Goal: Task Accomplishment & Management: Manage account settings

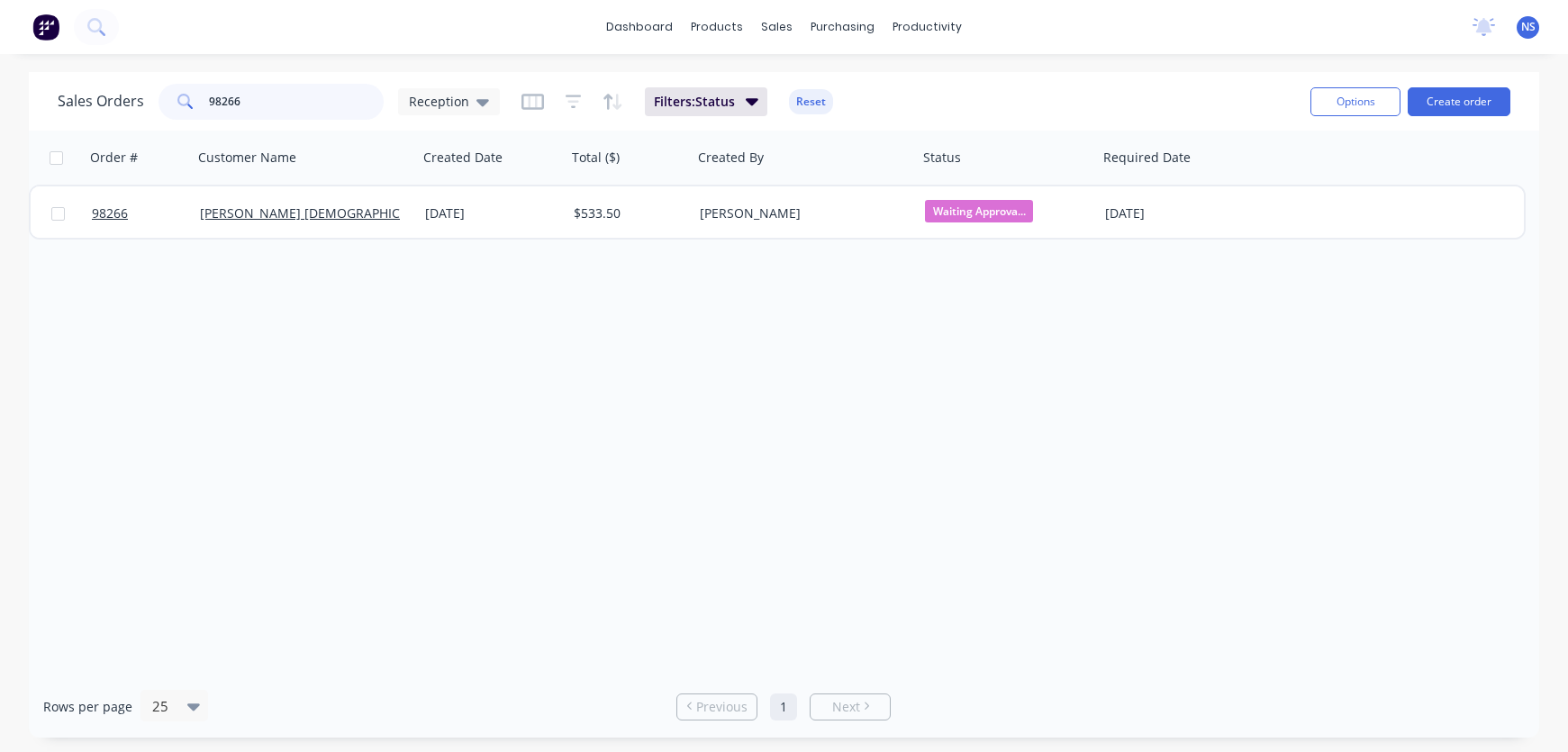
drag, startPoint x: 294, startPoint y: 107, endPoint x: 173, endPoint y: 102, distance: 121.1
click at [173, 102] on div "98266" at bounding box center [271, 101] width 225 height 36
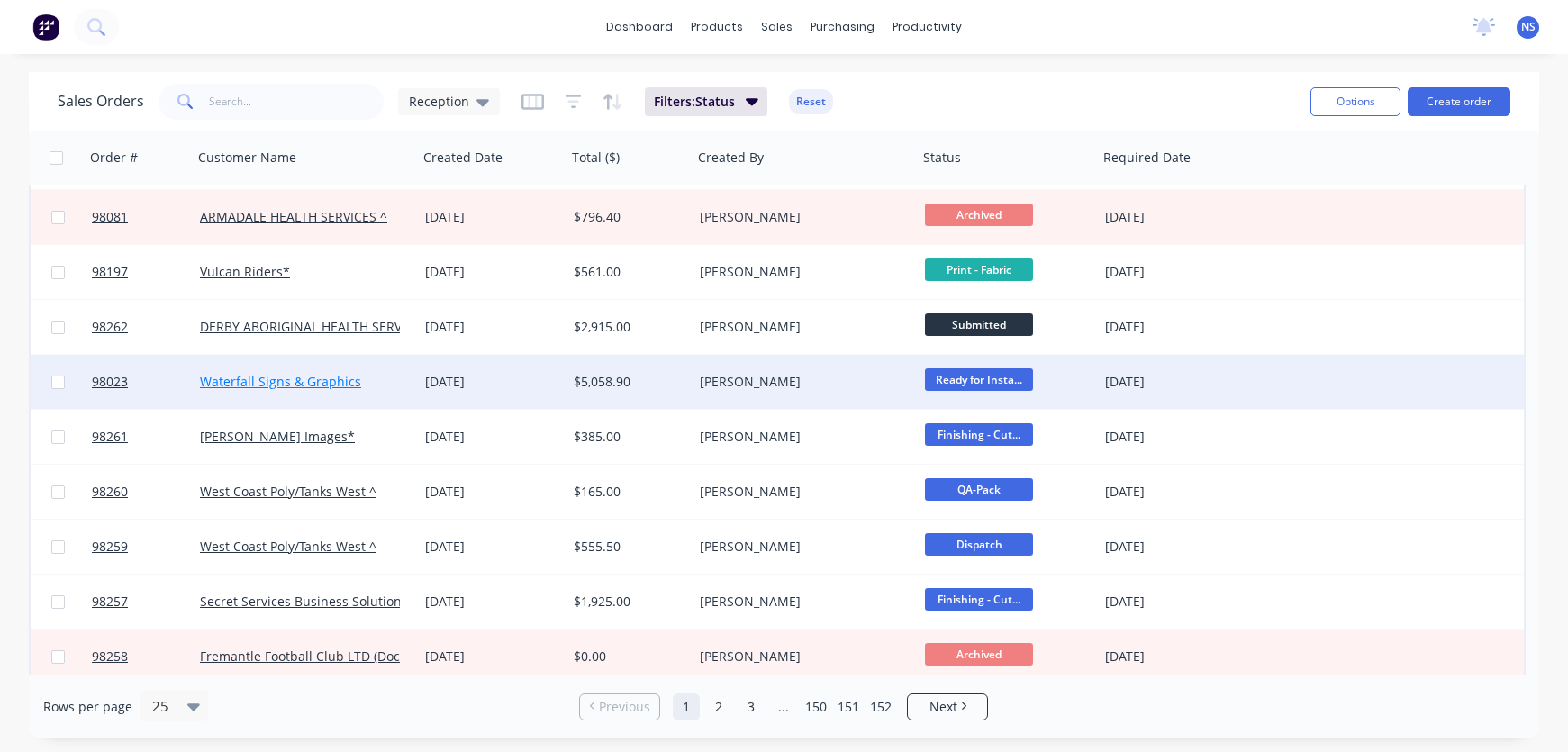
scroll to position [882, 0]
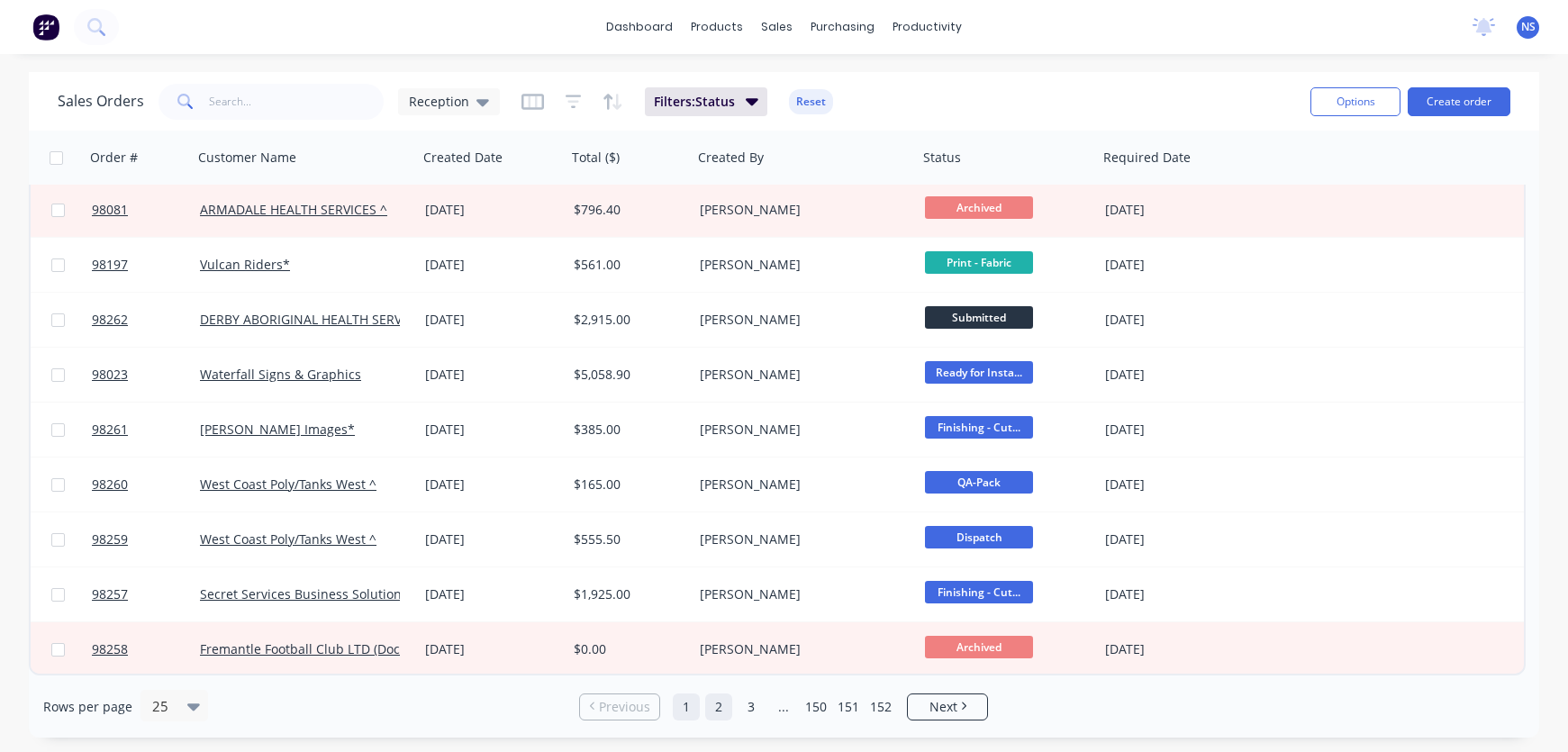
click at [718, 715] on link "2" at bounding box center [718, 707] width 27 height 27
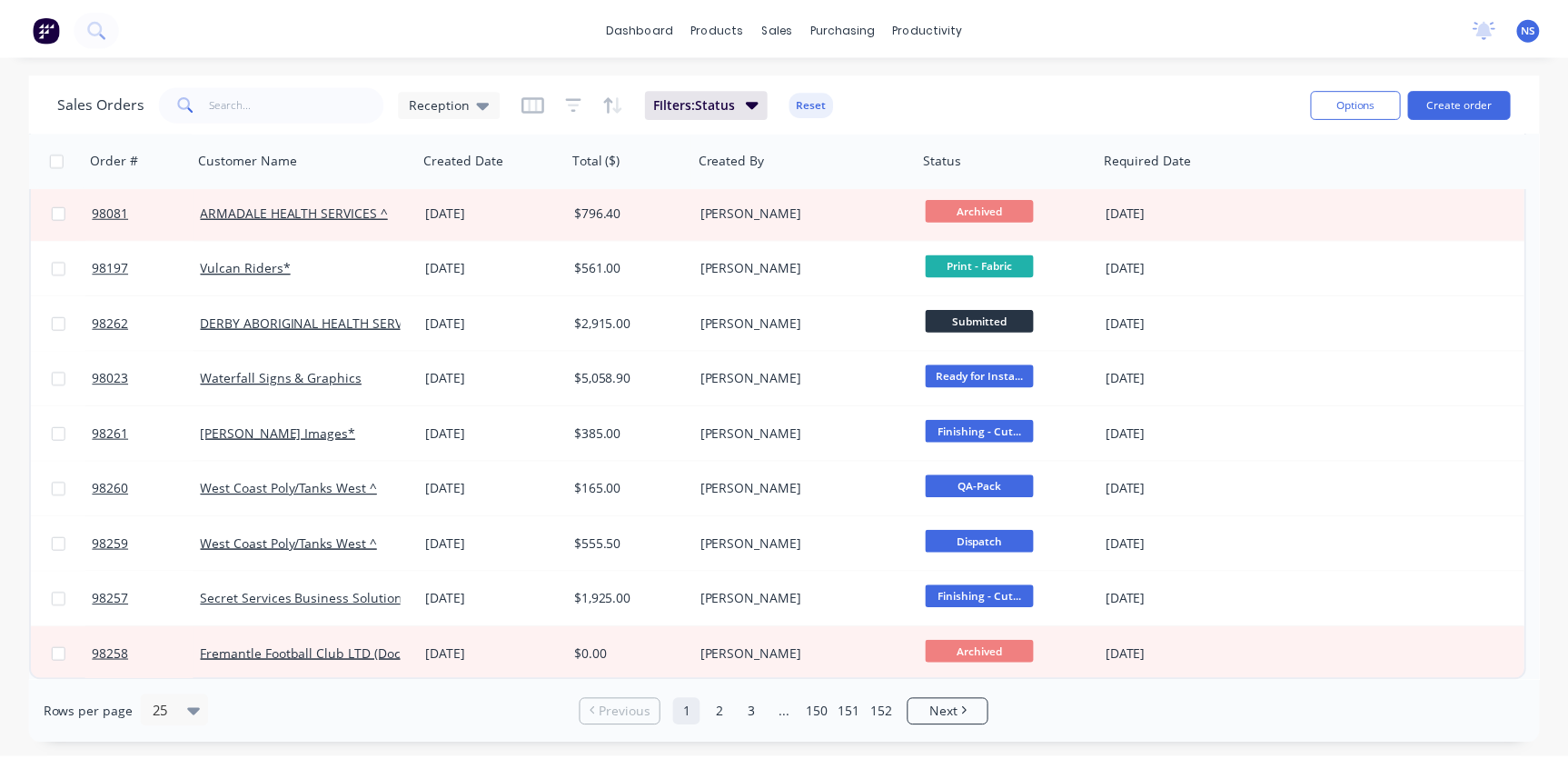
scroll to position [0, 0]
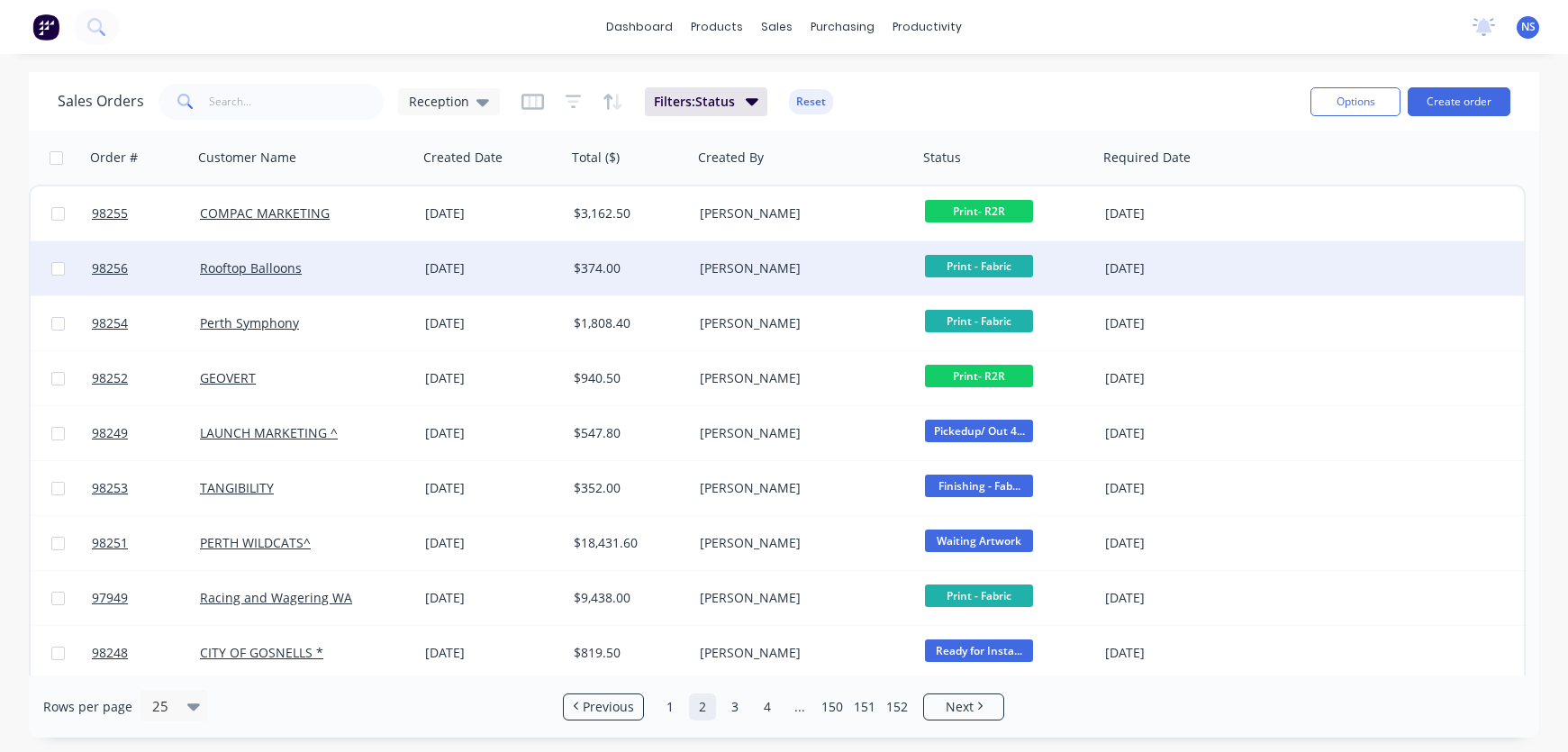
click at [543, 270] on div "[DATE]" at bounding box center [492, 268] width 134 height 18
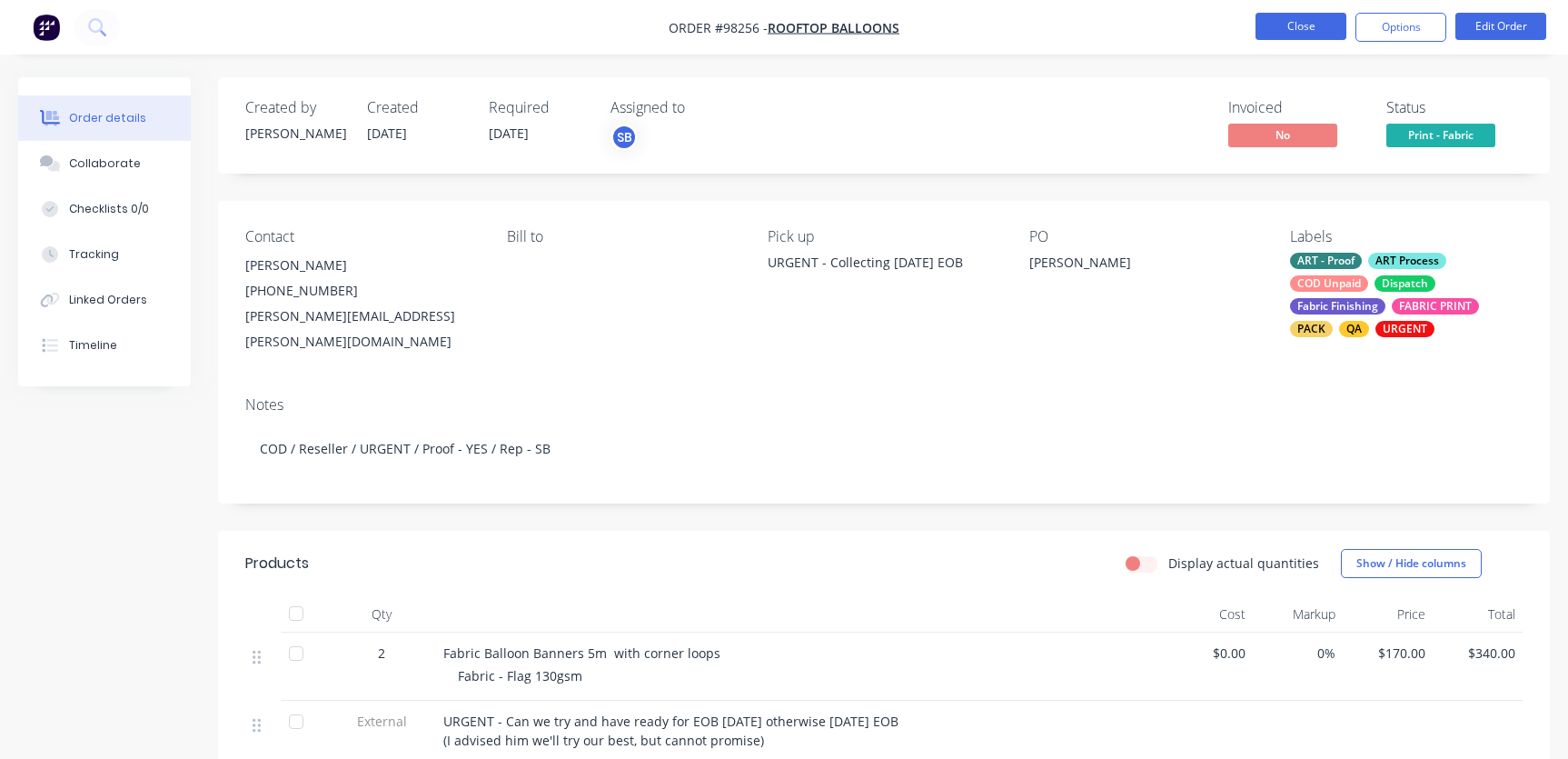
click at [1314, 28] on button "Close" at bounding box center [1300, 26] width 91 height 27
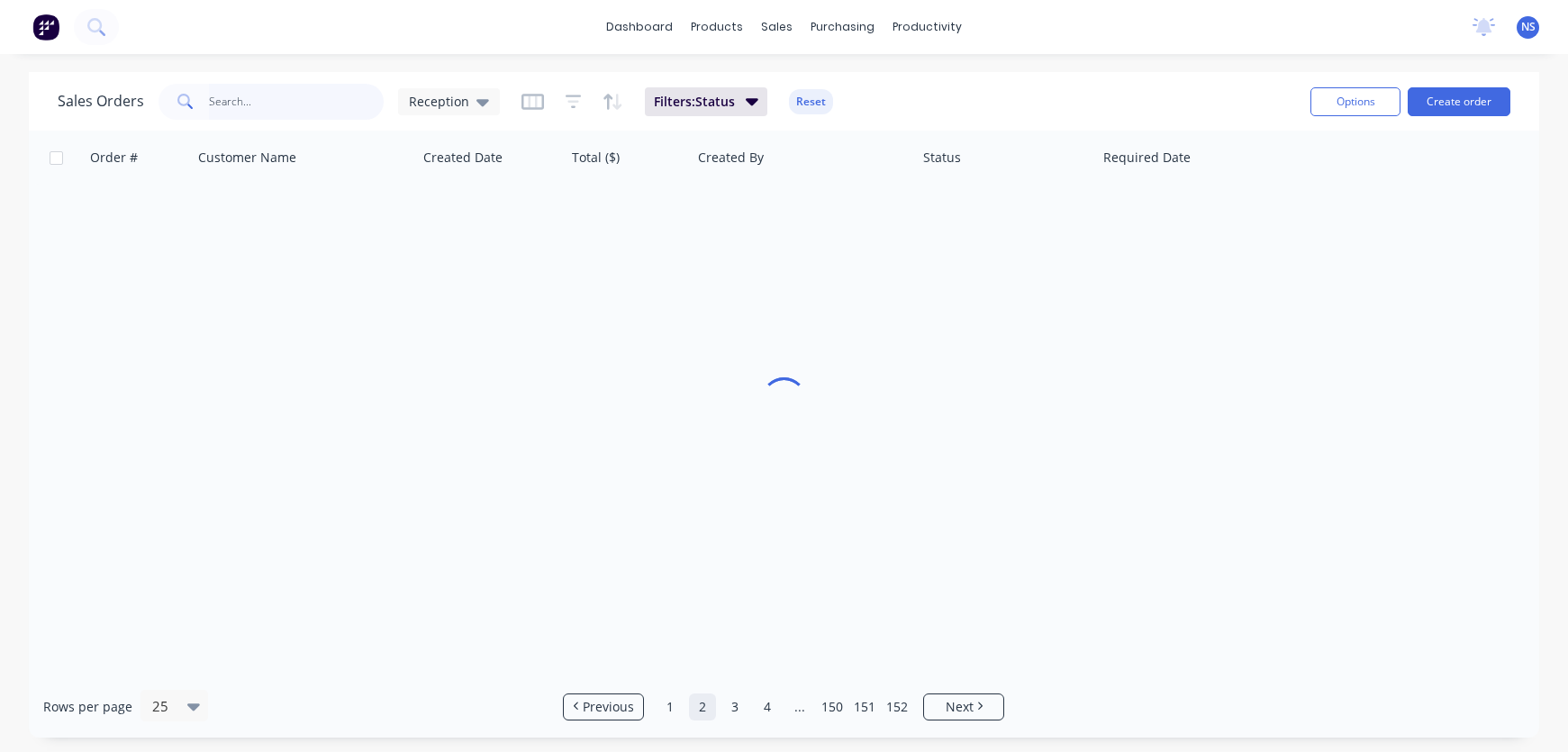
click at [237, 107] on input "text" at bounding box center [297, 101] width 176 height 36
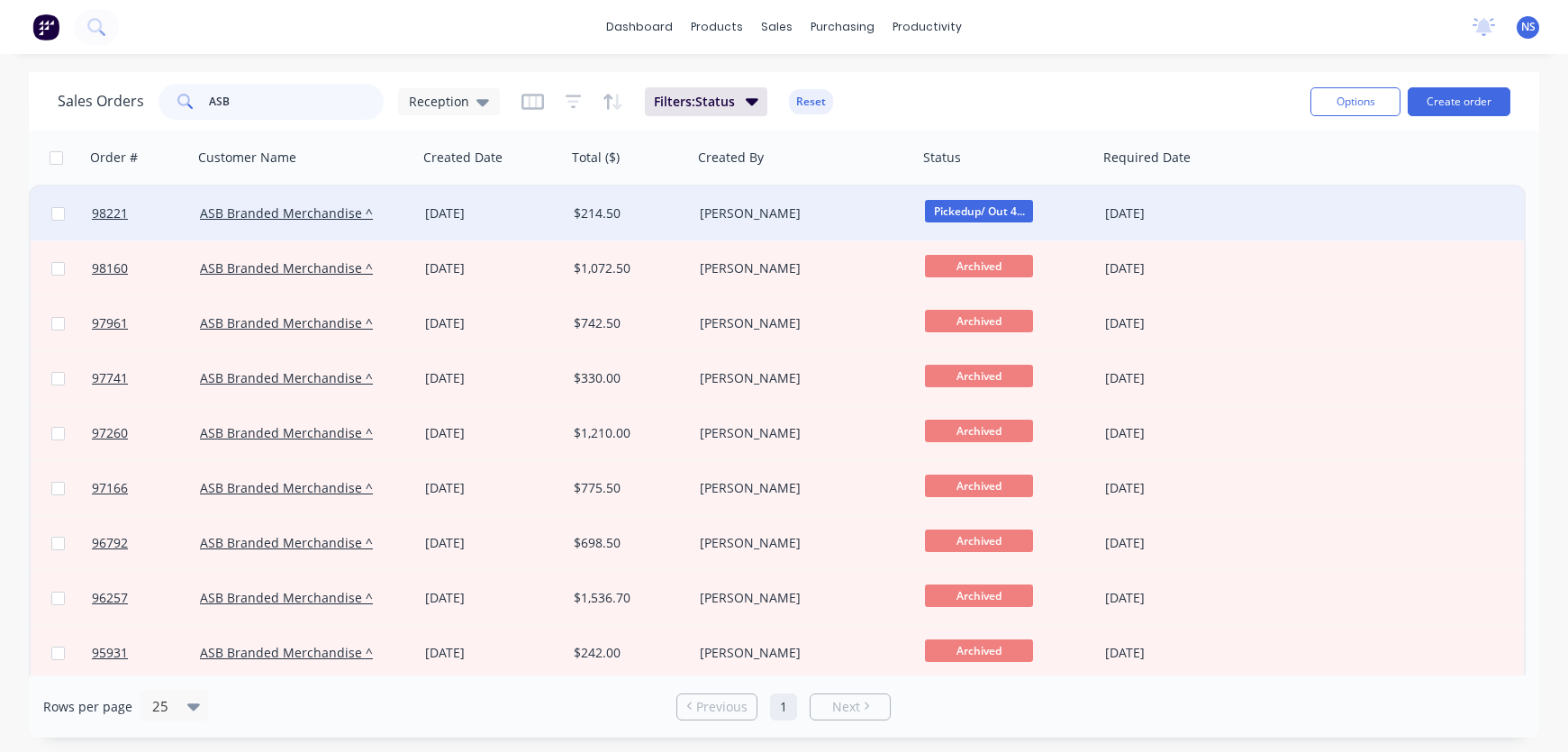
type input "ASB"
click at [396, 210] on div "ASB Branded Merchandise ^" at bounding box center [300, 213] width 200 height 18
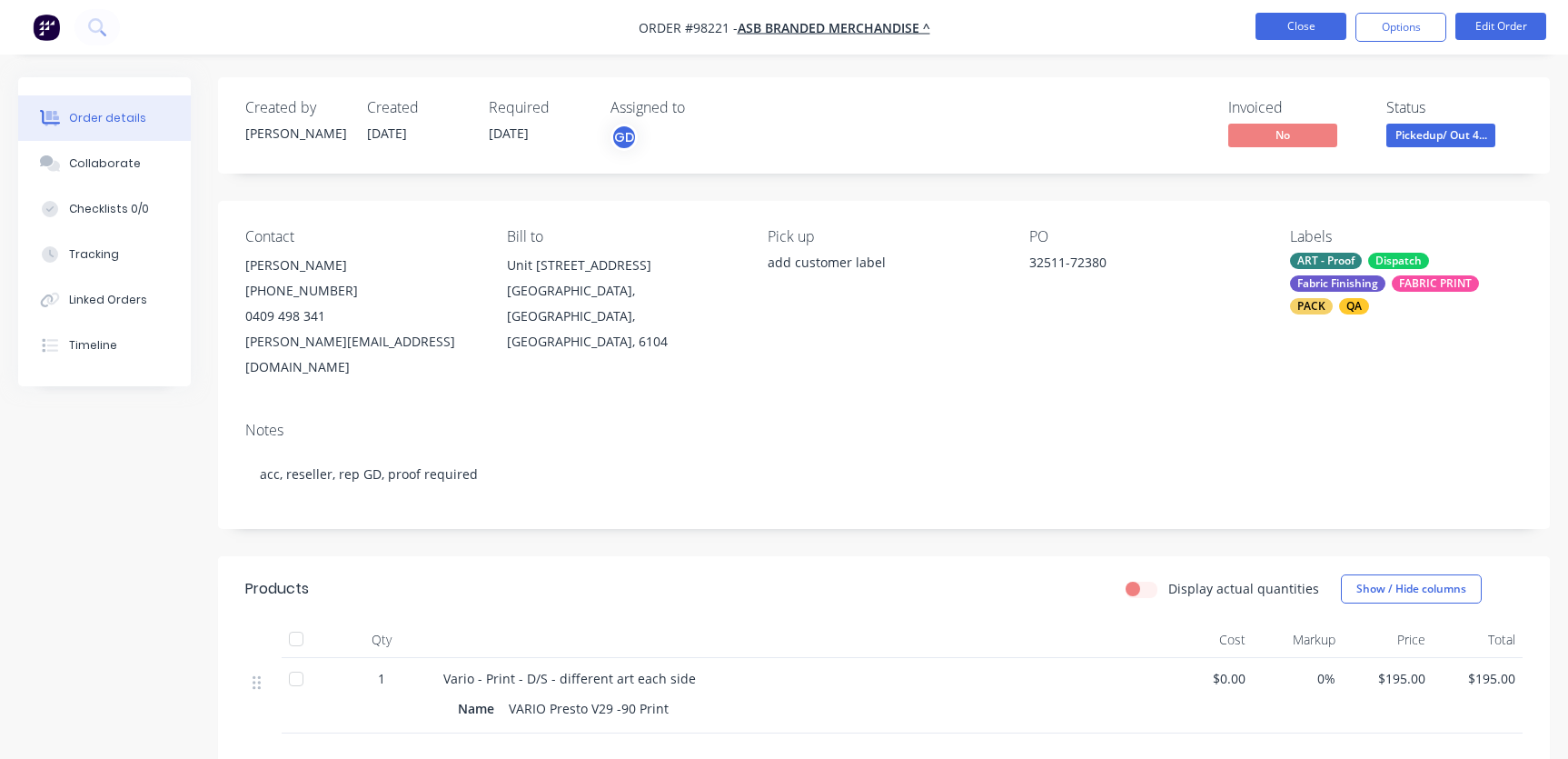
click at [1310, 20] on button "Close" at bounding box center [1300, 26] width 91 height 27
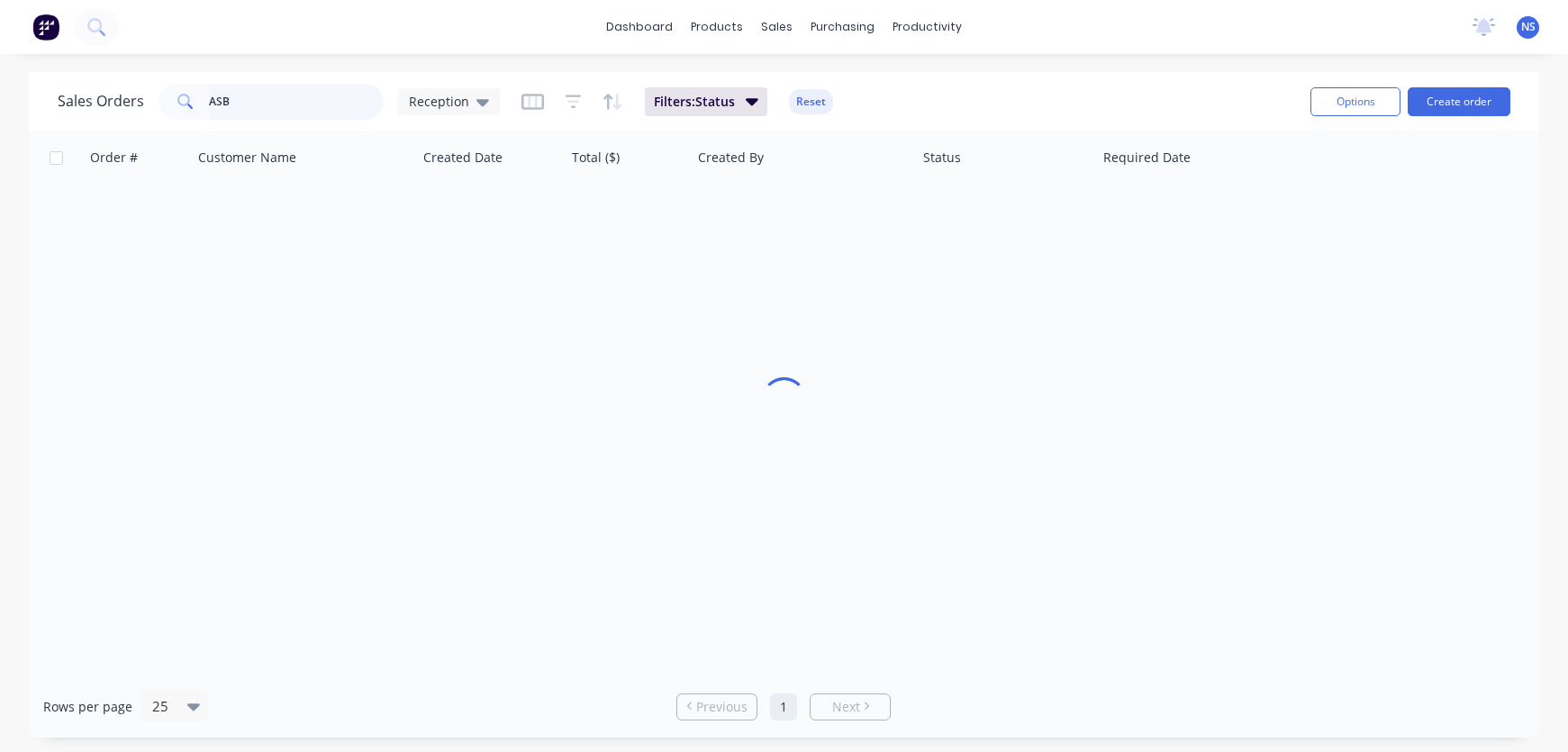
click at [319, 107] on input "ASB" at bounding box center [297, 101] width 176 height 36
click at [177, 90] on div "ASB" at bounding box center [271, 101] width 225 height 36
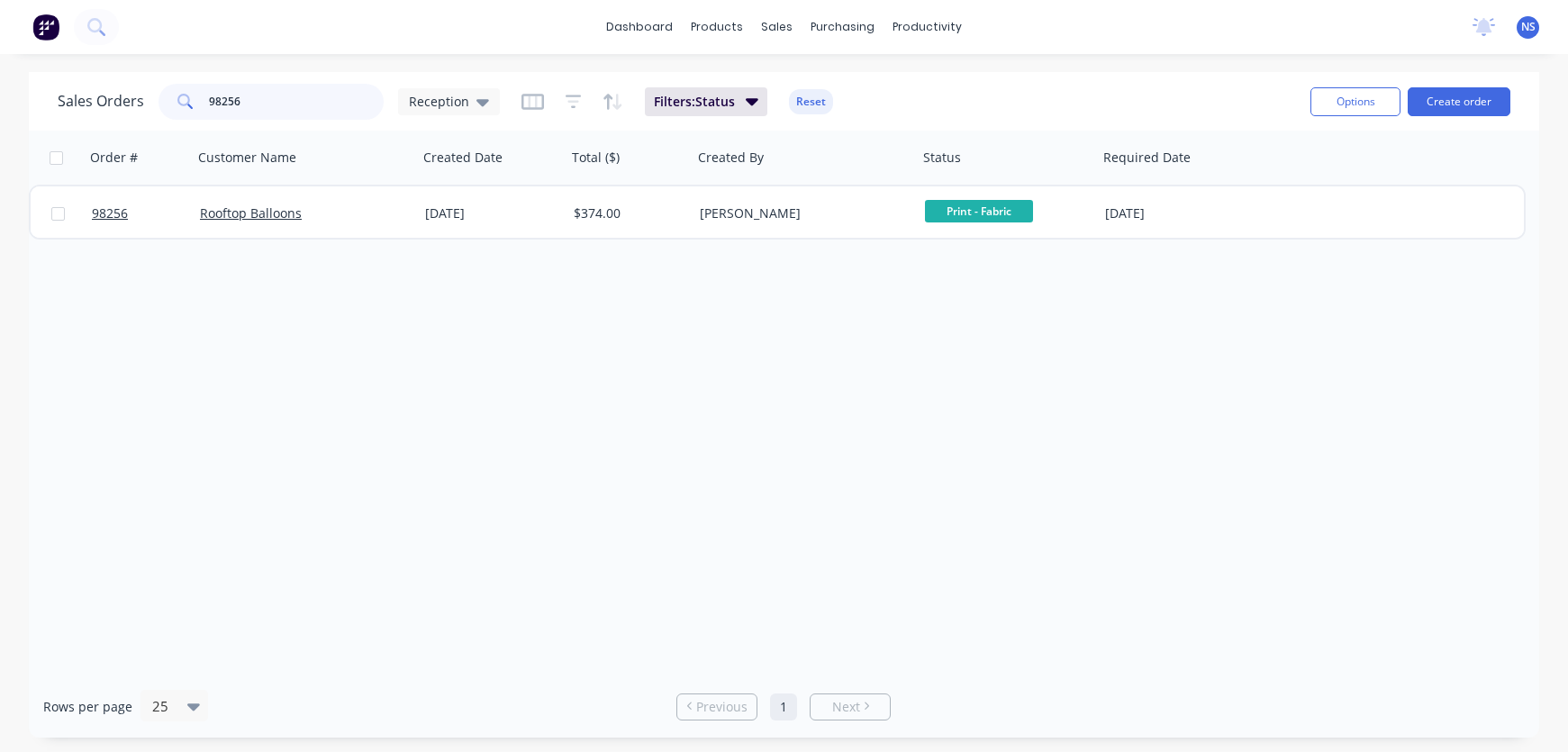
type input "98256"
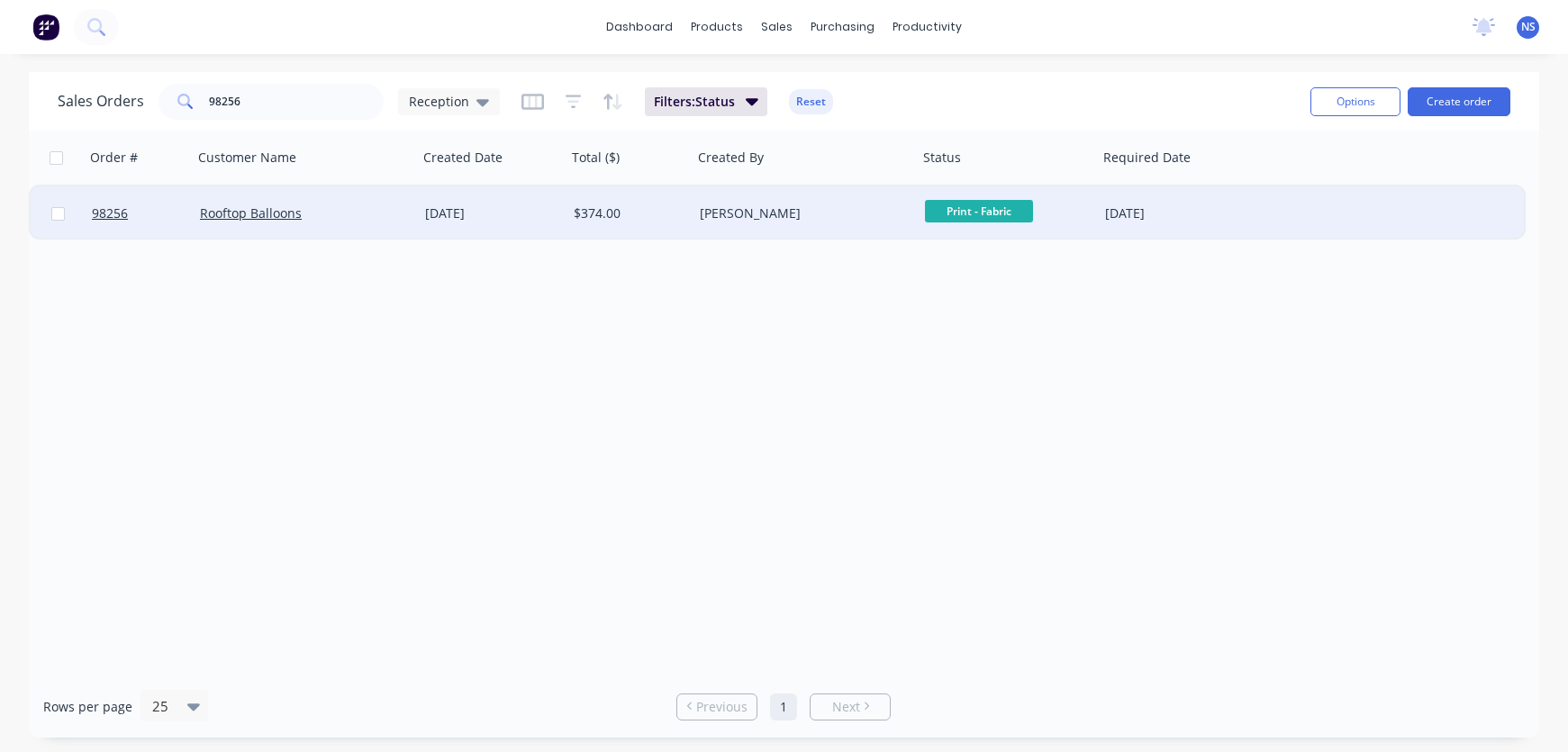
click at [375, 216] on div "Rooftop Balloons" at bounding box center [300, 213] width 200 height 18
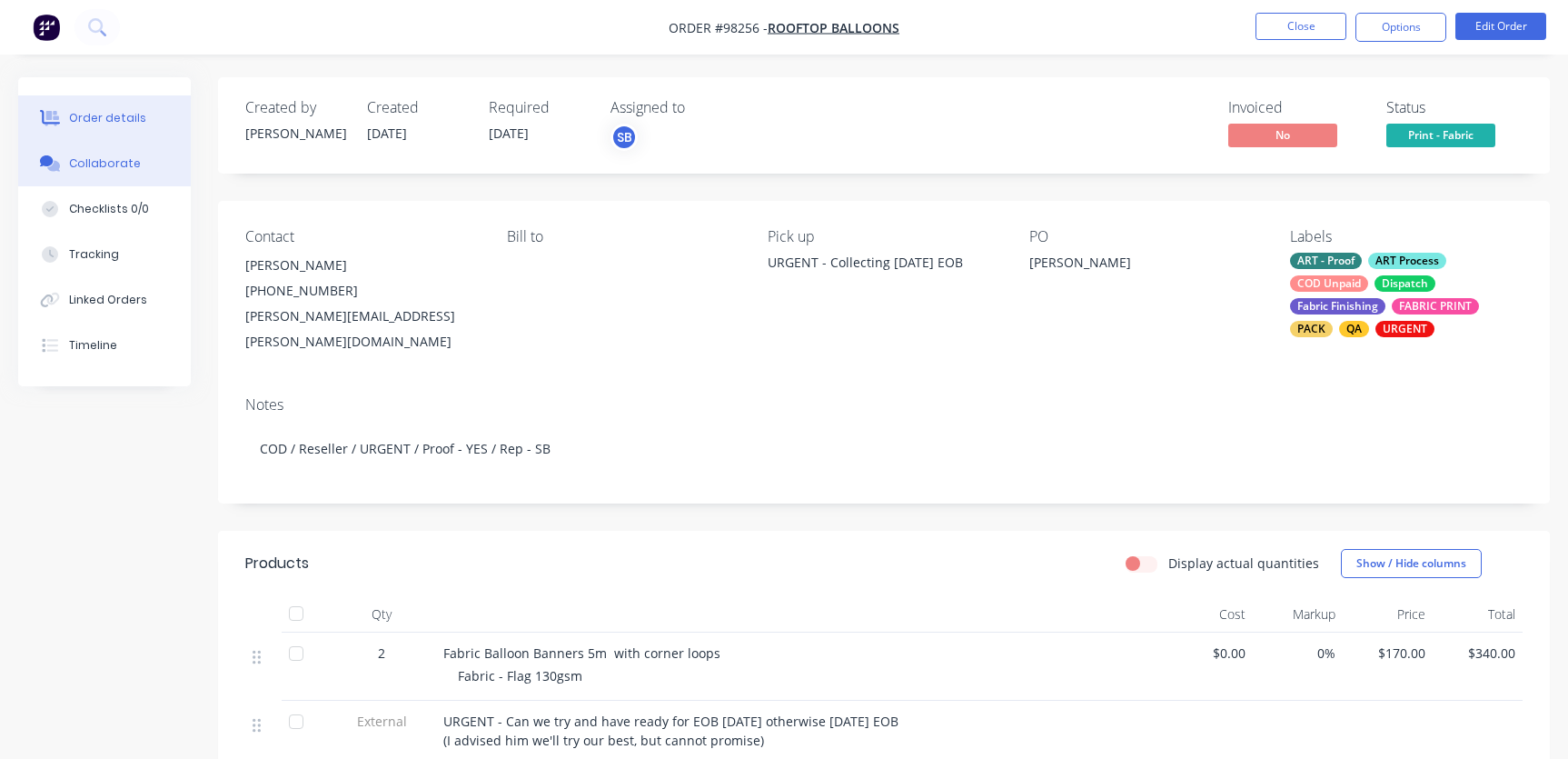
click at [79, 165] on div "Collaborate" at bounding box center [105, 163] width 72 height 17
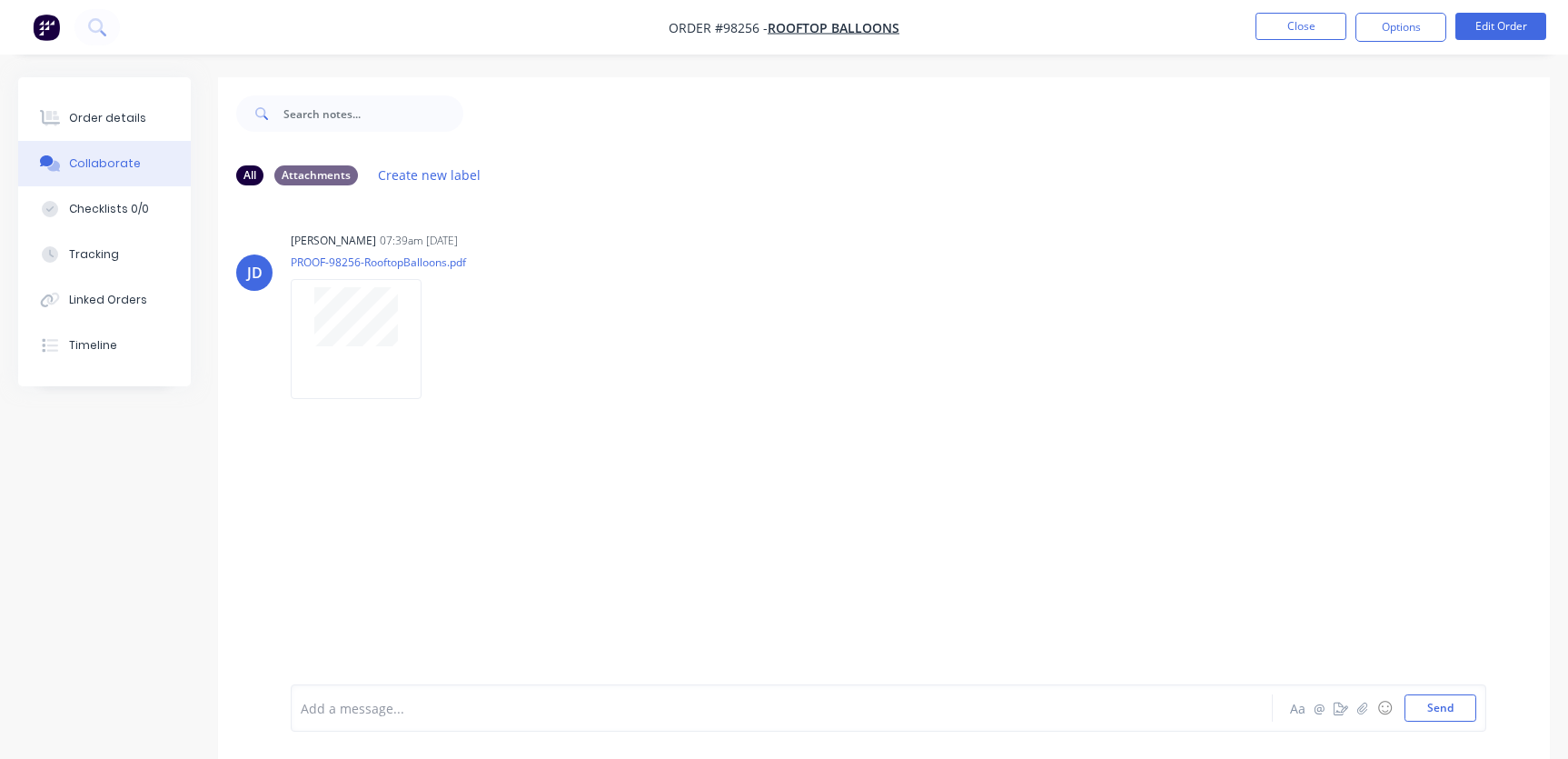
click at [422, 703] on div at bounding box center [742, 708] width 882 height 20
click at [1305, 29] on button "Close" at bounding box center [1300, 26] width 91 height 27
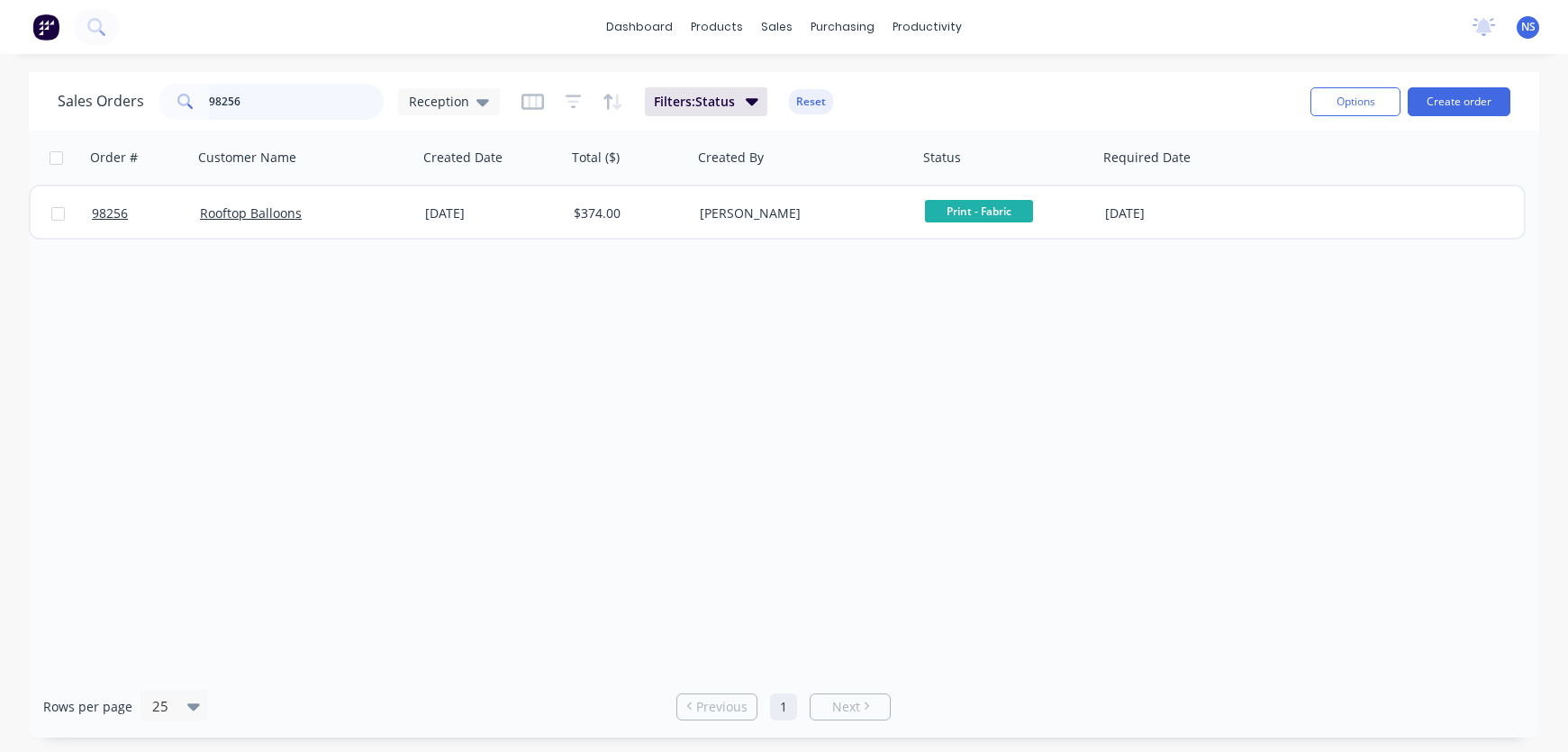
click at [271, 104] on input "98256" at bounding box center [297, 101] width 176 height 36
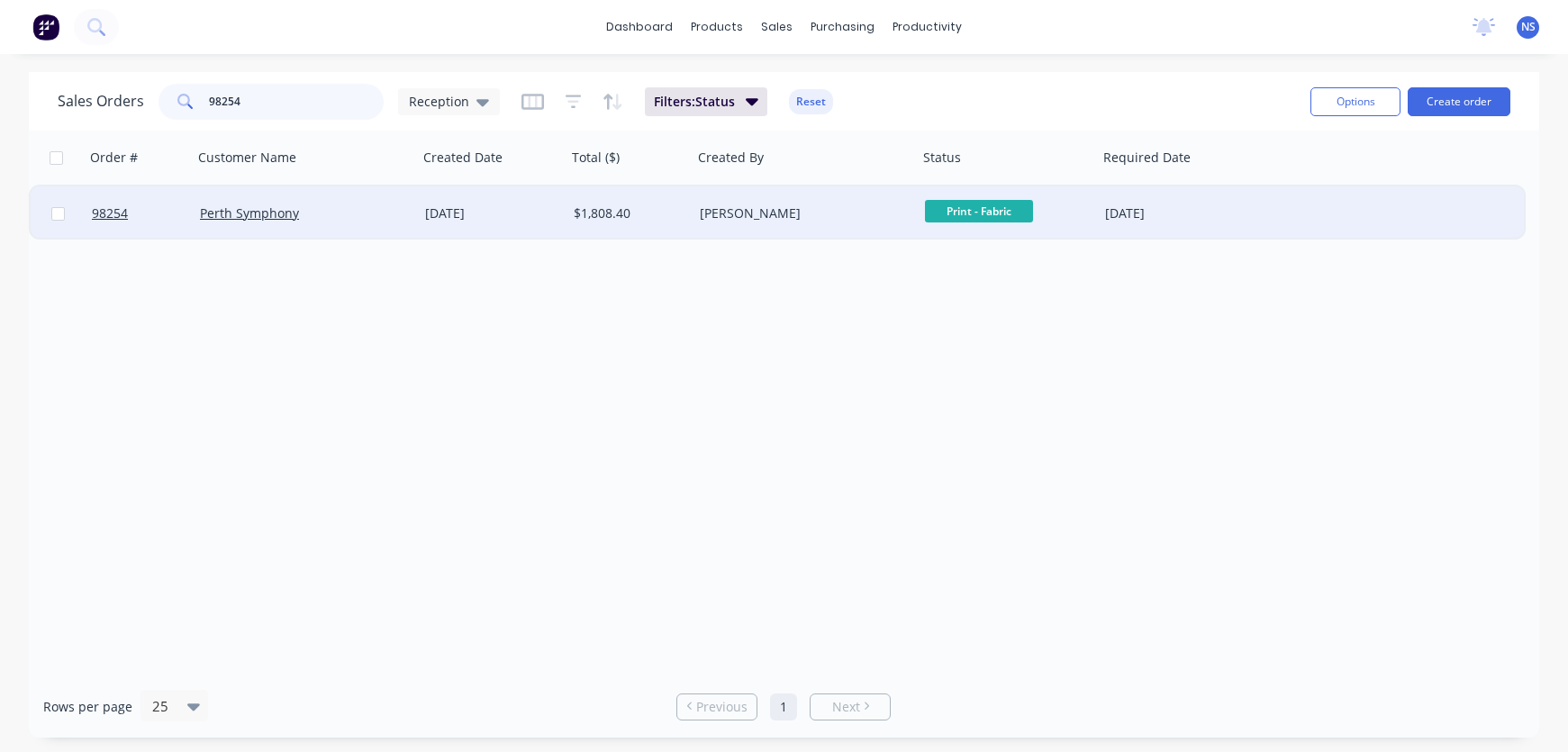
type input "98254"
click at [385, 222] on div "Perth Symphony" at bounding box center [305, 214] width 225 height 54
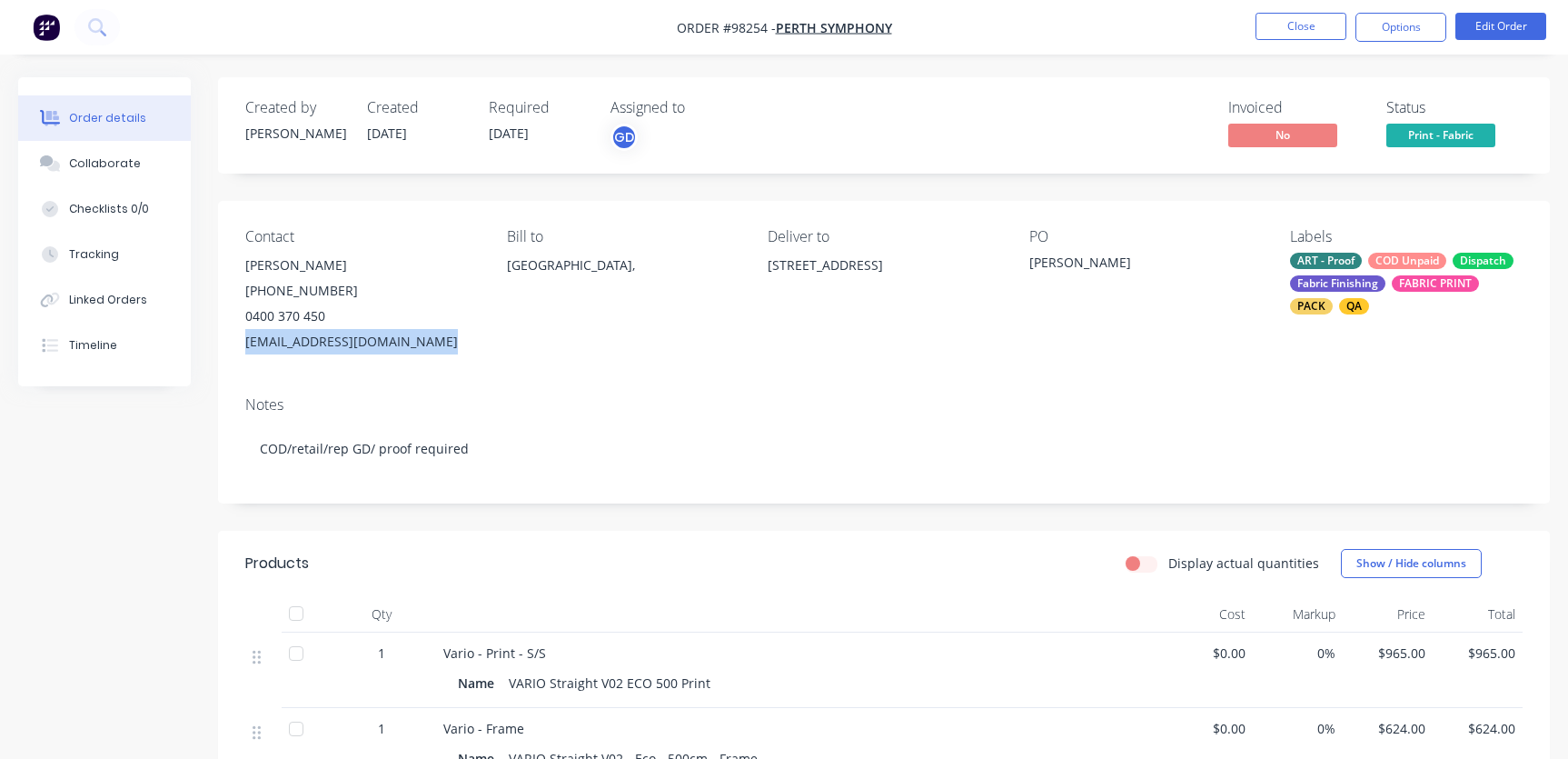
drag, startPoint x: 236, startPoint y: 340, endPoint x: 447, endPoint y: 337, distance: 211.0
click at [447, 337] on div "Contact Garry Ferguson (08) 9384 5060 0400 370 450 production@perthsymphony.com…" at bounding box center [884, 291] width 1332 height 180
copy div "production@perthsymphony.com"
click at [106, 165] on div "Collaborate" at bounding box center [105, 163] width 72 height 17
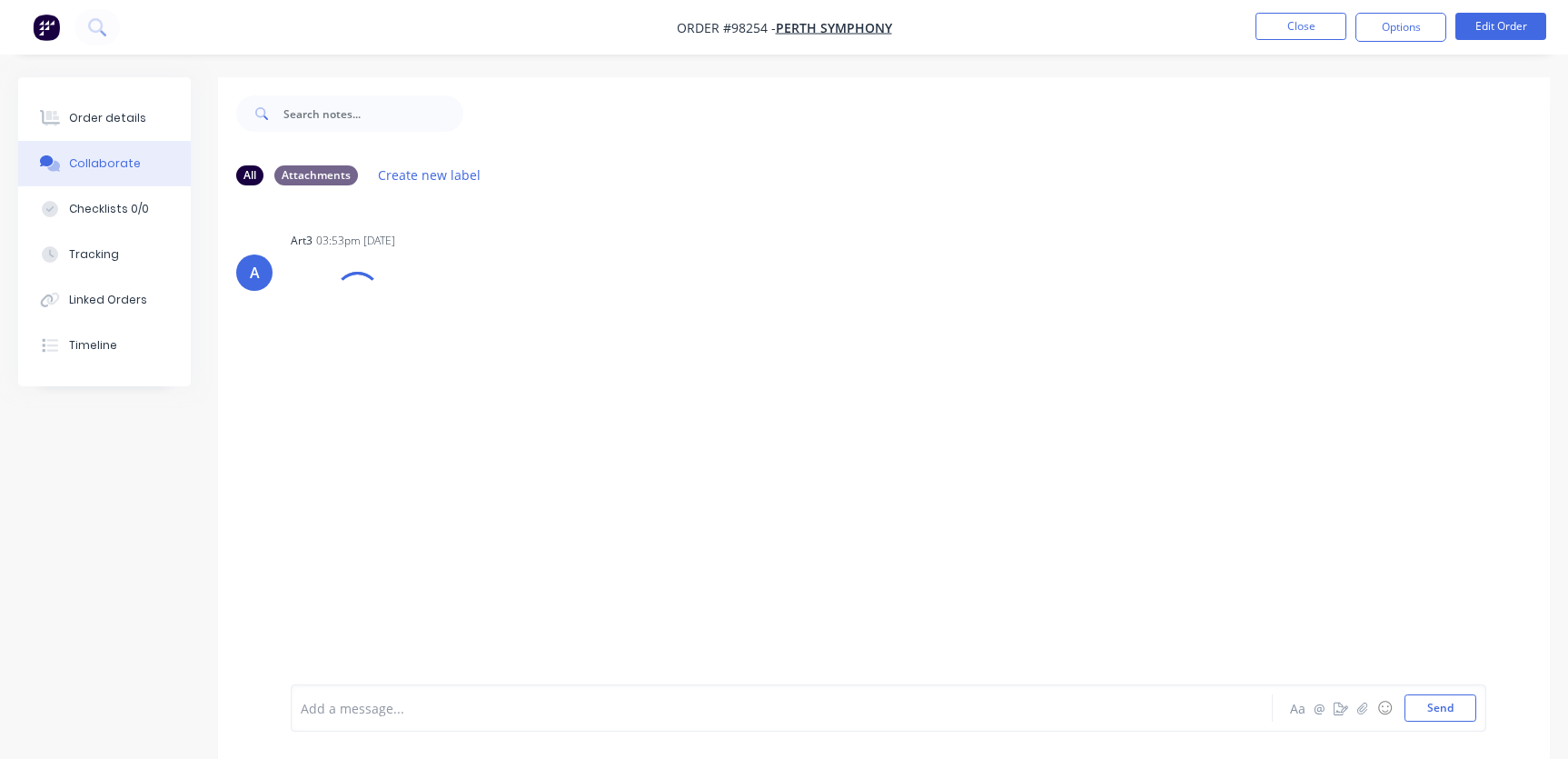
click at [443, 699] on div at bounding box center [742, 708] width 882 height 20
click at [376, 709] on div at bounding box center [742, 708] width 882 height 20
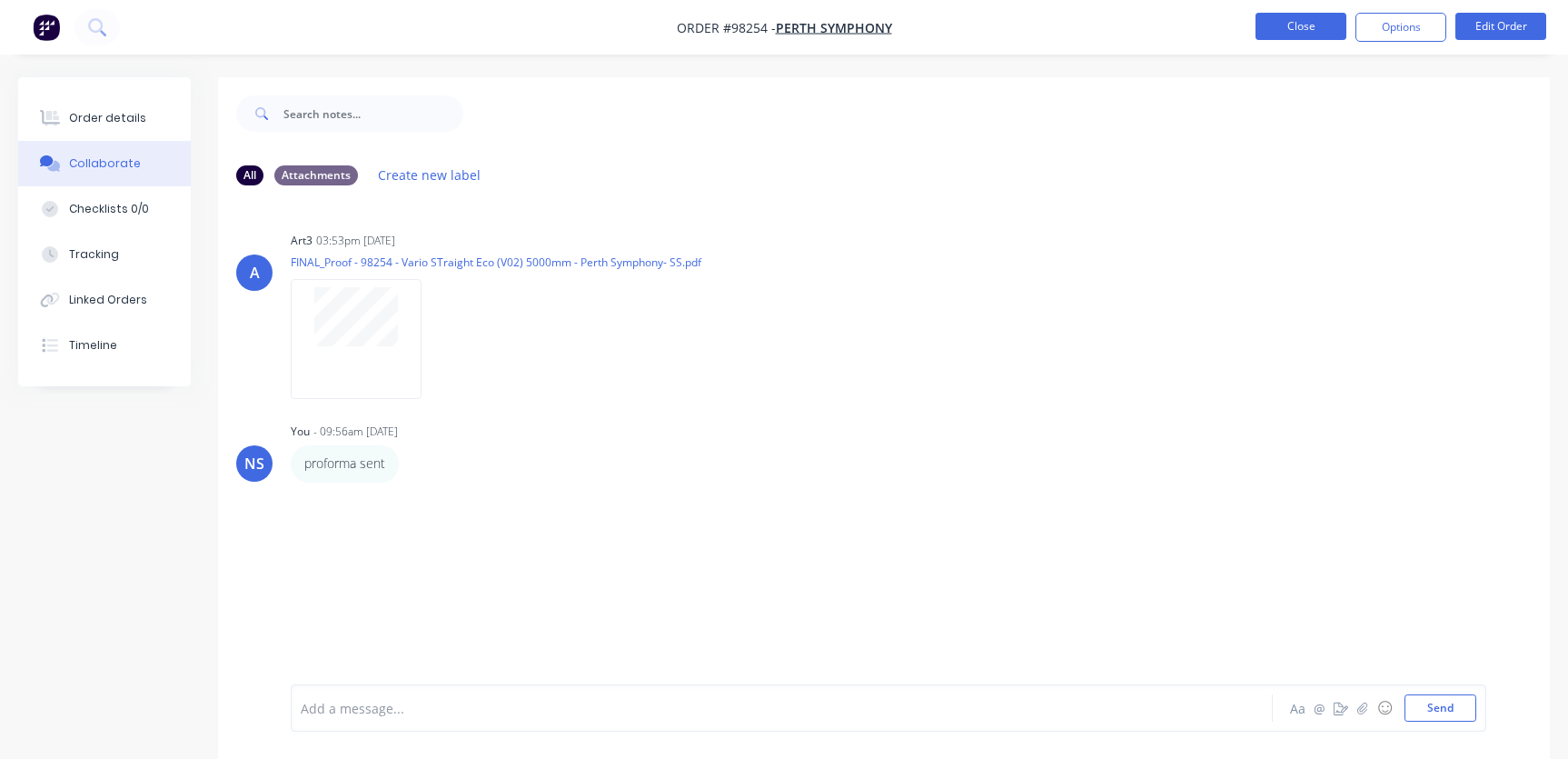
click at [1292, 25] on button "Close" at bounding box center [1300, 26] width 91 height 27
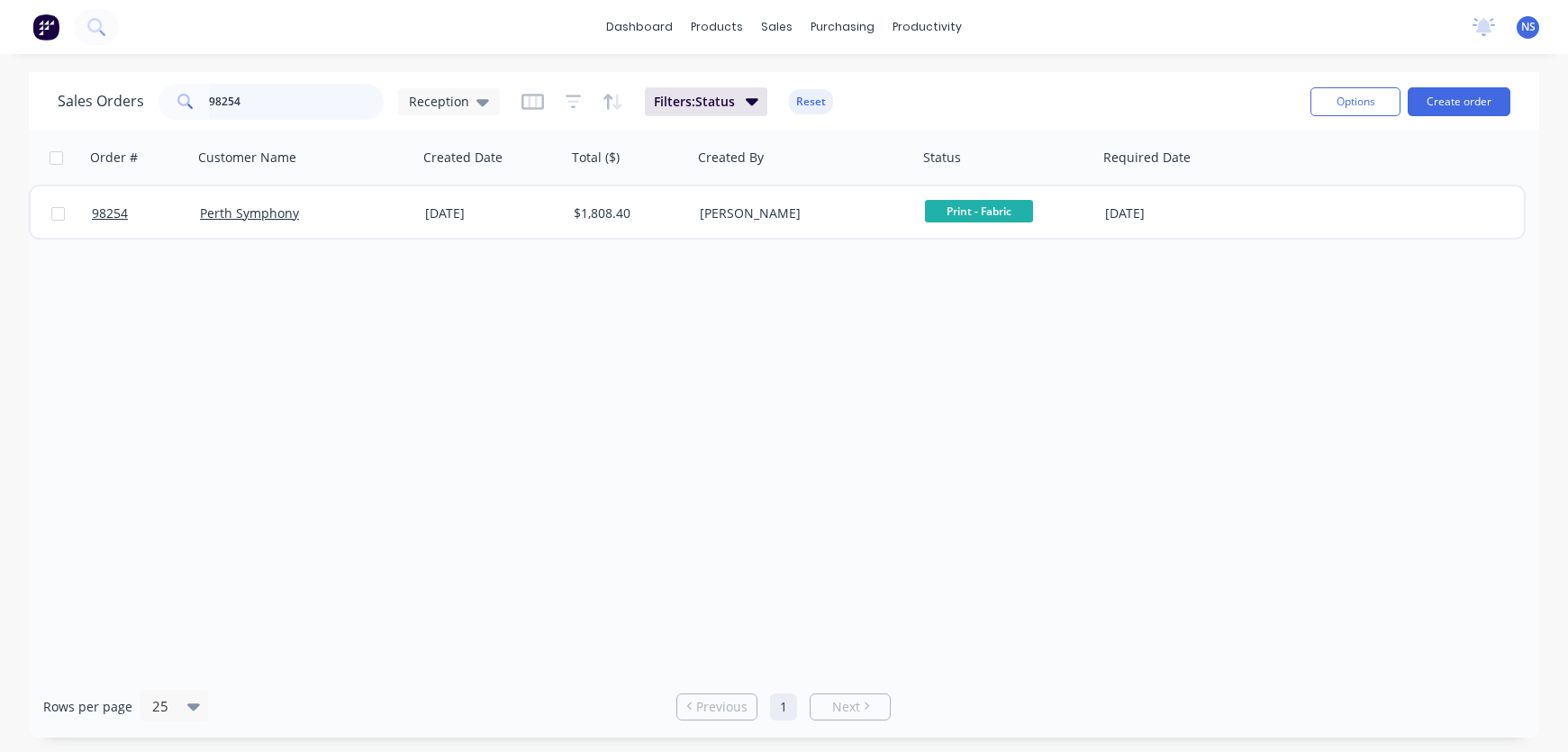
click at [332, 99] on input "98254" at bounding box center [297, 101] width 176 height 36
type input "98264"
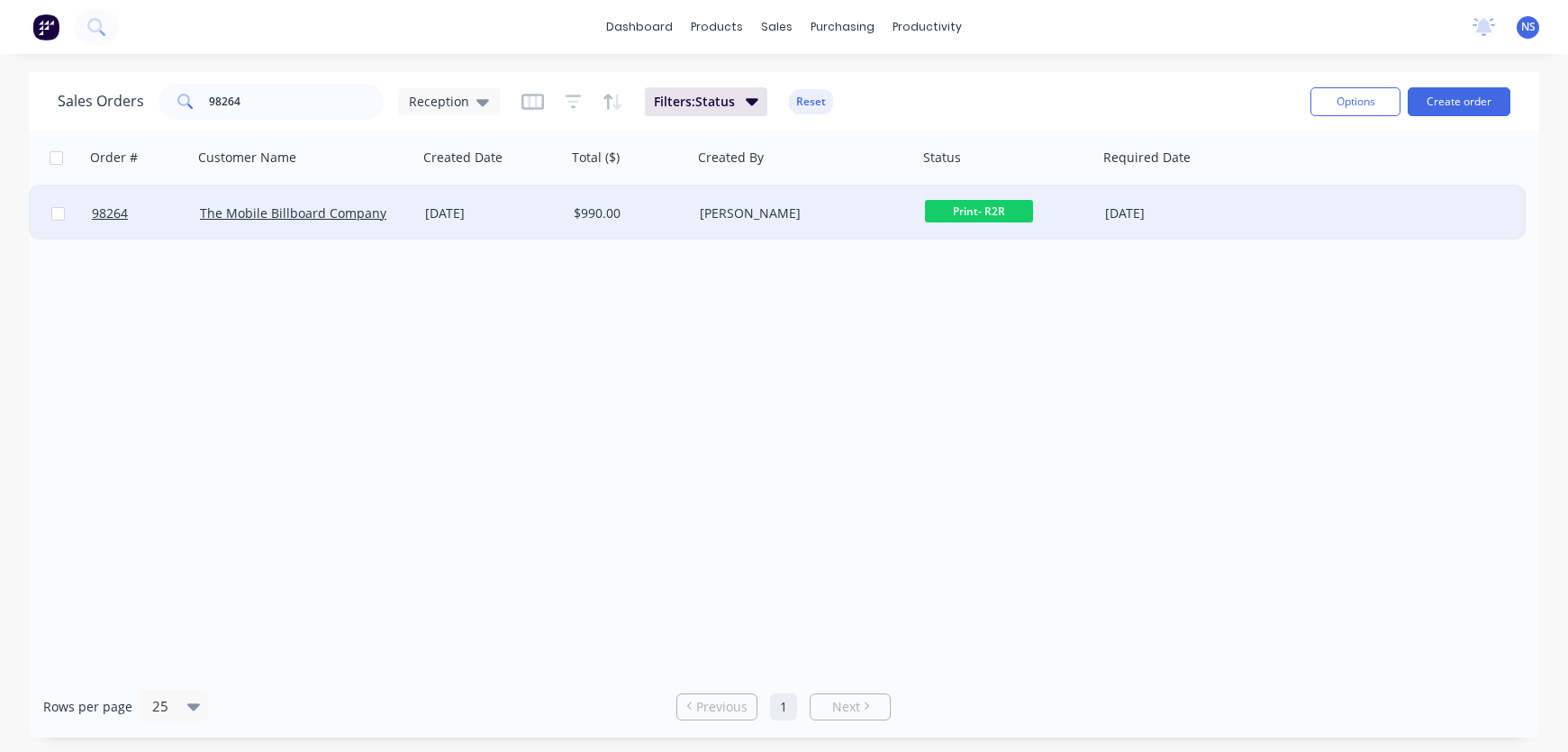
click at [851, 219] on div "[PERSON_NAME]" at bounding box center [799, 213] width 200 height 18
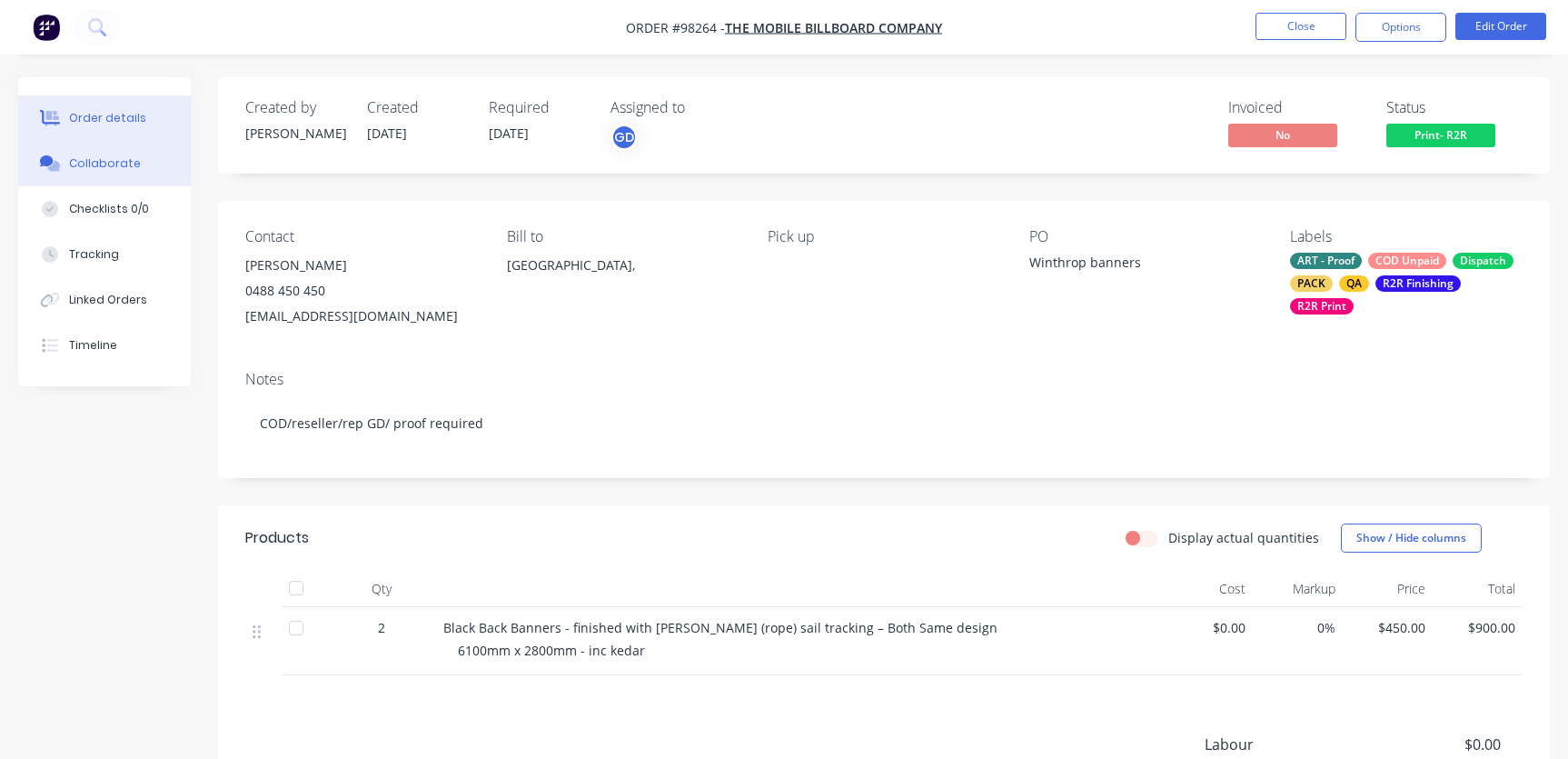
click at [109, 166] on div "Collaborate" at bounding box center [105, 163] width 72 height 17
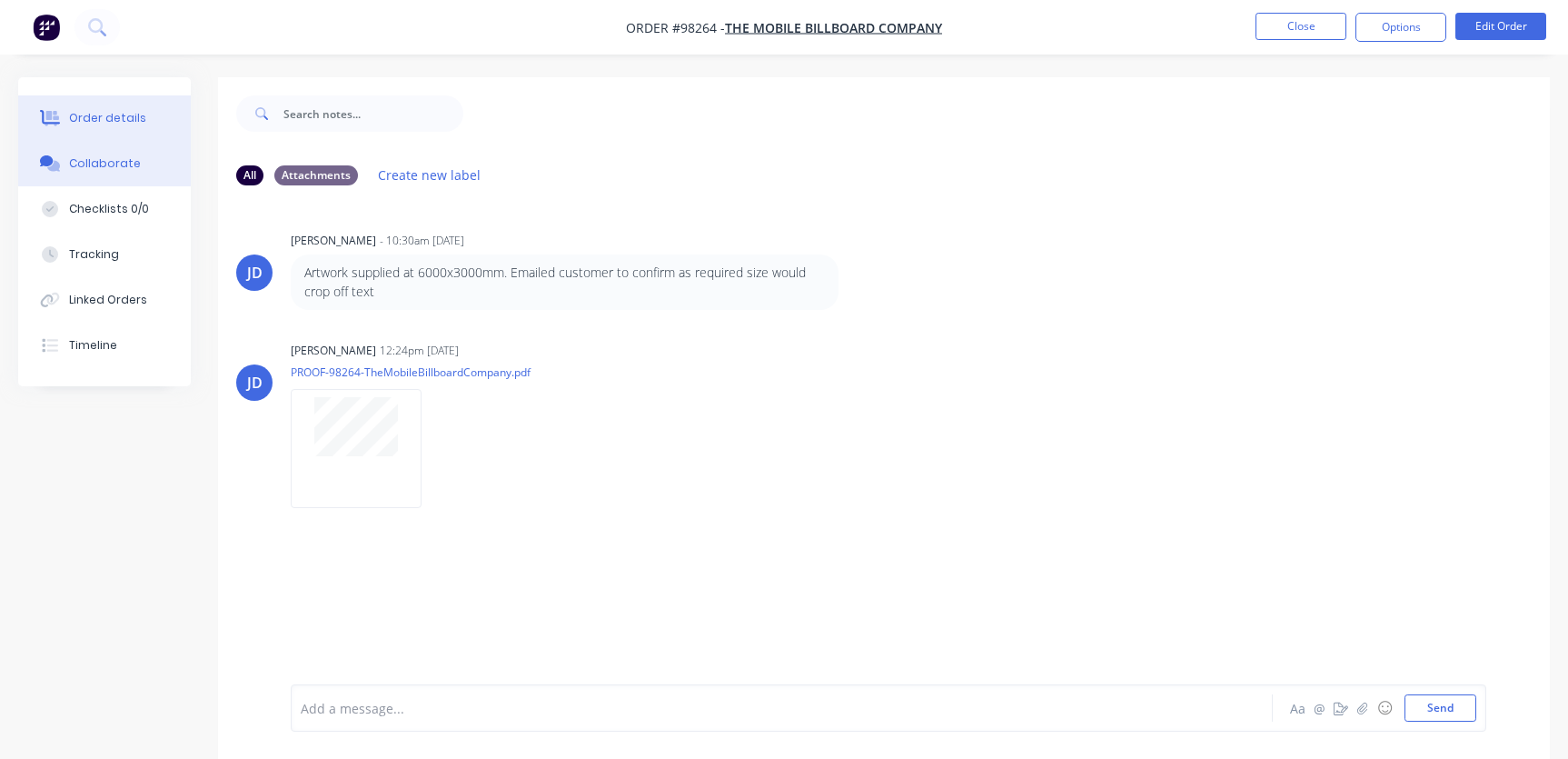
click at [110, 115] on div "Order details" at bounding box center [107, 118] width 77 height 17
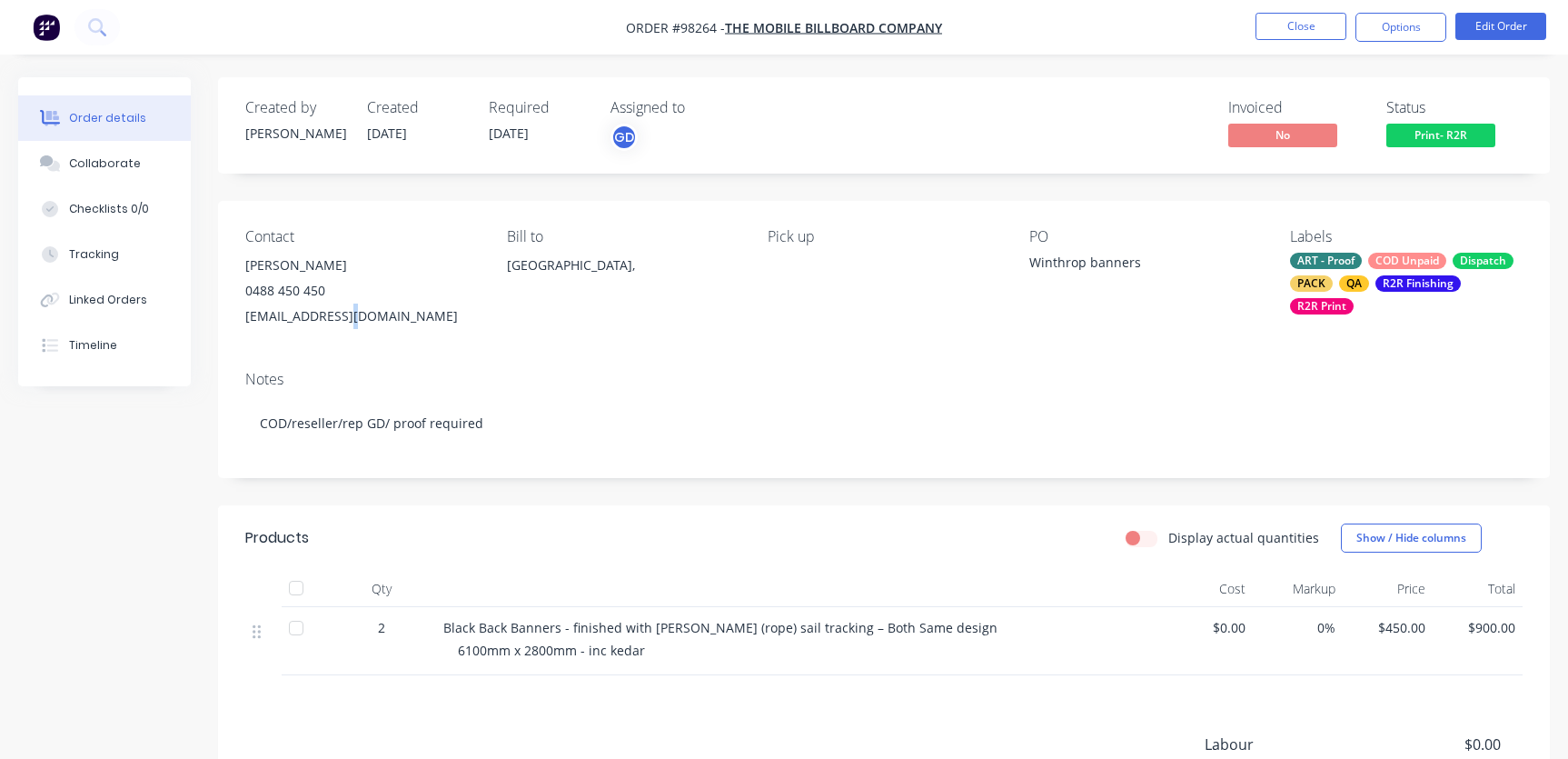
drag, startPoint x: 245, startPoint y: 315, endPoint x: 300, endPoint y: 313, distance: 55.0
click at [348, 312] on div "sales@themobilebillboardcompany.com.au" at bounding box center [361, 316] width 232 height 25
drag, startPoint x: 240, startPoint y: 316, endPoint x: 480, endPoint y: 329, distance: 240.4
click at [480, 329] on div "Contact John Reardon 0488 450 450 sales@themobilebillboardcompany.com.au Bill t…" at bounding box center [884, 278] width 1332 height 155
copy div "sales@themobilebillboardcompany.com.au"
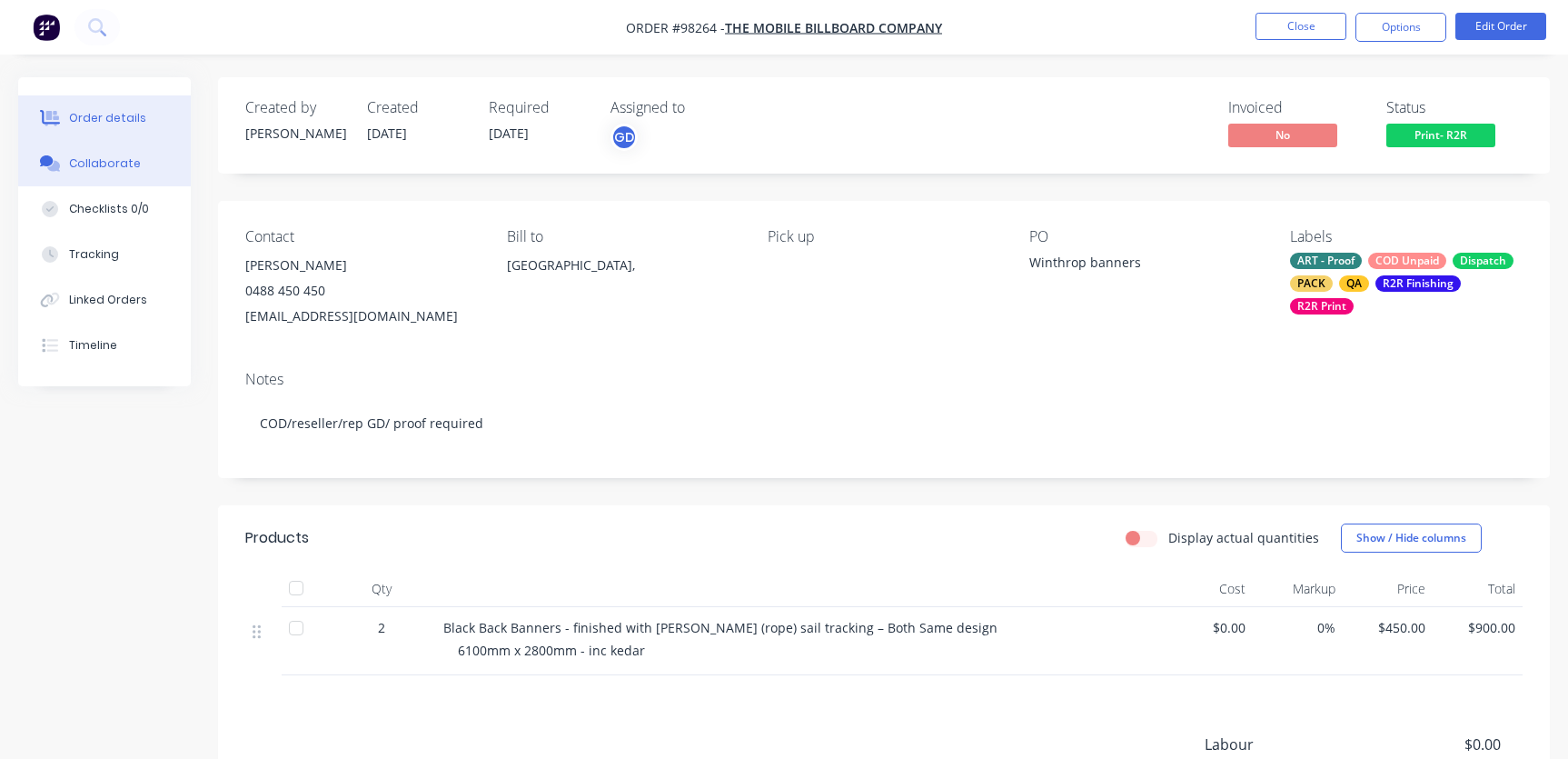
click at [90, 160] on div "Collaborate" at bounding box center [105, 163] width 72 height 17
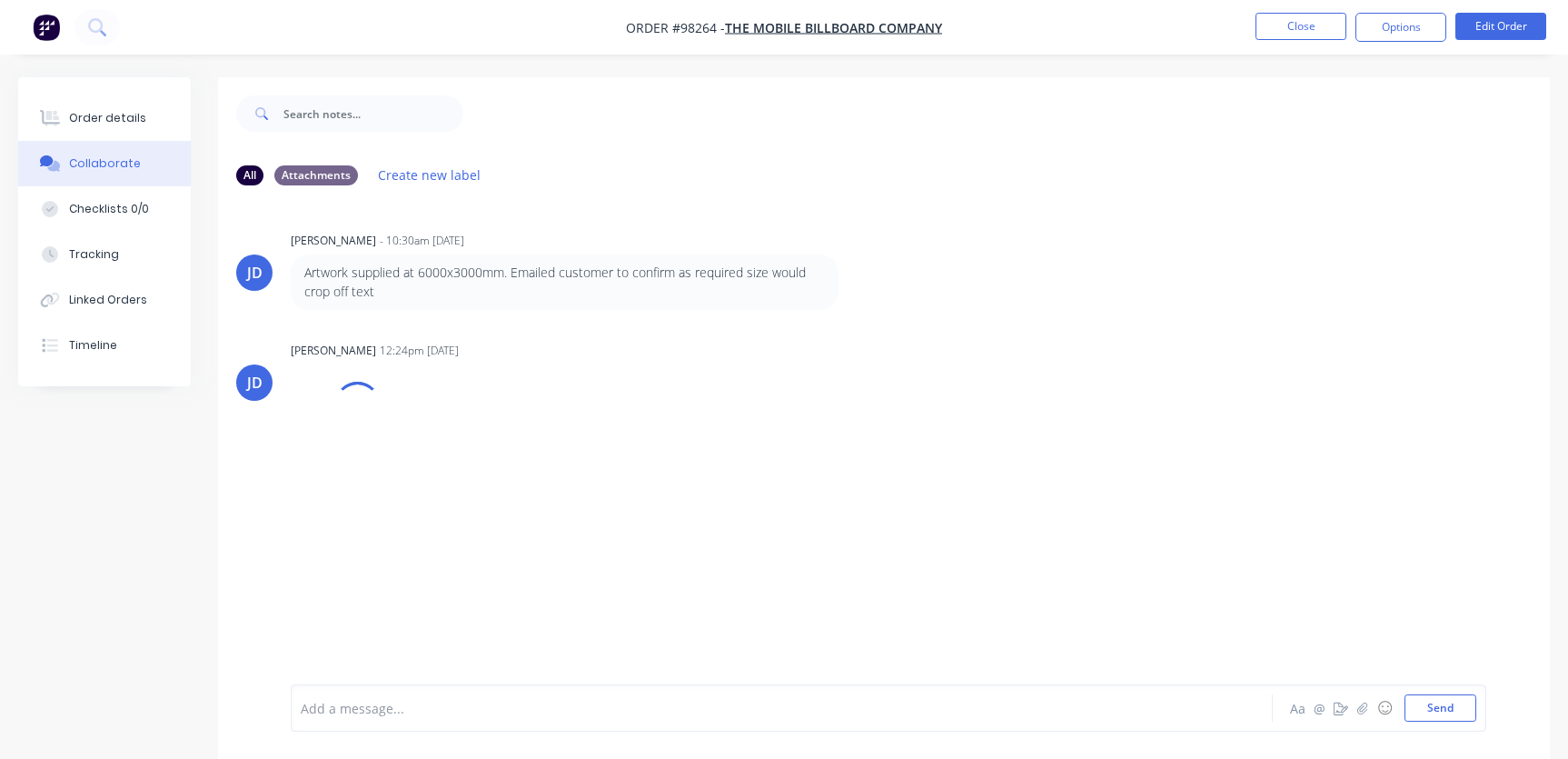
click at [441, 700] on div at bounding box center [742, 708] width 882 height 20
click at [440, 699] on div at bounding box center [742, 708] width 882 height 20
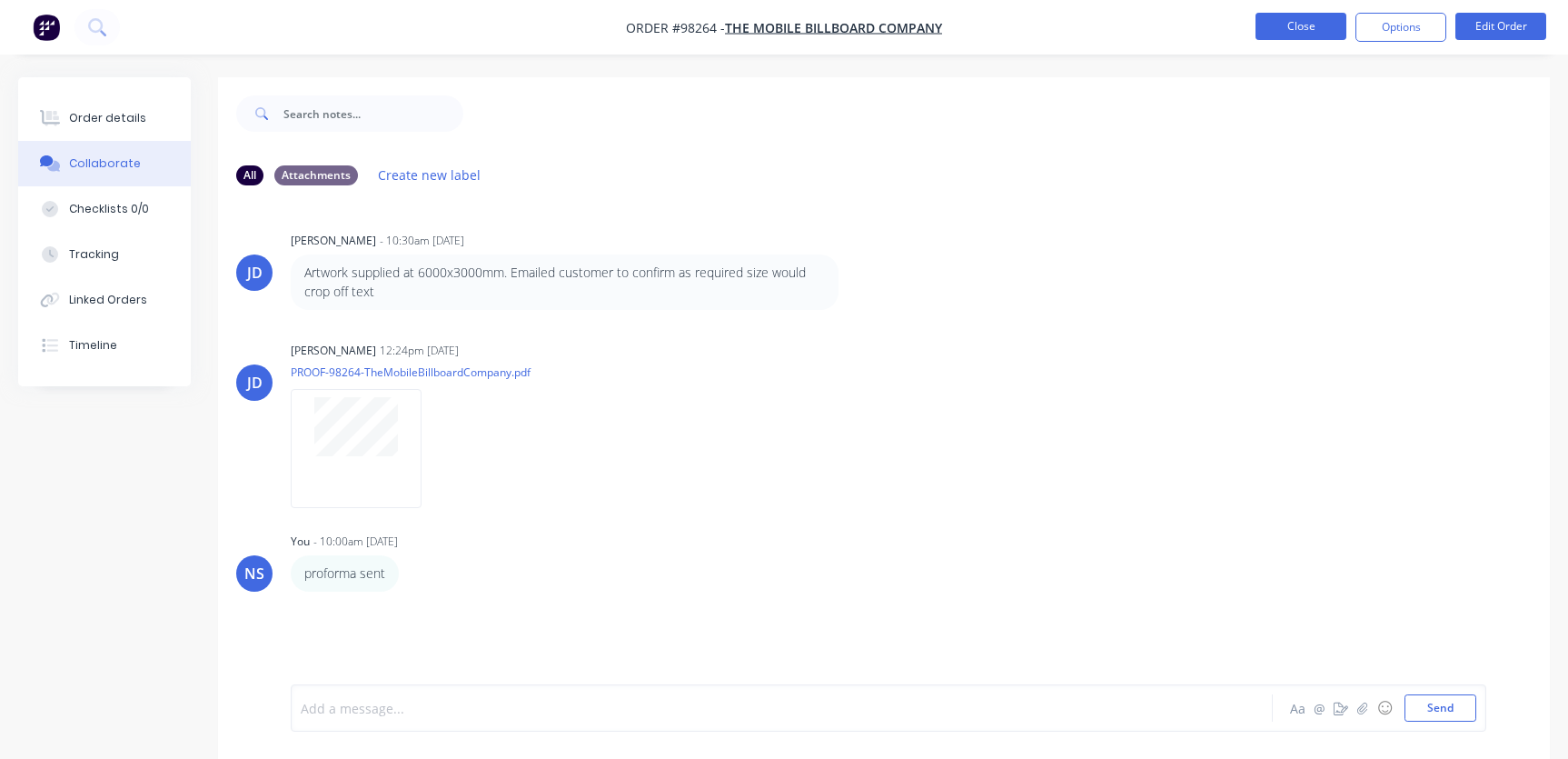
click at [1269, 35] on button "Close" at bounding box center [1300, 26] width 91 height 27
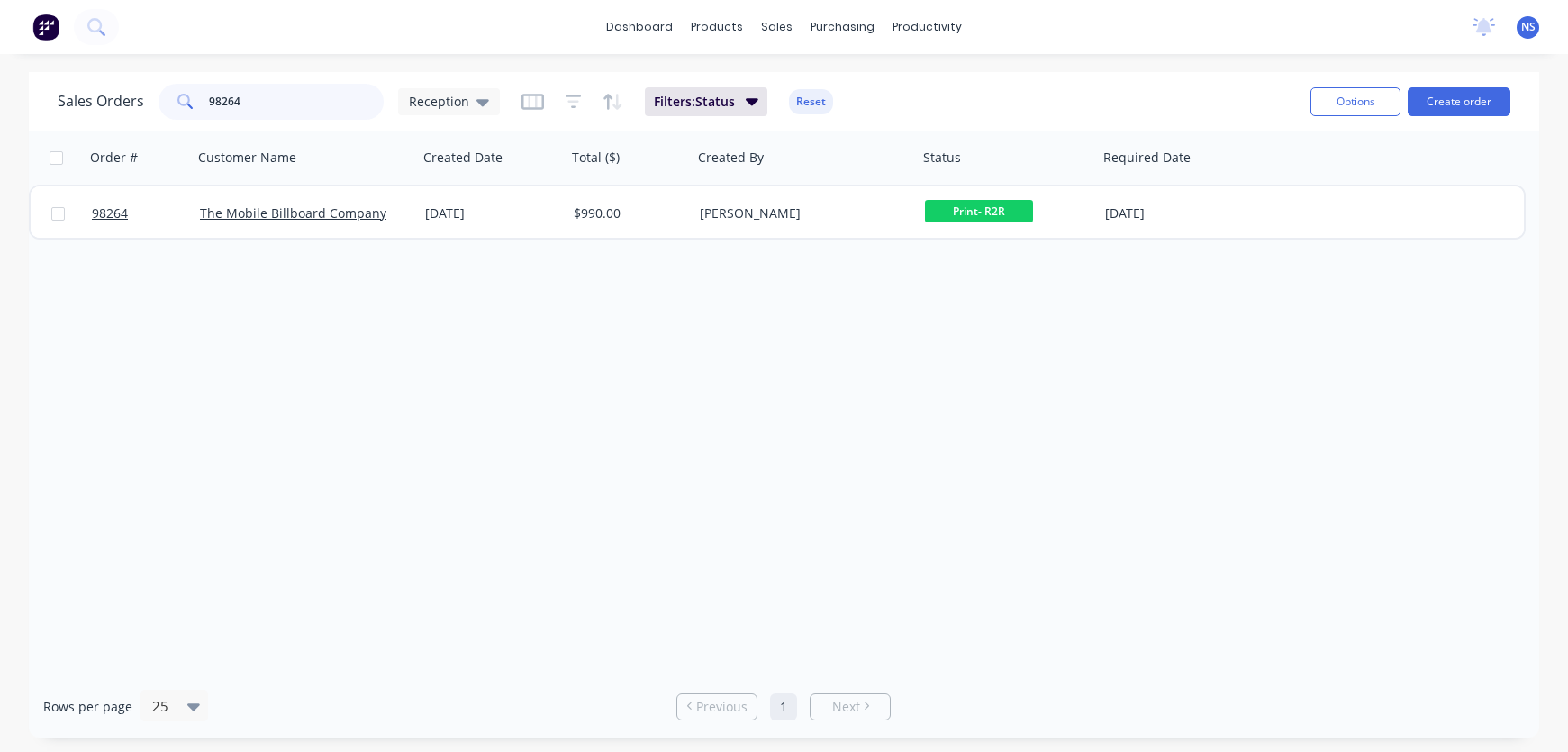
click at [322, 108] on input "98264" at bounding box center [297, 101] width 176 height 36
type input "98246"
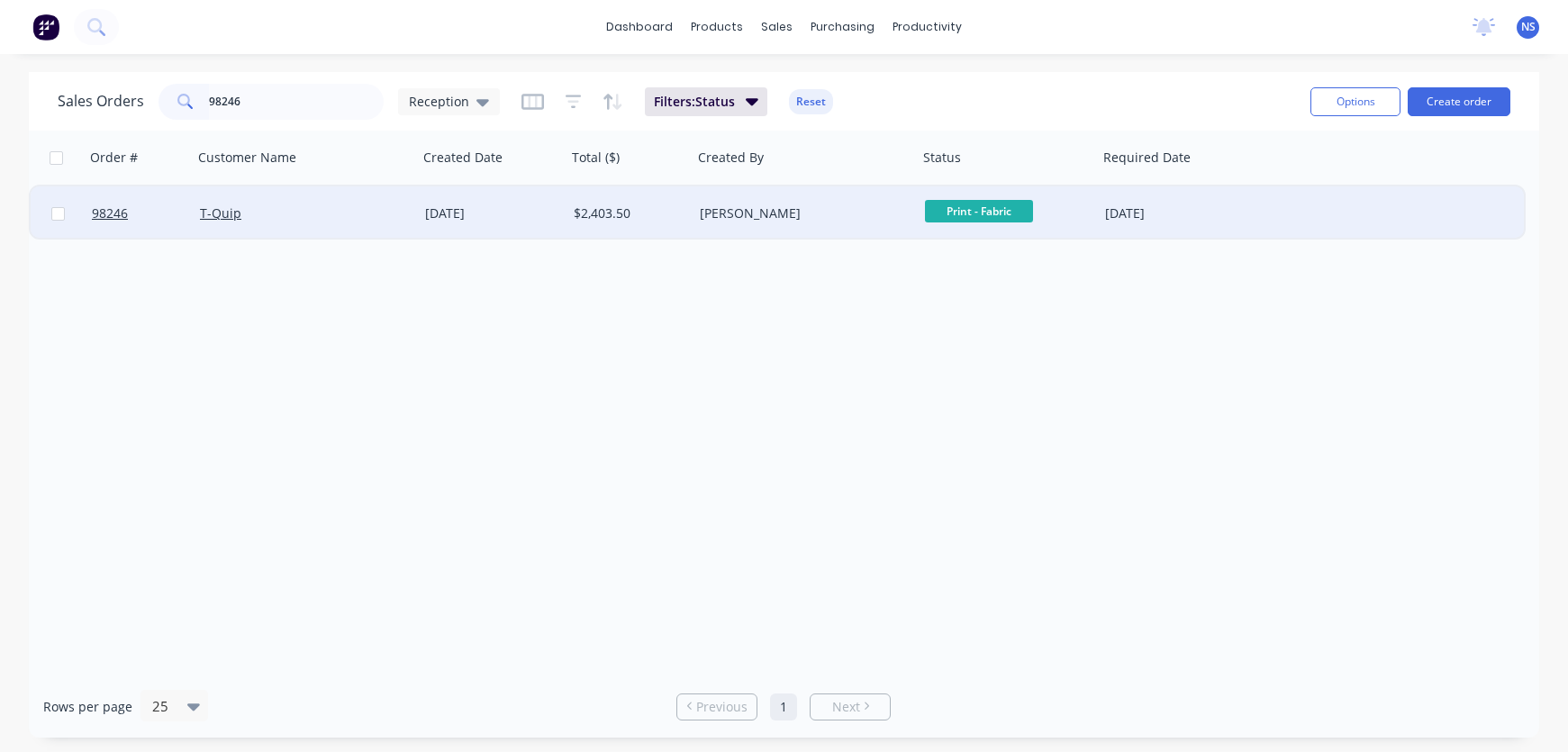
click at [373, 218] on div "T-Quip" at bounding box center [300, 213] width 200 height 18
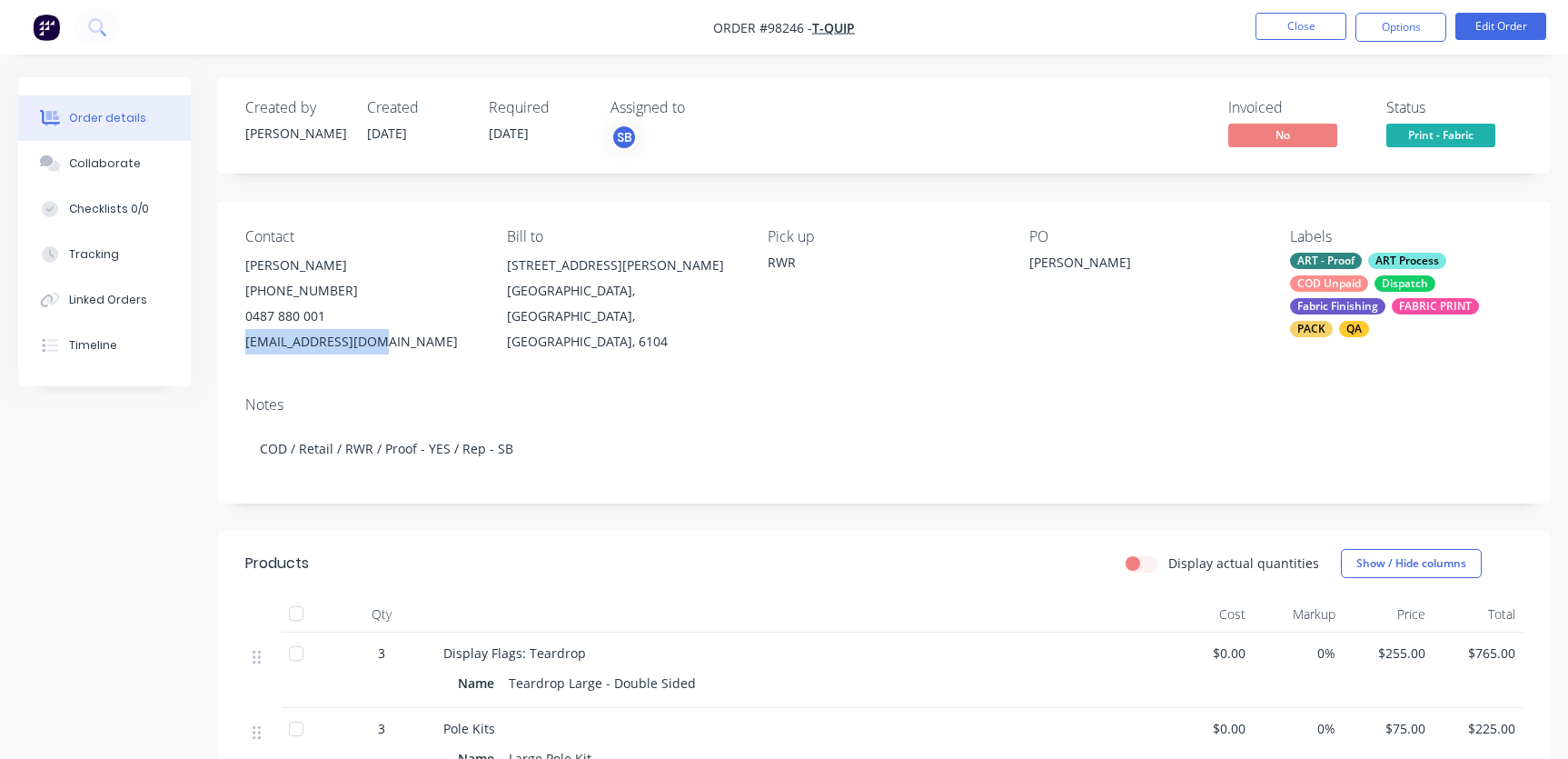
drag, startPoint x: 377, startPoint y: 340, endPoint x: 241, endPoint y: 340, distance: 136.0
click at [241, 340] on div "Contact Luke Delahunty (08) 9478 7000 0487 880 001 sales1@tquip.com.au Bill to …" at bounding box center [884, 291] width 1332 height 180
copy div "sales1@tquip.com.au"
click at [99, 165] on div "Collaborate" at bounding box center [105, 163] width 72 height 17
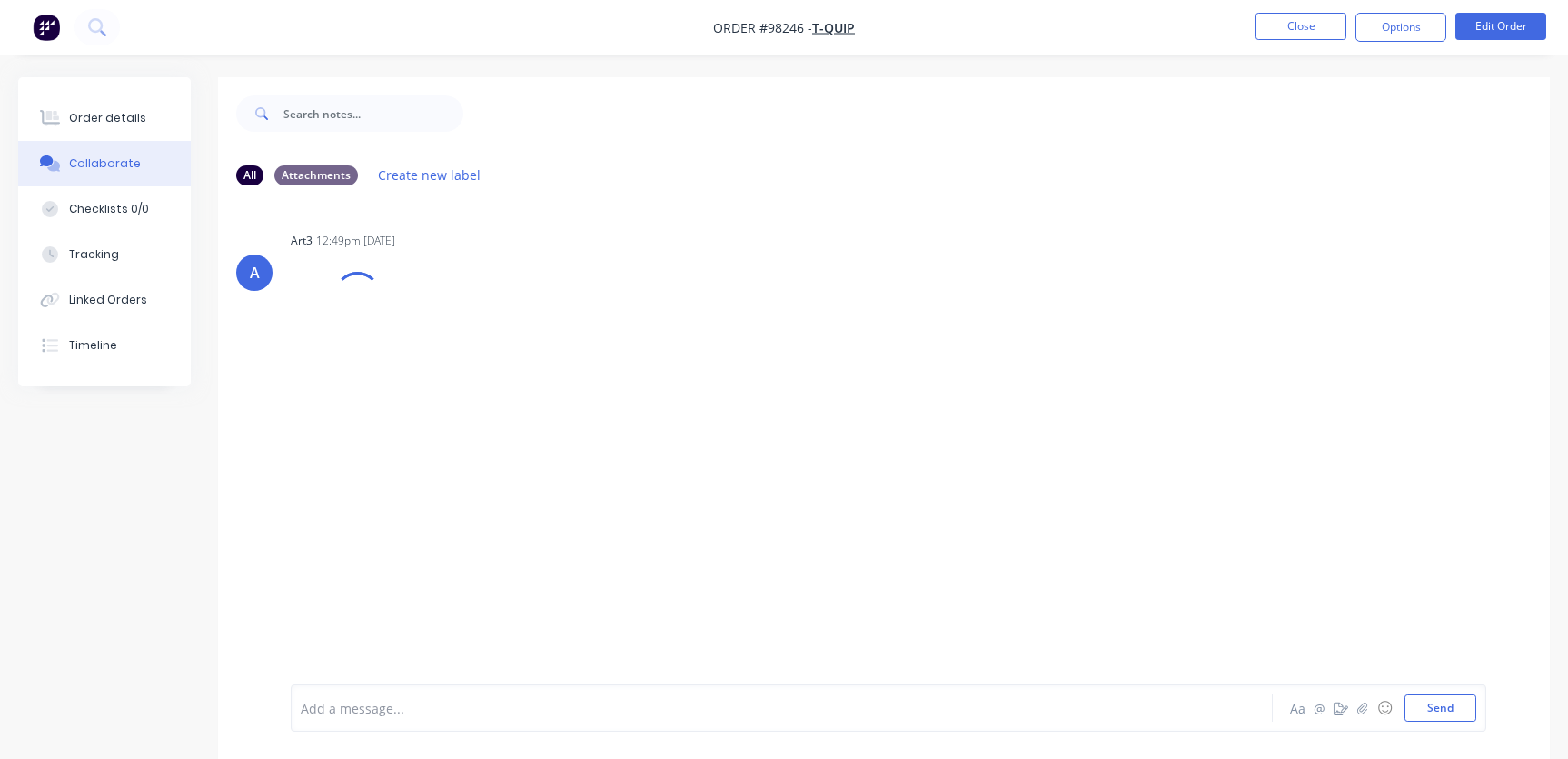
click at [377, 709] on div at bounding box center [742, 708] width 882 height 20
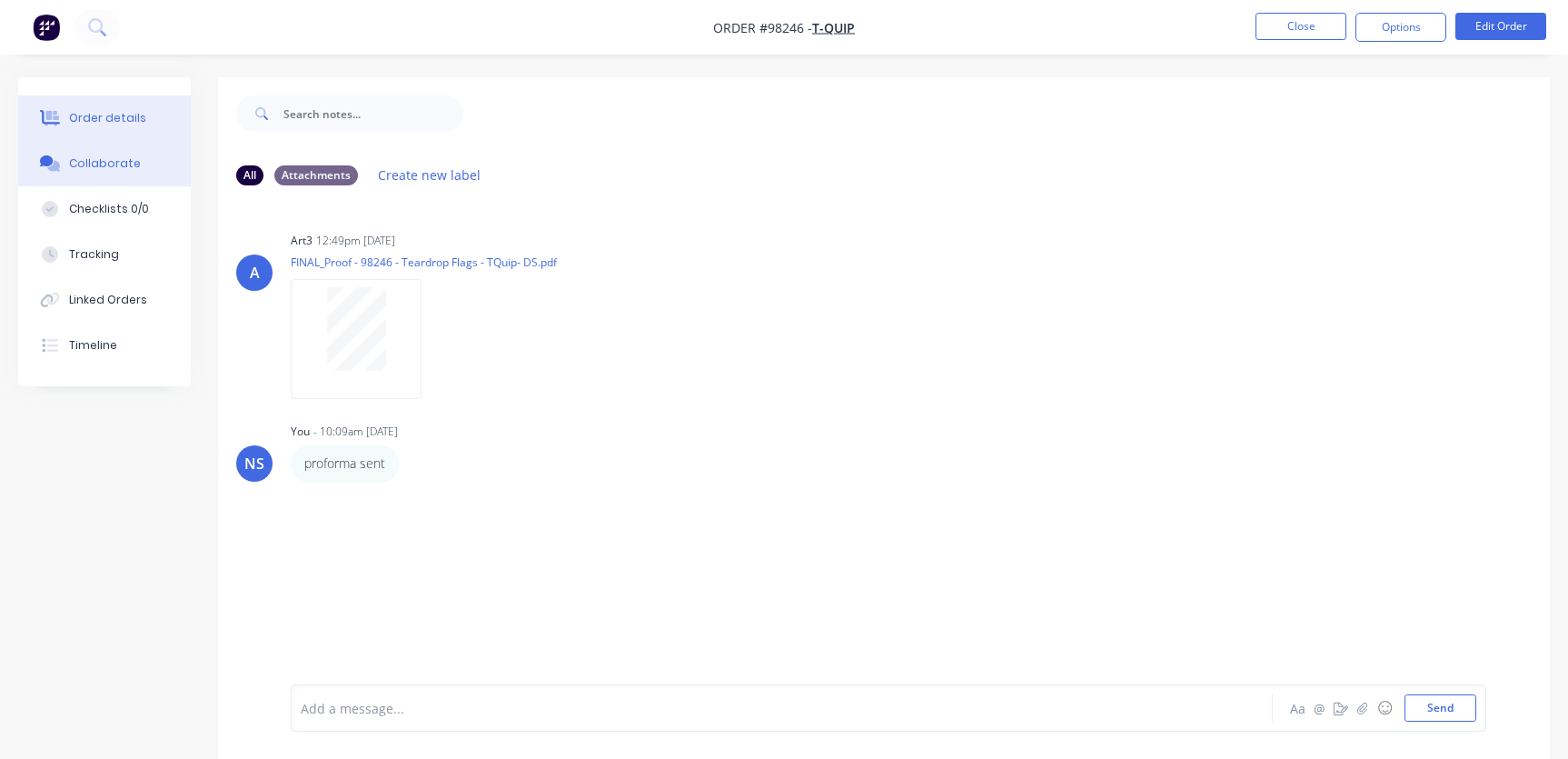
click at [122, 117] on div "Order details" at bounding box center [107, 118] width 77 height 17
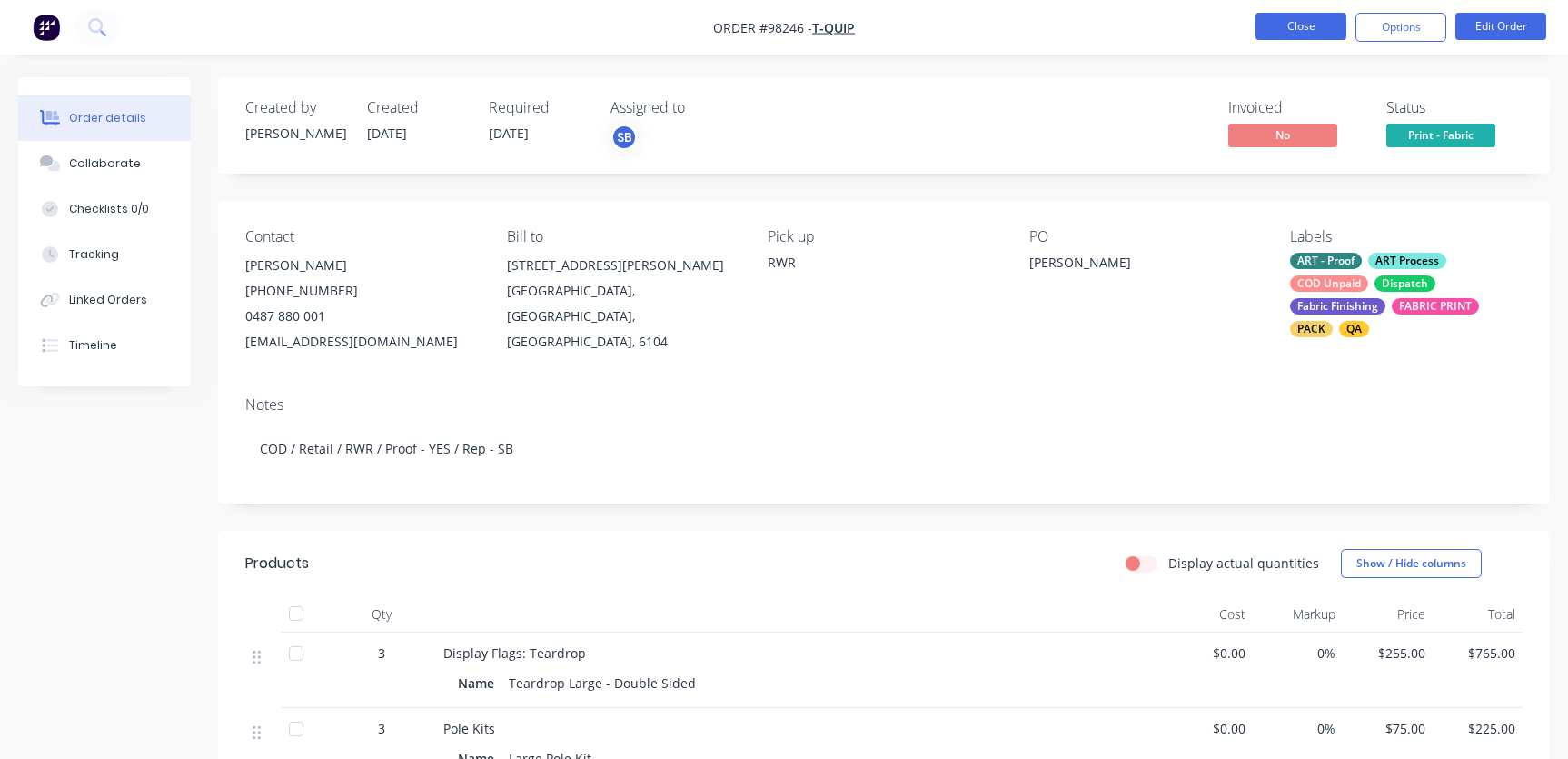
click at [1312, 31] on button "Close" at bounding box center [1300, 26] width 91 height 27
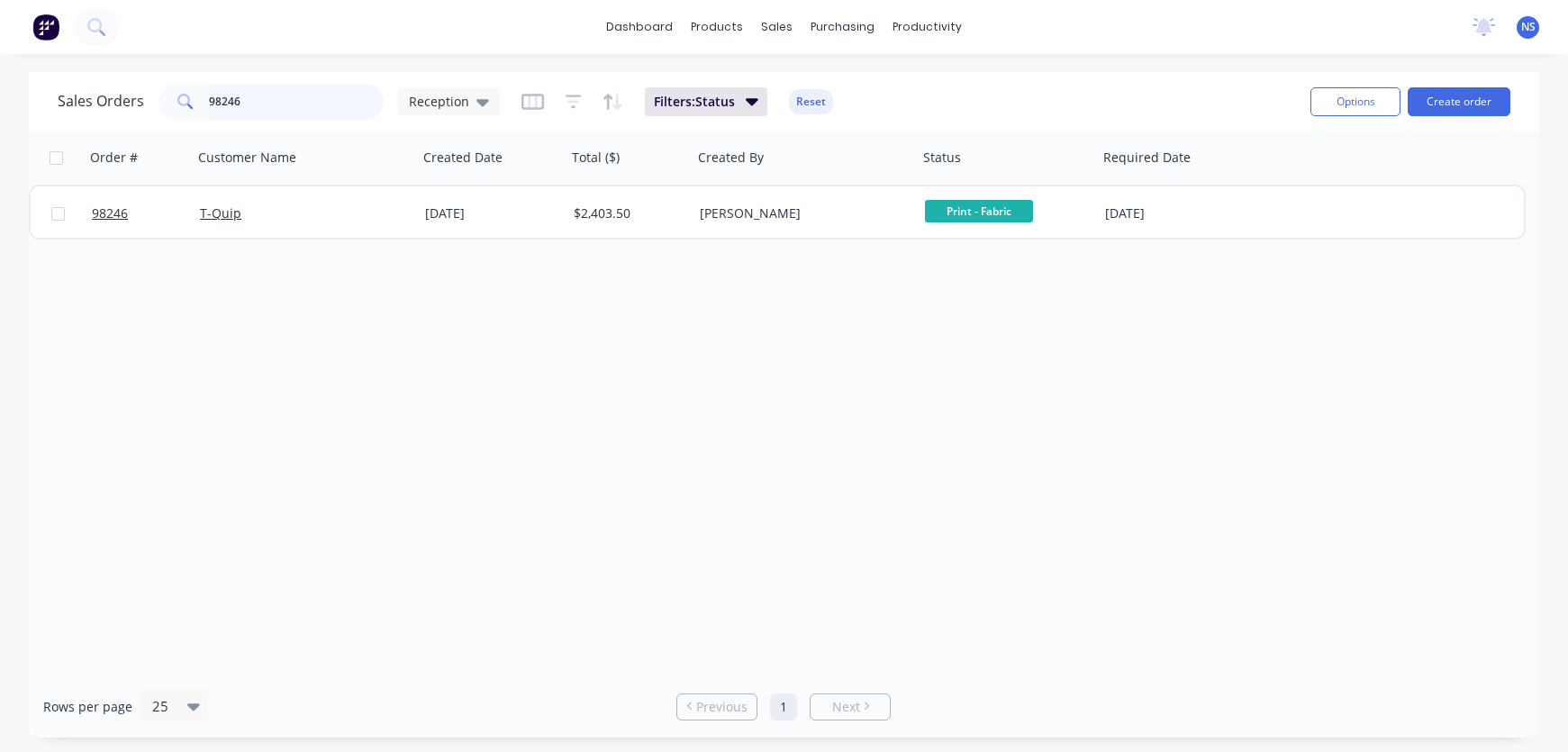
click at [278, 100] on input "98246" at bounding box center [297, 101] width 176 height 36
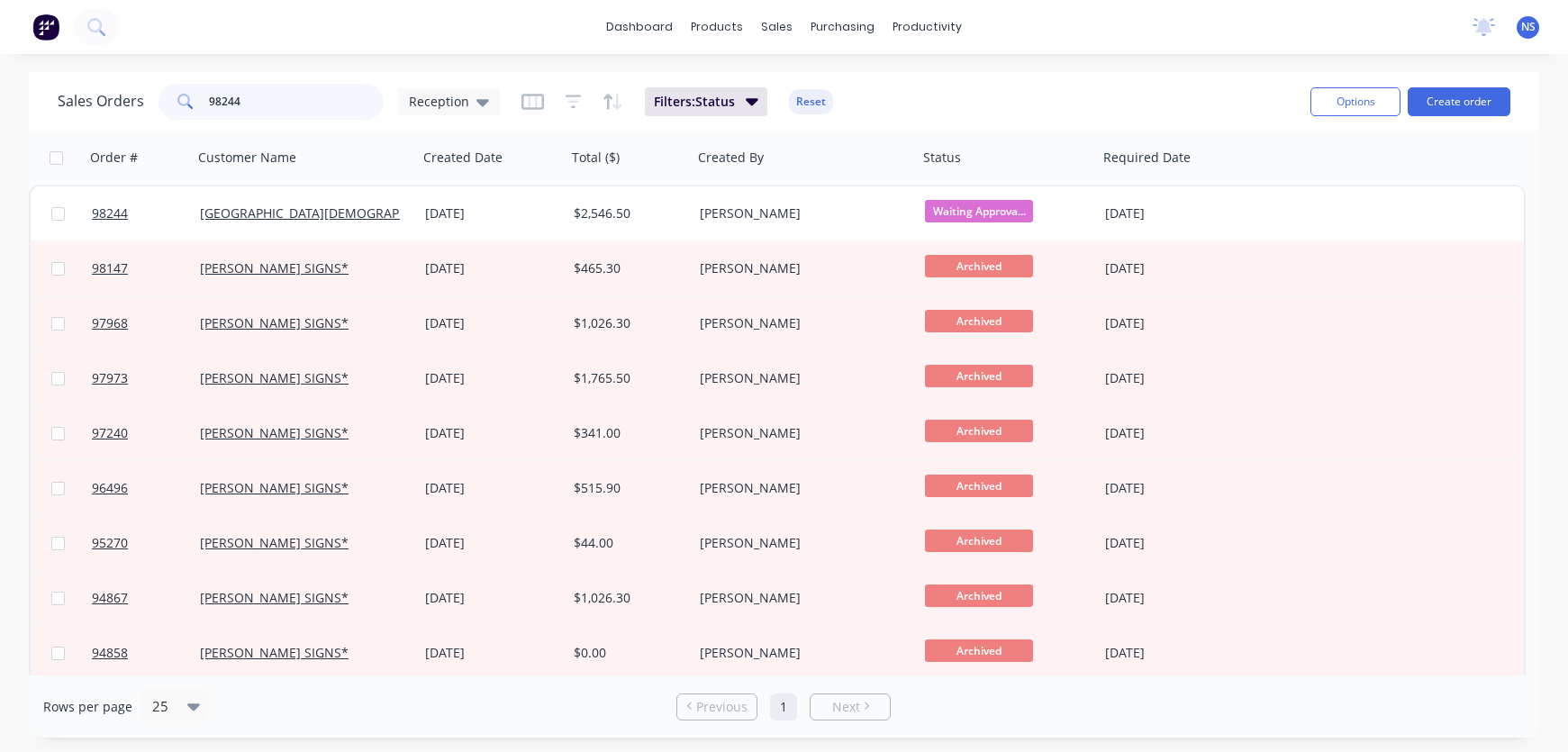
type input "98244"
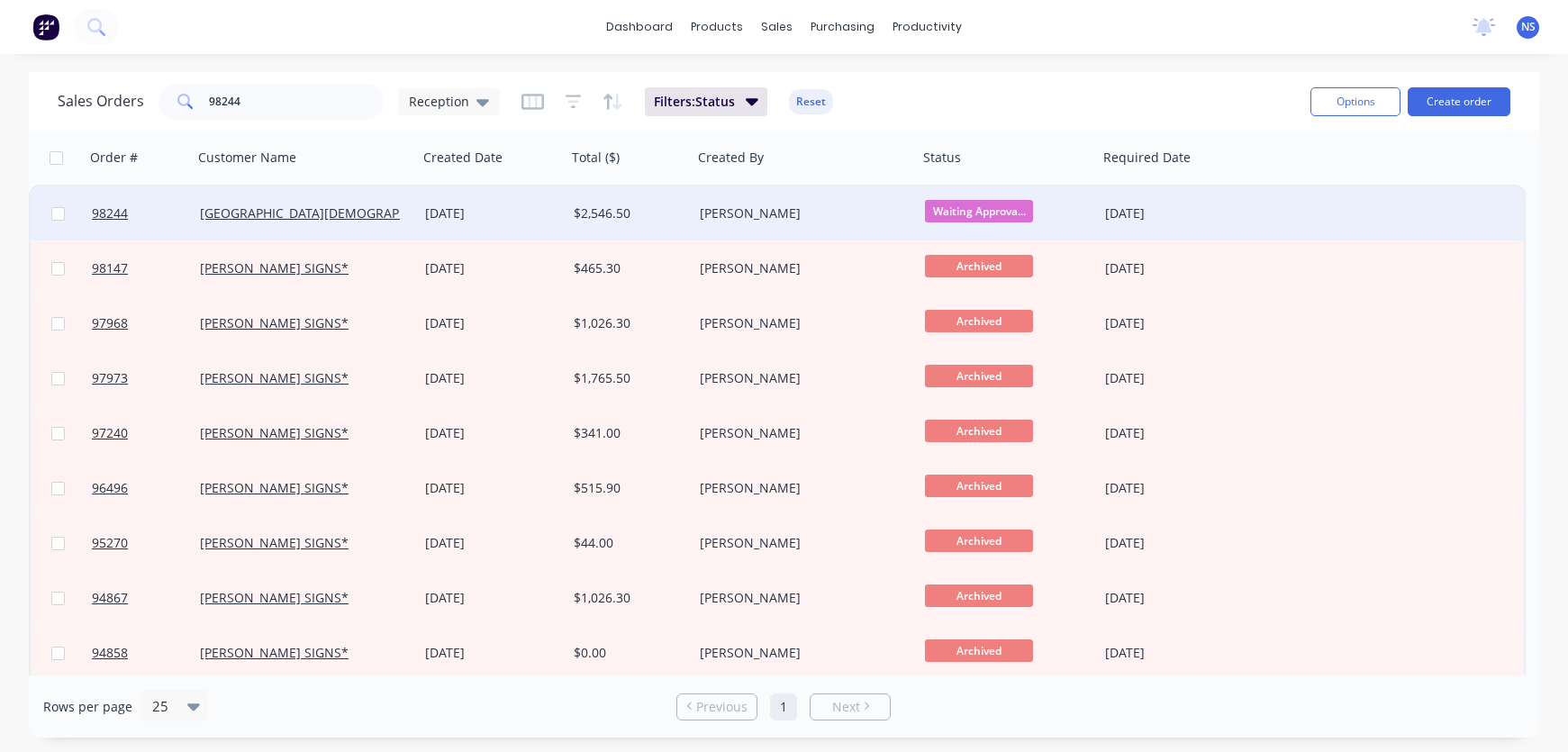
click at [569, 219] on div "$2,546.50" at bounding box center [629, 214] width 126 height 54
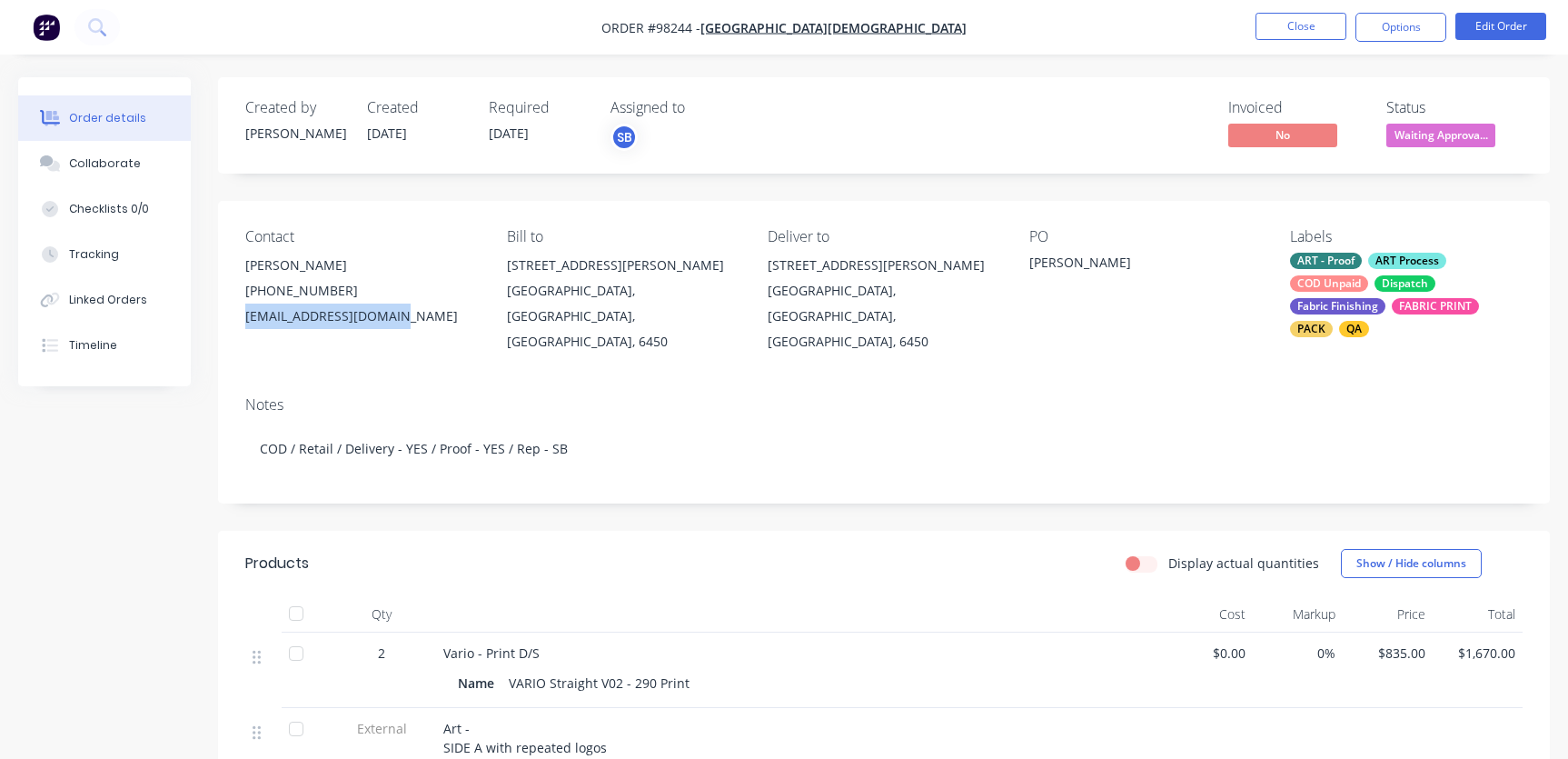
drag, startPoint x: 409, startPoint y: 317, endPoint x: 265, endPoint y: 315, distance: 144.0
click at [240, 315] on div "Contact Heather Pitman (08) 9083 2444 hpitman@eacs.wa.edu.au Bill to 5 Griffin …" at bounding box center [884, 291] width 1332 height 180
copy div "[EMAIL_ADDRESS][DOMAIN_NAME]"
click at [1369, 283] on div "ART - Proof ART Process COD Unpaid Dispatch Fabric Finishing FABRIC PRINT PACK …" at bounding box center [1406, 295] width 232 height 85
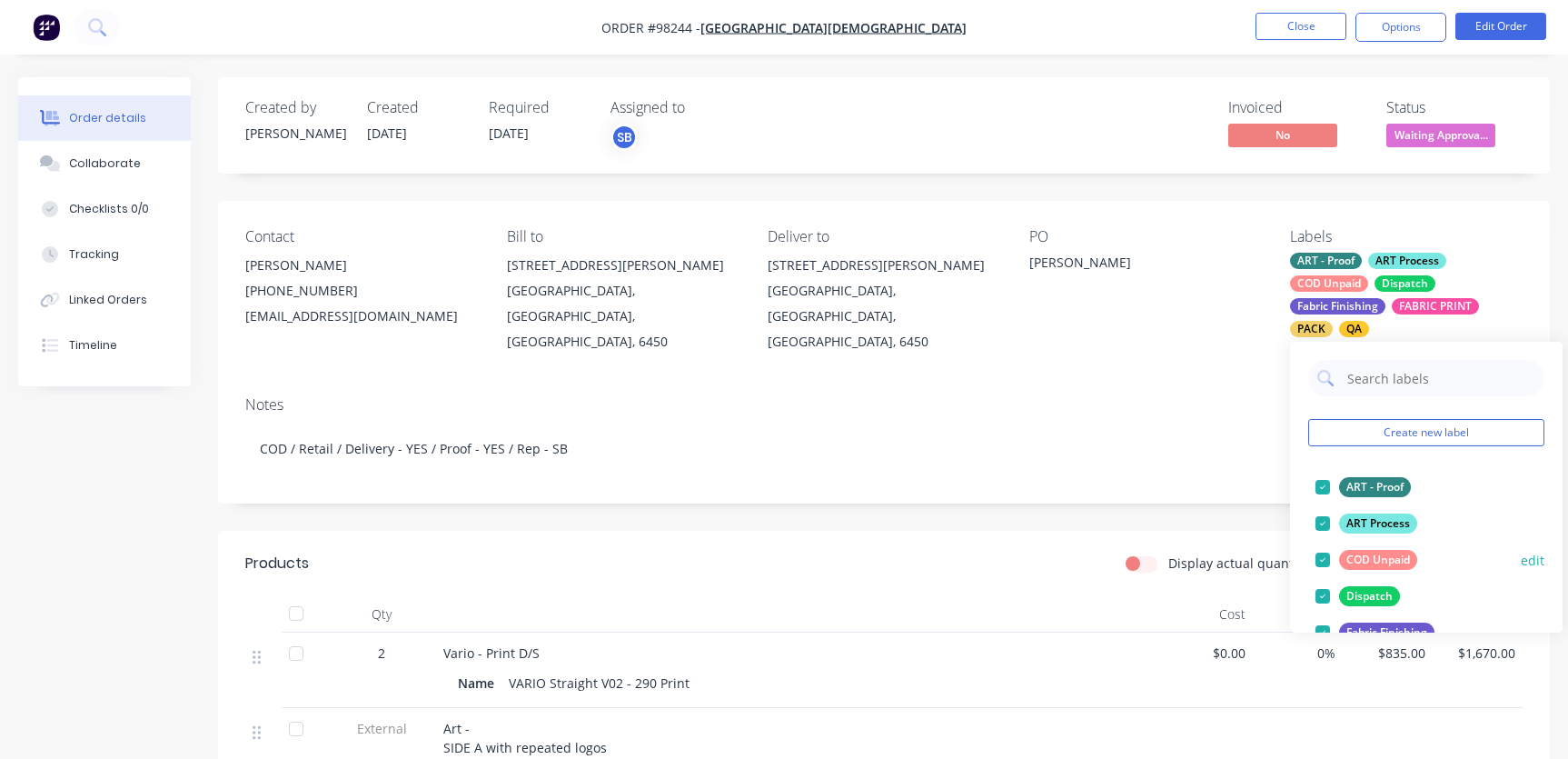
click at [1325, 561] on div at bounding box center [1322, 559] width 36 height 36
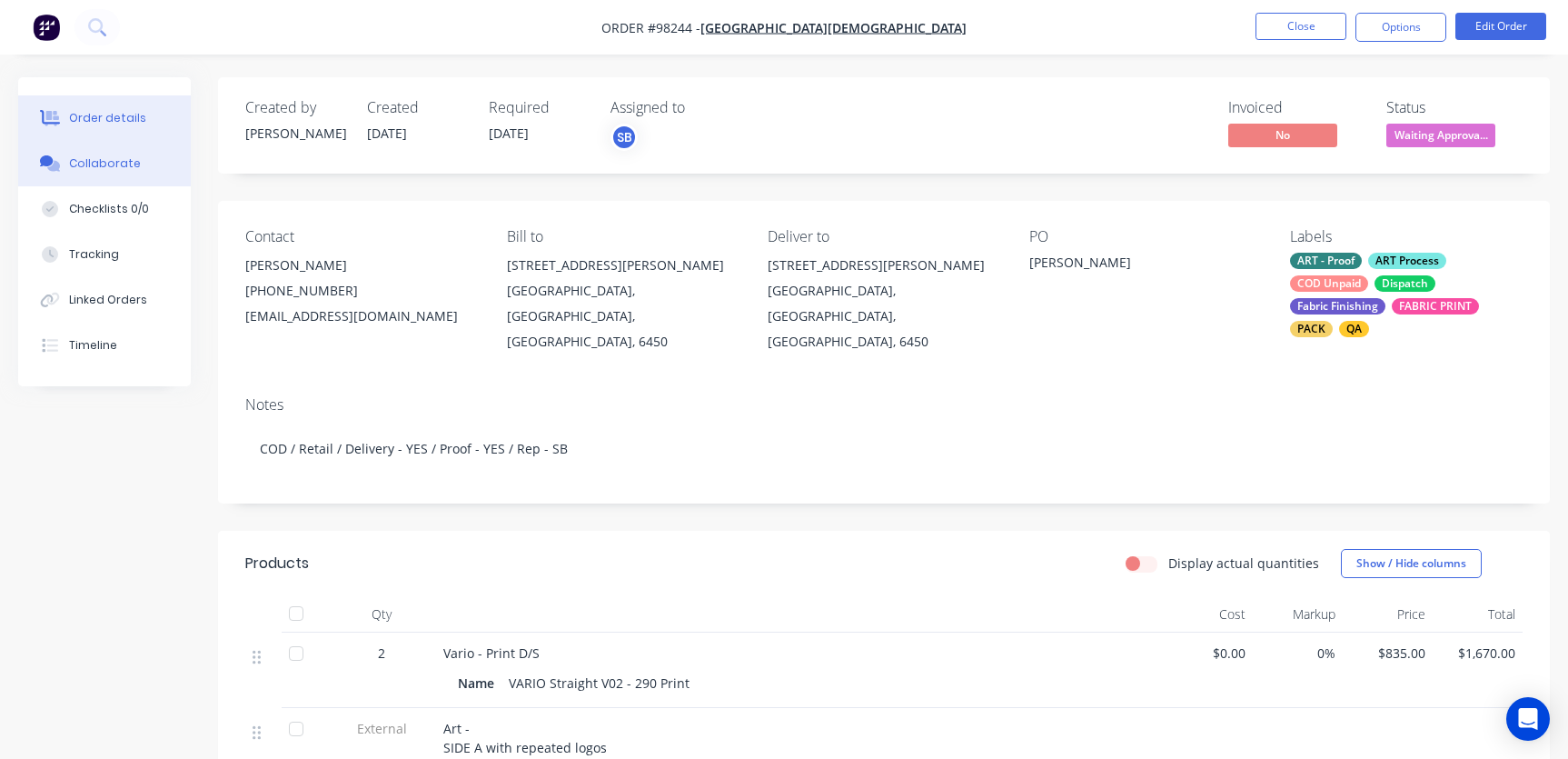
click at [114, 161] on div "Collaborate" at bounding box center [105, 163] width 72 height 17
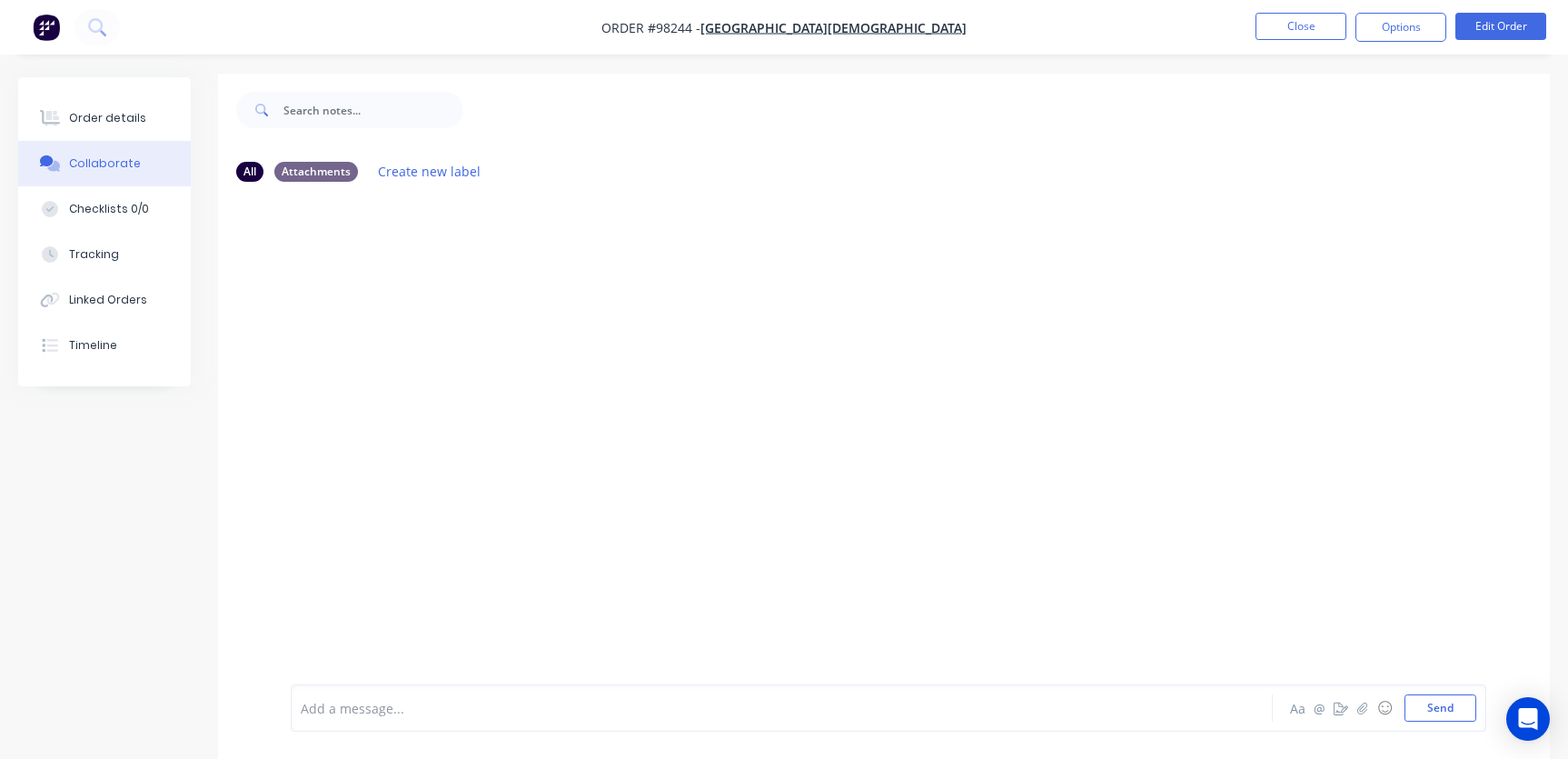
scroll to position [7, 0]
click at [346, 699] on div at bounding box center [742, 708] width 882 height 20
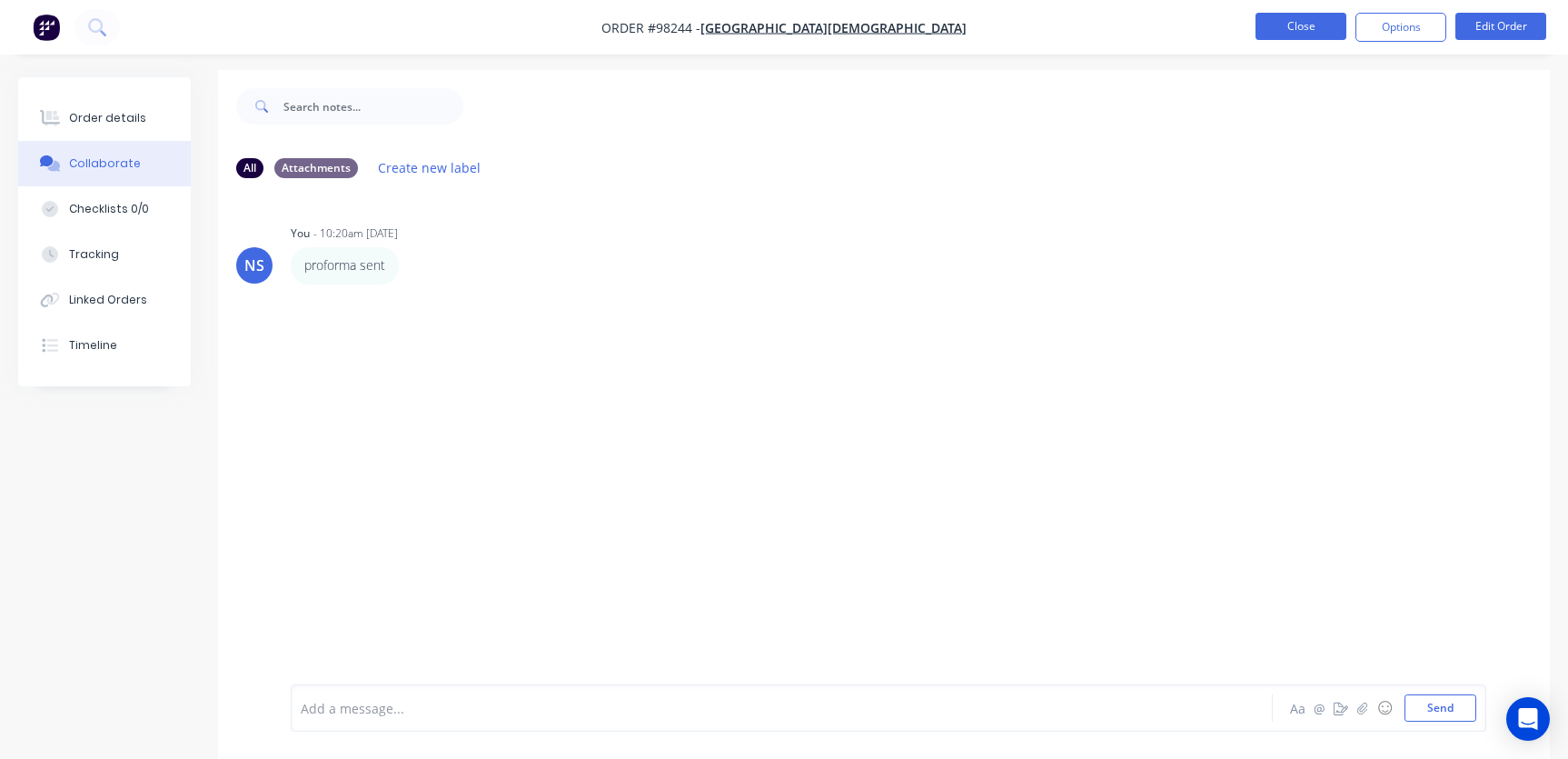
click at [1286, 27] on button "Close" at bounding box center [1300, 26] width 91 height 27
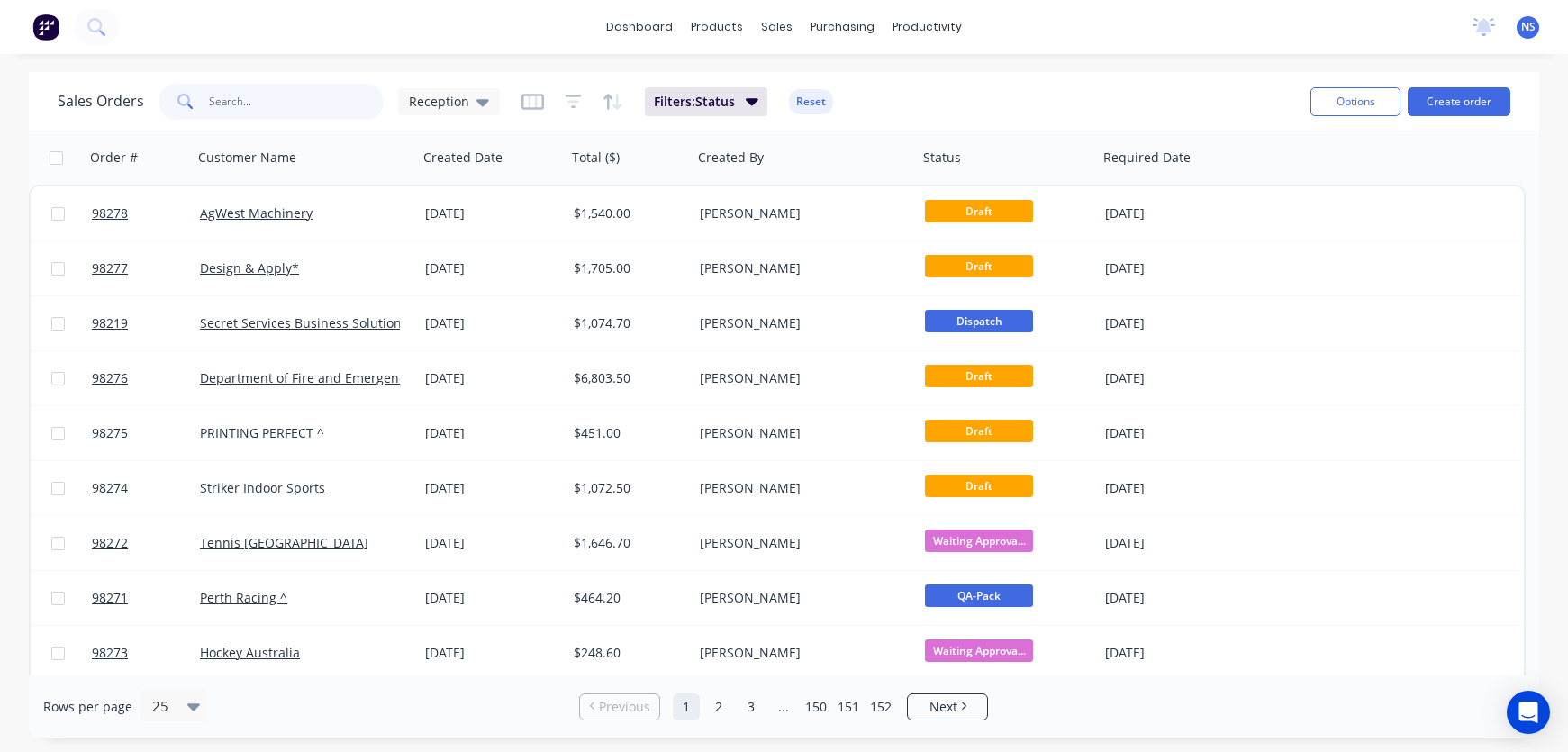
click at [270, 106] on input "text" at bounding box center [297, 101] width 176 height 36
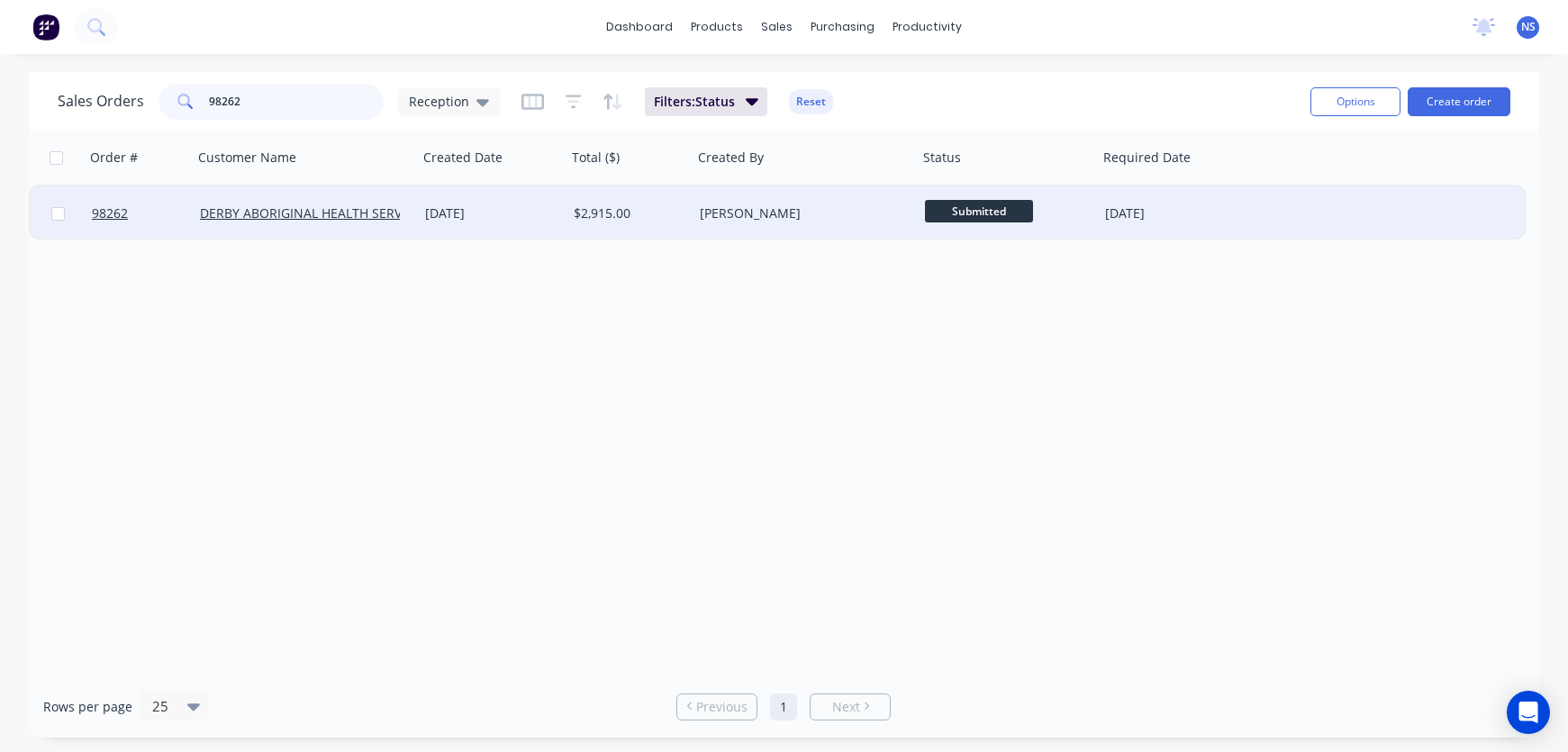
type input "98262"
click at [815, 230] on div "[PERSON_NAME]" at bounding box center [804, 214] width 225 height 54
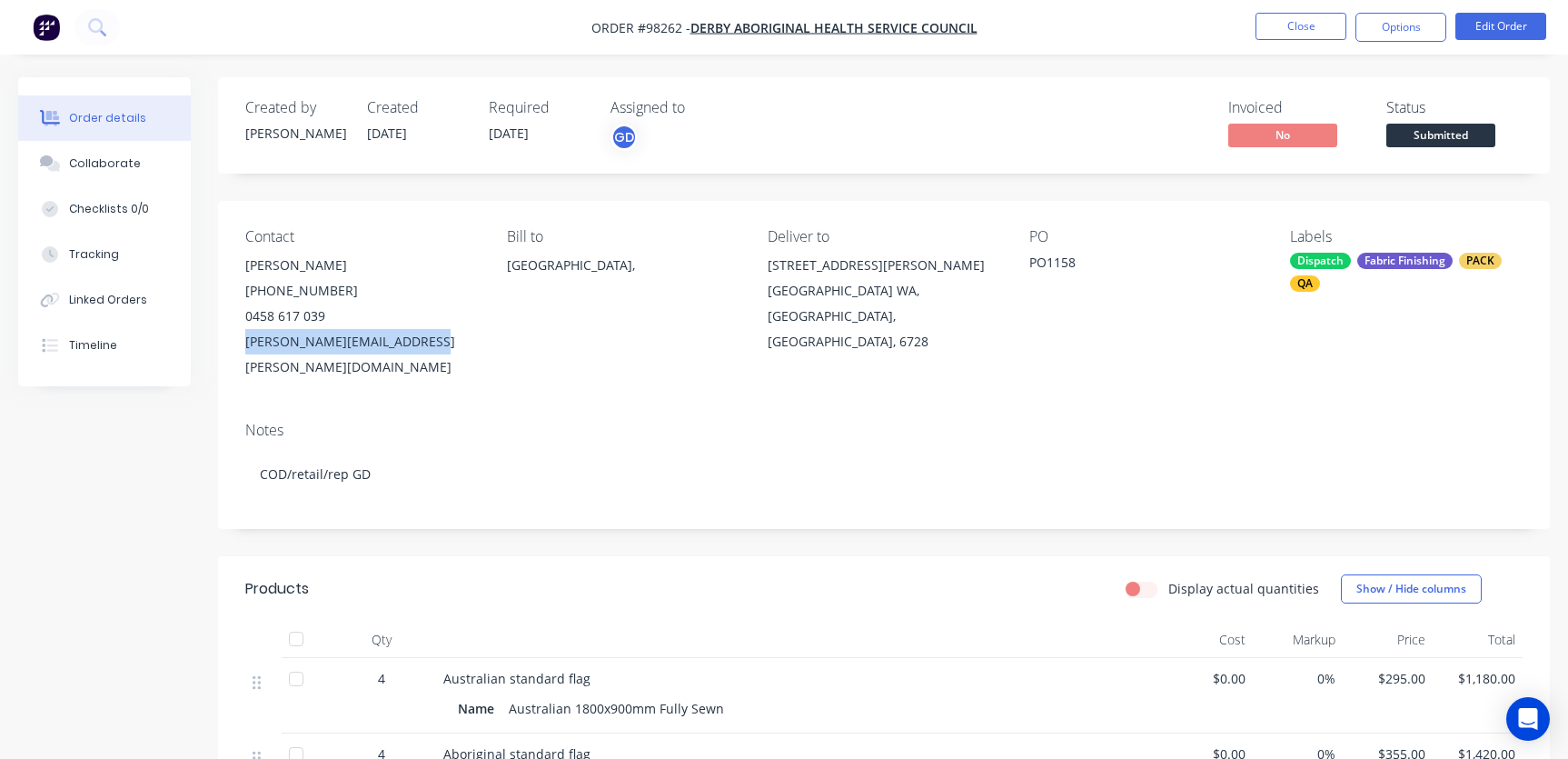
drag, startPoint x: 239, startPoint y: 344, endPoint x: 413, endPoint y: 342, distance: 174.0
click at [417, 342] on div "Contact [PERSON_NAME] [PHONE_NUMBER] [PERSON_NAME][EMAIL_ADDRESS][PERSON_NAME][…" at bounding box center [884, 303] width 1332 height 206
copy div "[PERSON_NAME][EMAIL_ADDRESS][PERSON_NAME][DOMAIN_NAME]"
click at [108, 163] on div "Collaborate" at bounding box center [105, 163] width 72 height 17
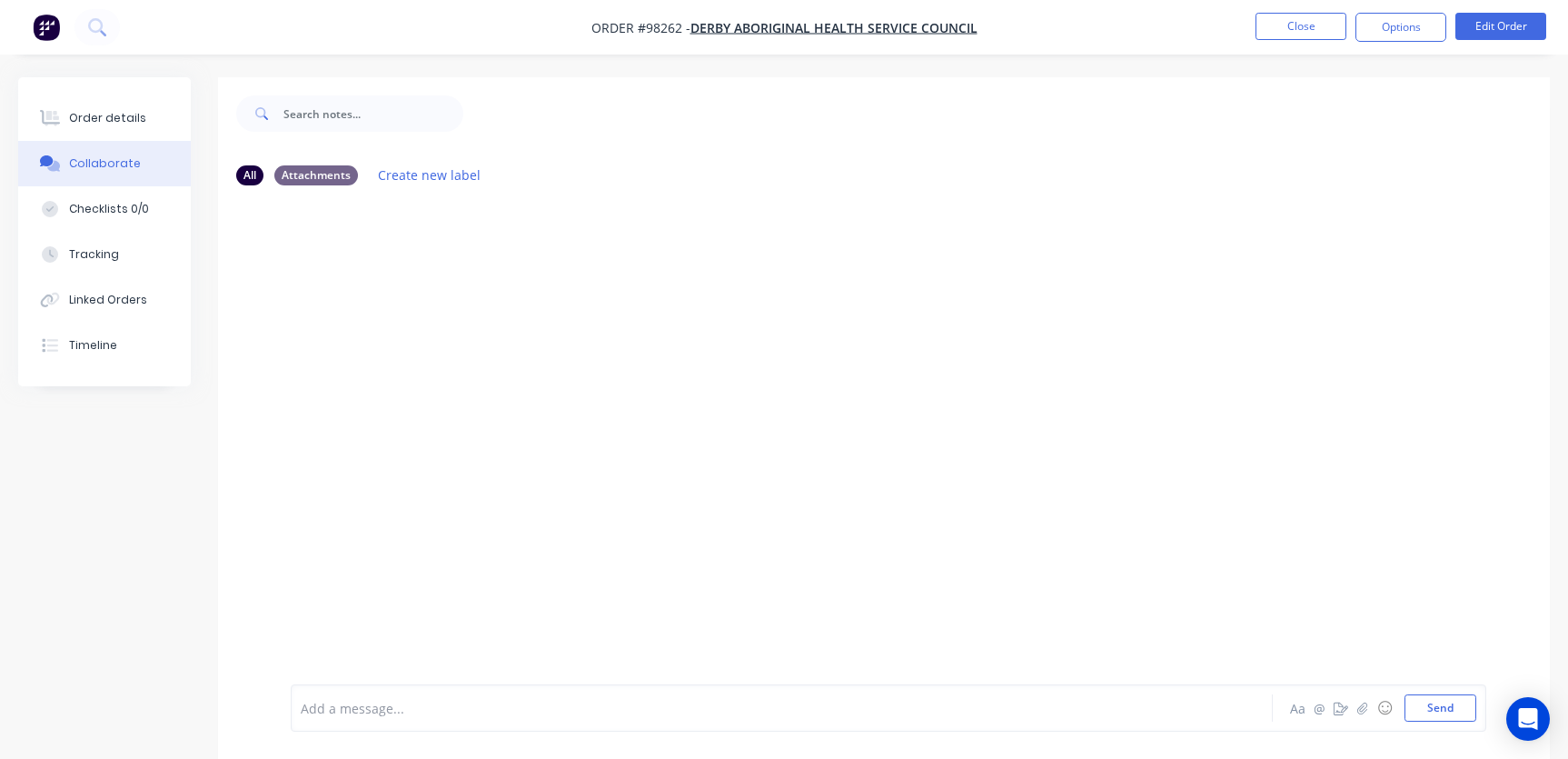
click at [449, 701] on div at bounding box center [742, 708] width 882 height 20
click at [311, 709] on span "pproforma" at bounding box center [333, 708] width 65 height 18
drag, startPoint x: 372, startPoint y: 706, endPoint x: 411, endPoint y: 705, distance: 39.0
click at [372, 706] on div "proforma" at bounding box center [742, 708] width 882 height 20
click at [1313, 26] on button "Close" at bounding box center [1300, 26] width 91 height 27
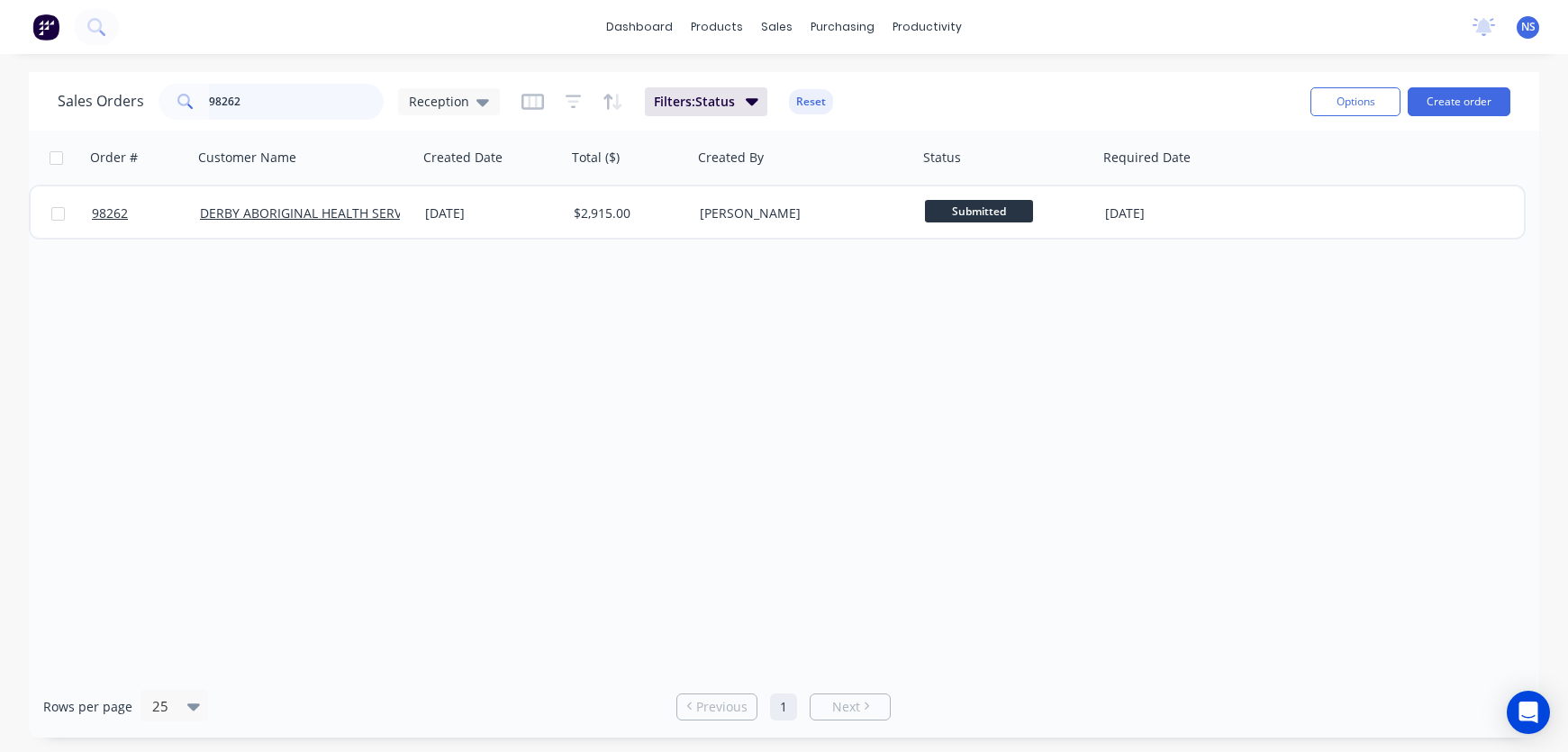
click at [334, 109] on input "98262" at bounding box center [297, 101] width 176 height 36
type input "98266"
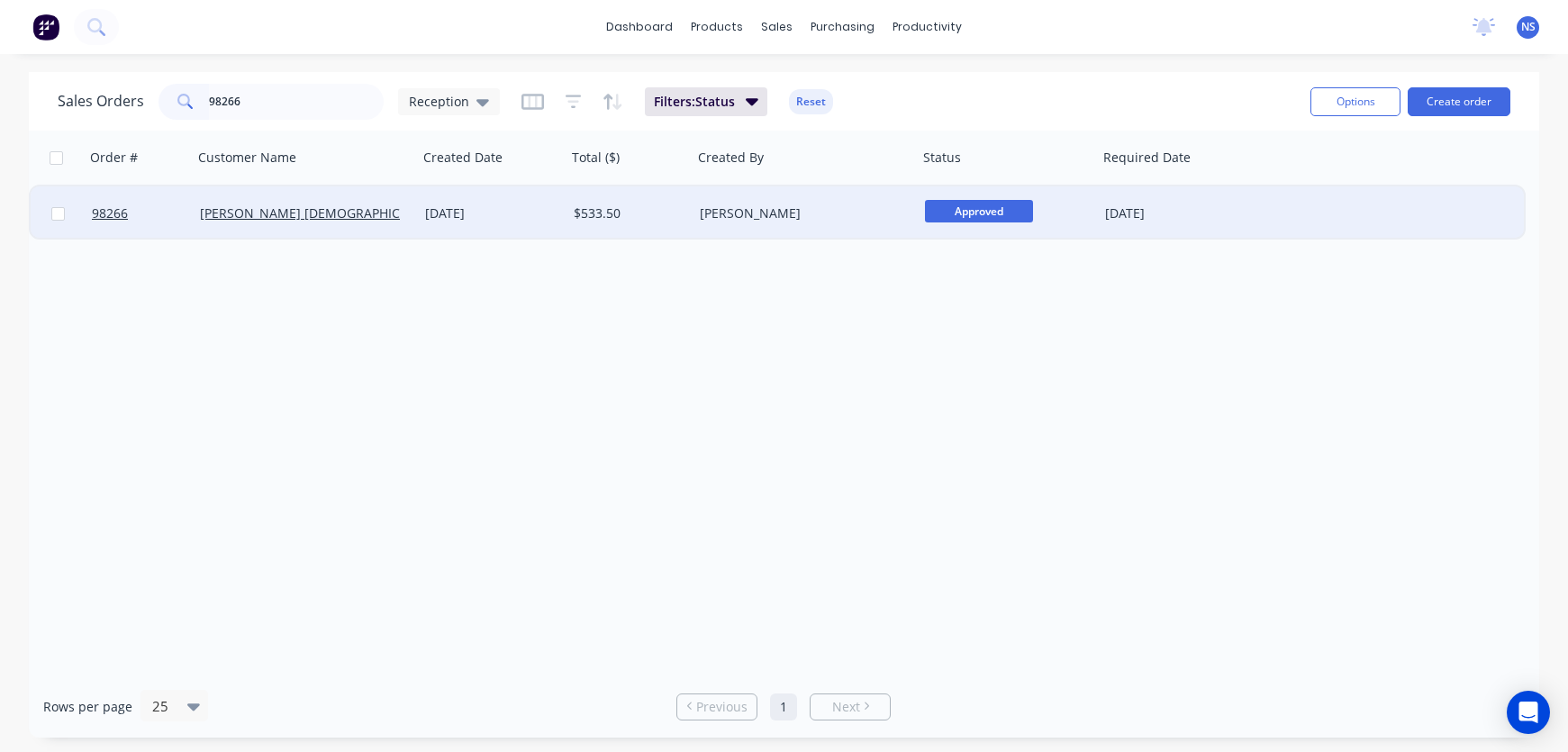
click at [537, 216] on div "[DATE]" at bounding box center [492, 213] width 134 height 18
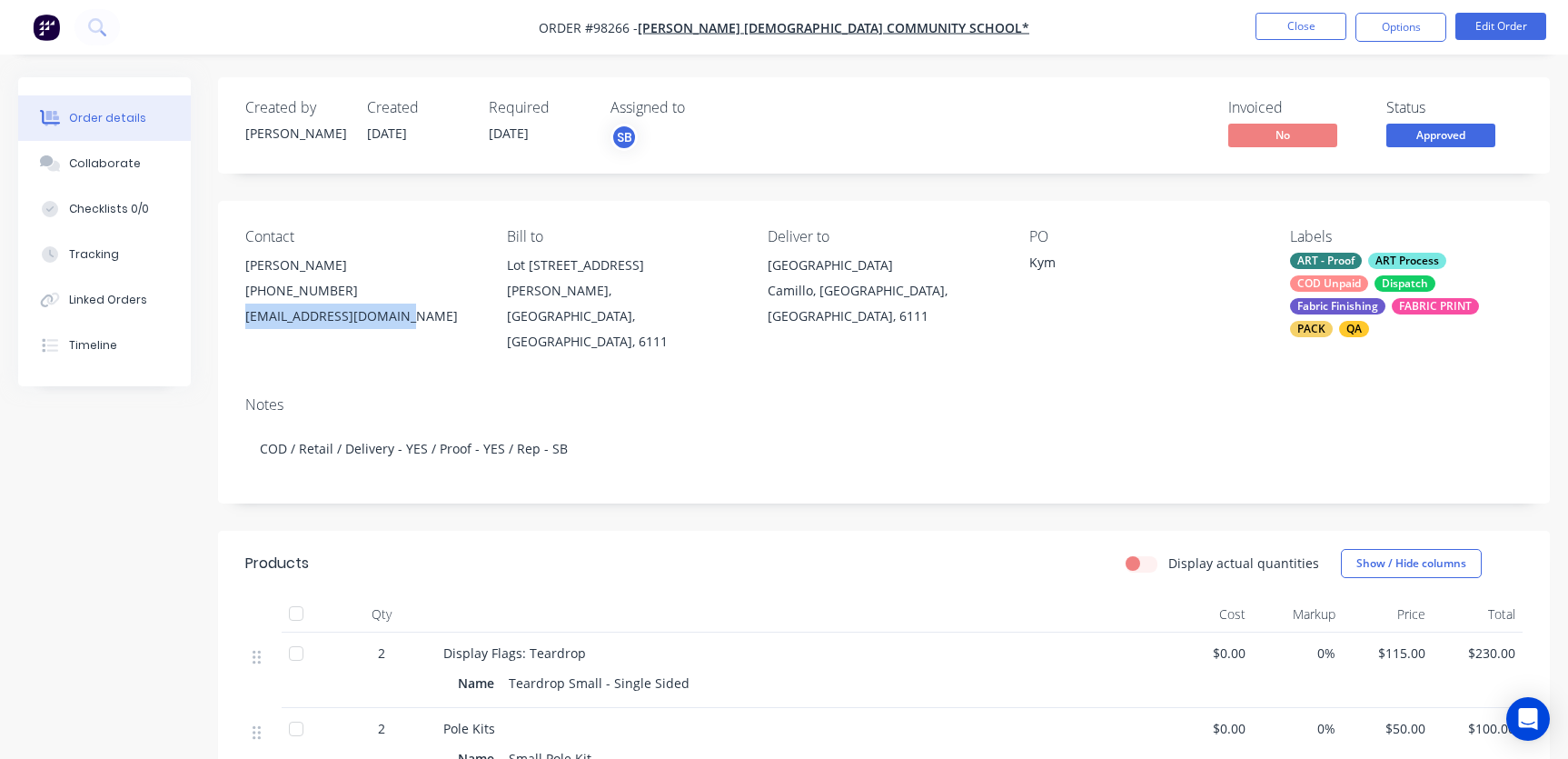
drag, startPoint x: 241, startPoint y: 314, endPoint x: 387, endPoint y: 319, distance: 146.1
click at [418, 319] on div "Contact [PERSON_NAME] [PHONE_NUMBER] [EMAIL_ADDRESS][DOMAIN_NAME] Bill to [GEOG…" at bounding box center [884, 291] width 1332 height 180
copy div "[EMAIL_ADDRESS][DOMAIN_NAME]"
click at [105, 159] on div "Collaborate" at bounding box center [105, 163] width 72 height 17
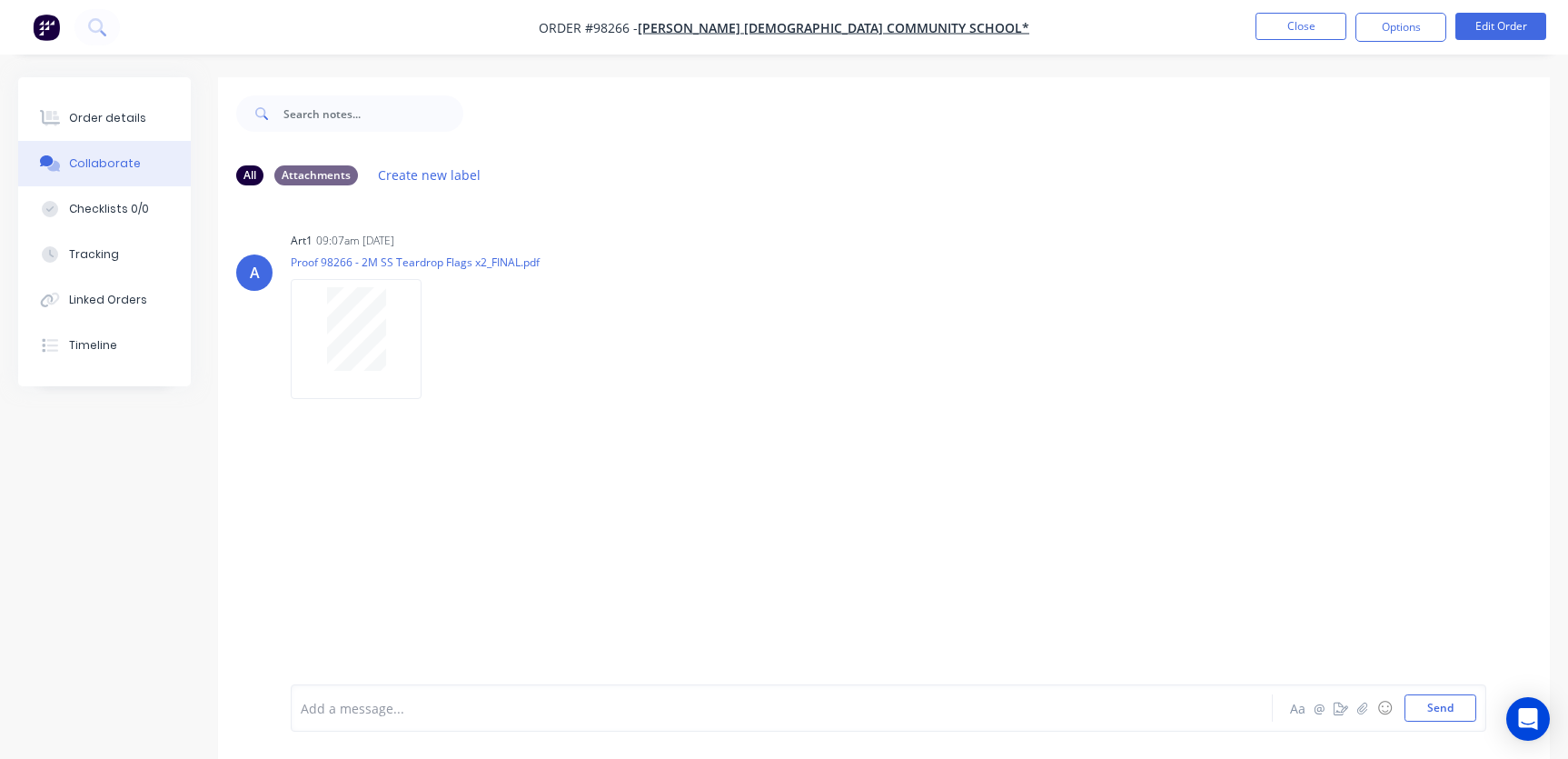
click at [381, 696] on div "Add a message..." at bounding box center [741, 708] width 882 height 27
click at [1298, 20] on button "Close" at bounding box center [1300, 26] width 91 height 27
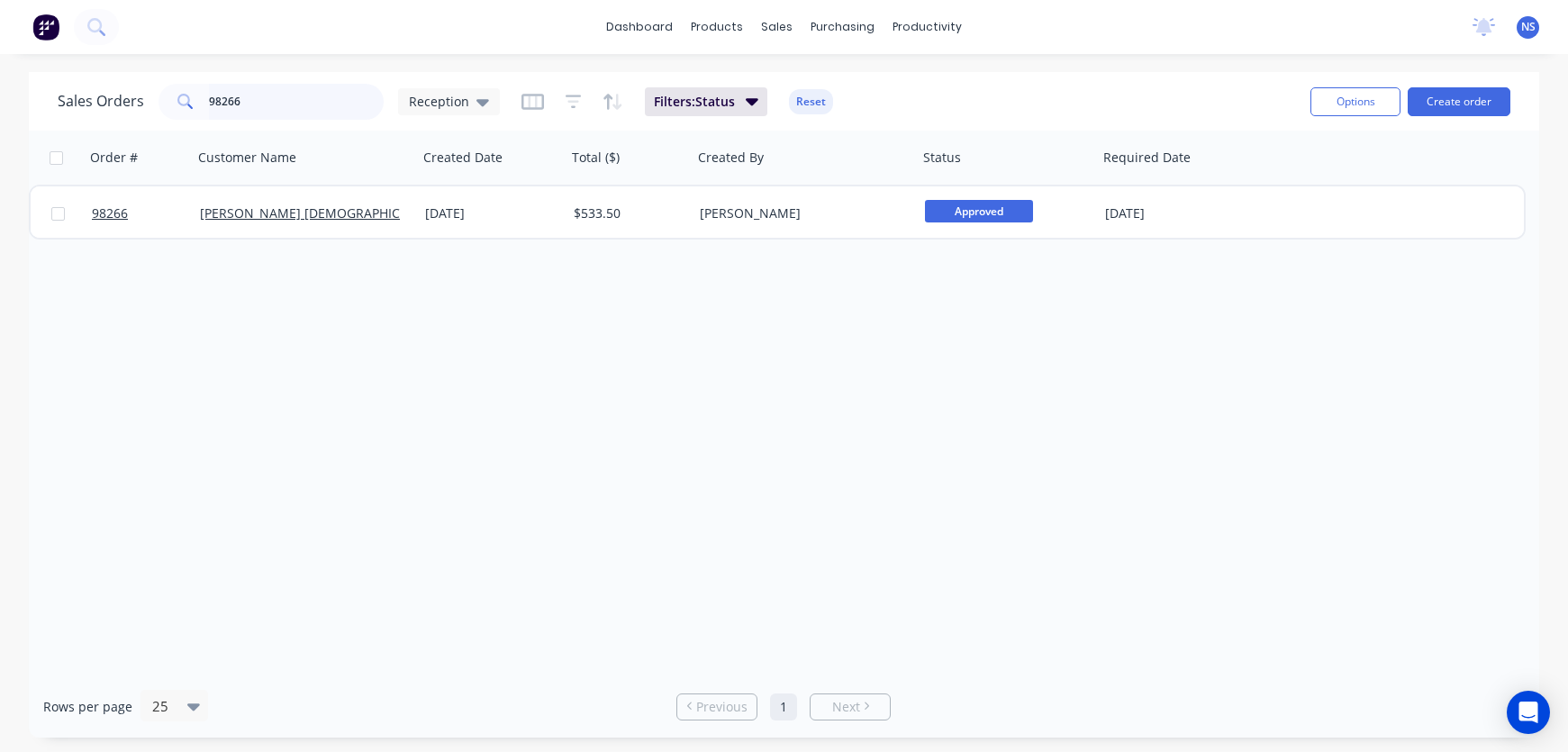
click at [323, 104] on input "98266" at bounding box center [297, 101] width 176 height 36
type input "98269"
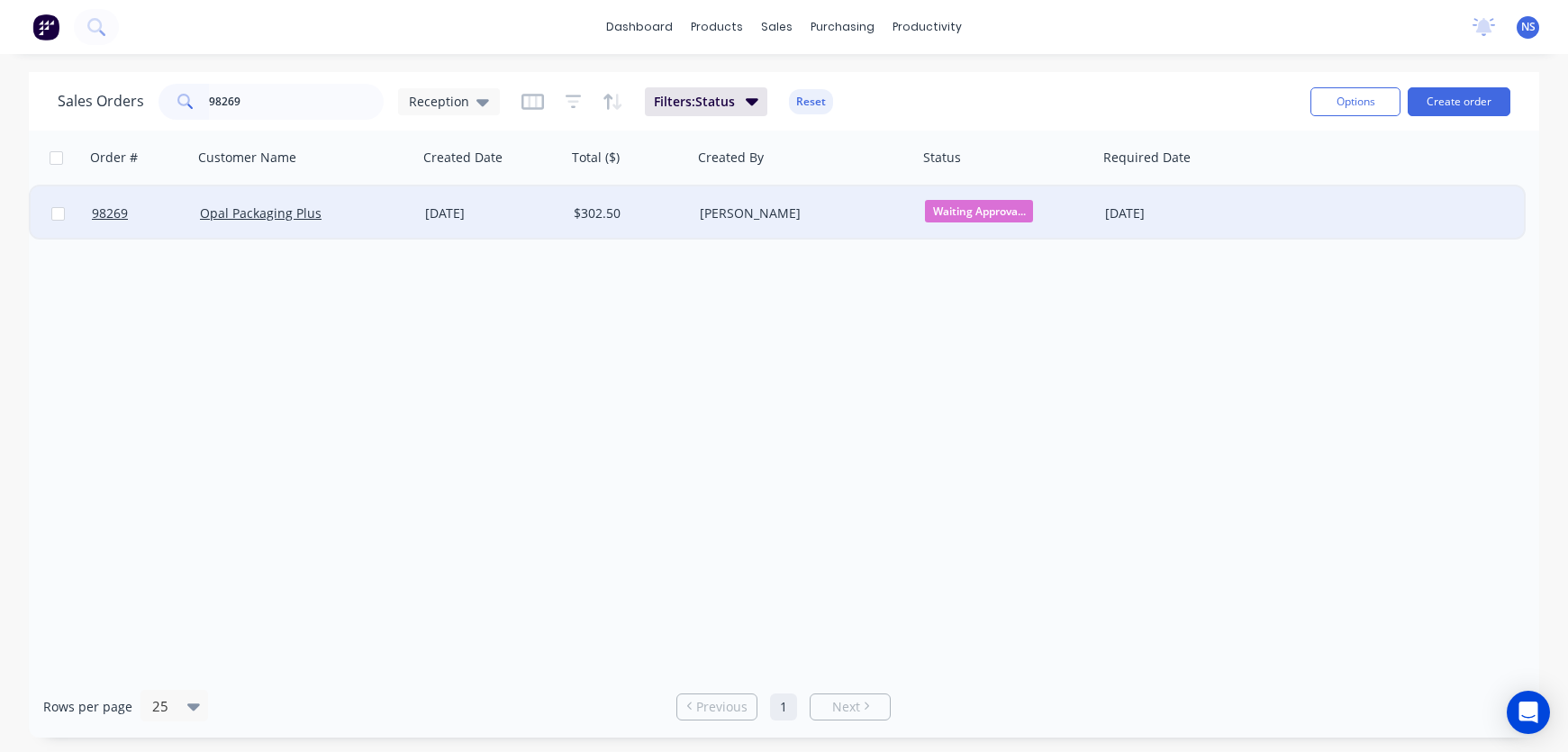
click at [379, 217] on div "Opal Packaging Plus" at bounding box center [300, 213] width 200 height 18
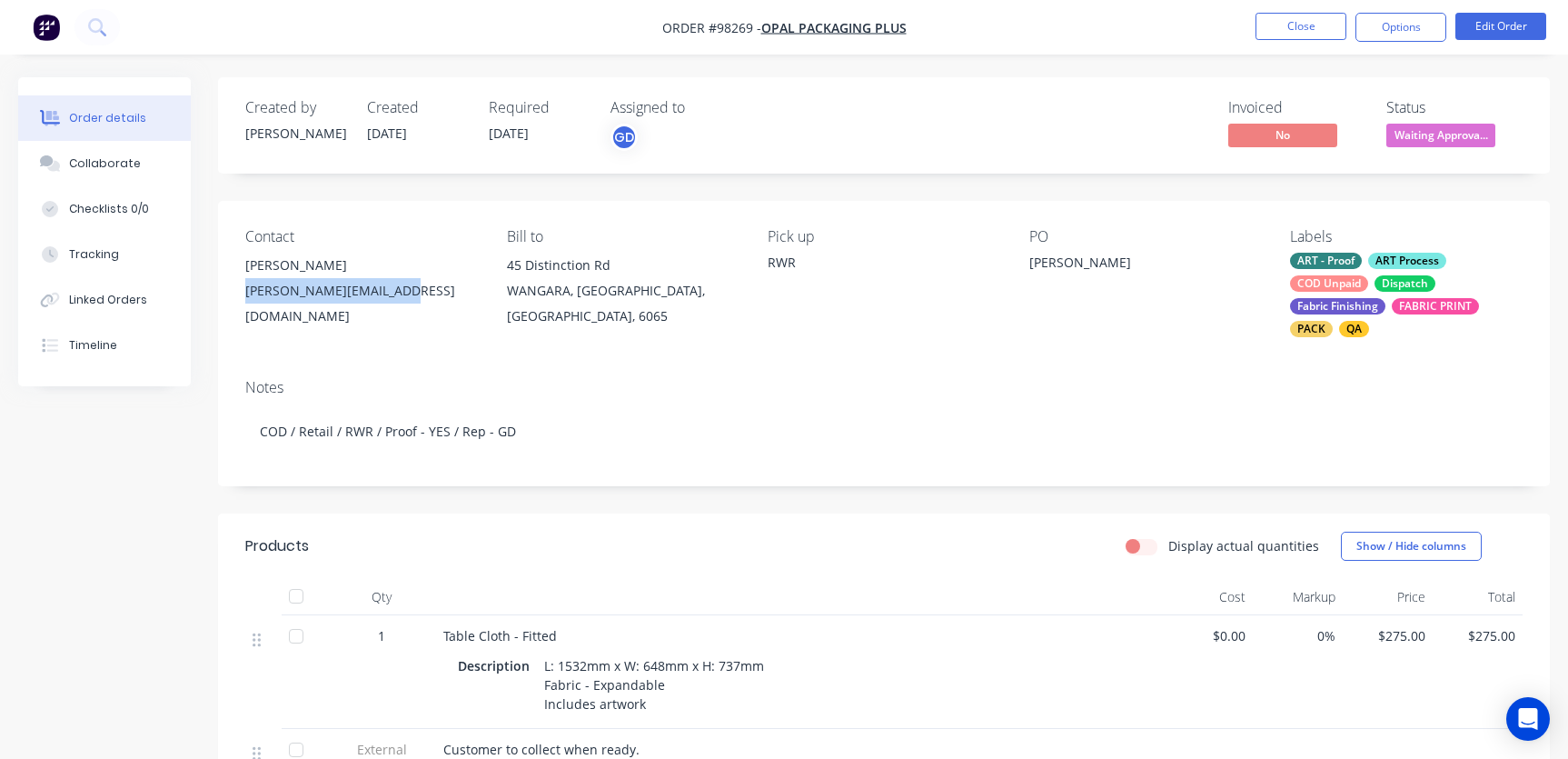
drag, startPoint x: 412, startPoint y: 291, endPoint x: 257, endPoint y: 290, distance: 155.0
click at [242, 286] on div "Contact [PERSON_NAME] [PERSON_NAME][EMAIL_ADDRESS][DOMAIN_NAME] [PERSON_NAME] t…" at bounding box center [884, 283] width 1332 height 164
copy div "[PERSON_NAME][EMAIL_ADDRESS][DOMAIN_NAME]"
click at [97, 159] on div "Collaborate" at bounding box center [105, 163] width 72 height 17
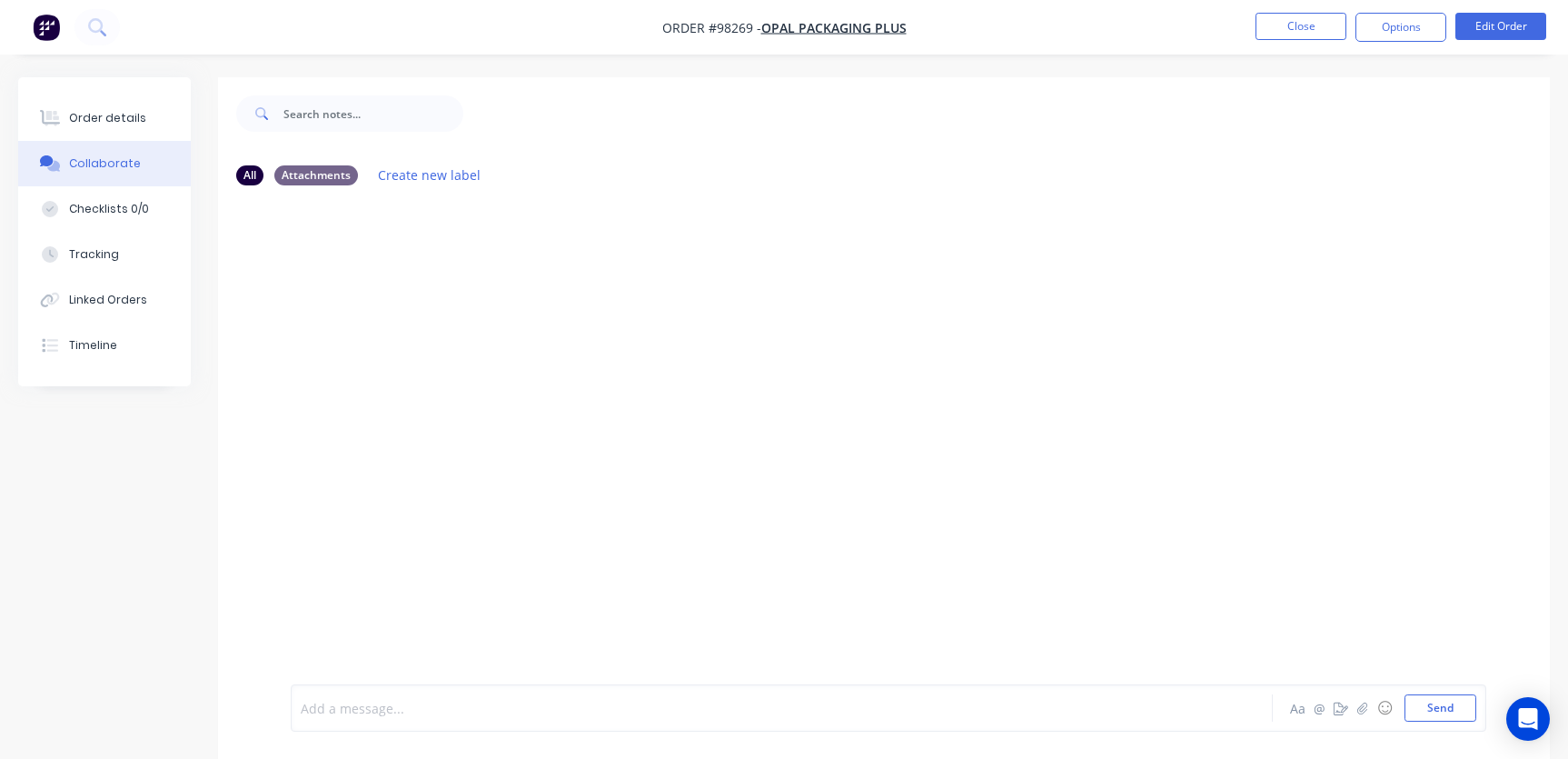
click at [378, 703] on div at bounding box center [742, 708] width 882 height 20
click at [1295, 23] on button "Close" at bounding box center [1300, 26] width 91 height 27
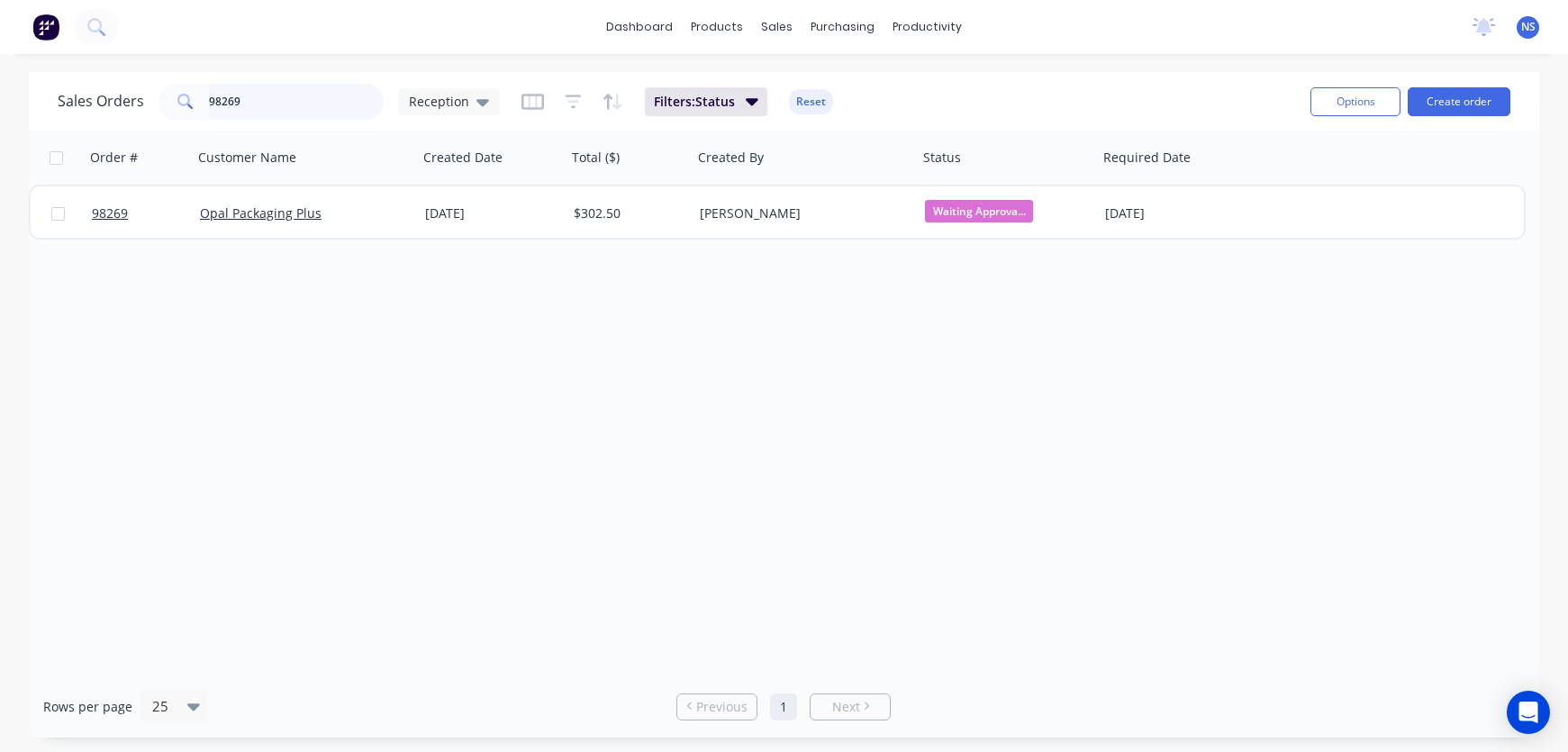
click at [294, 99] on input "98269" at bounding box center [297, 101] width 176 height 36
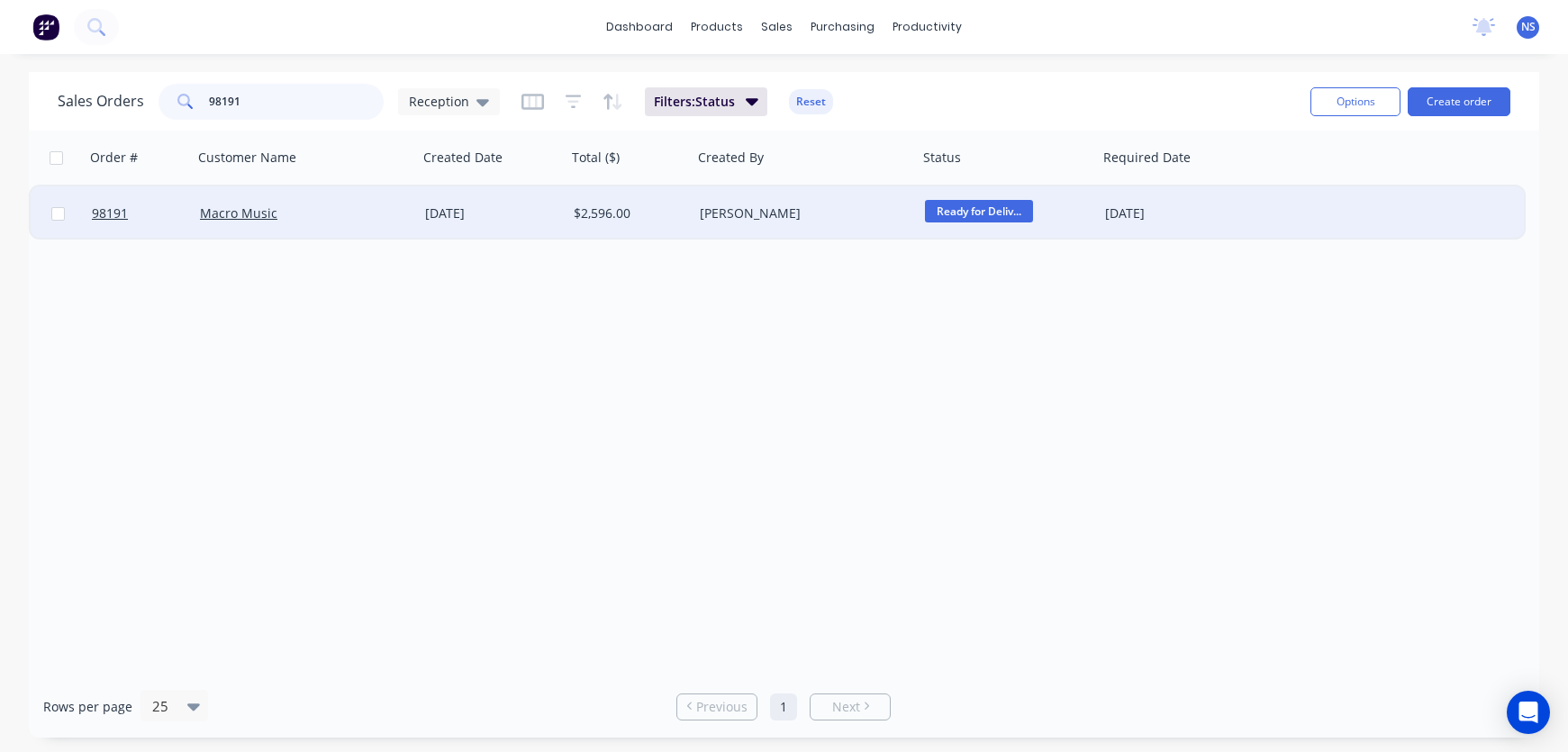
type input "98191"
click at [381, 221] on div "Macro Music" at bounding box center [300, 213] width 200 height 18
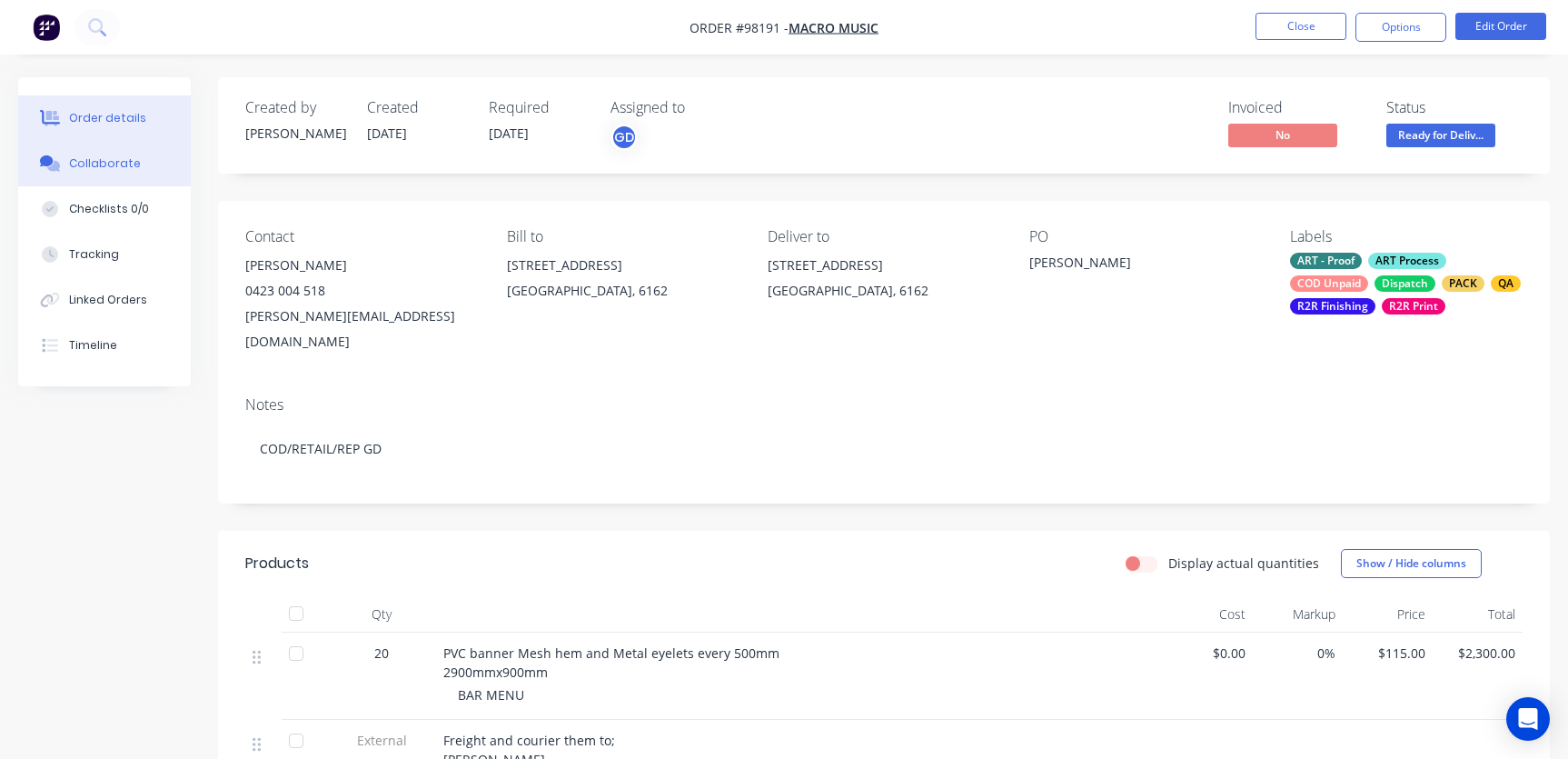
click at [122, 169] on div "Collaborate" at bounding box center [105, 163] width 72 height 17
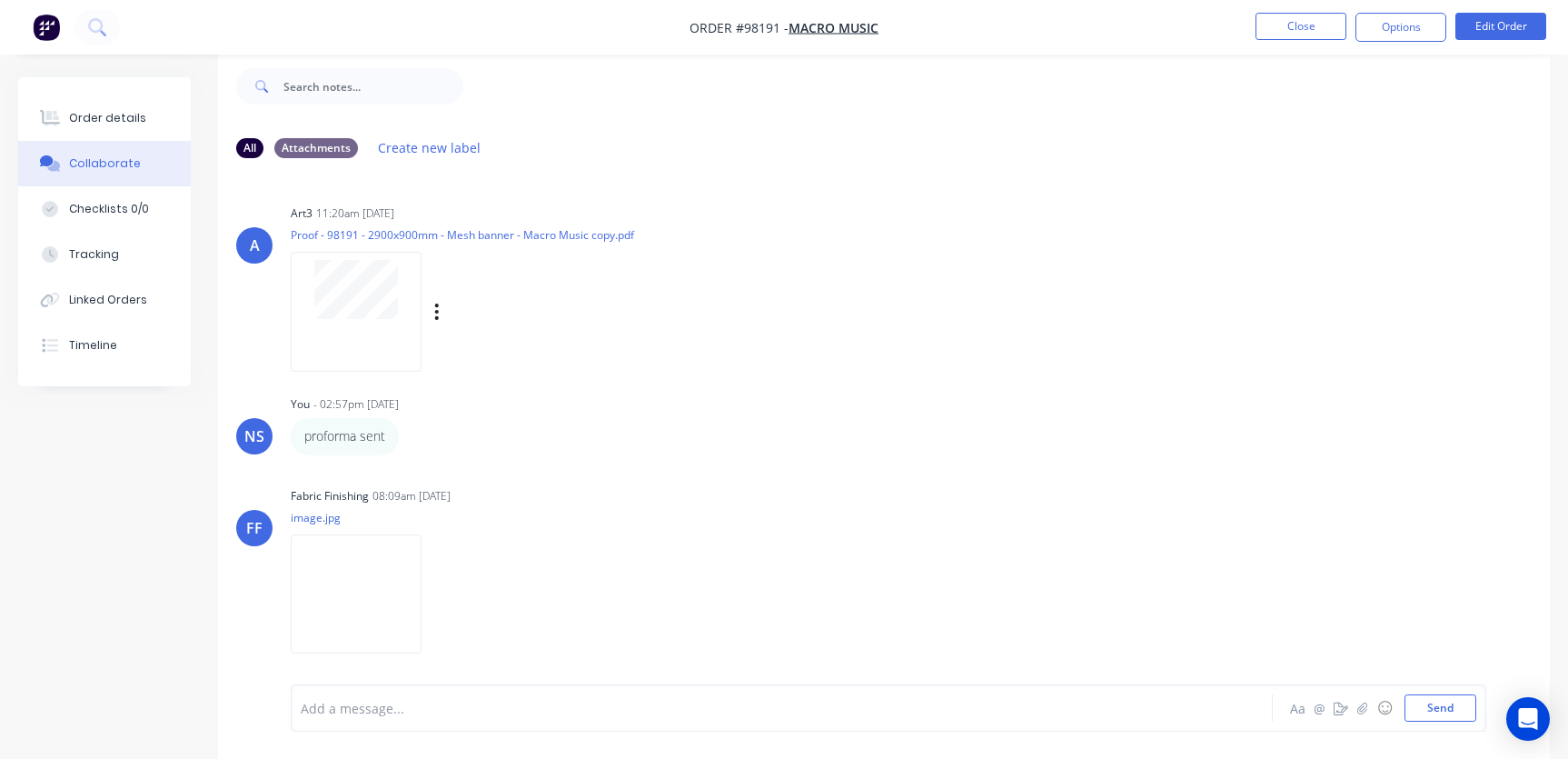
scroll to position [5, 0]
click at [725, 701] on div at bounding box center [742, 708] width 882 height 20
click at [111, 120] on div "Order details" at bounding box center [107, 118] width 77 height 17
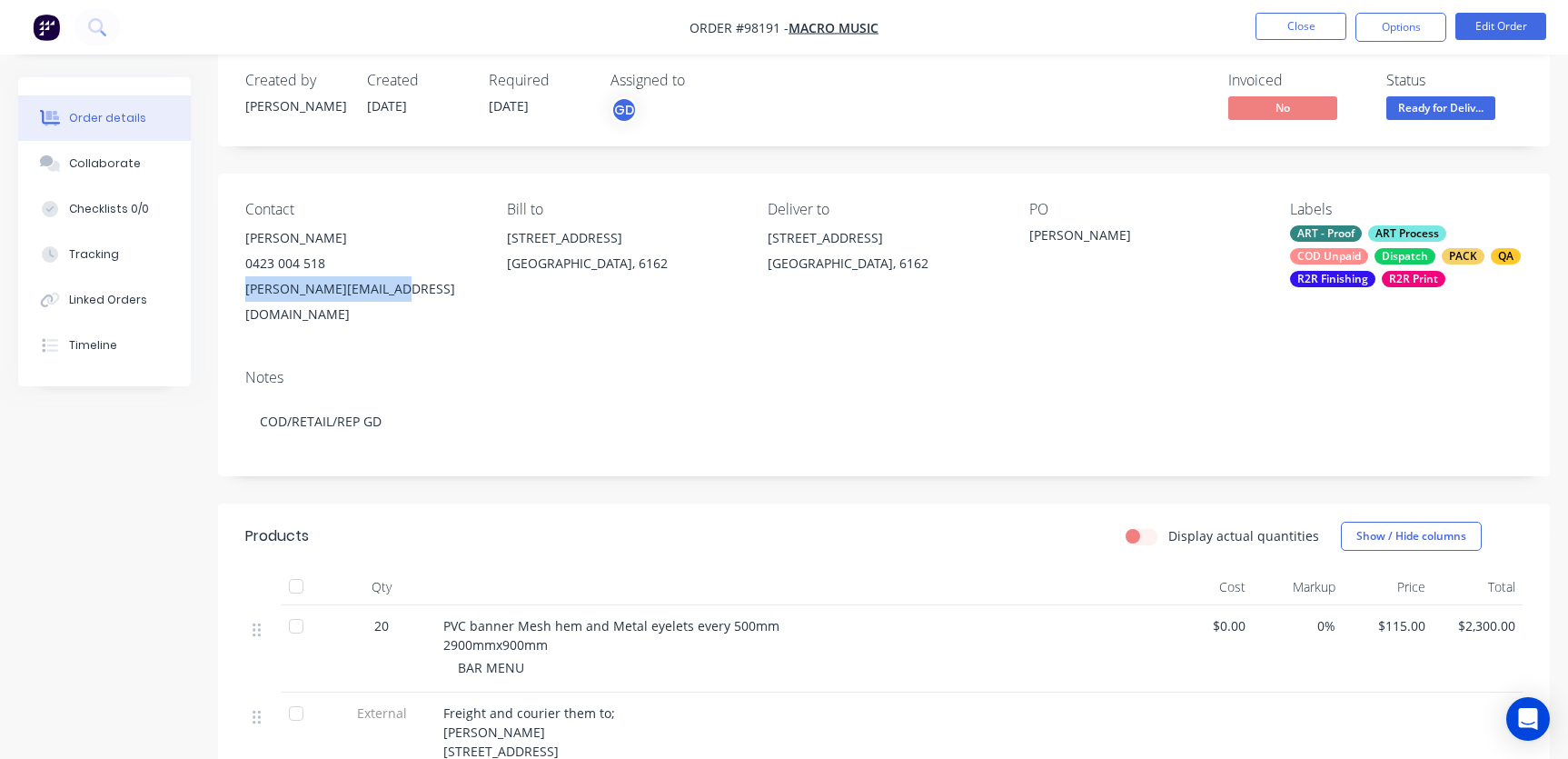
drag, startPoint x: 245, startPoint y: 285, endPoint x: 381, endPoint y: 294, distance: 136.3
click at [413, 294] on div "[PERSON_NAME][EMAIL_ADDRESS][DOMAIN_NAME]" at bounding box center [361, 301] width 232 height 51
copy div "[PERSON_NAME][EMAIL_ADDRESS][DOMAIN_NAME]"
click at [1305, 36] on button "Close" at bounding box center [1300, 26] width 91 height 27
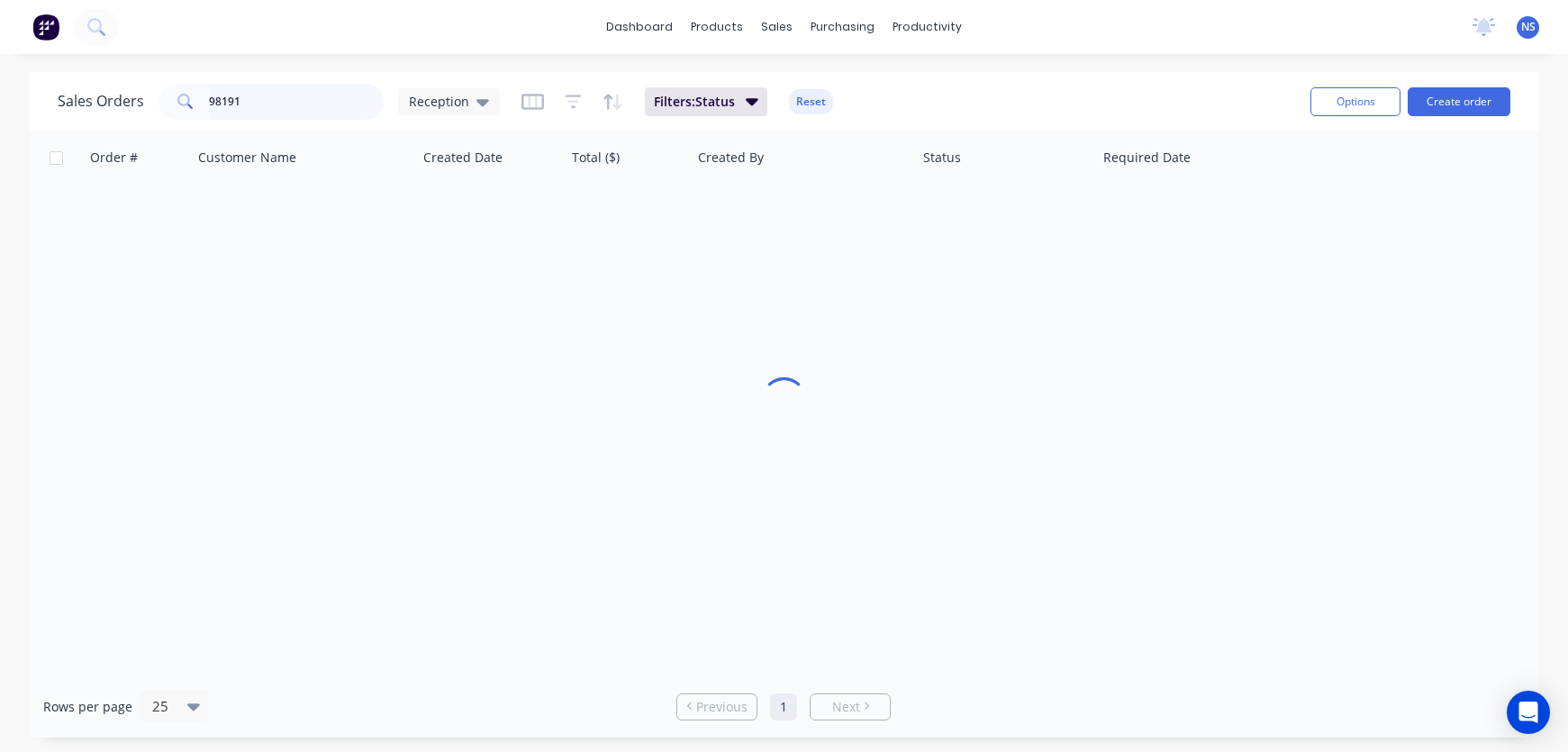
click at [276, 107] on input "98191" at bounding box center [297, 101] width 176 height 36
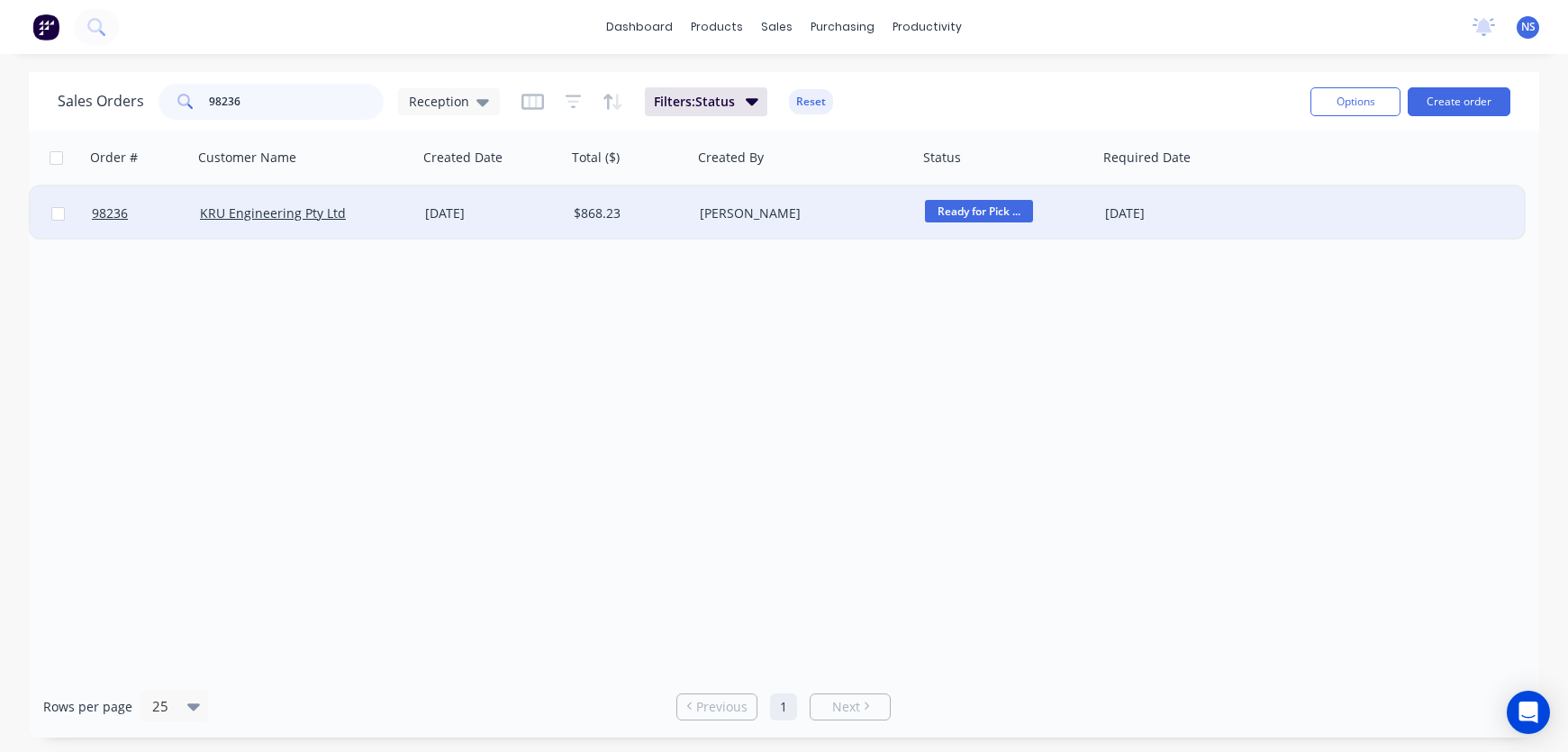
type input "98236"
click at [652, 220] on div "$868.23" at bounding box center [626, 213] width 106 height 18
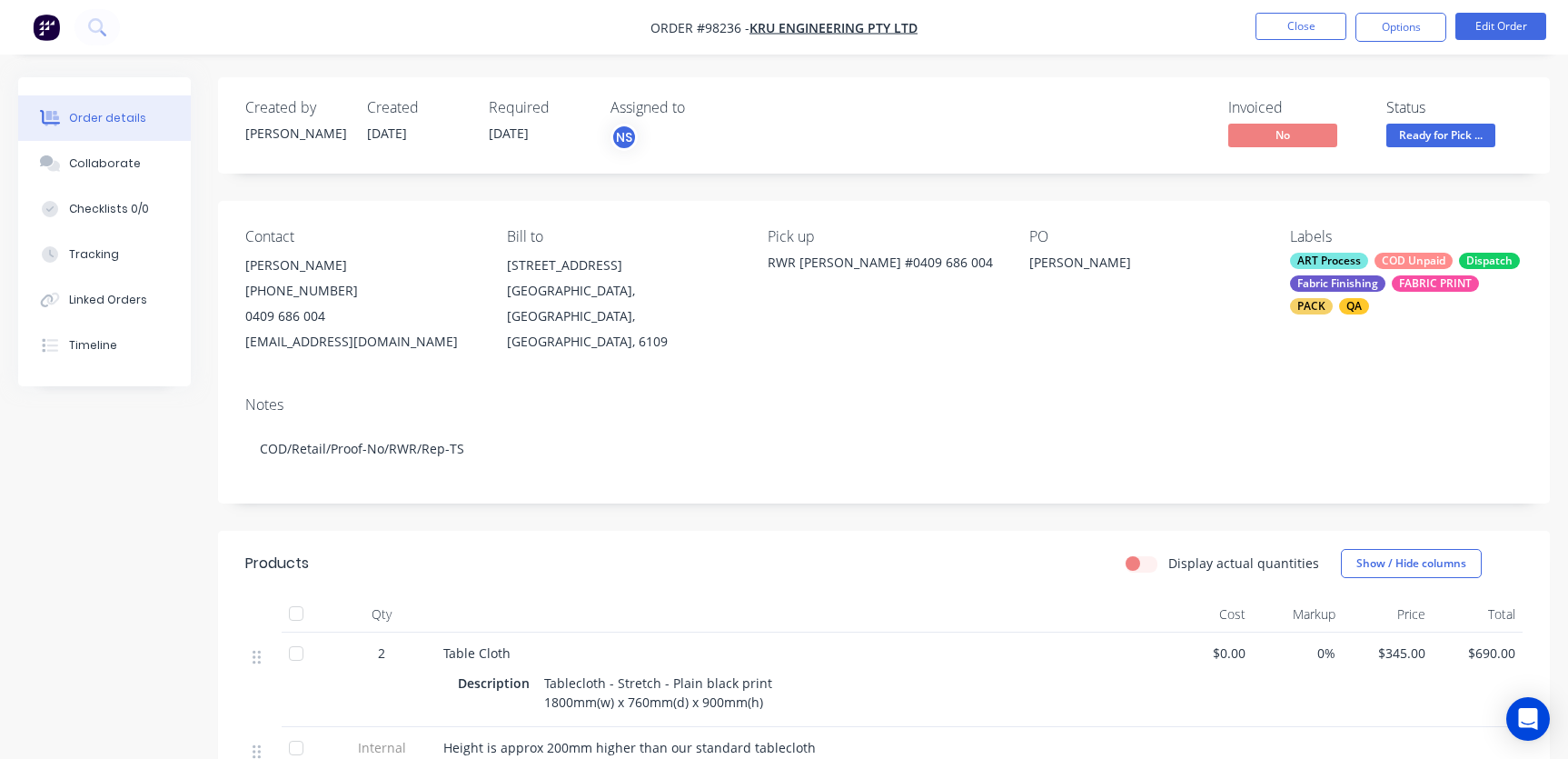
click at [1392, 273] on div "ART Process COD Unpaid Dispatch Fabric Finishing FABRIC PRINT PACK QA" at bounding box center [1406, 283] width 232 height 61
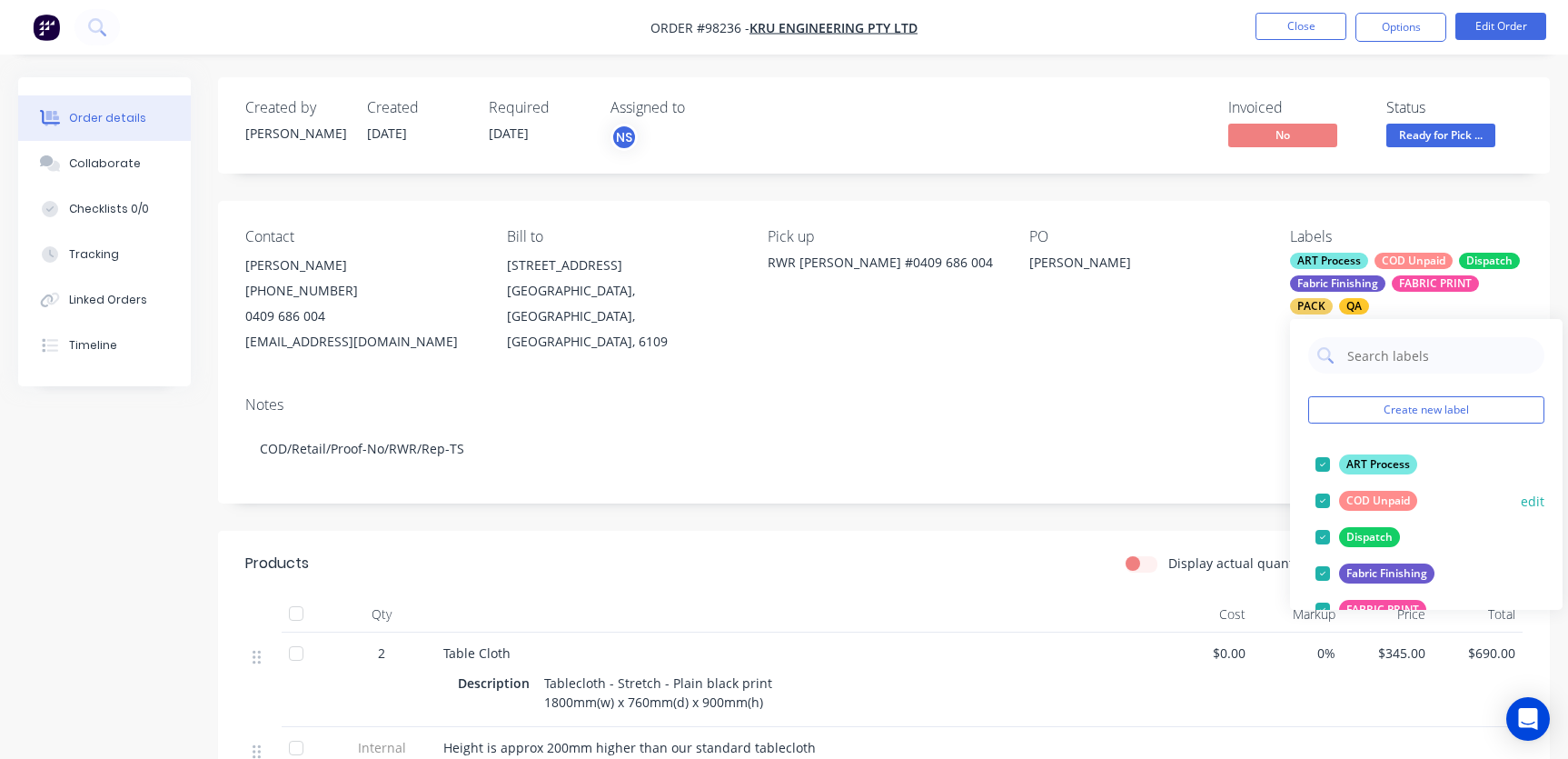
click at [1322, 500] on div at bounding box center [1322, 500] width 36 height 36
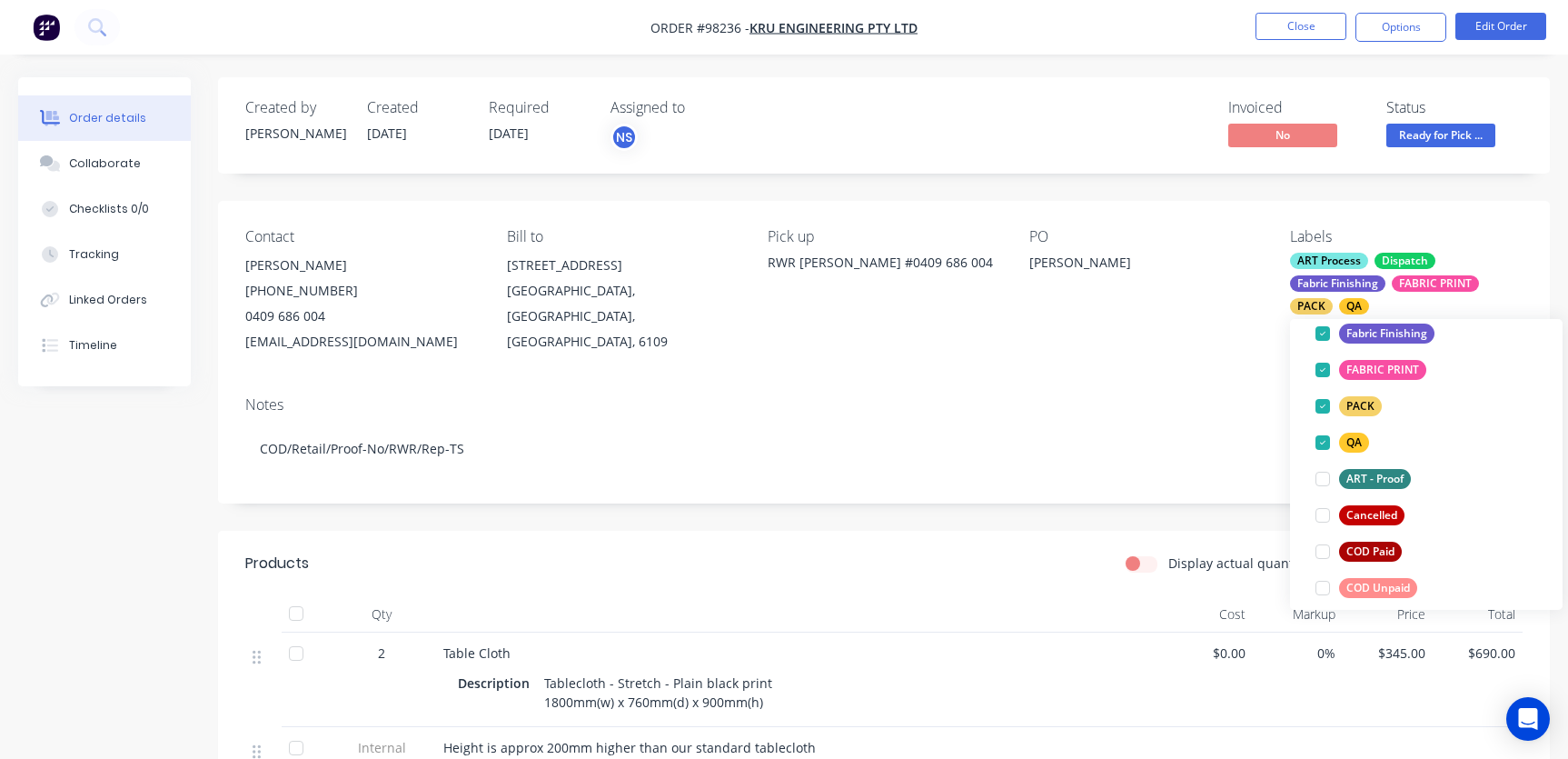
scroll to position [207, 0]
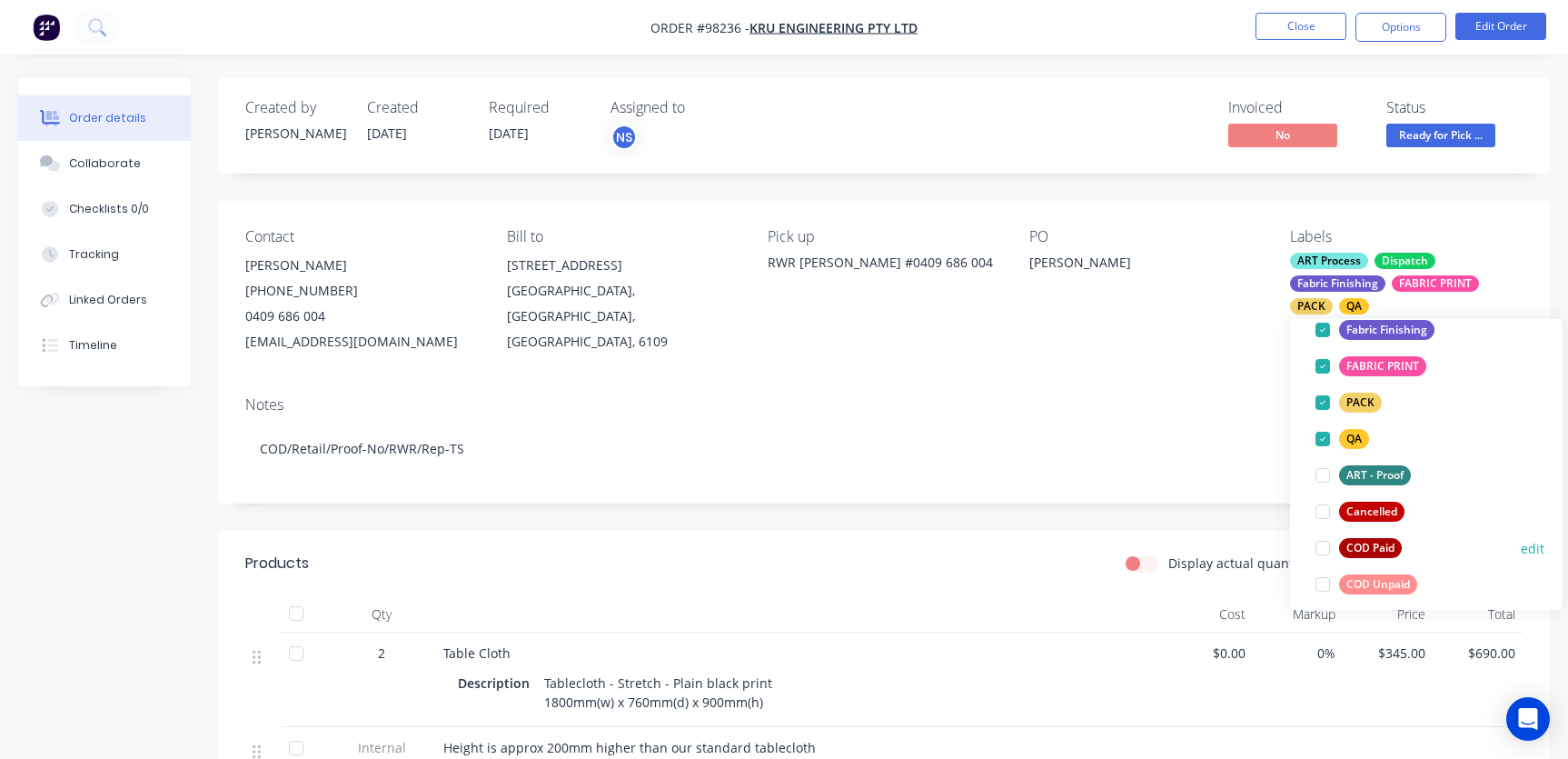
click at [1325, 550] on div at bounding box center [1322, 547] width 36 height 36
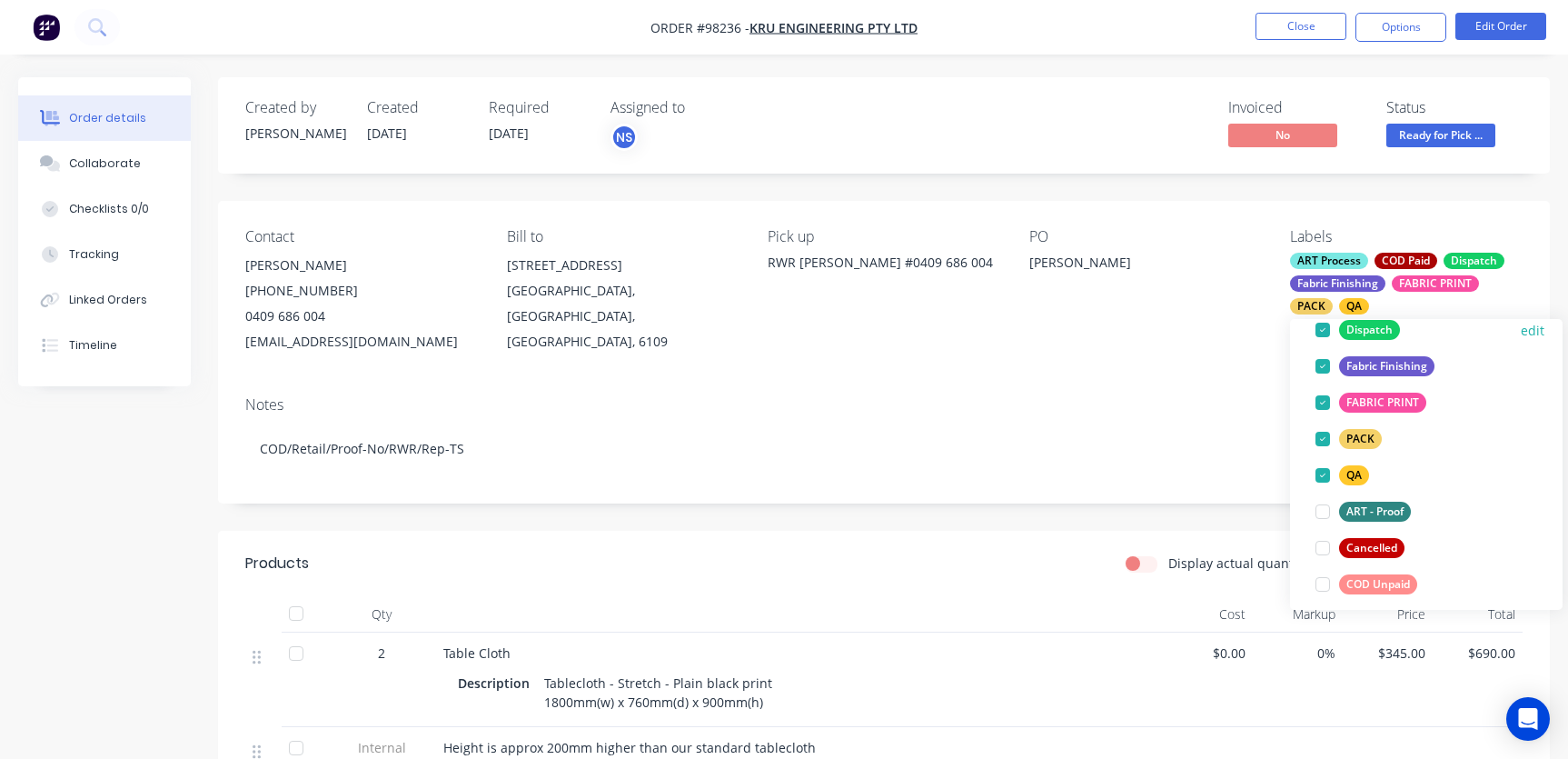
scroll to position [0, 0]
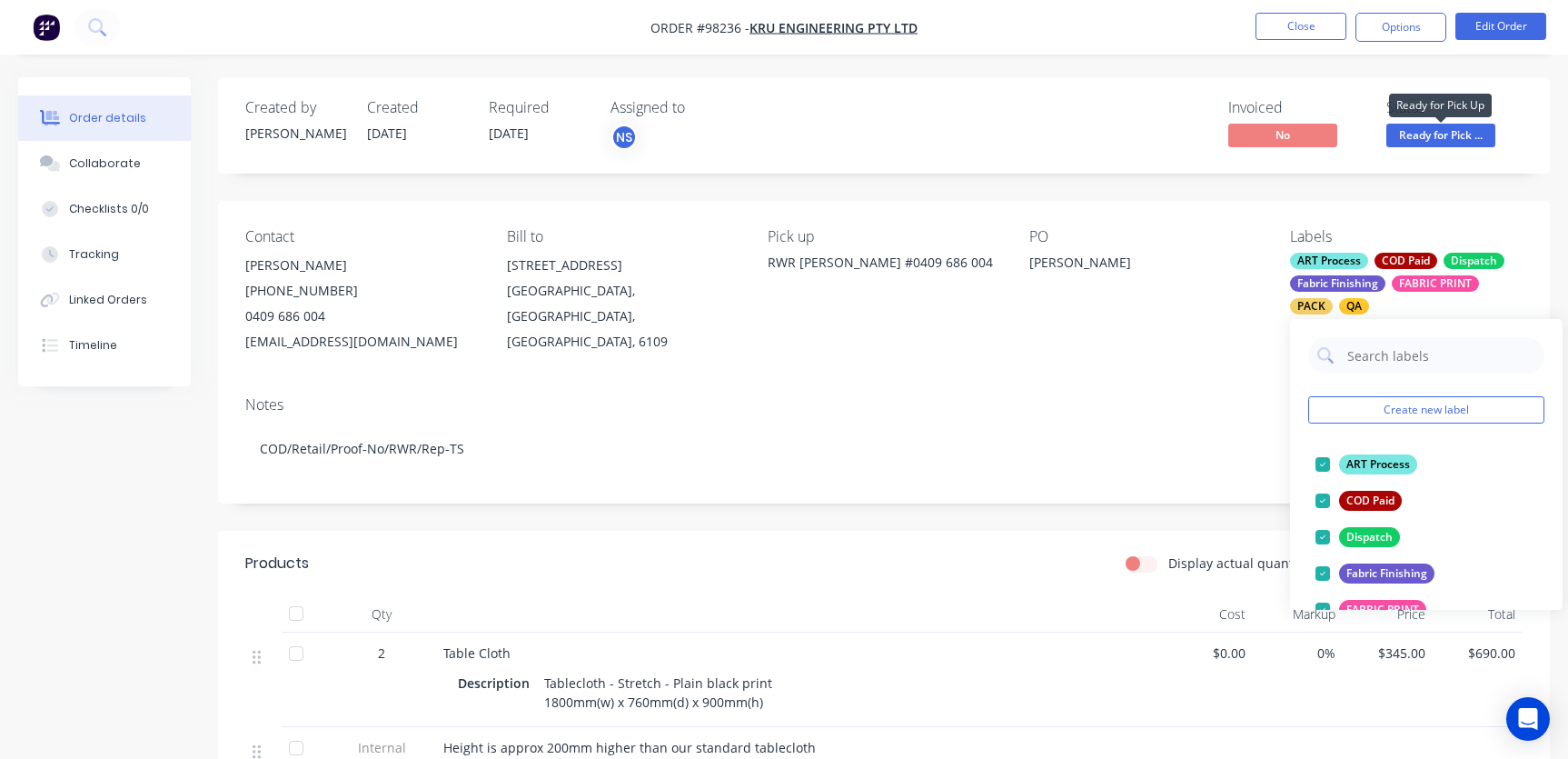
click at [1426, 135] on span "Ready for Pick ..." at bounding box center [1440, 135] width 109 height 22
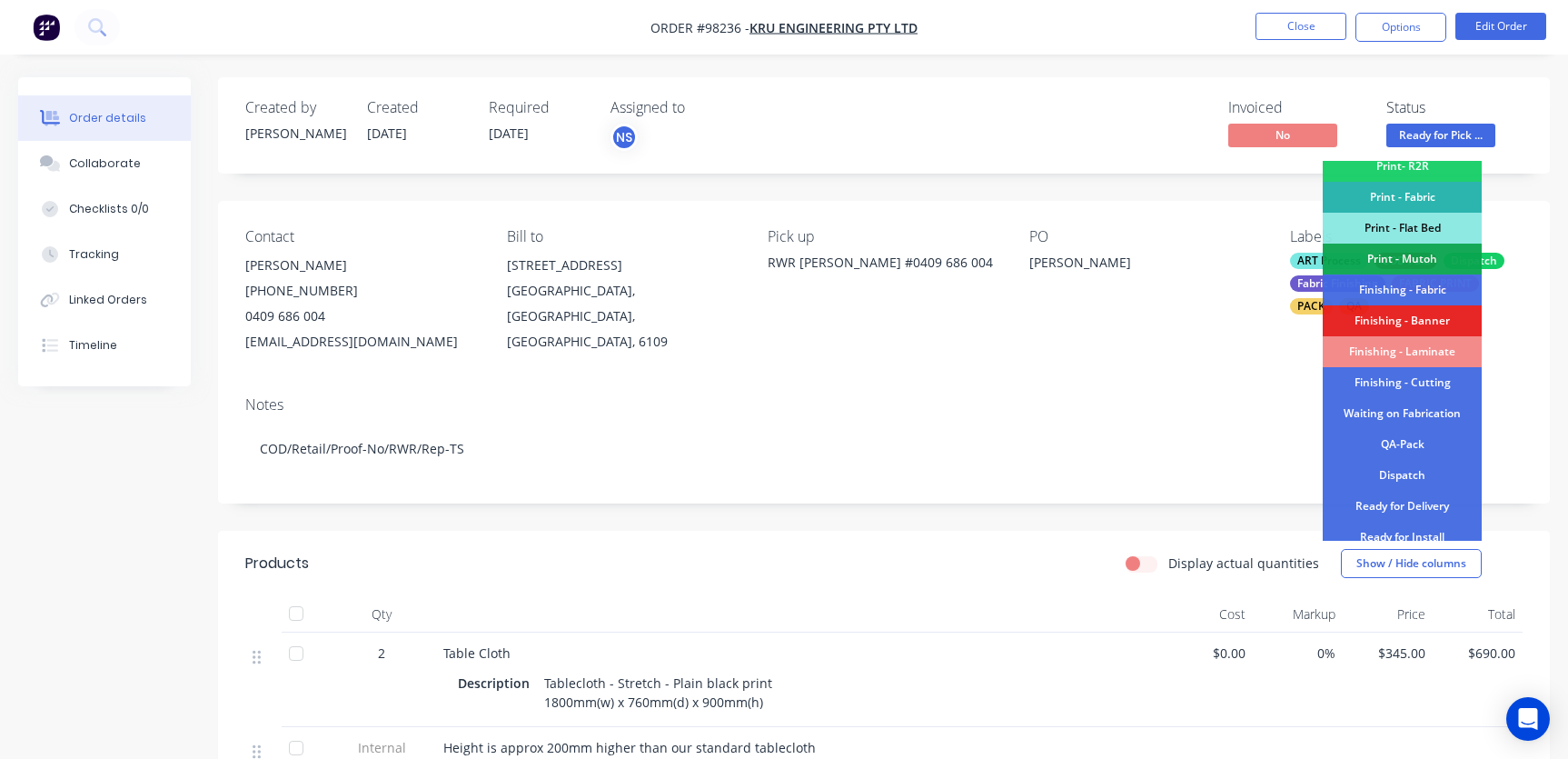
scroll to position [392, 0]
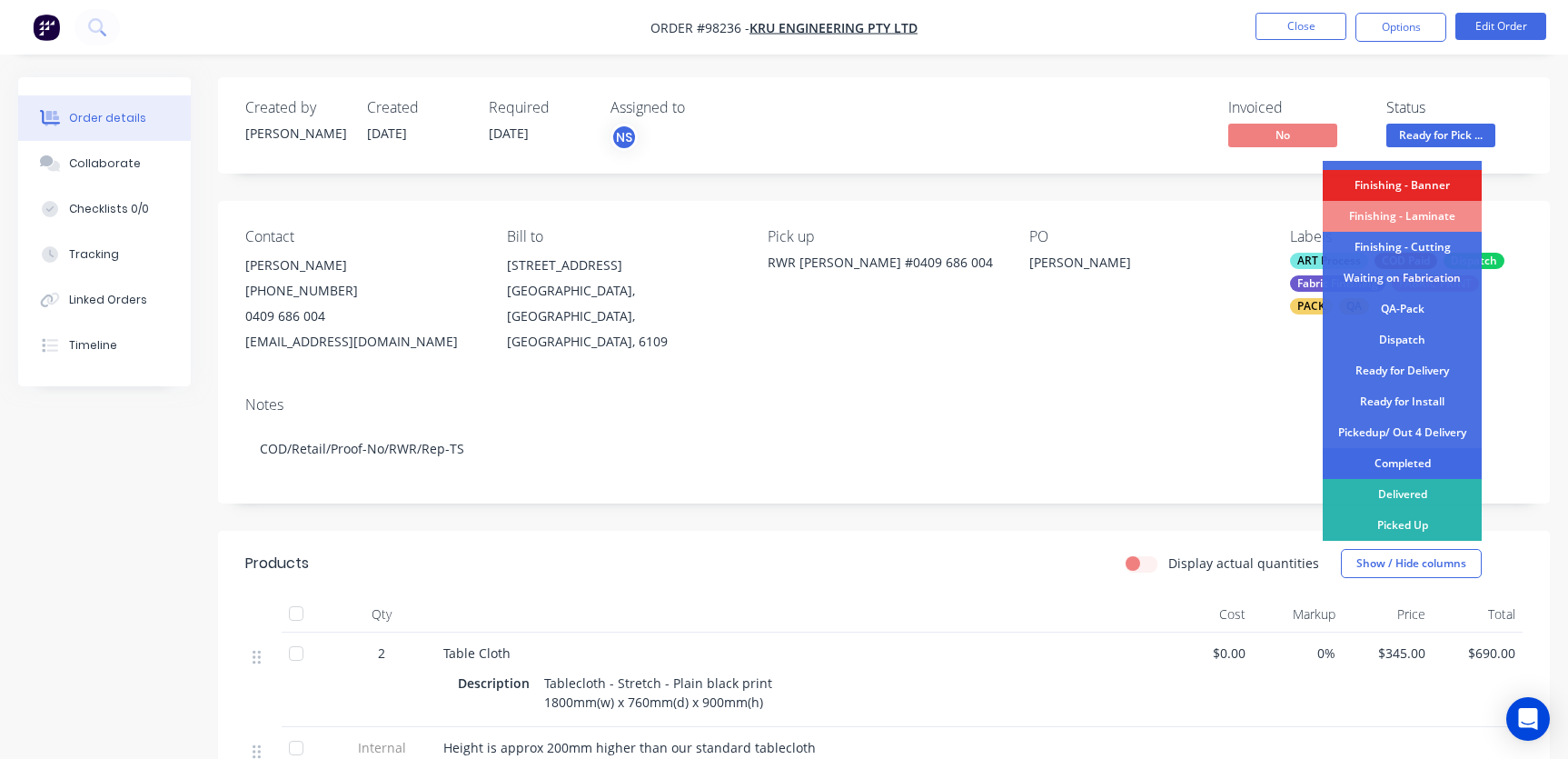
click at [1403, 461] on div "Completed" at bounding box center [1401, 463] width 159 height 31
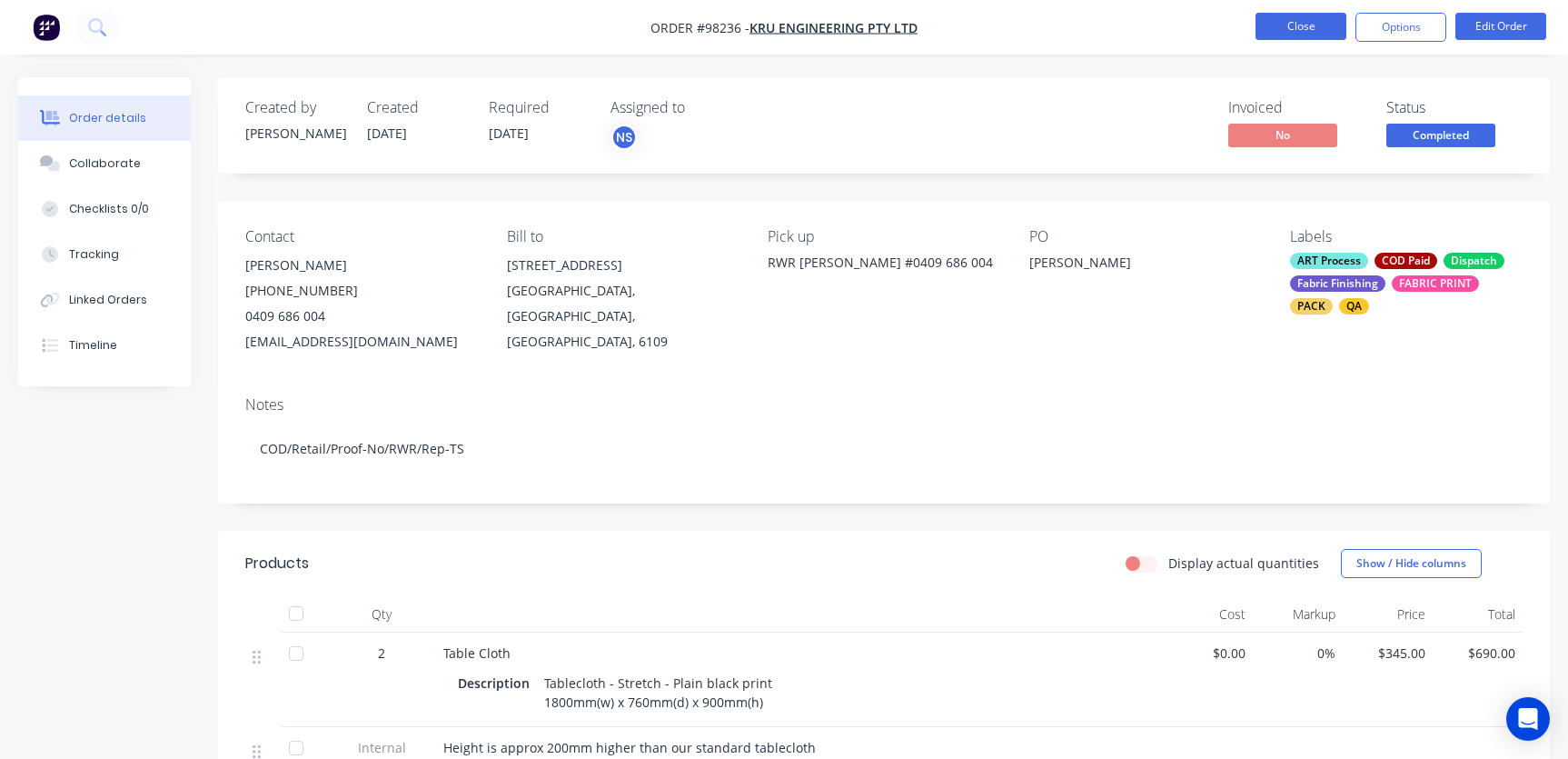
click at [1309, 26] on button "Close" at bounding box center [1300, 26] width 91 height 27
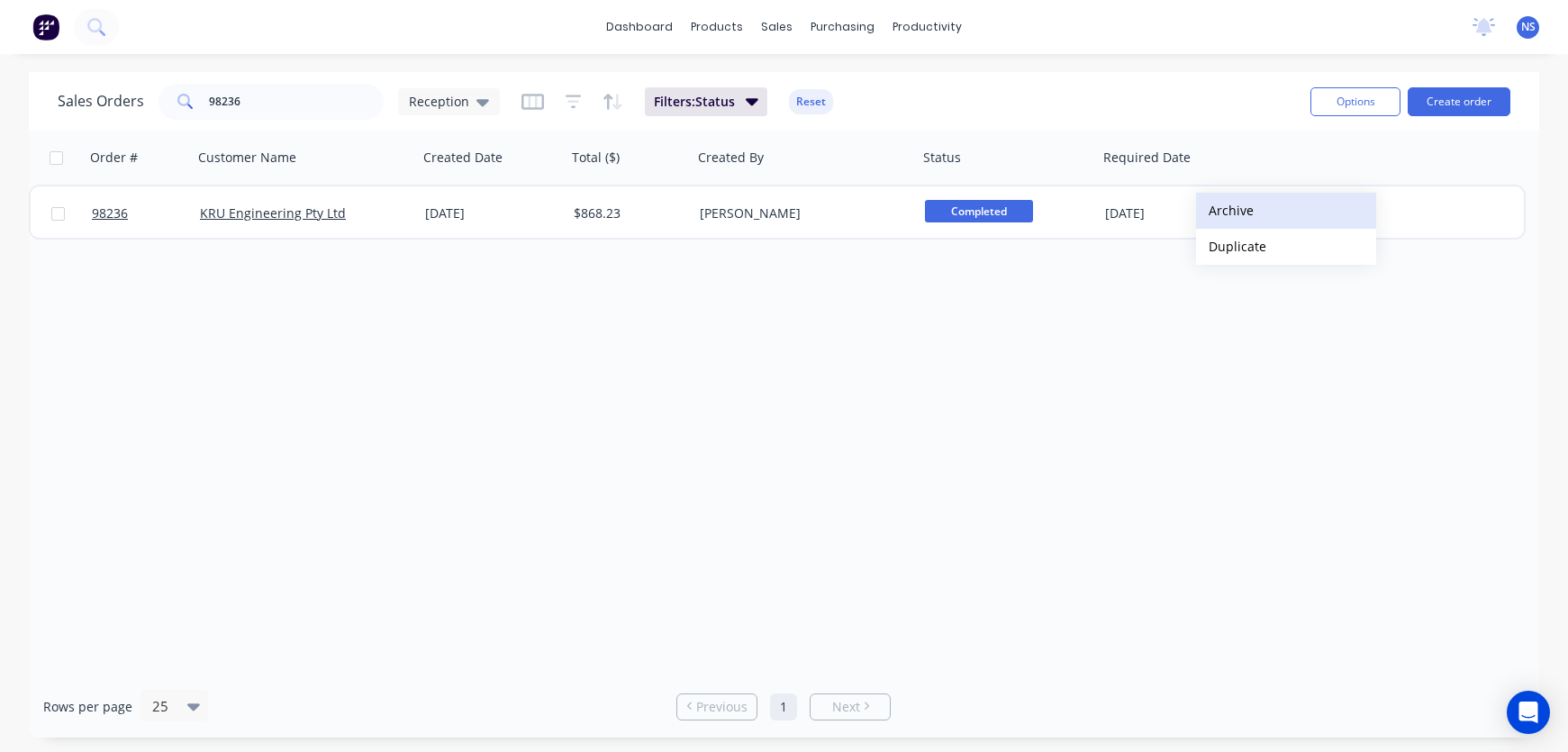
click at [1233, 217] on button "Archive" at bounding box center [1286, 210] width 180 height 36
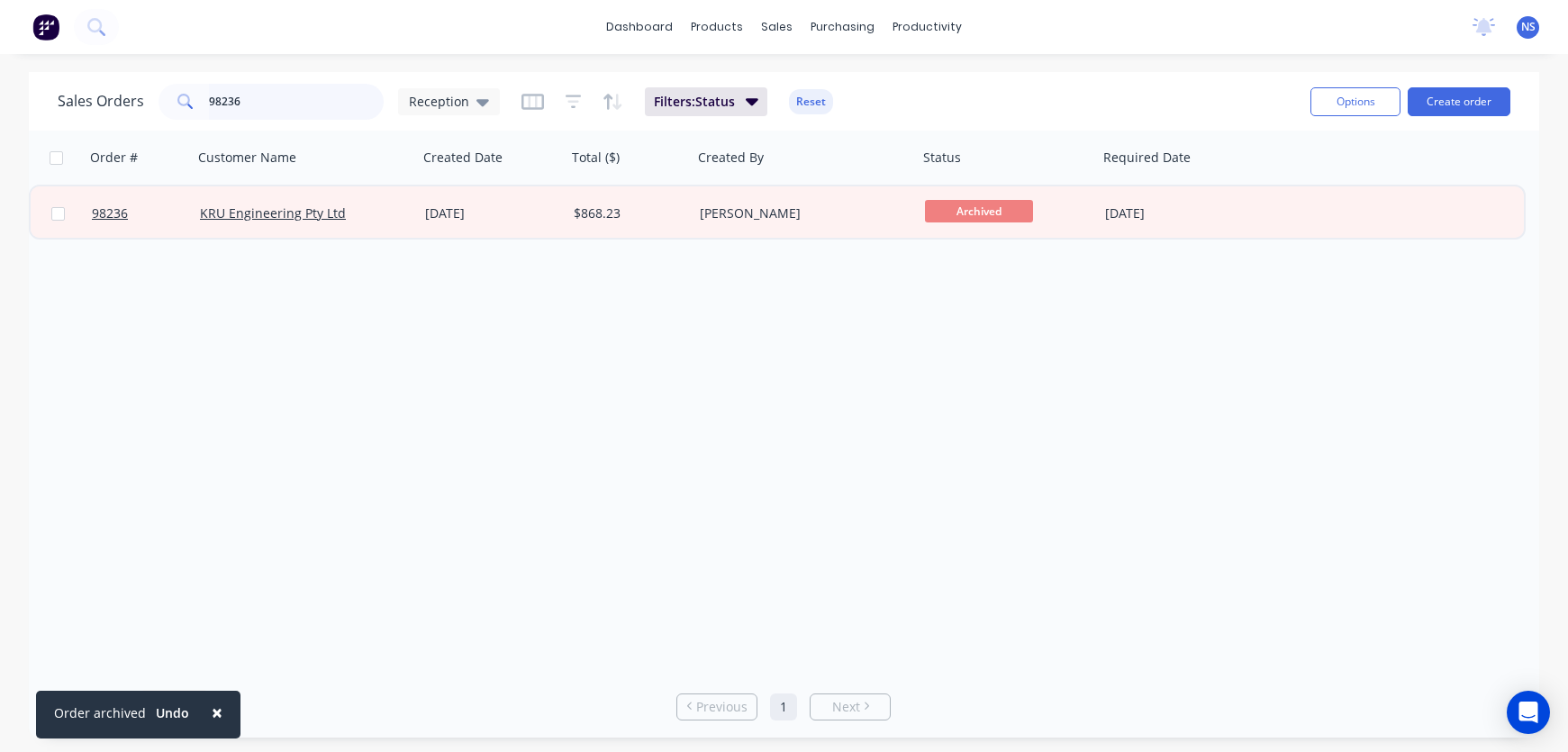
click at [271, 98] on input "98236" at bounding box center [297, 101] width 176 height 36
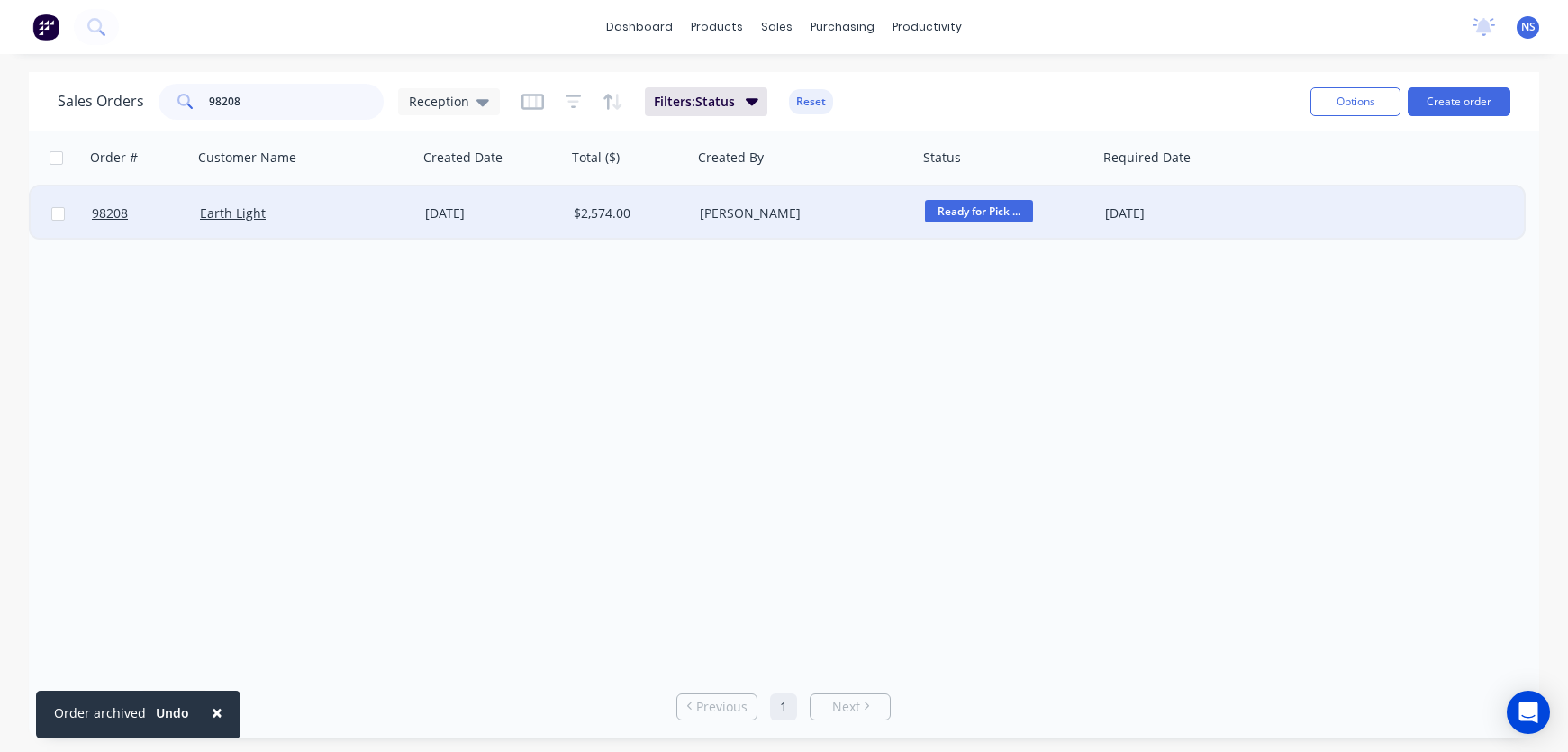
type input "98208"
click at [508, 214] on div "[DATE]" at bounding box center [492, 213] width 134 height 18
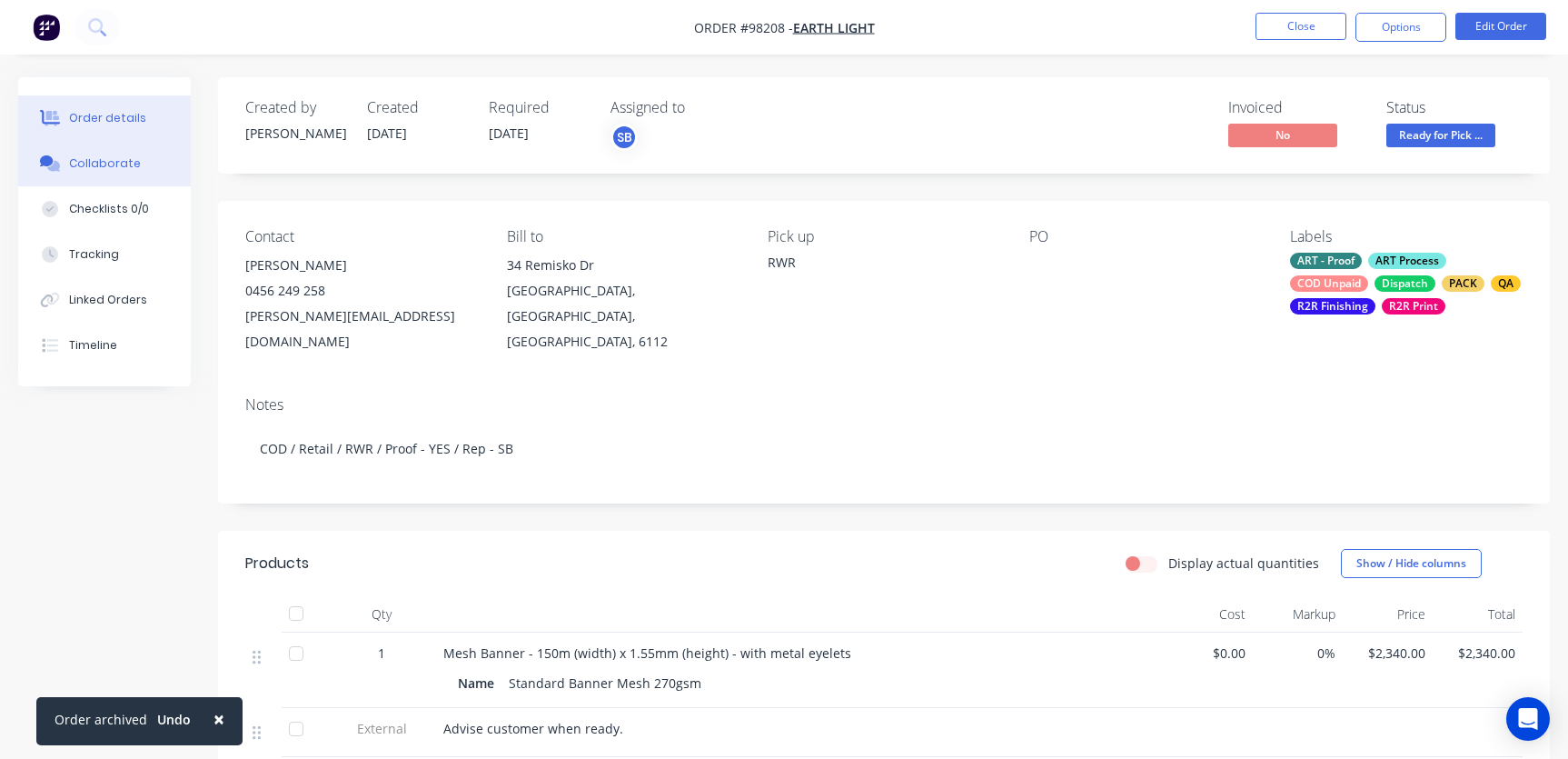
click at [93, 157] on div "Collaborate" at bounding box center [105, 163] width 72 height 17
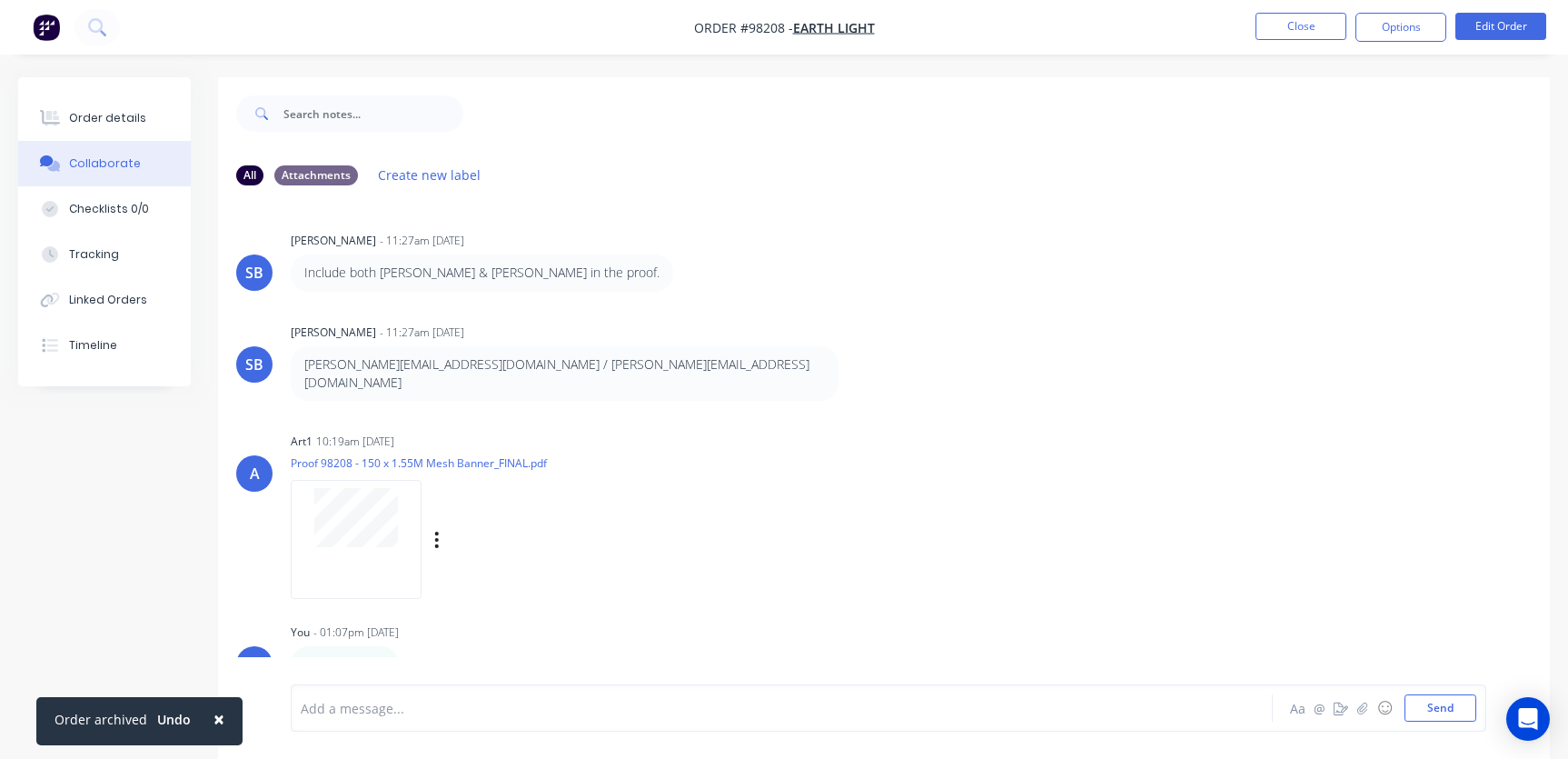
scroll to position [469, 0]
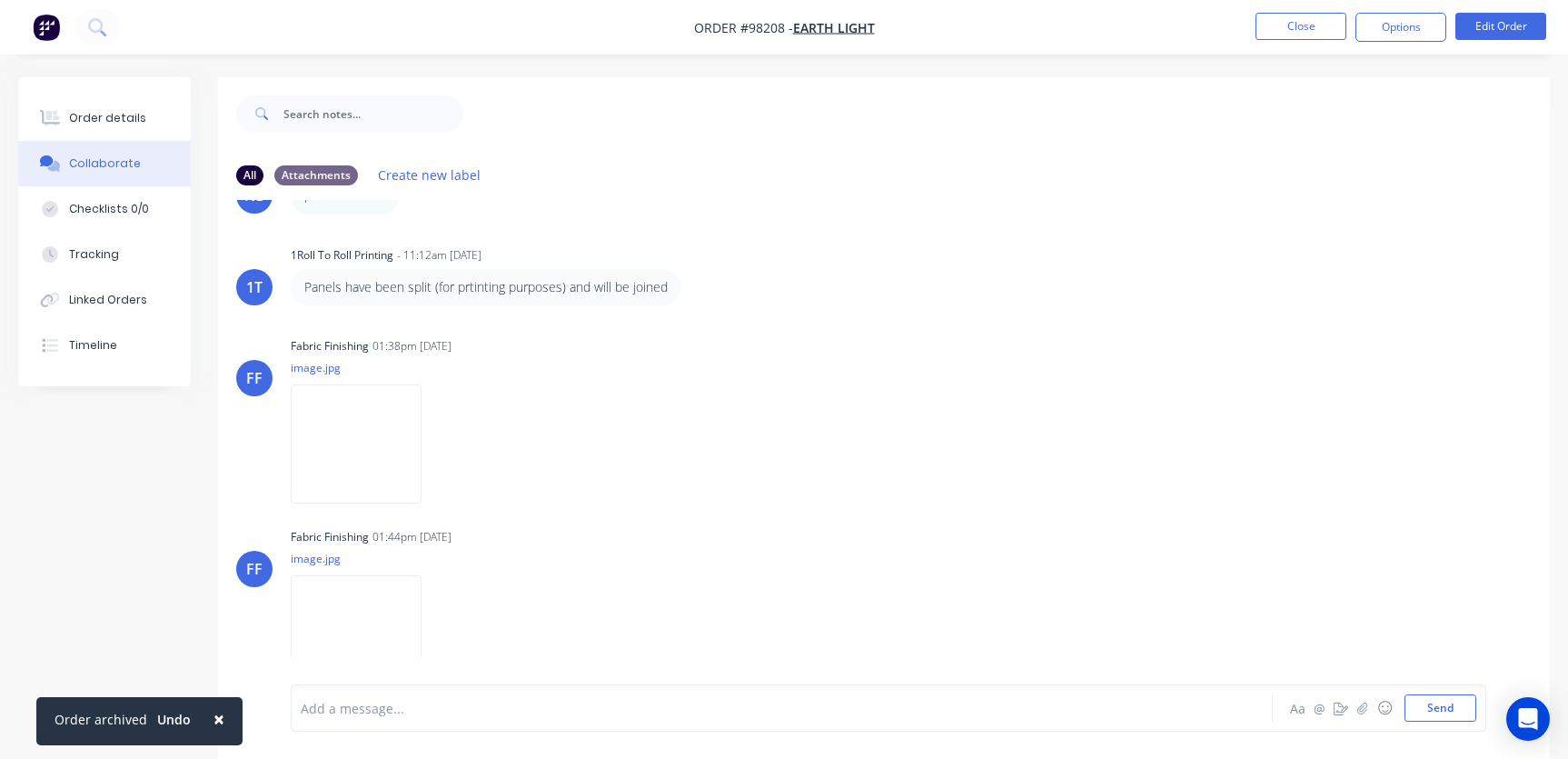
click at [422, 712] on div at bounding box center [742, 708] width 882 height 20
click at [109, 122] on div "Order details" at bounding box center [107, 118] width 77 height 17
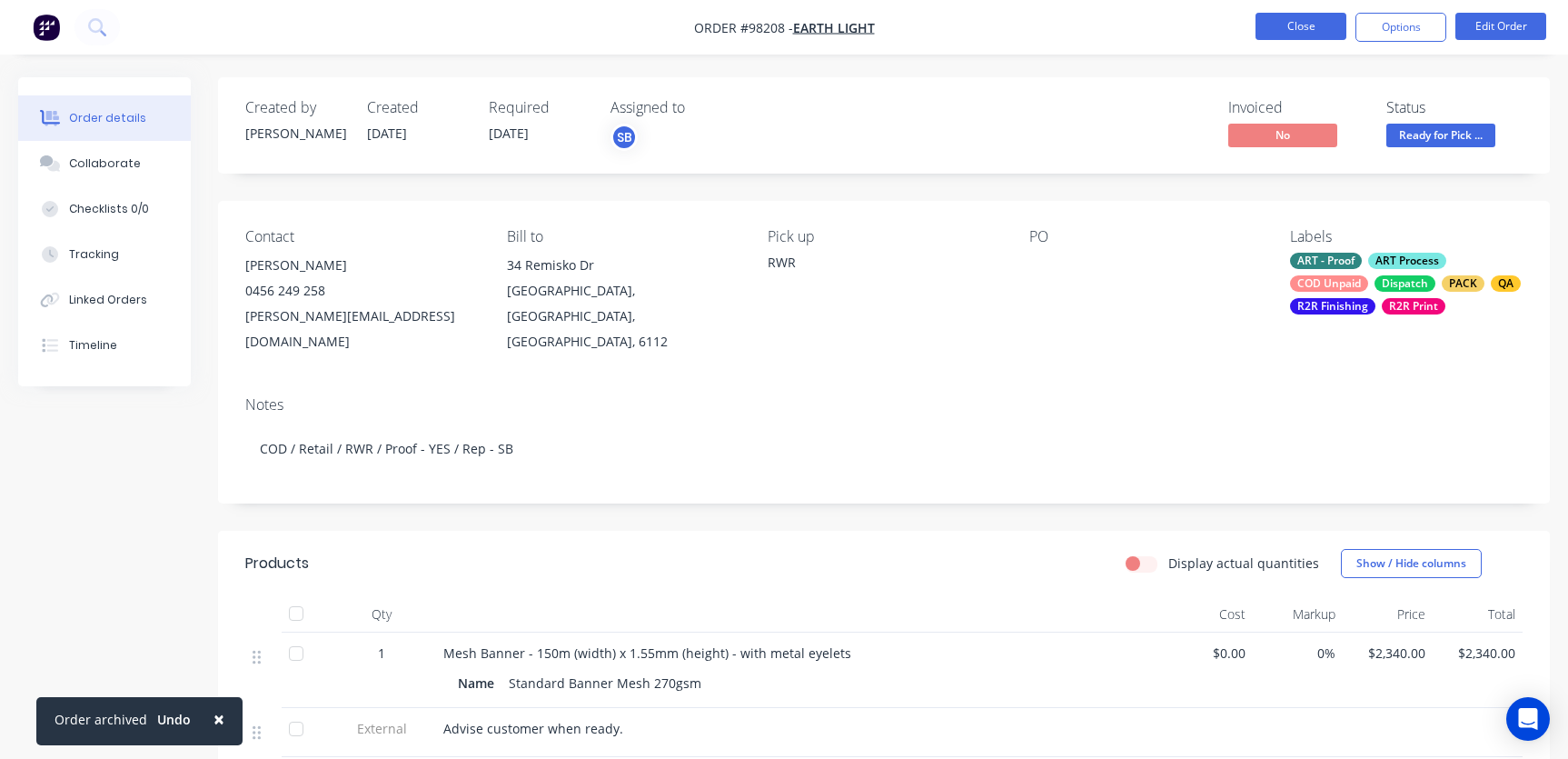
click at [1305, 26] on button "Close" at bounding box center [1300, 26] width 91 height 27
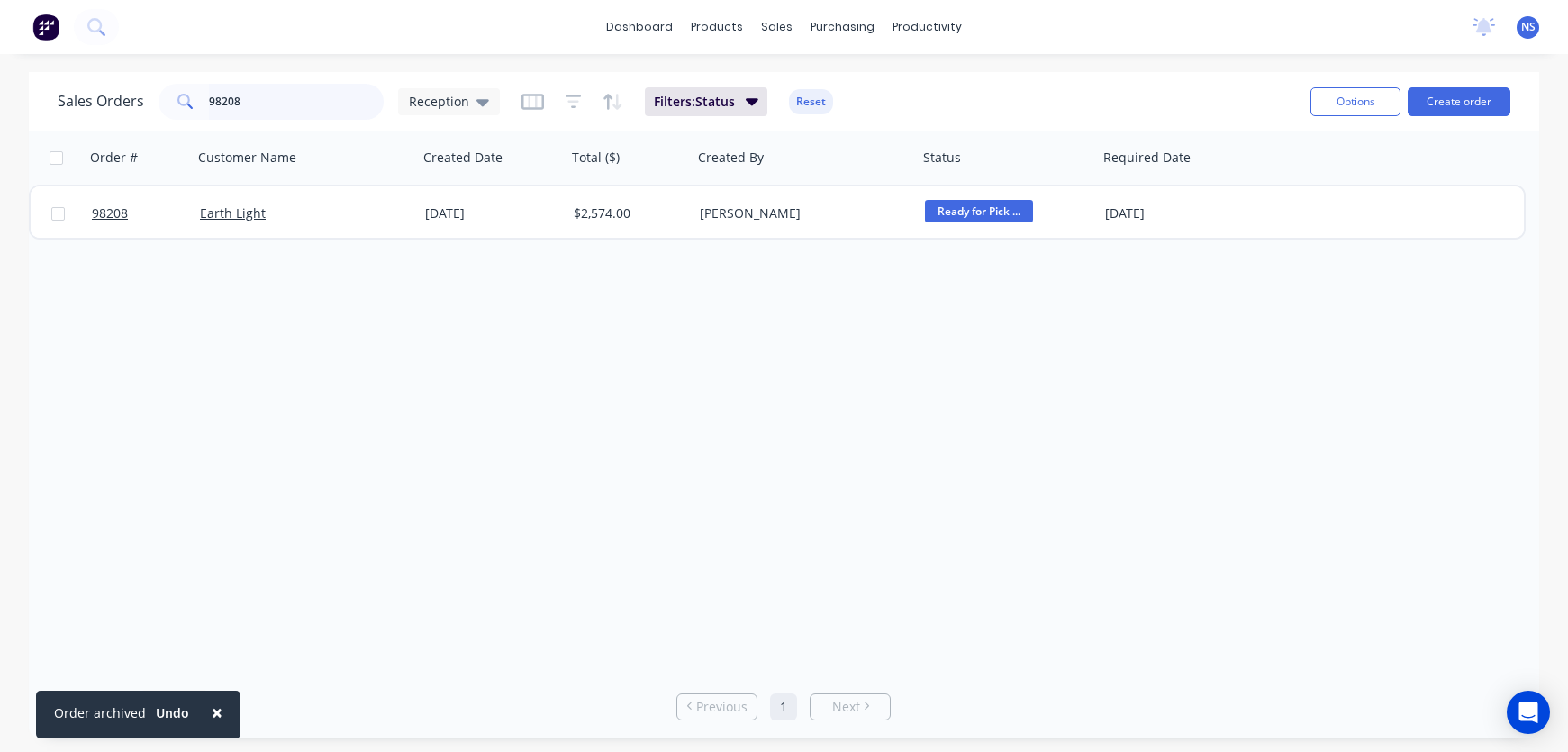
click at [278, 99] on input "98208" at bounding box center [297, 101] width 176 height 36
type input "98256"
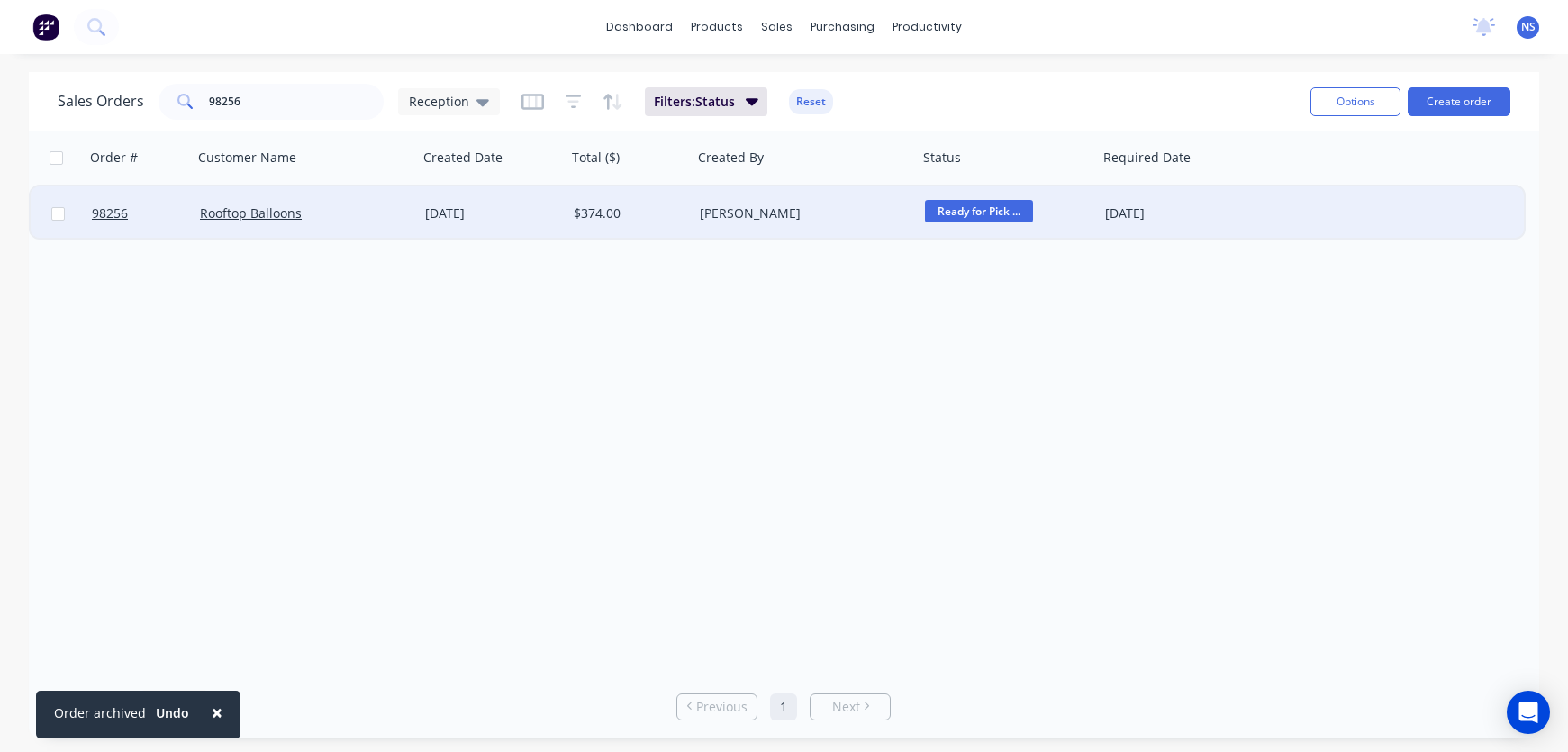
click at [837, 217] on div "[PERSON_NAME]" at bounding box center [799, 213] width 200 height 18
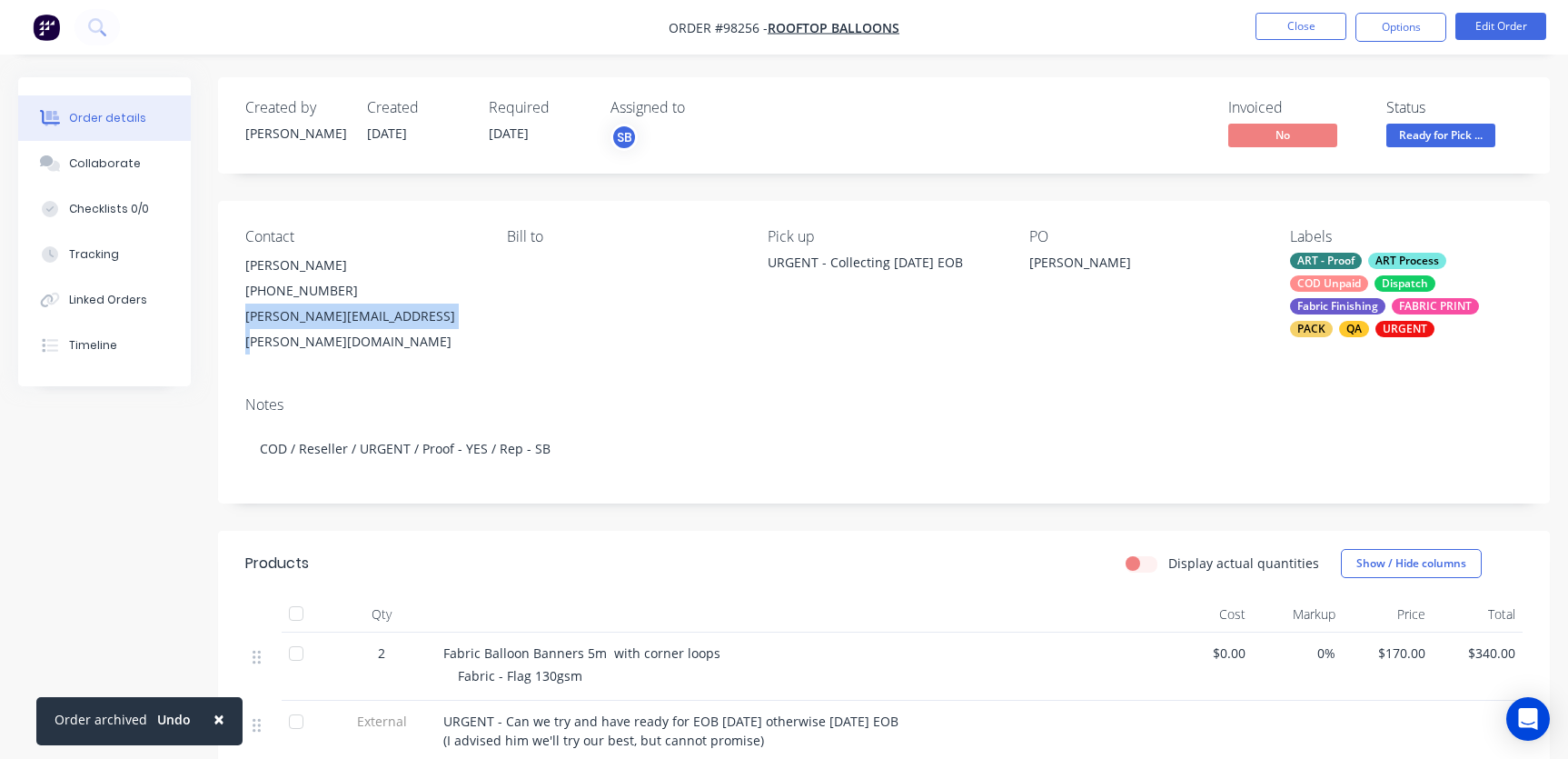
drag, startPoint x: 242, startPoint y: 315, endPoint x: 397, endPoint y: 324, distance: 155.3
click at [435, 320] on div "Contact [PERSON_NAME] [PHONE_NUMBER] [PERSON_NAME][EMAIL_ADDRESS][PERSON_NAME][…" at bounding box center [884, 291] width 1332 height 180
copy div "[PERSON_NAME][EMAIL_ADDRESS][PERSON_NAME][DOMAIN_NAME]"
click at [69, 160] on div "Collaborate" at bounding box center [105, 163] width 72 height 17
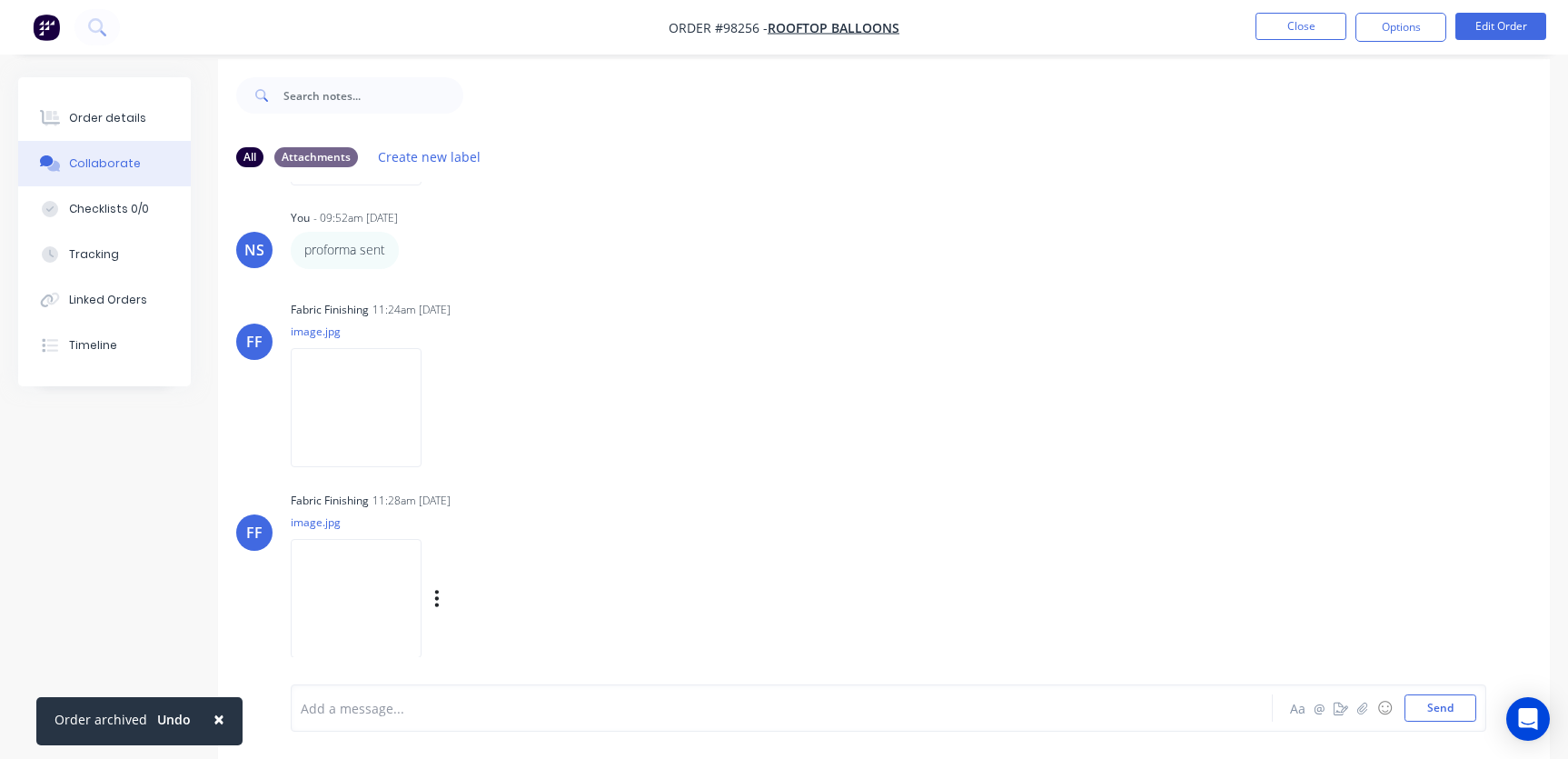
scroll to position [27, 0]
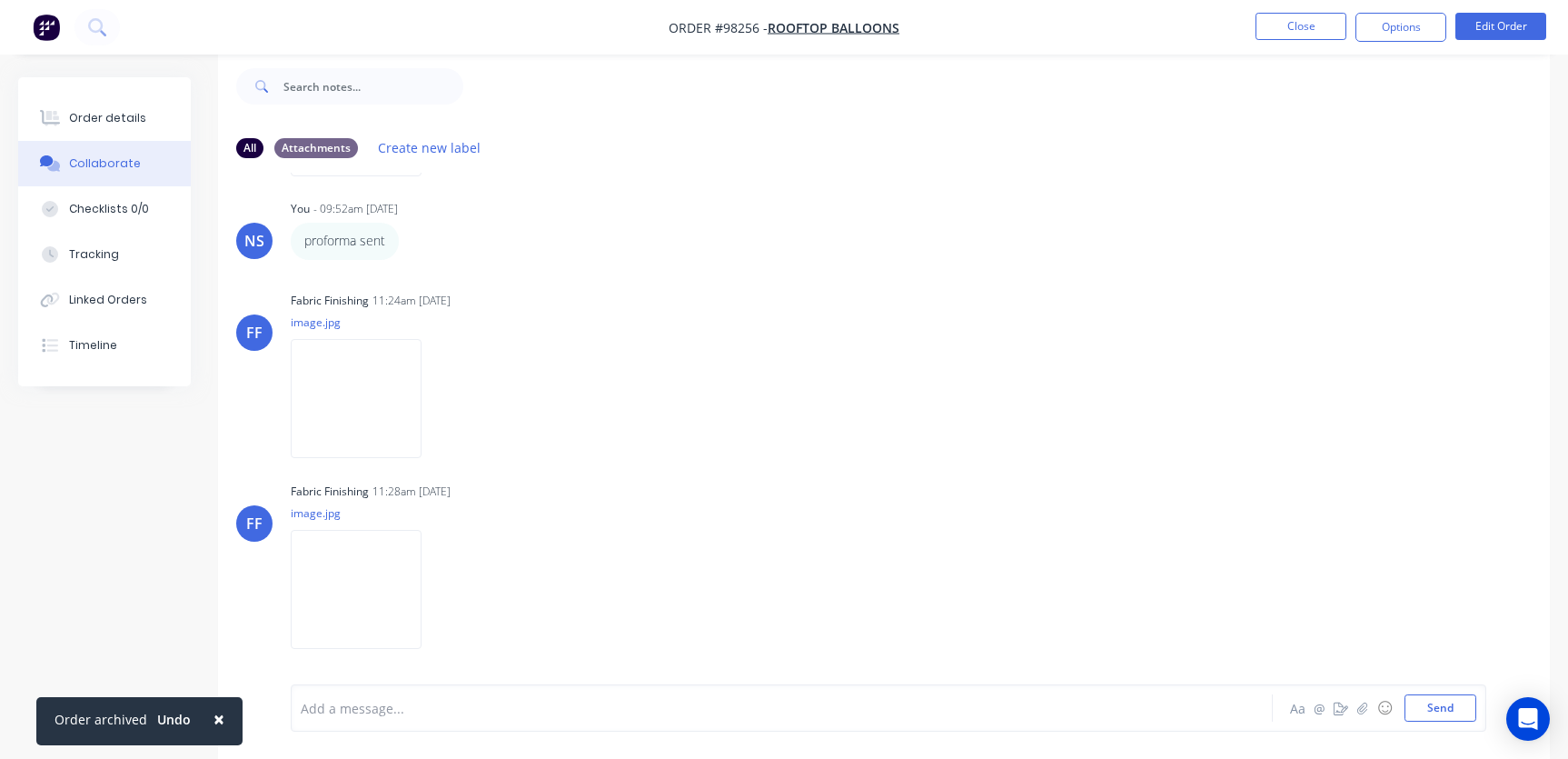
click at [376, 703] on div at bounding box center [742, 708] width 882 height 20
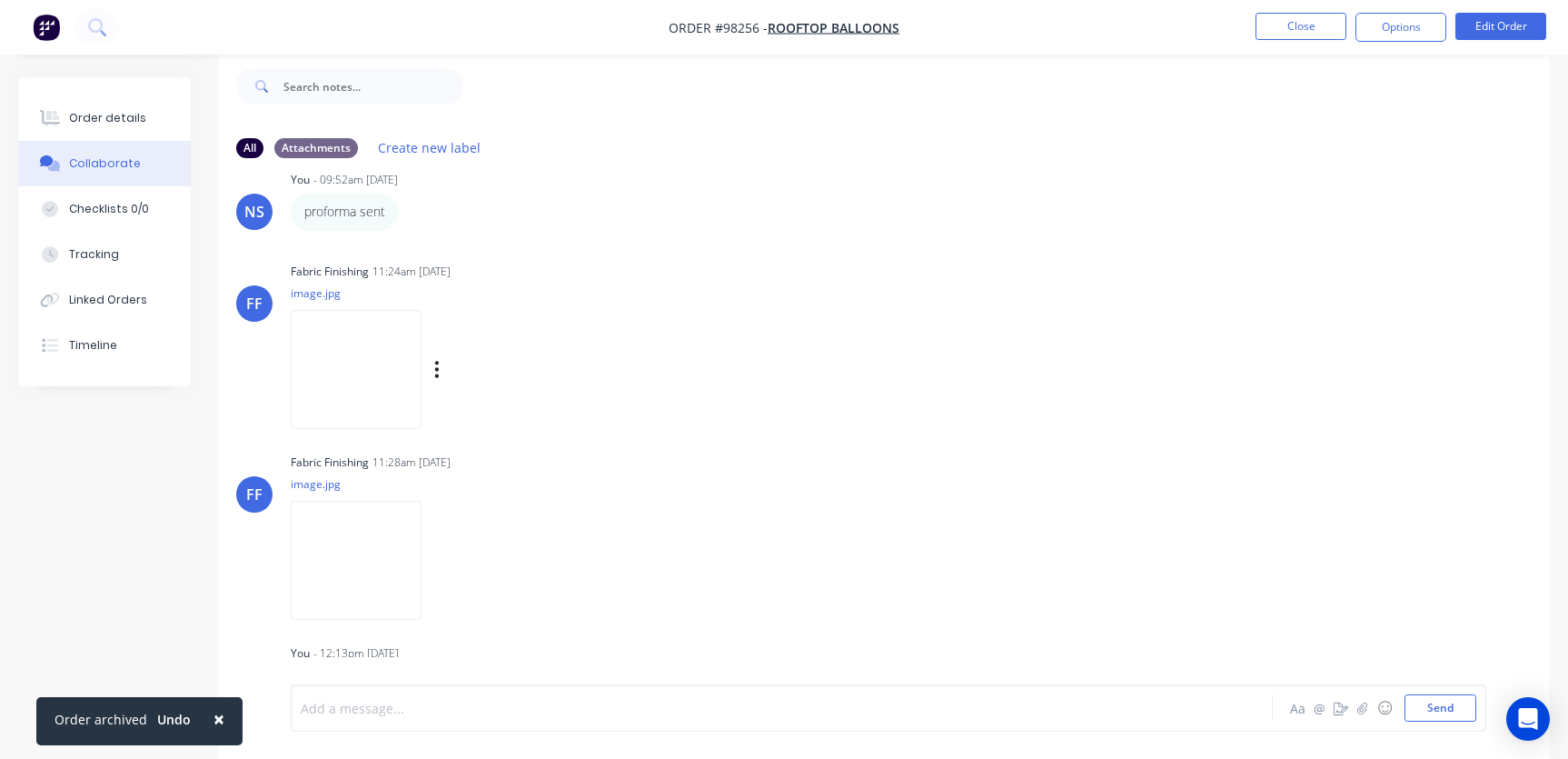
scroll to position [271, 0]
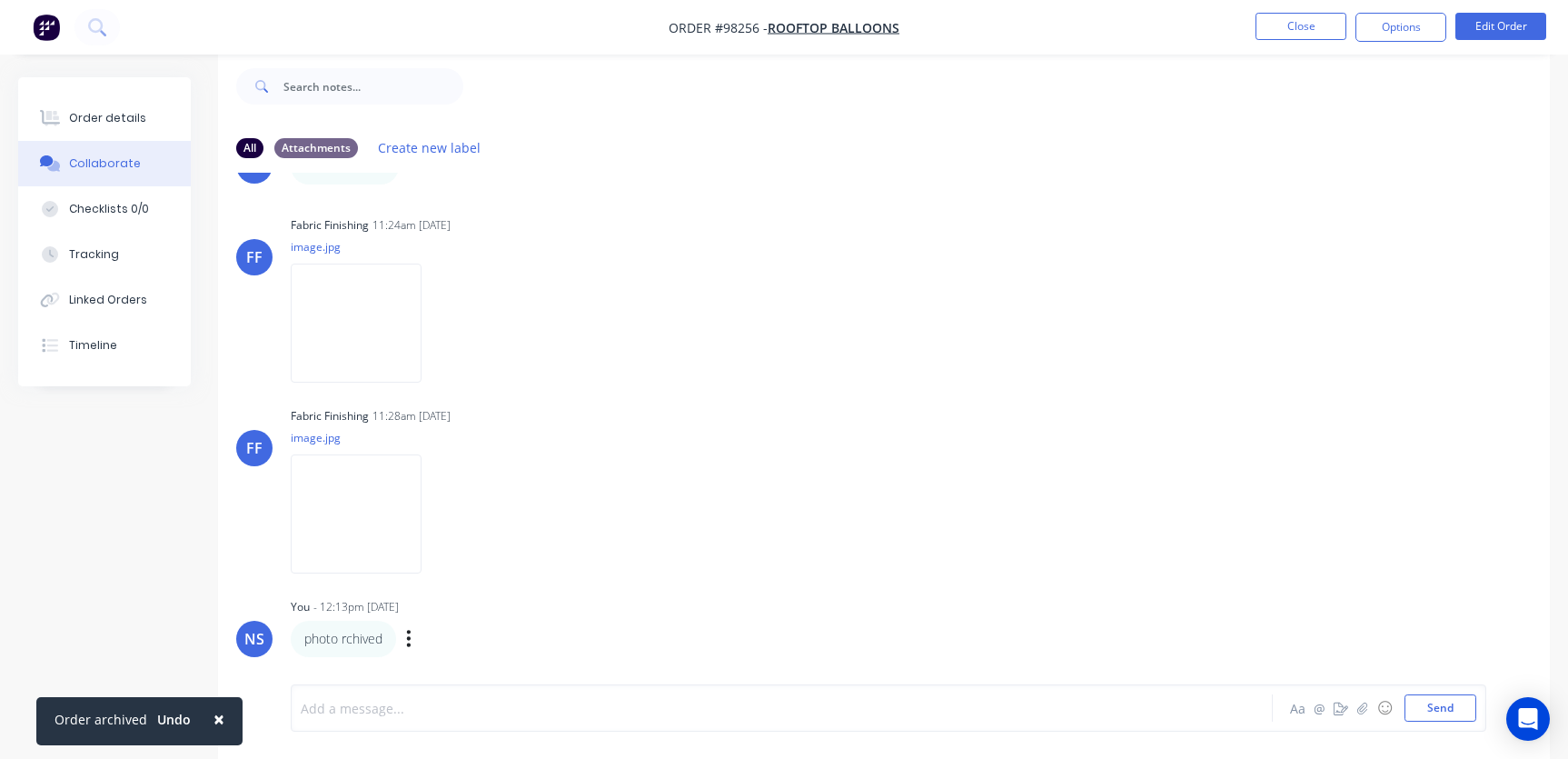
click at [413, 636] on div "Labels Edit Delete" at bounding box center [410, 638] width 11 height 26
drag, startPoint x: 403, startPoint y: 637, endPoint x: 413, endPoint y: 638, distance: 10.0
click at [404, 637] on div "photo rchived Labels Edit Delete" at bounding box center [574, 638] width 568 height 36
click at [409, 637] on icon "button" at bounding box center [409, 637] width 4 height 17
click at [464, 606] on button "Edit" at bounding box center [474, 606] width 114 height 30
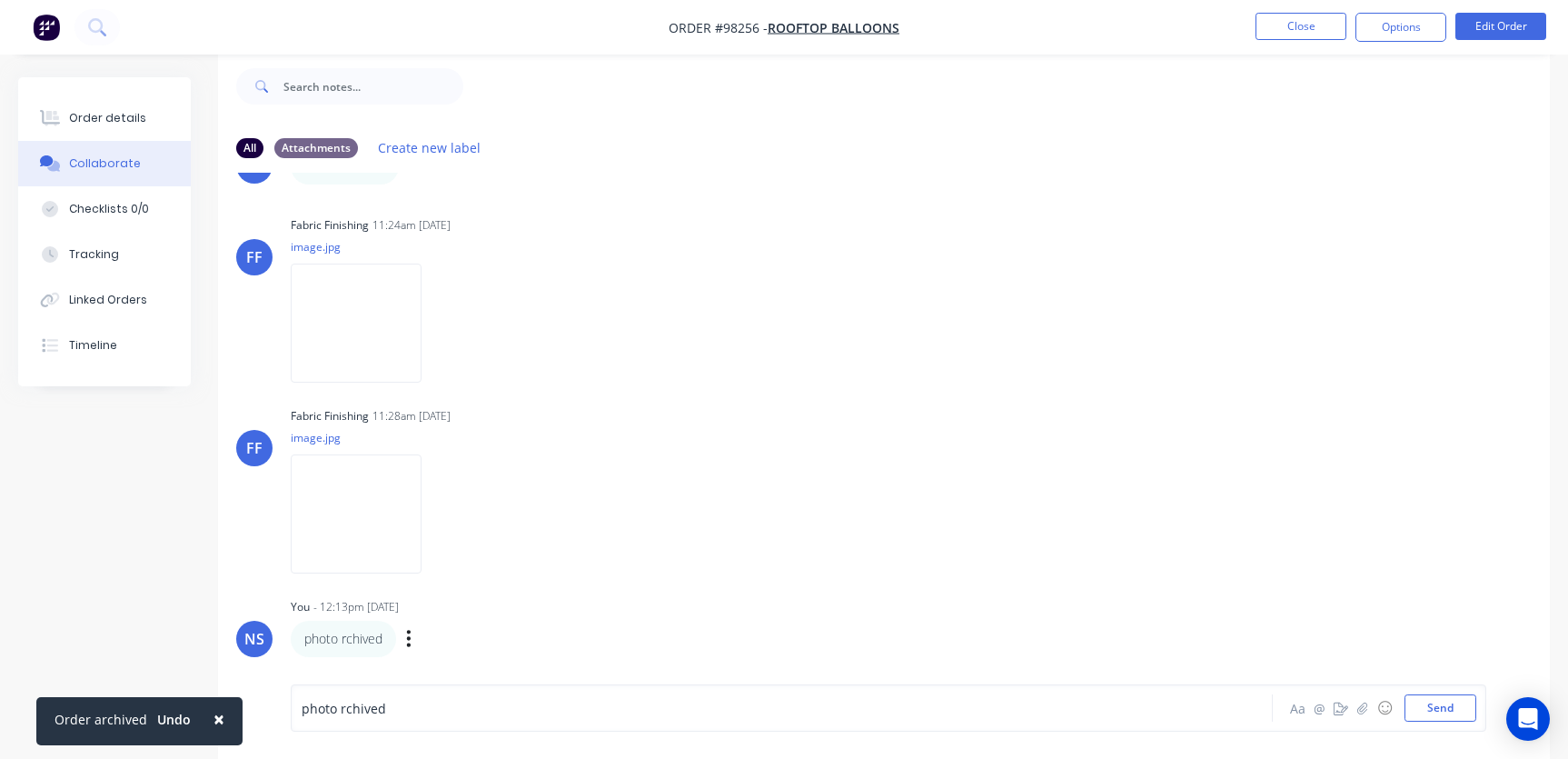
click at [340, 704] on span "photo rchived" at bounding box center [343, 708] width 85 height 18
click at [413, 712] on div "photo archived" at bounding box center [742, 708] width 882 height 20
click at [1434, 701] on button "Send" at bounding box center [1440, 708] width 72 height 27
click at [1312, 29] on button "Close" at bounding box center [1300, 26] width 91 height 27
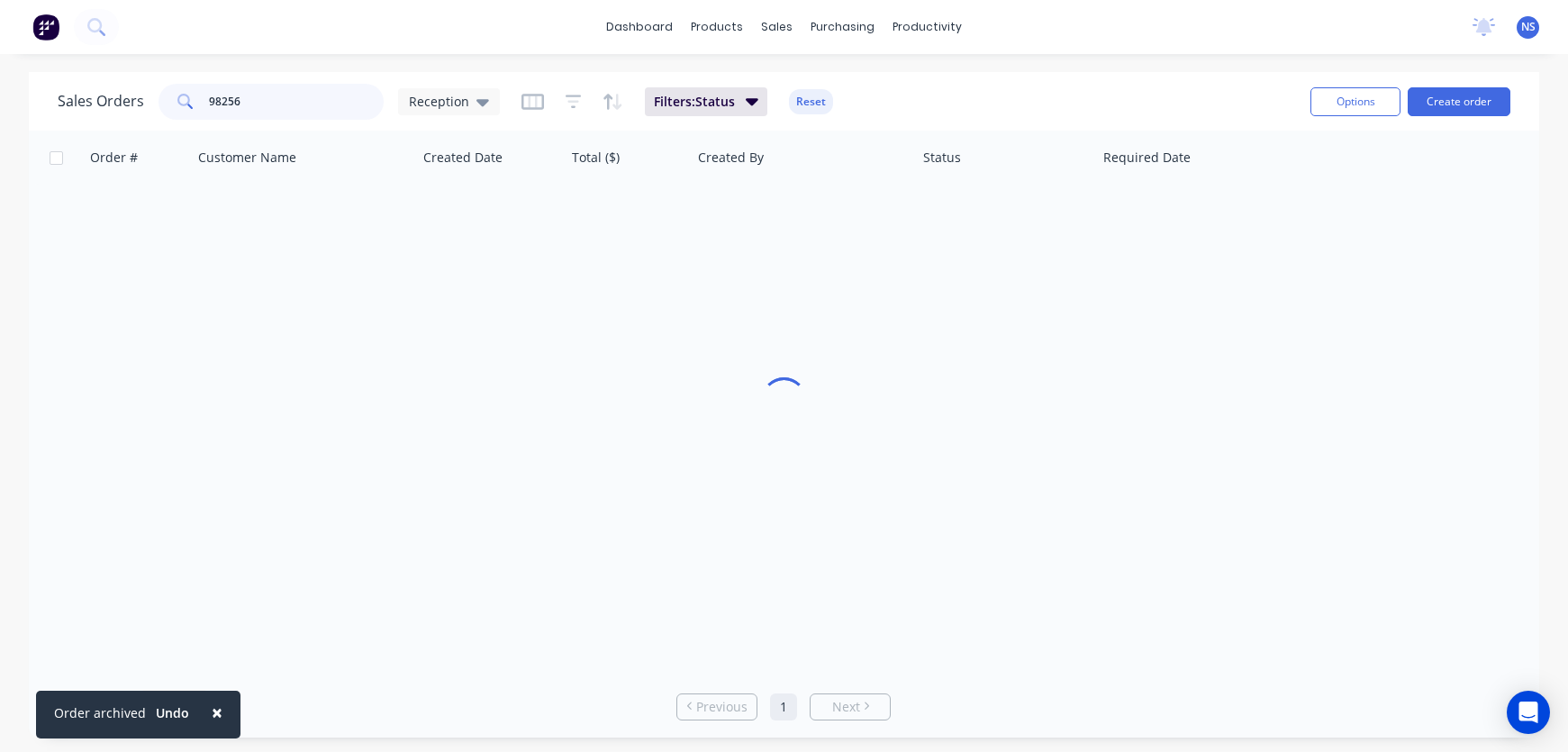
drag, startPoint x: 296, startPoint y: 104, endPoint x: 160, endPoint y: 99, distance: 136.1
click at [153, 101] on div "Sales Orders 98256 Reception" at bounding box center [278, 101] width 442 height 36
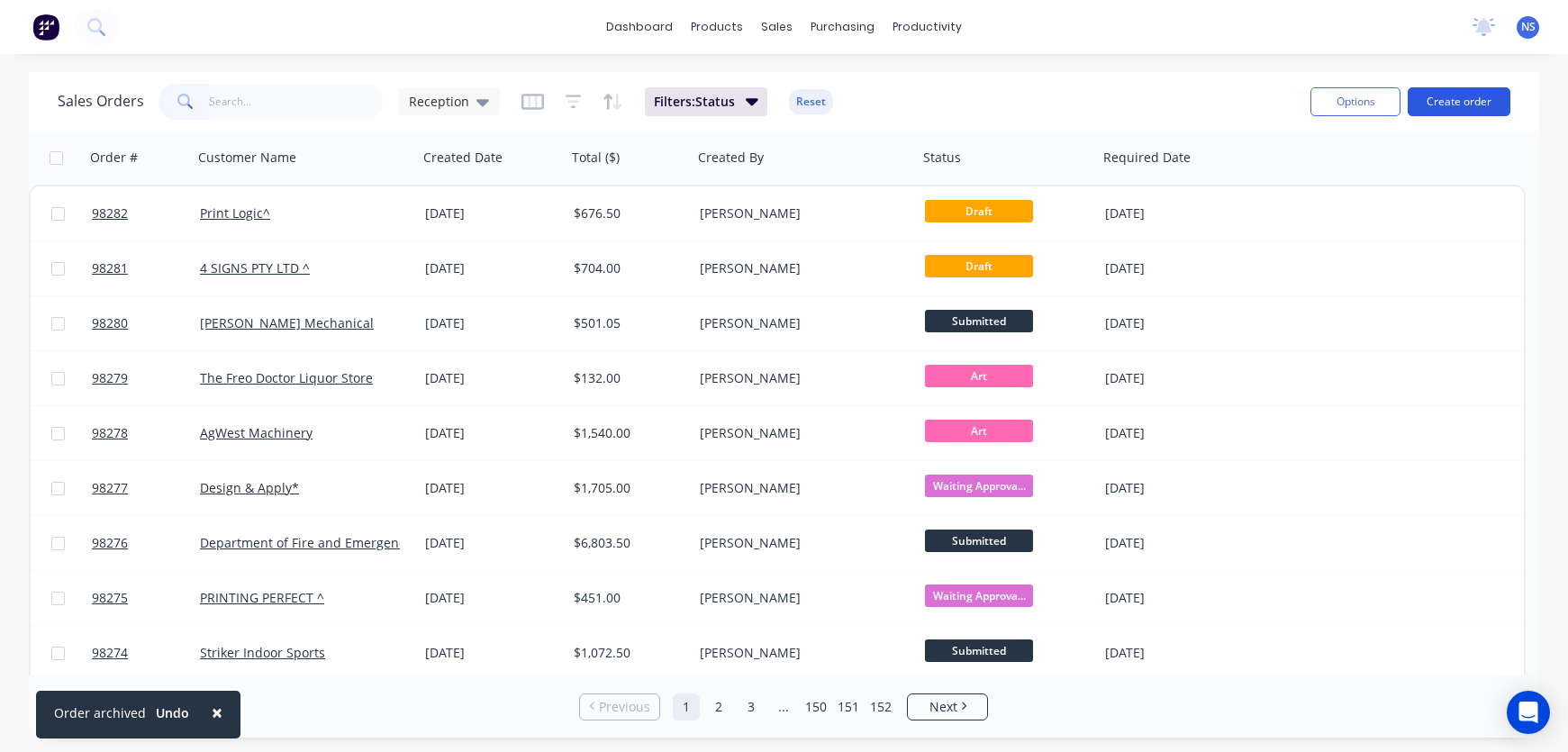
click at [1459, 100] on button "Create order" at bounding box center [1459, 101] width 102 height 29
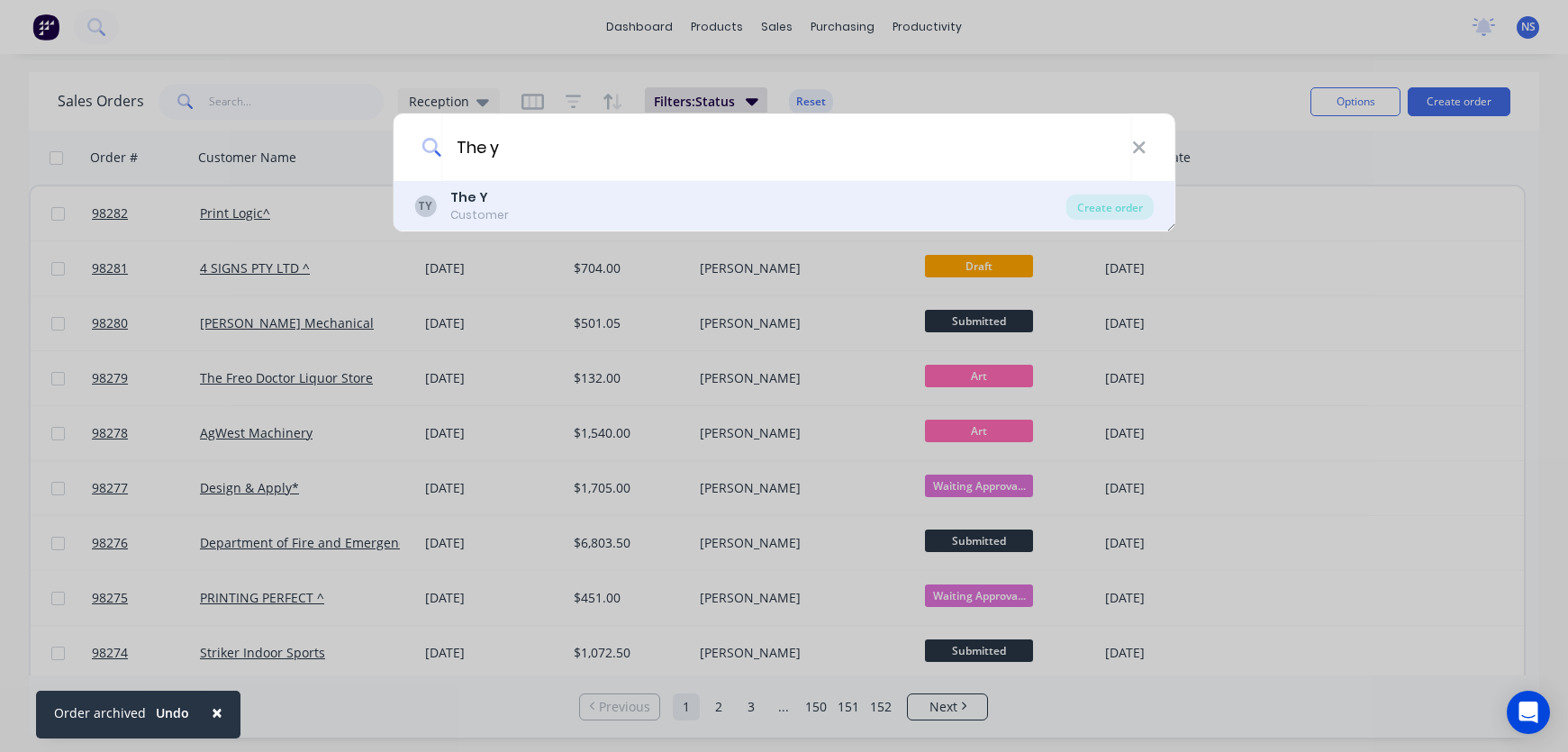
type input "The y"
click at [559, 201] on div "TY The Y Customer" at bounding box center [740, 206] width 652 height 35
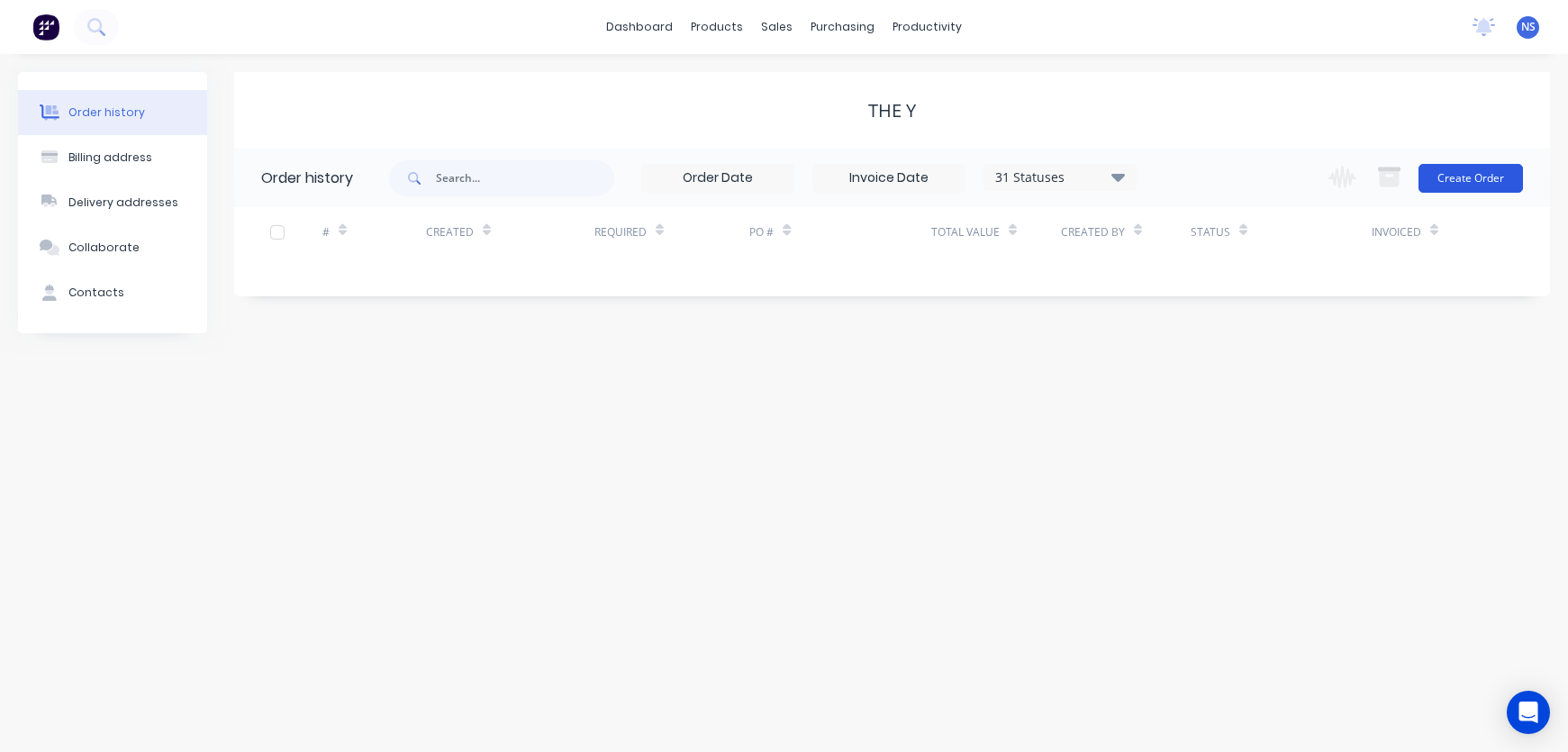
click at [1461, 183] on button "Create Order" at bounding box center [1470, 179] width 104 height 29
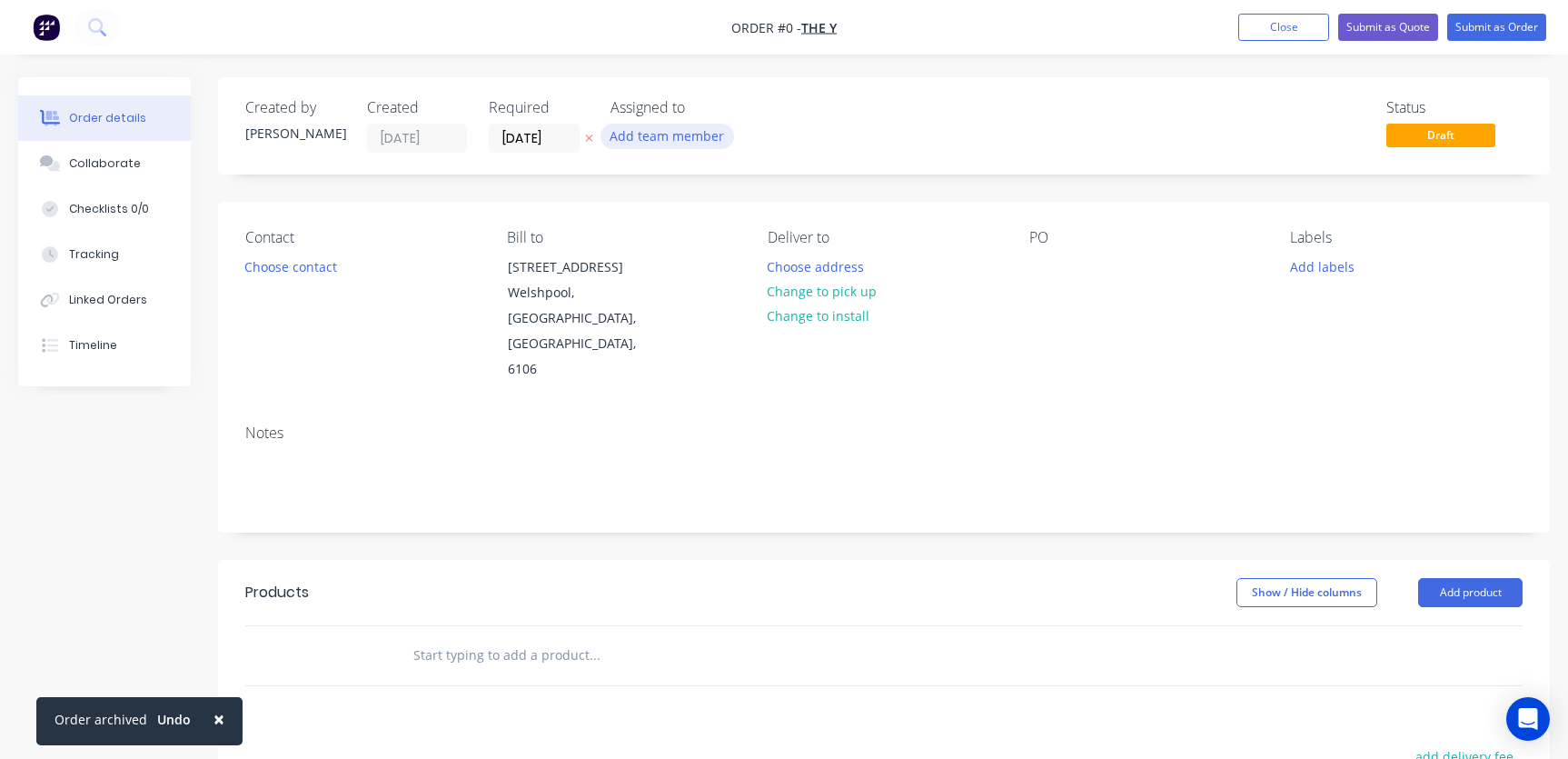
click at [652, 137] on button "Add team member" at bounding box center [667, 136] width 134 height 24
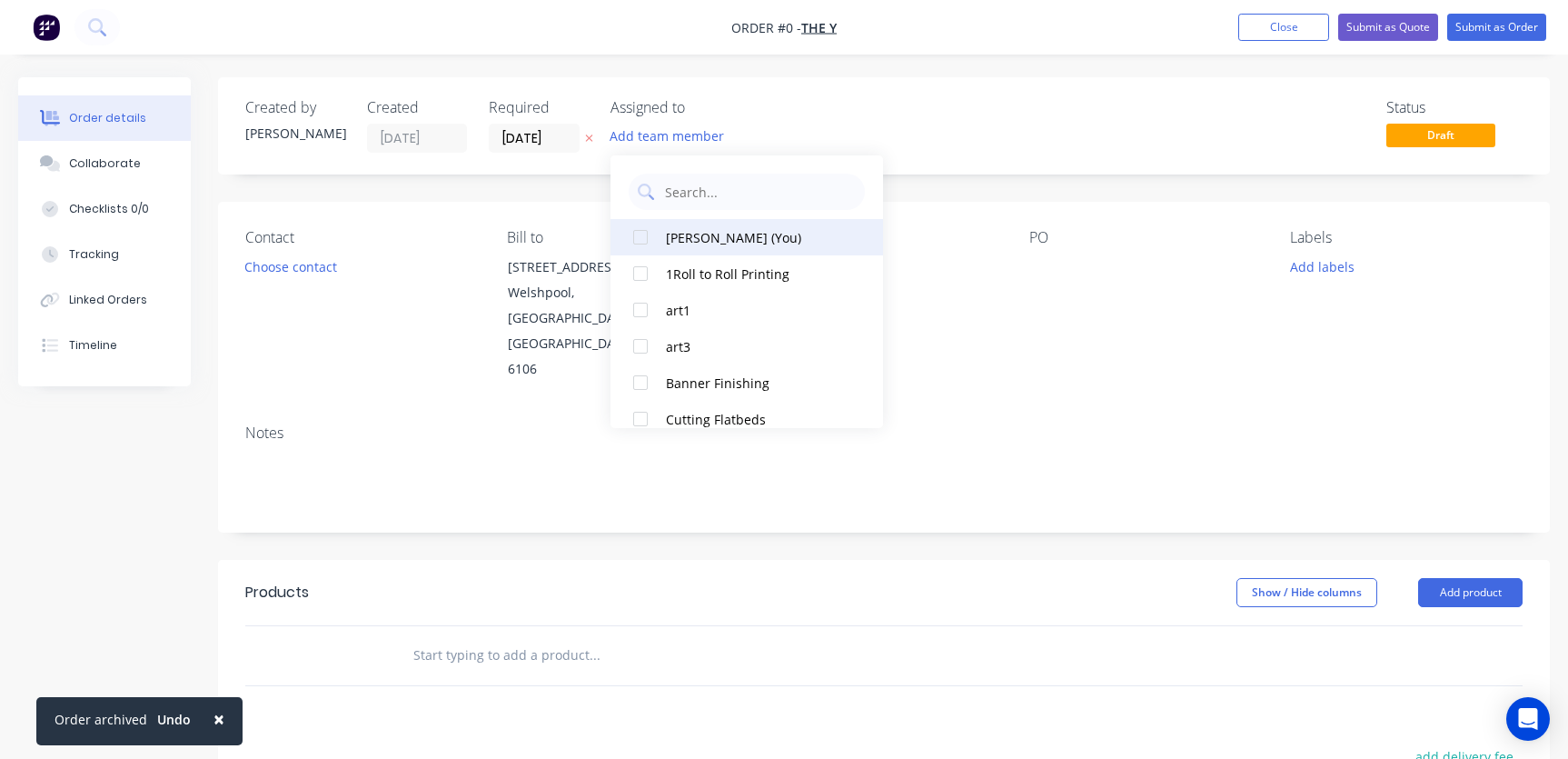
click at [712, 237] on div "[PERSON_NAME] (You)" at bounding box center [757, 238] width 181 height 20
click at [533, 137] on div "Order details Collaborate Checklists 0/0 Tracking Linked Orders Timeline Order …" at bounding box center [784, 613] width 1568 height 1072
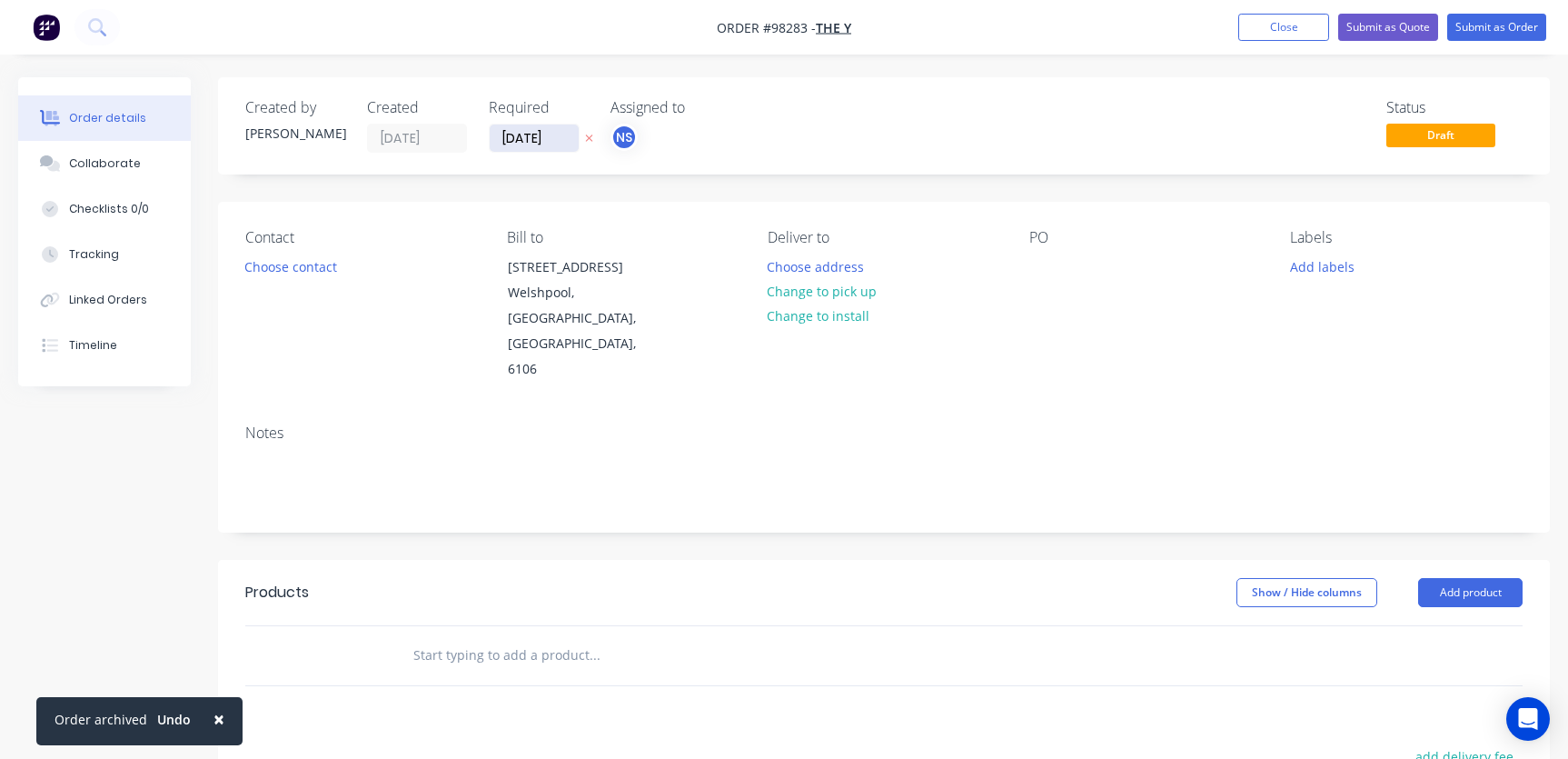
click at [515, 137] on input "[DATE]" at bounding box center [533, 139] width 89 height 27
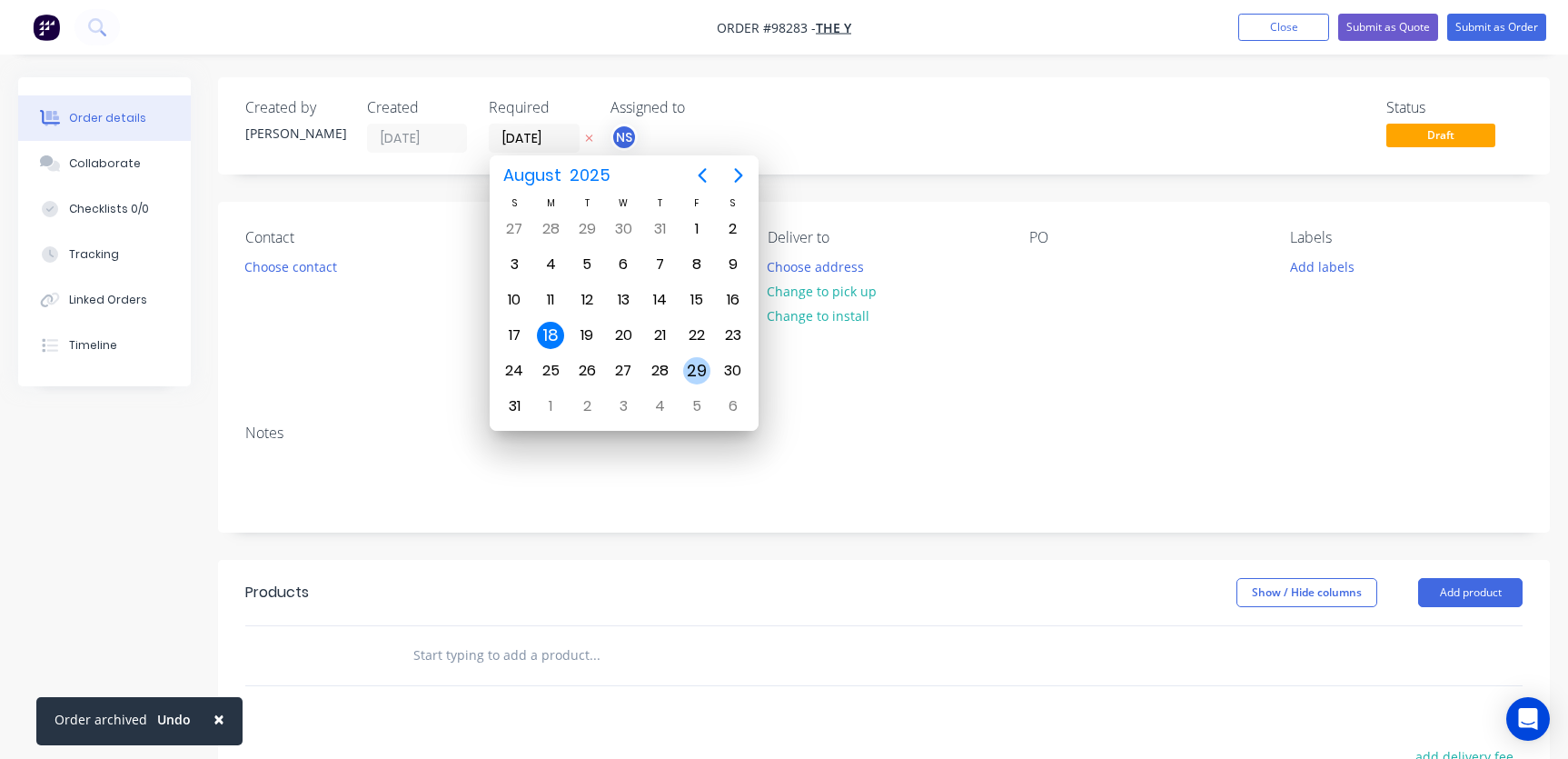
click at [700, 369] on div "29" at bounding box center [696, 371] width 27 height 27
type input "[DATE]"
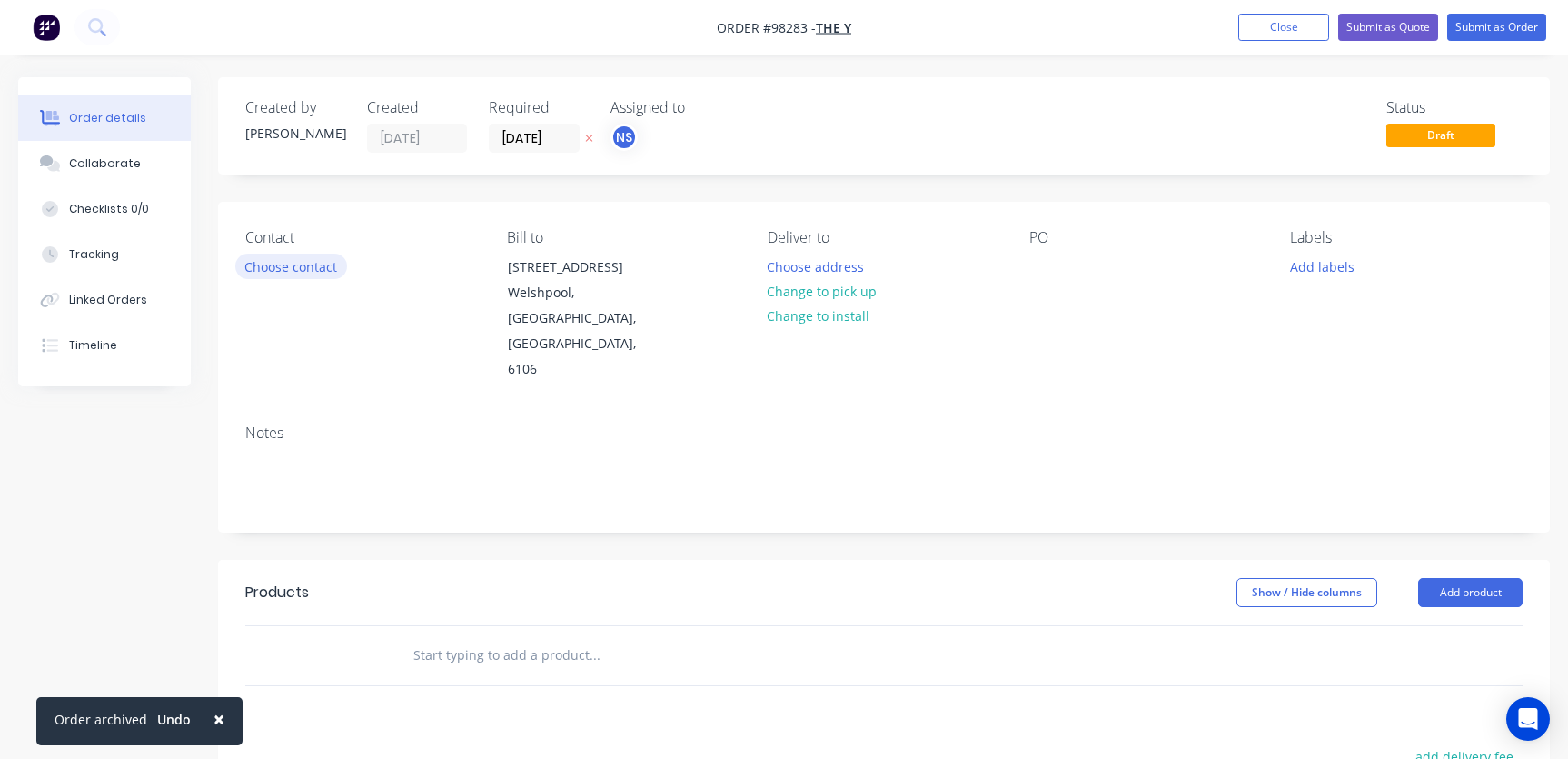
click at [321, 264] on button "Choose contact" at bounding box center [291, 265] width 112 height 24
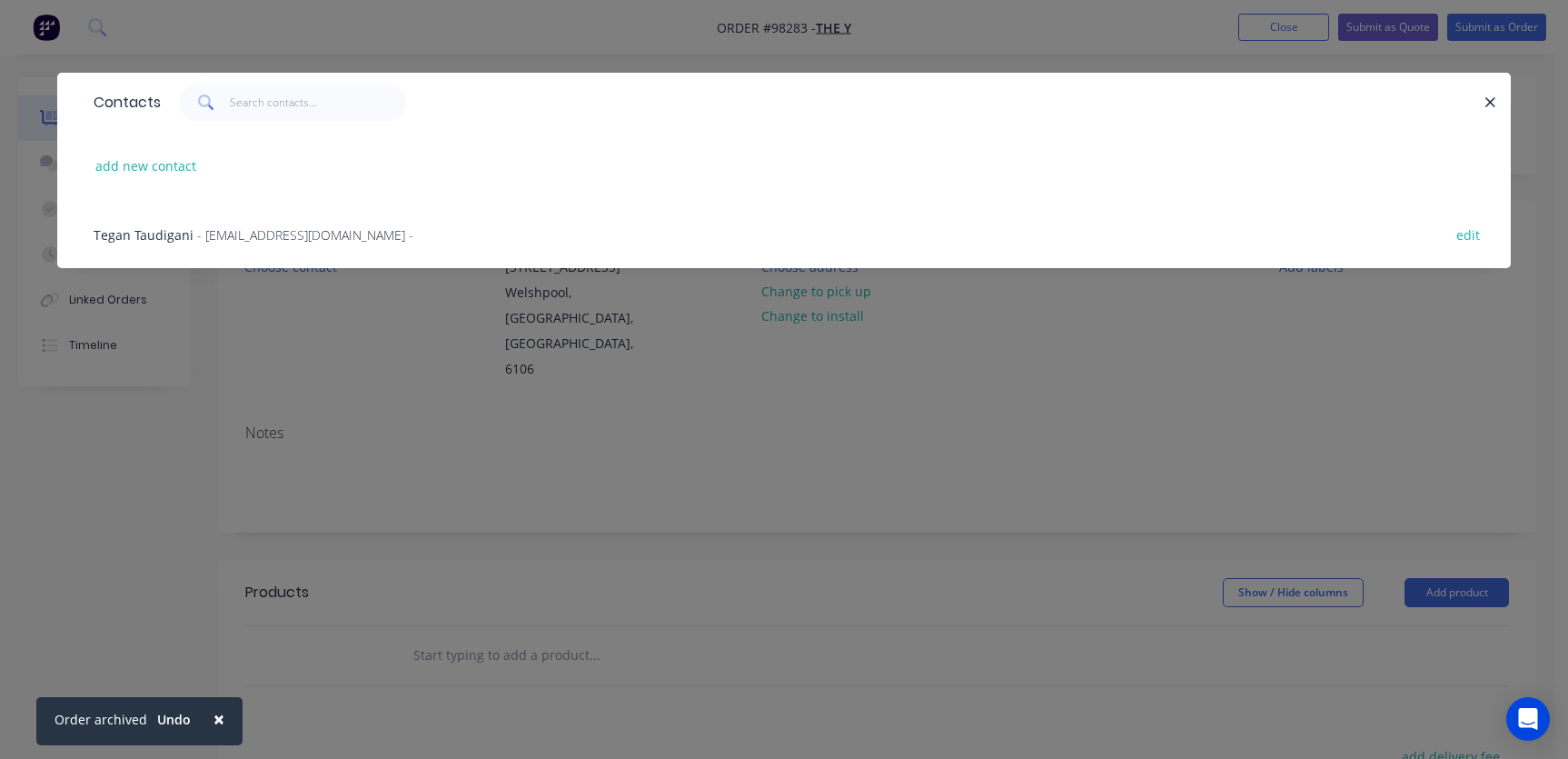
click at [180, 237] on span "Tegan Taudigani" at bounding box center [143, 235] width 99 height 18
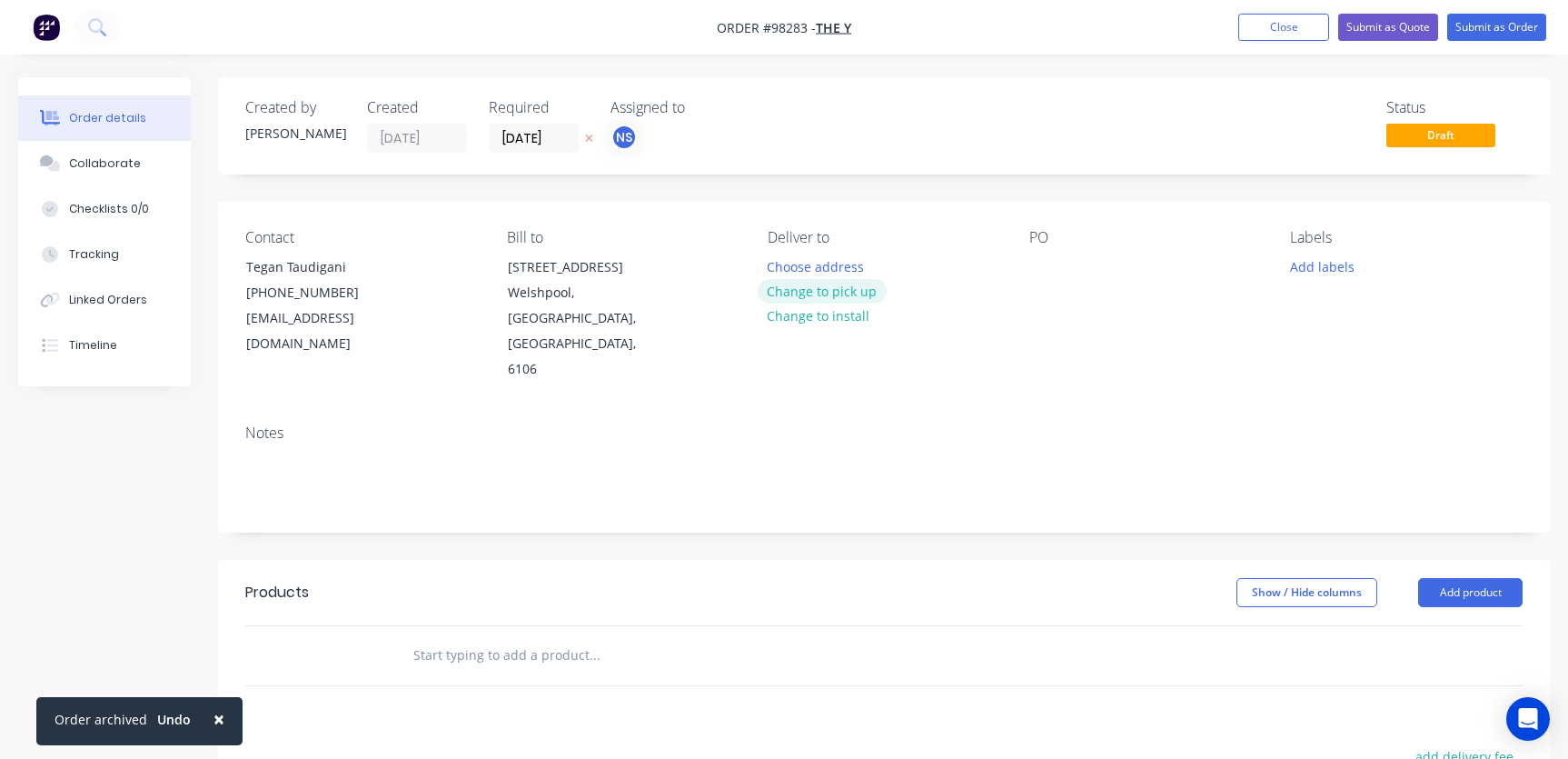
click at [823, 288] on button "Change to pick up" at bounding box center [822, 291] width 129 height 24
click at [794, 265] on div at bounding box center [782, 266] width 29 height 26
click at [791, 267] on div "RWR" at bounding box center [796, 266] width 58 height 26
click at [1039, 264] on div at bounding box center [1043, 266] width 29 height 26
click at [1329, 266] on button "Add labels" at bounding box center [1321, 265] width 84 height 24
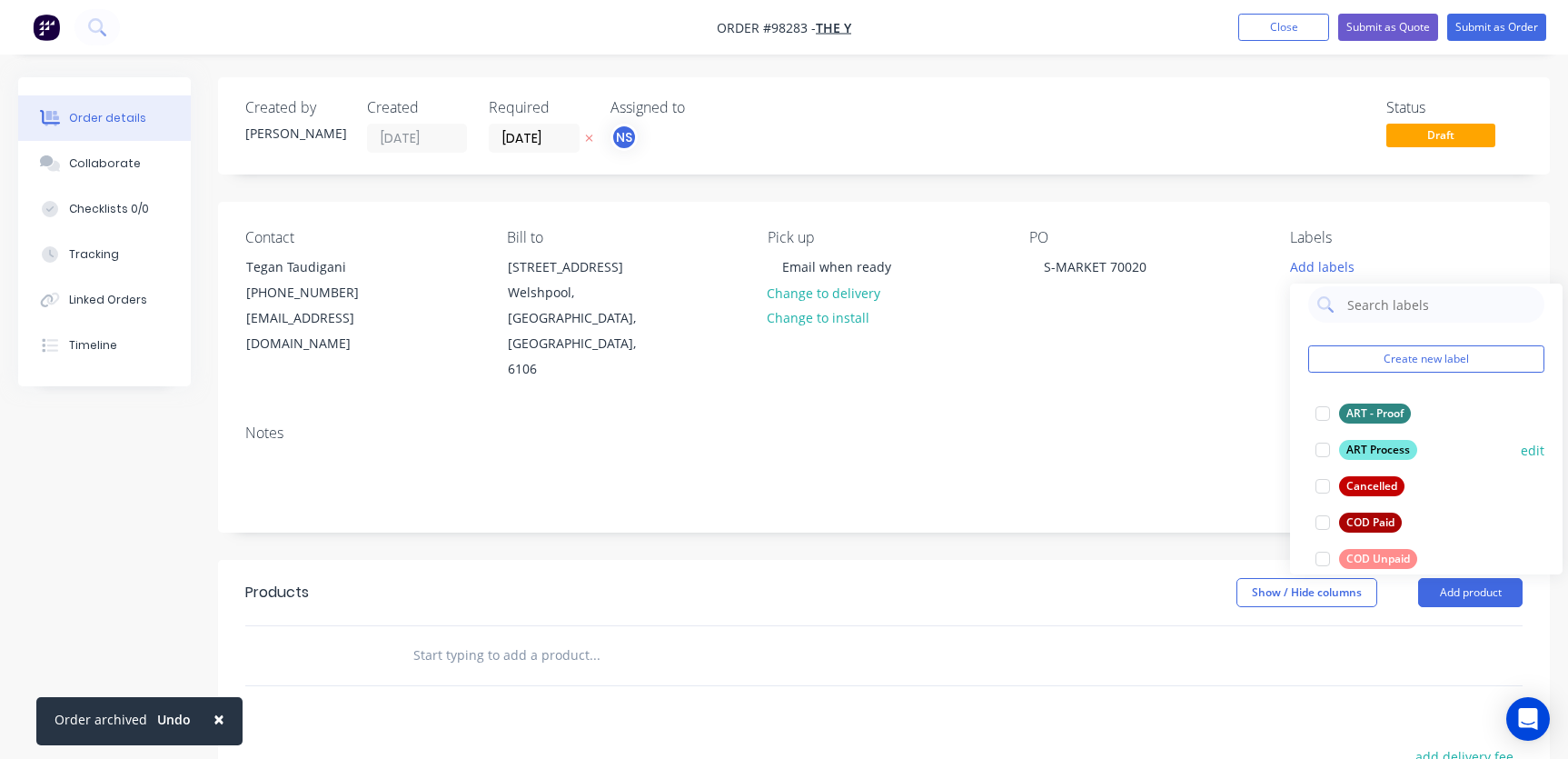
scroll to position [29, 0]
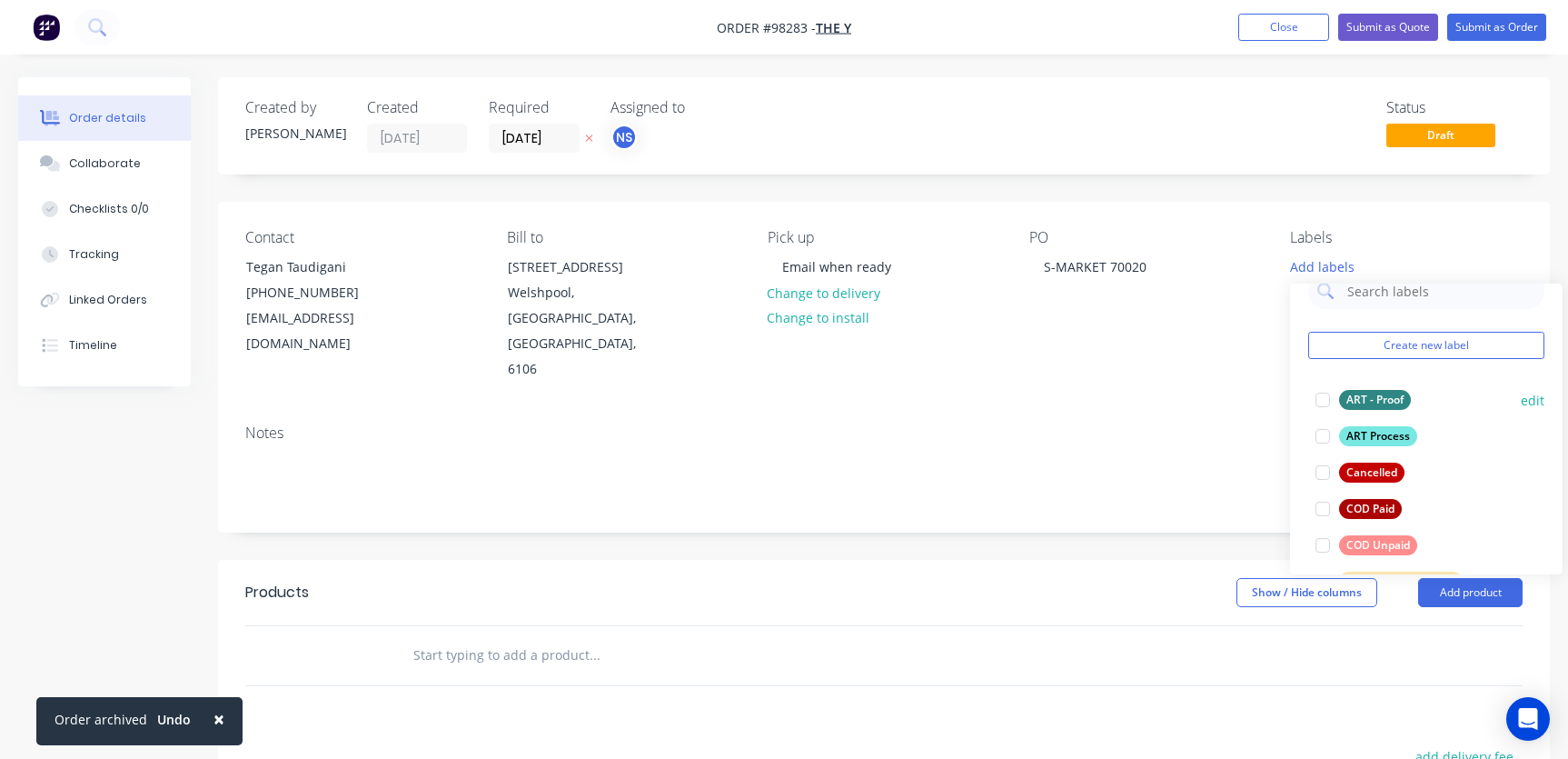
click at [1324, 400] on div at bounding box center [1322, 399] width 36 height 36
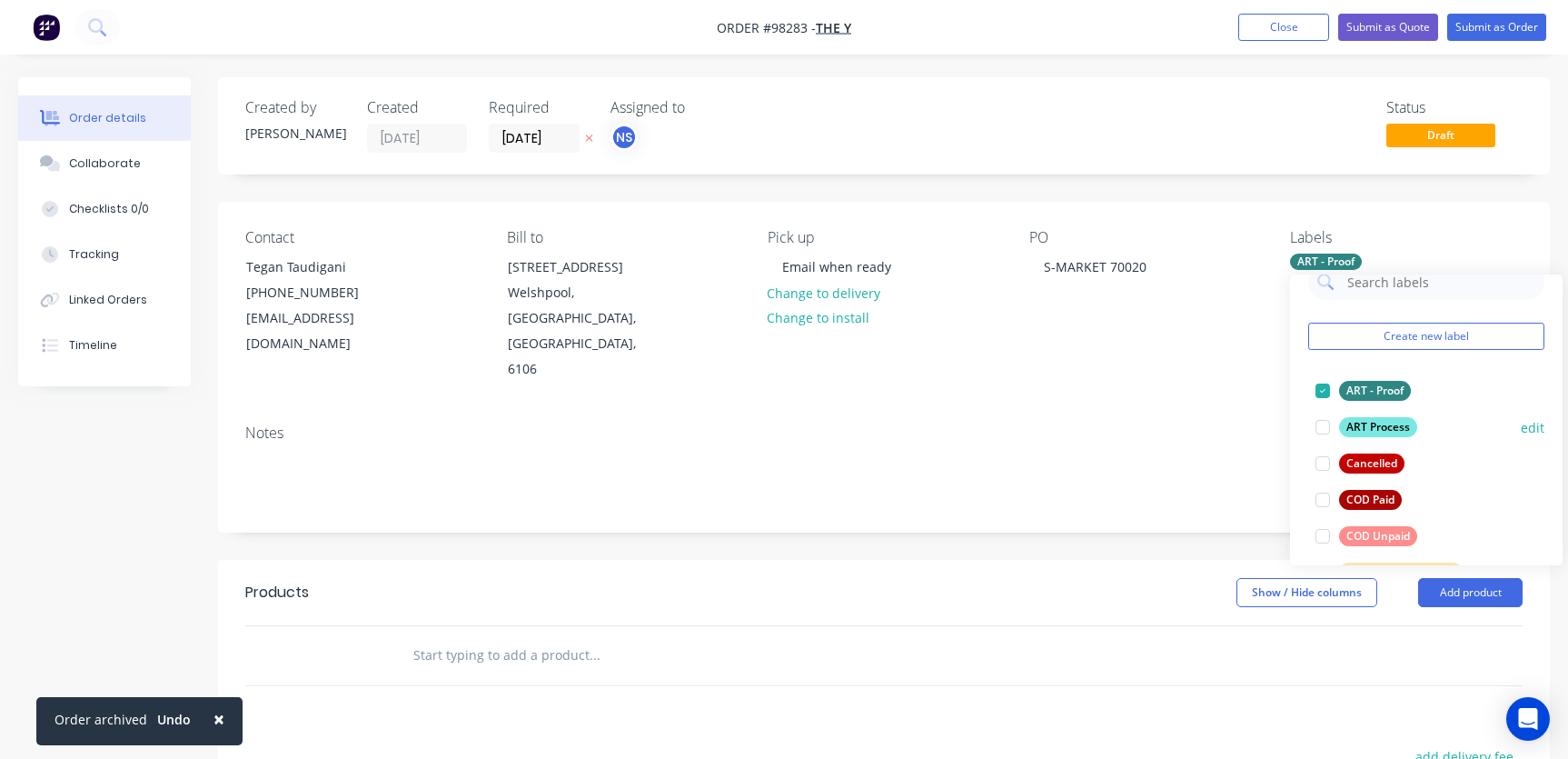
click at [1325, 430] on div at bounding box center [1322, 426] width 36 height 36
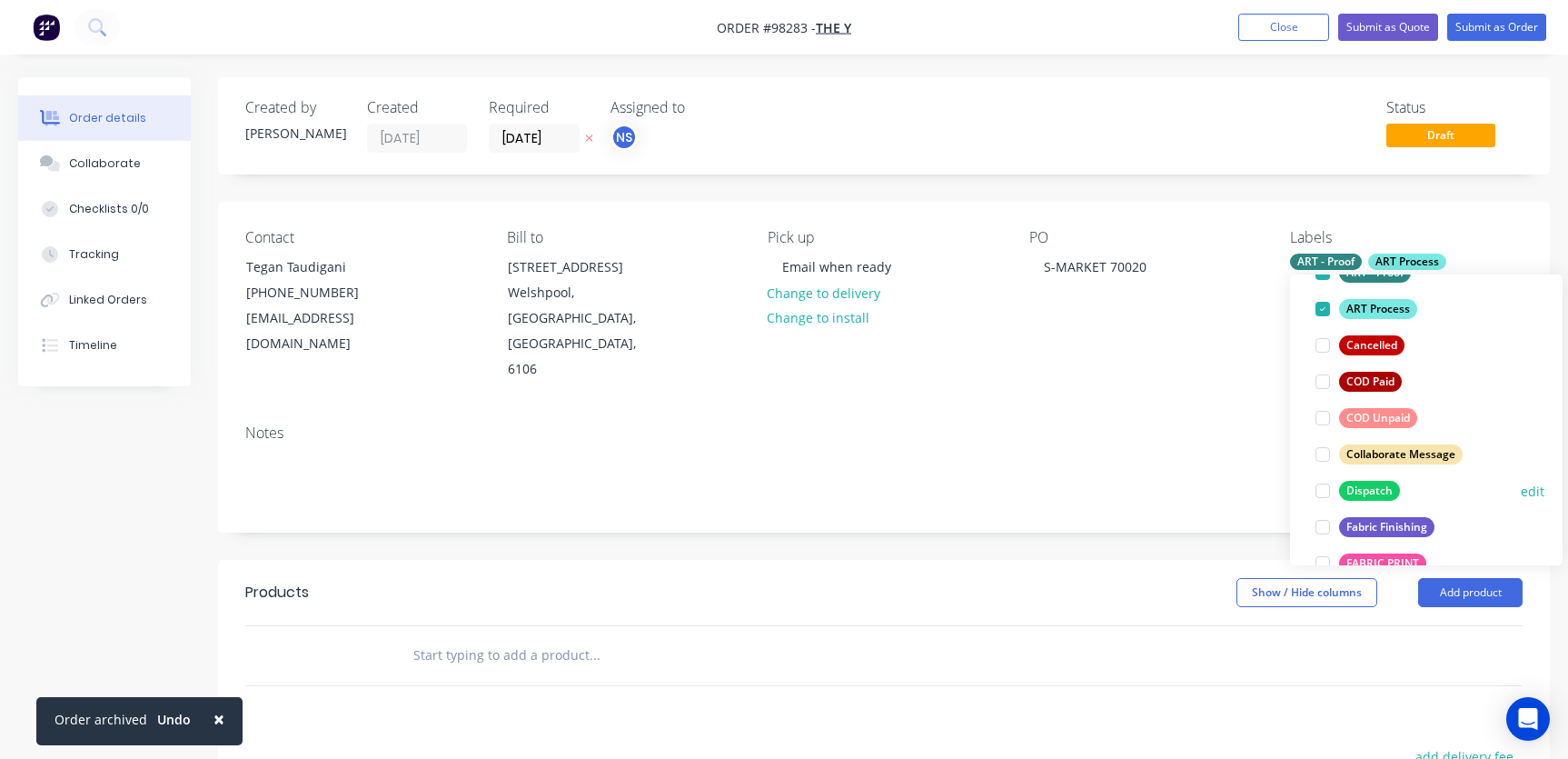
scroll to position [159, 0]
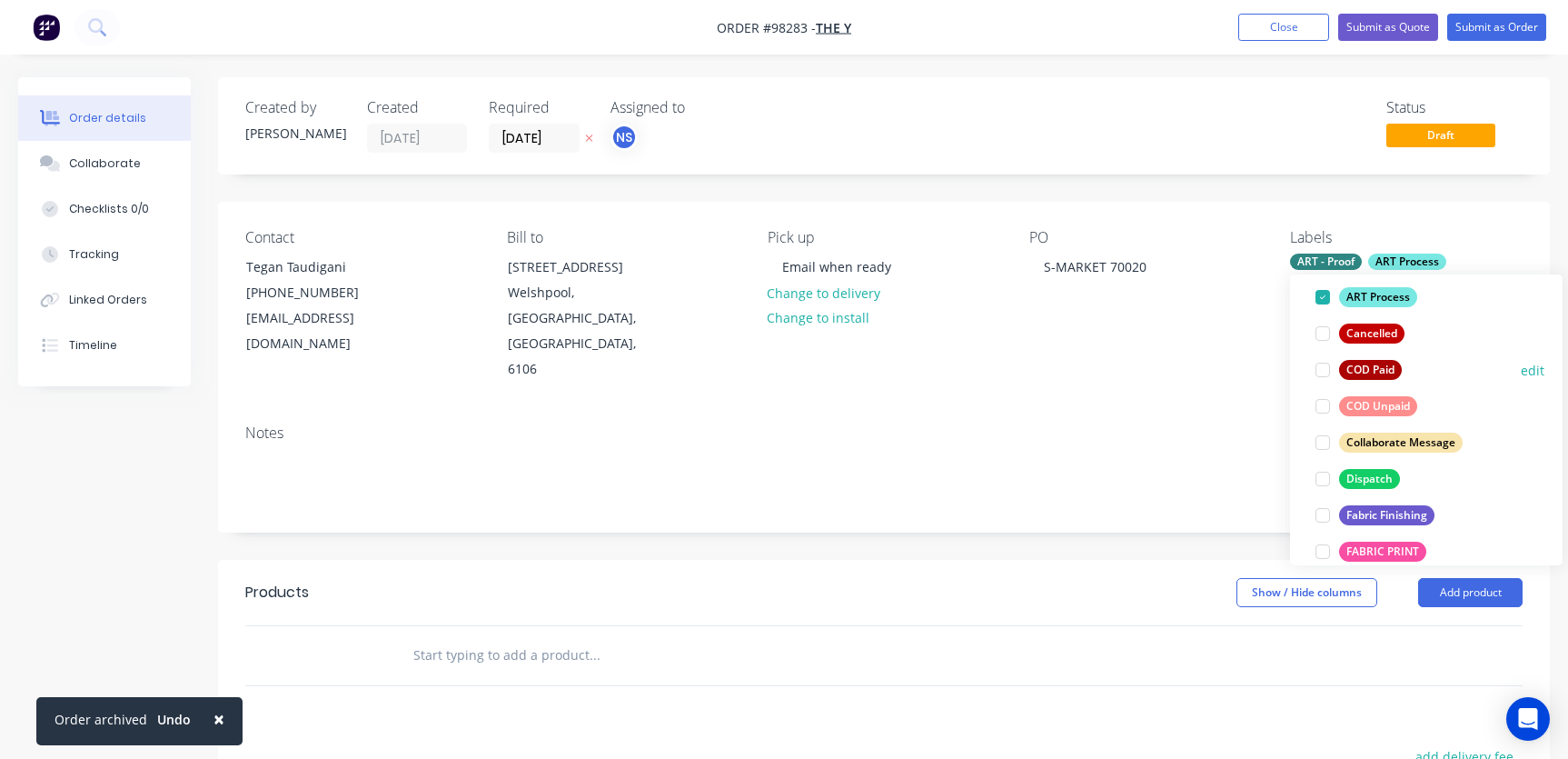
drag, startPoint x: 1321, startPoint y: 405, endPoint x: 1324, endPoint y: 418, distance: 13.3
click at [1321, 405] on div at bounding box center [1322, 406] width 36 height 36
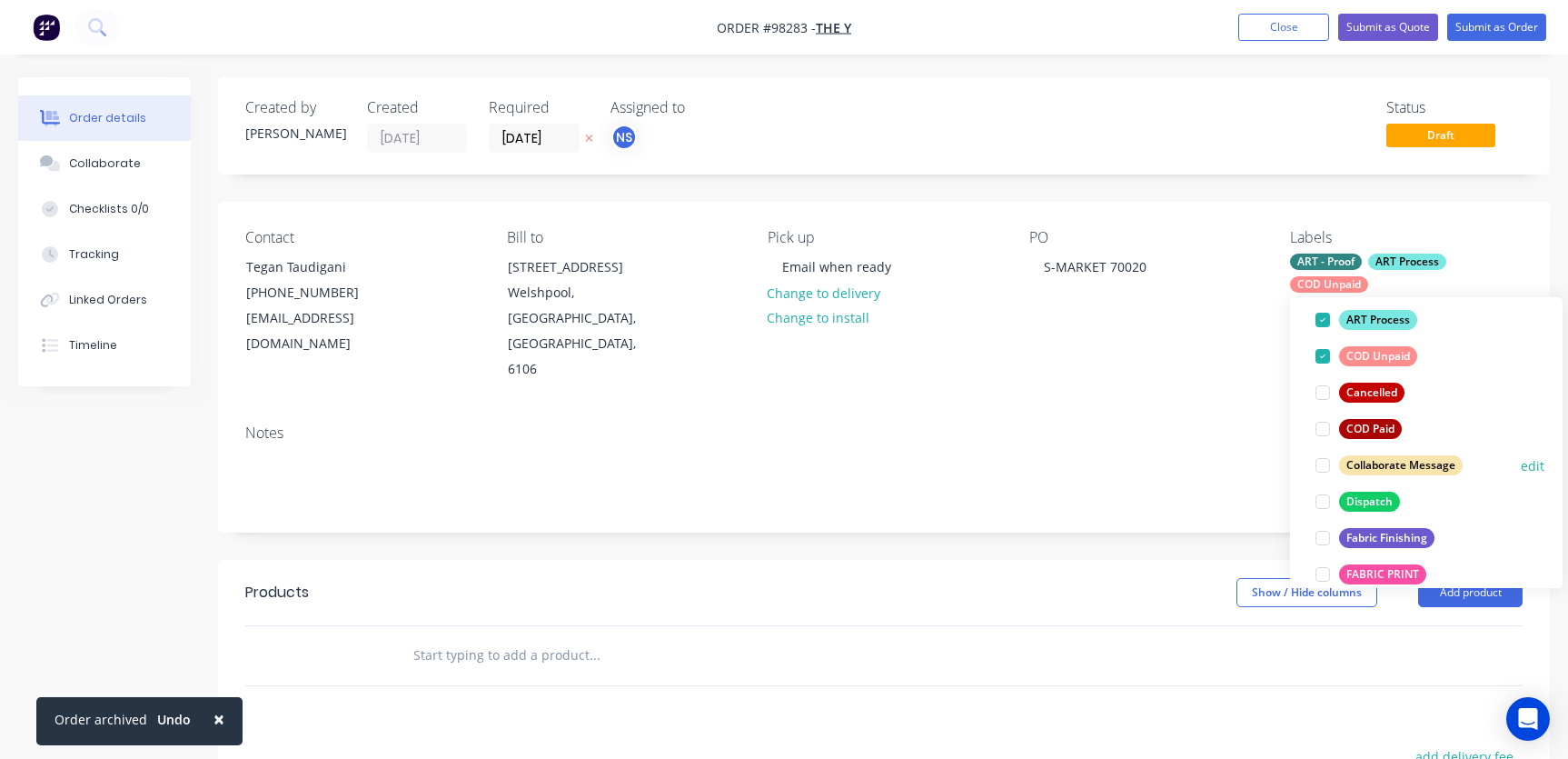
click at [1323, 466] on div at bounding box center [1322, 464] width 36 height 36
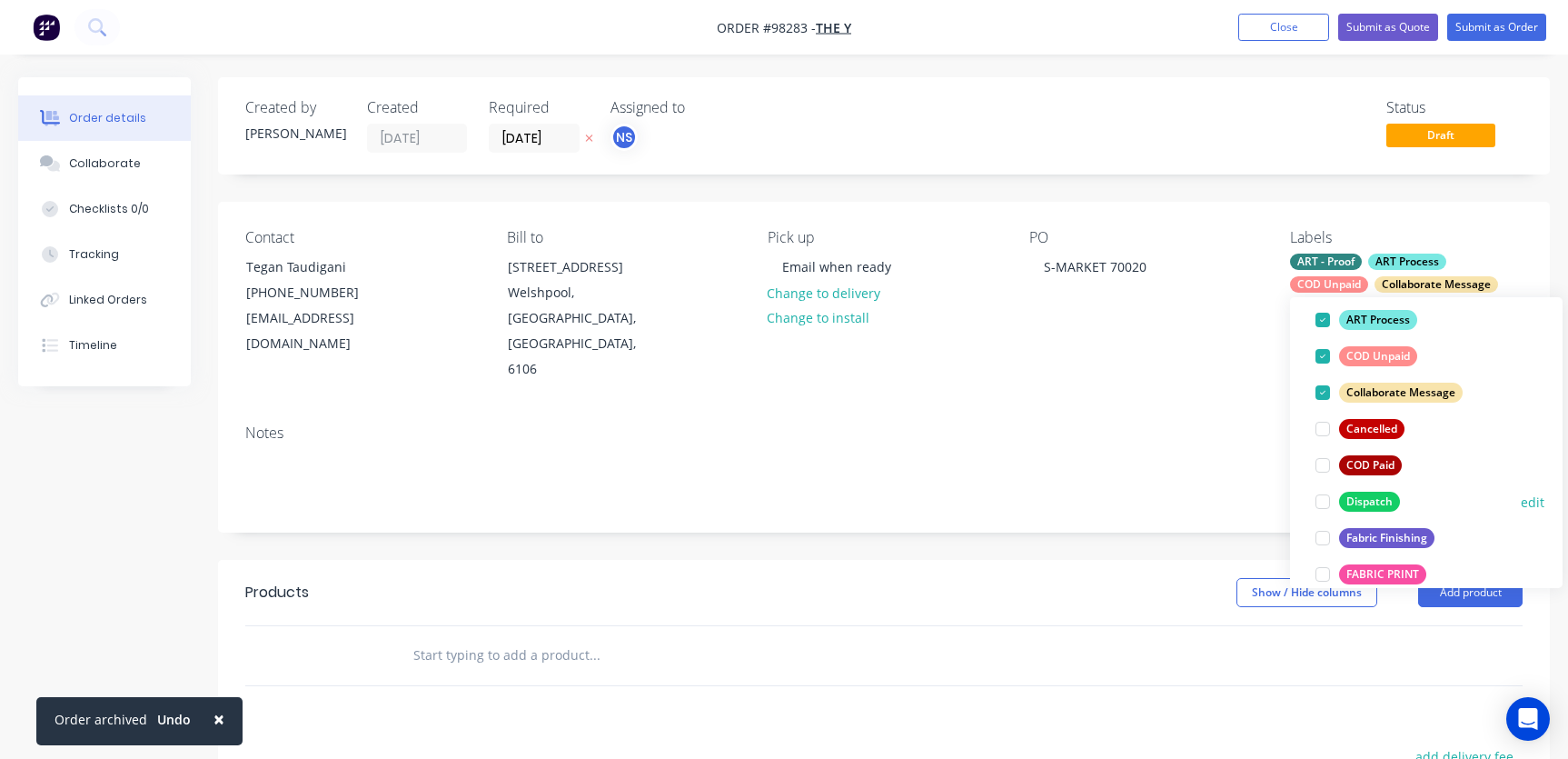
click at [1322, 499] on div at bounding box center [1322, 501] width 36 height 36
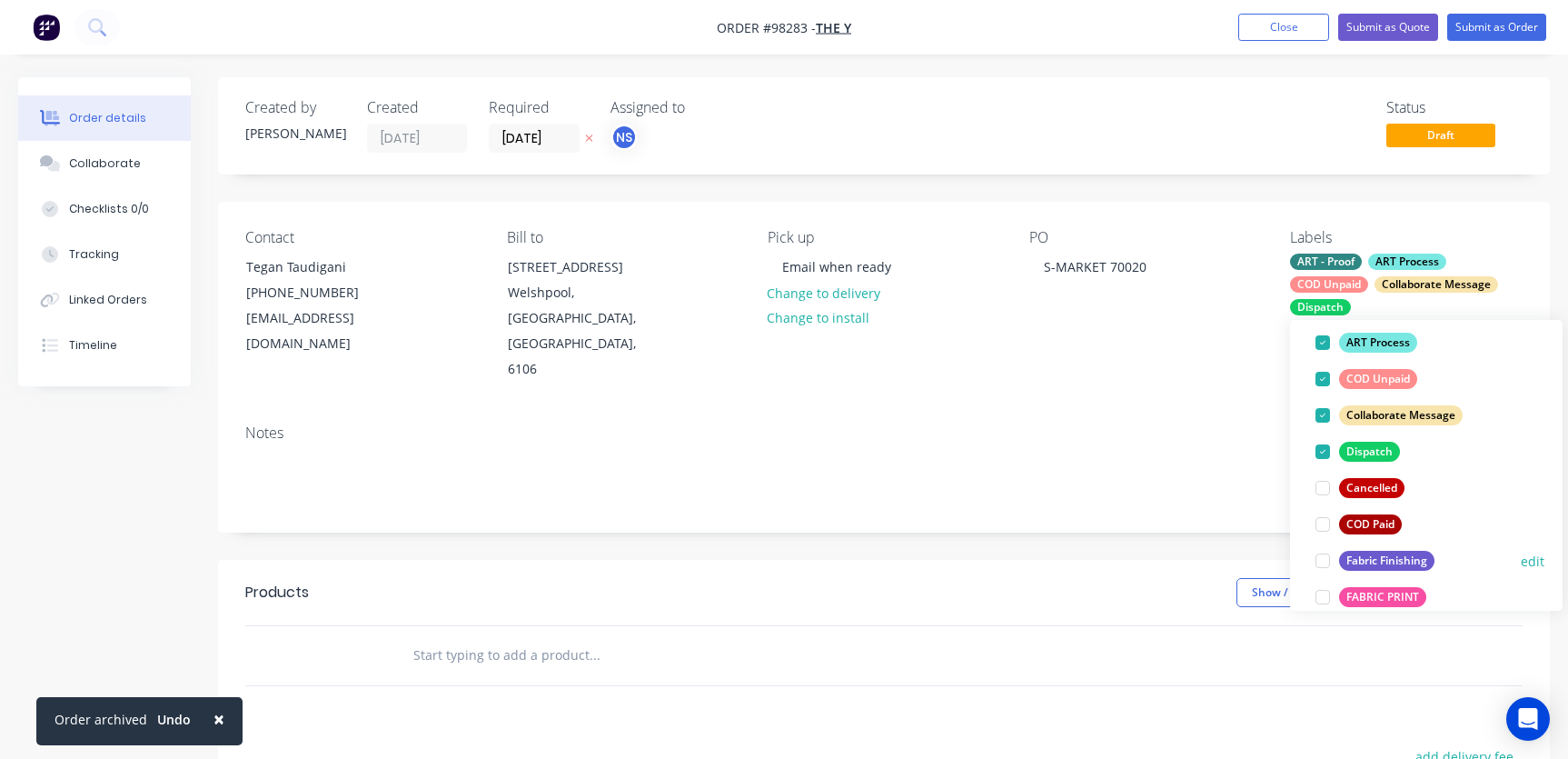
click at [1326, 563] on div at bounding box center [1322, 560] width 36 height 36
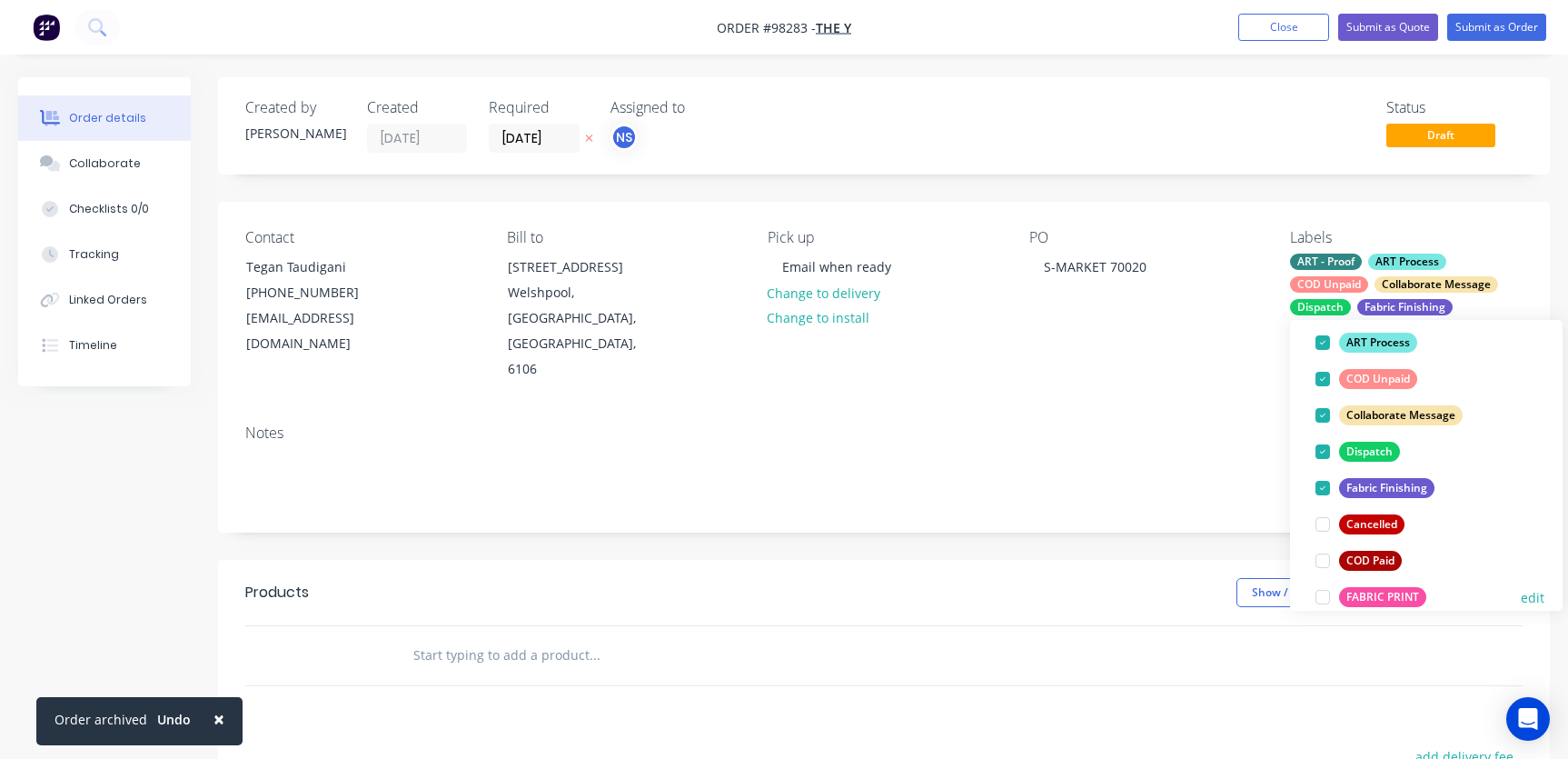
click at [1327, 596] on div at bounding box center [1322, 596] width 36 height 36
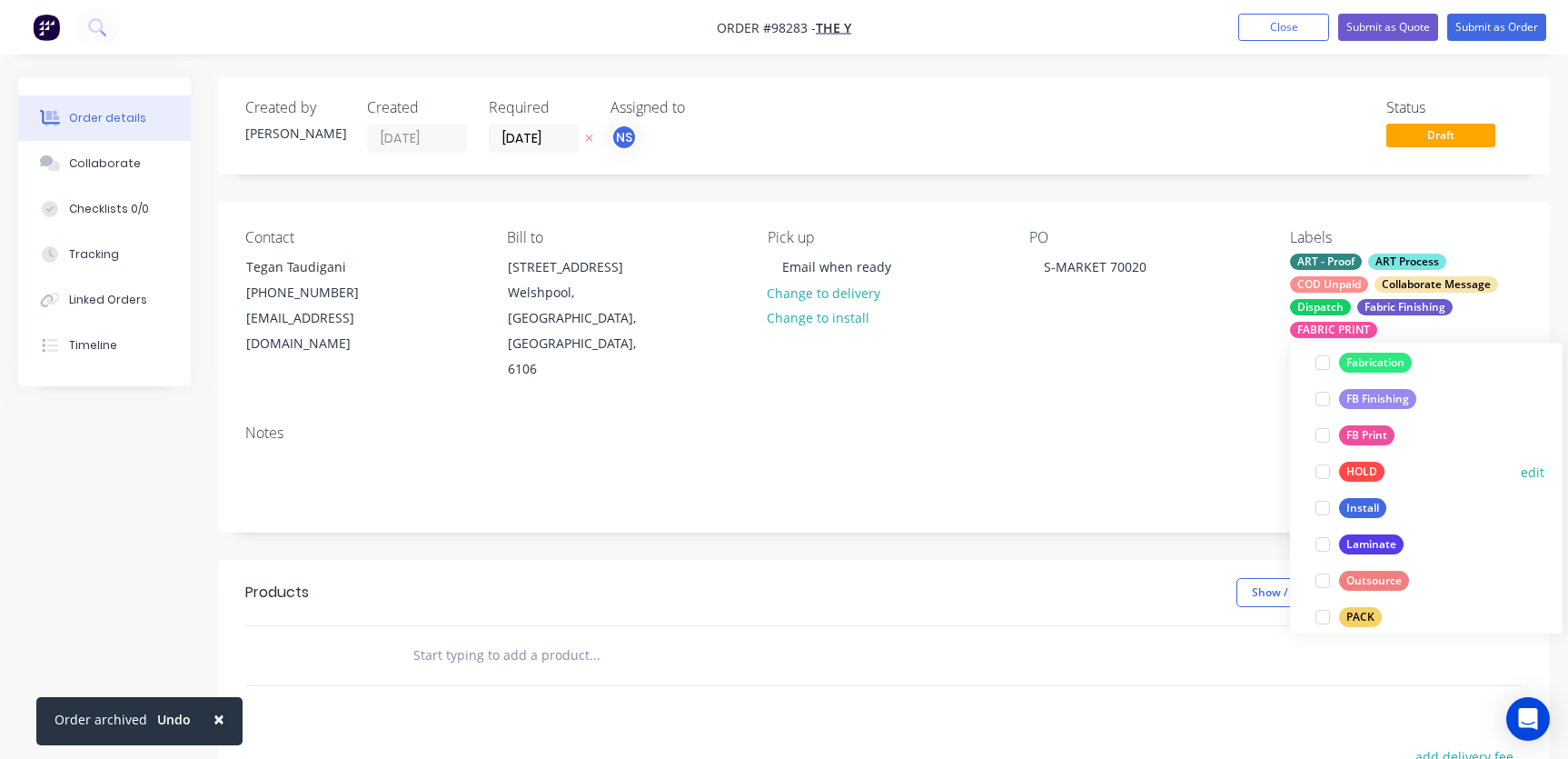
scroll to position [485, 0]
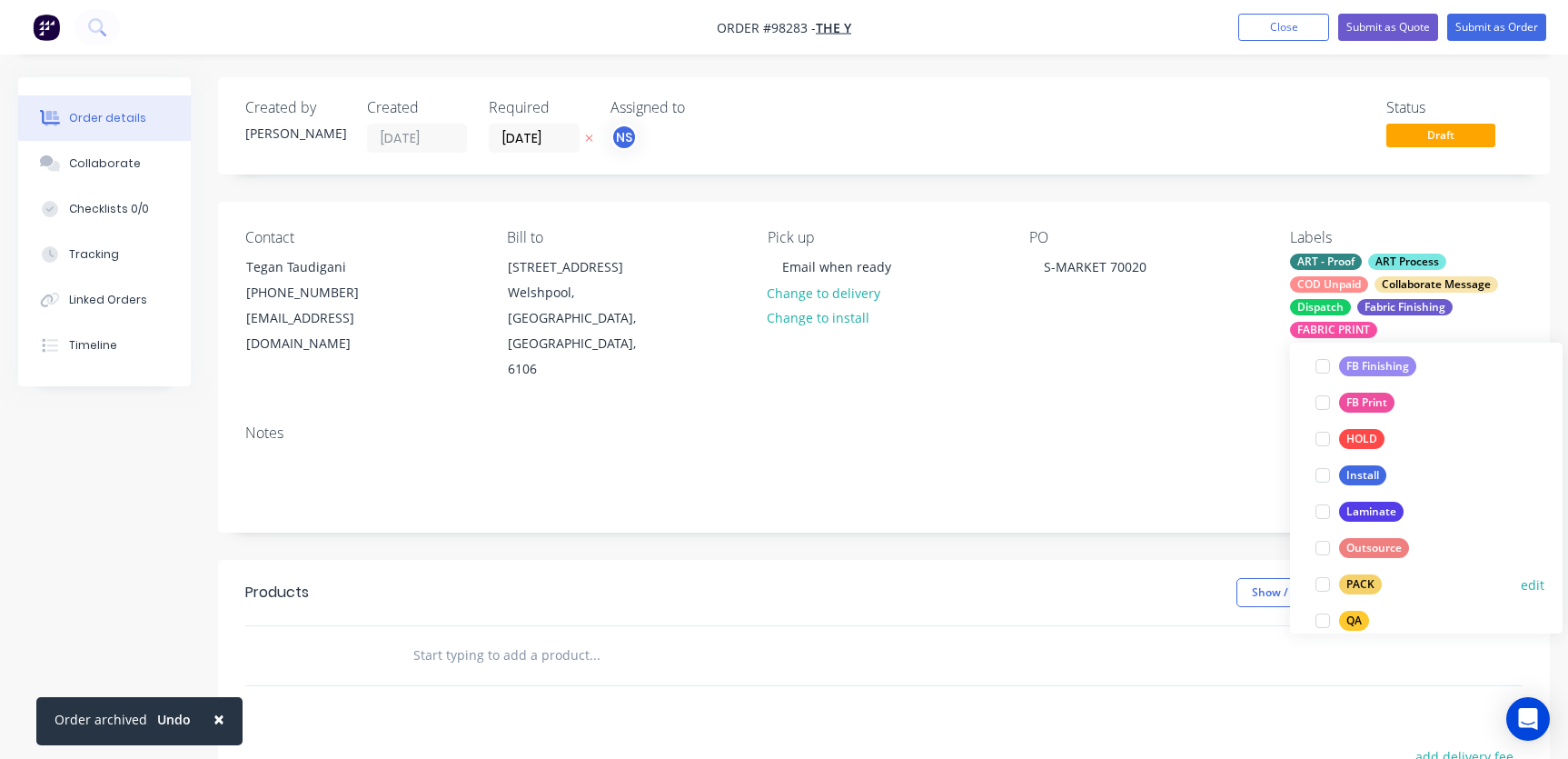
click at [1323, 584] on div at bounding box center [1322, 583] width 36 height 36
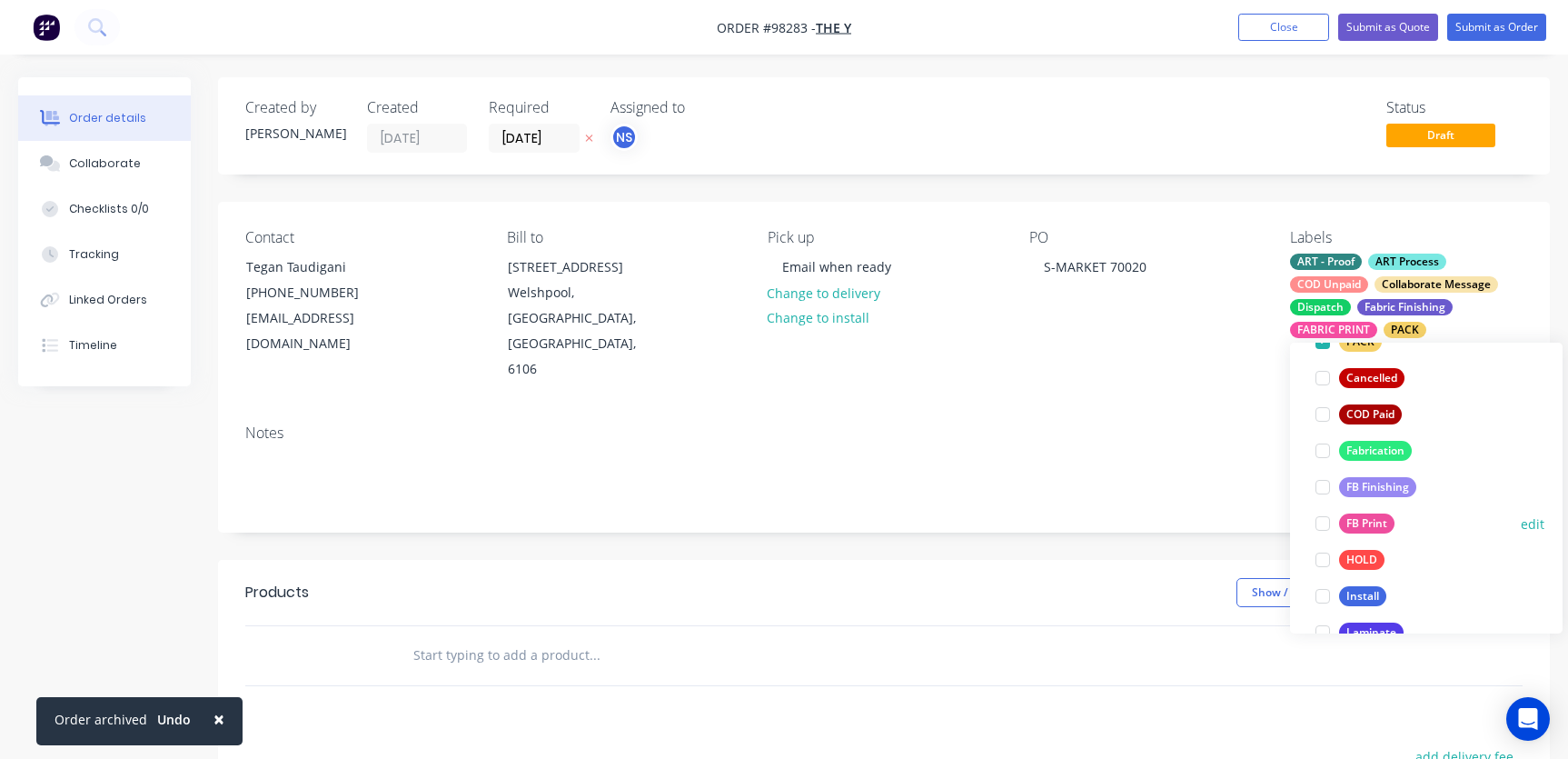
scroll to position [479, 0]
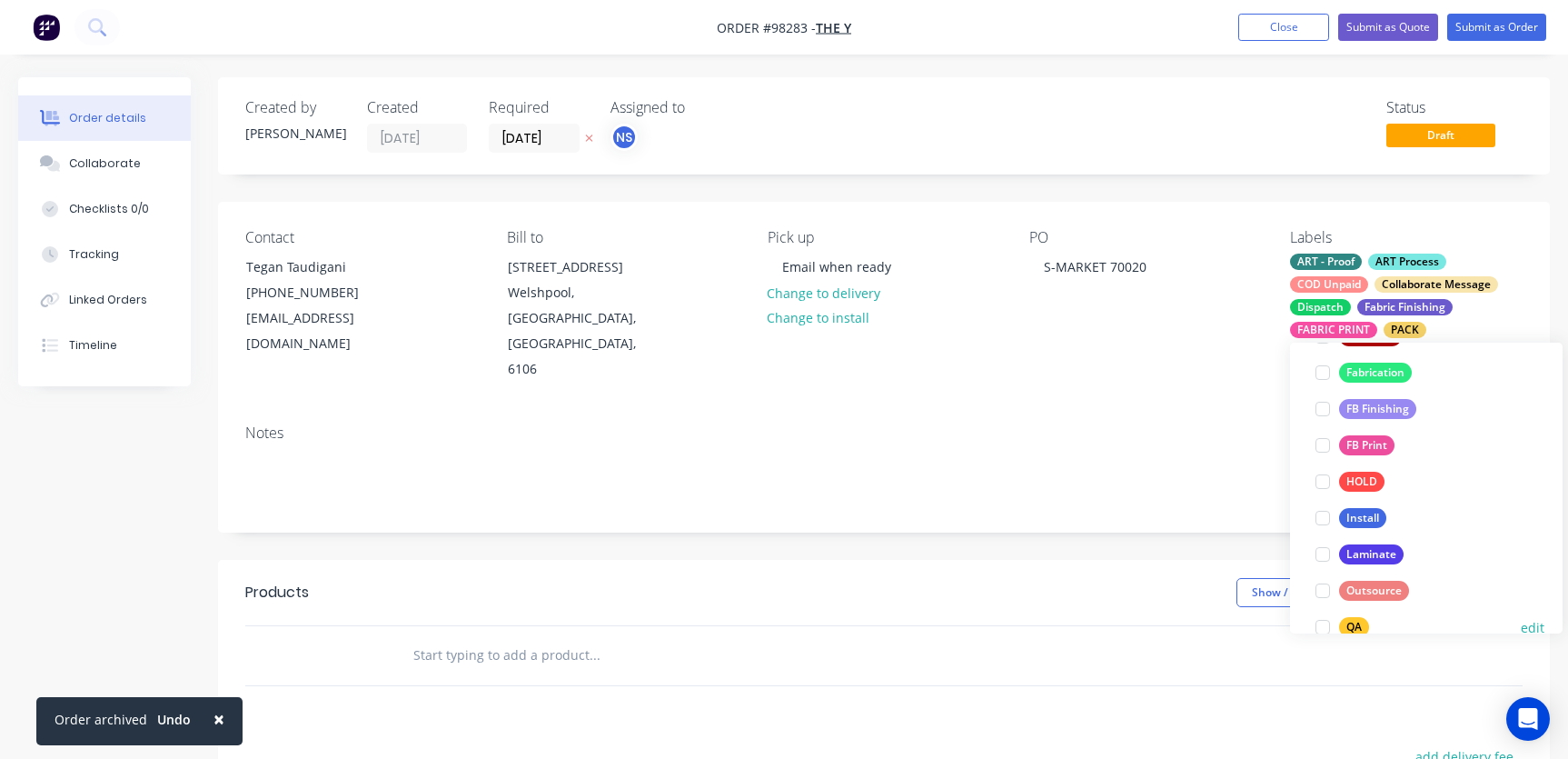
click at [1322, 622] on div at bounding box center [1322, 626] width 36 height 36
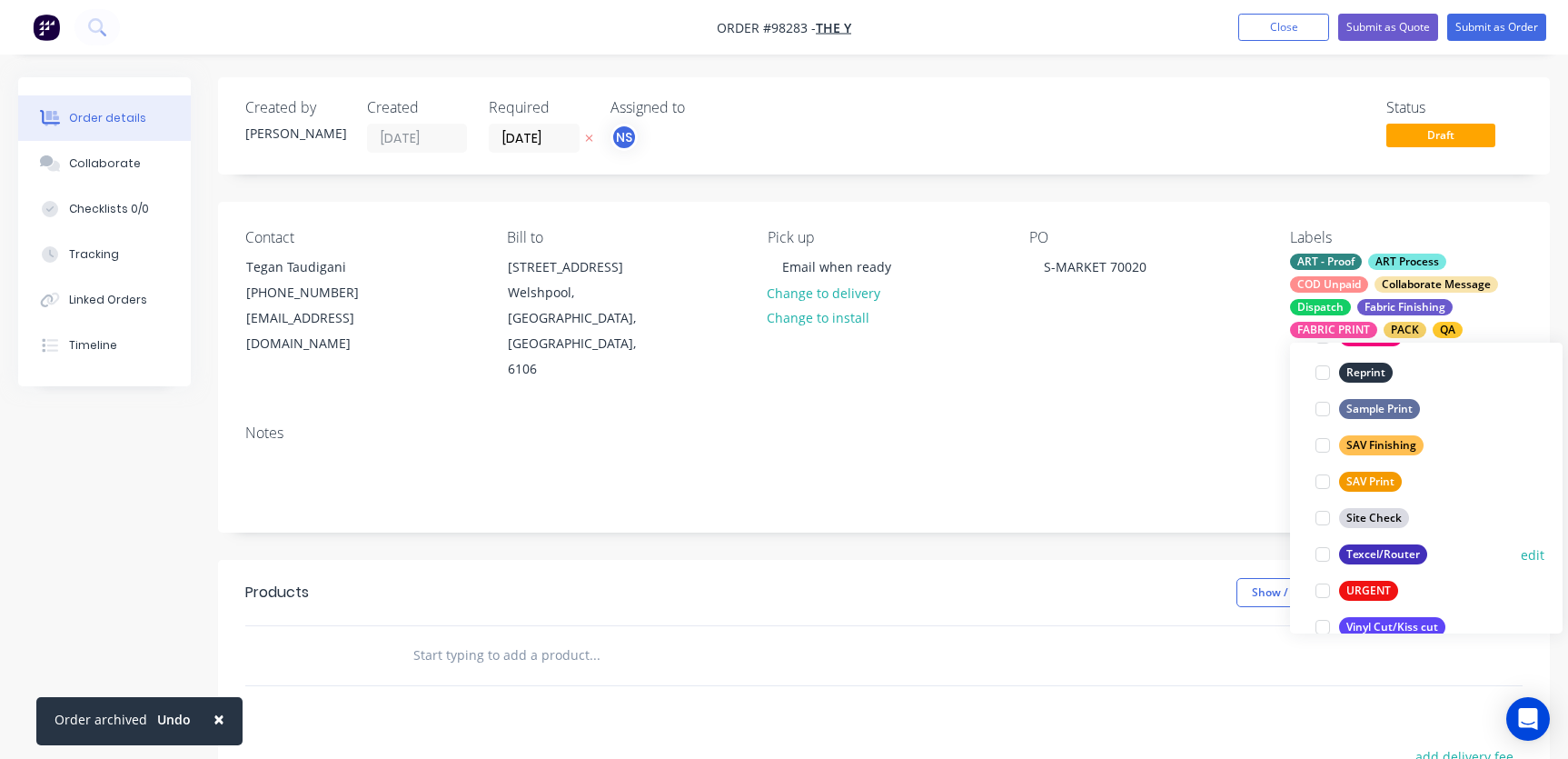
scroll to position [872, 0]
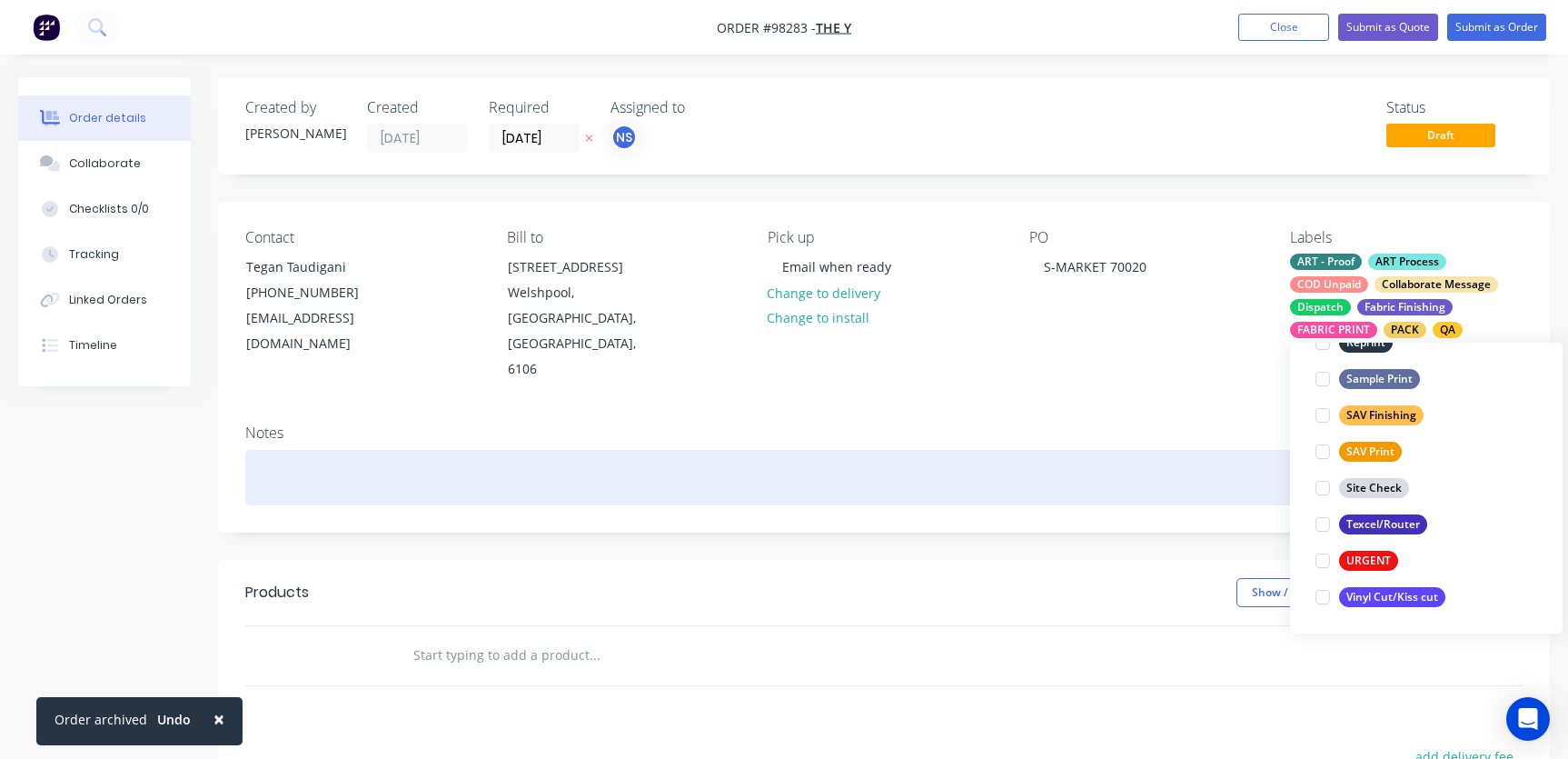
click at [338, 450] on div at bounding box center [883, 477] width 1277 height 56
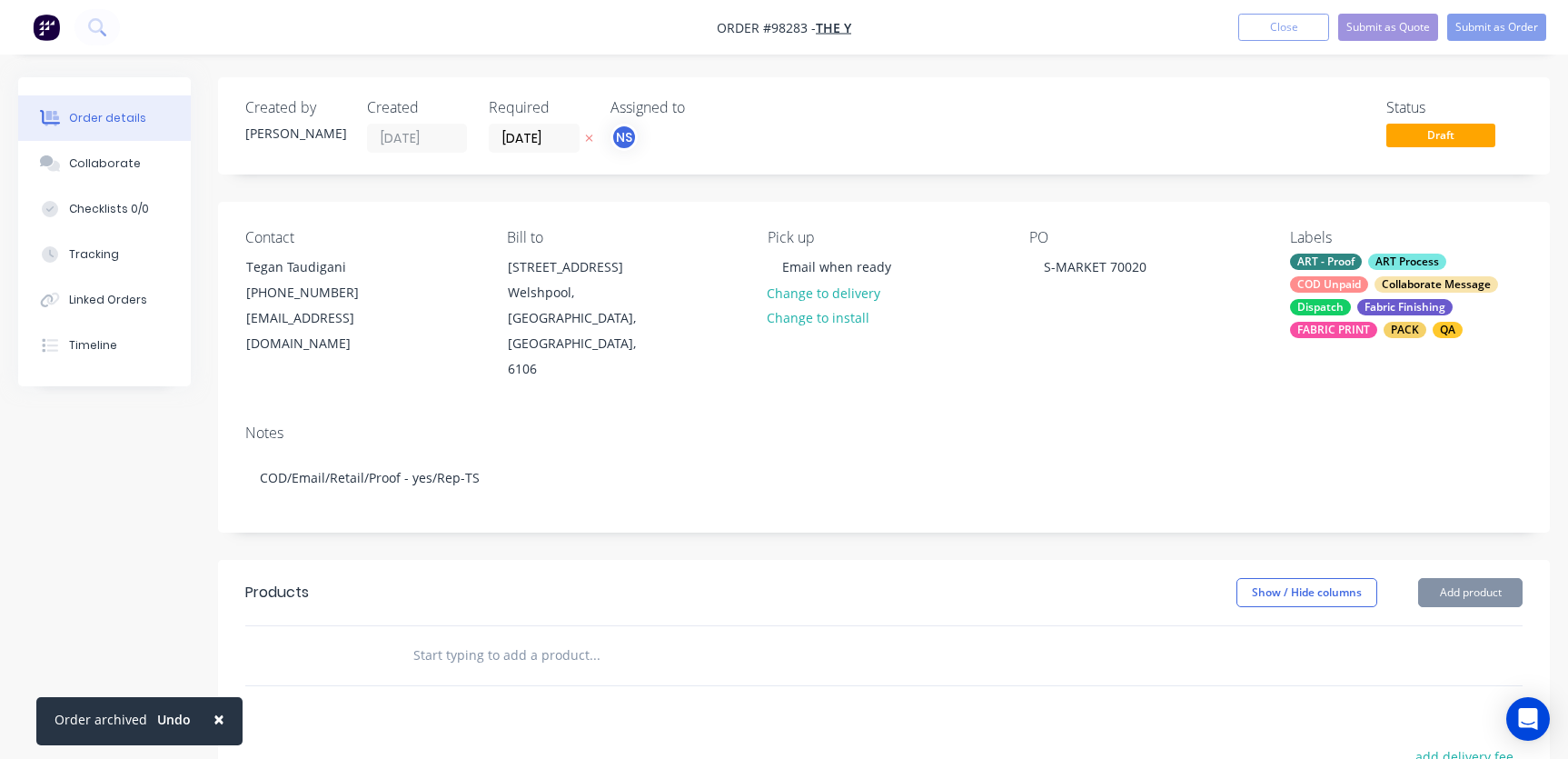
click at [487, 637] on input "text" at bounding box center [594, 655] width 364 height 36
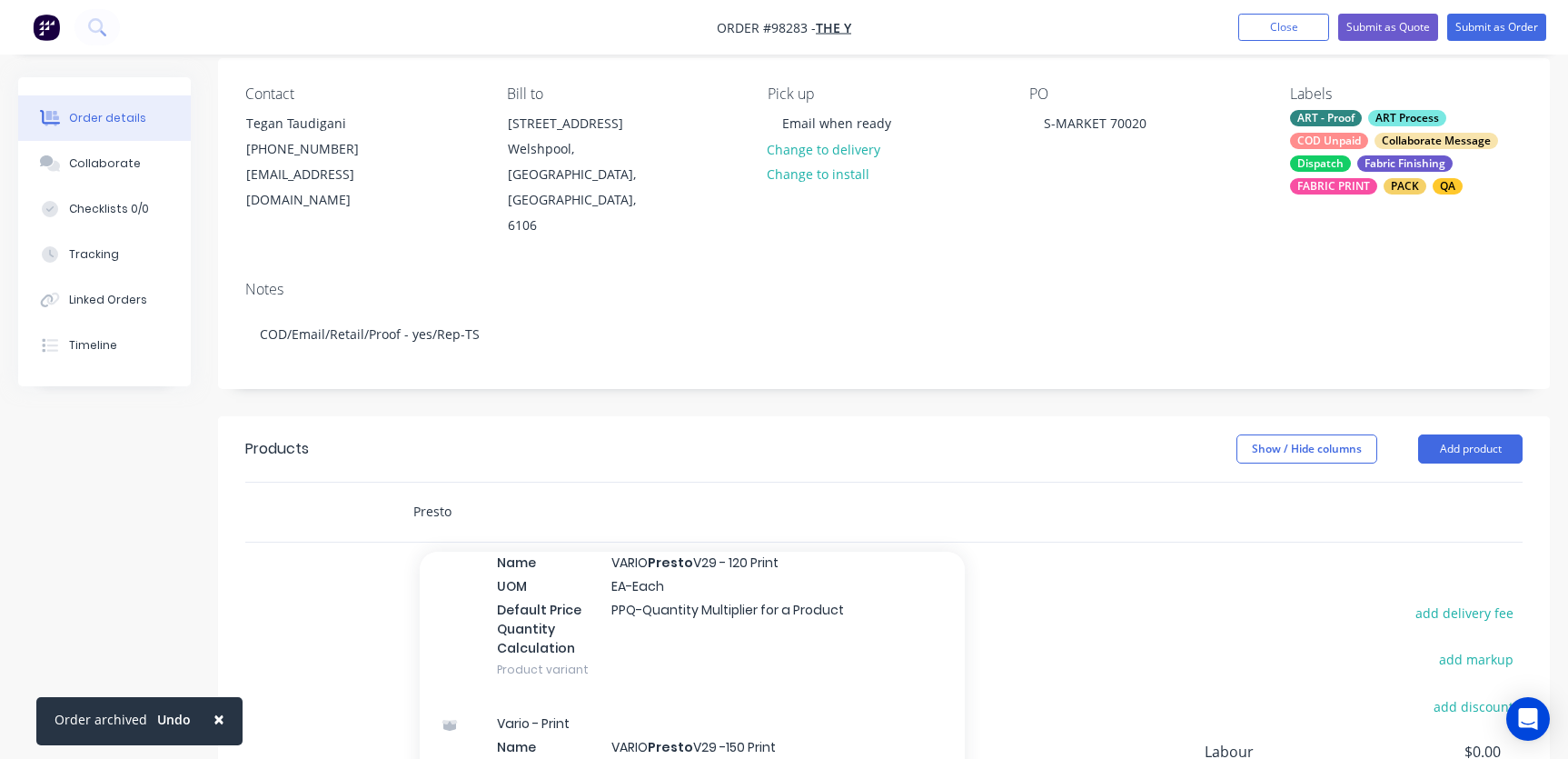
scroll to position [653, 0]
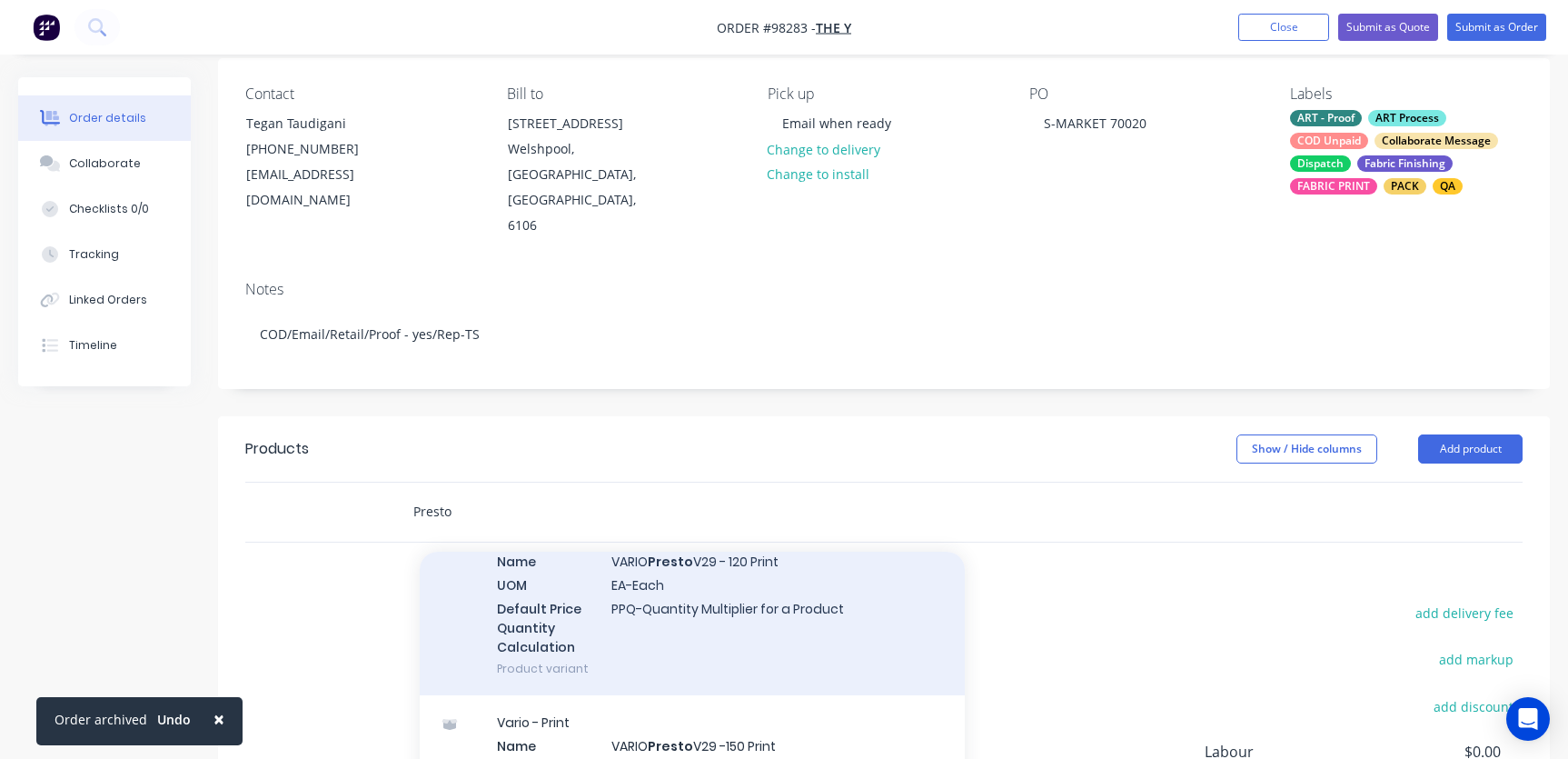
type input "Presto"
click at [701, 567] on div "Vario - Print Name VARIO Presto V29 - 120 Print UOM EA-Each Default Price Quant…" at bounding box center [691, 602] width 545 height 184
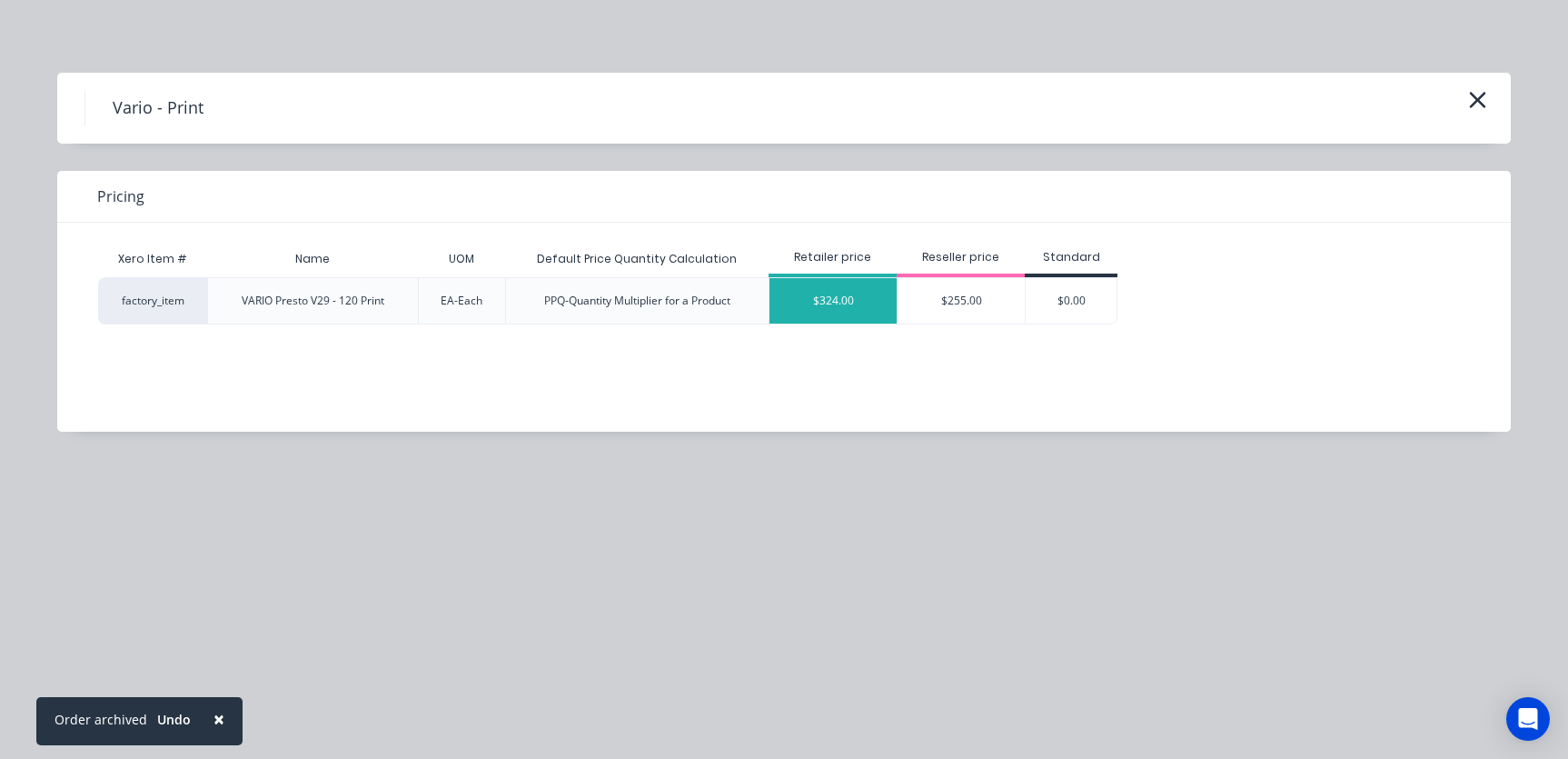
click at [830, 307] on div "$324.00" at bounding box center [833, 300] width 127 height 46
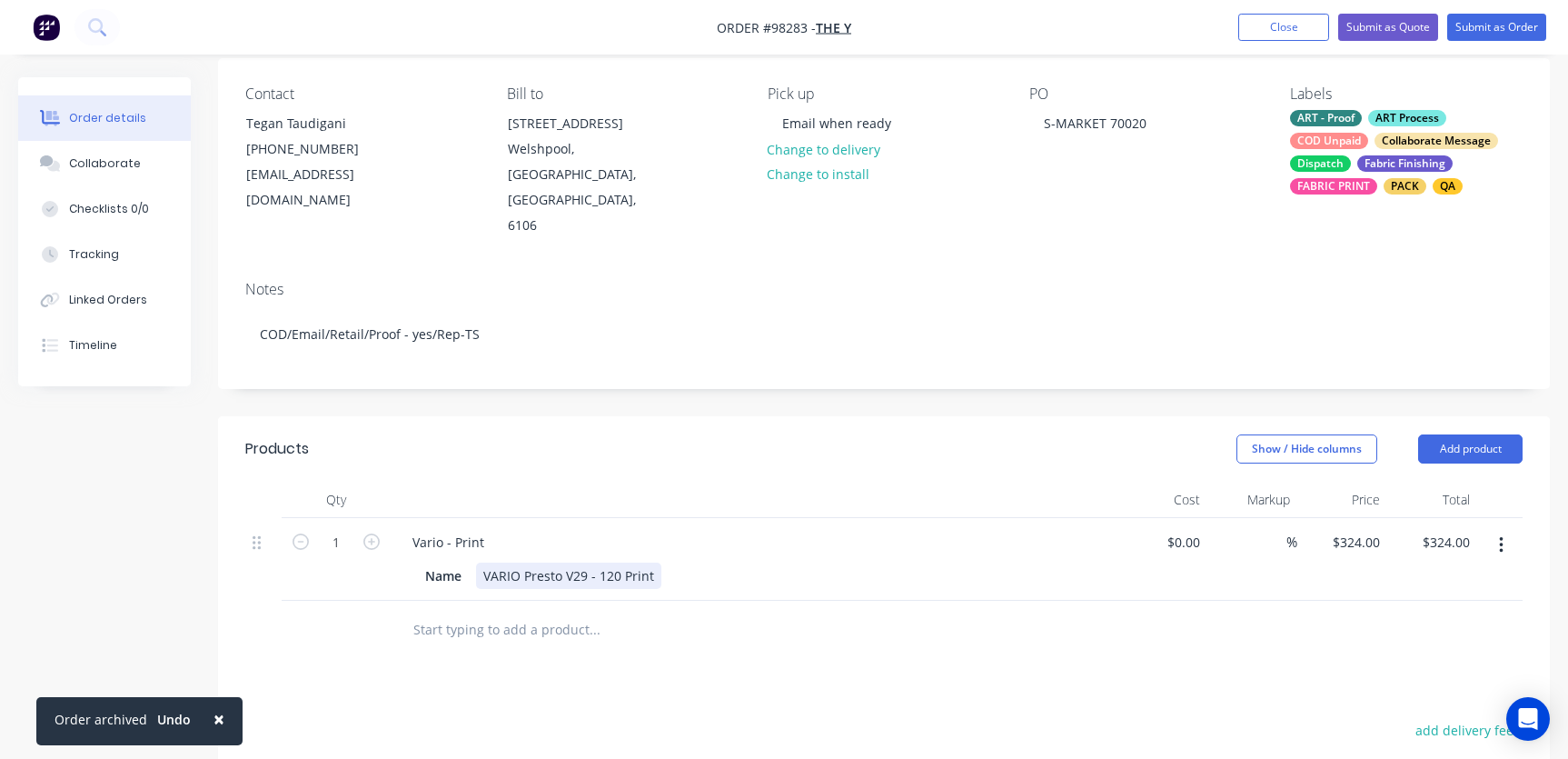
click at [622, 563] on div "VARIO Presto V29 - 120 Print" at bounding box center [568, 576] width 185 height 26
drag, startPoint x: 730, startPoint y: 533, endPoint x: 763, endPoint y: 540, distance: 33.7
click at [731, 563] on div "VARIO Presto V29 - 120 double sided Print" at bounding box center [610, 576] width 269 height 26
click at [104, 156] on div "Collaborate" at bounding box center [105, 163] width 72 height 17
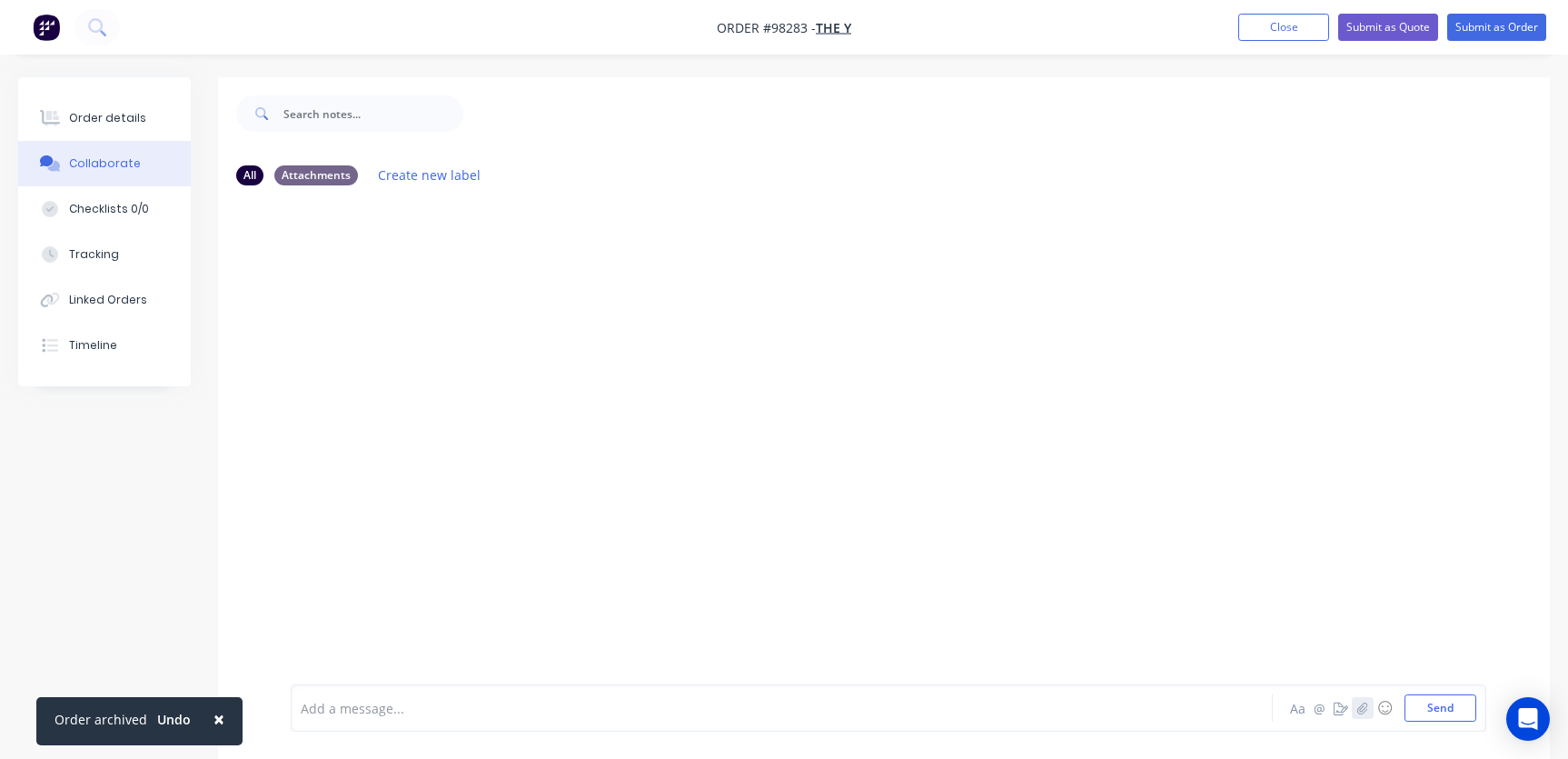
click at [1362, 711] on icon "button" at bounding box center [1362, 707] width 11 height 13
drag, startPoint x: 1436, startPoint y: 709, endPoint x: 1416, endPoint y: 699, distance: 22.4
click at [1435, 709] on button "Send" at bounding box center [1440, 708] width 72 height 27
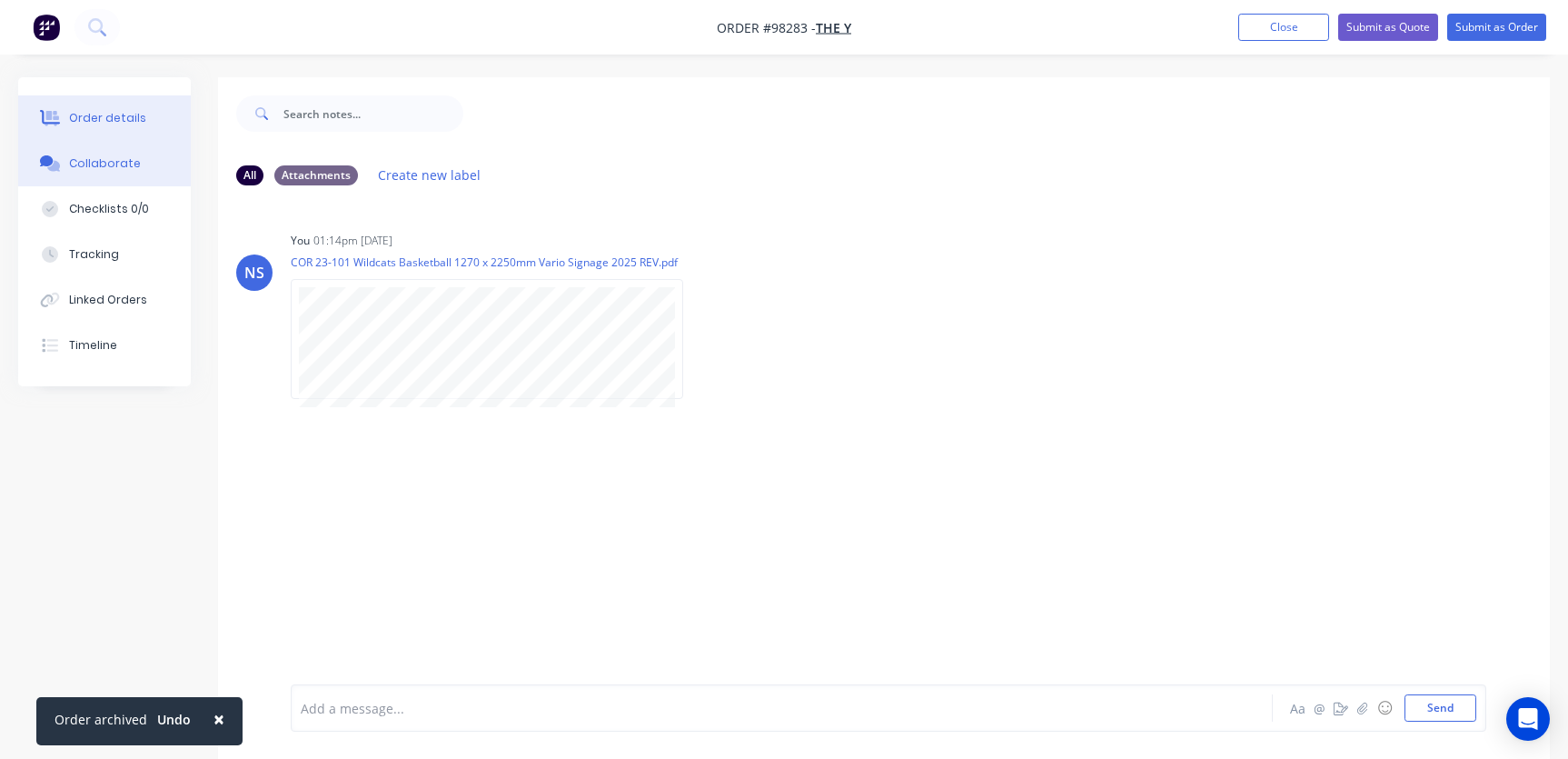
click at [114, 123] on div "Order details" at bounding box center [107, 118] width 77 height 17
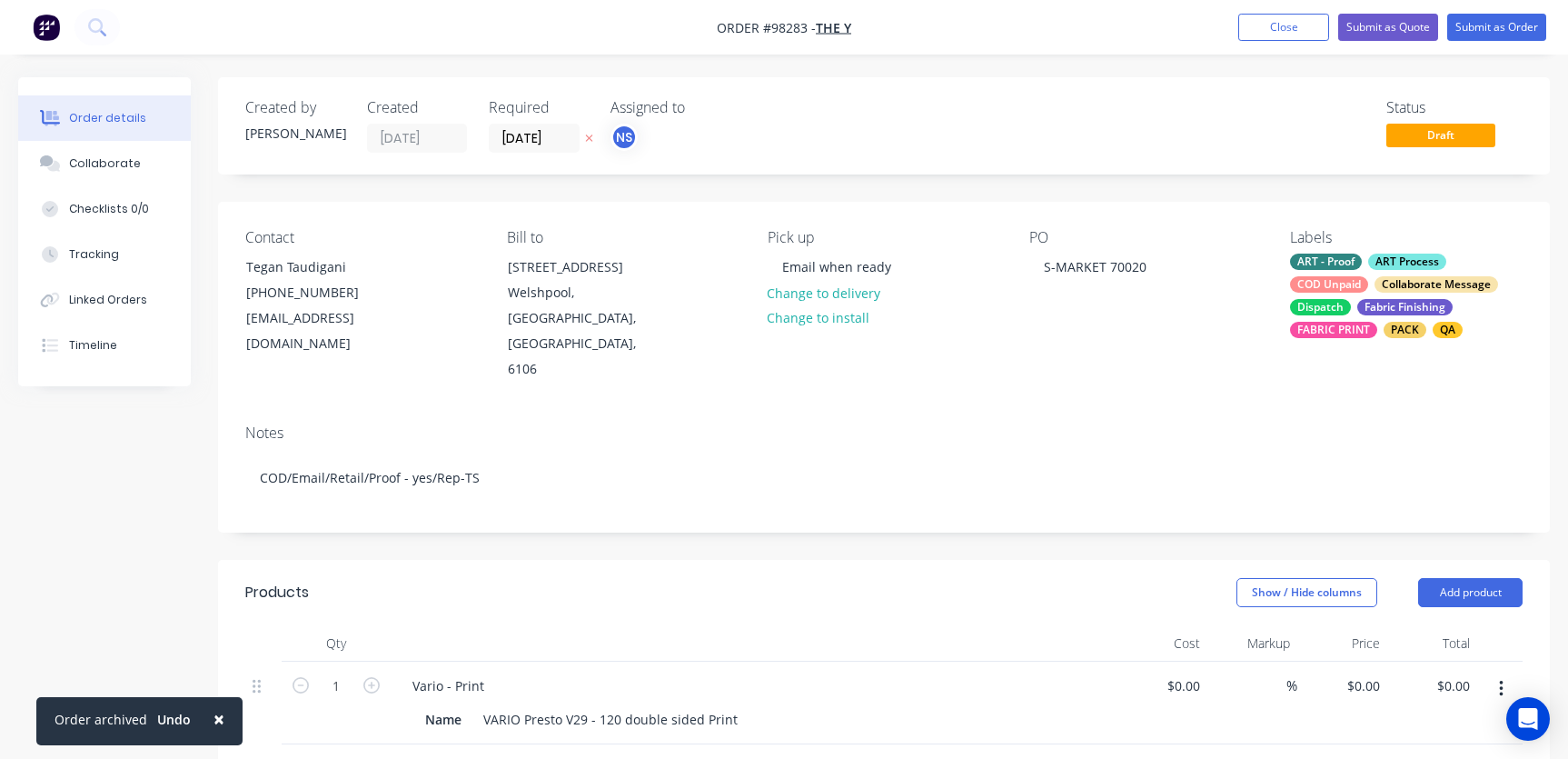
type input "$324.00"
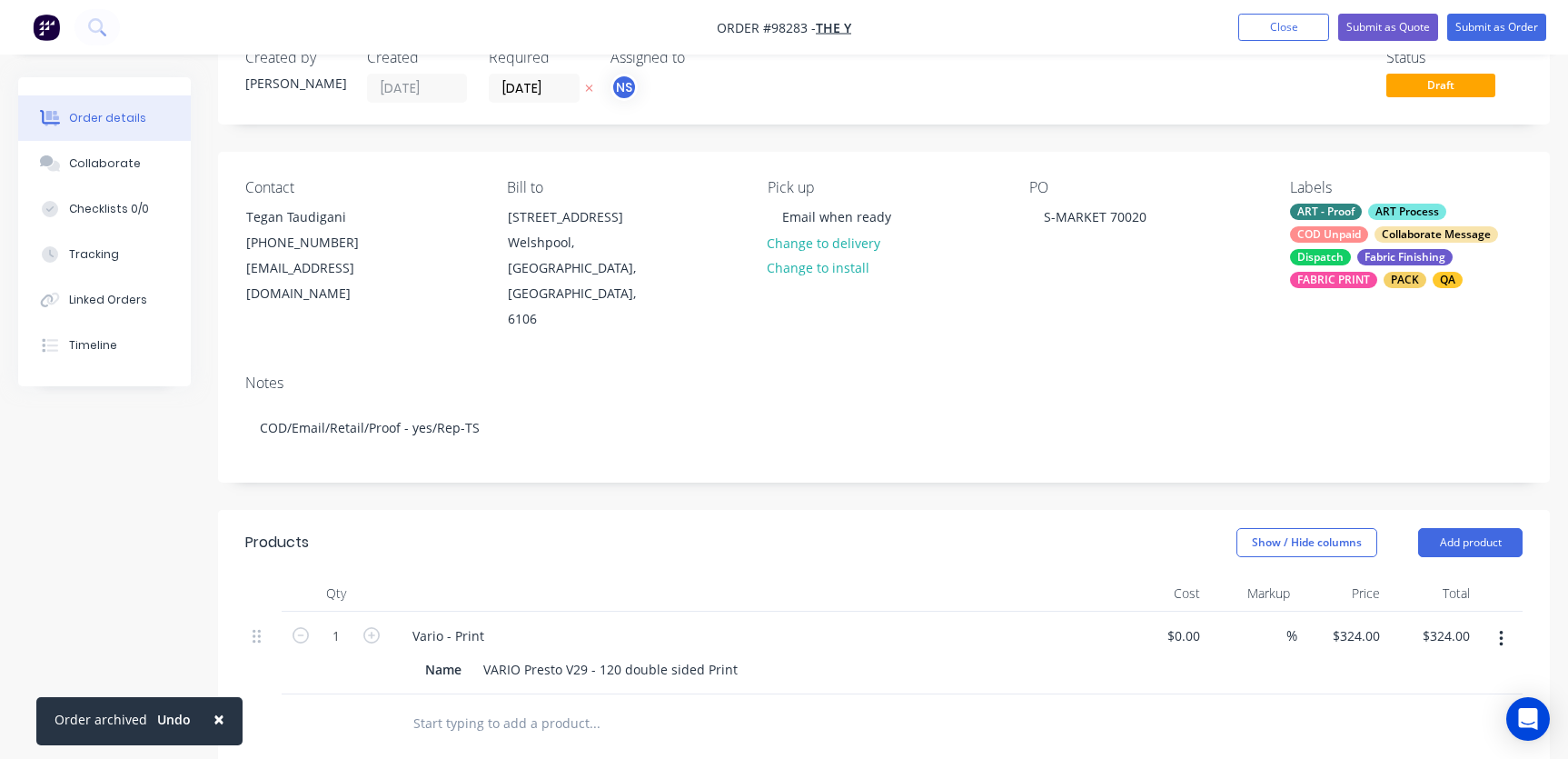
scroll to position [61, 0]
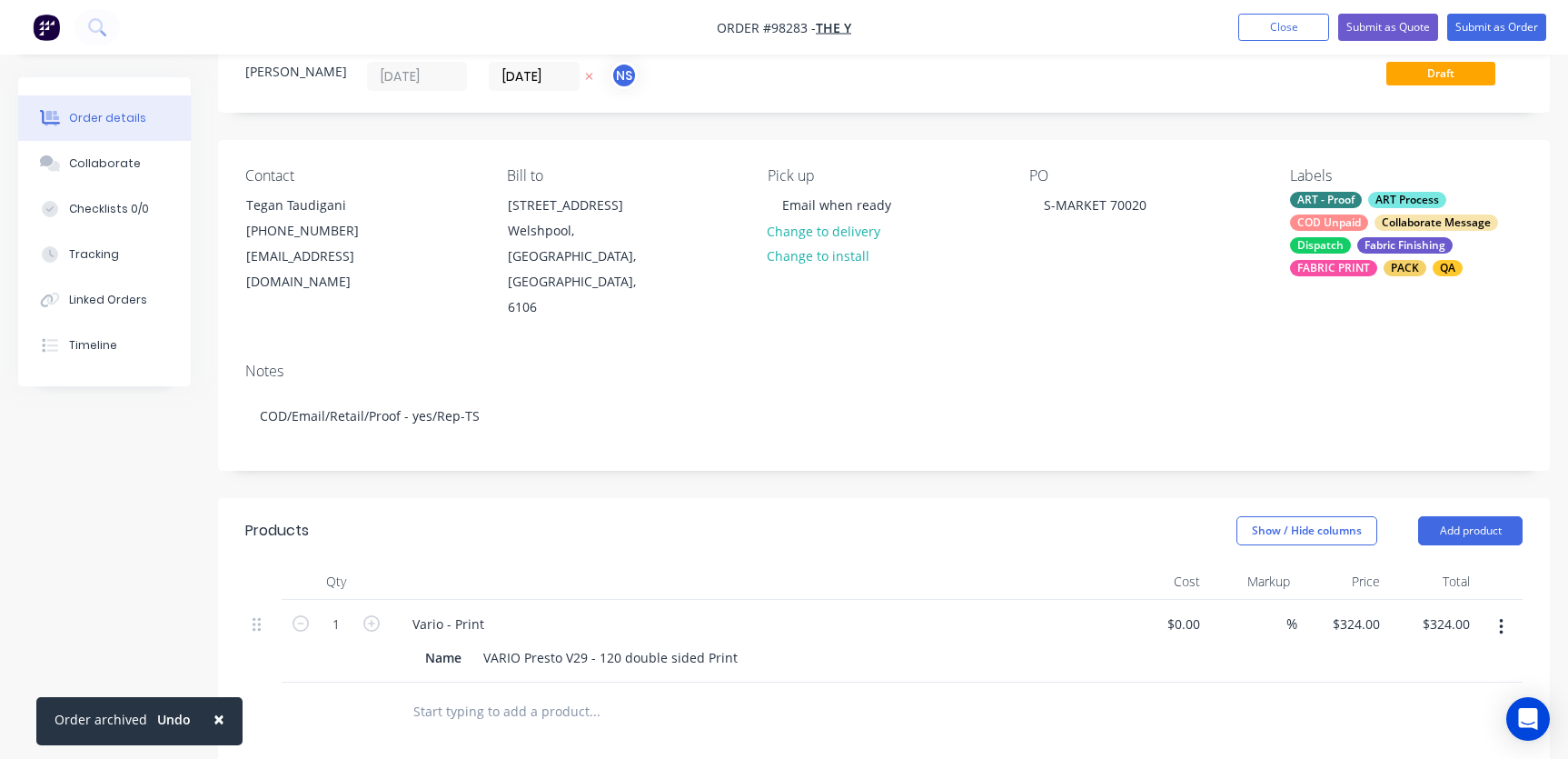
click at [540, 694] on input "text" at bounding box center [594, 711] width 364 height 36
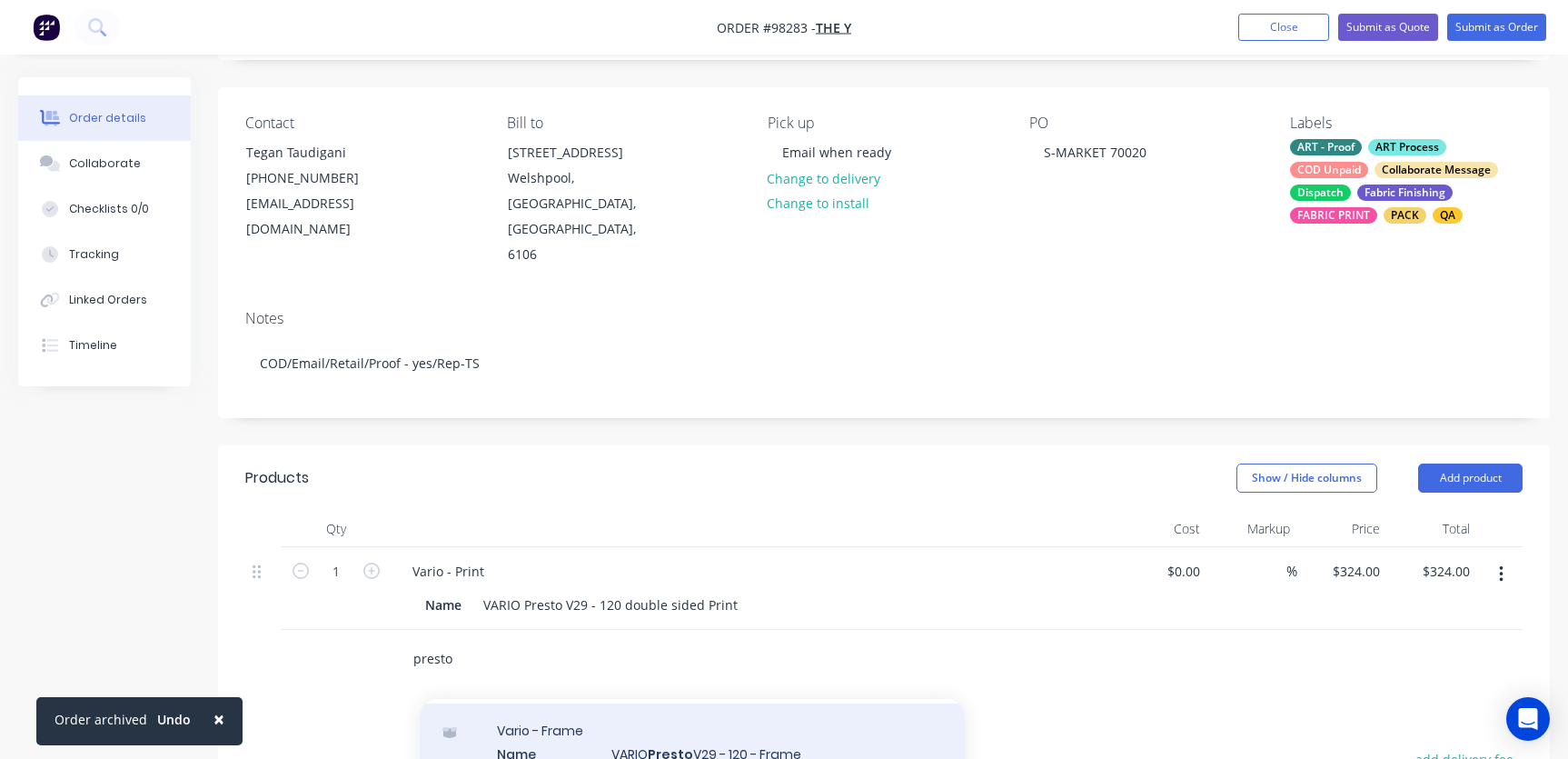
scroll to position [339, 0]
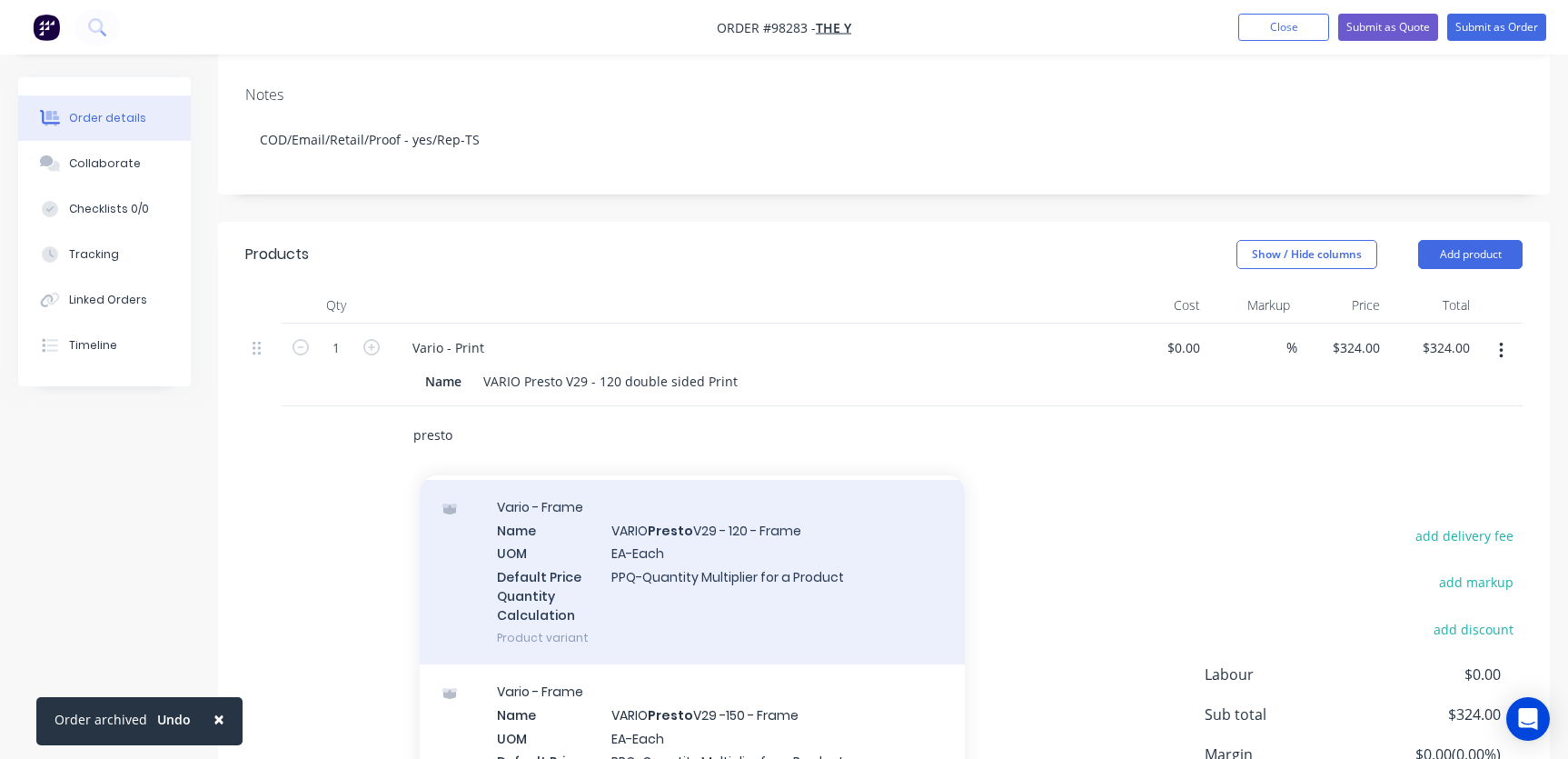
type input "presto"
click at [704, 526] on div "Vario - Frame Name VARIO Presto V29 - 120 - Frame UOM EA-Each Default Price Qua…" at bounding box center [691, 572] width 545 height 184
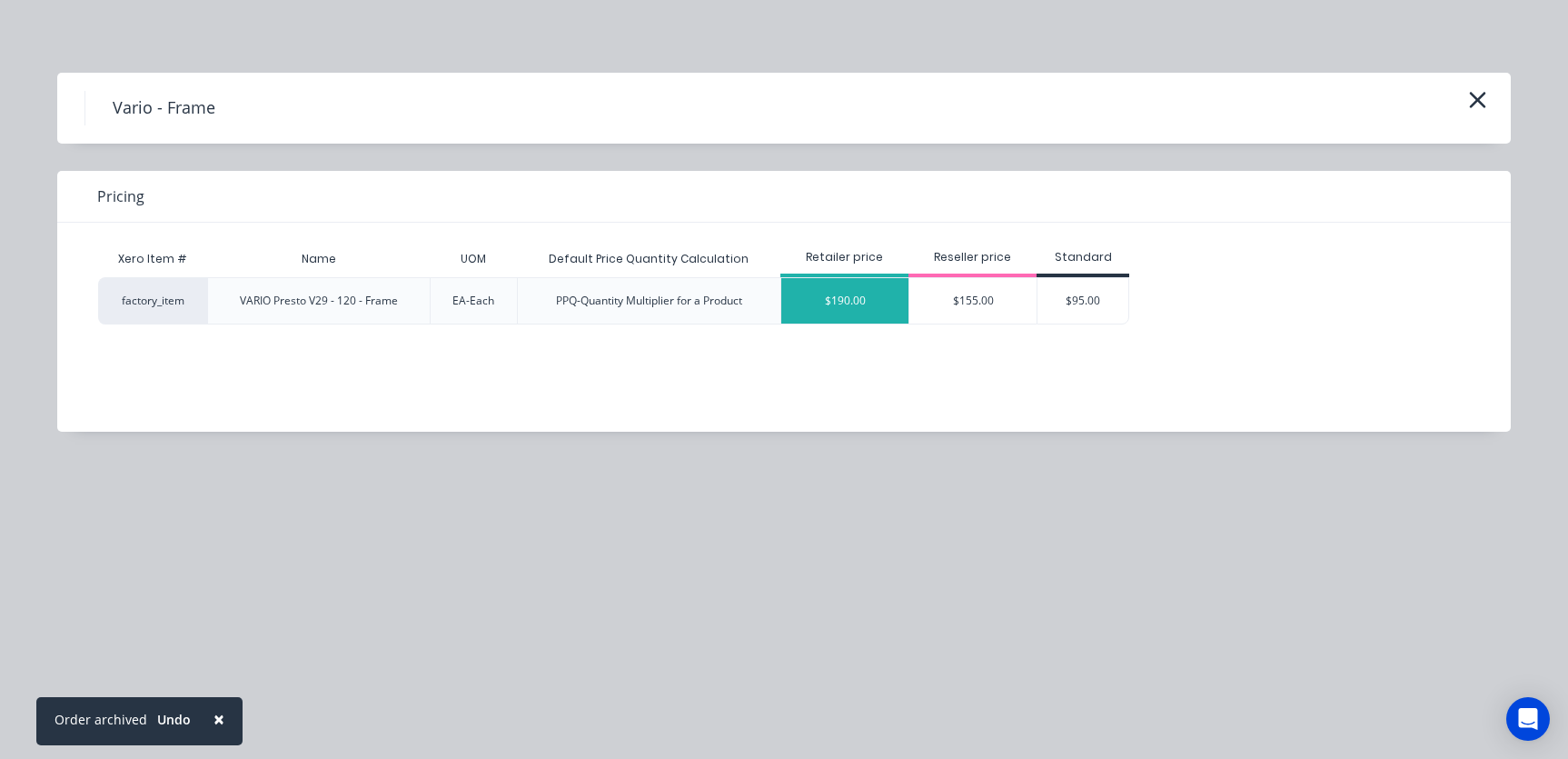
click at [862, 300] on div "$190.00" at bounding box center [844, 300] width 127 height 46
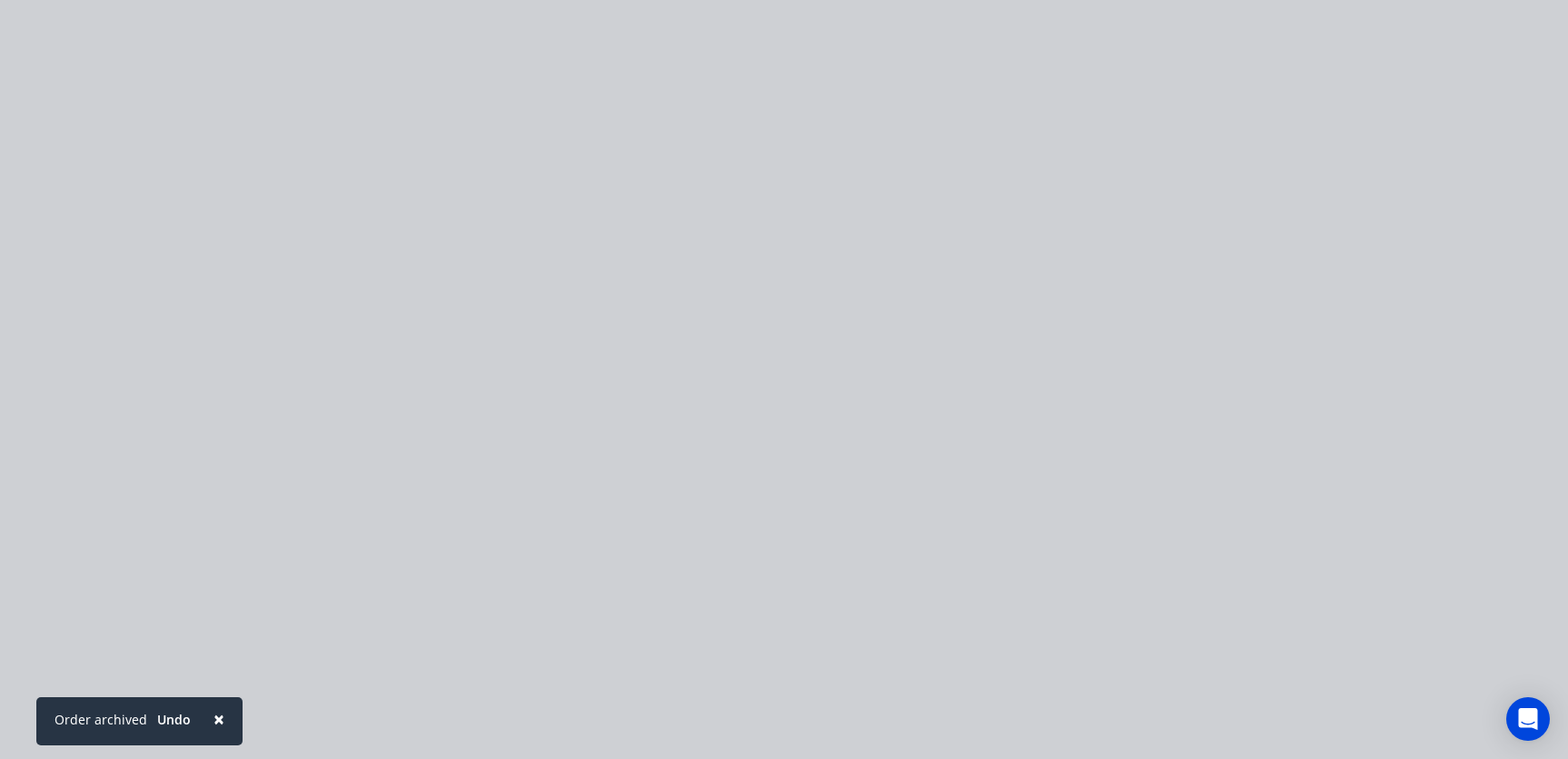
type input "$190.00"
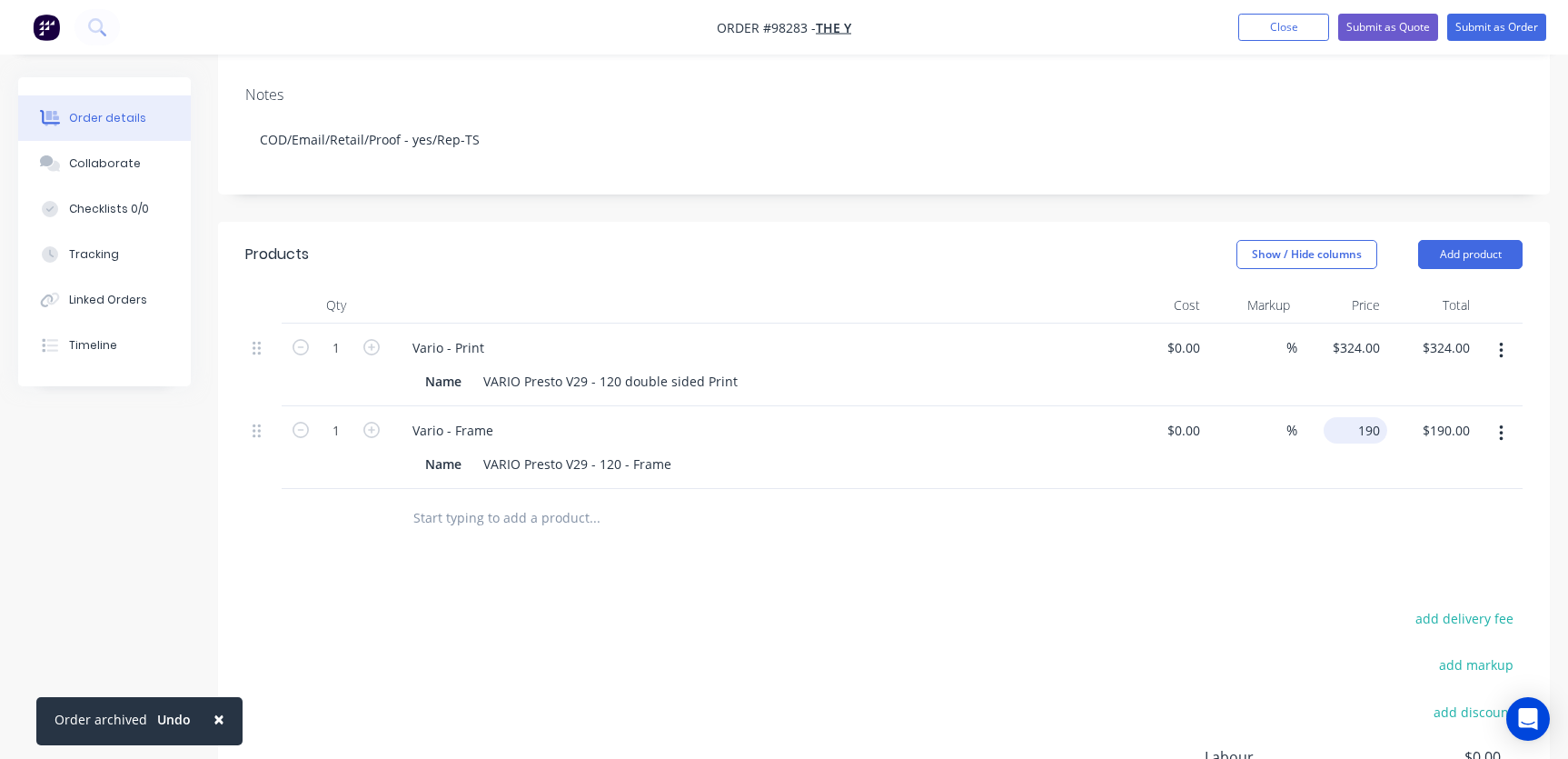
click at [1361, 418] on input "190" at bounding box center [1359, 430] width 57 height 26
type input "190.50"
type input "190.00"
type input "$190.50"
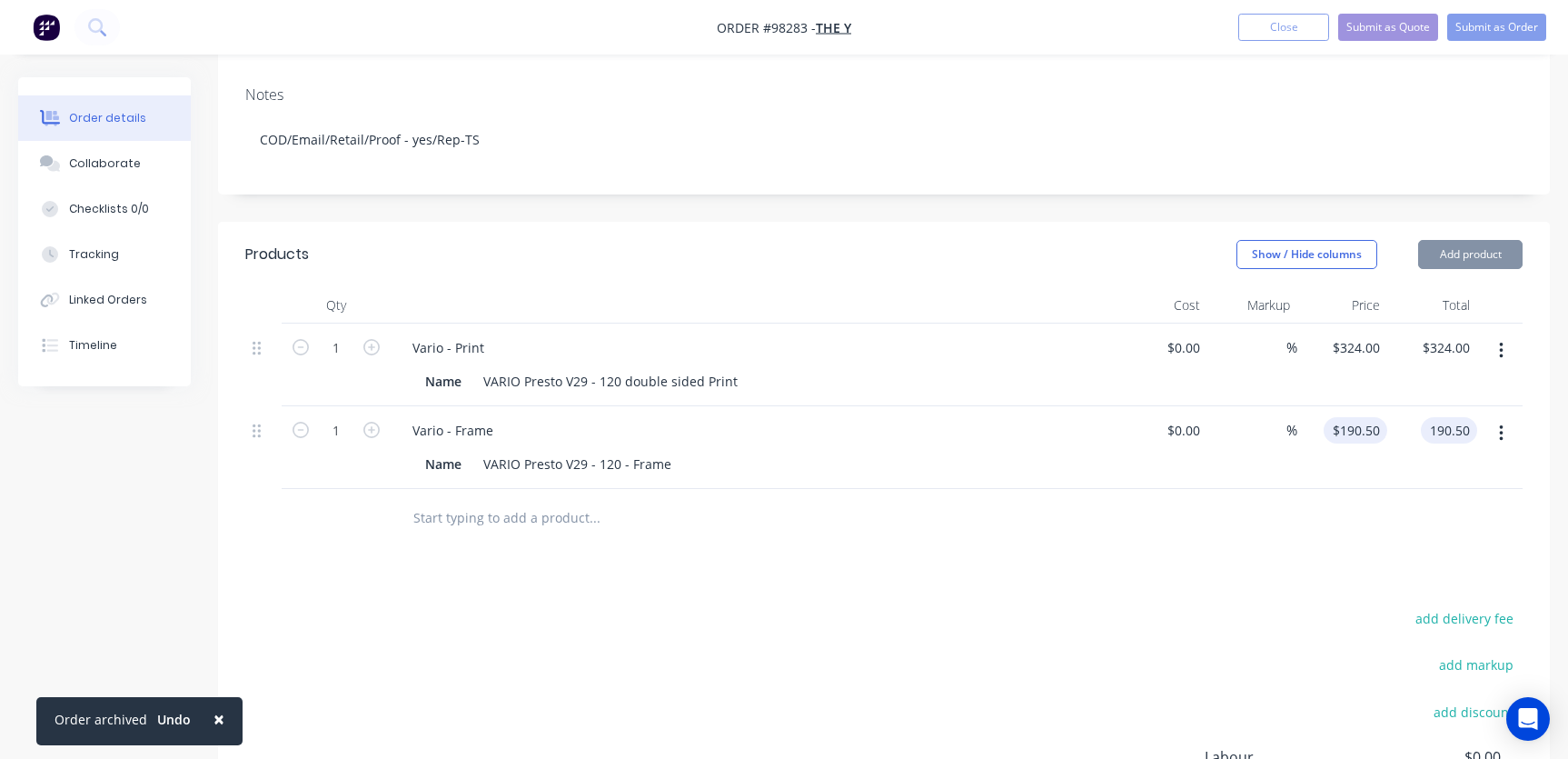
type input "$190.50"
click at [1381, 418] on input "190.5" at bounding box center [1359, 430] width 57 height 26
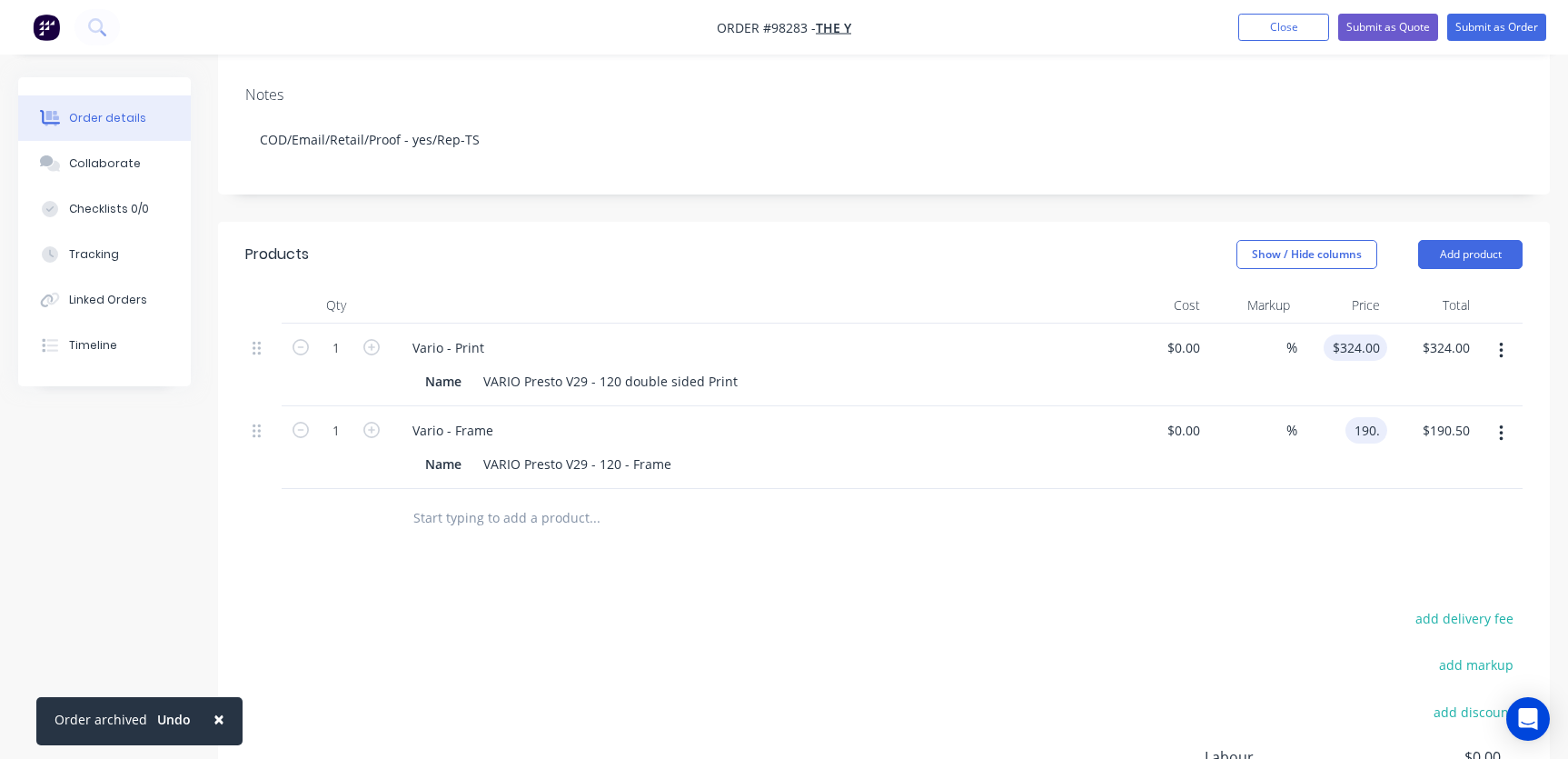
type input "190."
click at [1380, 335] on input "$324.00" at bounding box center [1359, 347] width 57 height 26
type input "324"
type input "$190.00"
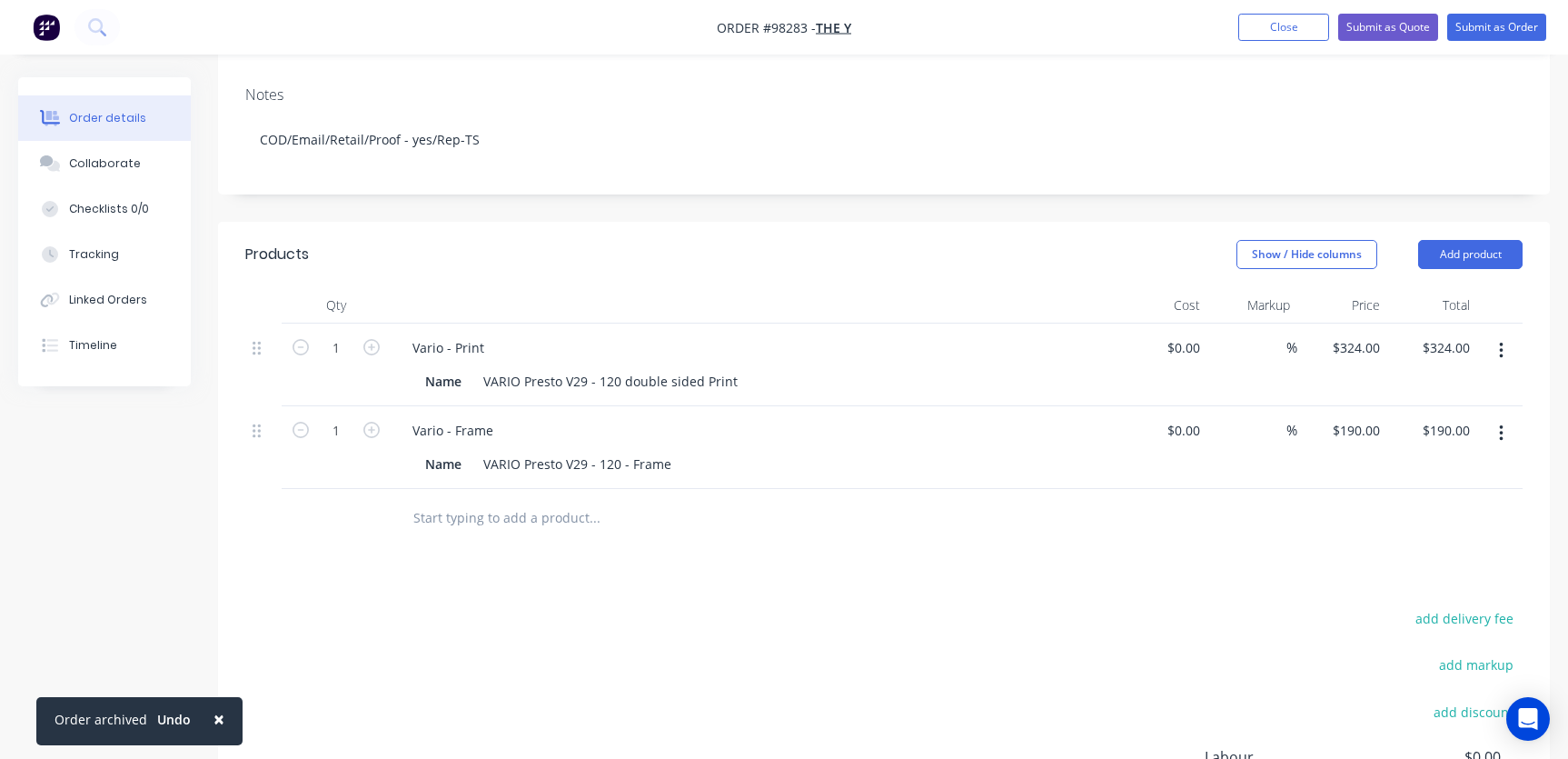
click at [1388, 324] on div "$324.00 $324.00" at bounding box center [1431, 365] width 90 height 83
click at [1371, 335] on input "324" at bounding box center [1359, 347] width 57 height 26
type input "$324.50"
click at [368, 421] on icon "button" at bounding box center [372, 429] width 17 height 17
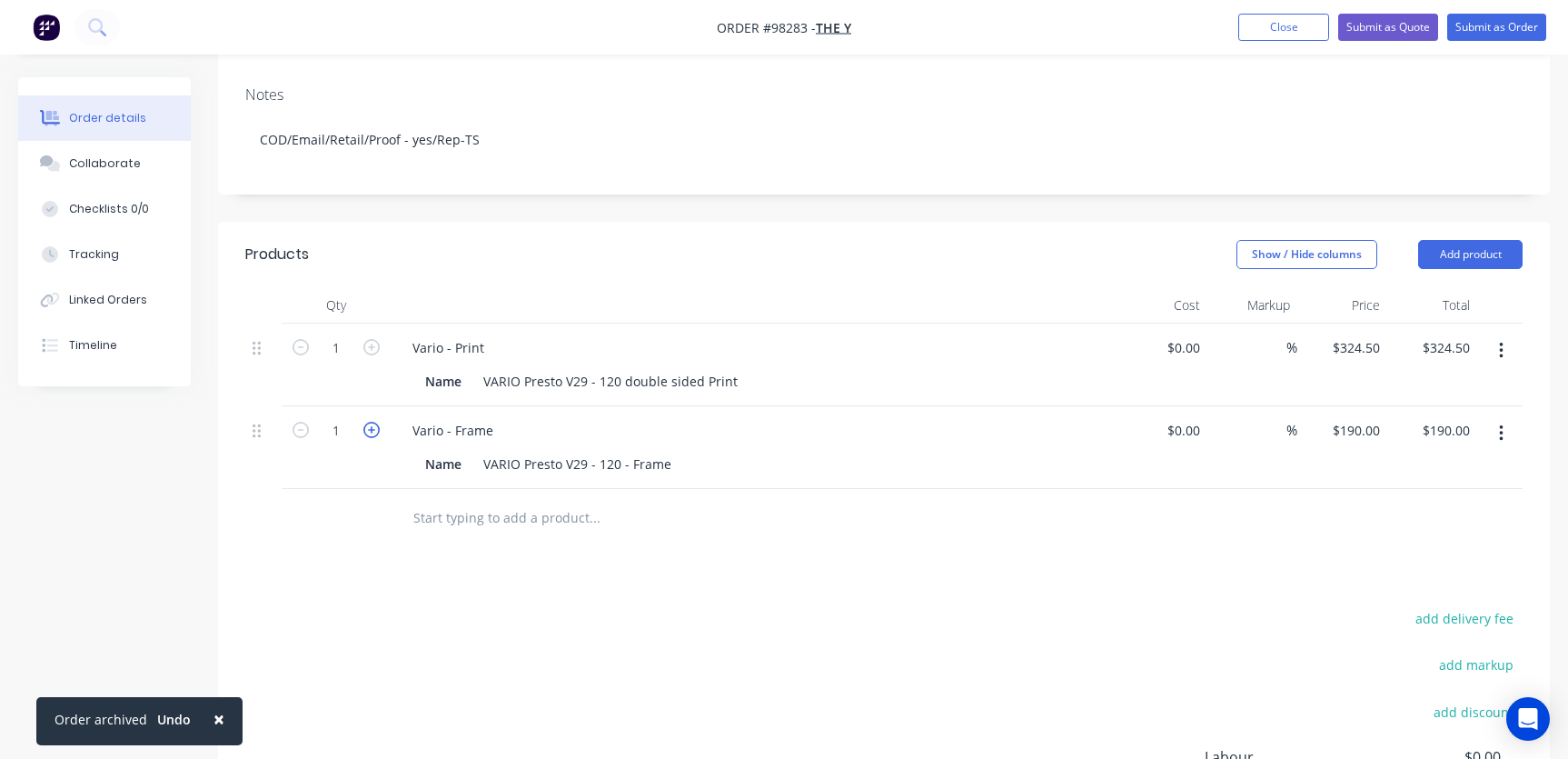
type input "2"
type input "$380.00"
drag, startPoint x: 669, startPoint y: 425, endPoint x: 683, endPoint y: 425, distance: 14.0
click at [670, 451] on div "VARIO Presto V29 - 120 - Frame" at bounding box center [577, 463] width 203 height 26
click at [732, 368] on div "VARIO Presto V29 - 120 double sided Print" at bounding box center [610, 380] width 269 height 26
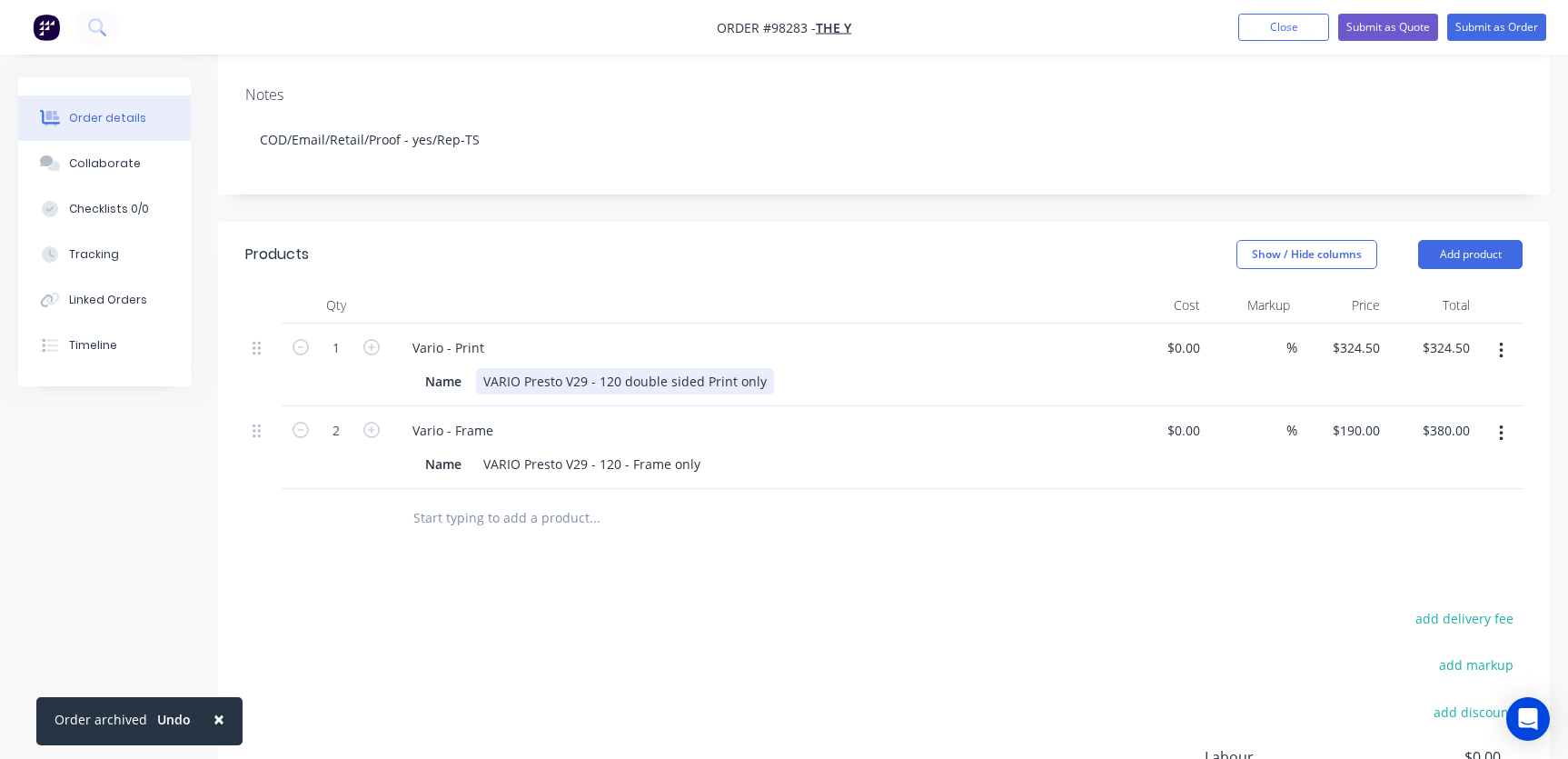
click at [709, 368] on div "VARIO Presto V29 - 120 double sided Print only" at bounding box center [625, 380] width 298 height 26
click at [512, 499] on input "text" at bounding box center [594, 517] width 364 height 36
click at [761, 368] on div "VARIO Presto V29 - 120 double sided print only" at bounding box center [625, 380] width 298 height 26
click at [539, 499] on input "text" at bounding box center [594, 517] width 364 height 36
click at [1458, 240] on button "Add product" at bounding box center [1470, 255] width 104 height 29
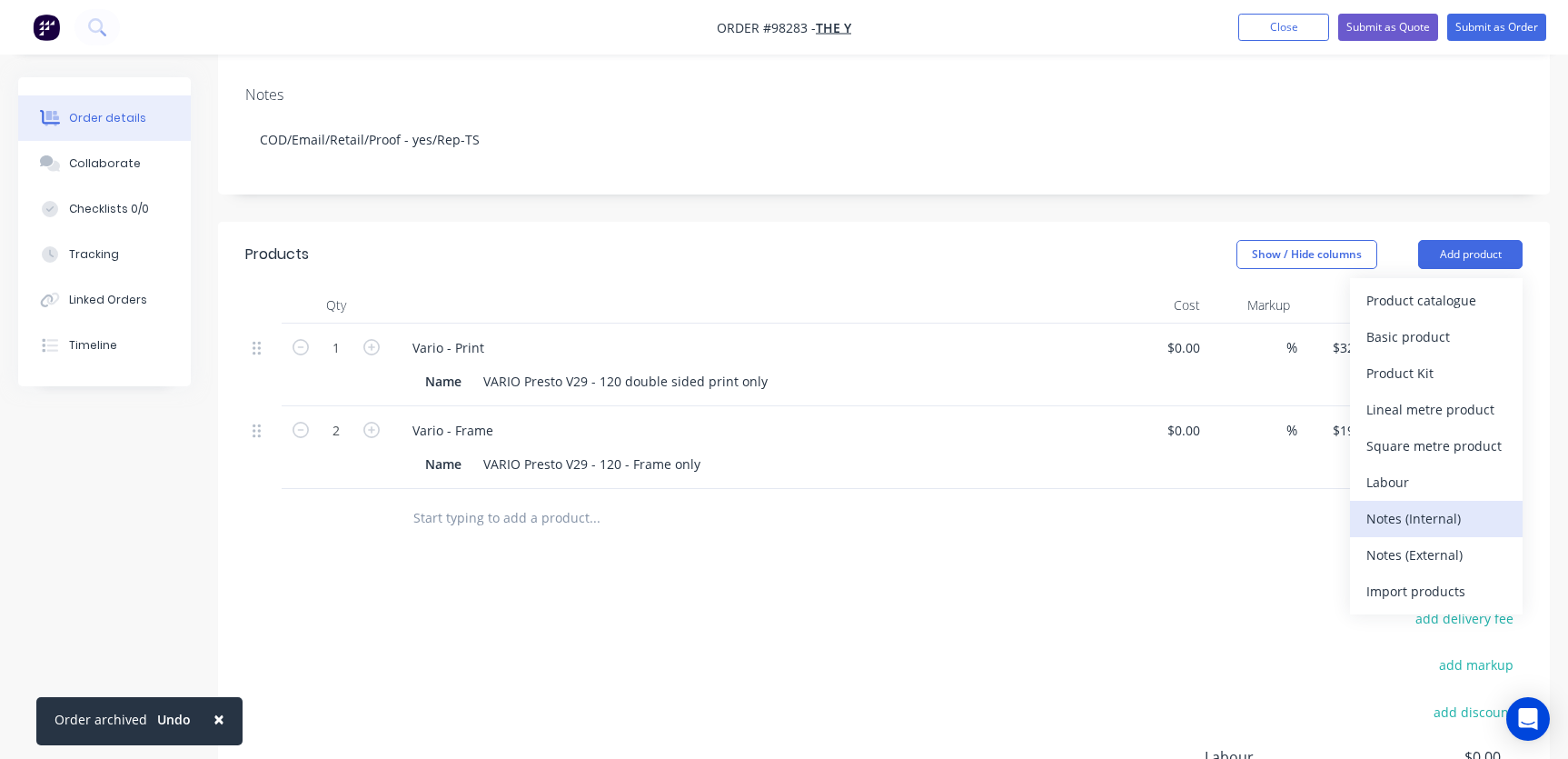
click at [1412, 505] on div "Notes (Internal)" at bounding box center [1435, 518] width 139 height 26
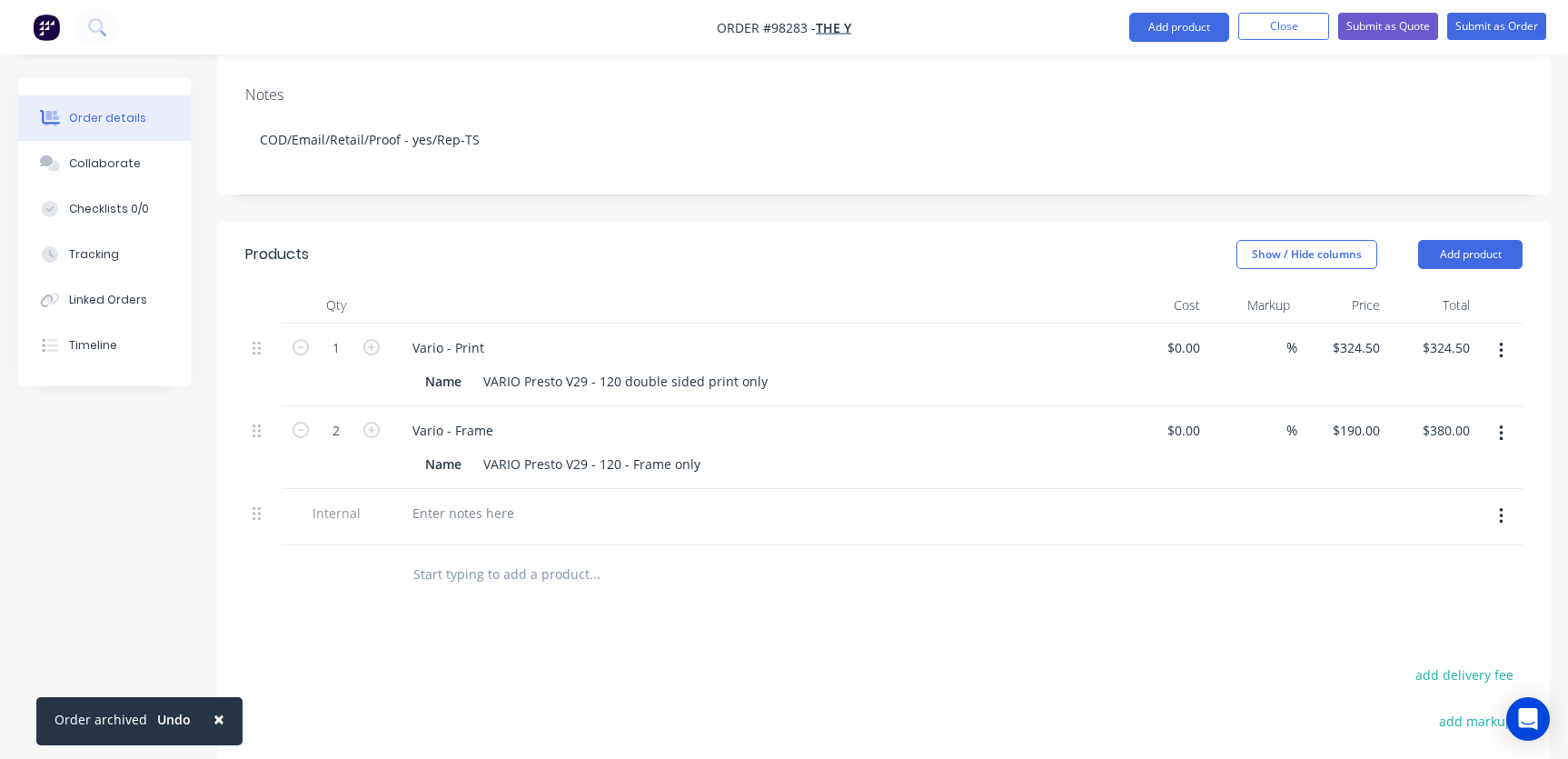
scroll to position [603, 0]
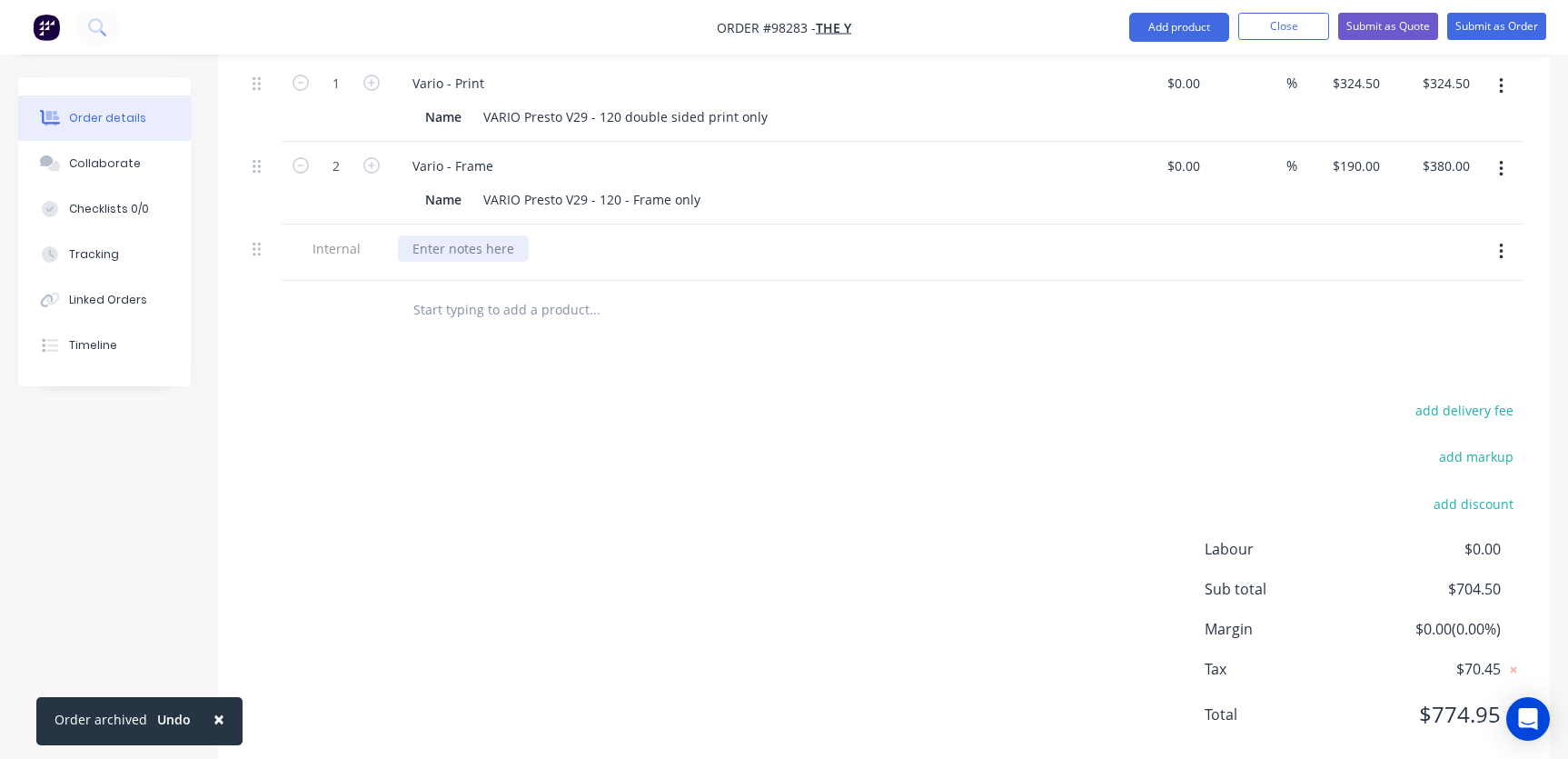
click at [469, 235] on div at bounding box center [463, 248] width 131 height 26
click at [683, 328] on div "Products Show / Hide columns Add product Qty Cost Markup Price Total 1 Vario - …" at bounding box center [884, 366] width 1332 height 819
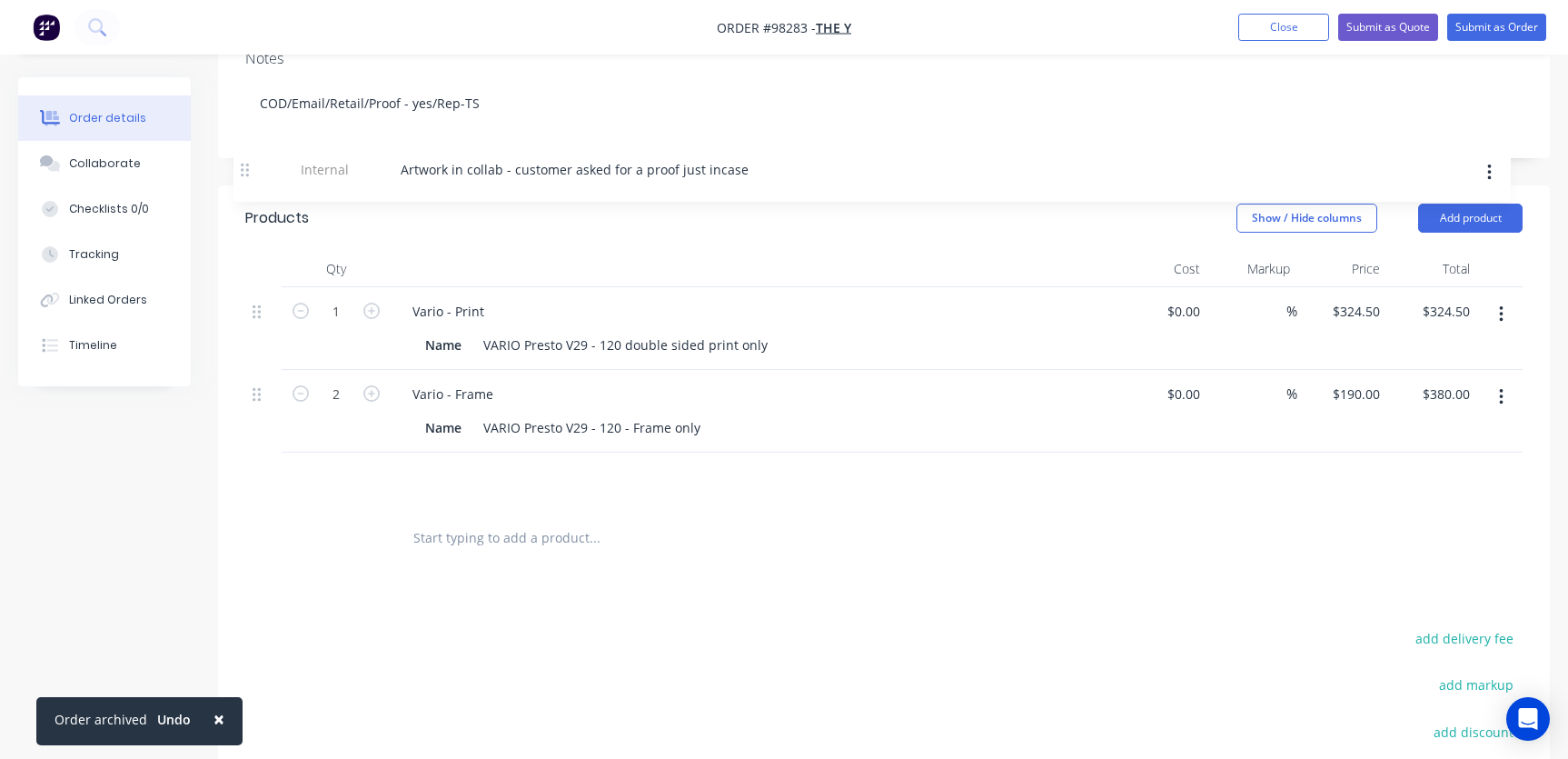
scroll to position [370, 0]
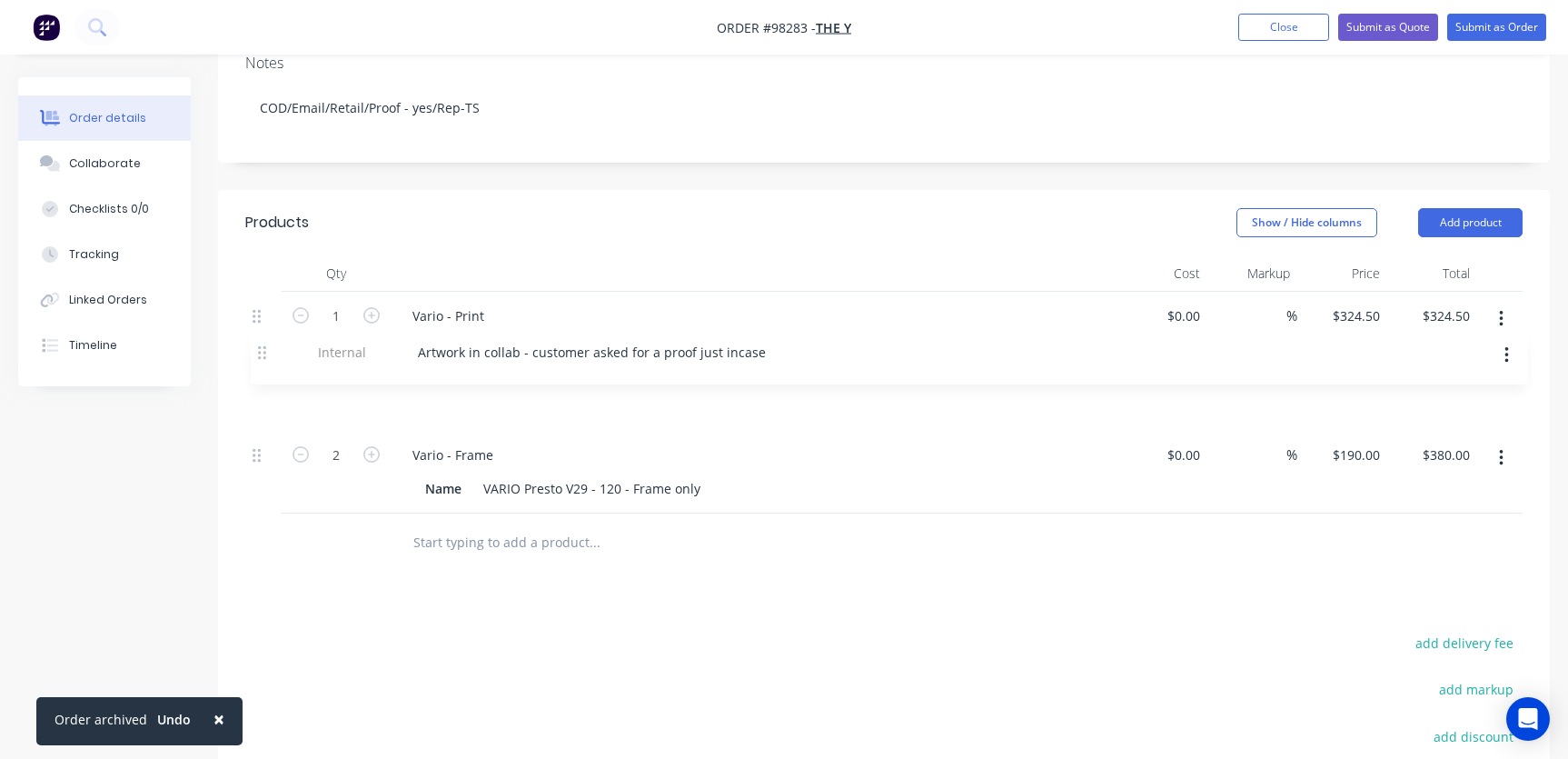
drag, startPoint x: 260, startPoint y: 204, endPoint x: 262, endPoint y: 345, distance: 141.0
click at [263, 345] on div "1 Vario - Print Name VARIO Presto V29 - 120 double sided print only $0.00 $0.00…" at bounding box center [883, 402] width 1277 height 221
click at [533, 524] on input "text" at bounding box center [594, 541] width 364 height 36
click at [1474, 208] on button "Add product" at bounding box center [1470, 222] width 104 height 29
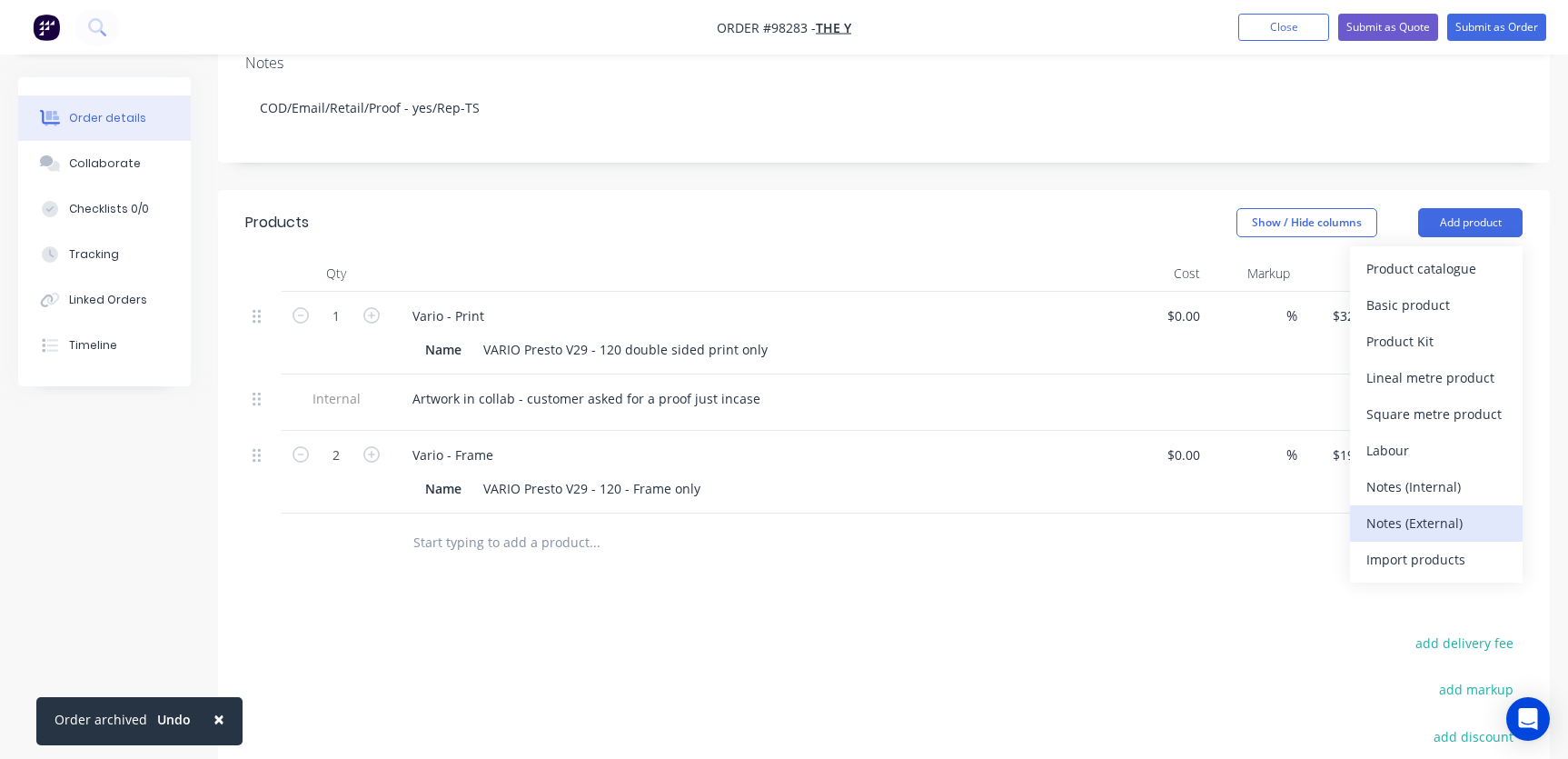
click at [1434, 510] on div "Notes (External)" at bounding box center [1435, 523] width 139 height 26
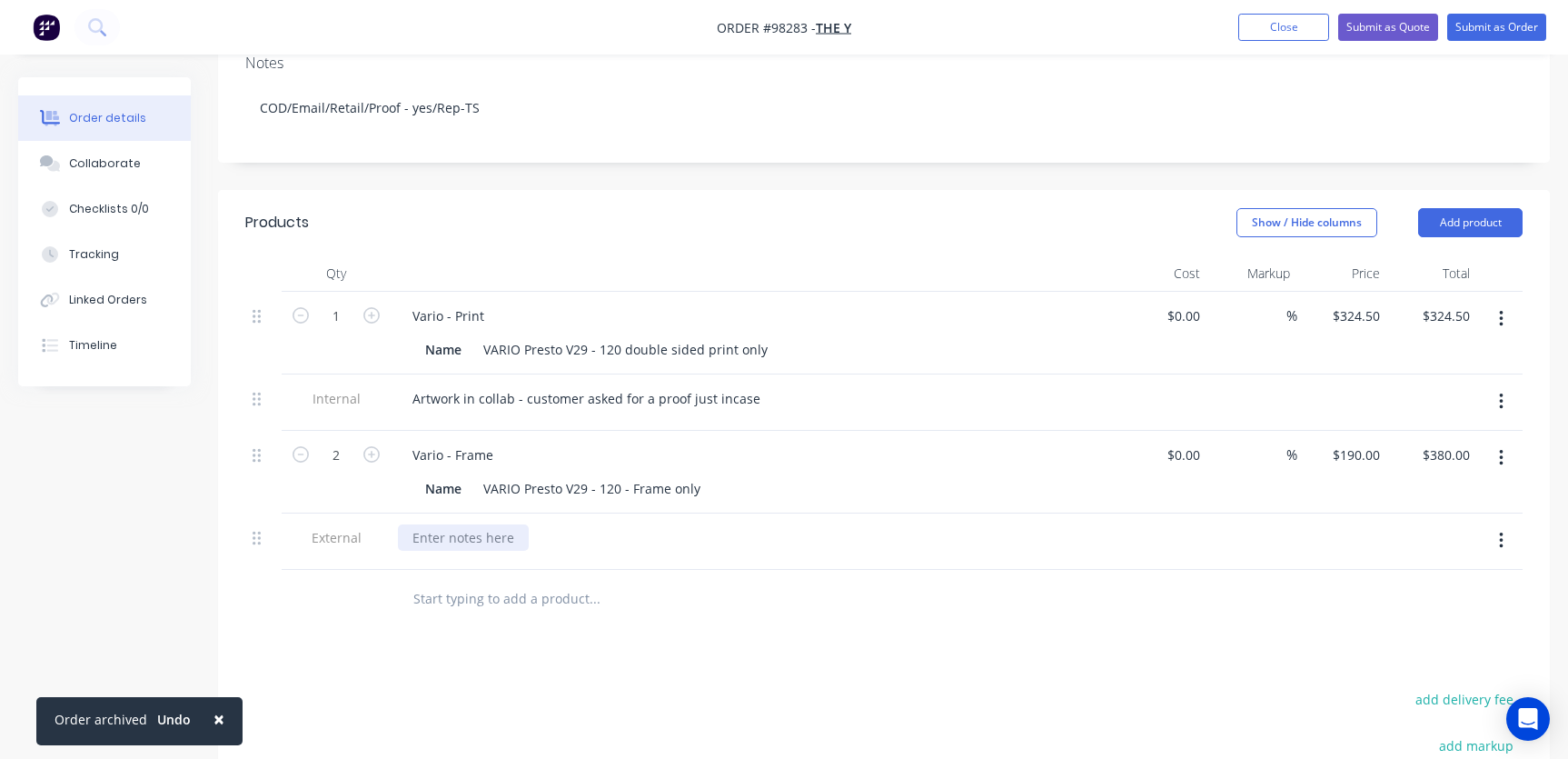
click at [450, 524] on div at bounding box center [463, 537] width 131 height 26
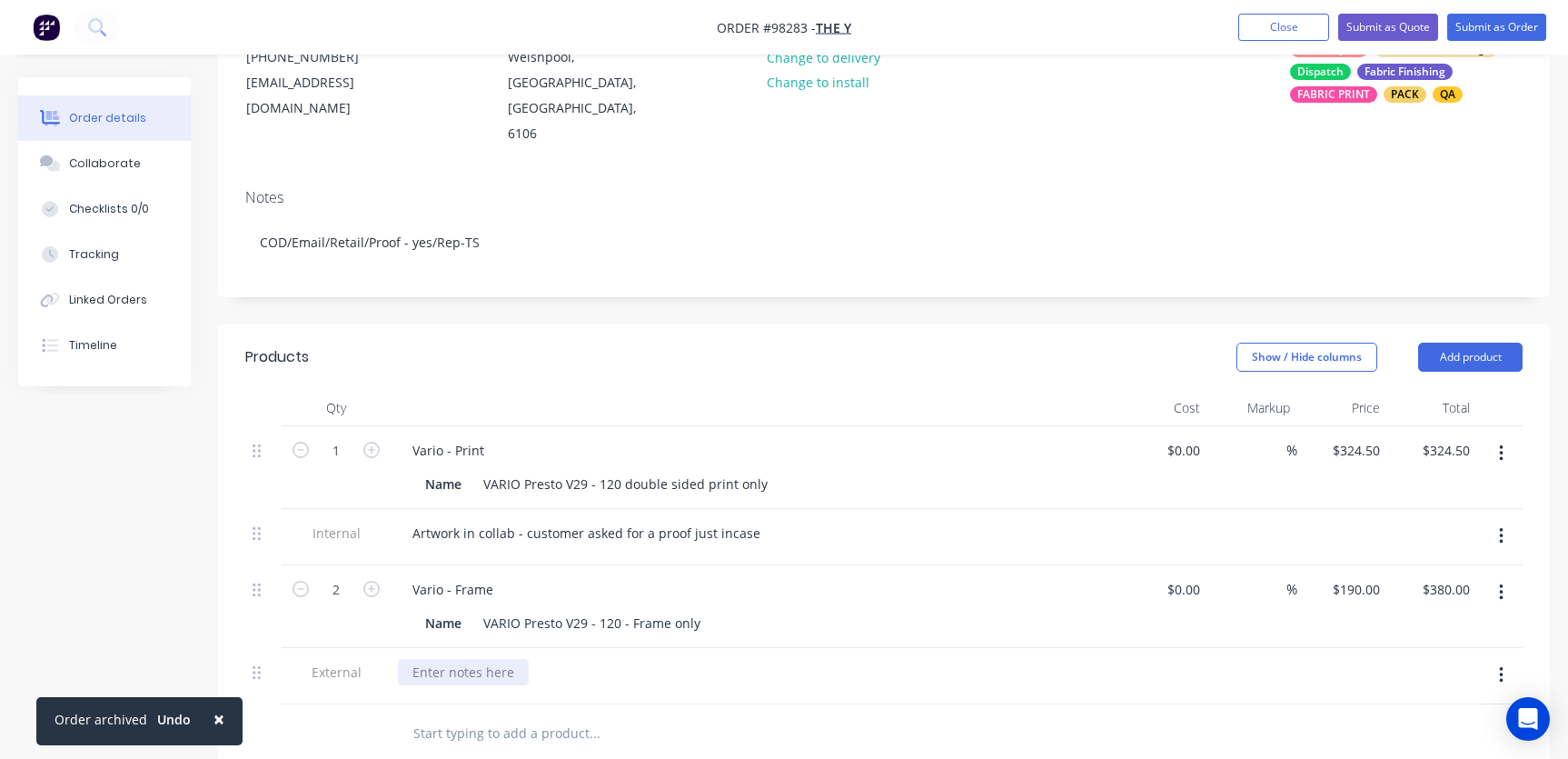
scroll to position [319, 0]
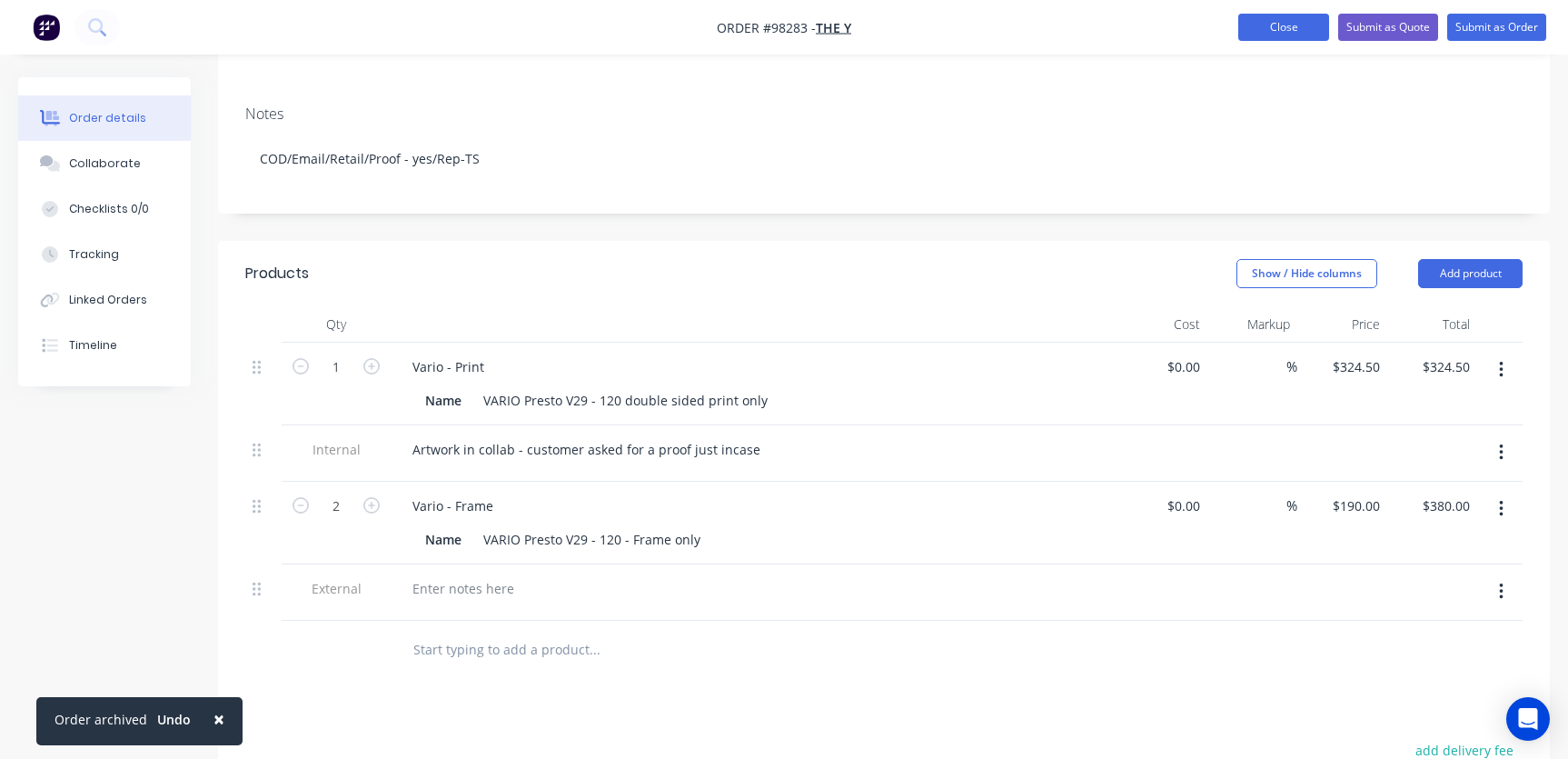
click at [1275, 23] on button "Close" at bounding box center [1283, 27] width 91 height 27
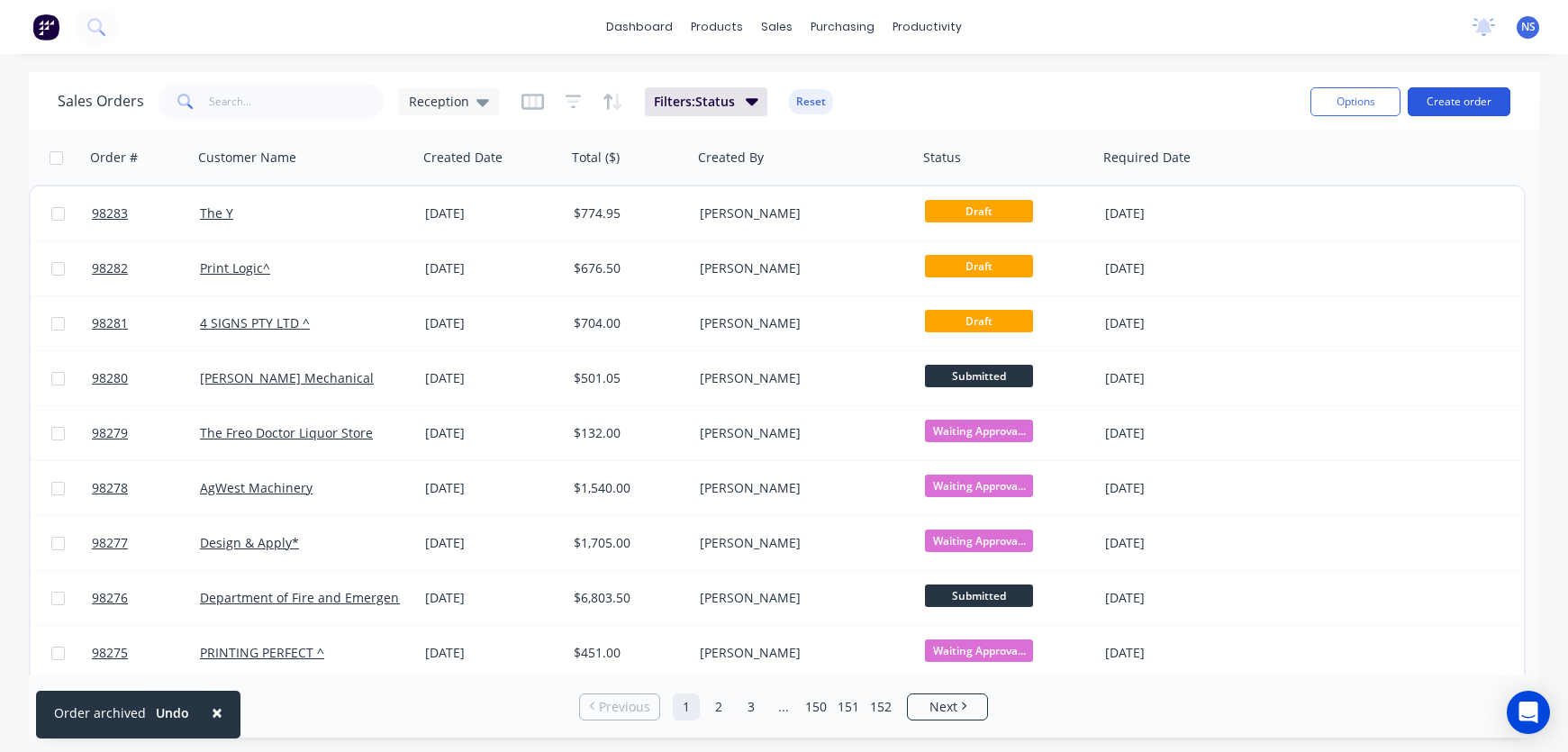
click at [1464, 103] on button "Create order" at bounding box center [1459, 101] width 102 height 29
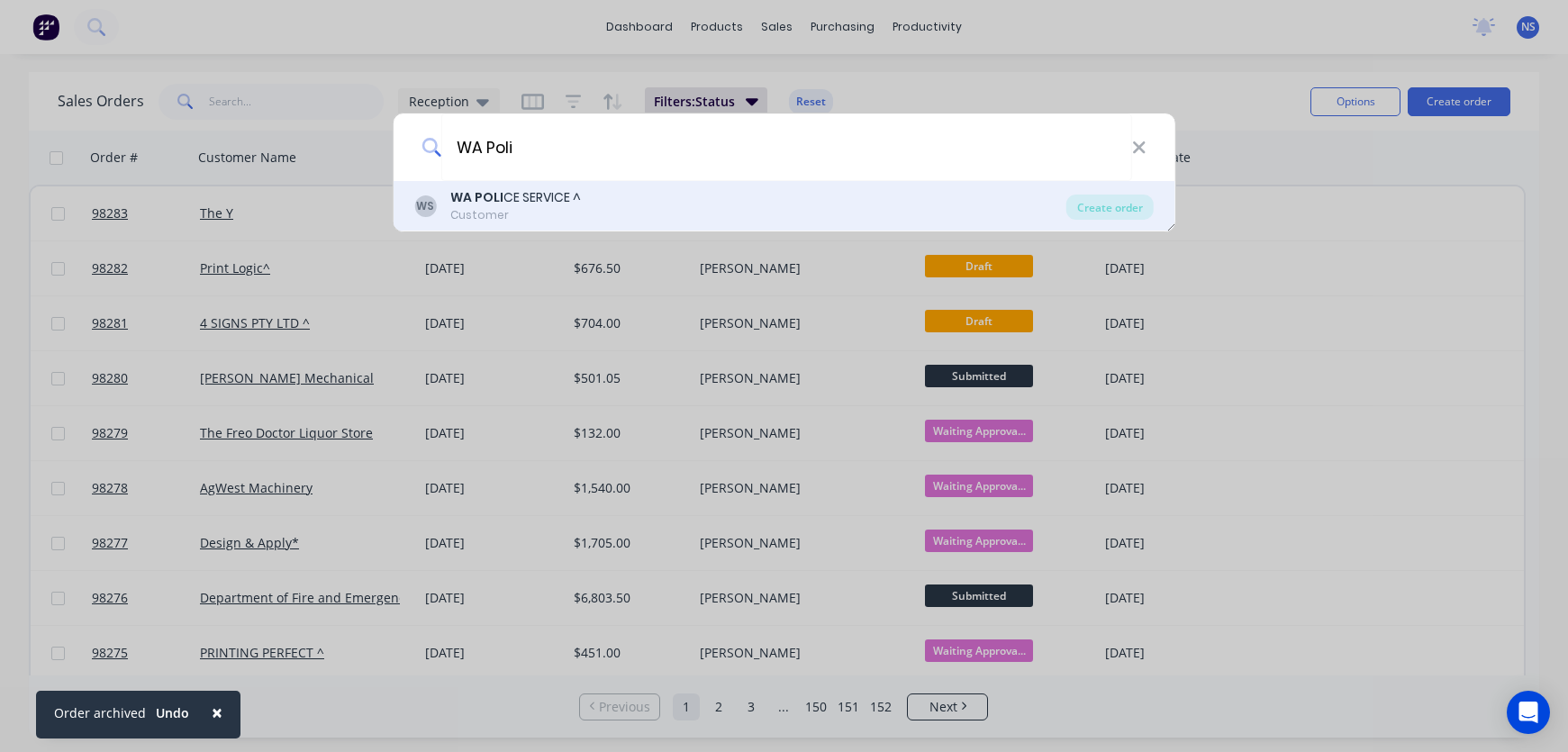
type input "WA Poli"
click at [599, 197] on div "WS WA [PERSON_NAME] SERVICE ^ Customer" at bounding box center [740, 206] width 652 height 35
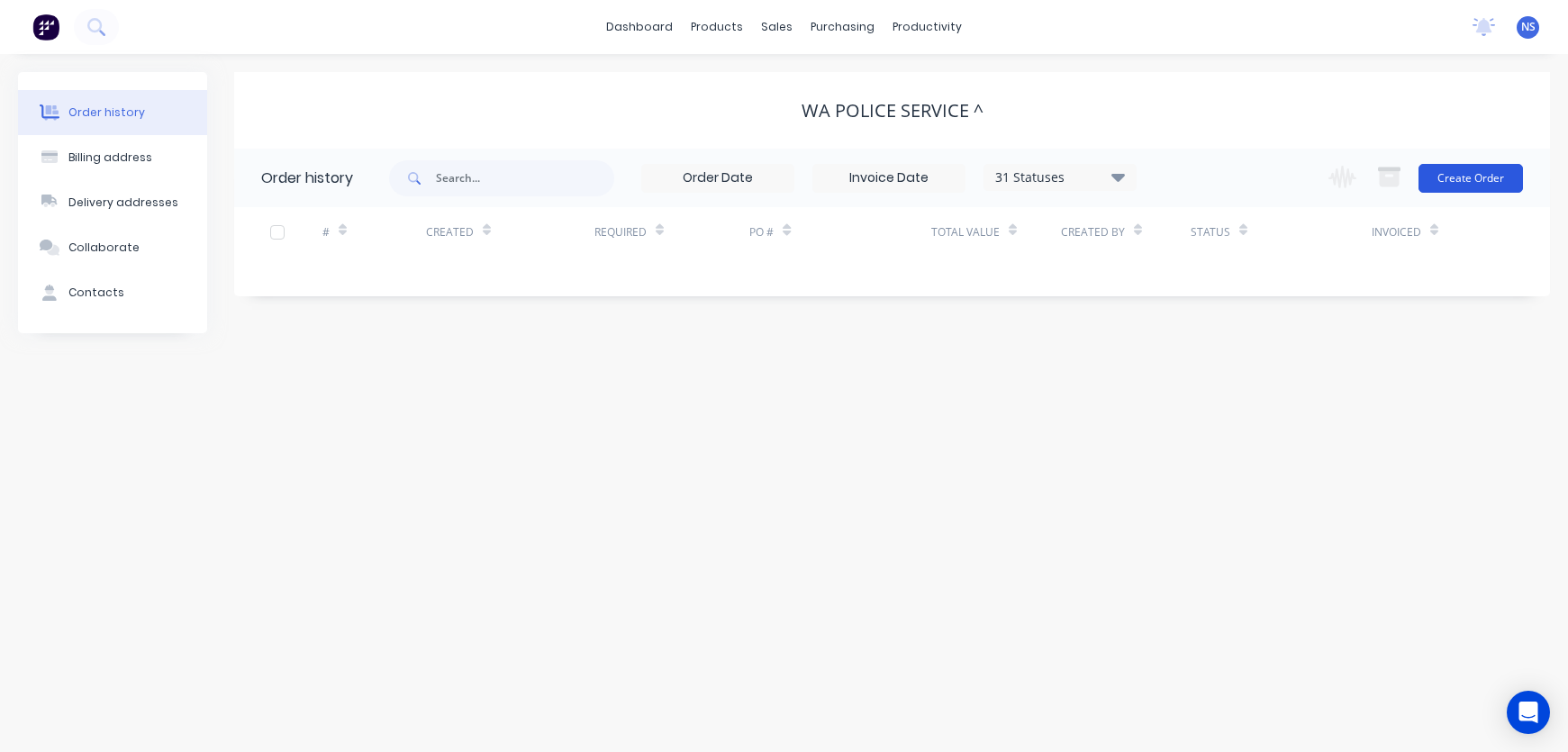
click at [1489, 175] on button "Create Order" at bounding box center [1470, 179] width 104 height 29
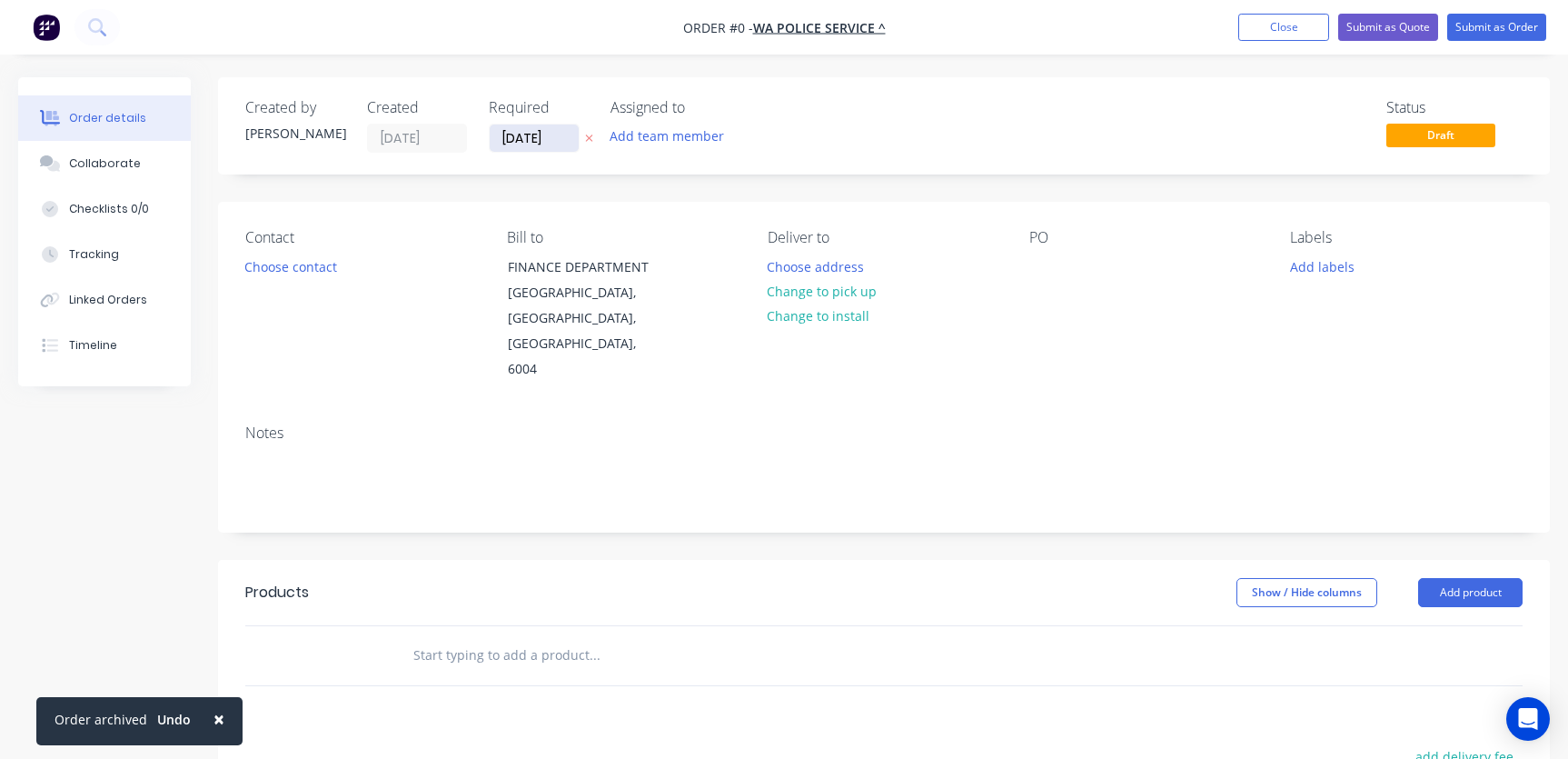
click at [516, 136] on input "[DATE]" at bounding box center [533, 139] width 89 height 27
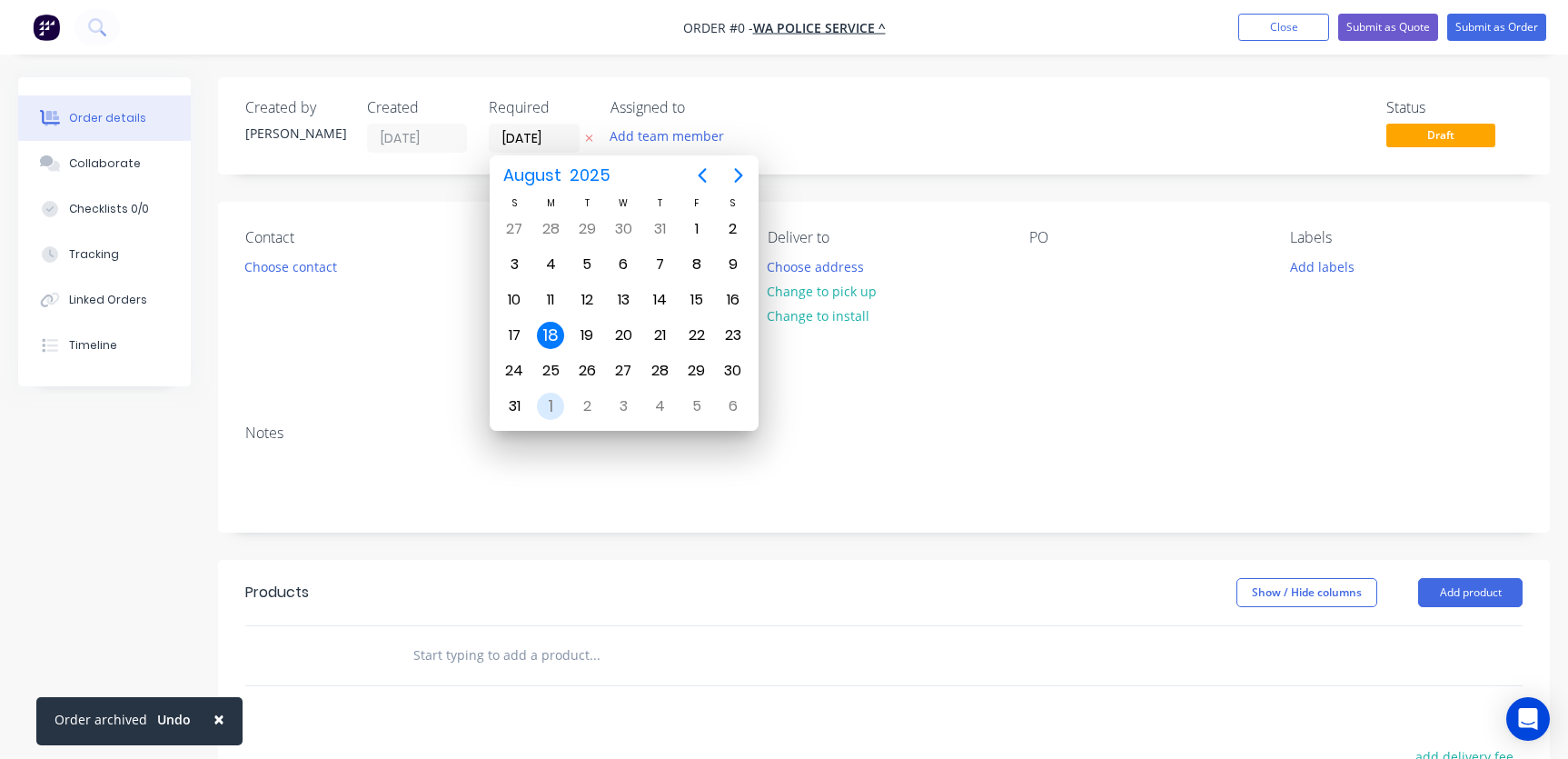
click at [550, 404] on div "1" at bounding box center [550, 406] width 27 height 27
type input "[DATE]"
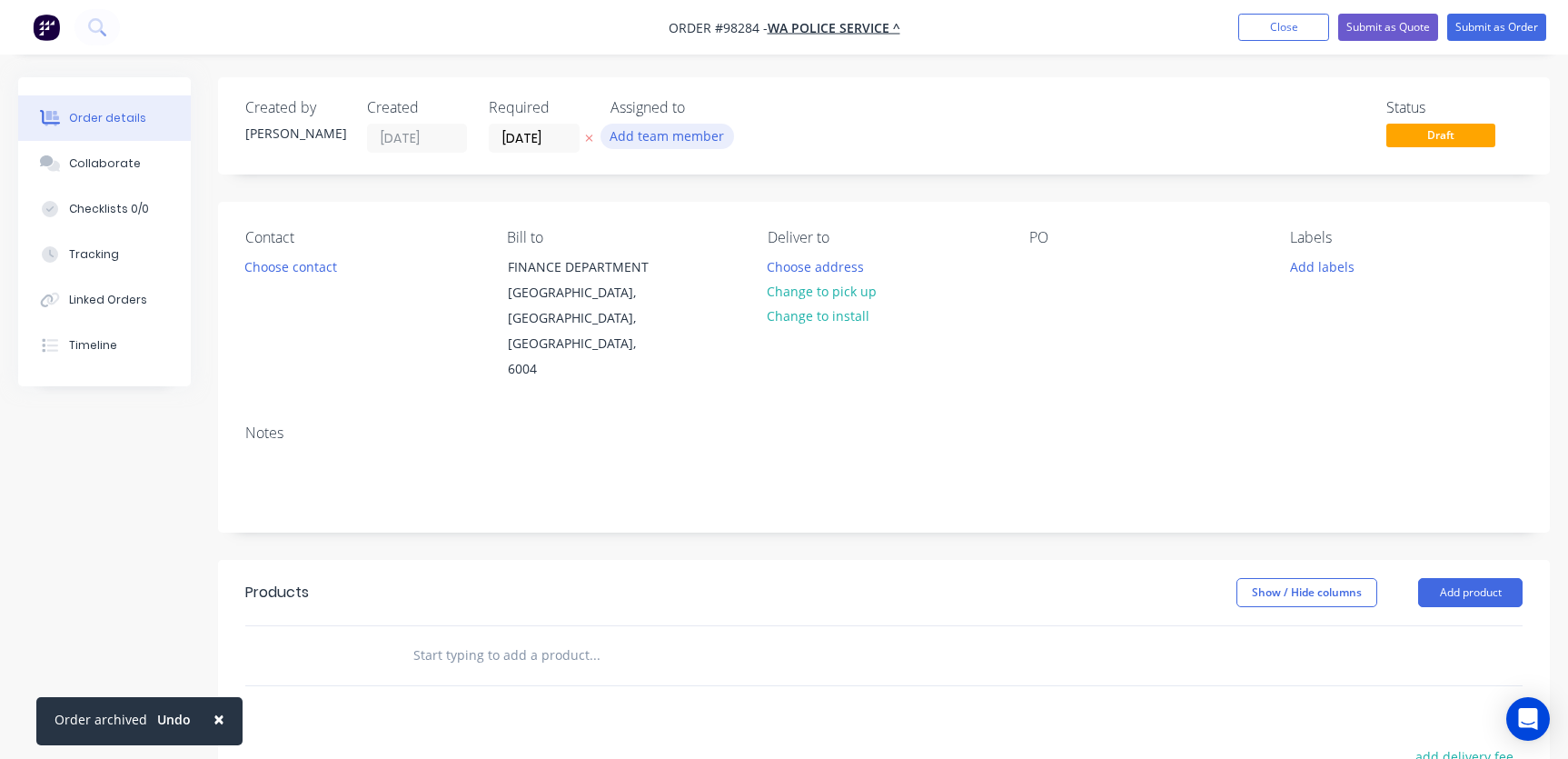
click at [655, 137] on button "Add team member" at bounding box center [667, 136] width 134 height 24
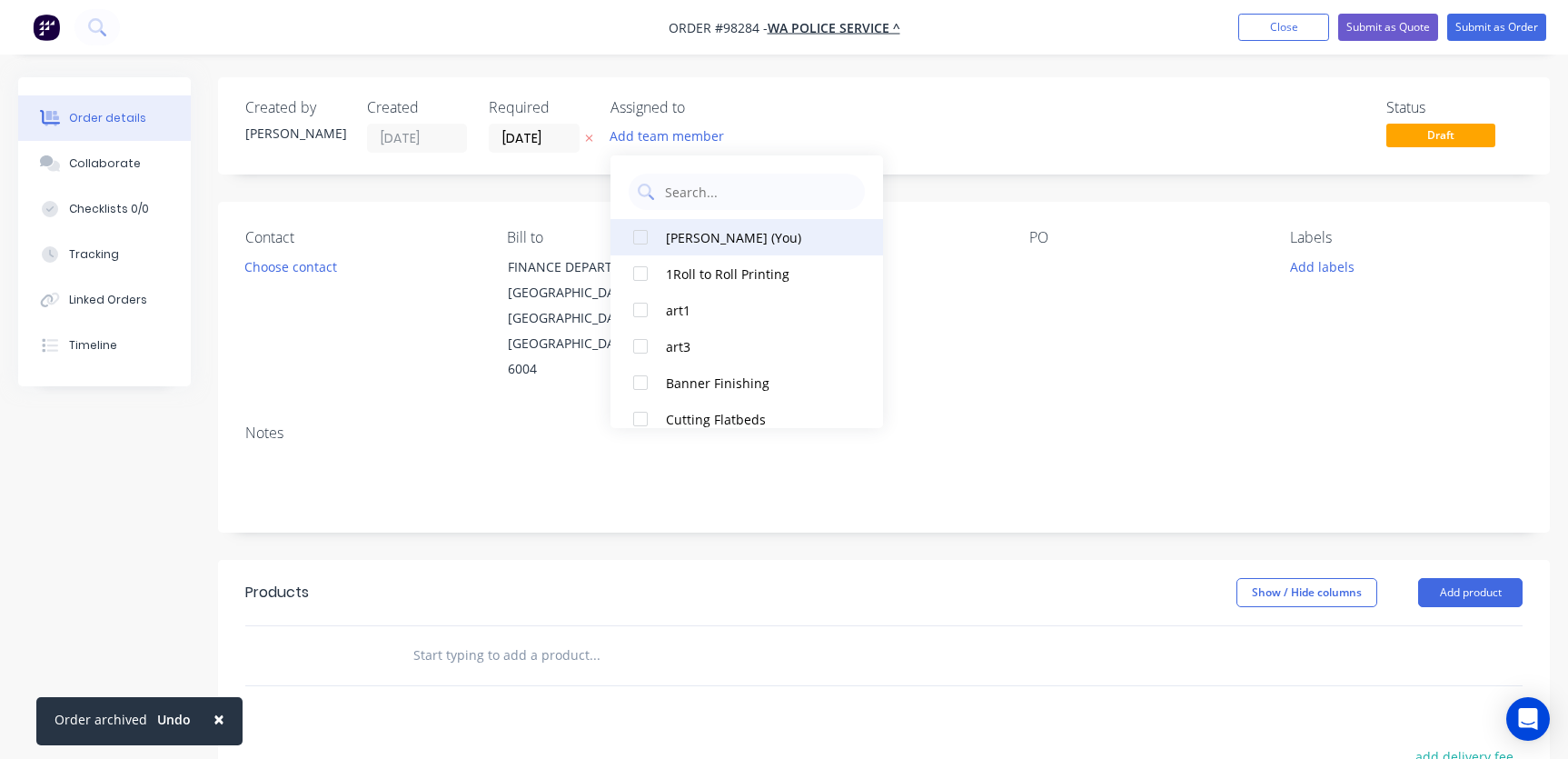
click at [695, 240] on div "[PERSON_NAME] (You)" at bounding box center [757, 238] width 181 height 20
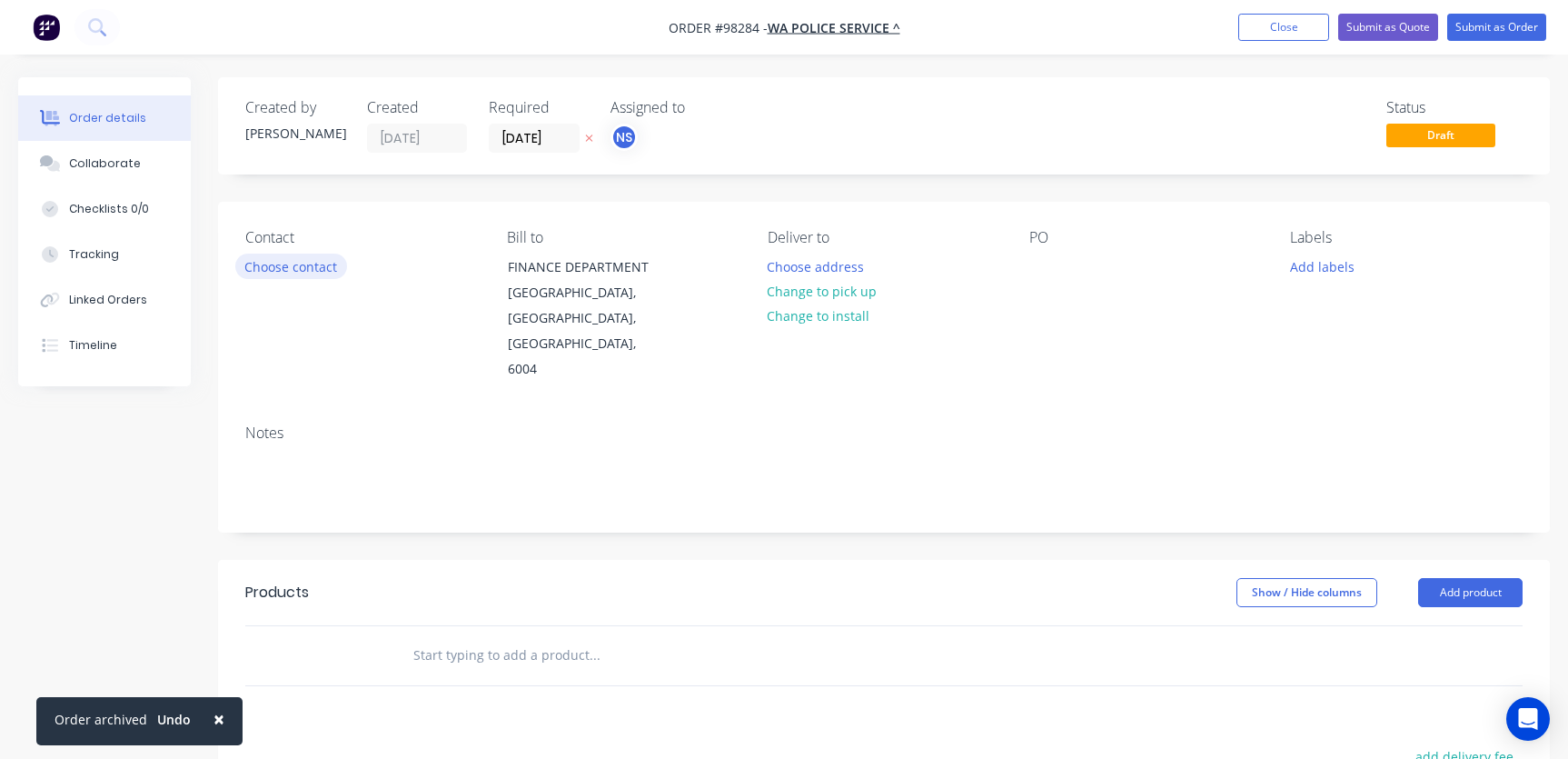
click at [307, 269] on button "Choose contact" at bounding box center [291, 265] width 112 height 24
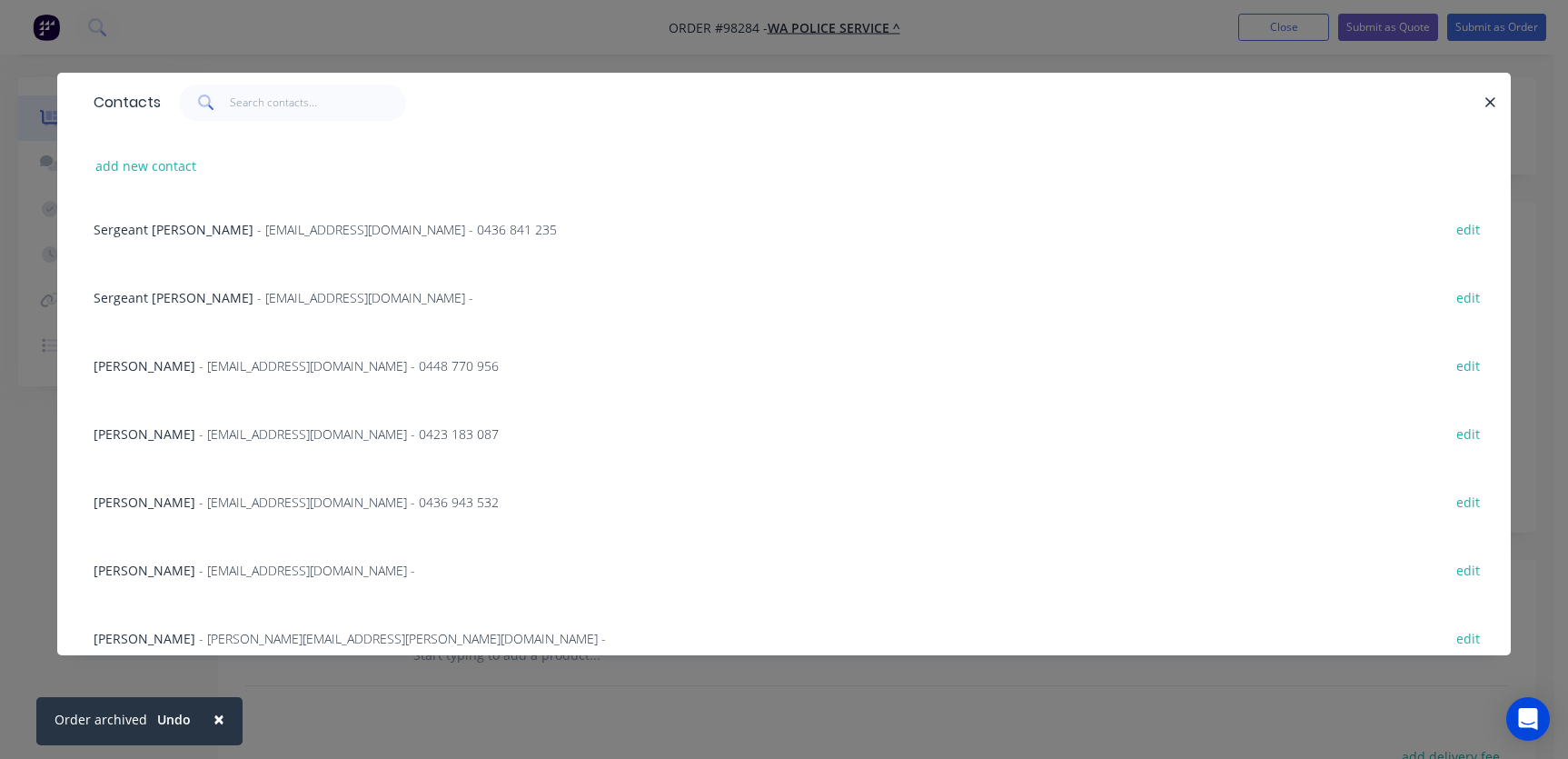
scroll to position [722, 0]
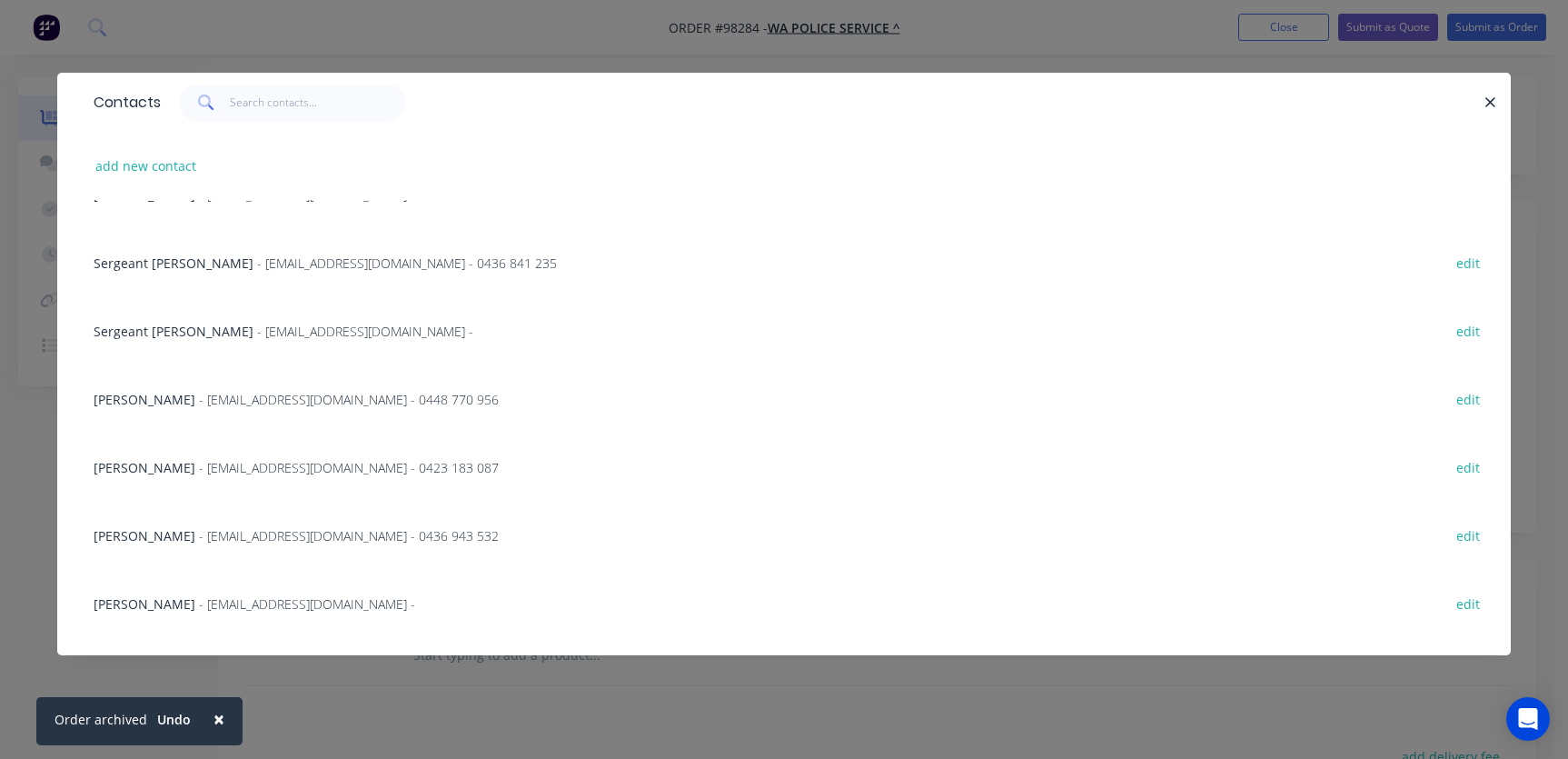
click at [311, 264] on span "- [EMAIL_ADDRESS][DOMAIN_NAME] - 0436 841 235" at bounding box center [407, 263] width 299 height 18
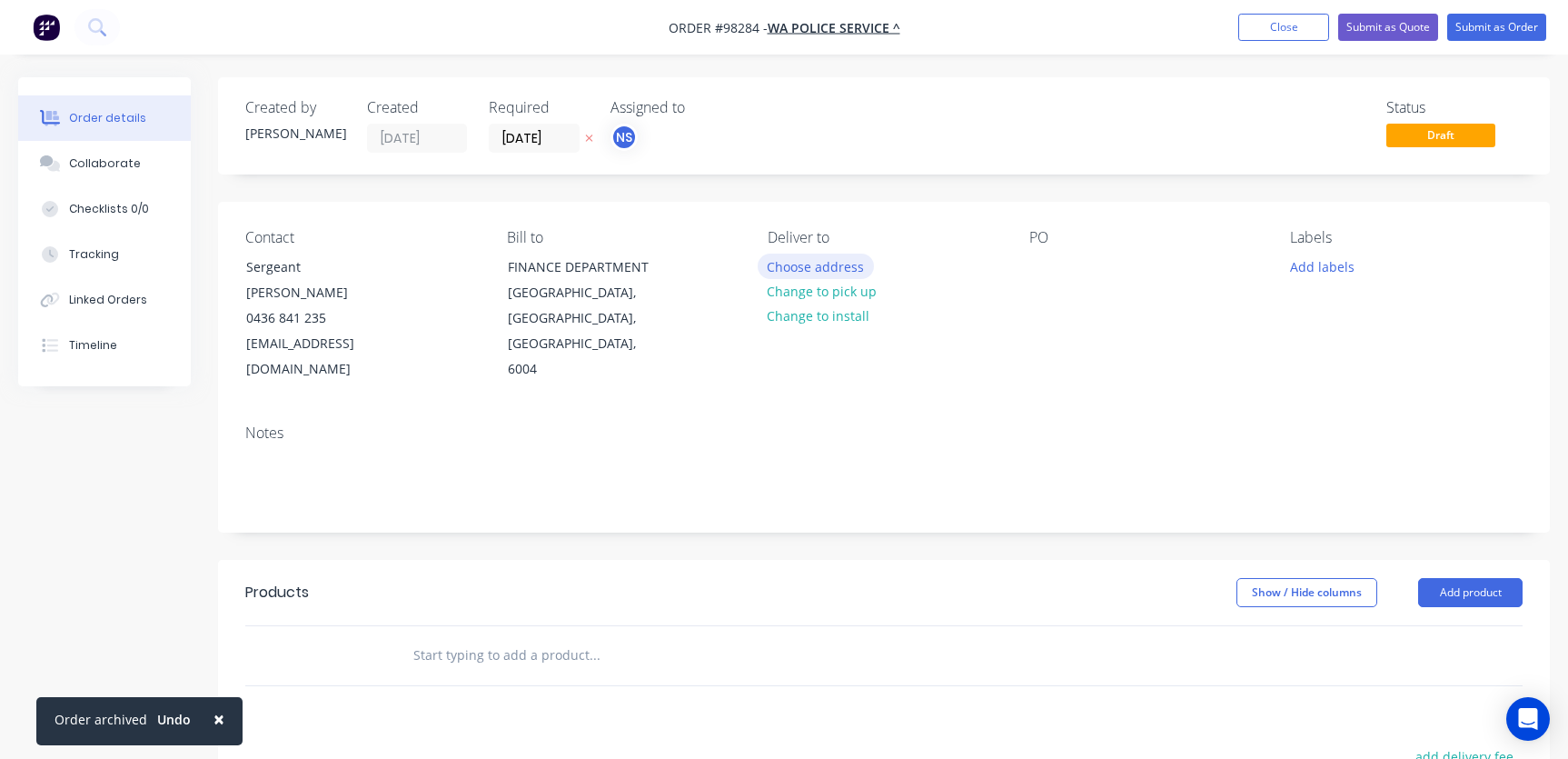
click at [818, 267] on button "Choose address" at bounding box center [815, 265] width 116 height 24
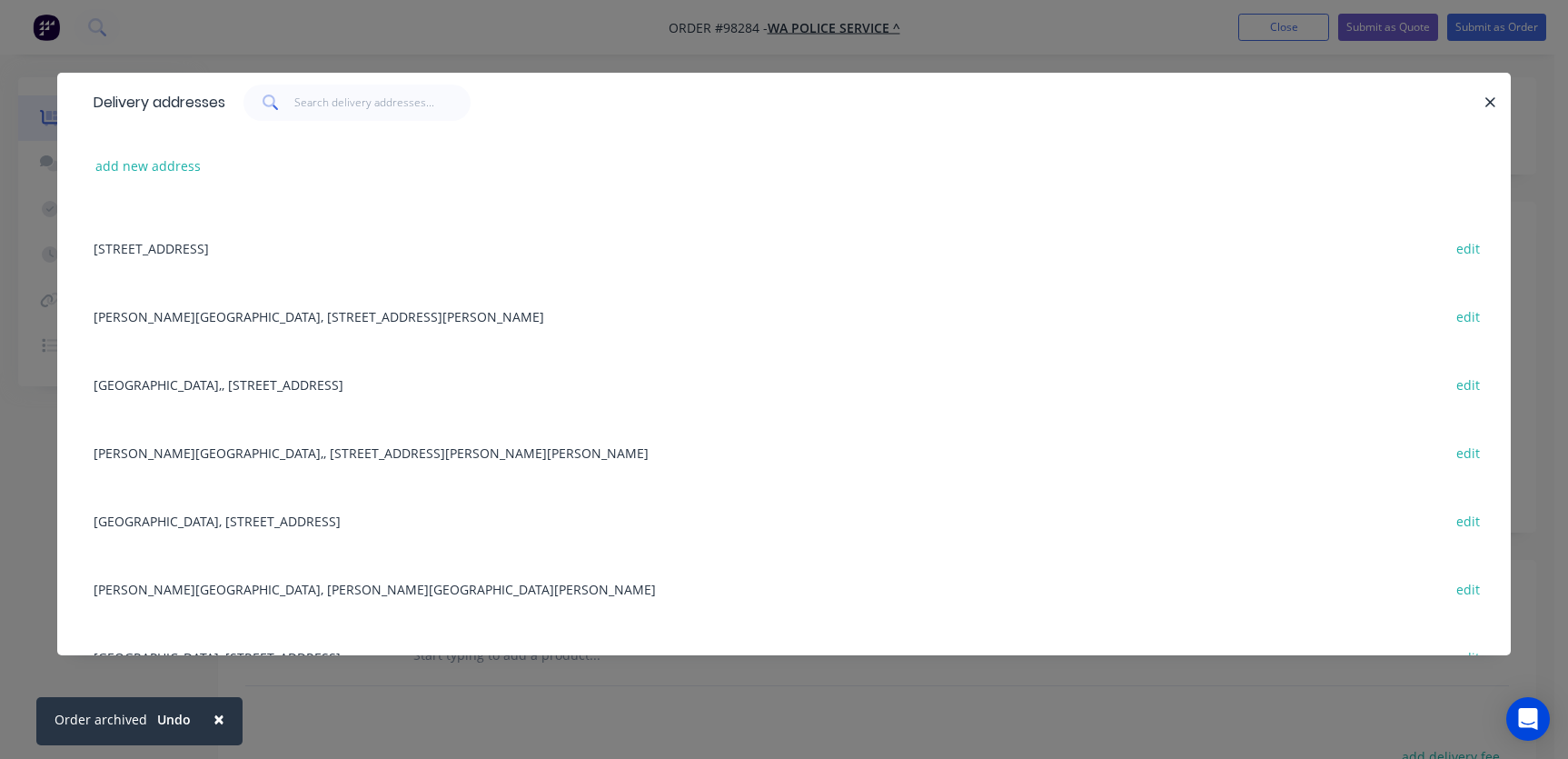
scroll to position [6345, 0]
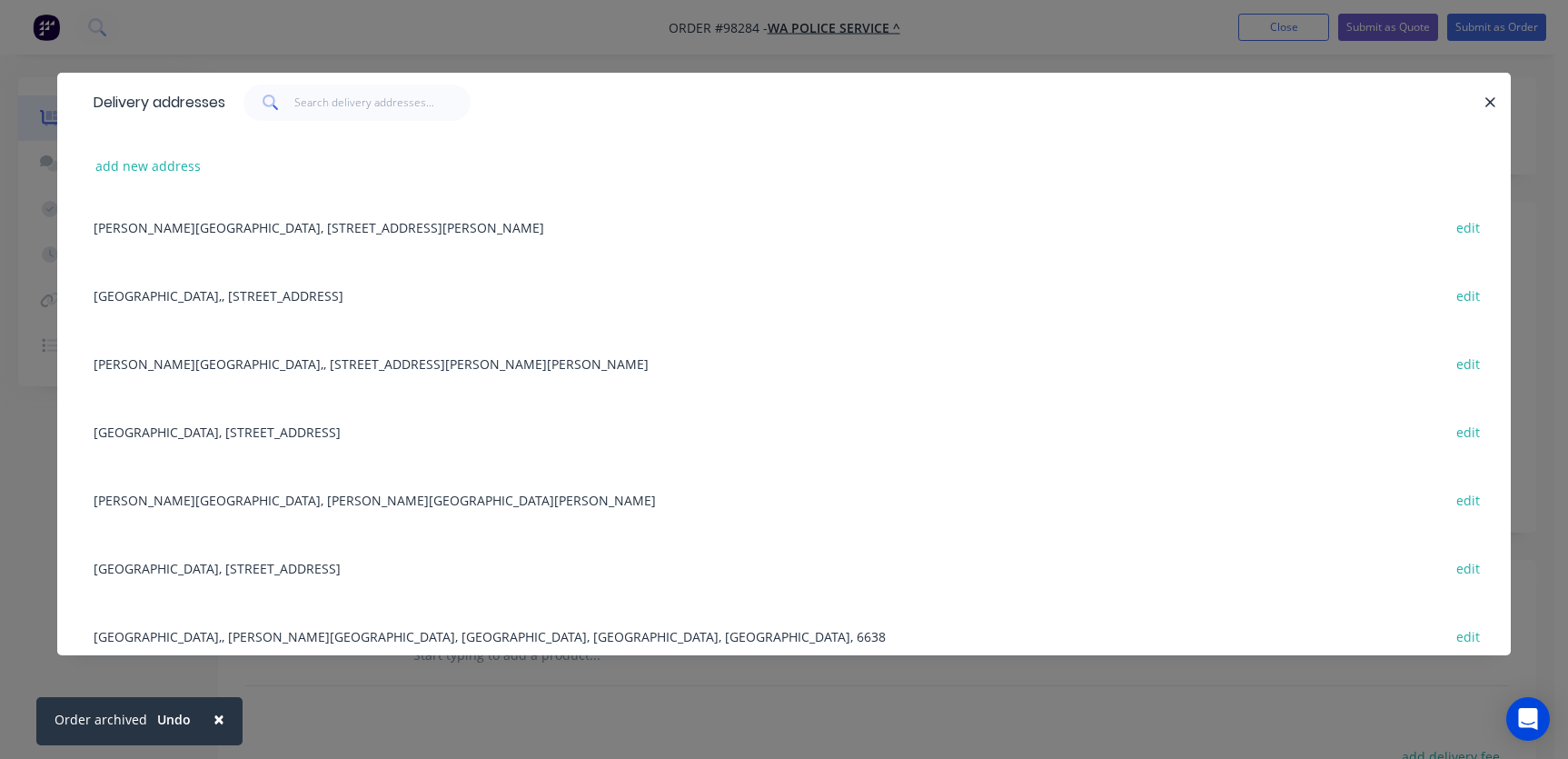
click at [324, 499] on div "[PERSON_NAME][GEOGRAPHIC_DATA], [PERSON_NAME][GEOGRAPHIC_DATA][PERSON_NAME], [G…" at bounding box center [784, 499] width 1398 height 68
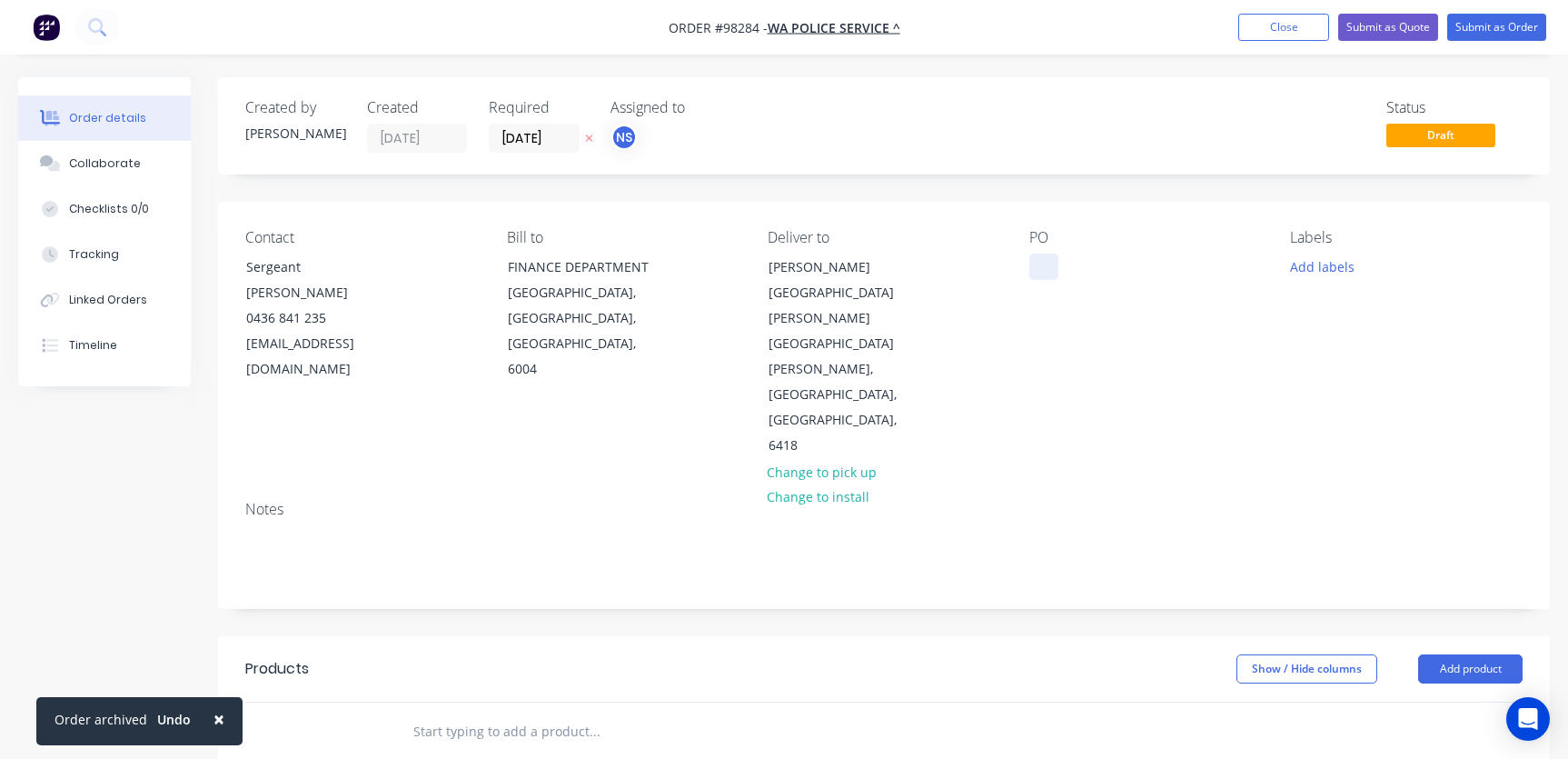
click at [1040, 271] on div at bounding box center [1043, 266] width 29 height 26
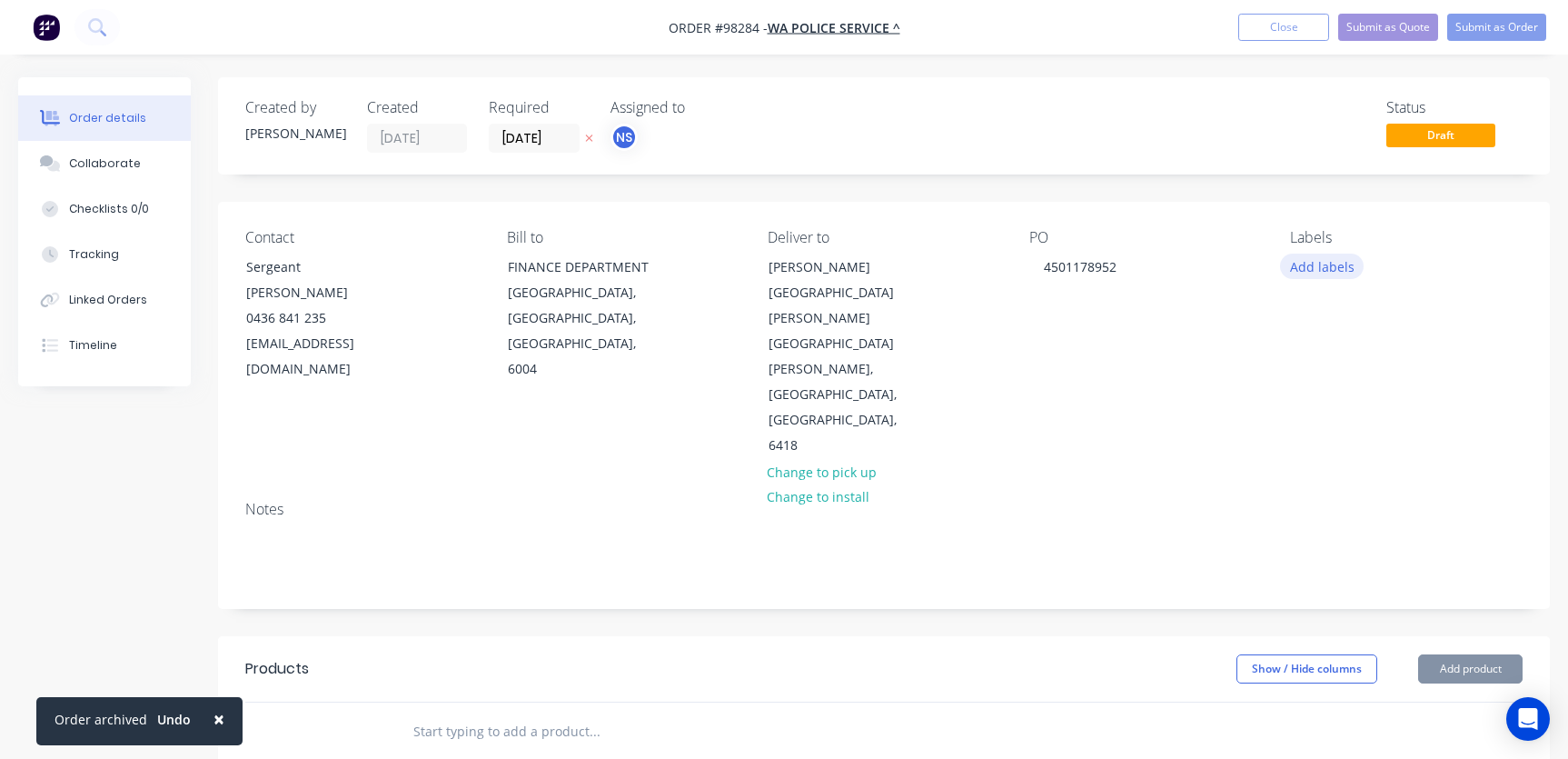
click at [1337, 266] on button "Add labels" at bounding box center [1321, 265] width 84 height 24
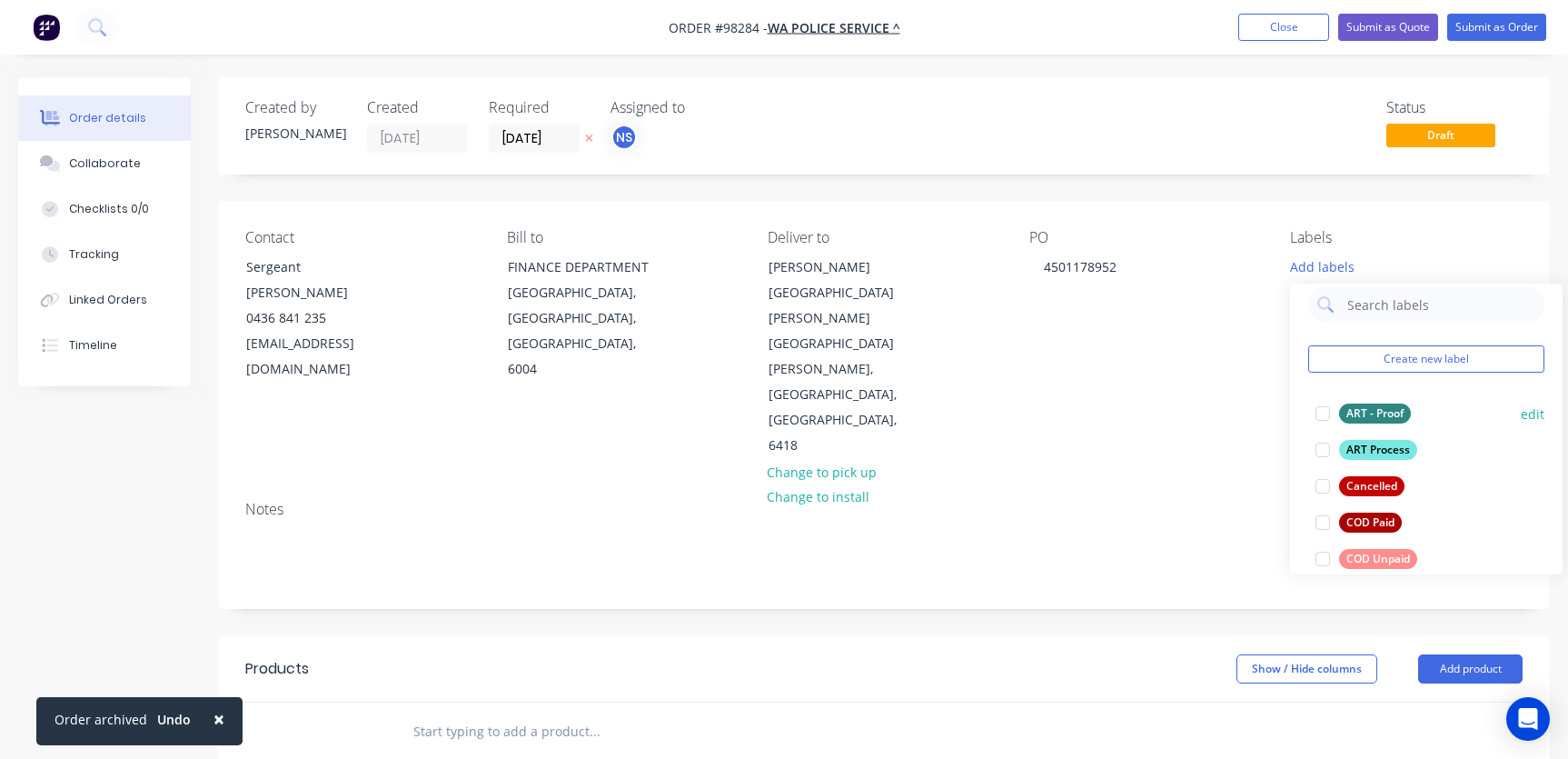
scroll to position [400, 0]
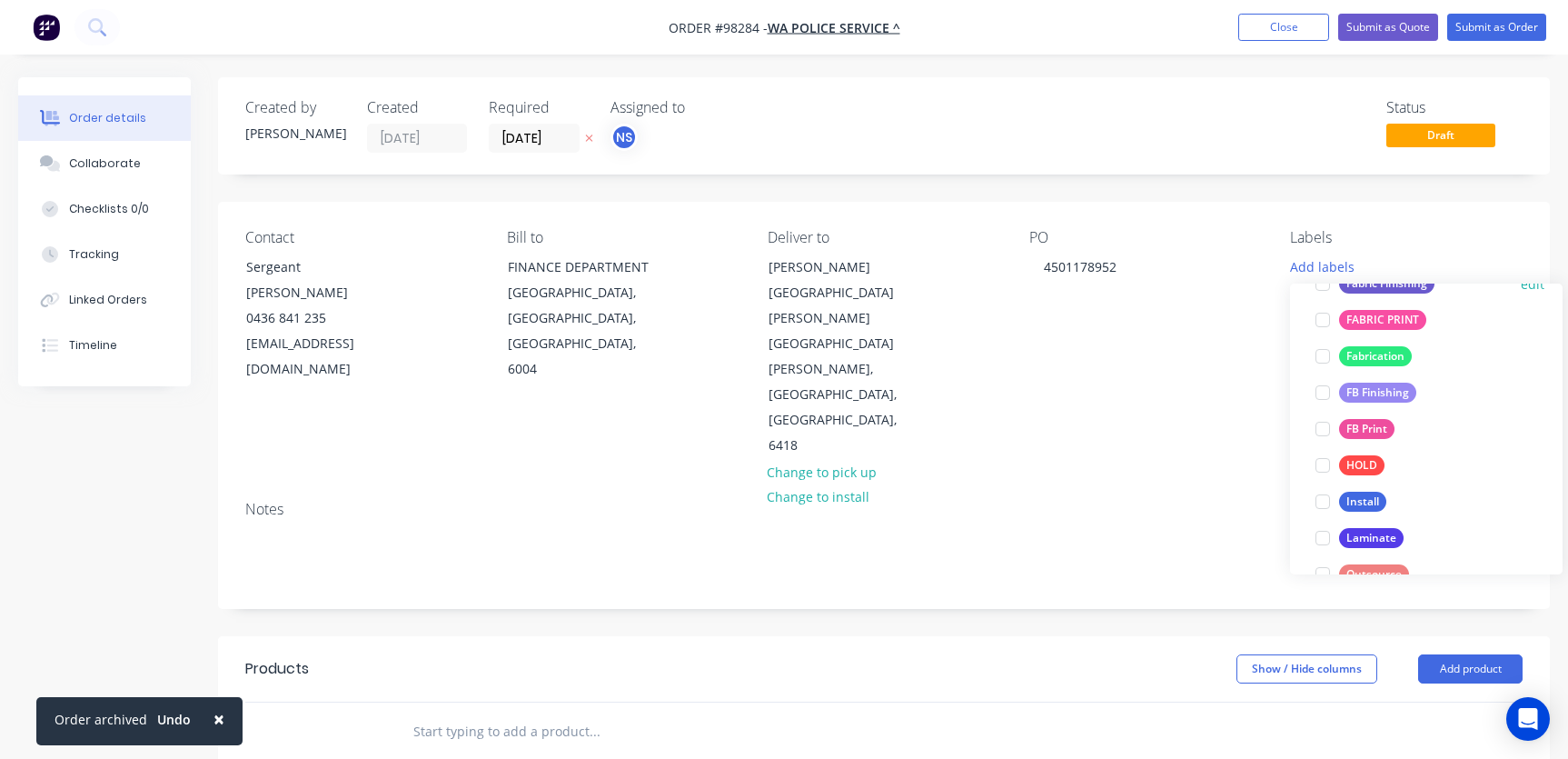
click at [1326, 288] on div at bounding box center [1322, 283] width 36 height 36
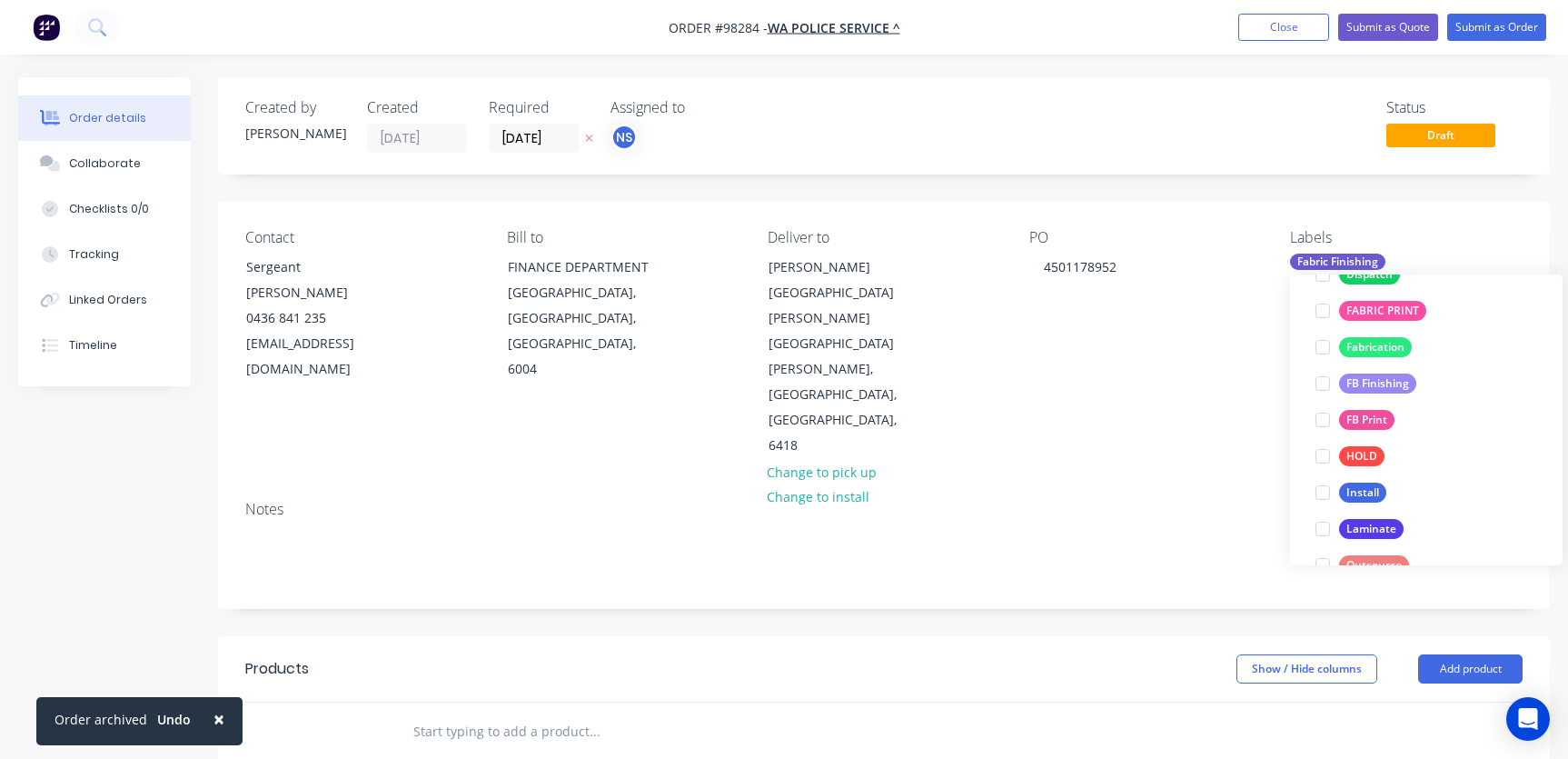
scroll to position [145, 0]
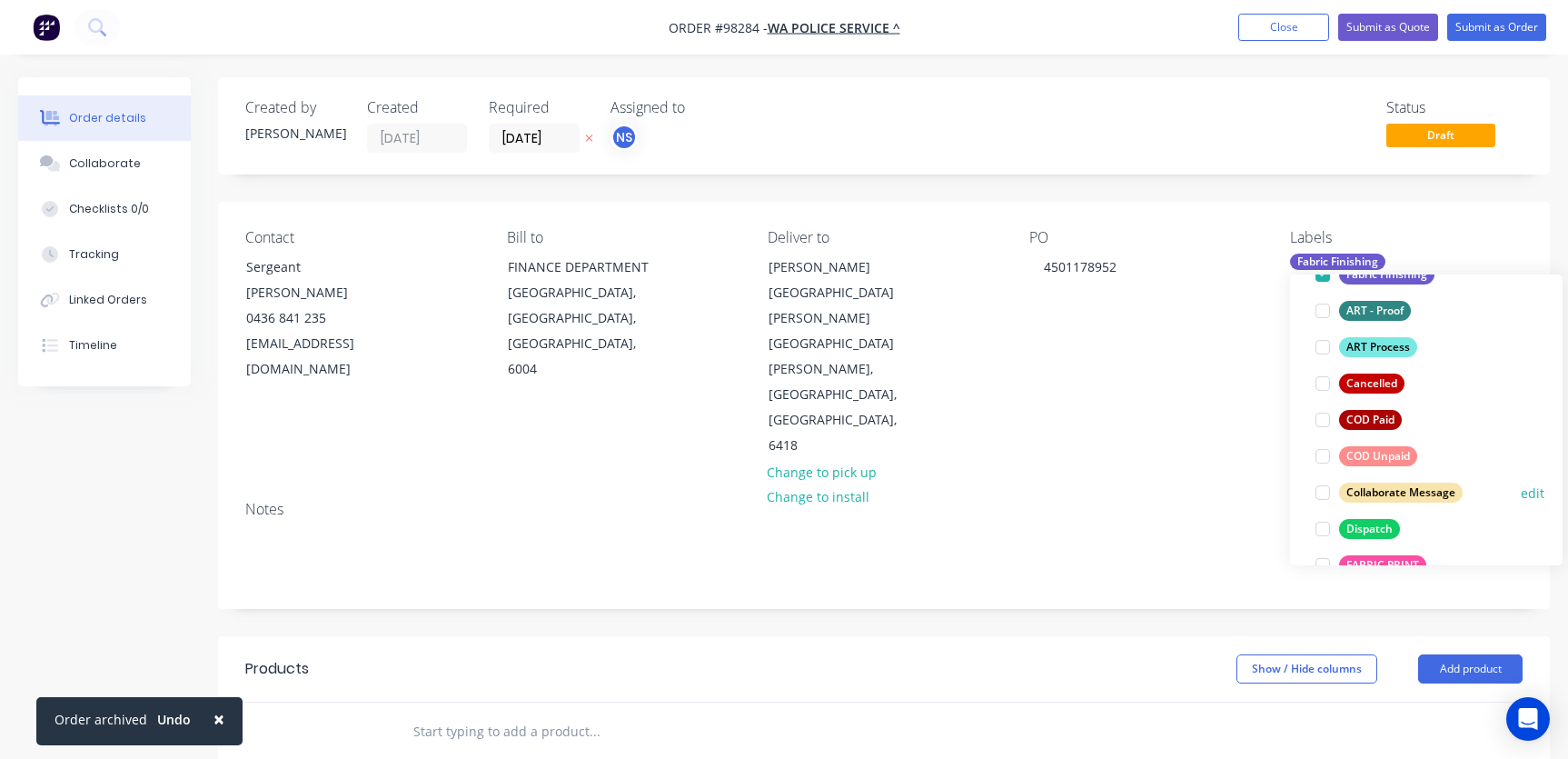
click at [1320, 494] on div at bounding box center [1322, 492] width 36 height 36
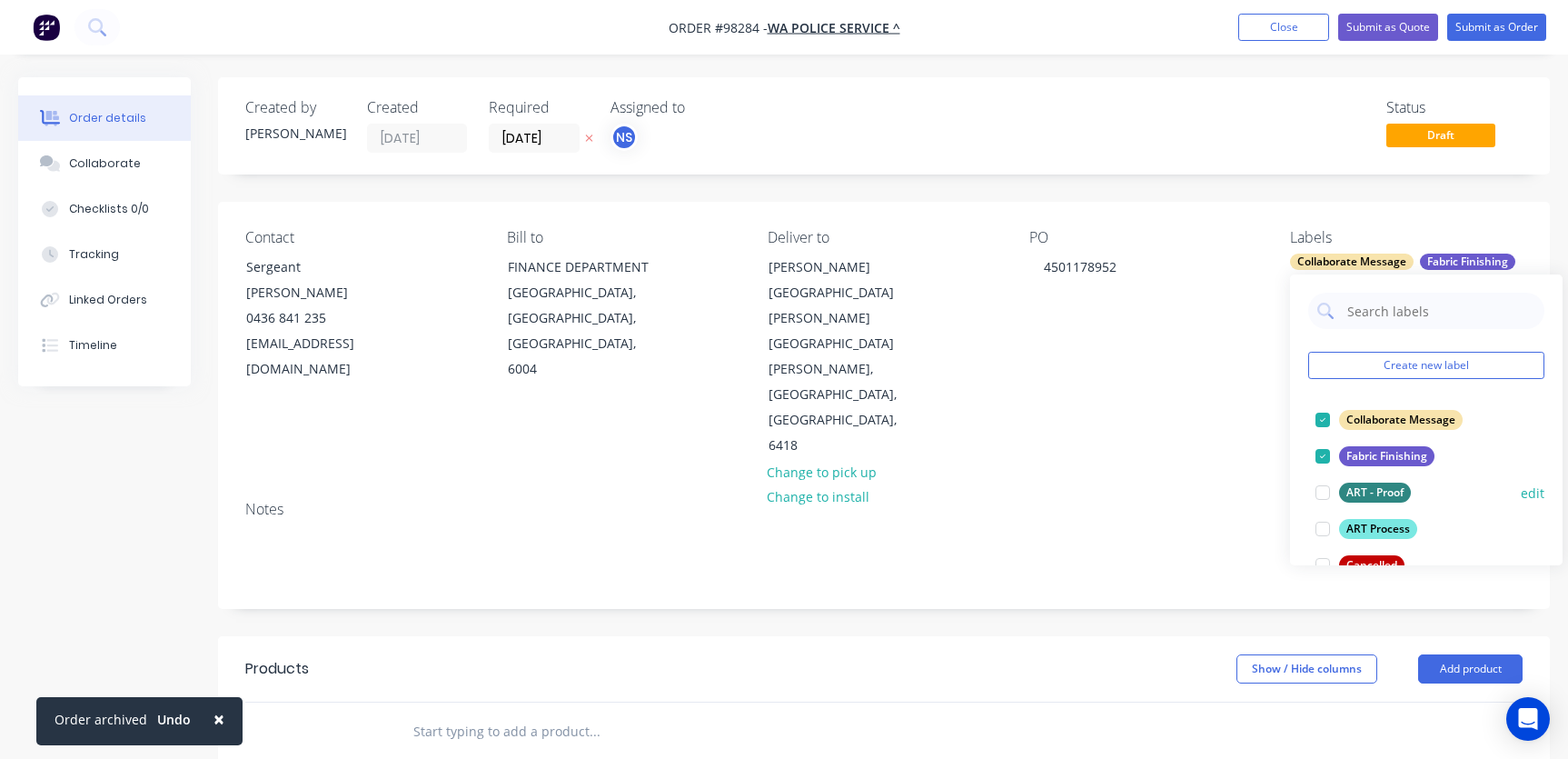
scroll to position [167, 0]
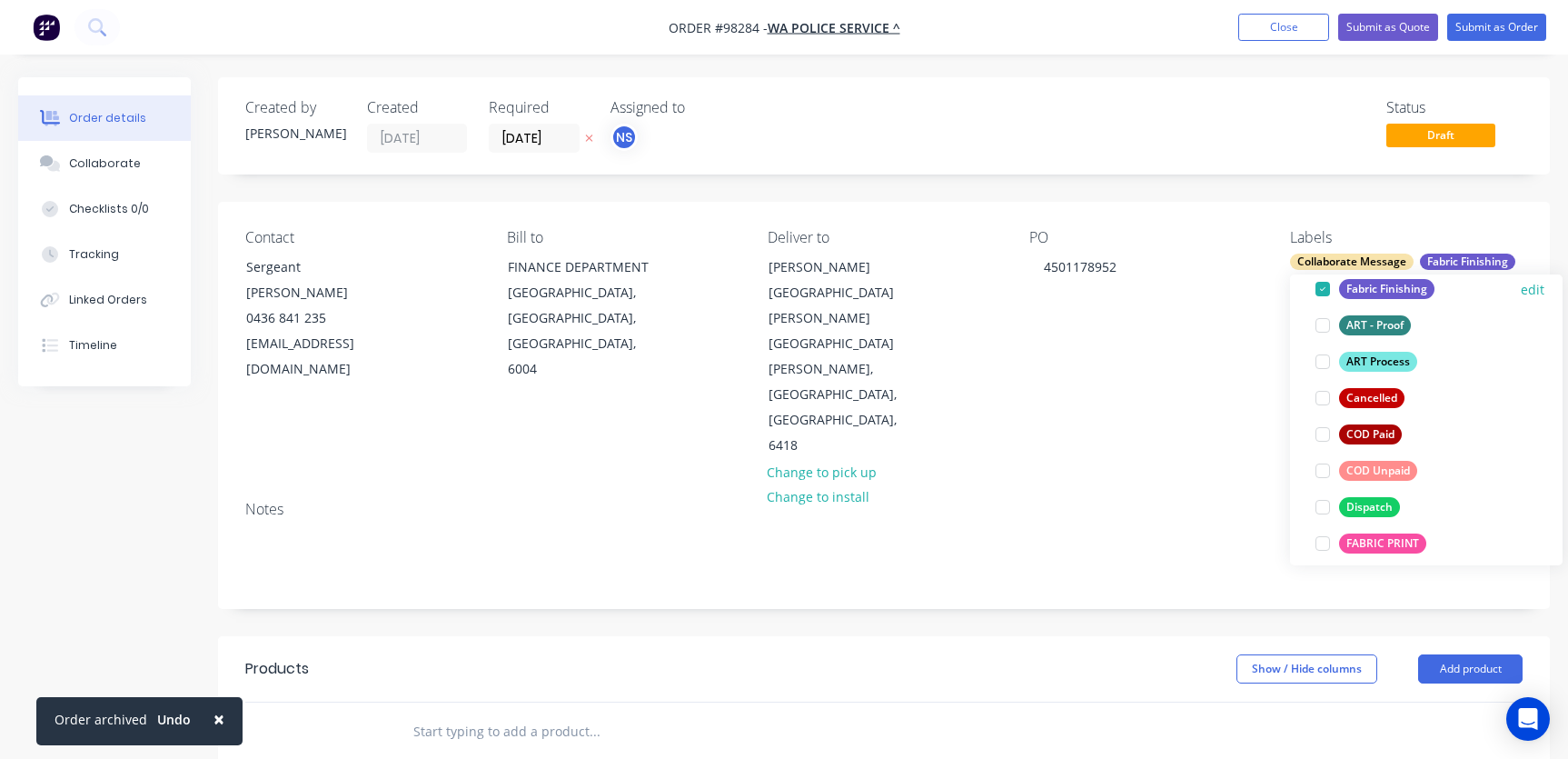
click at [1324, 508] on div at bounding box center [1322, 506] width 36 height 36
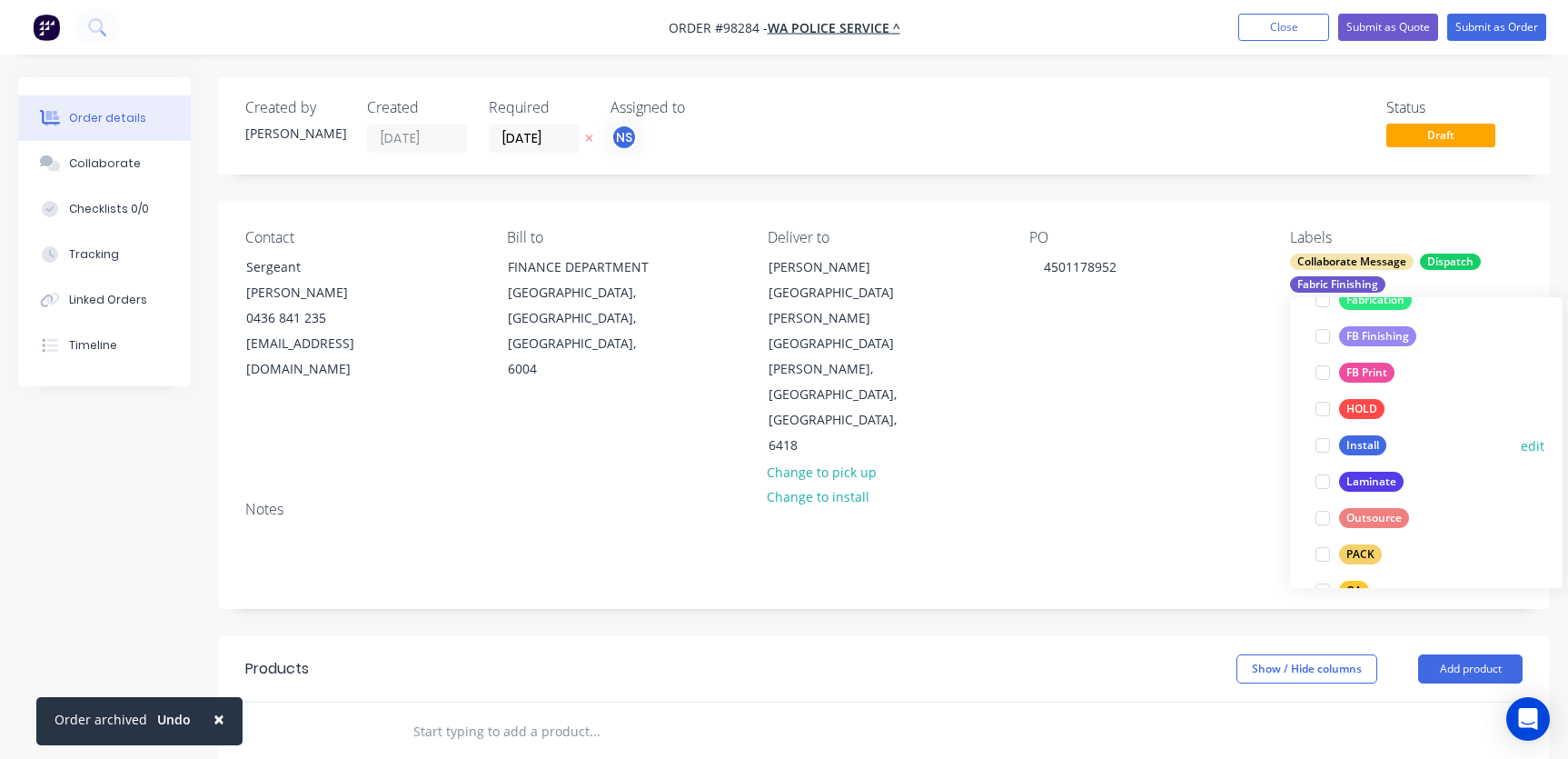
scroll to position [498, 0]
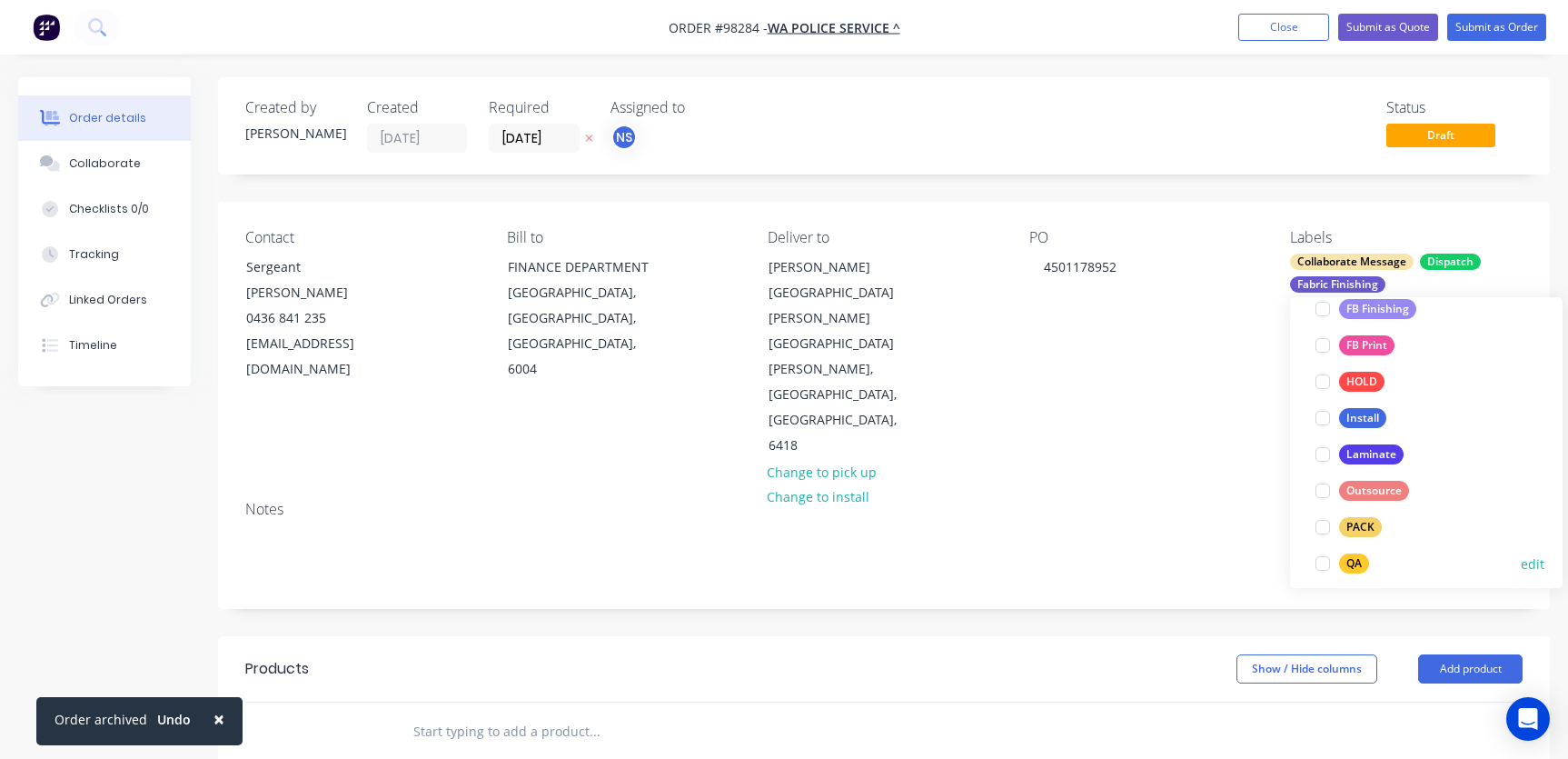
click at [1326, 565] on div at bounding box center [1322, 563] width 36 height 36
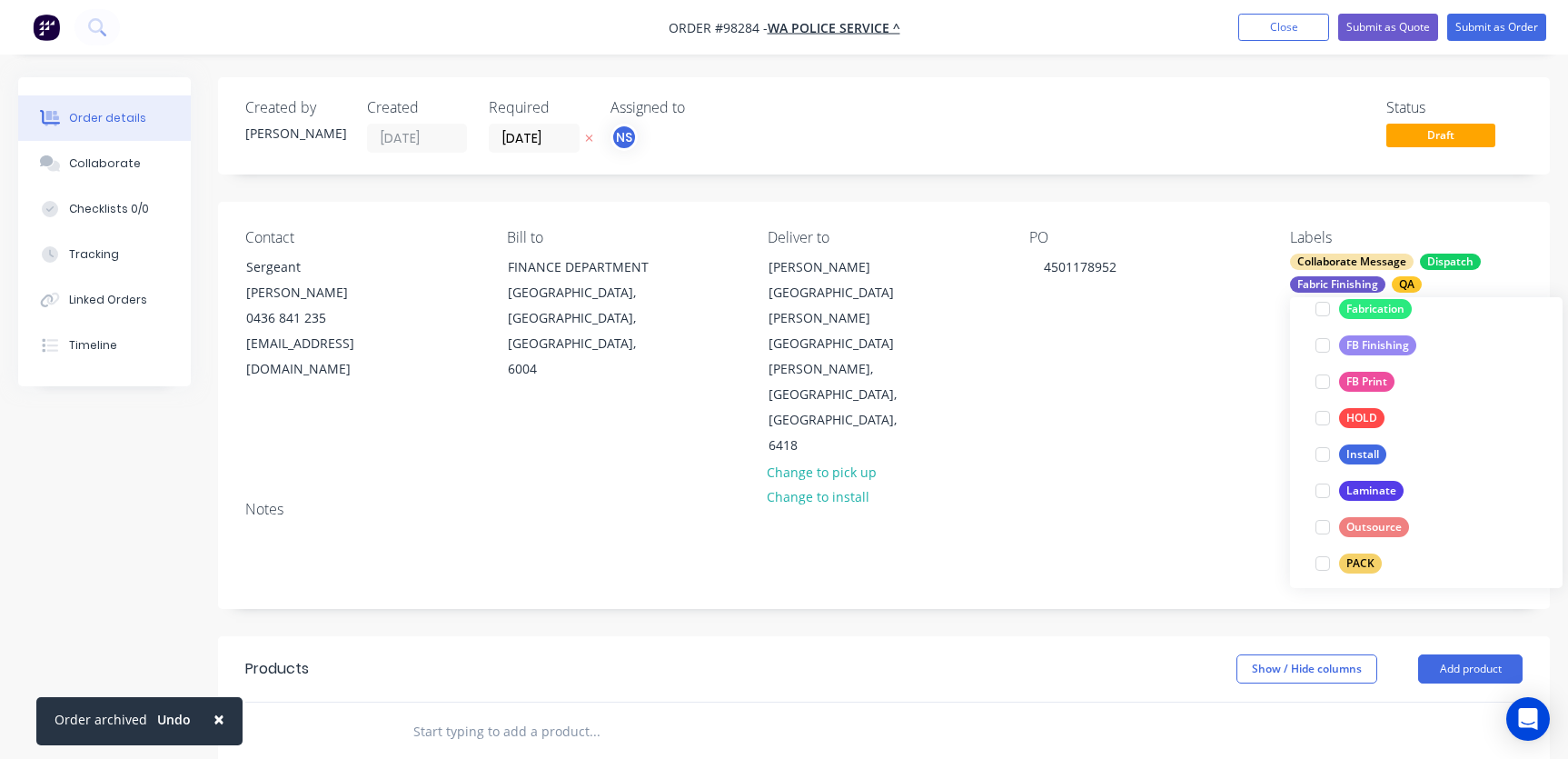
scroll to position [0, 0]
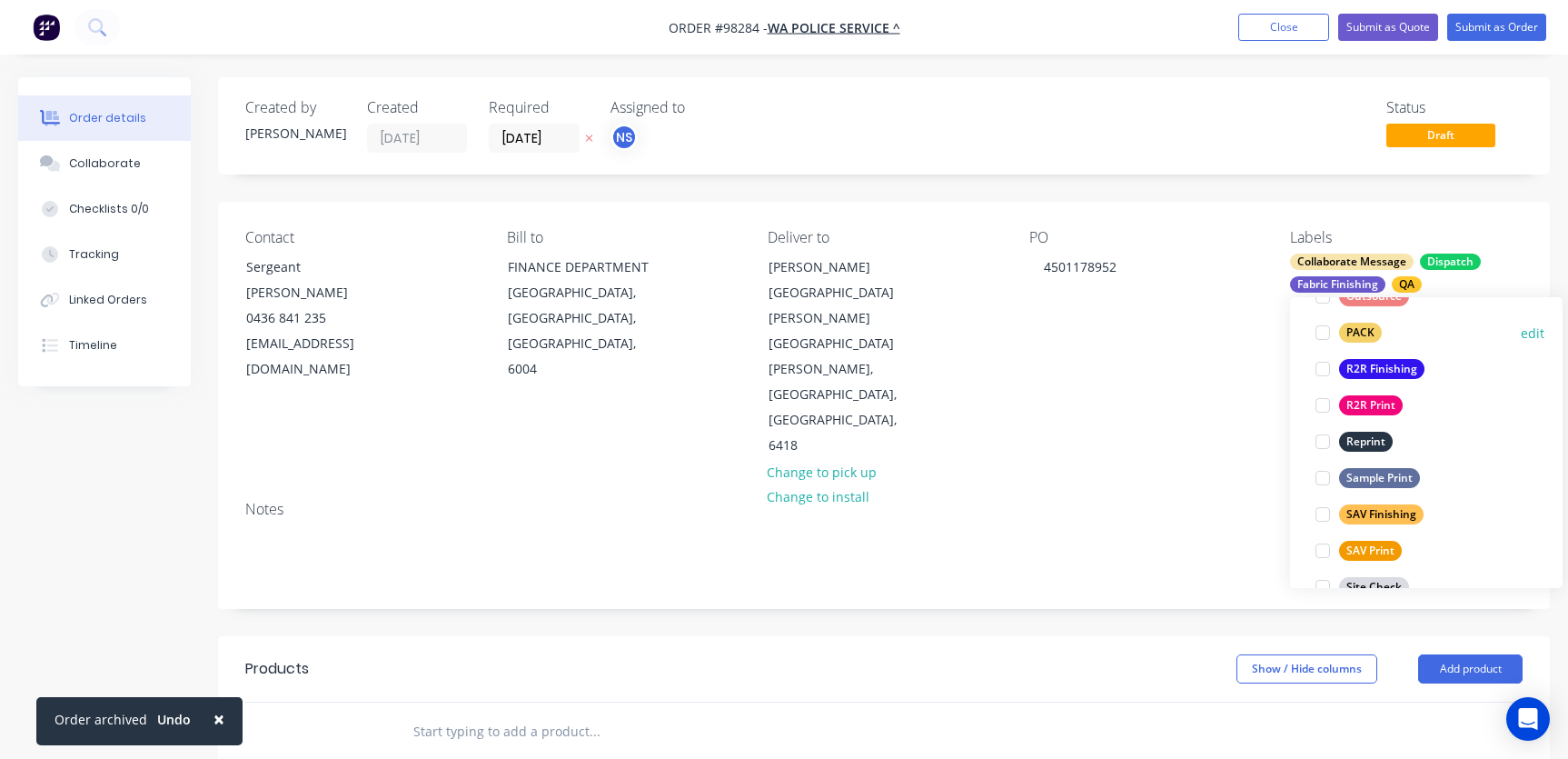
click at [1325, 333] on div at bounding box center [1322, 332] width 36 height 36
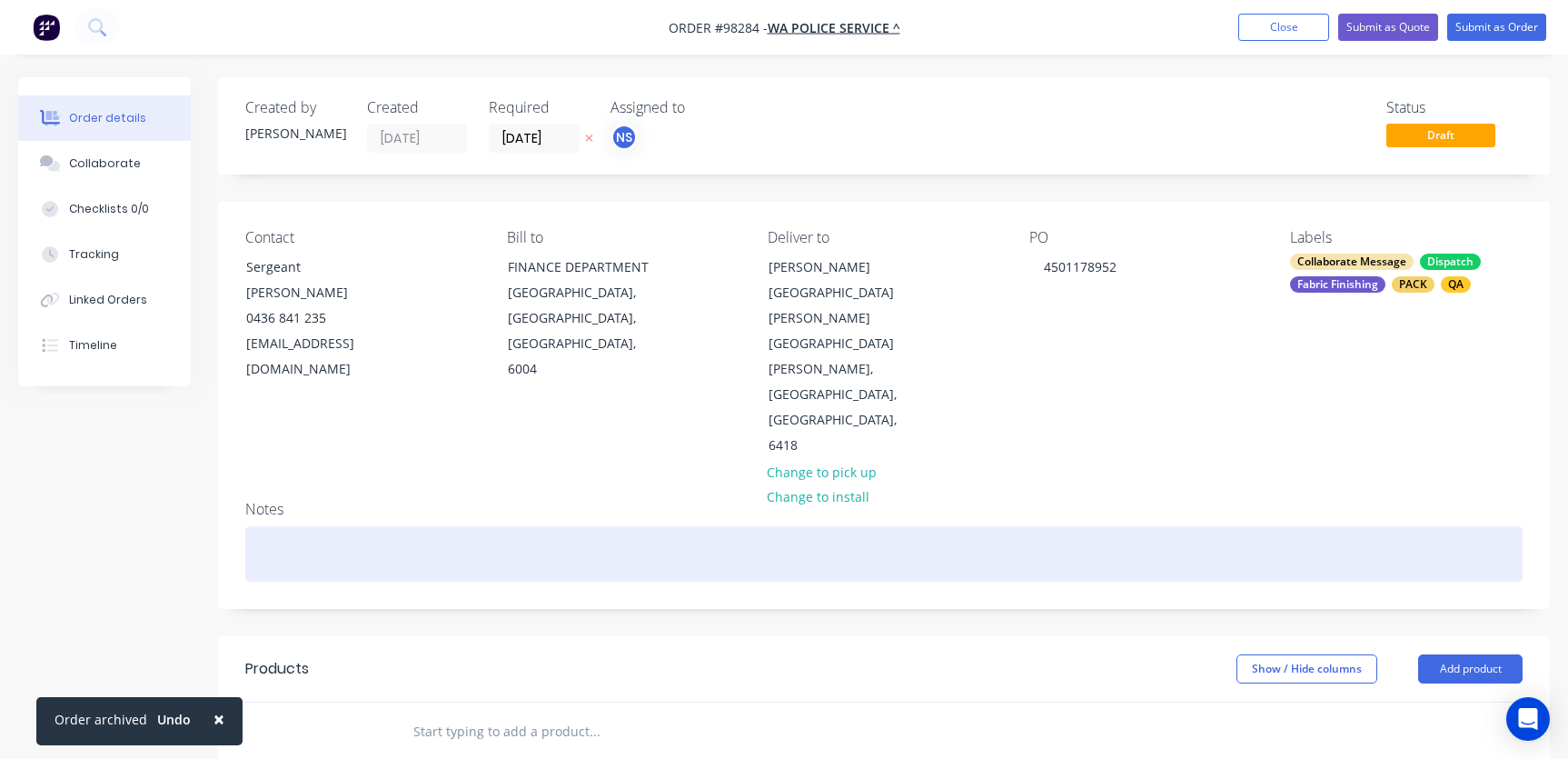
click at [387, 526] on div at bounding box center [883, 553] width 1277 height 56
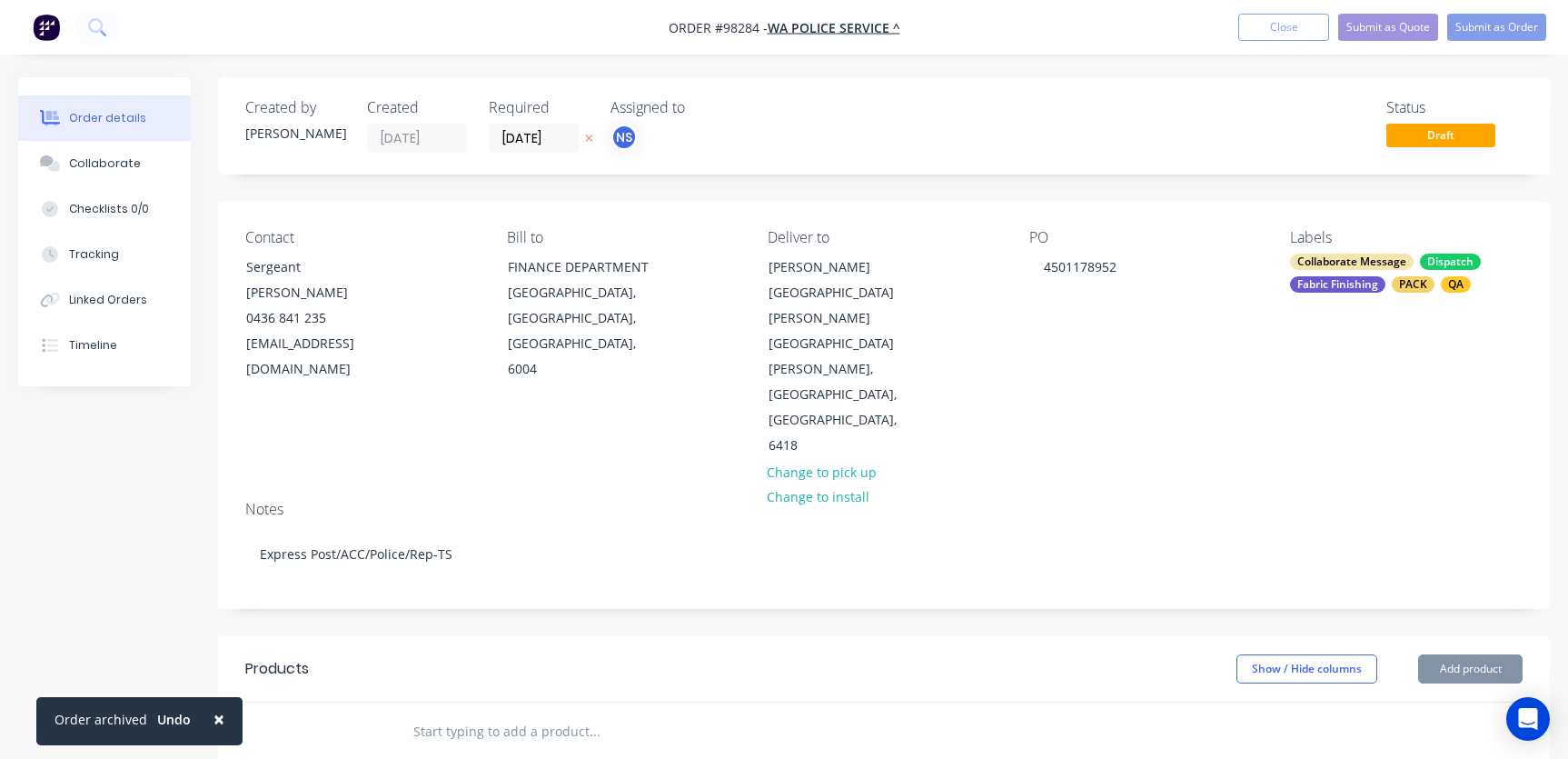
click at [480, 713] on input "text" at bounding box center [594, 731] width 364 height 36
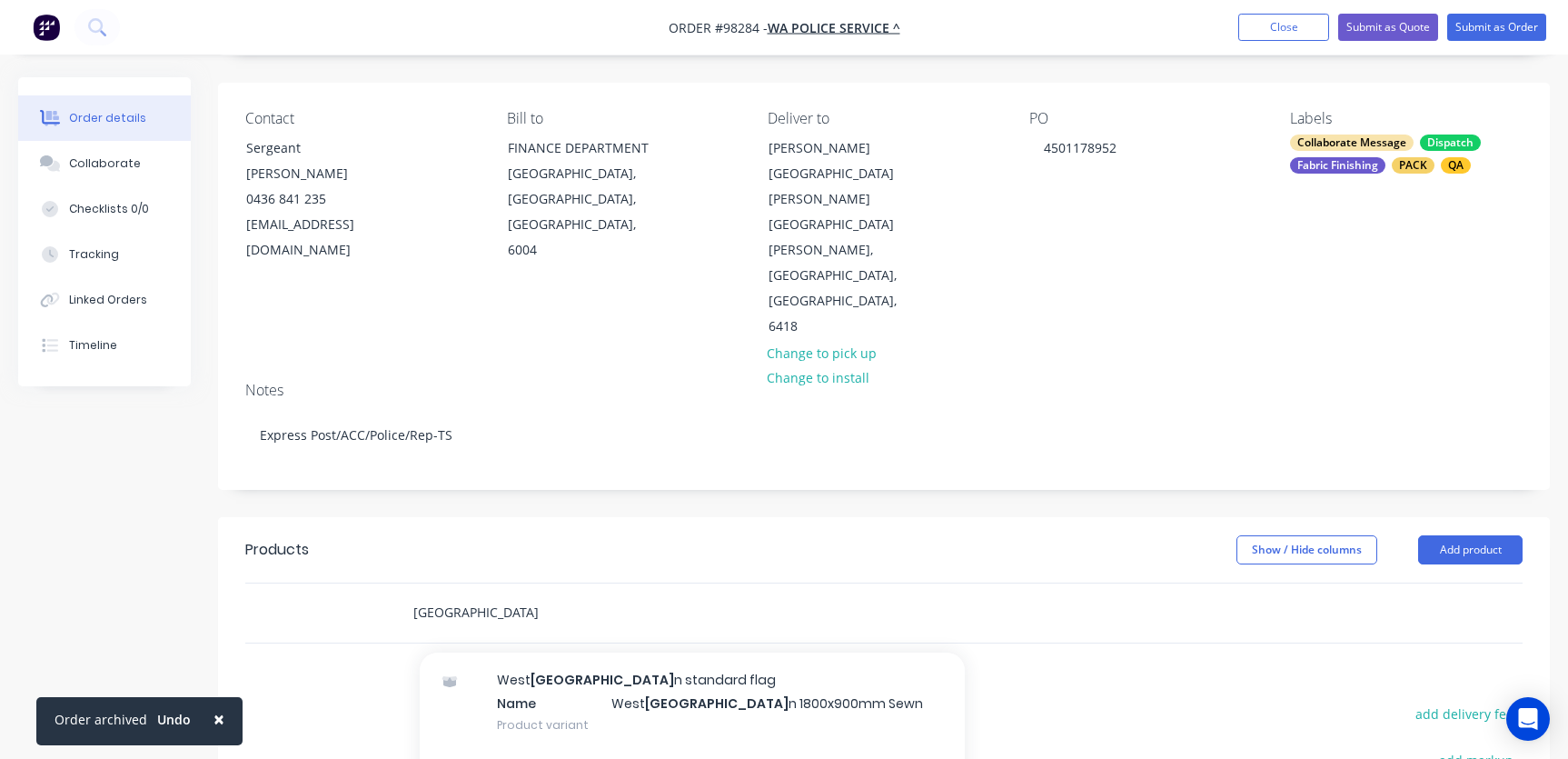
scroll to position [826, 0]
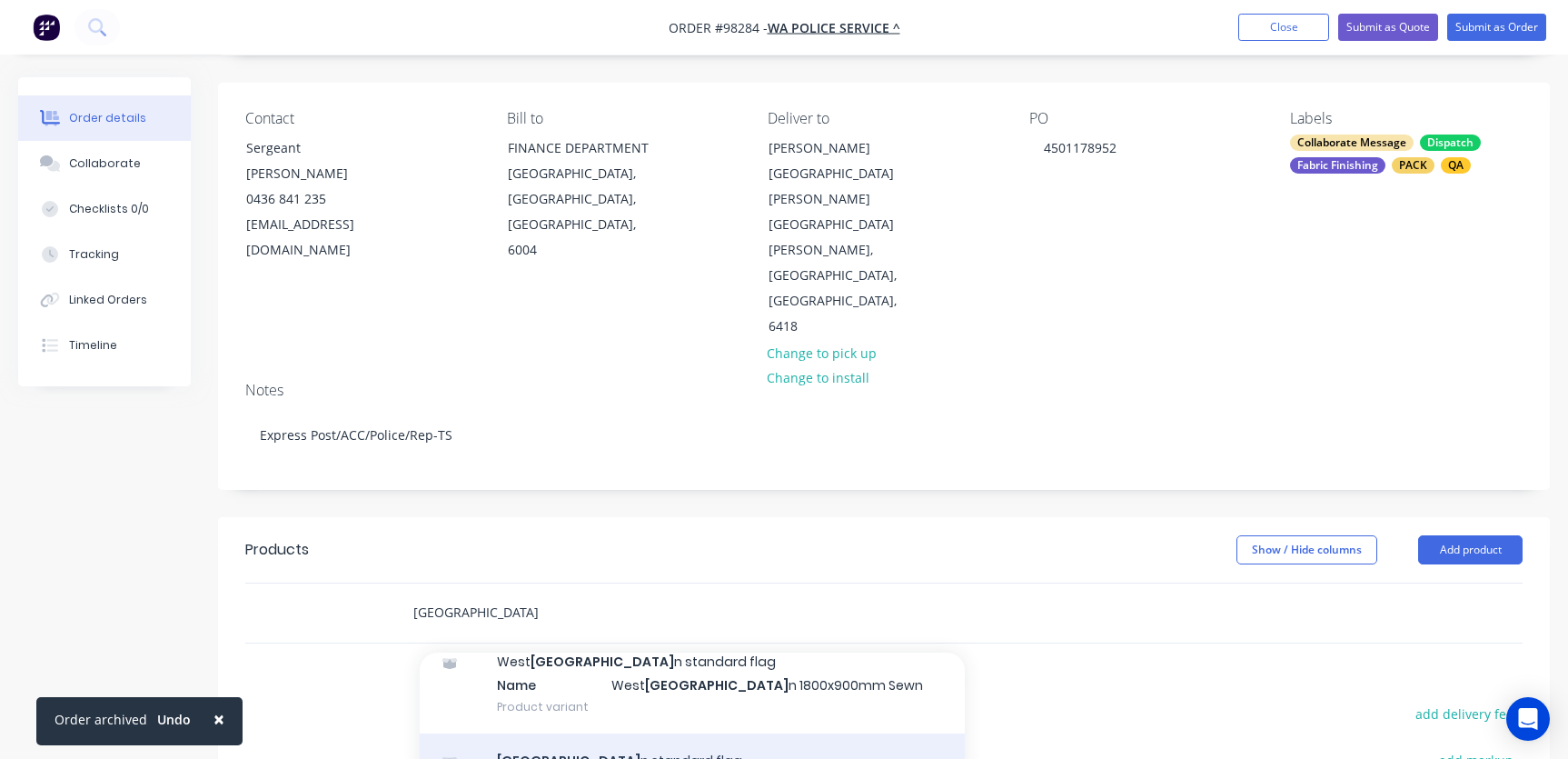
type input "[GEOGRAPHIC_DATA]"
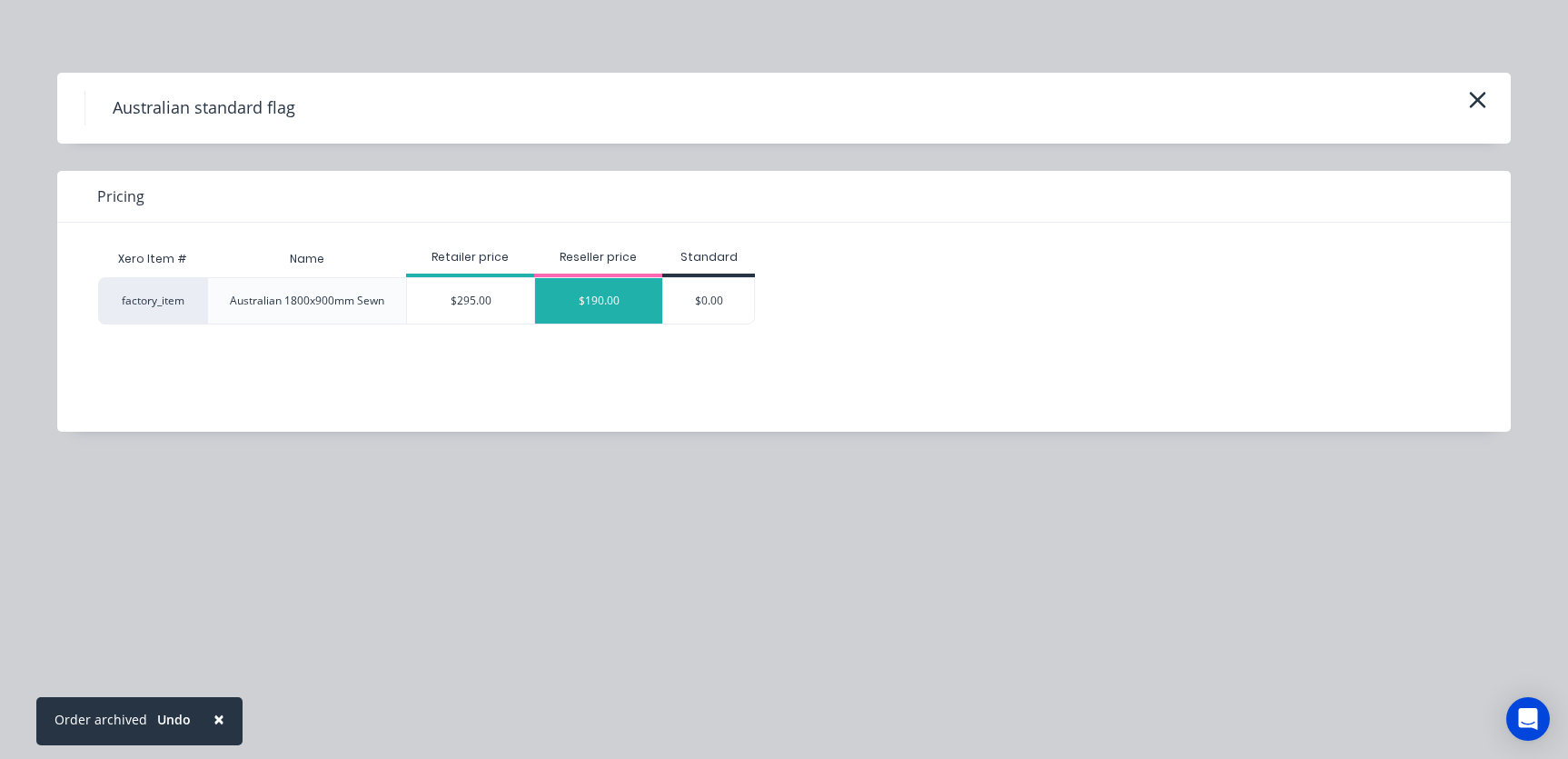
click at [573, 293] on div "$190.00" at bounding box center [599, 300] width 127 height 46
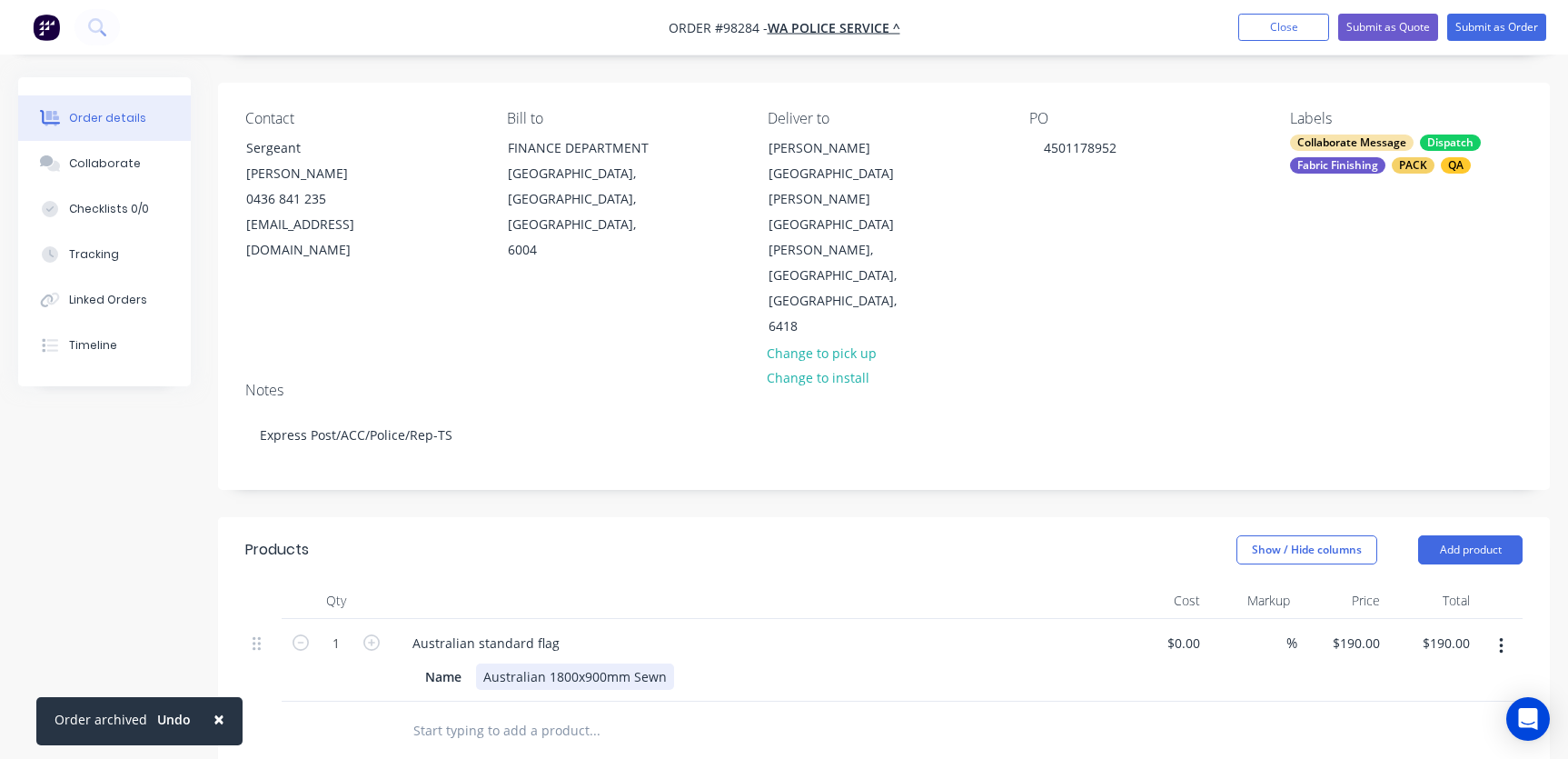
click at [633, 663] on div "Australian 1800x900mm Sewn" at bounding box center [574, 676] width 198 height 26
click at [1363, 629] on input "$190.00" at bounding box center [1359, 642] width 57 height 26
type input "$215.02"
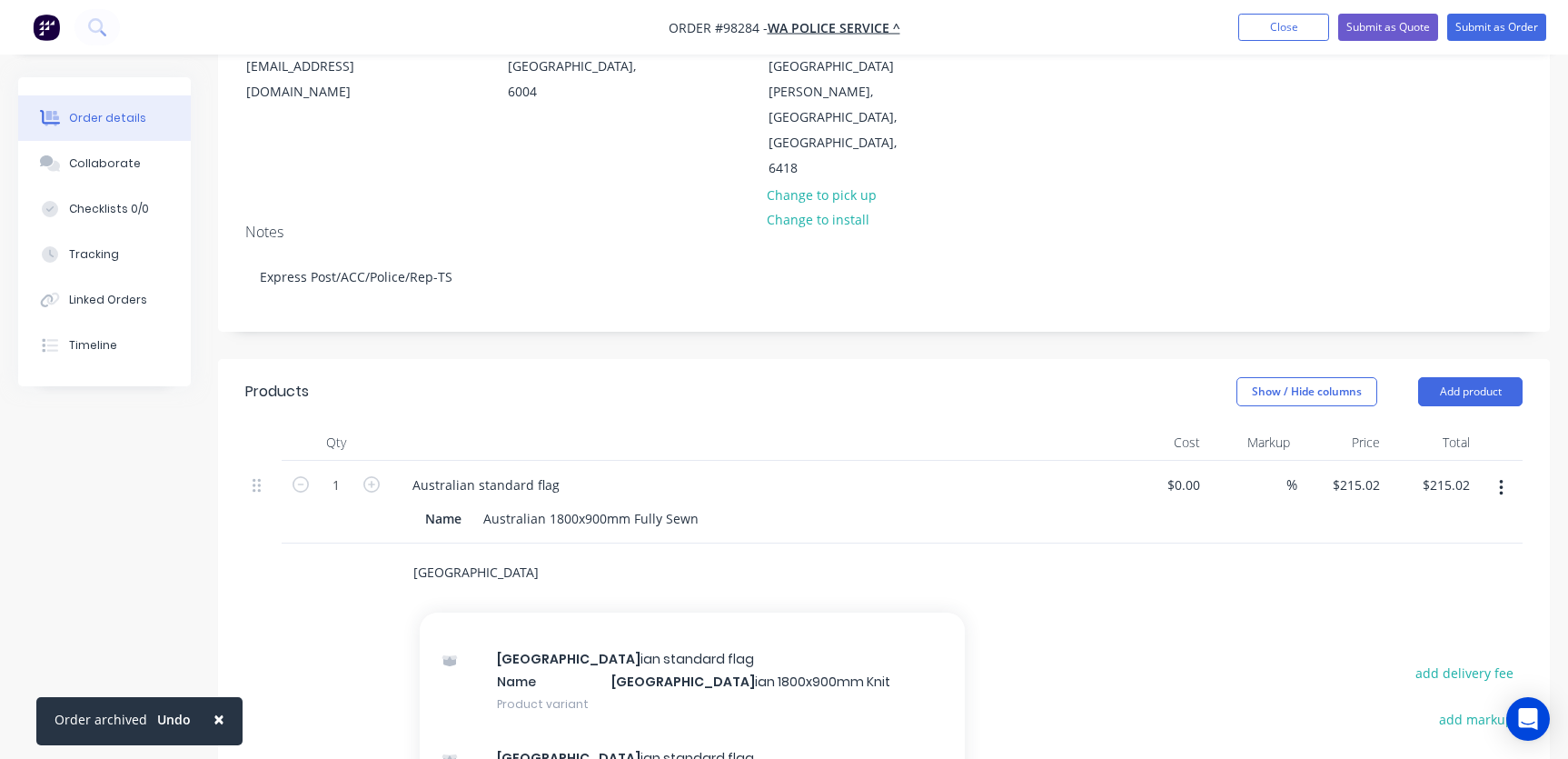
scroll to position [337, 0]
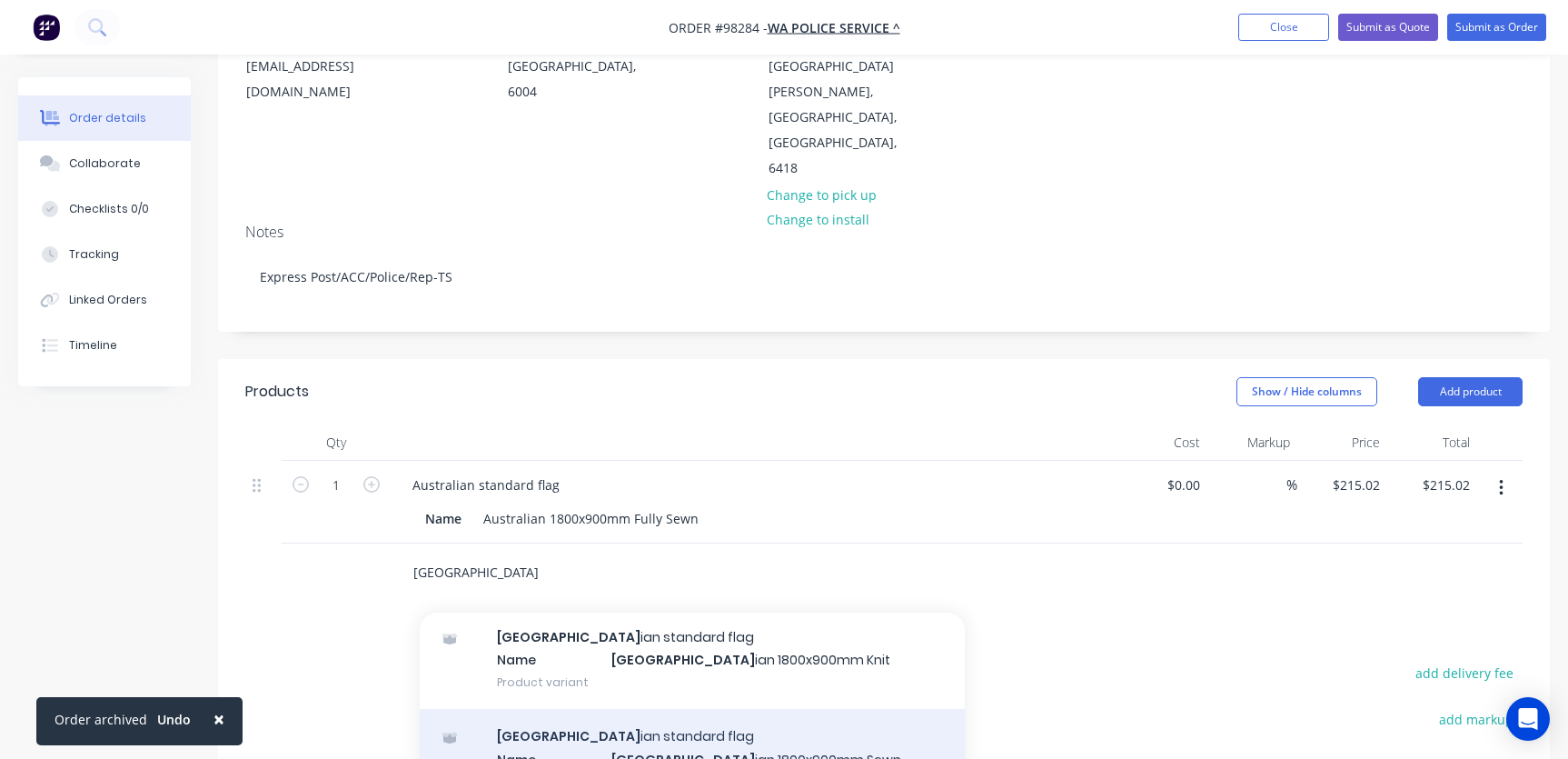
type input "[GEOGRAPHIC_DATA]"
click at [681, 709] on div "West Austral ian standard flag Name West Austral ian 1800x900mm Sewn Product va…" at bounding box center [691, 759] width 545 height 100
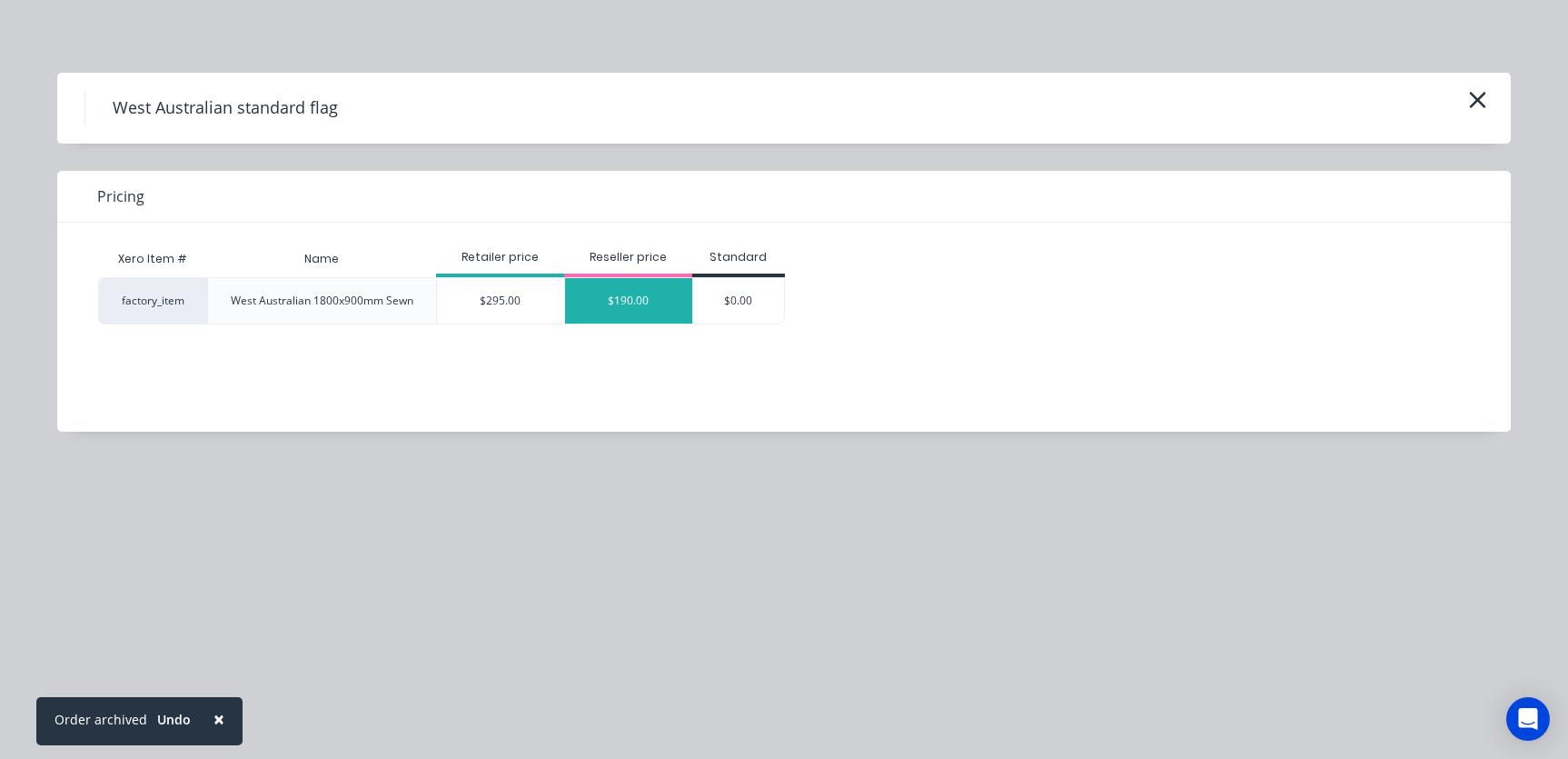
click at [608, 306] on div "$190.00" at bounding box center [628, 300] width 127 height 46
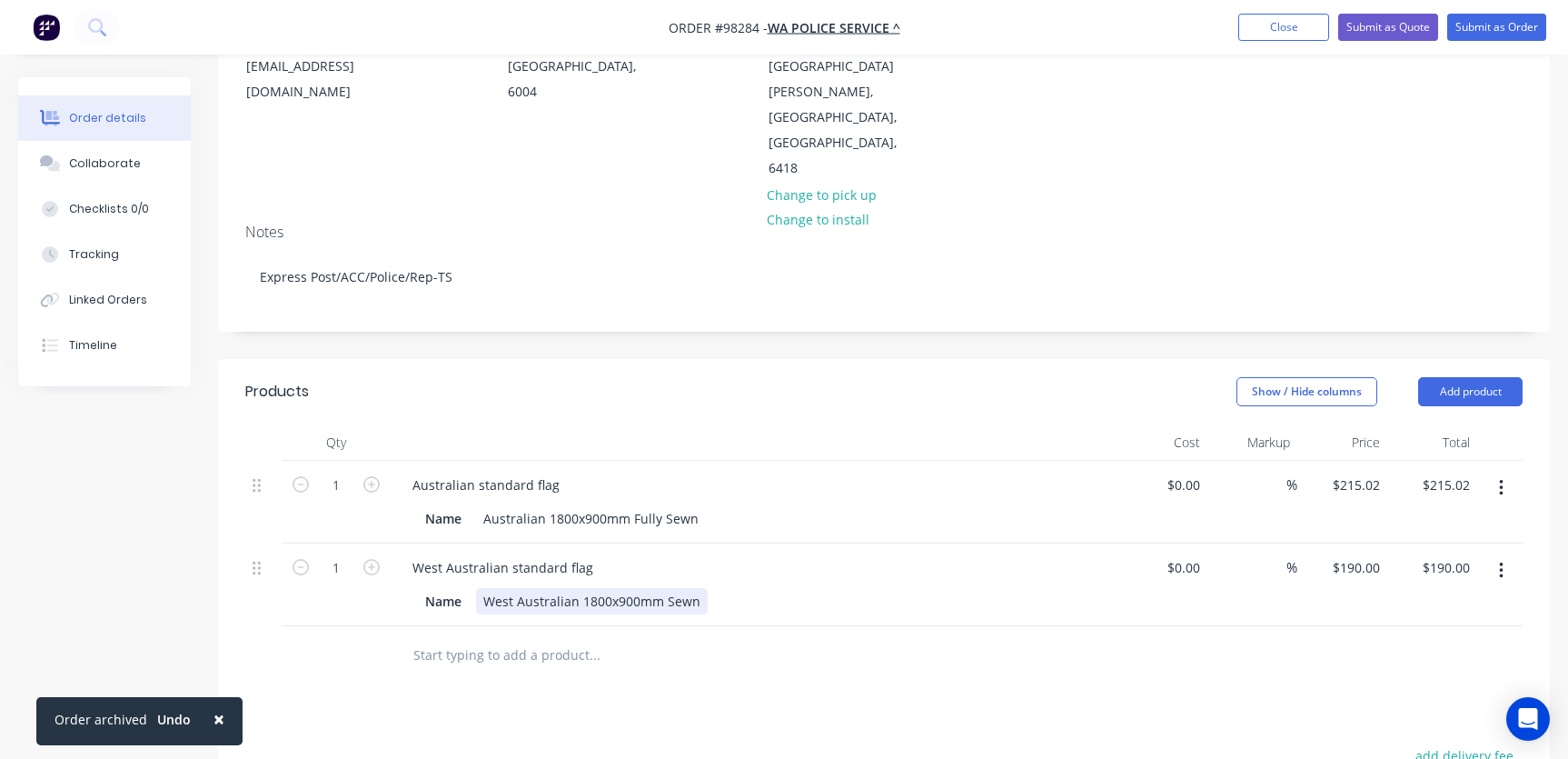
click at [662, 588] on div "West Australian 1800x900mm Sewn" at bounding box center [592, 601] width 232 height 26
click at [1349, 554] on div "190 190" at bounding box center [1367, 567] width 38 height 26
type input "1"
type input "$215.02"
type input "215.02"
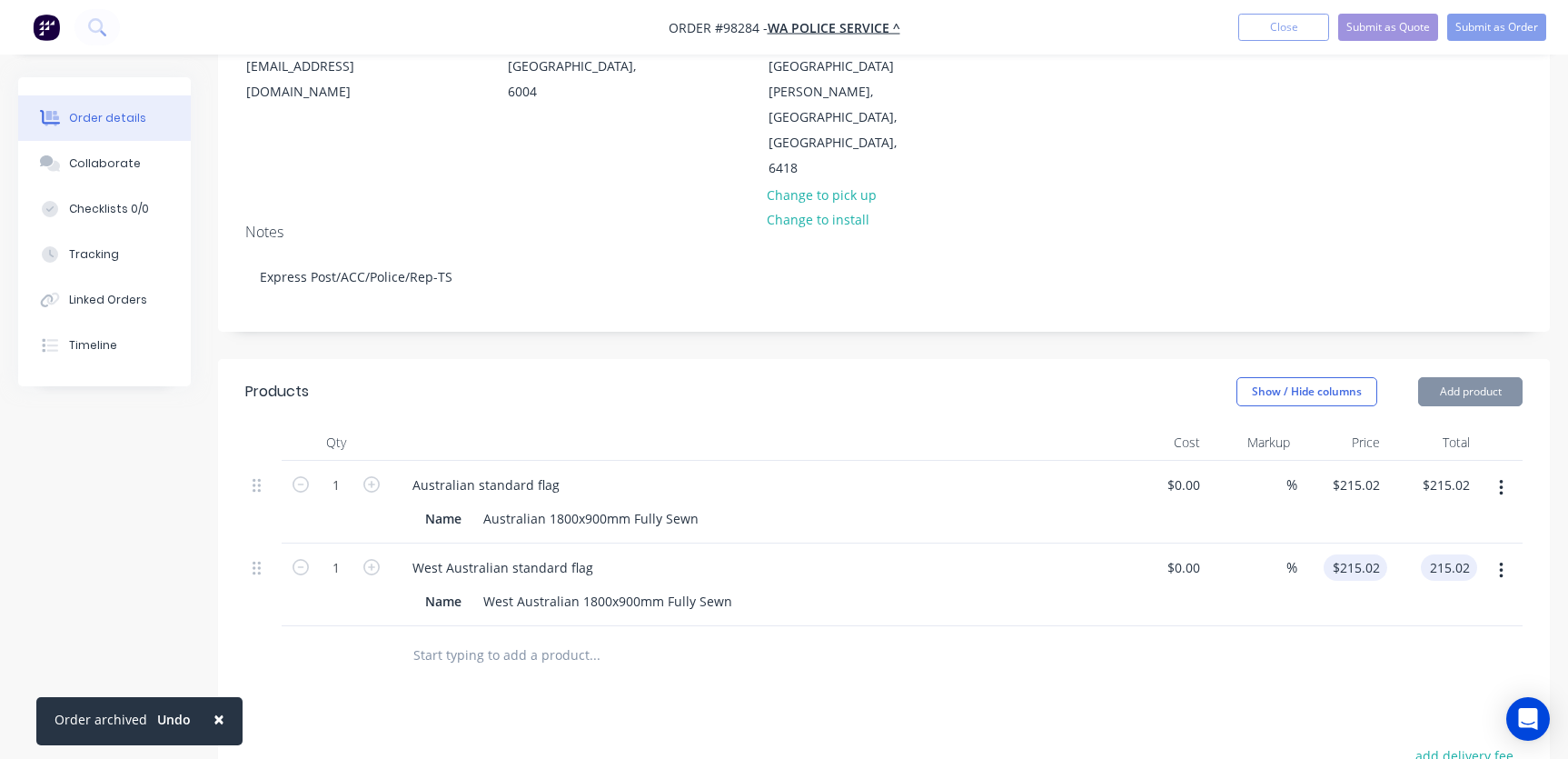
type input "$215.02"
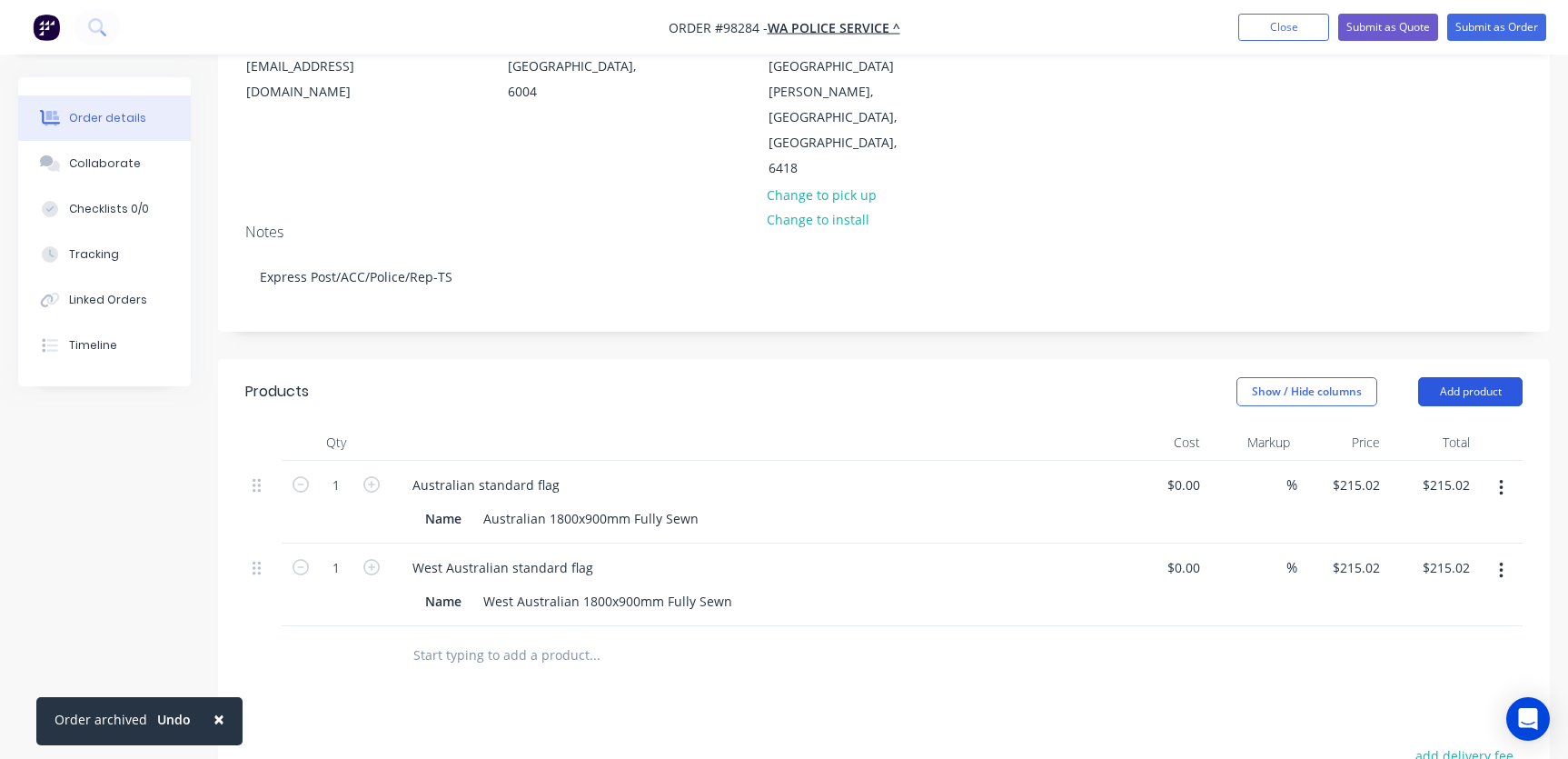
click at [1477, 378] on button "Add product" at bounding box center [1470, 392] width 104 height 29
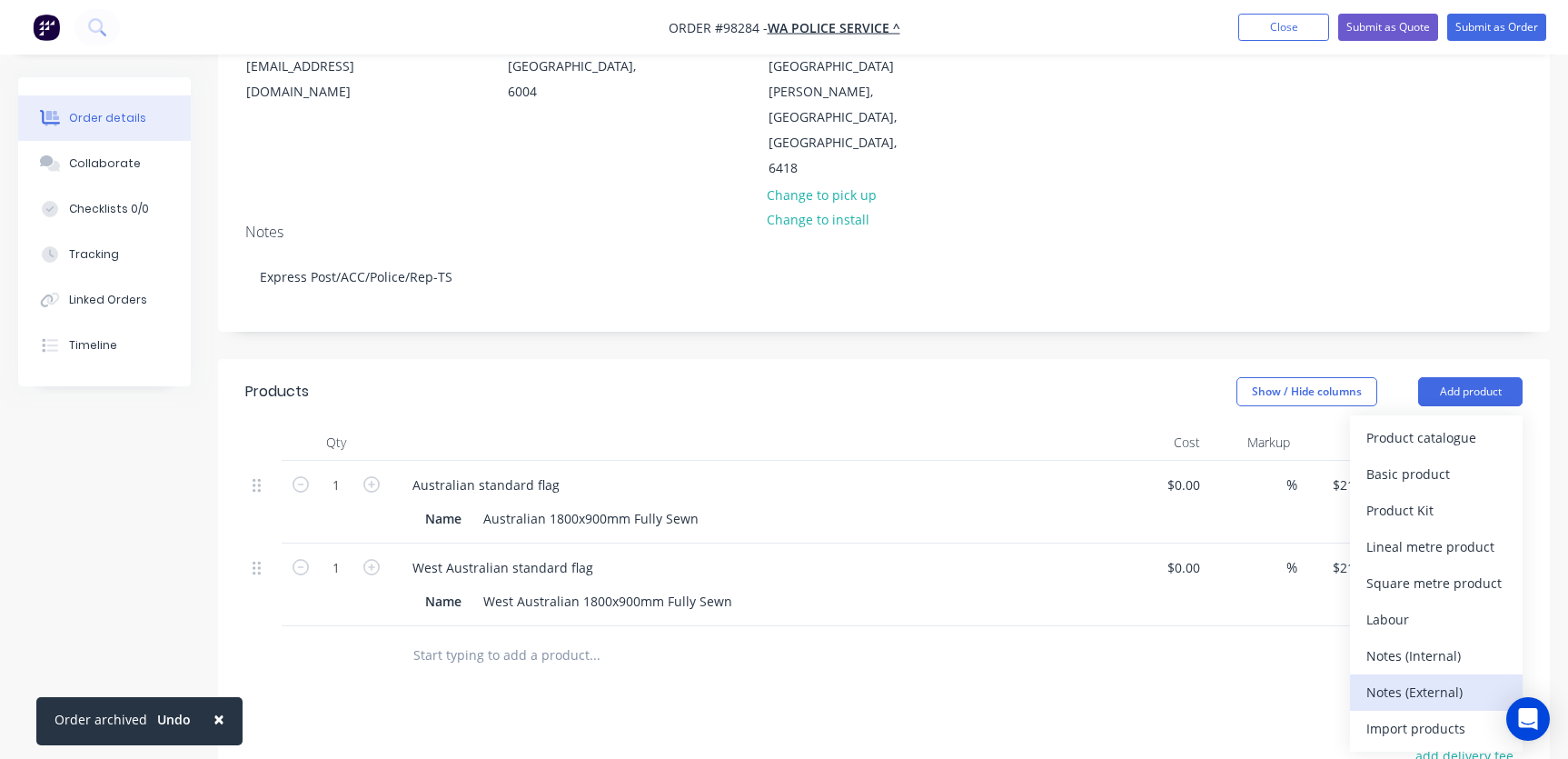
click at [1436, 679] on div "Notes (External)" at bounding box center [1435, 692] width 139 height 26
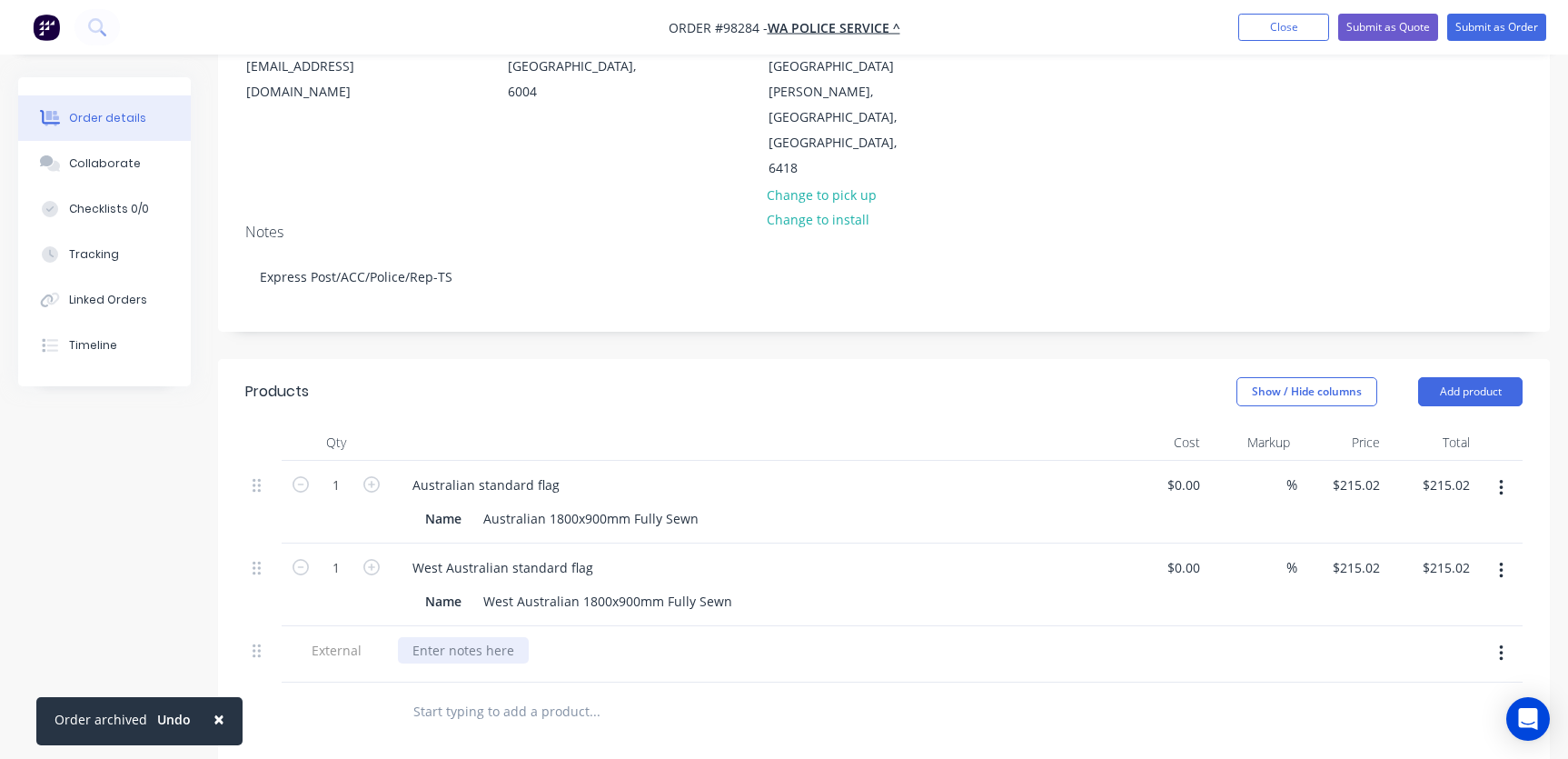
click at [456, 637] on div at bounding box center [463, 650] width 131 height 26
click at [565, 637] on div "Please send copy of invocie with order" at bounding box center [529, 650] width 262 height 26
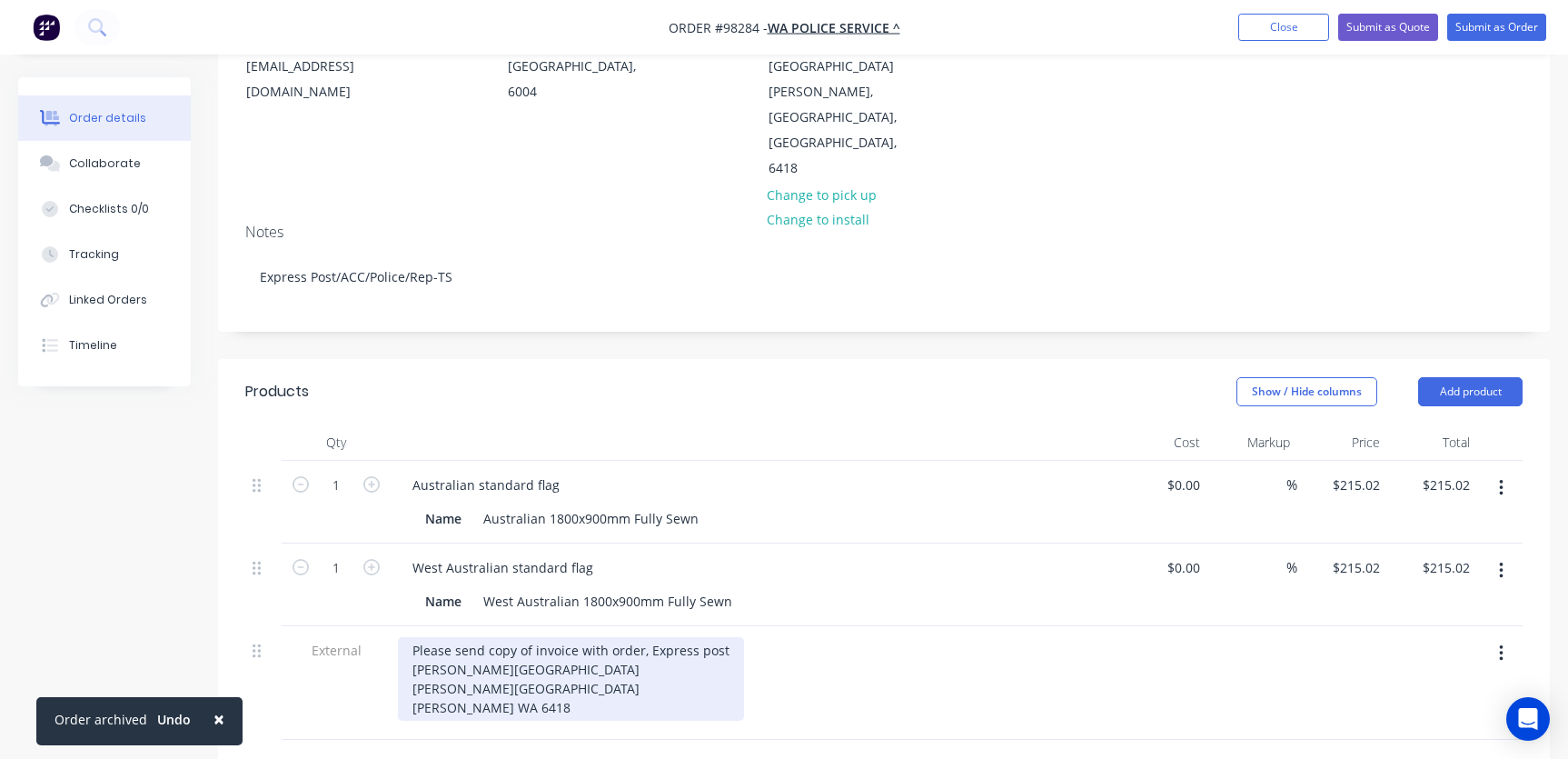
click at [646, 637] on div "Please send copy of invoice with order, Express post [PERSON_NAME][GEOGRAPHIC_D…" at bounding box center [570, 679] width 346 height 84
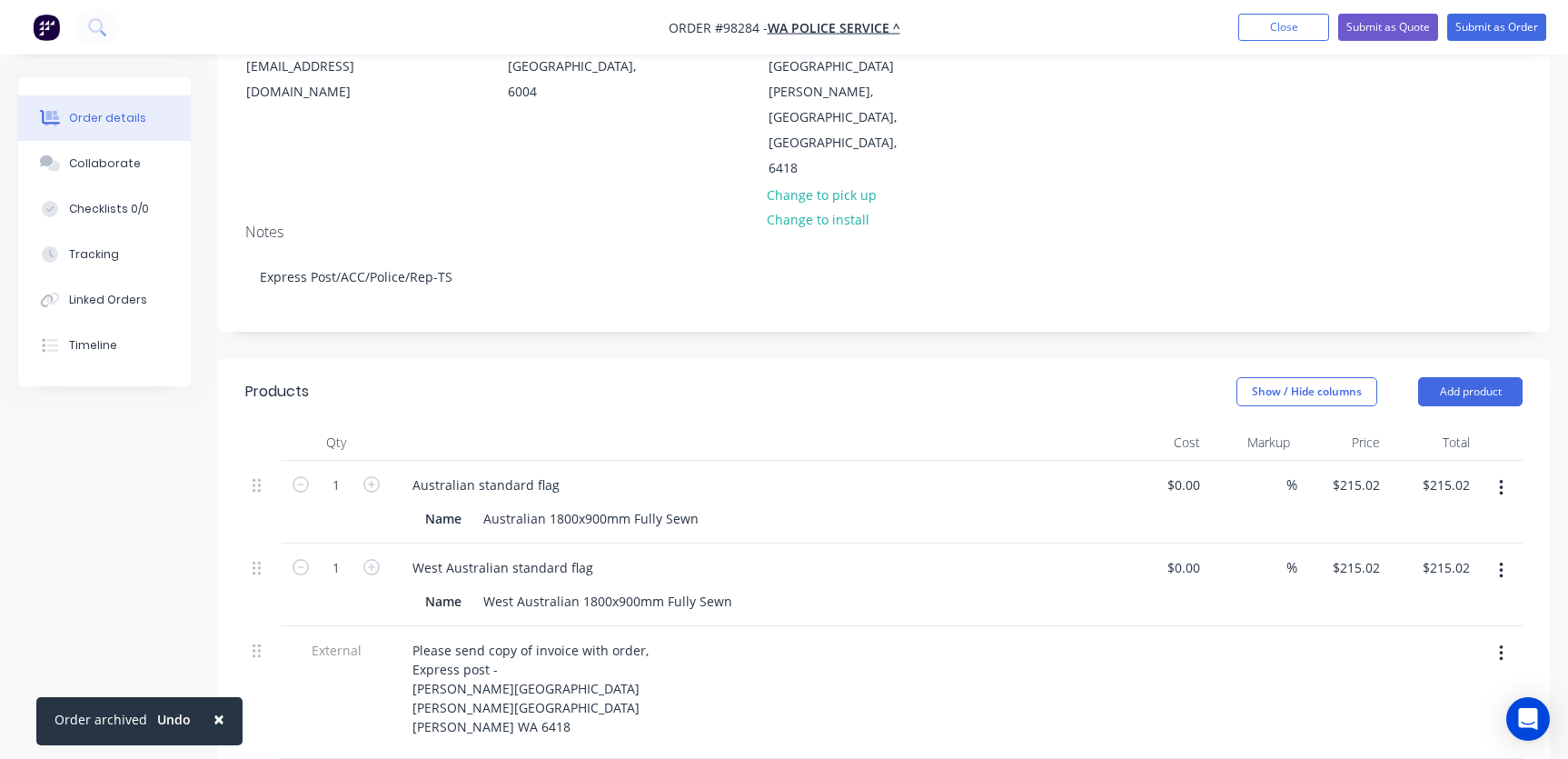
click at [1430, 378] on button "Add product" at bounding box center [1470, 392] width 104 height 29
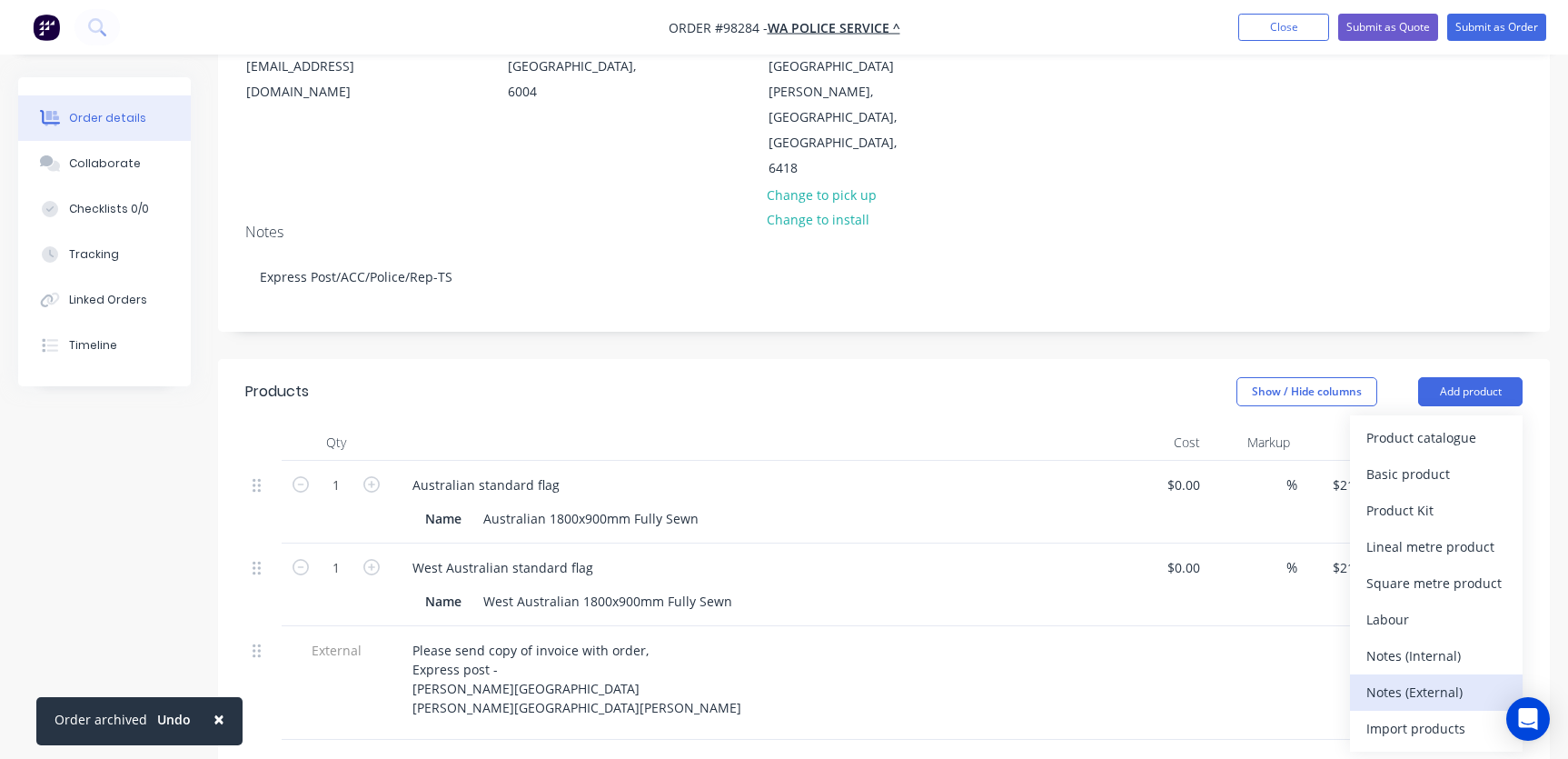
click at [1419, 679] on div "Notes (External)" at bounding box center [1435, 692] width 139 height 26
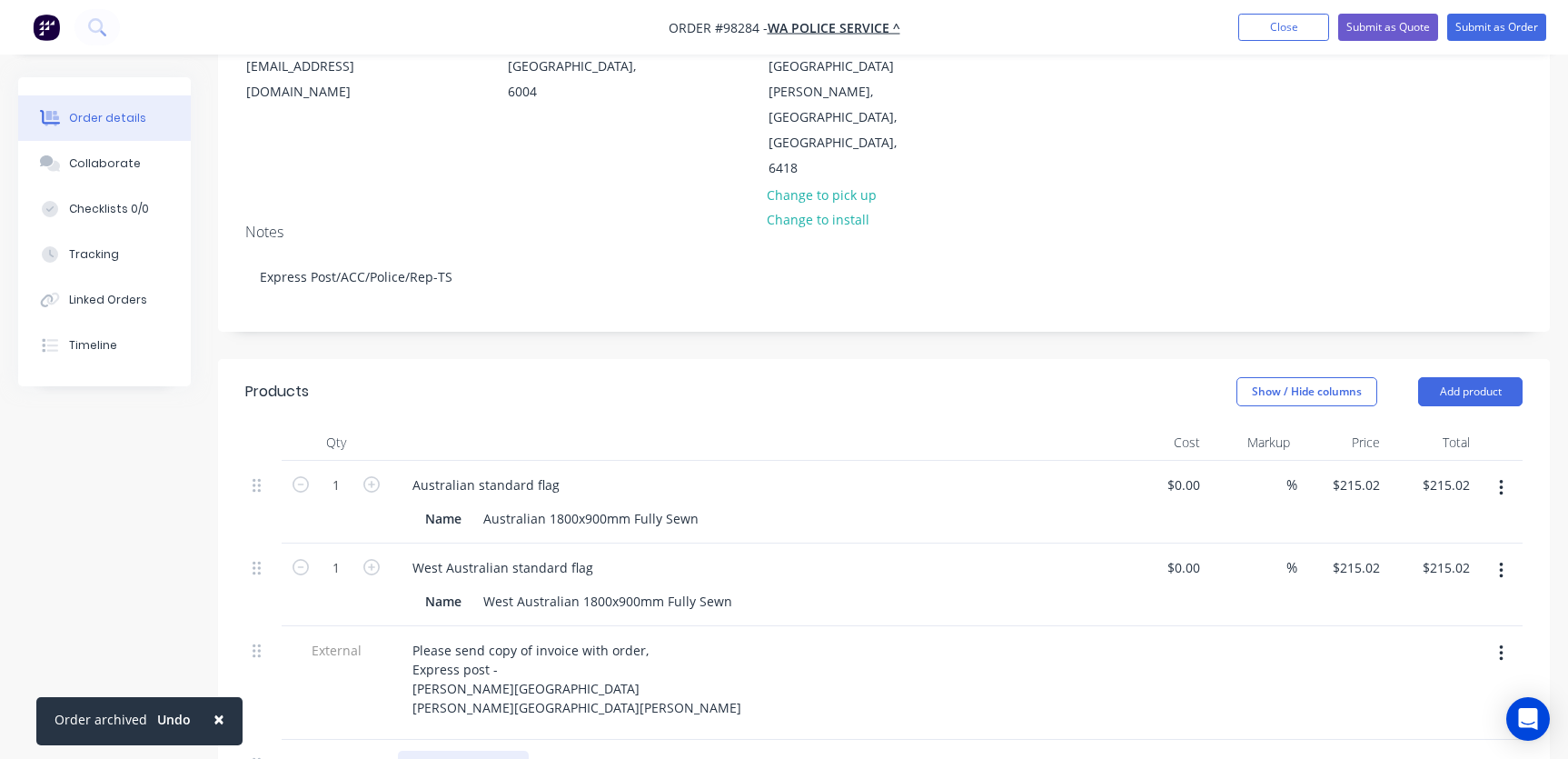
click at [470, 750] on div at bounding box center [463, 763] width 131 height 26
click at [731, 637] on div "Please send copy of invoice with order, Express post - [PERSON_NAME][GEOGRAPHIC…" at bounding box center [754, 679] width 712 height 84
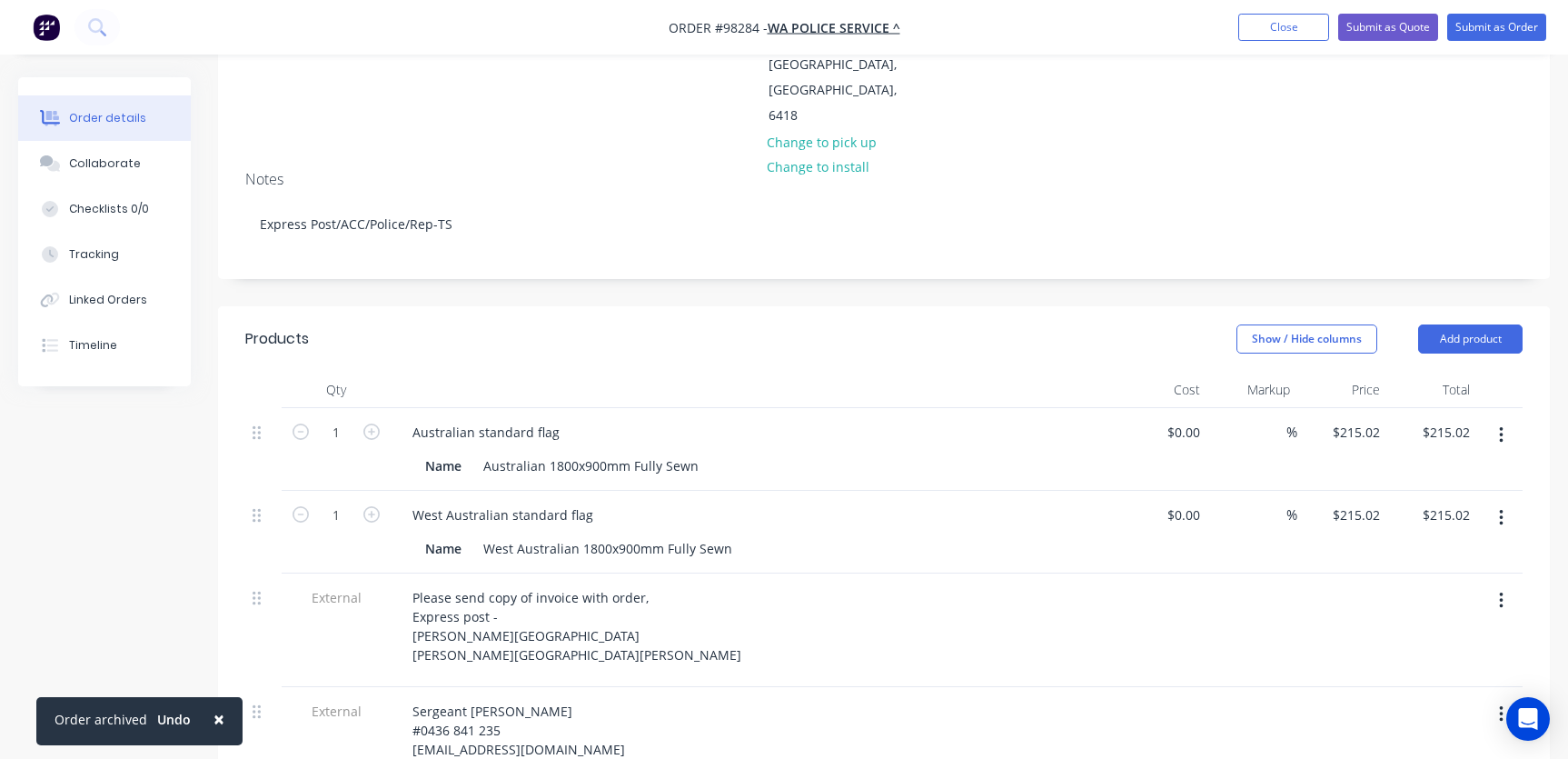
scroll to position [358, 0]
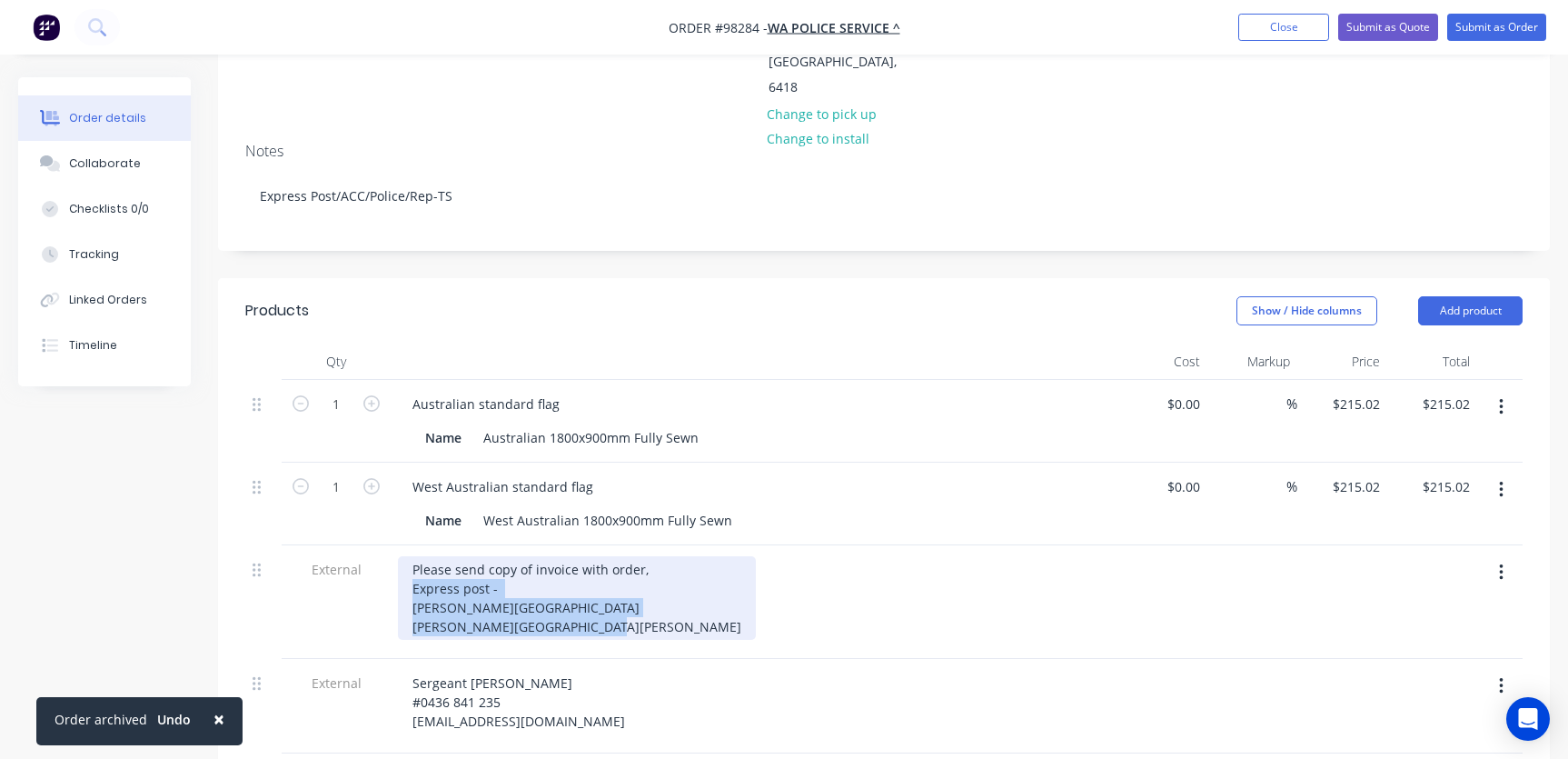
drag, startPoint x: 410, startPoint y: 489, endPoint x: 606, endPoint y: 537, distance: 201.8
click at [606, 556] on div "Please send copy of invoice with order, Express post - [PERSON_NAME][GEOGRAPHIC…" at bounding box center [576, 598] width 358 height 84
copy div "Express post - [PERSON_NAME][GEOGRAPHIC_DATA] [PERSON_NAME][GEOGRAPHIC_DATA][PE…"
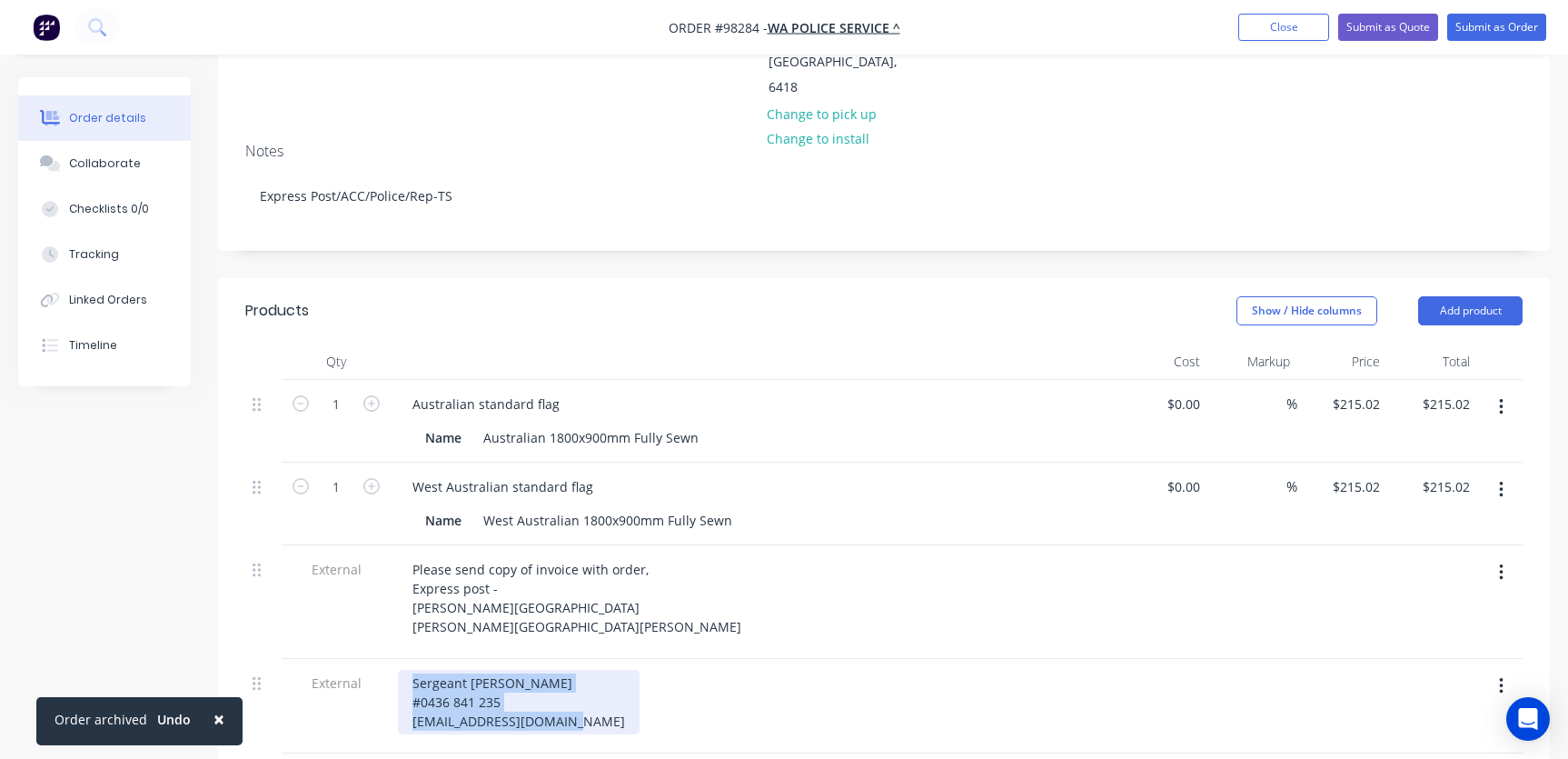
drag, startPoint x: 410, startPoint y: 595, endPoint x: 551, endPoint y: 612, distance: 142.0
click at [635, 669] on div "Sergeant [PERSON_NAME] #0436 841 235 [EMAIL_ADDRESS][DOMAIN_NAME]" at bounding box center [754, 701] width 712 height 64
copy div "Sergeant [PERSON_NAME] #0436 841 235 [EMAIL_ADDRESS][DOMAIN_NAME]"
click at [113, 161] on div "Collaborate" at bounding box center [105, 163] width 72 height 17
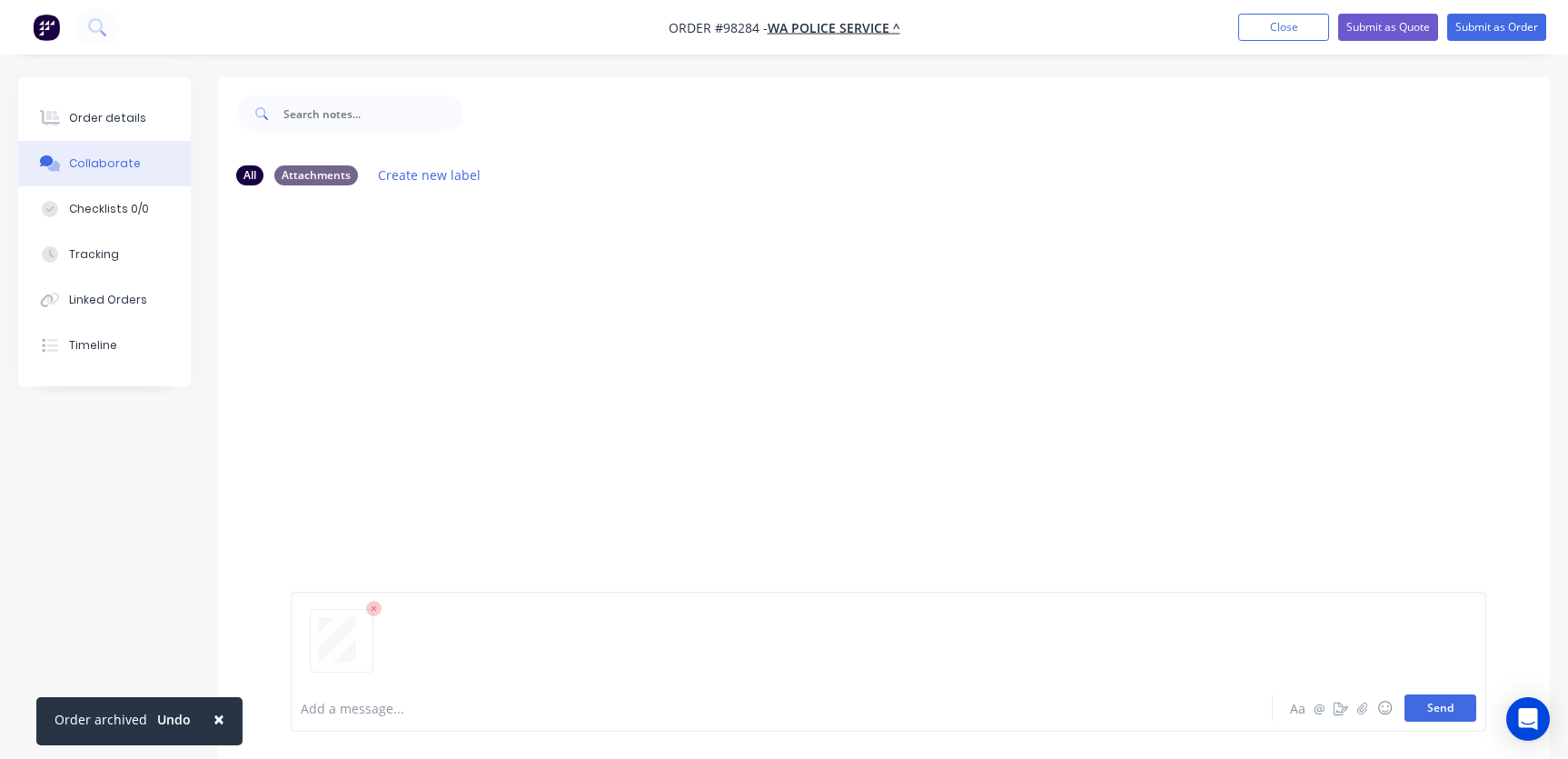
click at [1431, 710] on button "Send" at bounding box center [1440, 708] width 72 height 27
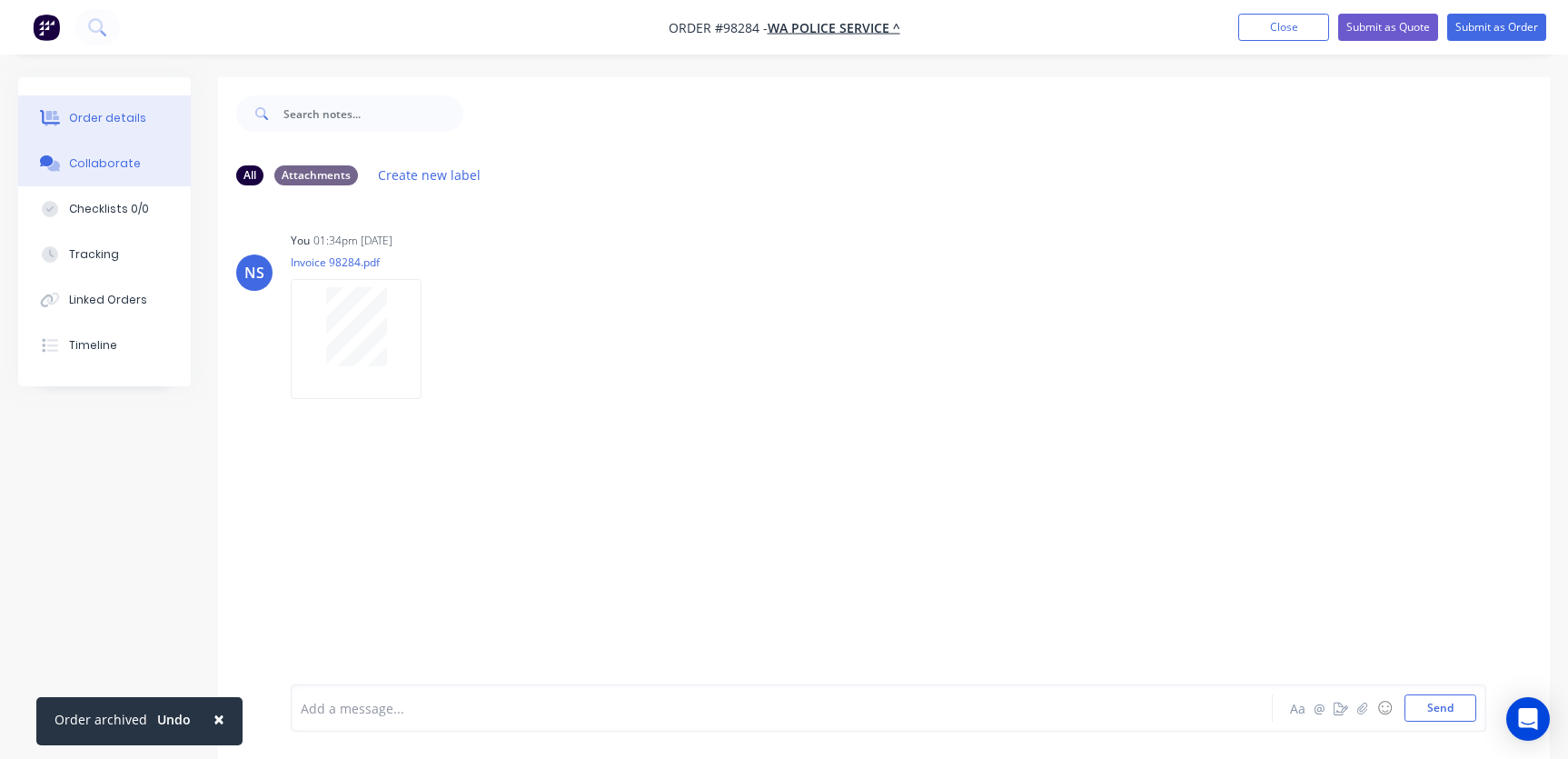
click at [108, 123] on div "Order details" at bounding box center [107, 118] width 77 height 17
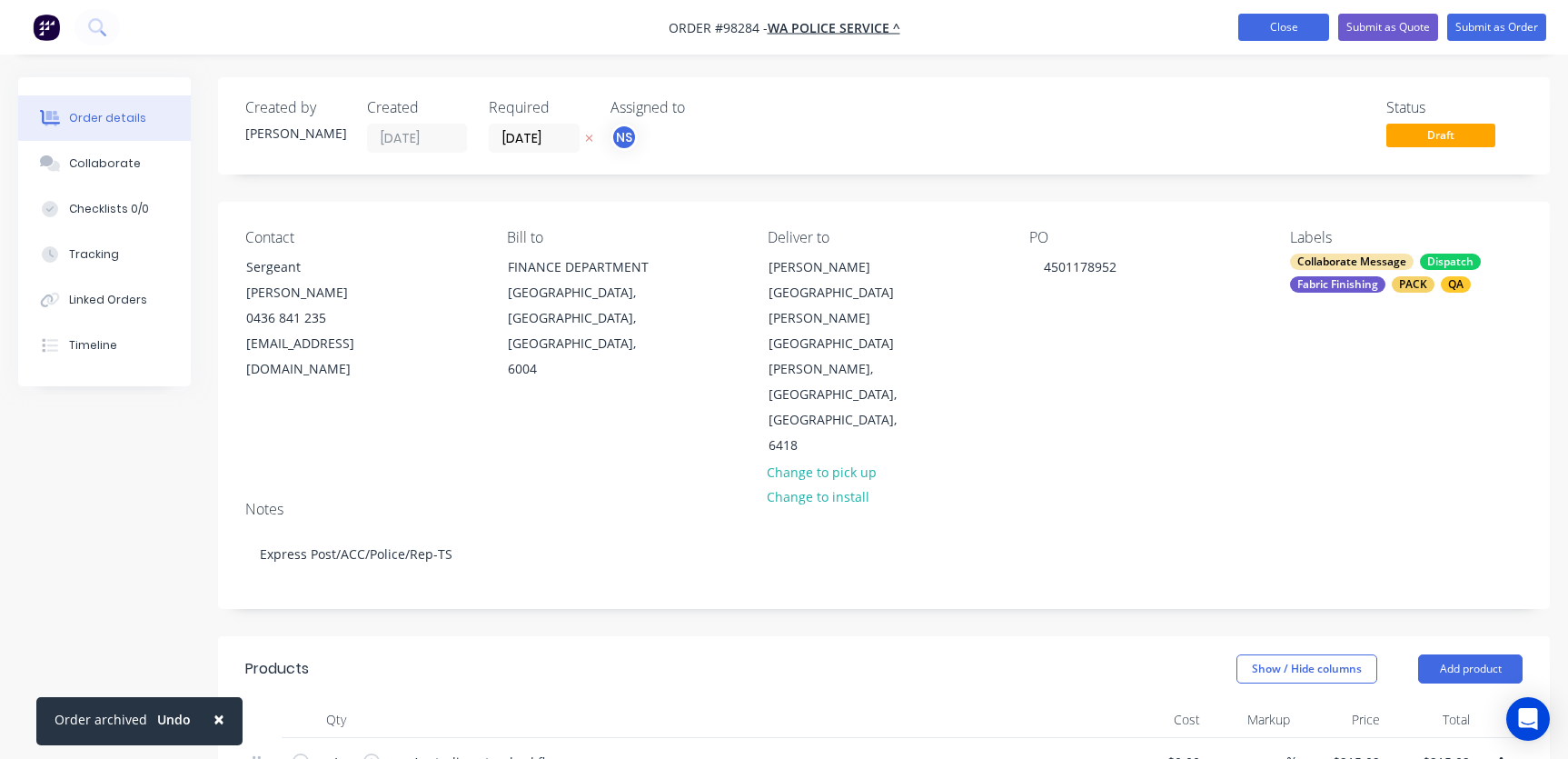
click at [1266, 26] on button "Close" at bounding box center [1283, 27] width 91 height 27
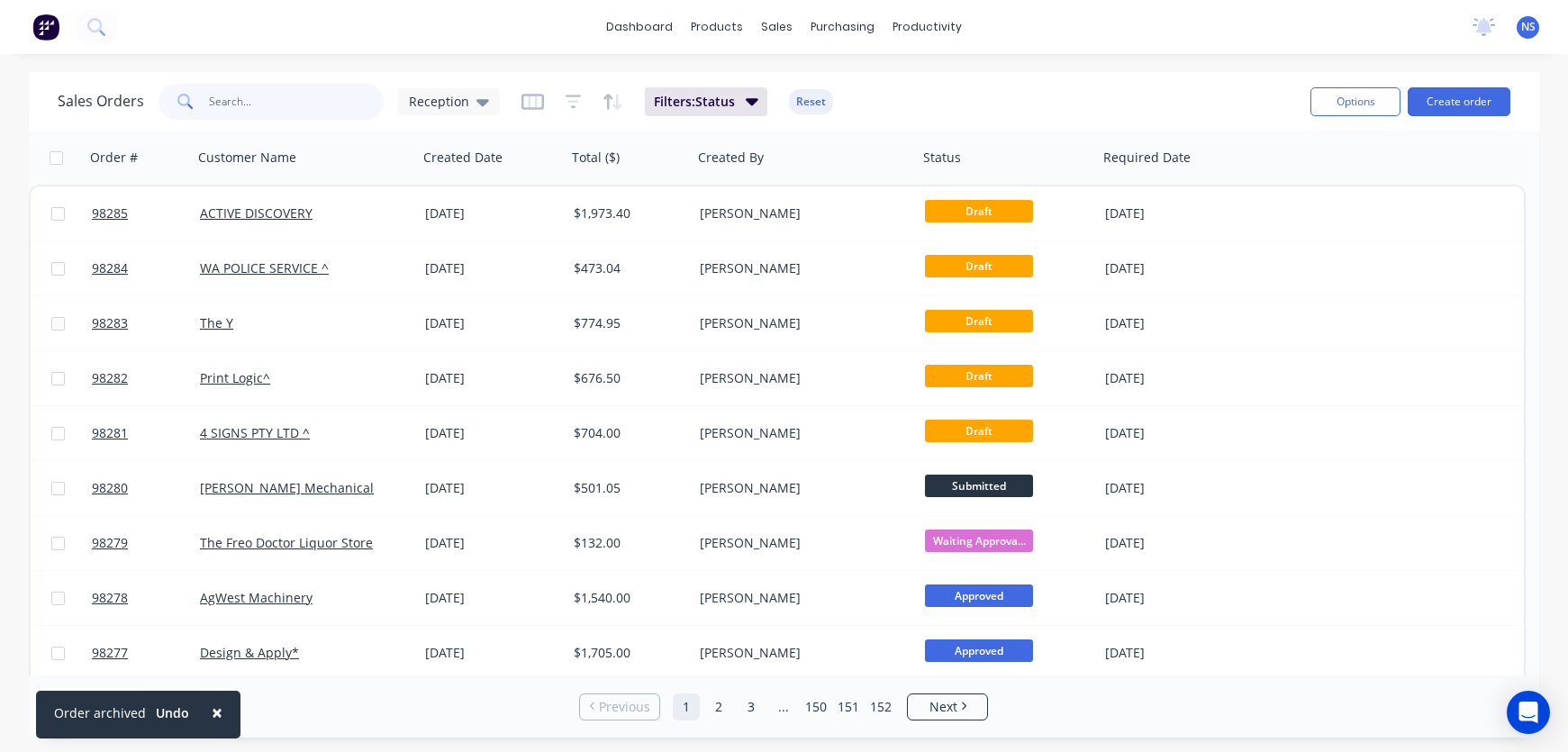
click at [281, 109] on input "text" at bounding box center [297, 101] width 176 height 36
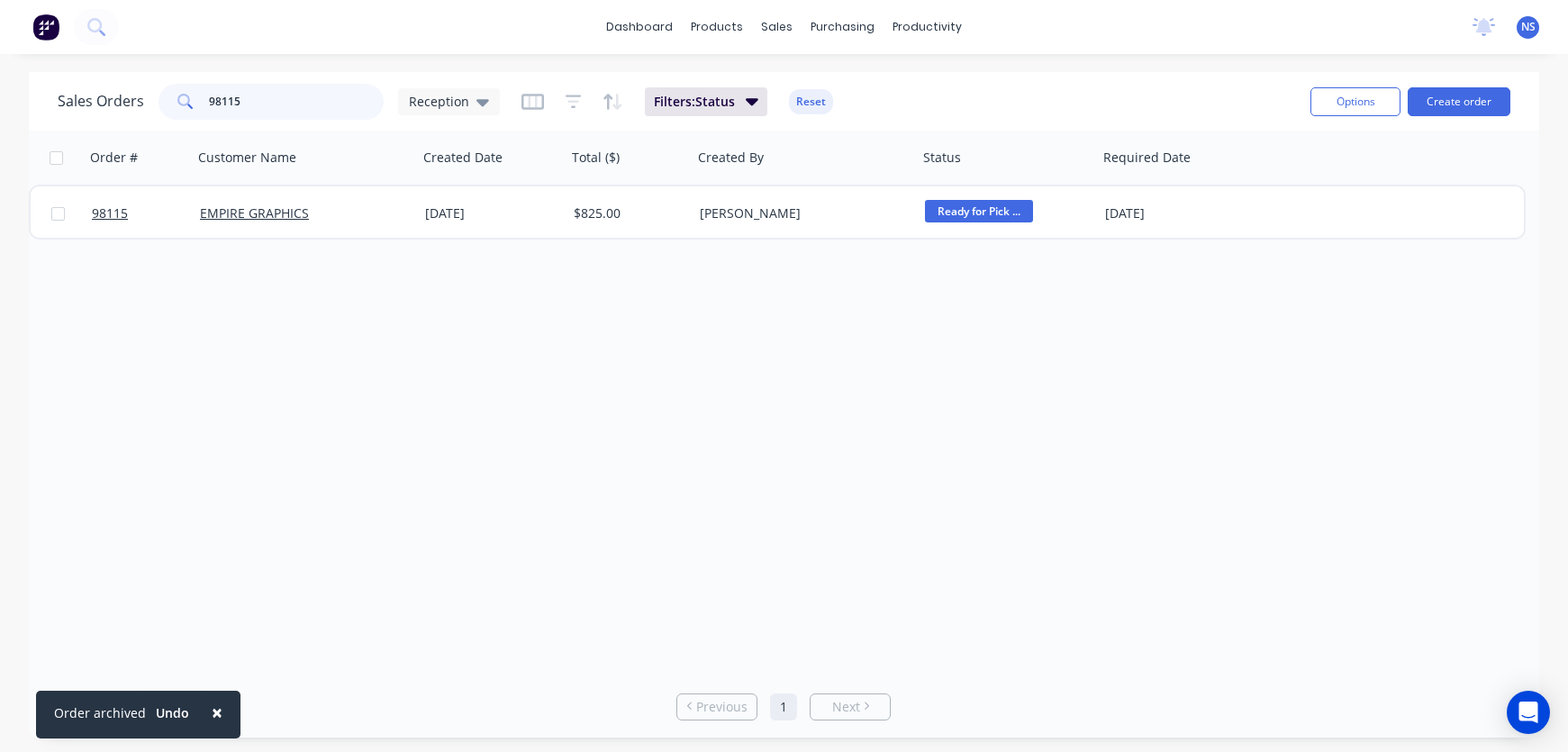
click at [333, 109] on input "98115" at bounding box center [297, 101] width 176 height 36
click at [288, 97] on input "97982" at bounding box center [297, 101] width 176 height 36
click at [331, 97] on input "98006" at bounding box center [297, 101] width 176 height 36
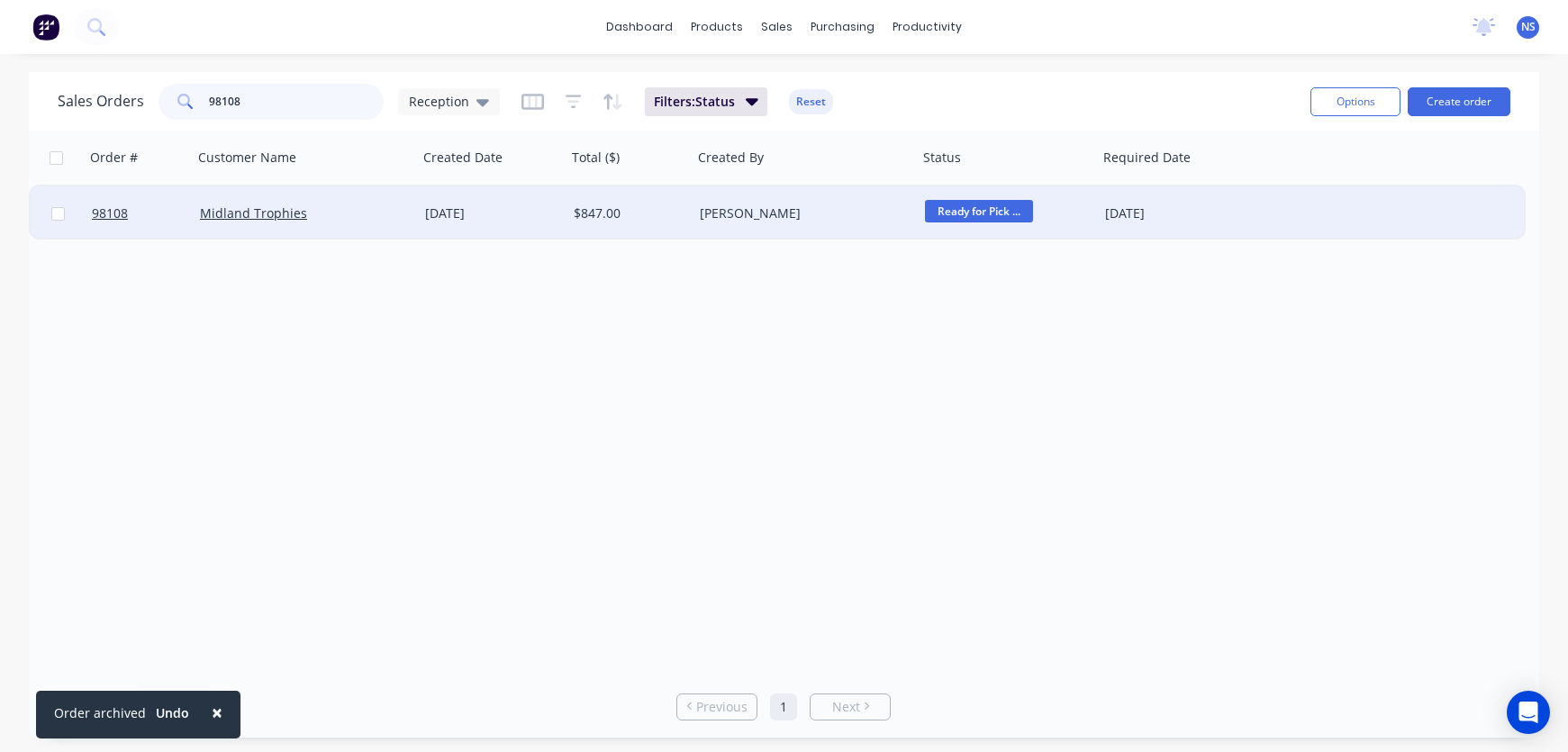
type input "98108"
click at [828, 222] on div "[PERSON_NAME]" at bounding box center [804, 214] width 225 height 54
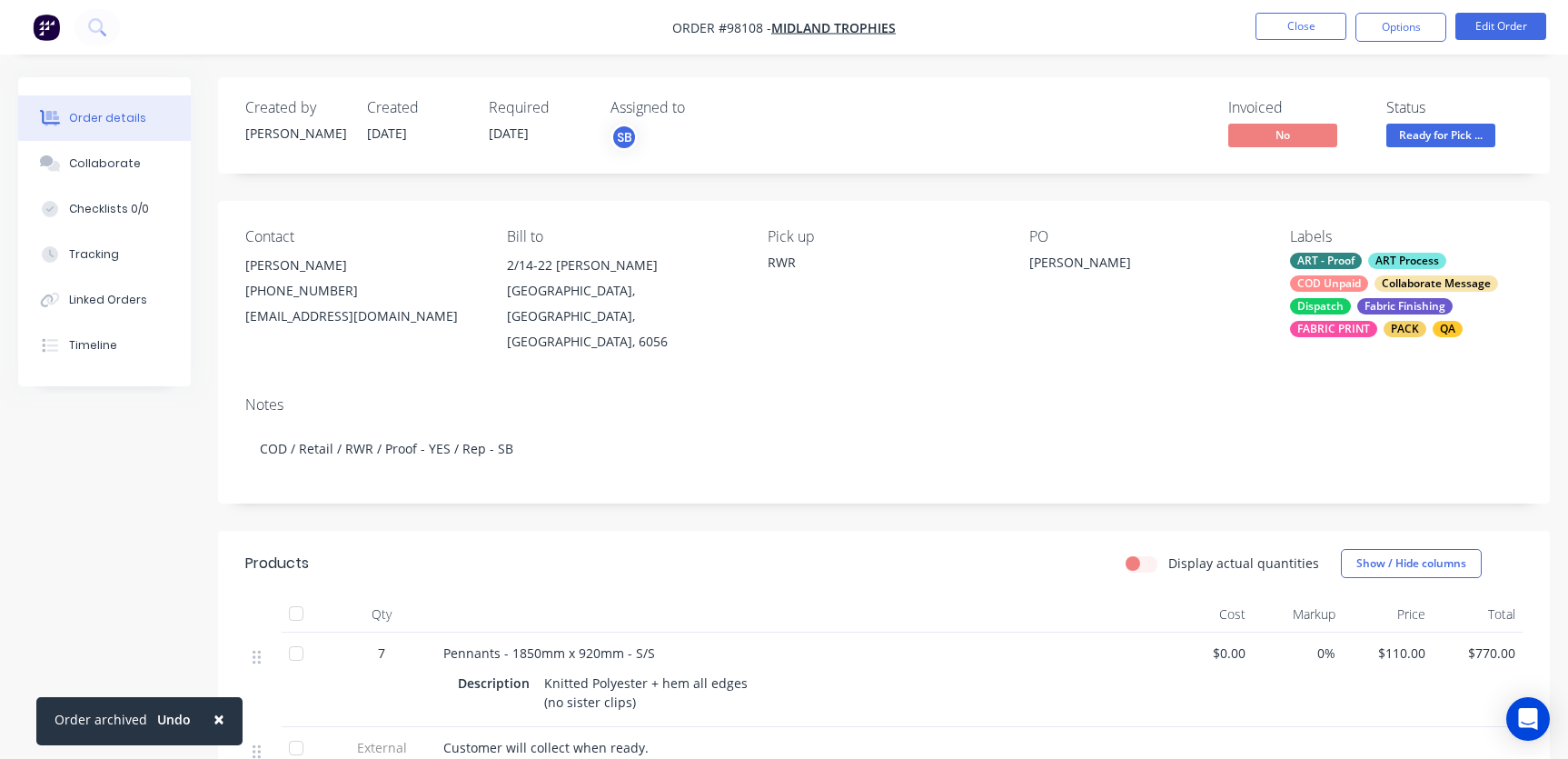
click at [1346, 288] on div "COD Unpaid" at bounding box center [1329, 283] width 78 height 17
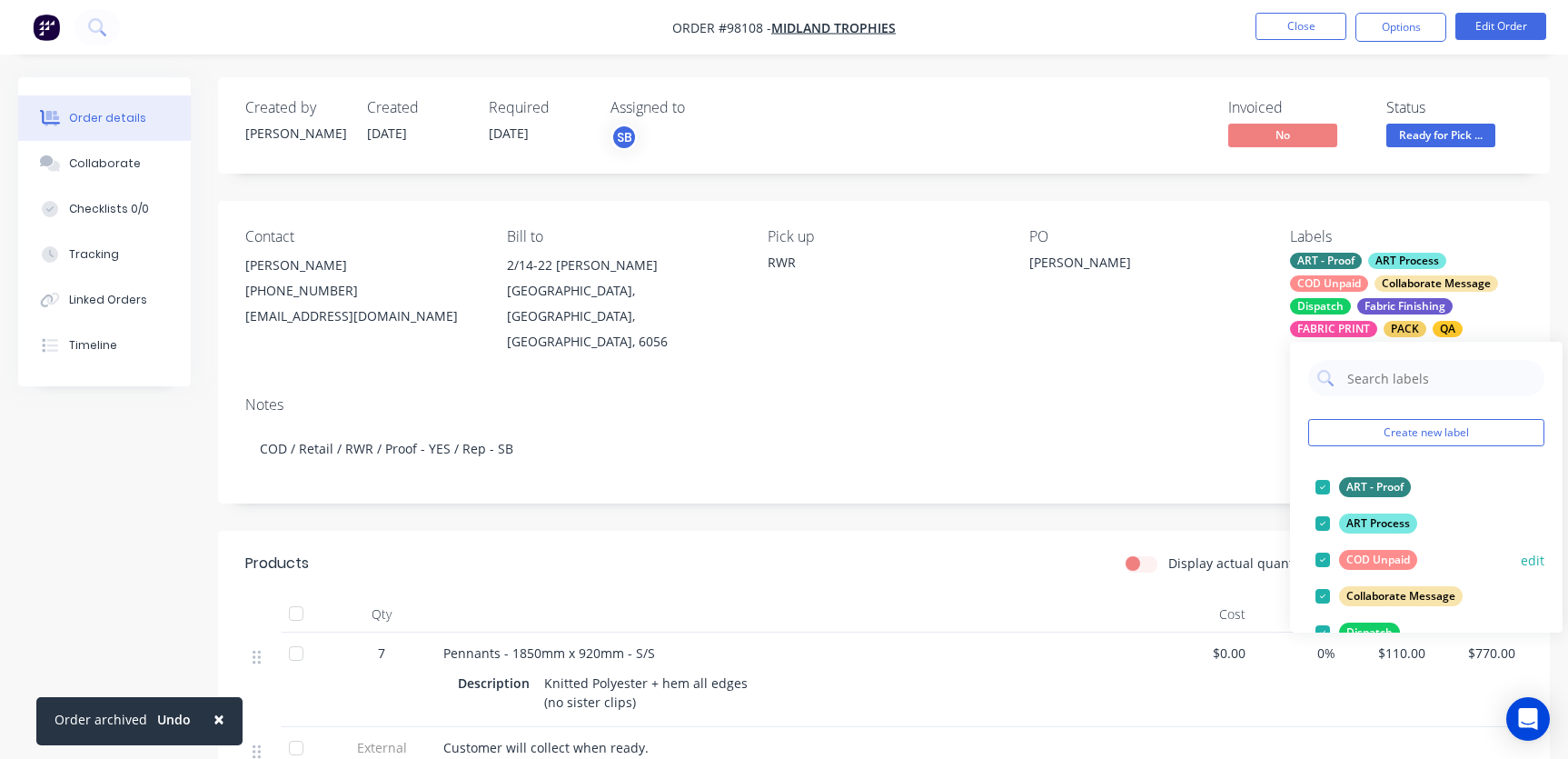
click at [1322, 559] on div at bounding box center [1322, 559] width 36 height 36
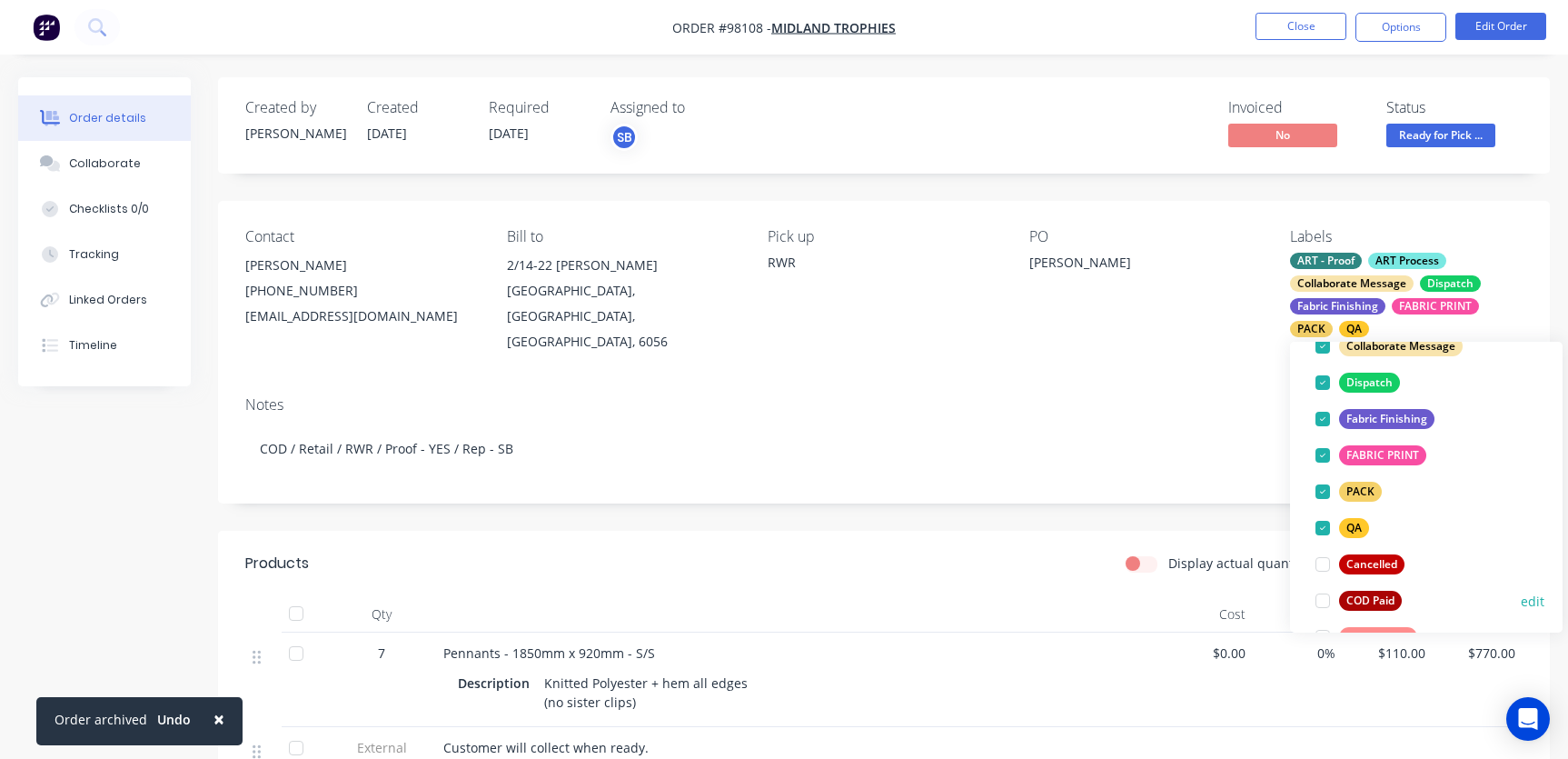
scroll to position [236, 0]
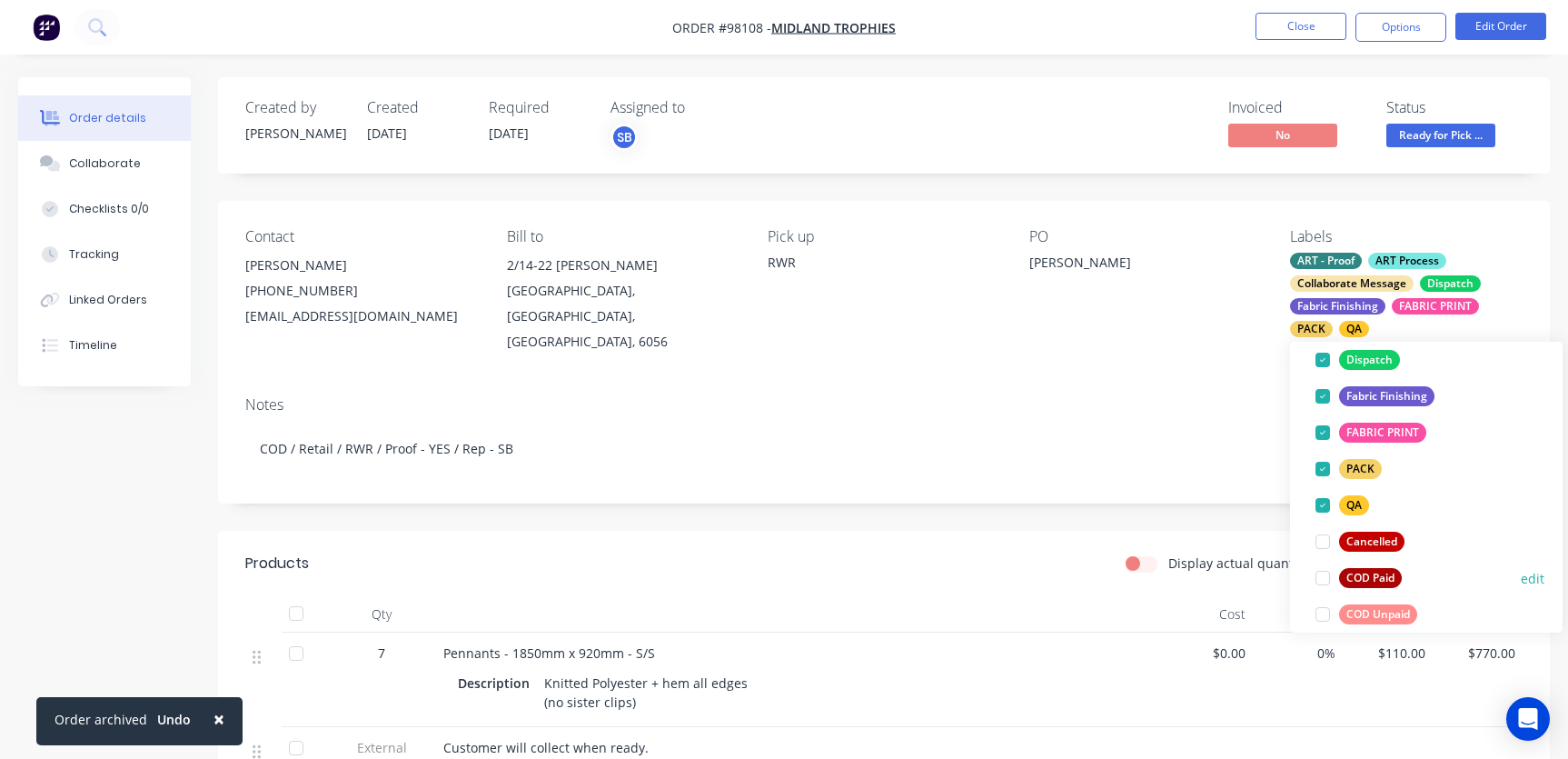
click at [1325, 581] on div at bounding box center [1322, 578] width 36 height 36
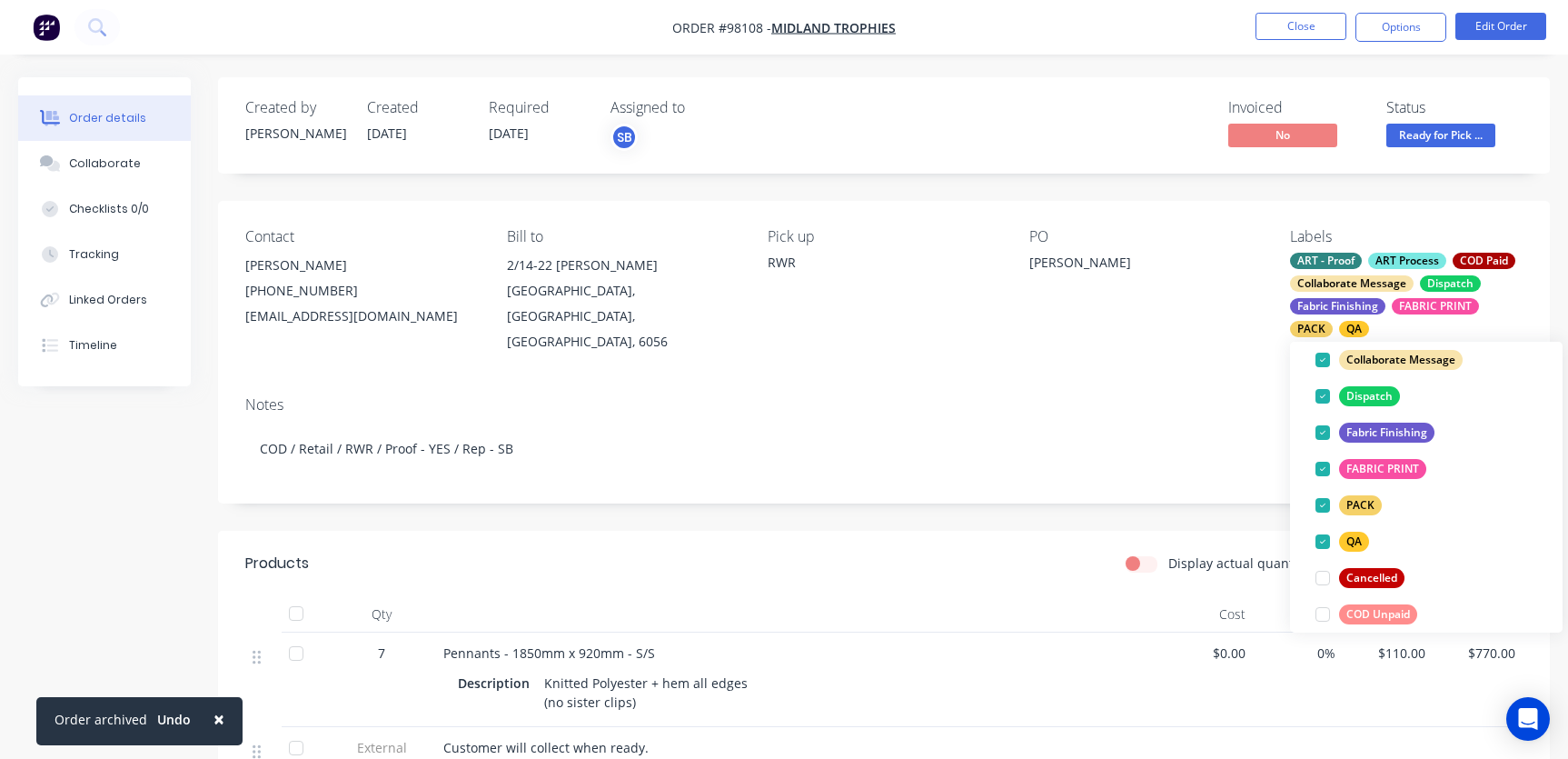
scroll to position [0, 0]
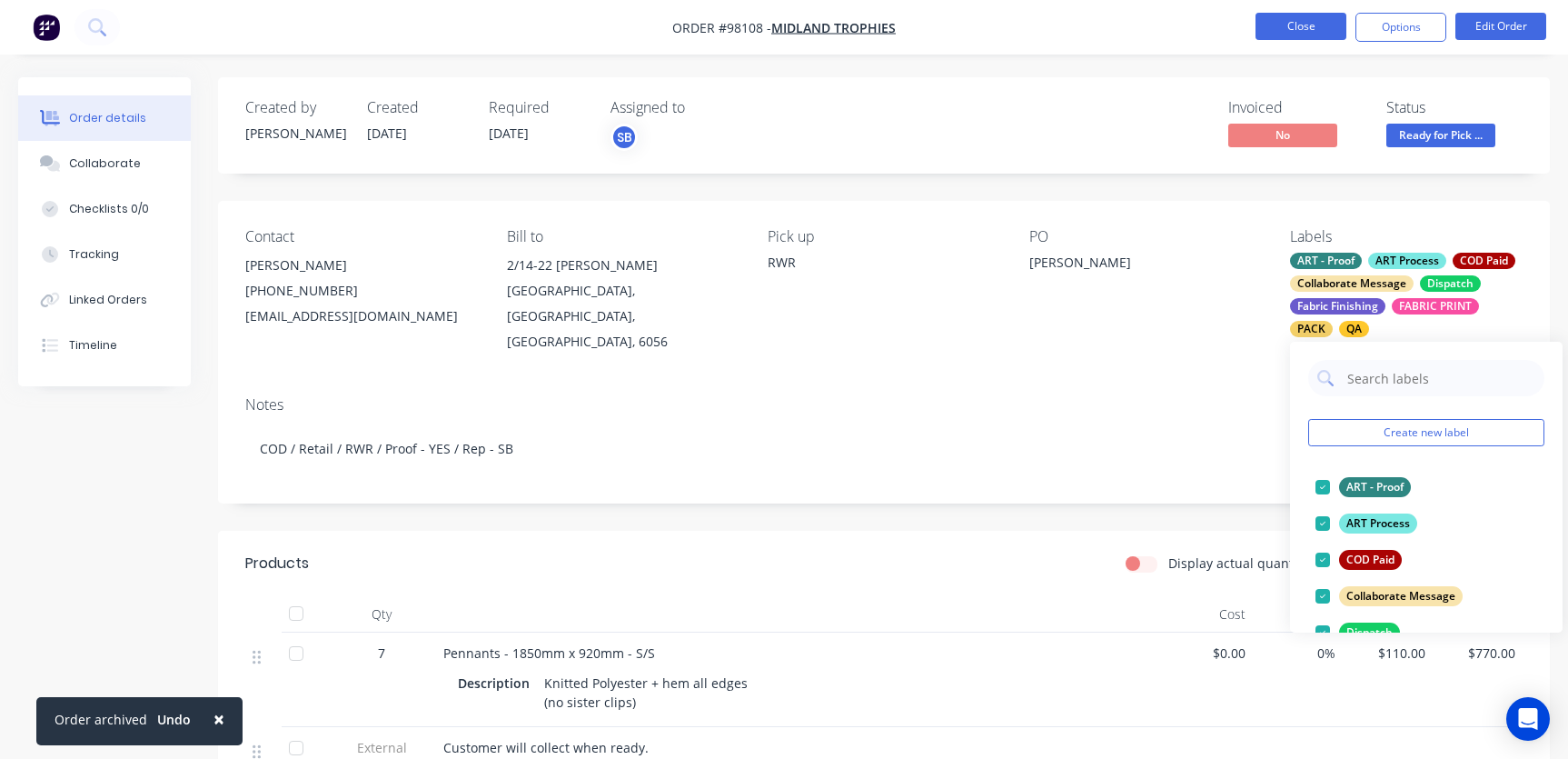
click at [1296, 20] on button "Close" at bounding box center [1300, 26] width 91 height 27
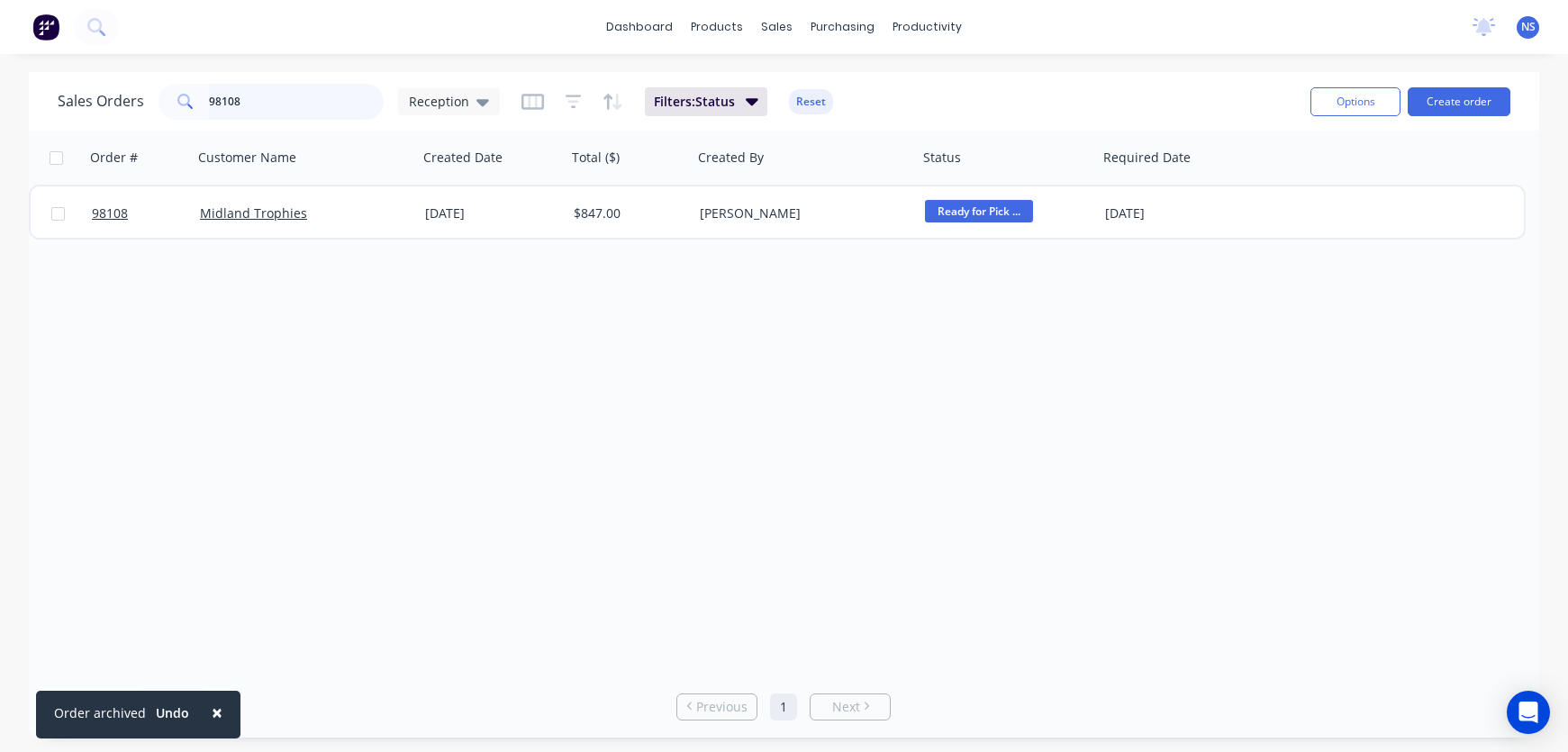
click at [290, 104] on input "98108" at bounding box center [297, 101] width 176 height 36
type input "98228"
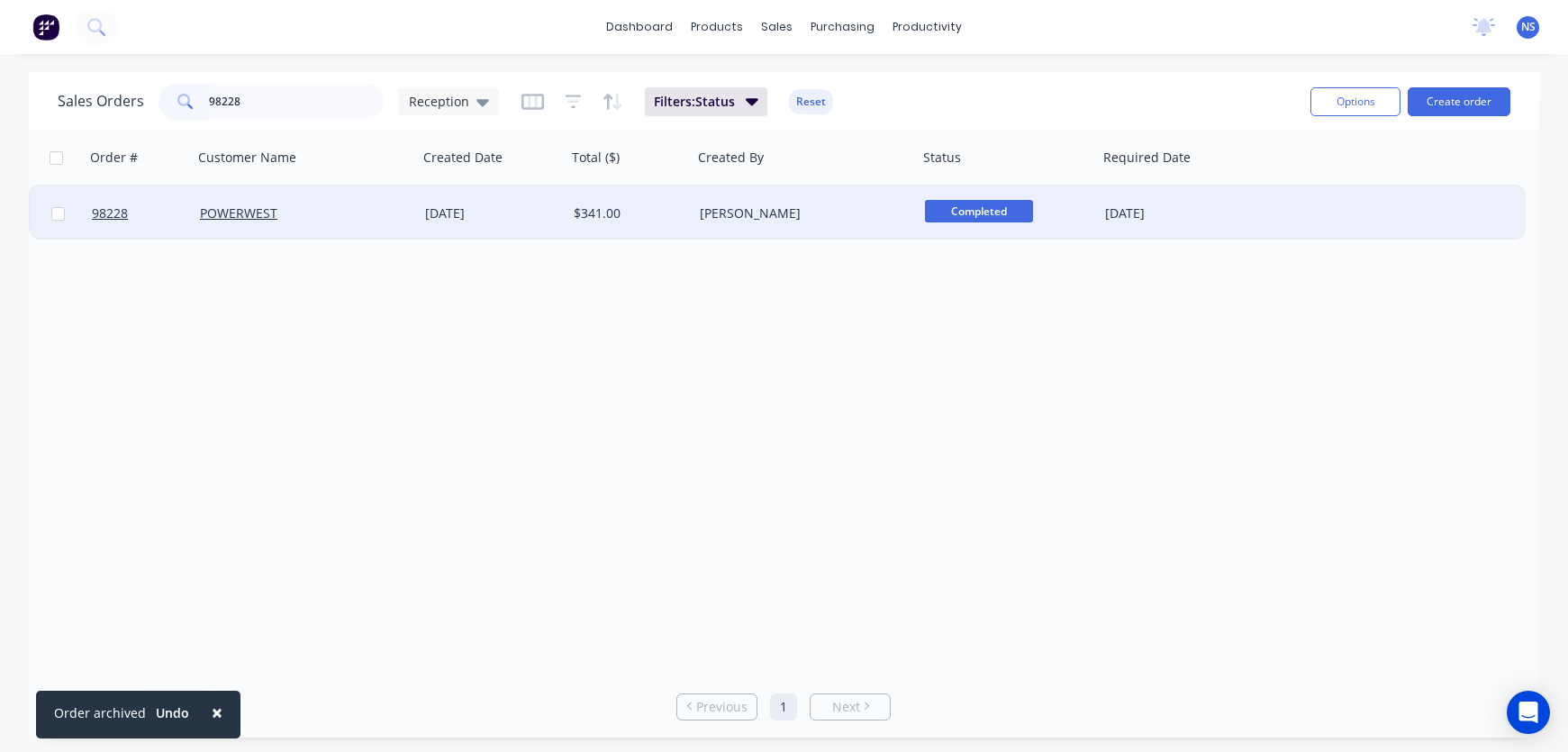
click at [819, 207] on div "[PERSON_NAME]" at bounding box center [799, 213] width 200 height 18
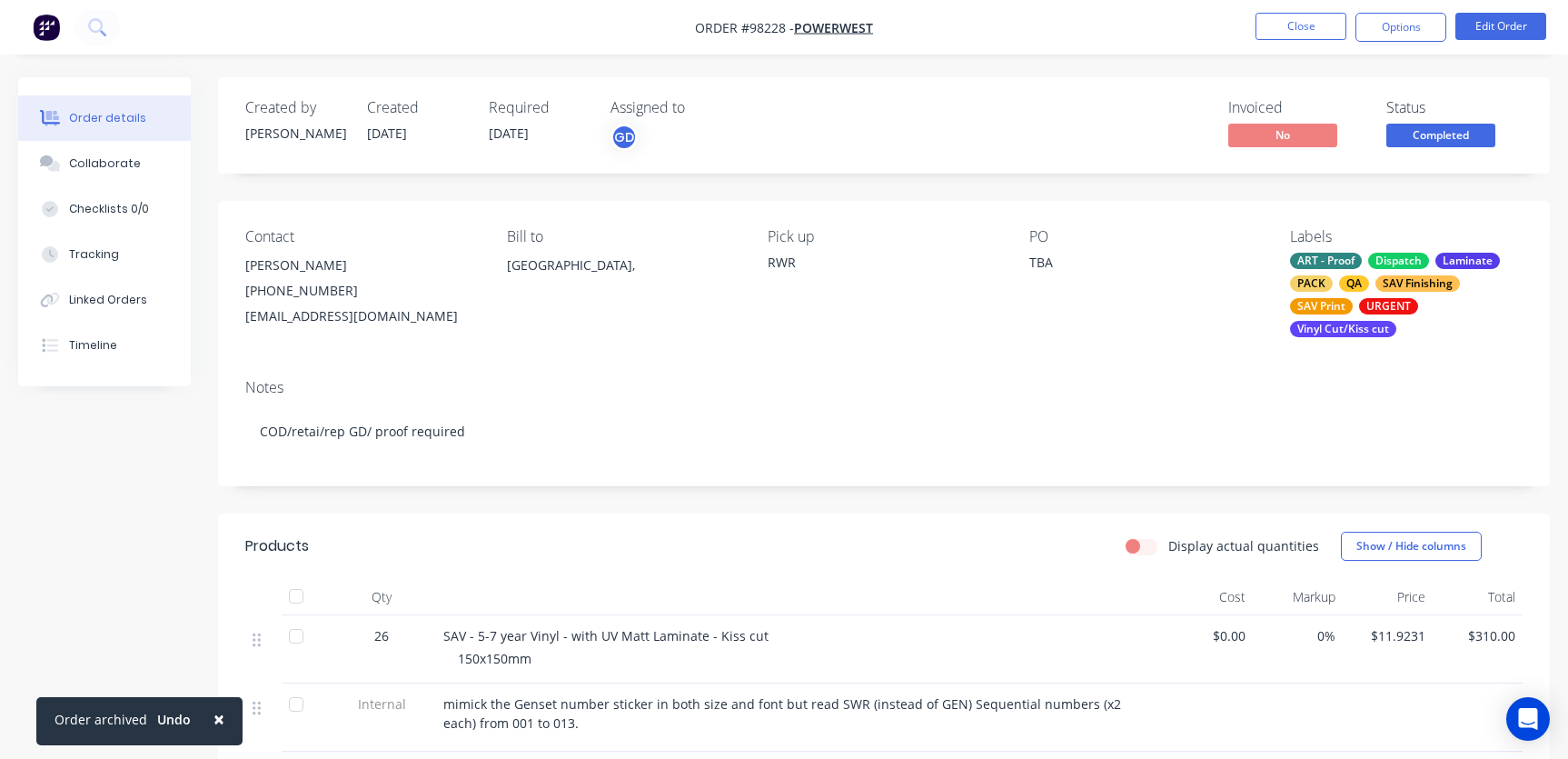
click at [1357, 302] on div "ART - Proof Dispatch Laminate PACK QA SAV Finishing SAV Print URGENT Vinyl Cut/…" at bounding box center [1406, 295] width 232 height 85
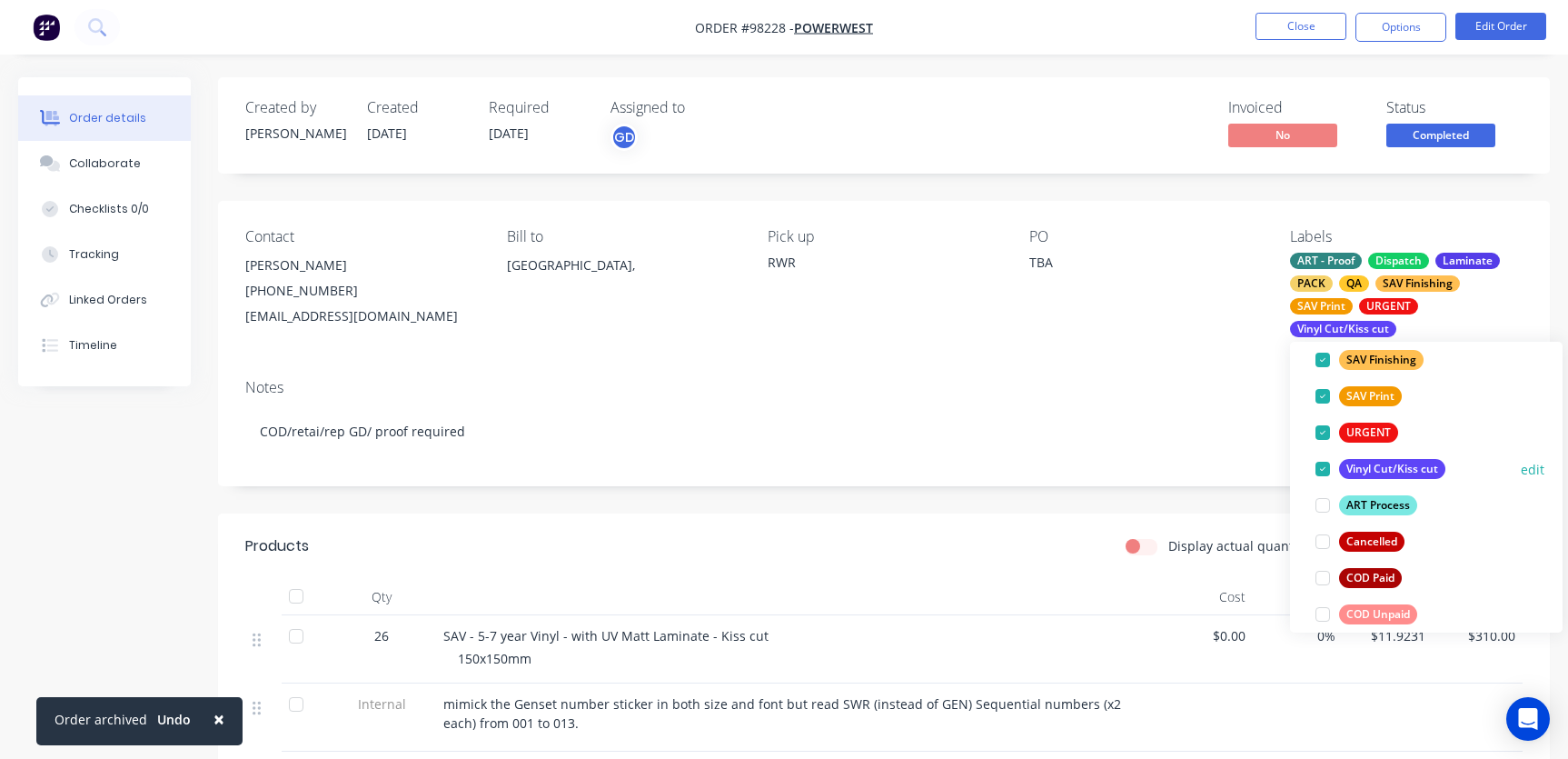
scroll to position [311, 0]
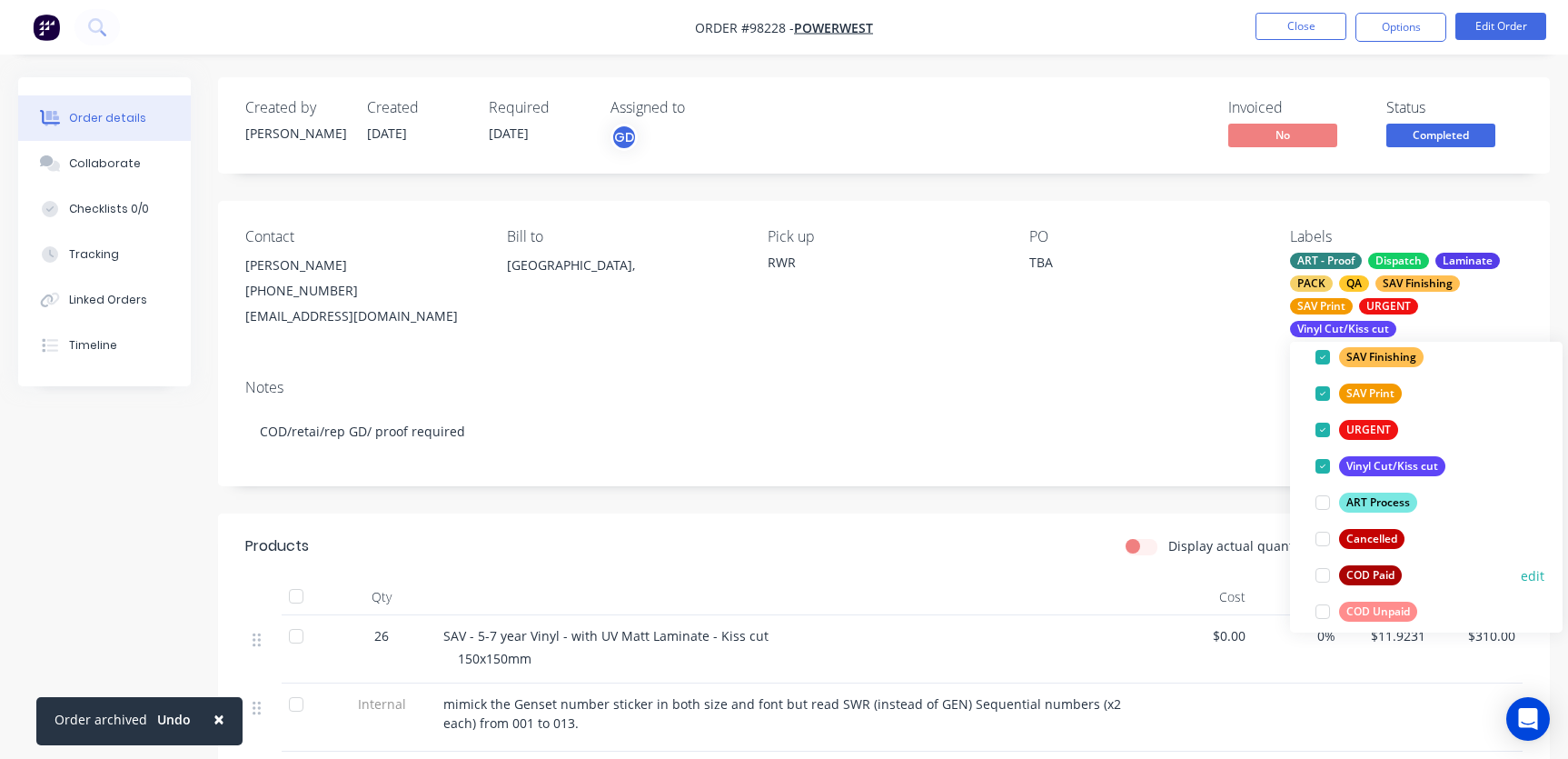
click at [1318, 579] on div at bounding box center [1322, 575] width 36 height 36
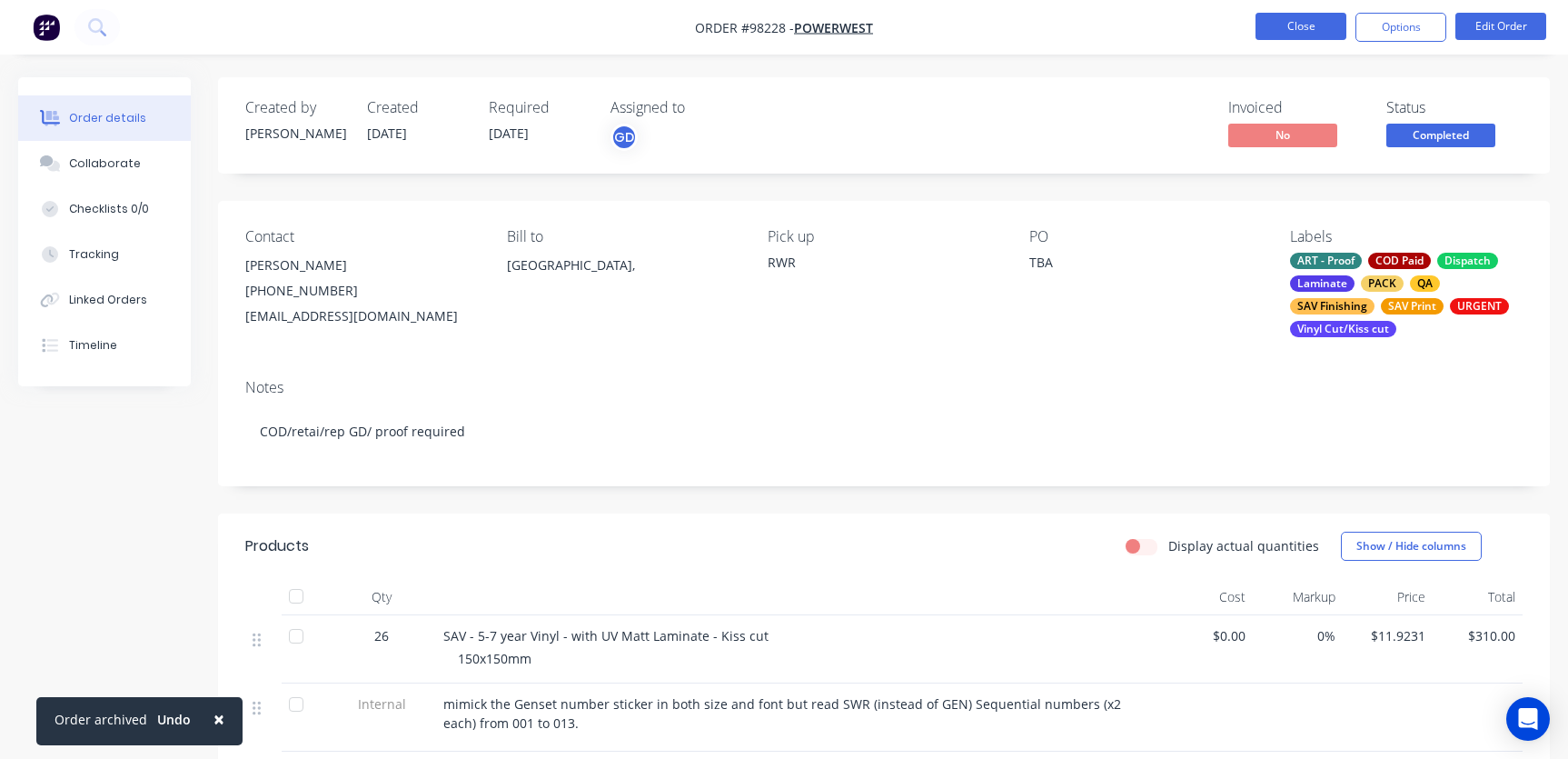
click at [1299, 27] on button "Close" at bounding box center [1300, 26] width 91 height 27
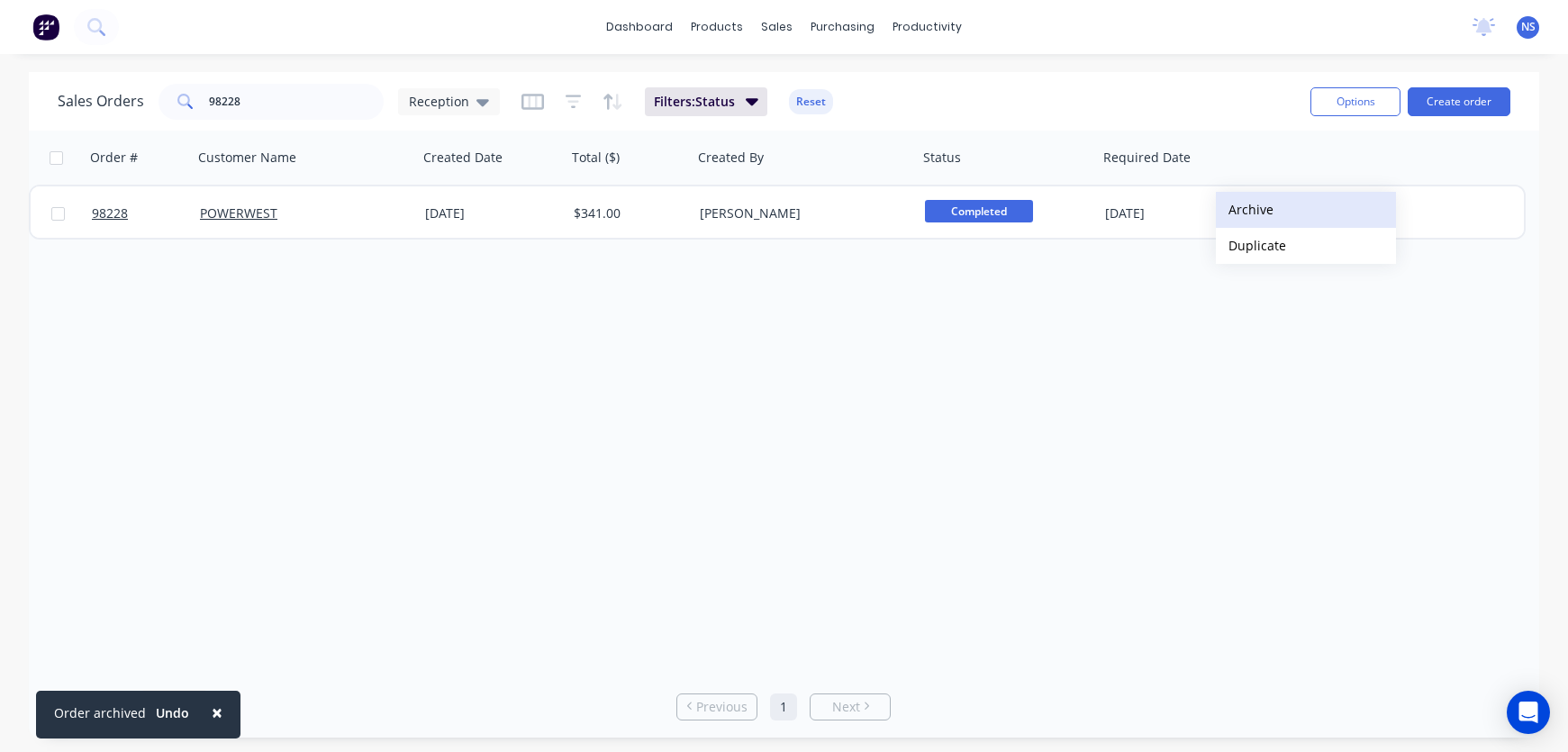
click at [1254, 211] on button "Archive" at bounding box center [1305, 209] width 180 height 36
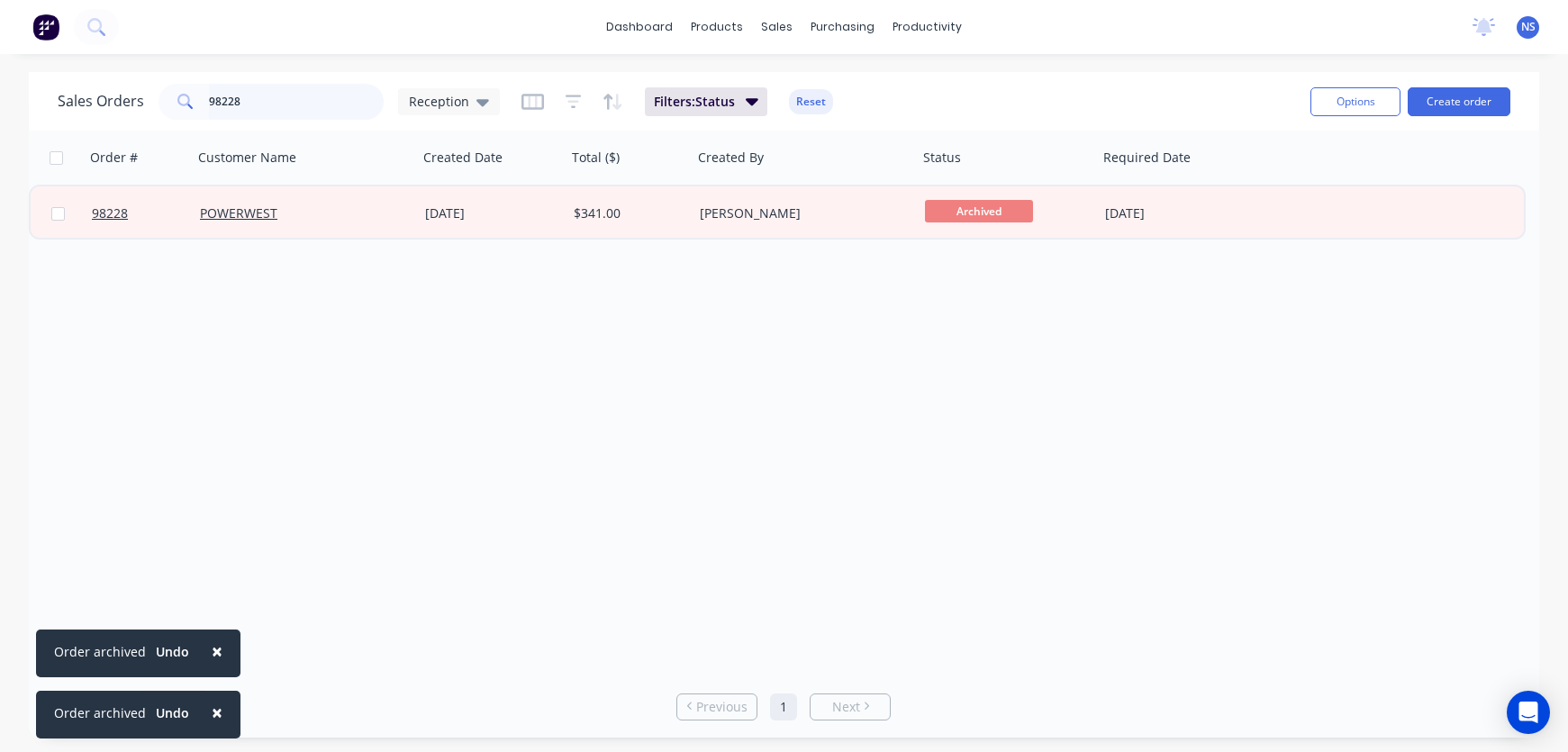
click at [272, 98] on input "98228" at bounding box center [297, 101] width 176 height 36
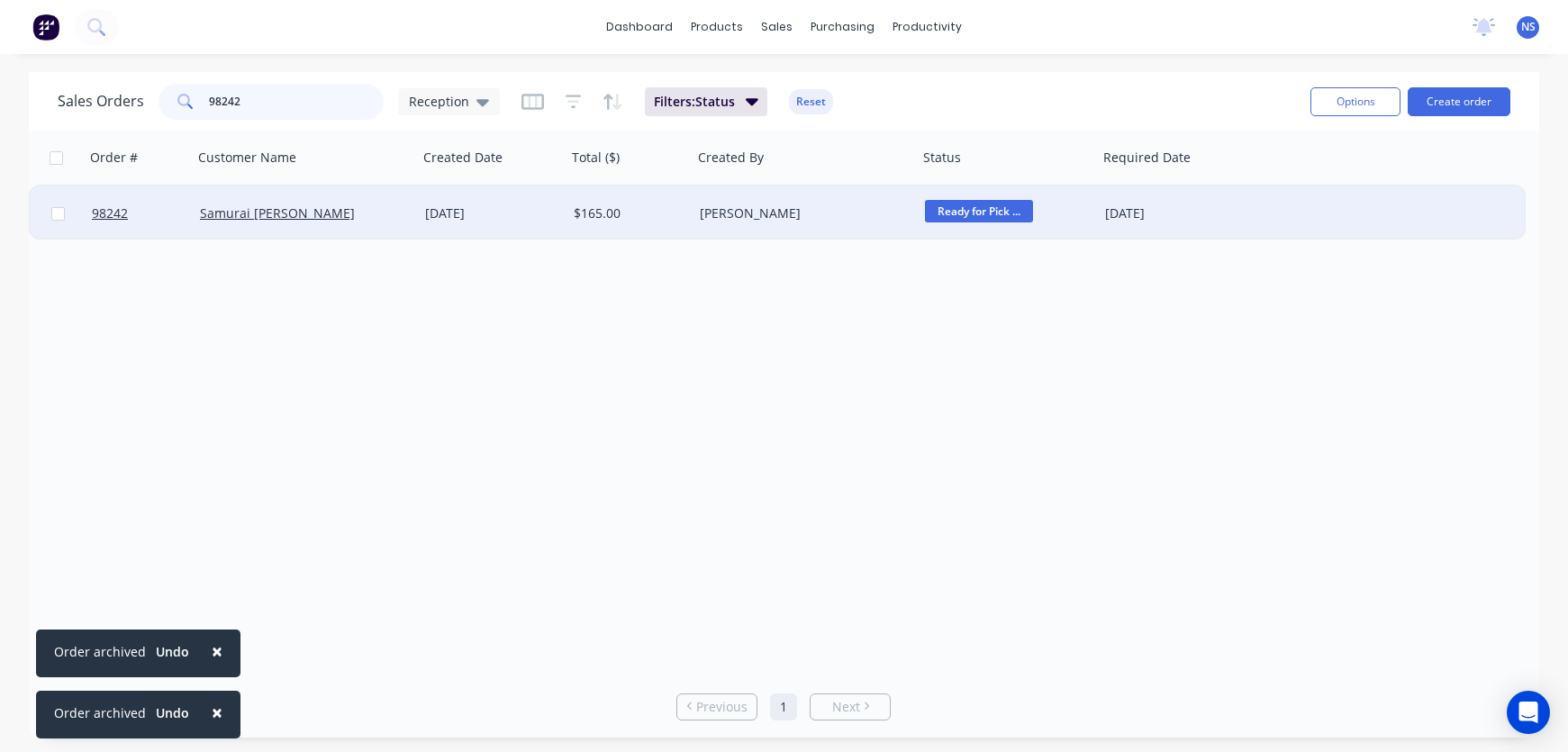
type input "98242"
click at [528, 221] on div "[DATE]" at bounding box center [492, 213] width 134 height 18
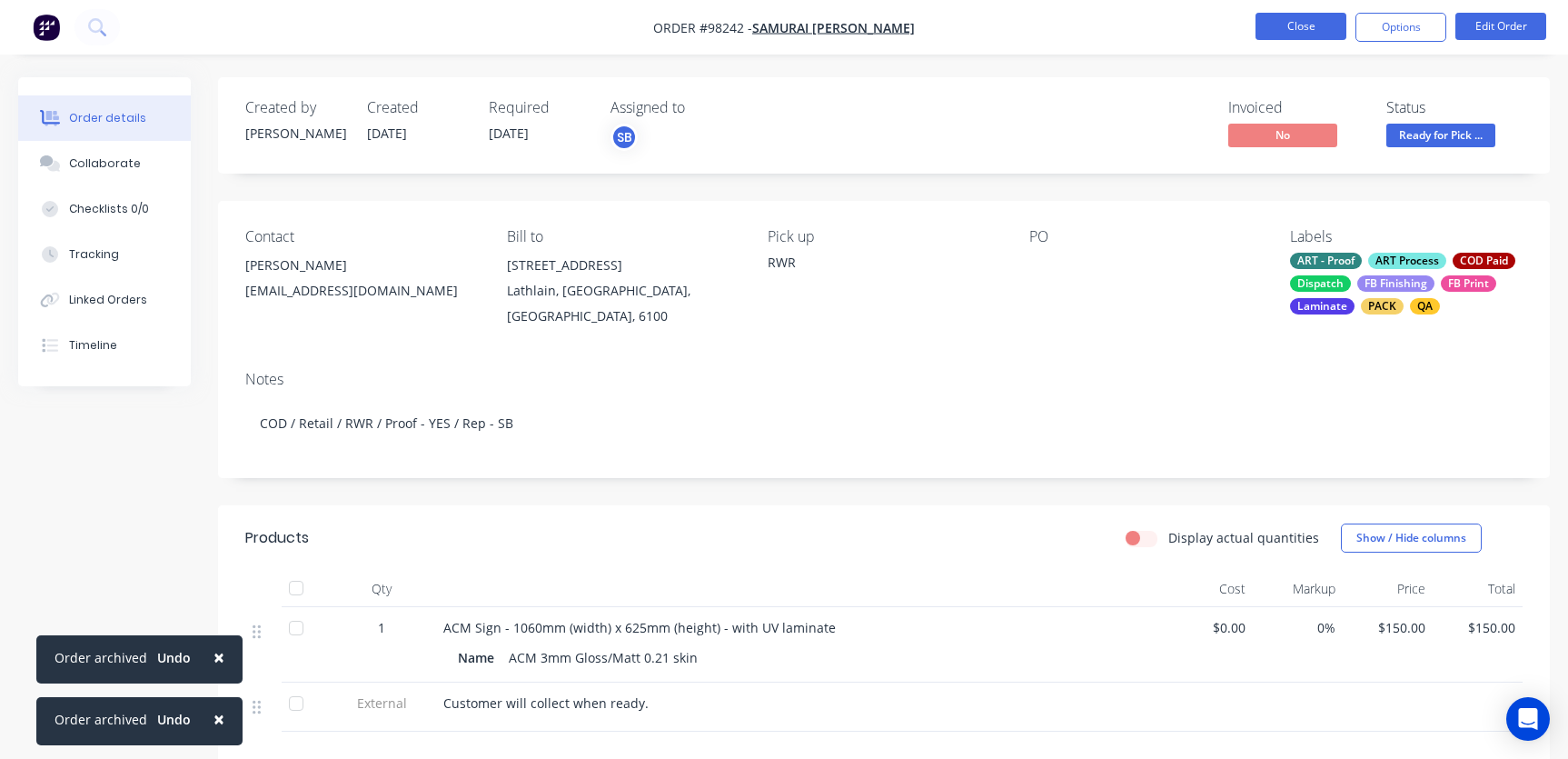
click at [1299, 22] on button "Close" at bounding box center [1300, 26] width 91 height 27
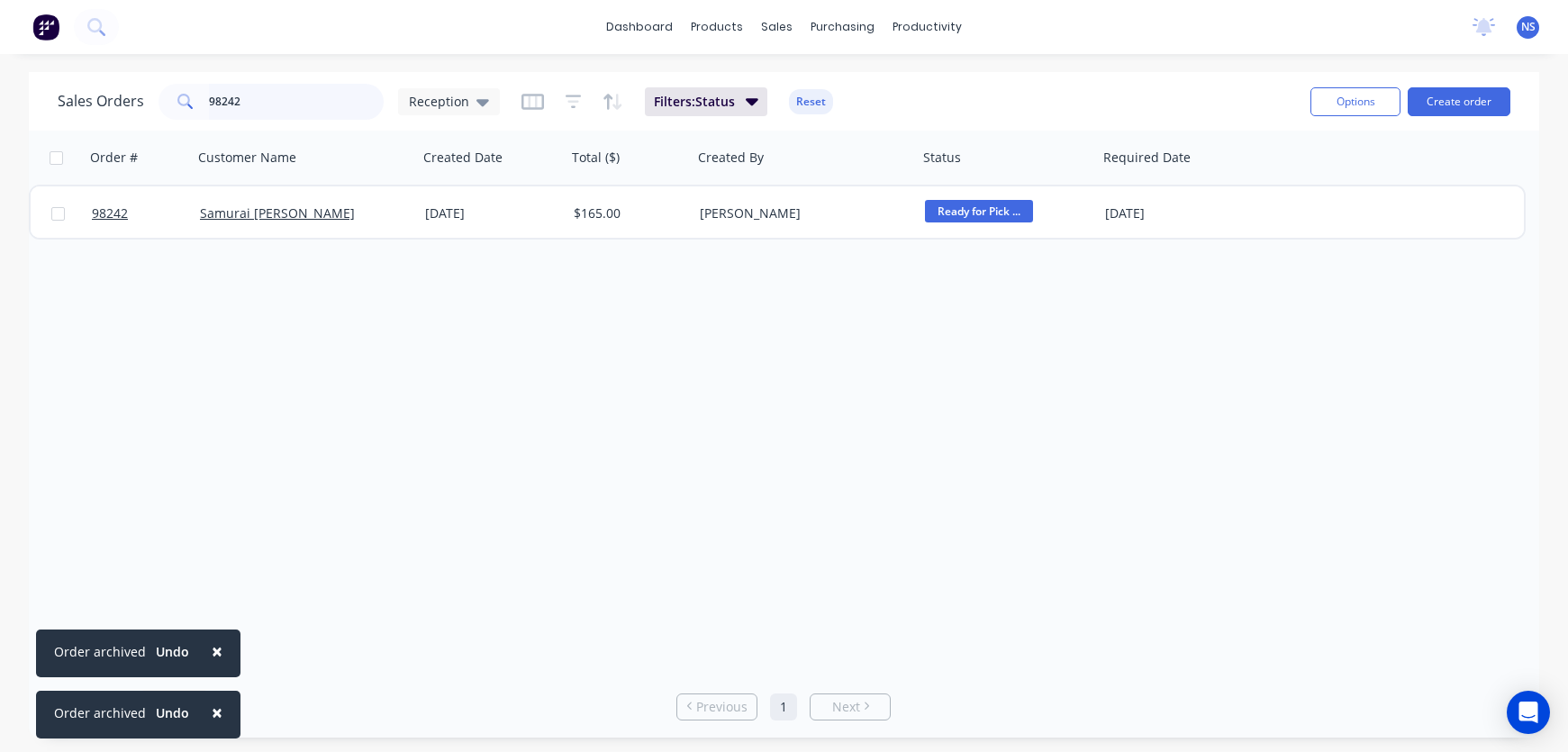
click at [283, 100] on input "98242" at bounding box center [297, 101] width 176 height 36
click at [309, 97] on input "98121" at bounding box center [297, 101] width 176 height 36
type input "98089"
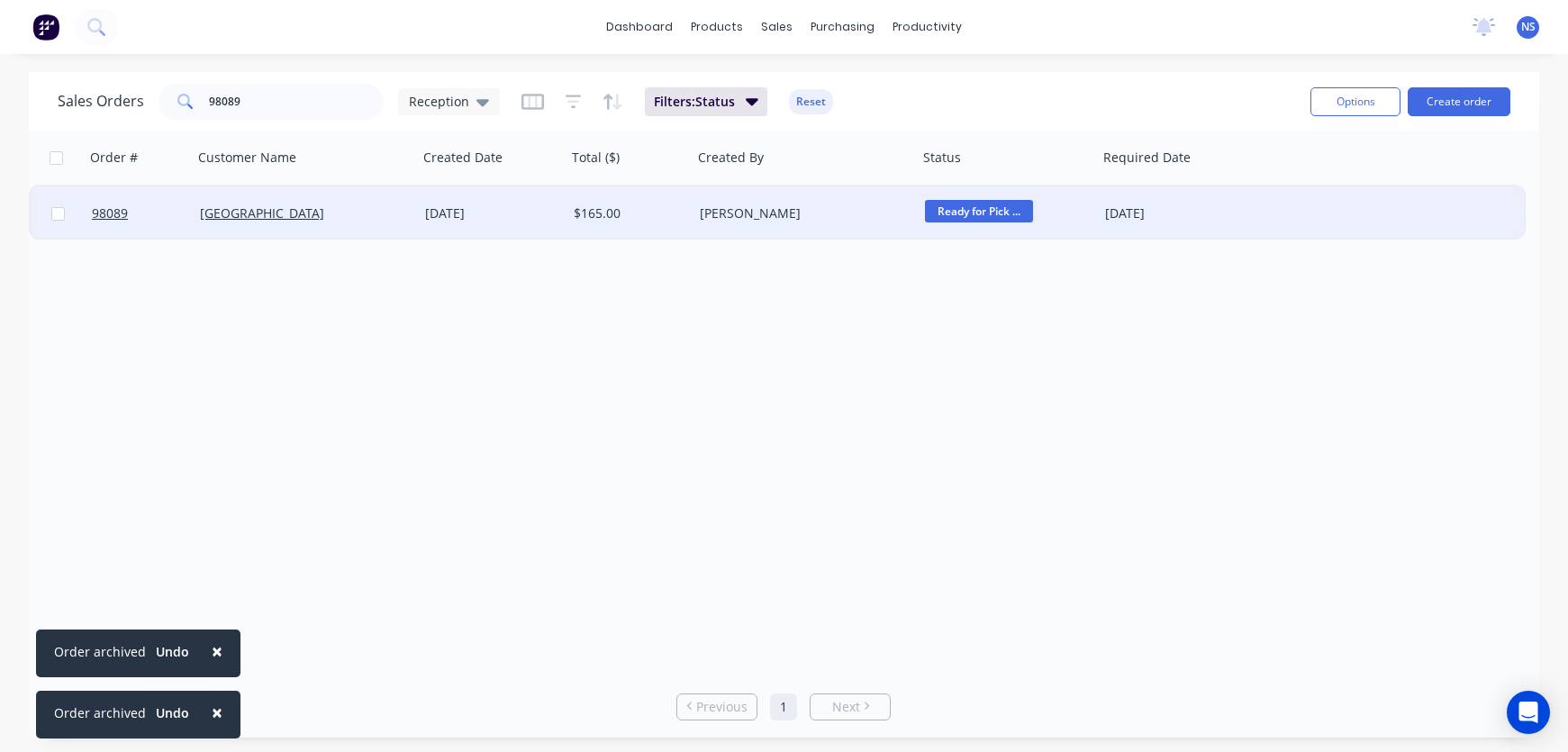
click at [876, 224] on div "[PERSON_NAME]" at bounding box center [804, 214] width 225 height 54
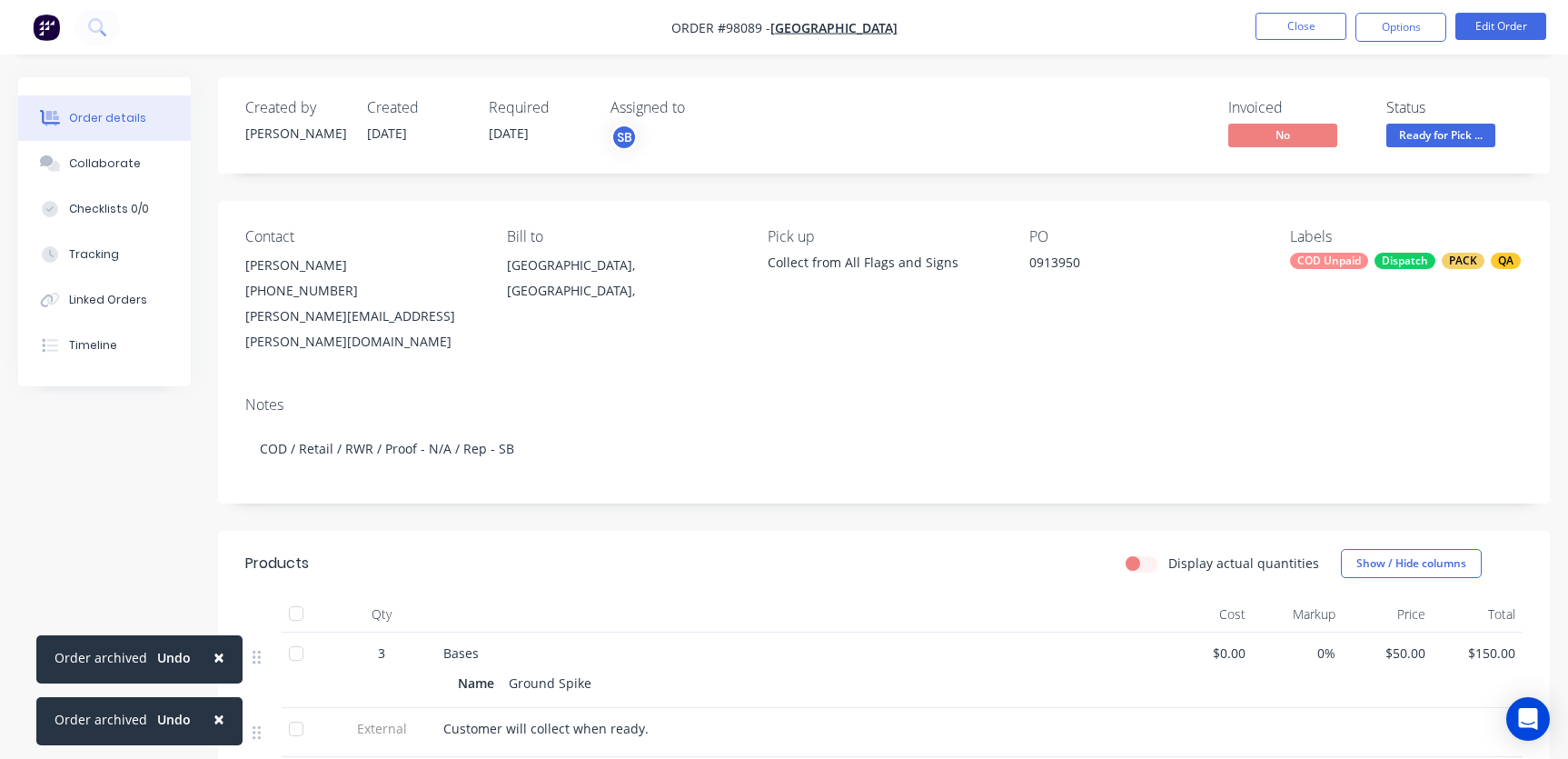
click at [1372, 261] on div "COD Unpaid Dispatch PACK QA" at bounding box center [1406, 260] width 232 height 17
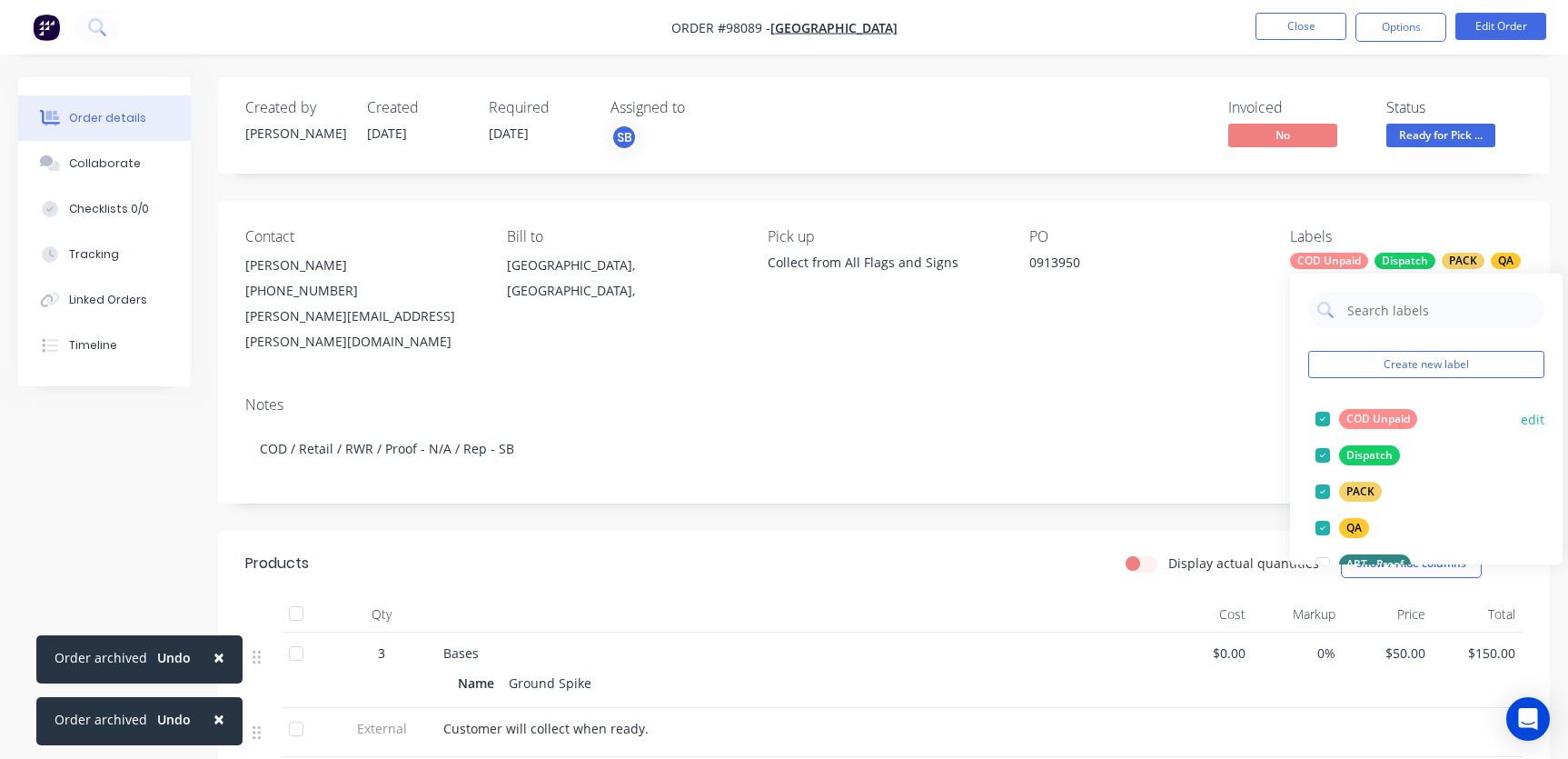
click at [1318, 417] on div at bounding box center [1322, 419] width 36 height 36
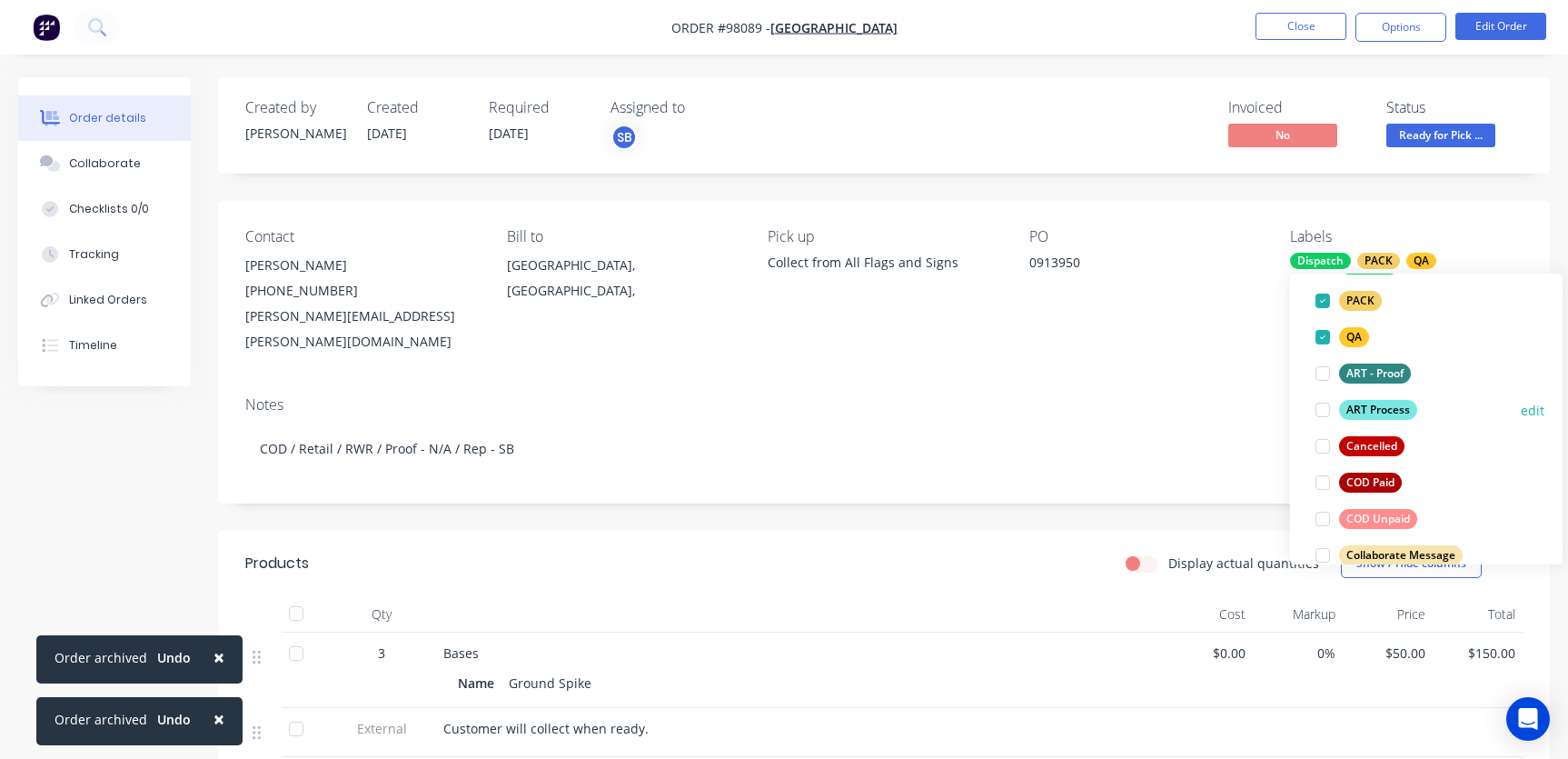
scroll to position [158, 0]
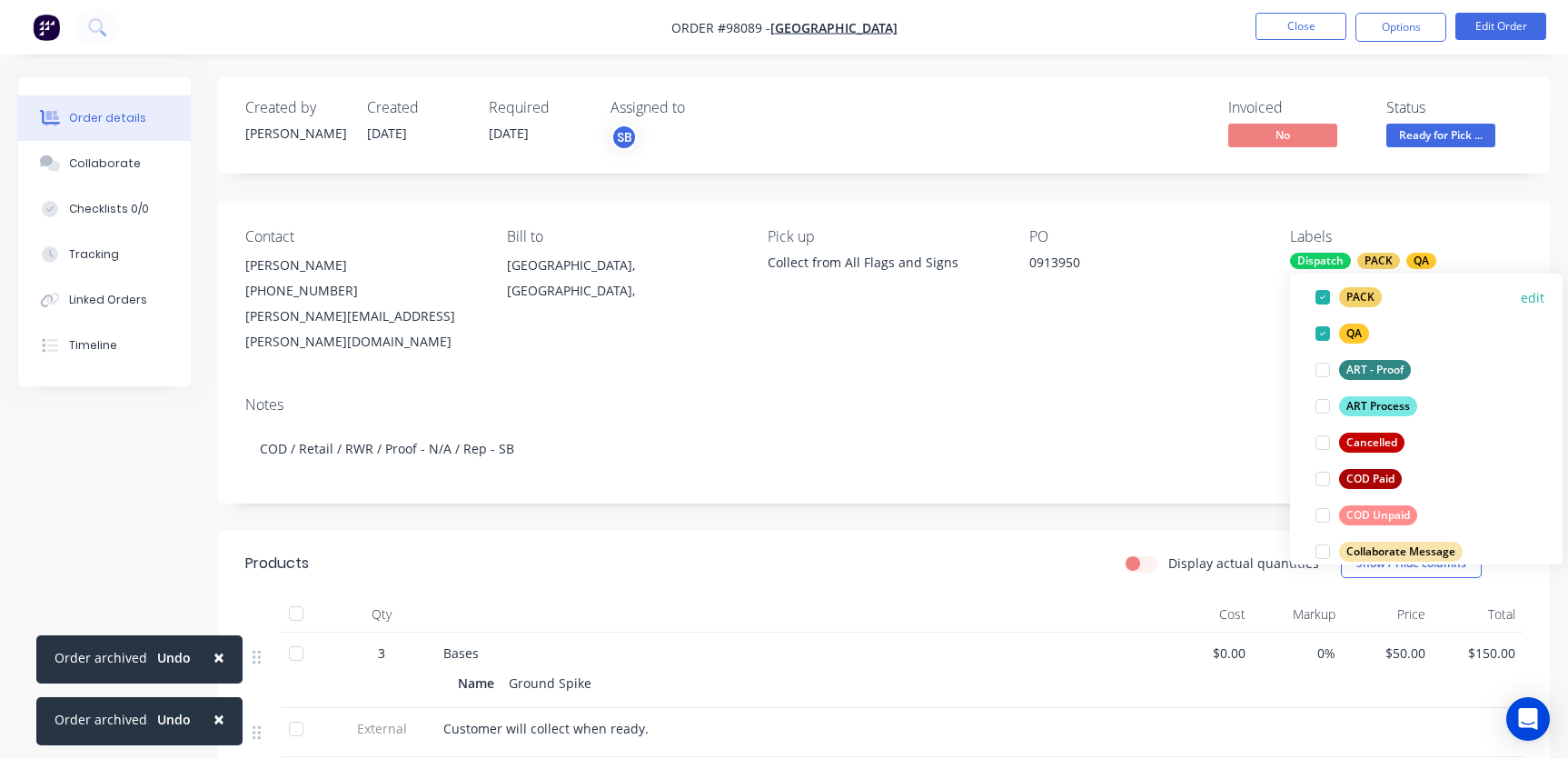
click at [1327, 480] on div at bounding box center [1322, 478] width 36 height 36
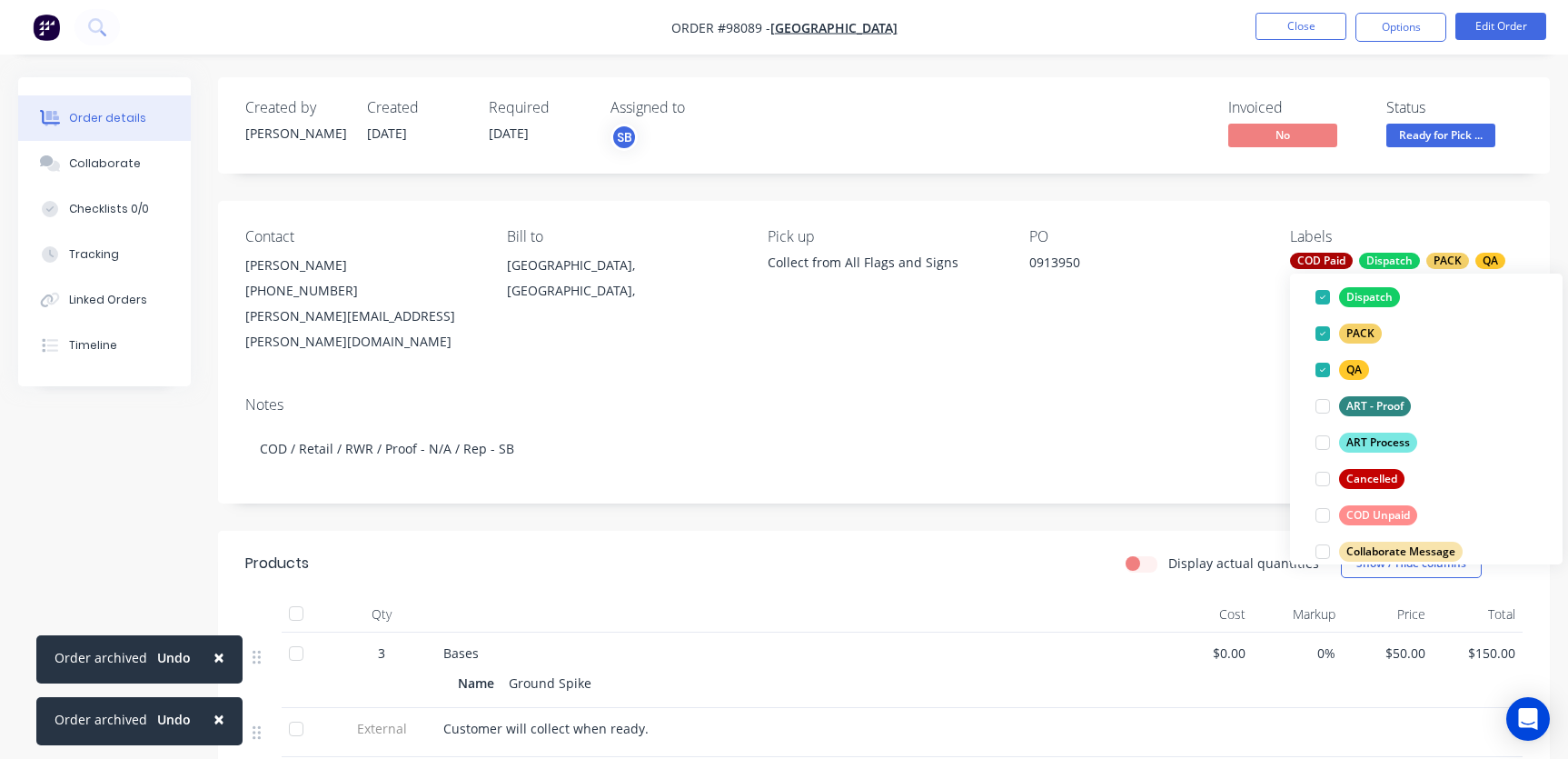
scroll to position [0, 0]
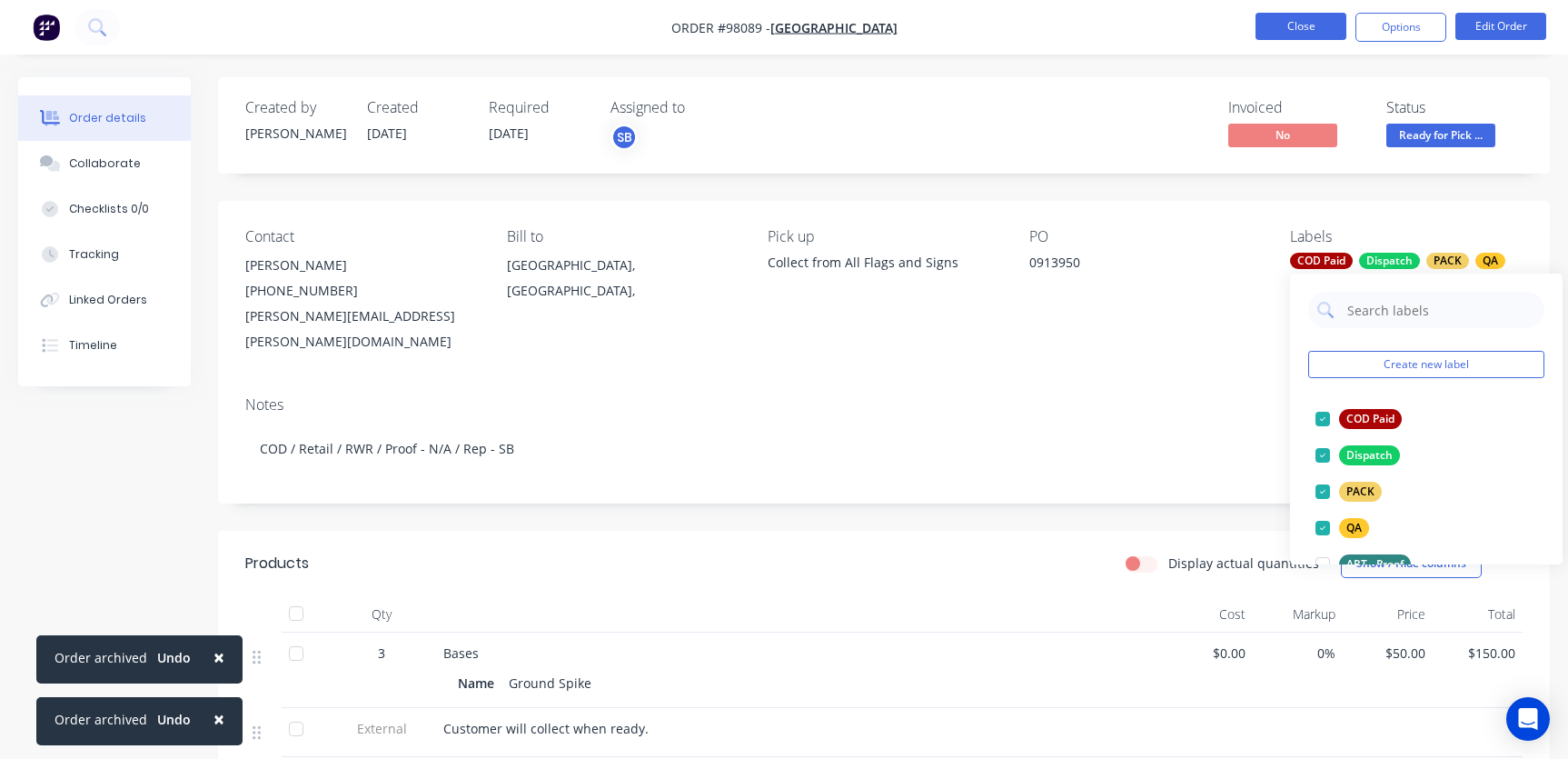
click at [1318, 26] on button "Close" at bounding box center [1300, 26] width 91 height 27
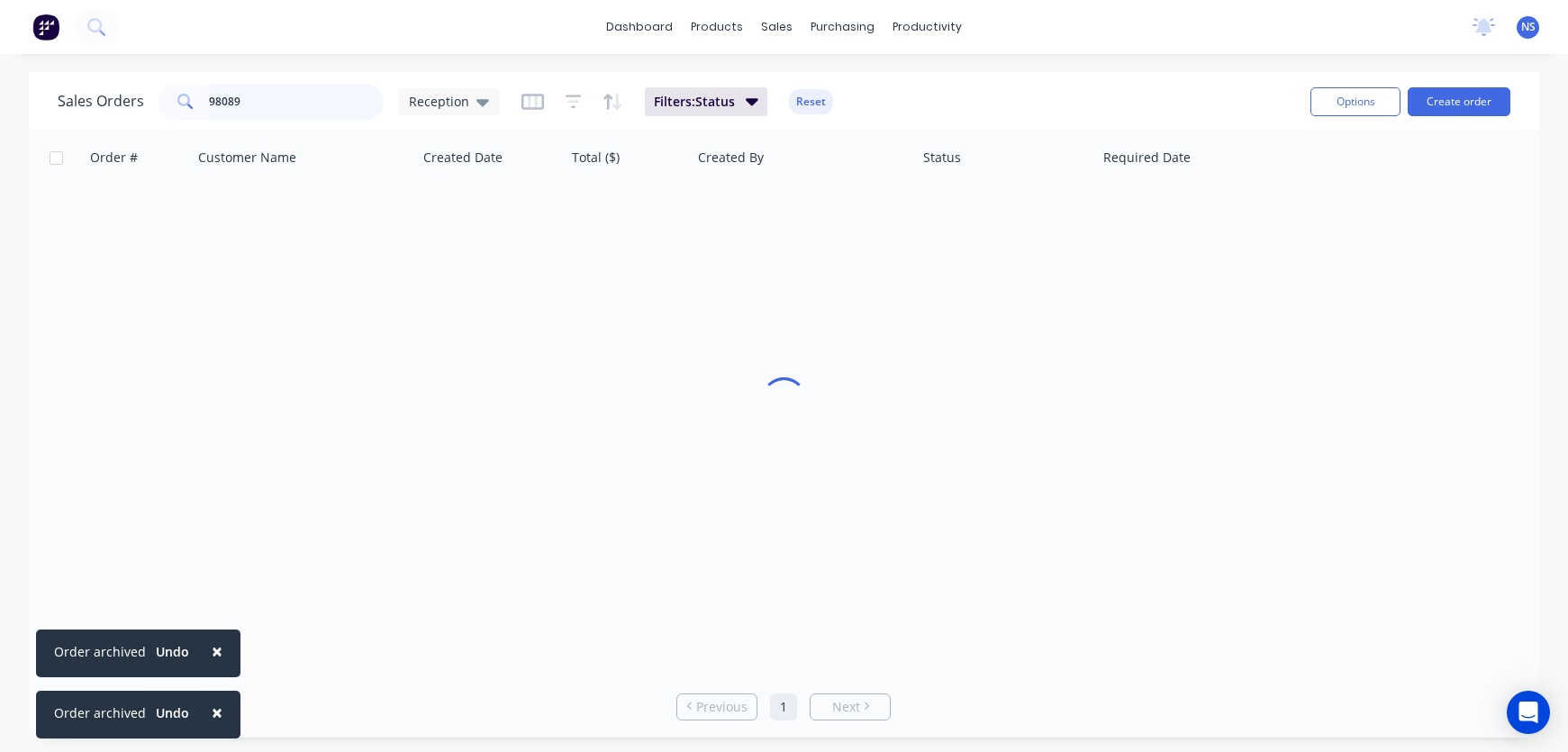
click at [267, 101] on input "98089" at bounding box center [297, 101] width 176 height 36
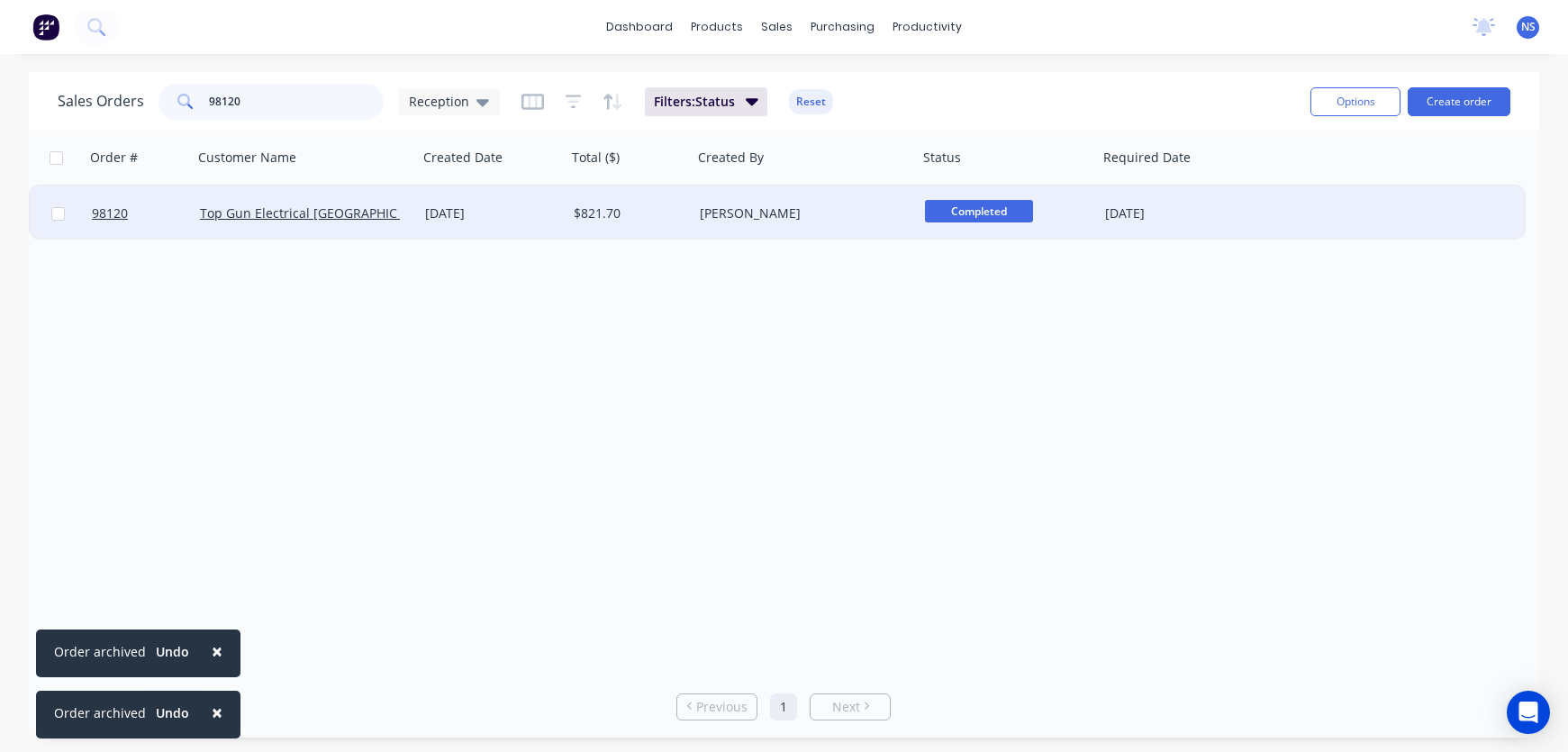
type input "98120"
click at [838, 207] on div "[PERSON_NAME]" at bounding box center [799, 213] width 200 height 18
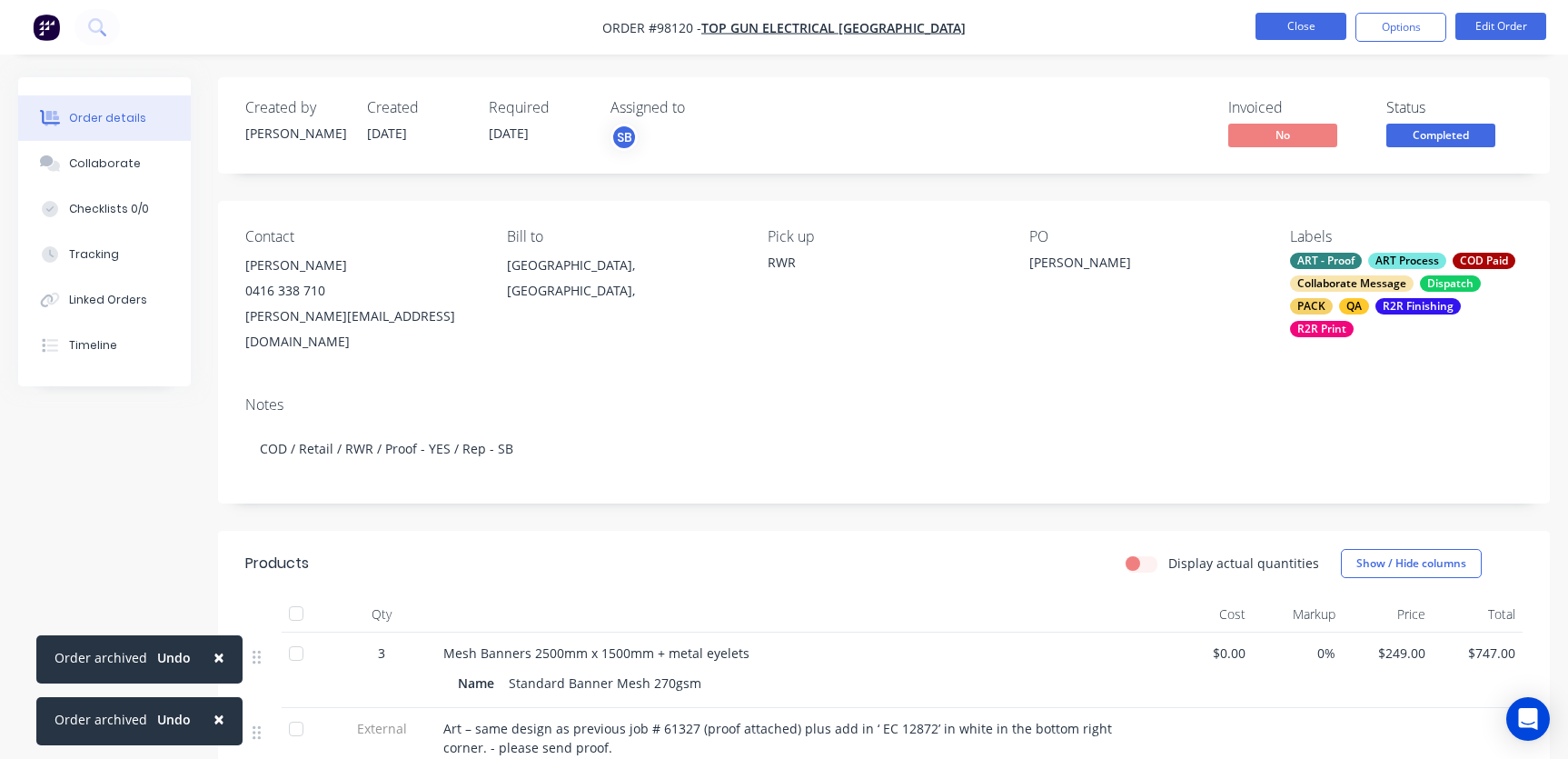
click at [1294, 32] on button "Close" at bounding box center [1300, 26] width 91 height 27
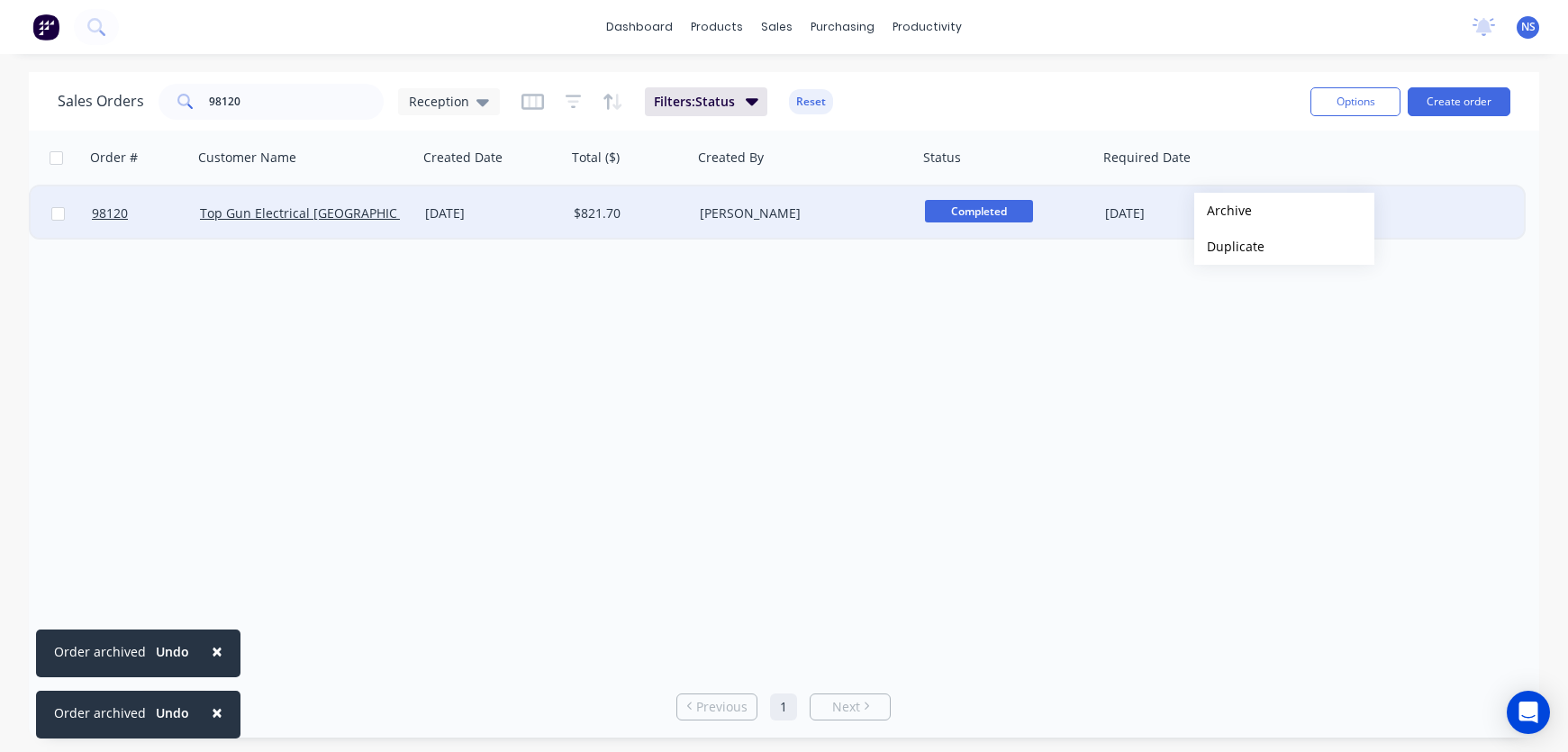
click at [1223, 211] on button "Archive" at bounding box center [1284, 210] width 180 height 36
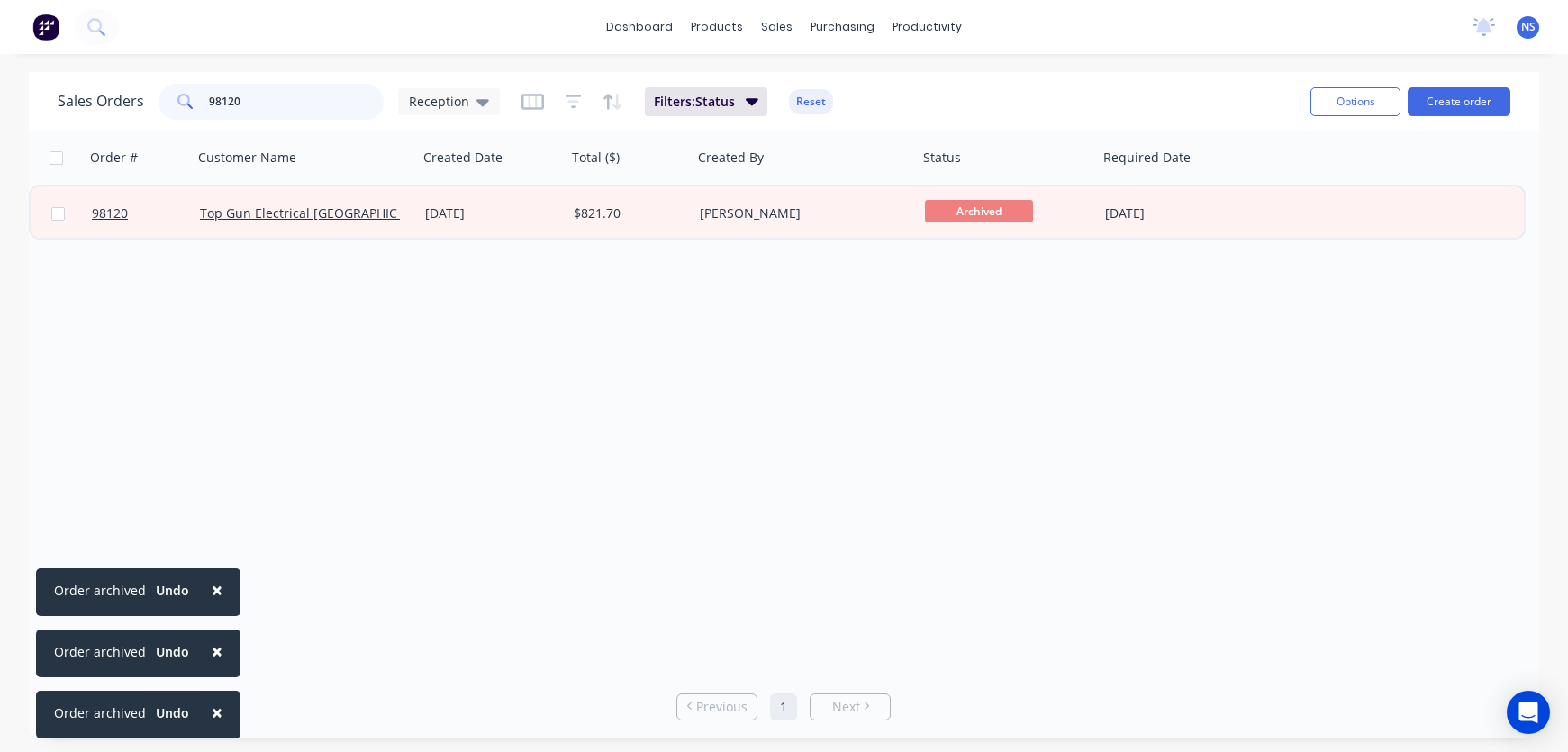
click at [271, 95] on input "98120" at bounding box center [297, 101] width 176 height 36
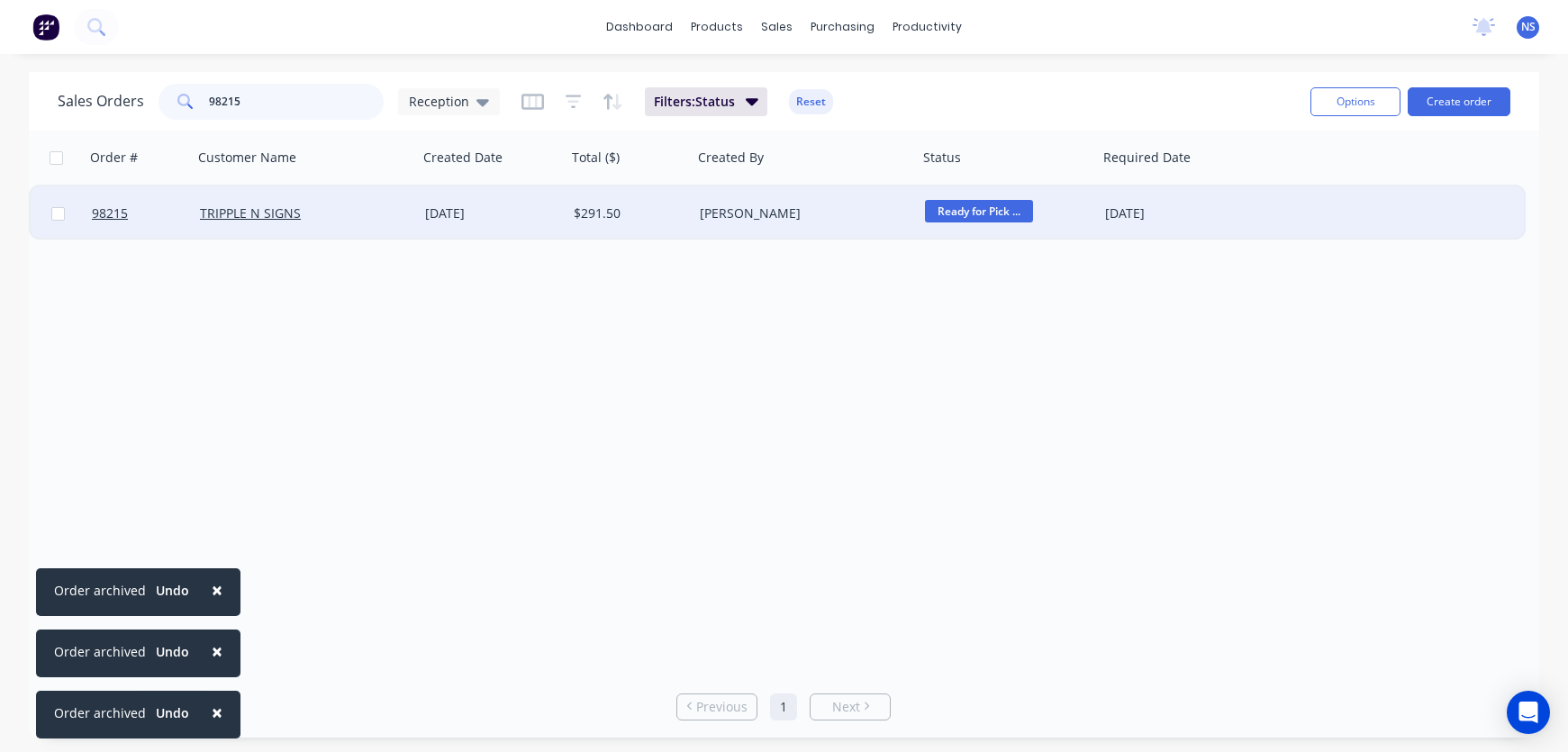
type input "98215"
click at [377, 217] on div "TRIPPLE N SIGNS" at bounding box center [300, 213] width 200 height 18
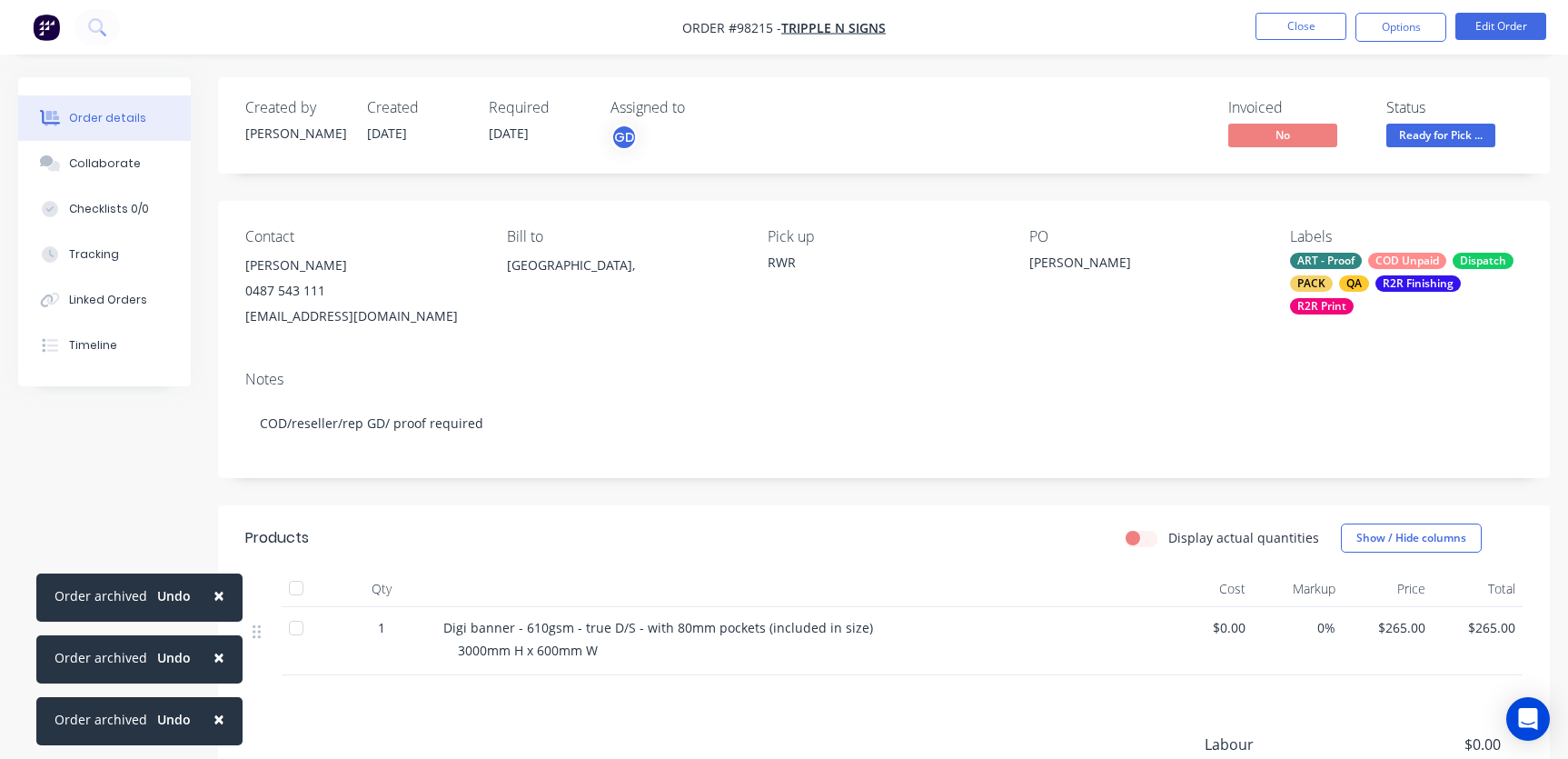
click at [216, 591] on span "×" at bounding box center [218, 595] width 11 height 25
click at [219, 652] on button "×" at bounding box center [218, 657] width 47 height 44
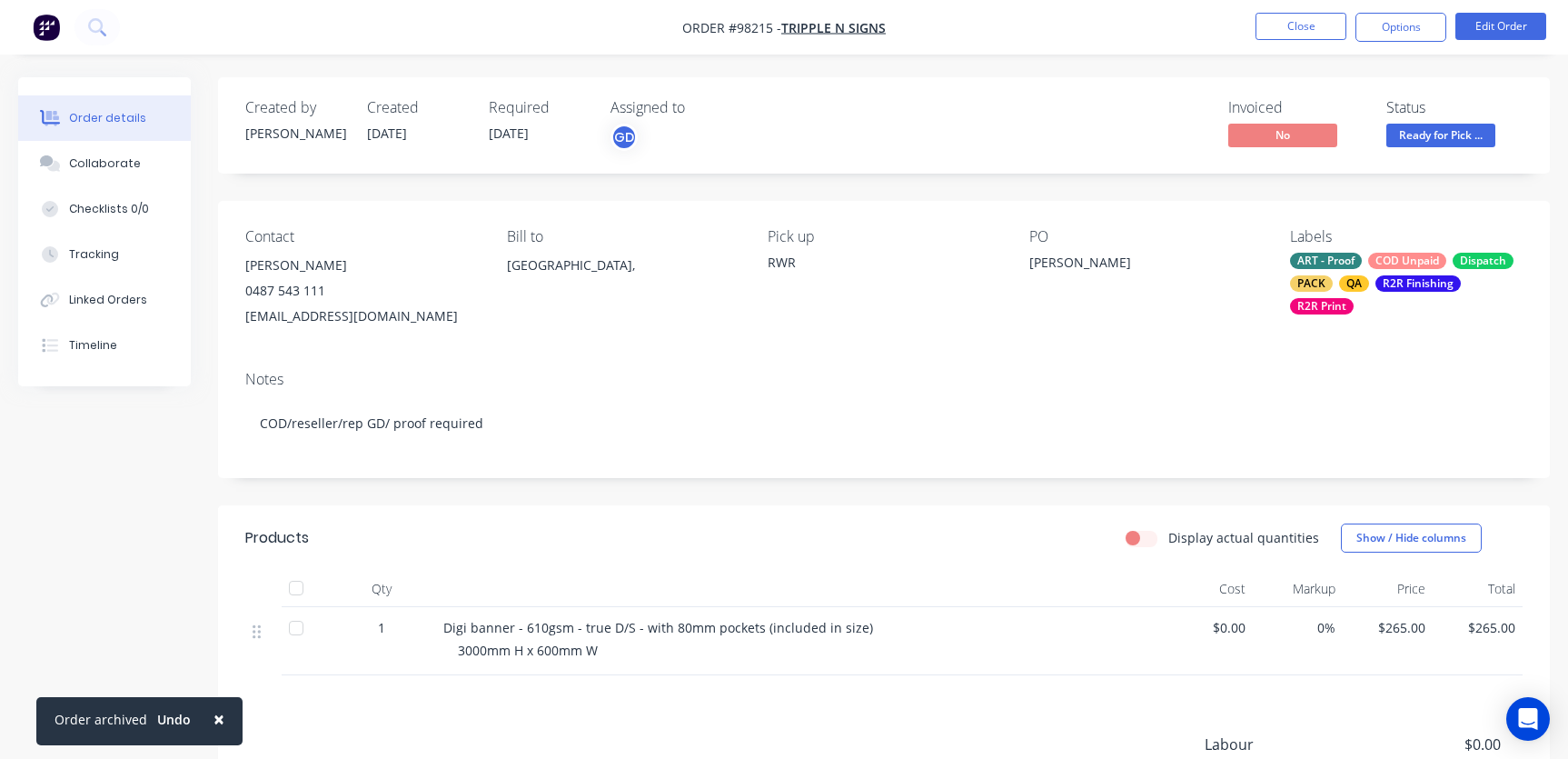
click at [218, 716] on span "×" at bounding box center [218, 719] width 11 height 25
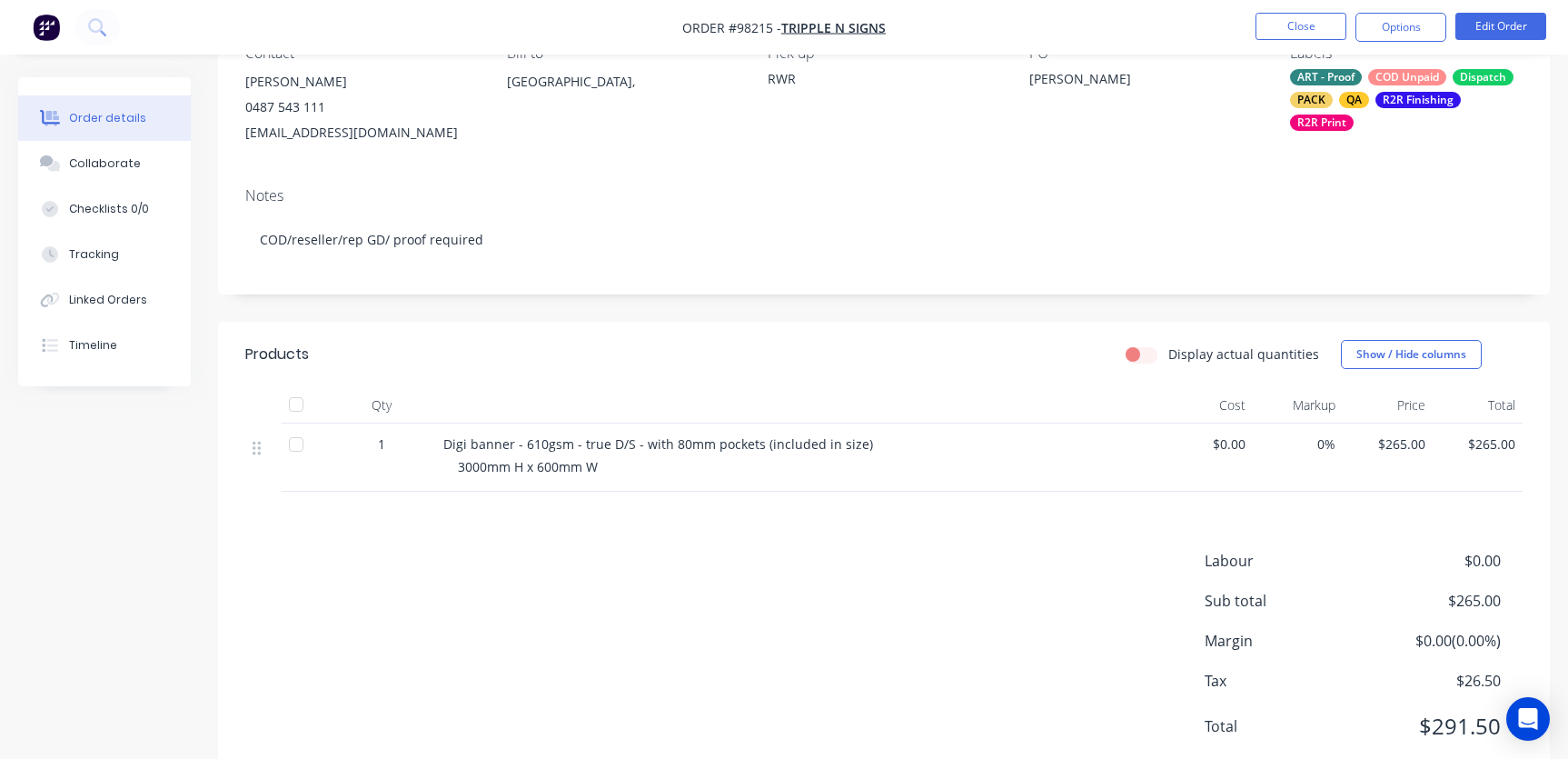
scroll to position [94, 0]
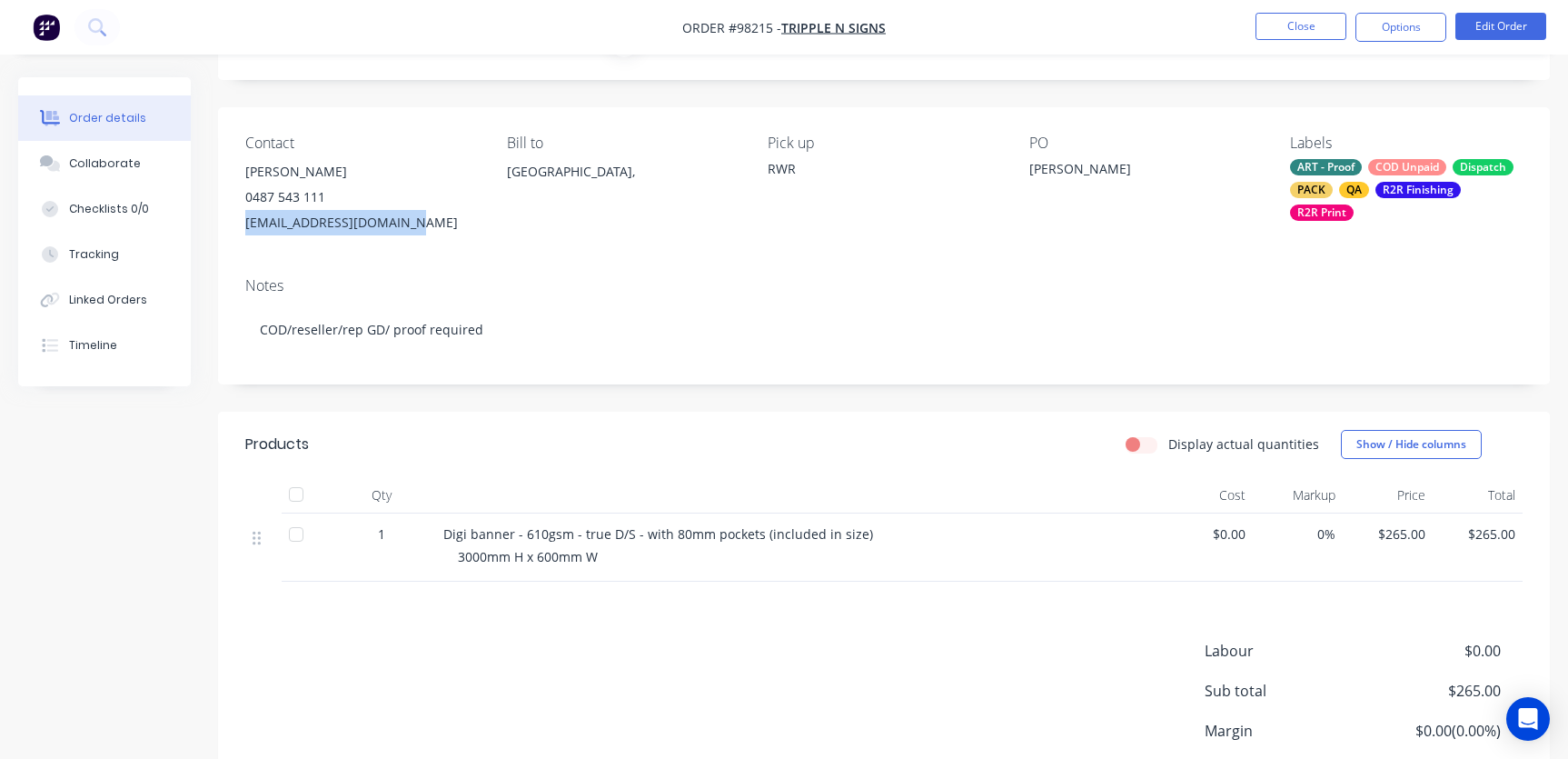
drag, startPoint x: 242, startPoint y: 222, endPoint x: 409, endPoint y: 224, distance: 167.0
click at [416, 226] on div "Contact [PERSON_NAME] [PHONE_NUMBER] [EMAIL_ADDRESS][DOMAIN_NAME] Bill to [GEOG…" at bounding box center [884, 184] width 1332 height 155
copy div "[EMAIL_ADDRESS][DOMAIN_NAME]"
click at [100, 163] on div "Collaborate" at bounding box center [105, 163] width 72 height 17
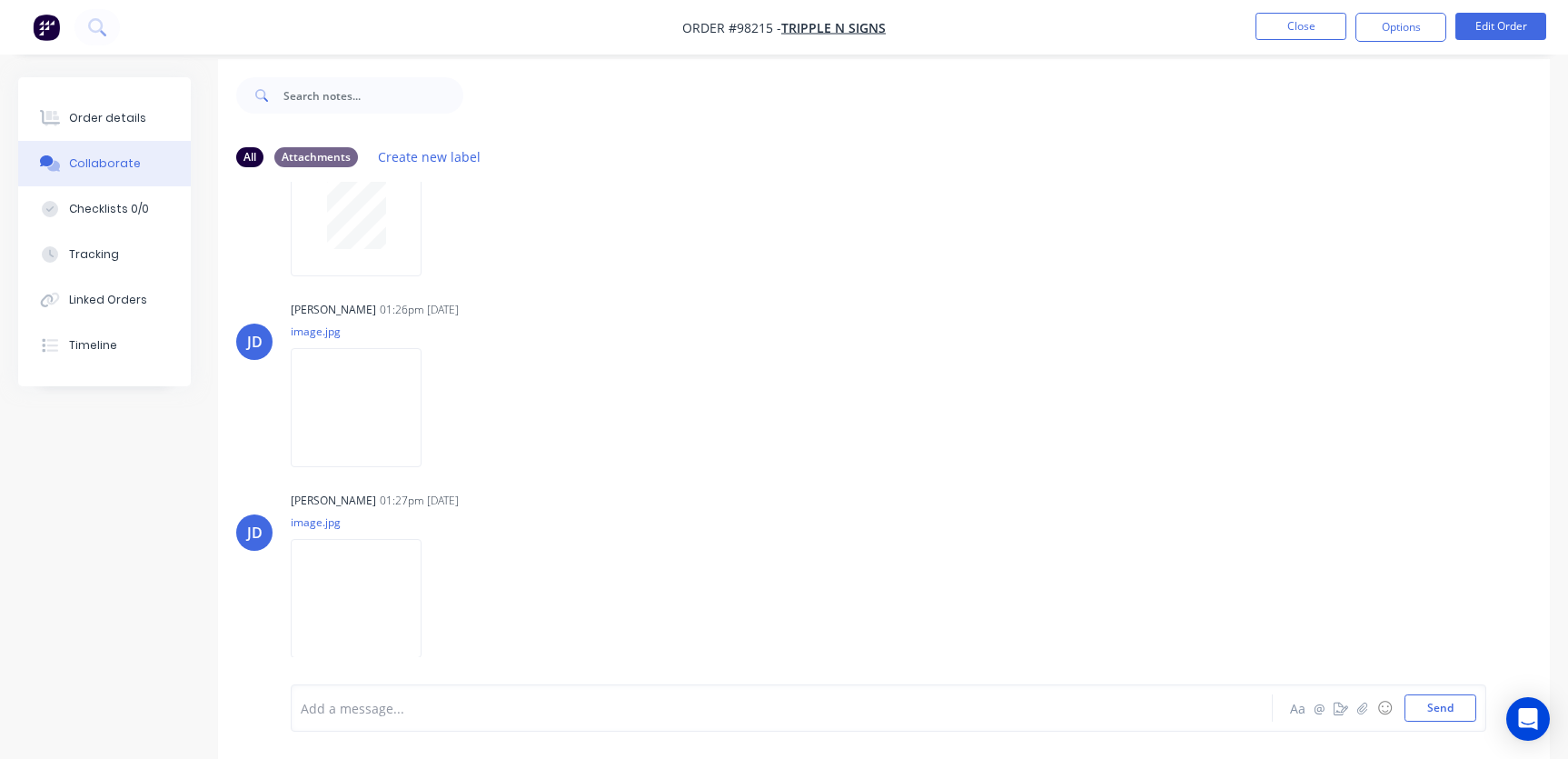
scroll to position [27, 0]
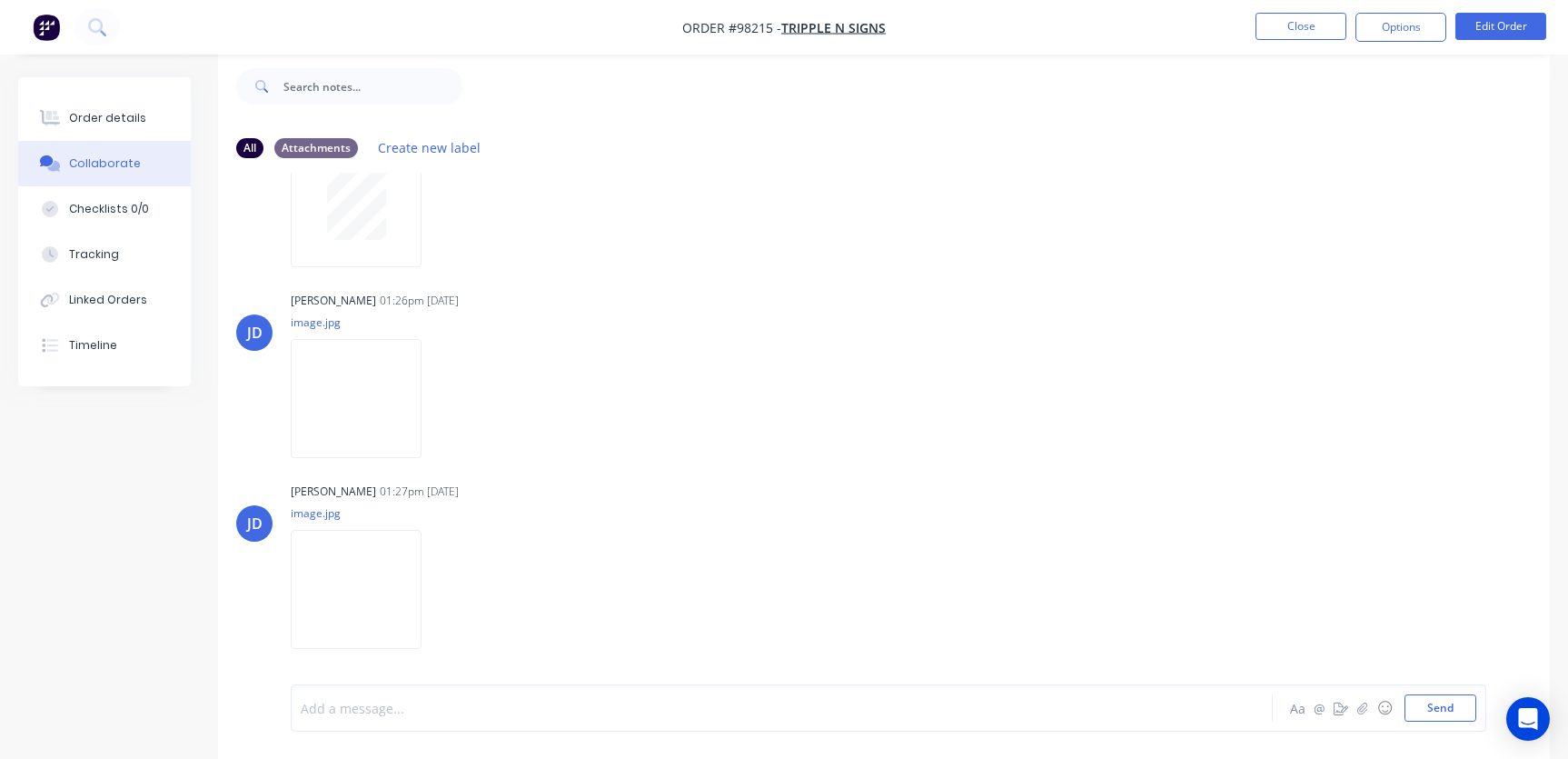
click at [363, 705] on div at bounding box center [742, 708] width 882 height 20
click at [343, 713] on span "photop archived, invoice sent and customer advised" at bounding box center [460, 708] width 318 height 18
click at [1434, 705] on button "Send" at bounding box center [1440, 708] width 72 height 27
click at [127, 119] on div "Order details" at bounding box center [107, 118] width 77 height 17
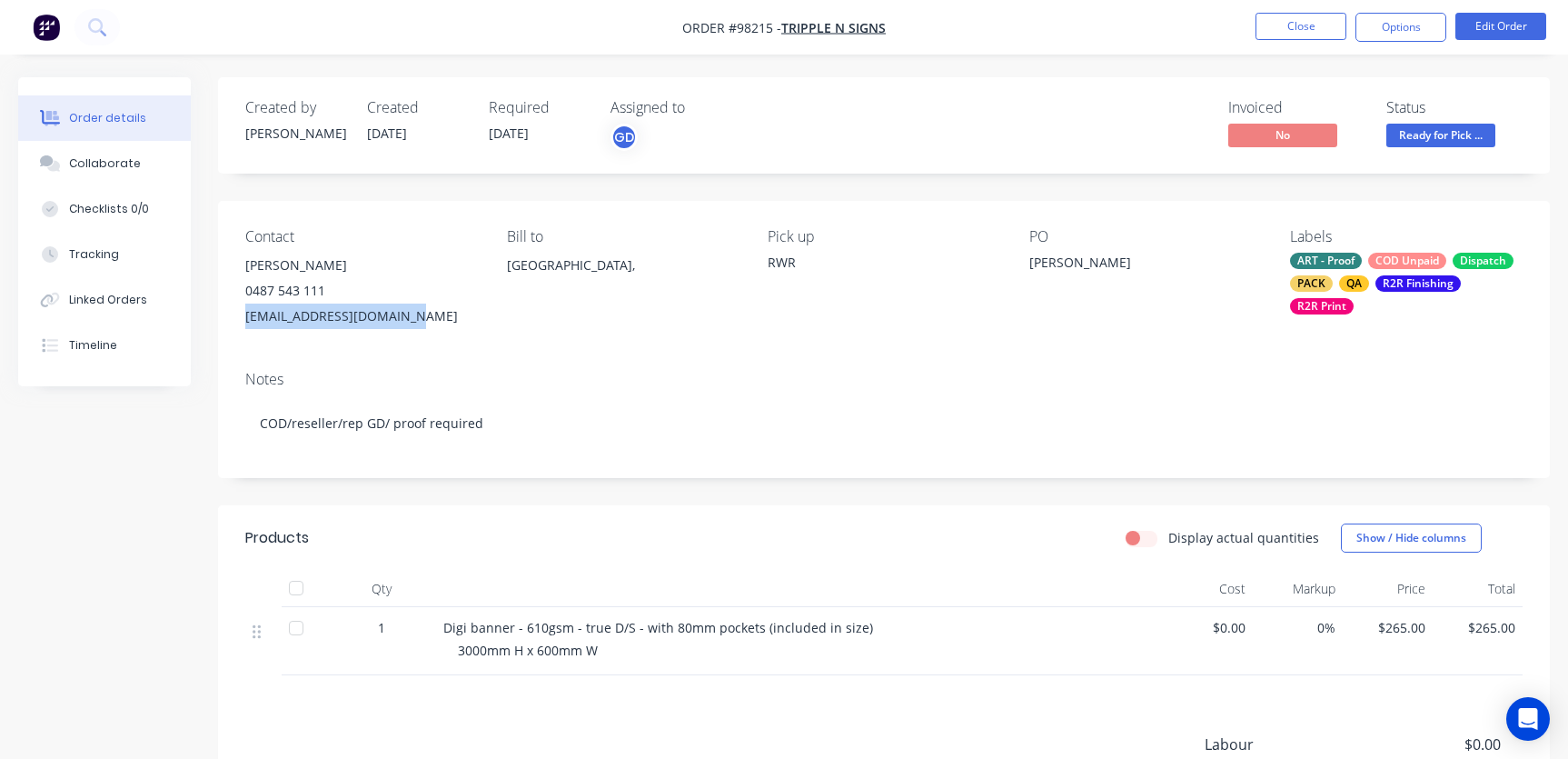
drag, startPoint x: 243, startPoint y: 314, endPoint x: 396, endPoint y: 320, distance: 153.1
click at [399, 320] on div "Contact [PERSON_NAME] [PHONE_NUMBER] [EMAIL_ADDRESS][DOMAIN_NAME] Bill to [GEOG…" at bounding box center [884, 278] width 1332 height 155
copy div "[EMAIL_ADDRESS][DOMAIN_NAME]"
click at [1298, 23] on button "Close" at bounding box center [1300, 26] width 91 height 27
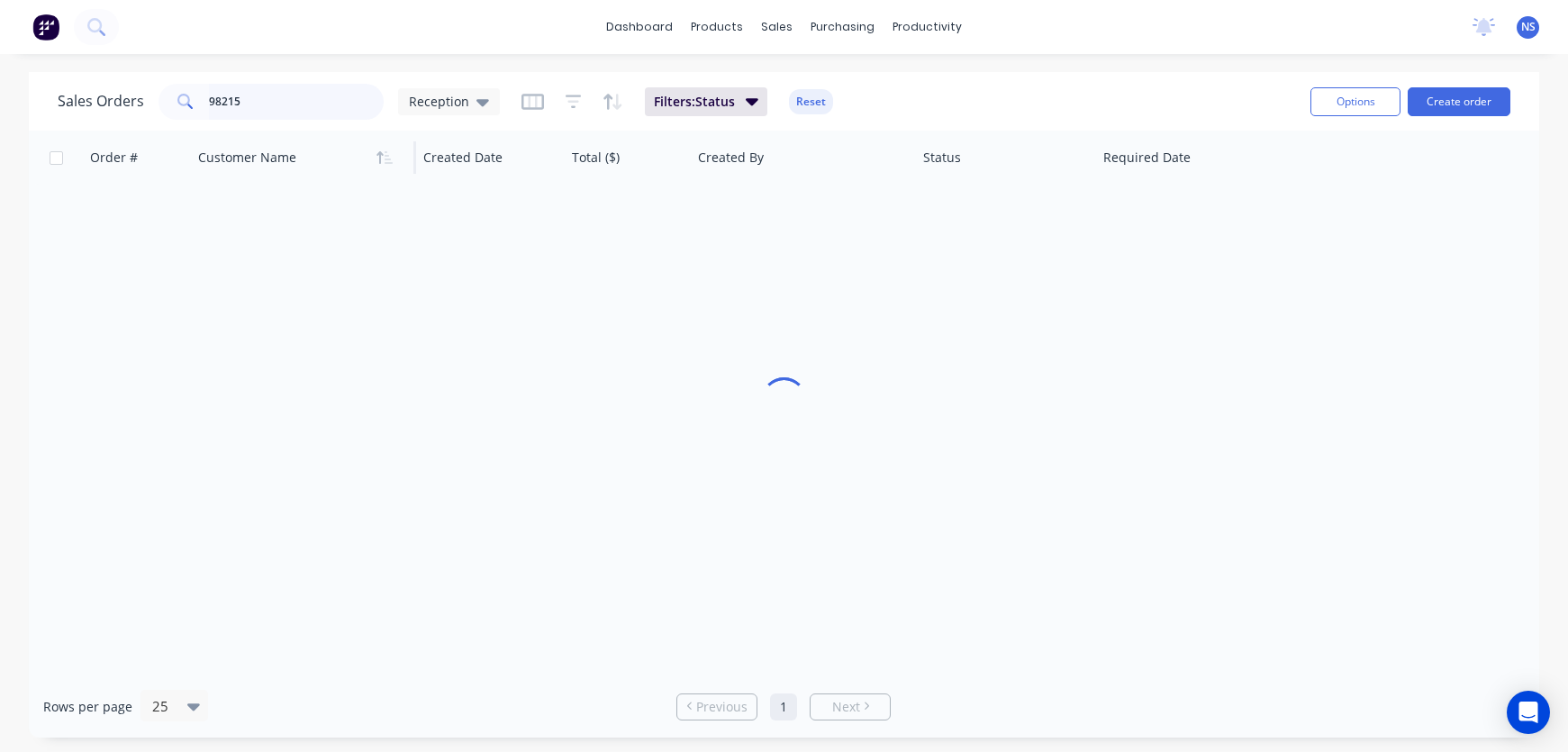
click at [273, 103] on input "98215" at bounding box center [297, 101] width 176 height 36
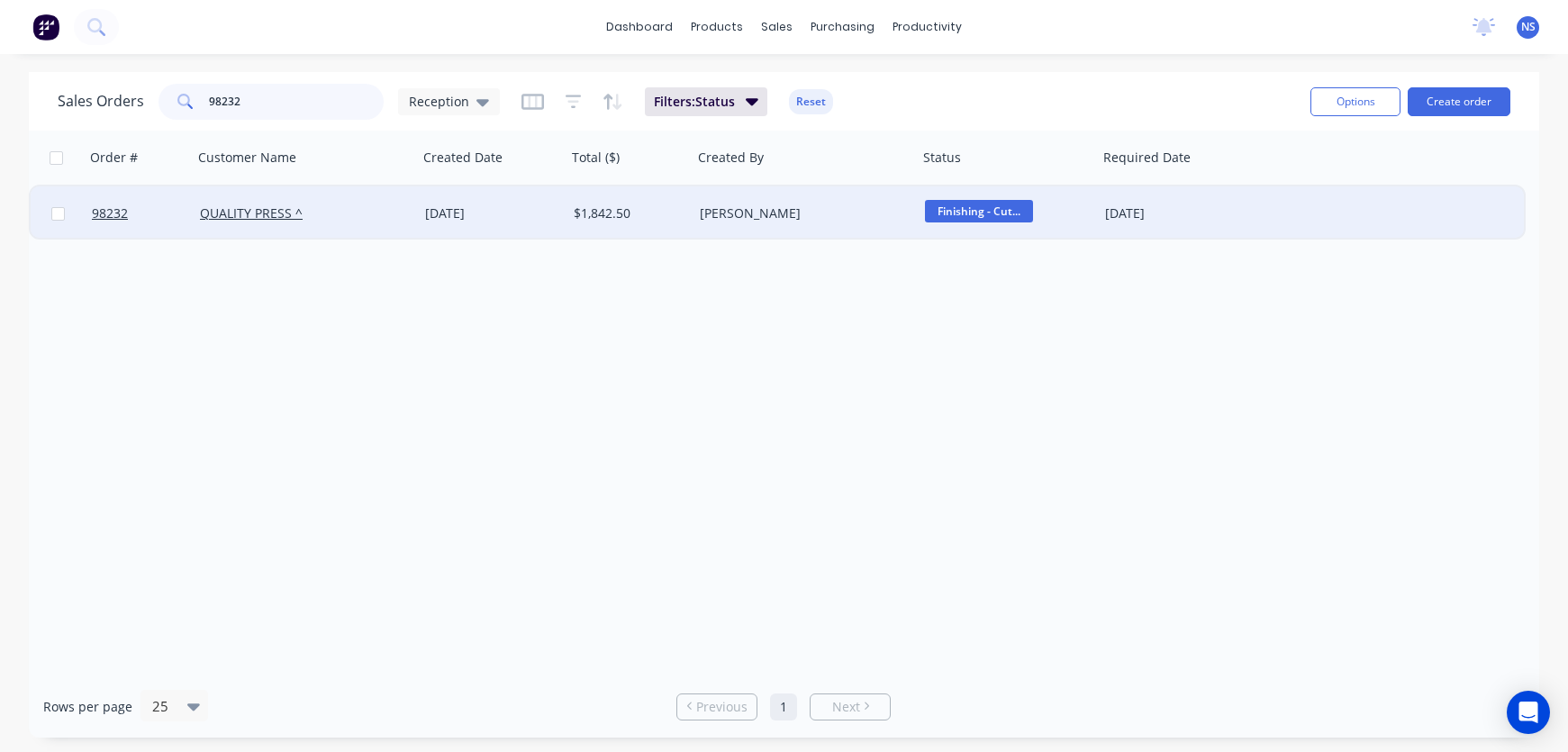
type input "98232"
click at [843, 217] on div "[PERSON_NAME]" at bounding box center [799, 213] width 200 height 18
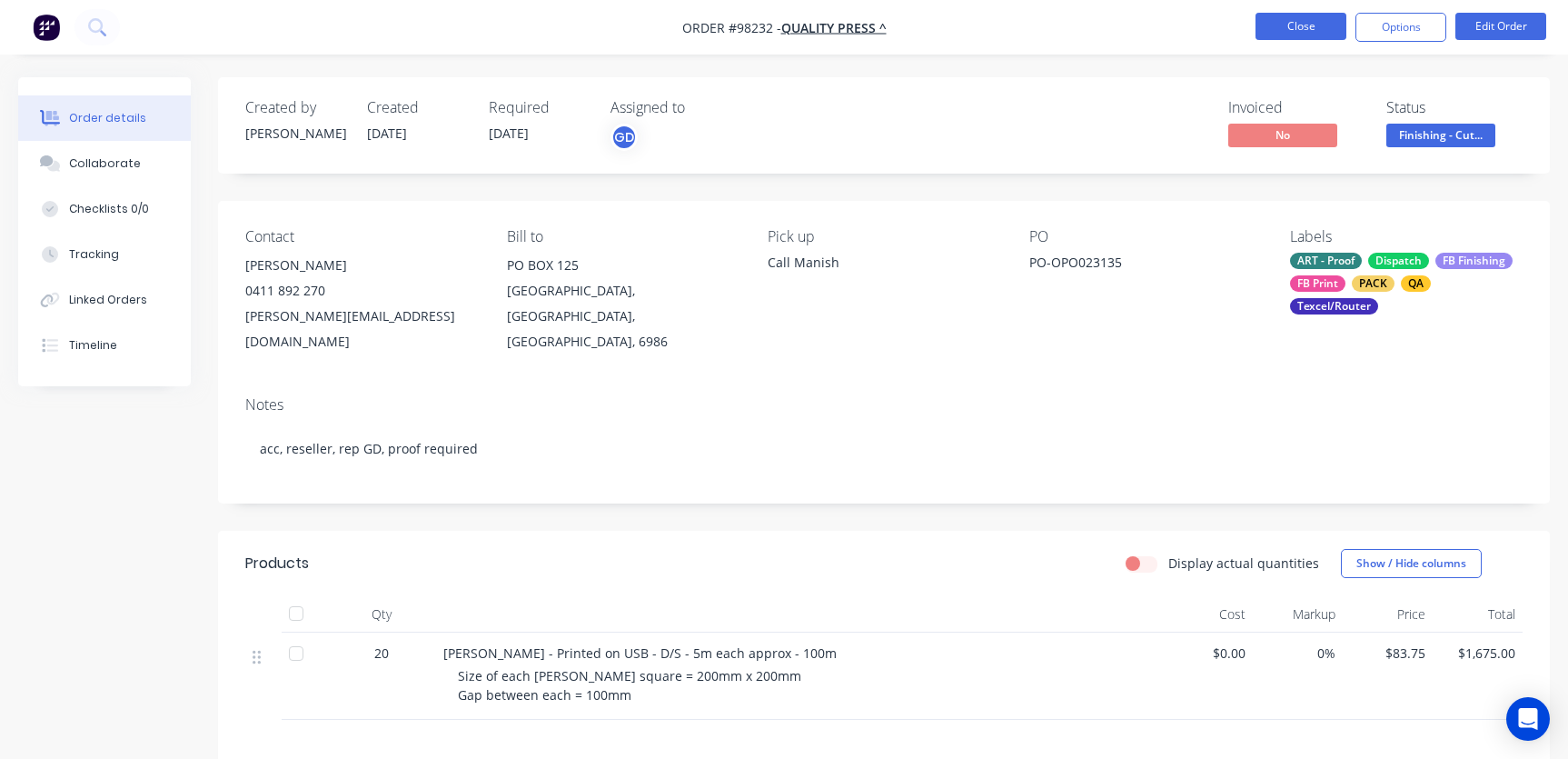
click at [1262, 25] on button "Close" at bounding box center [1300, 26] width 91 height 27
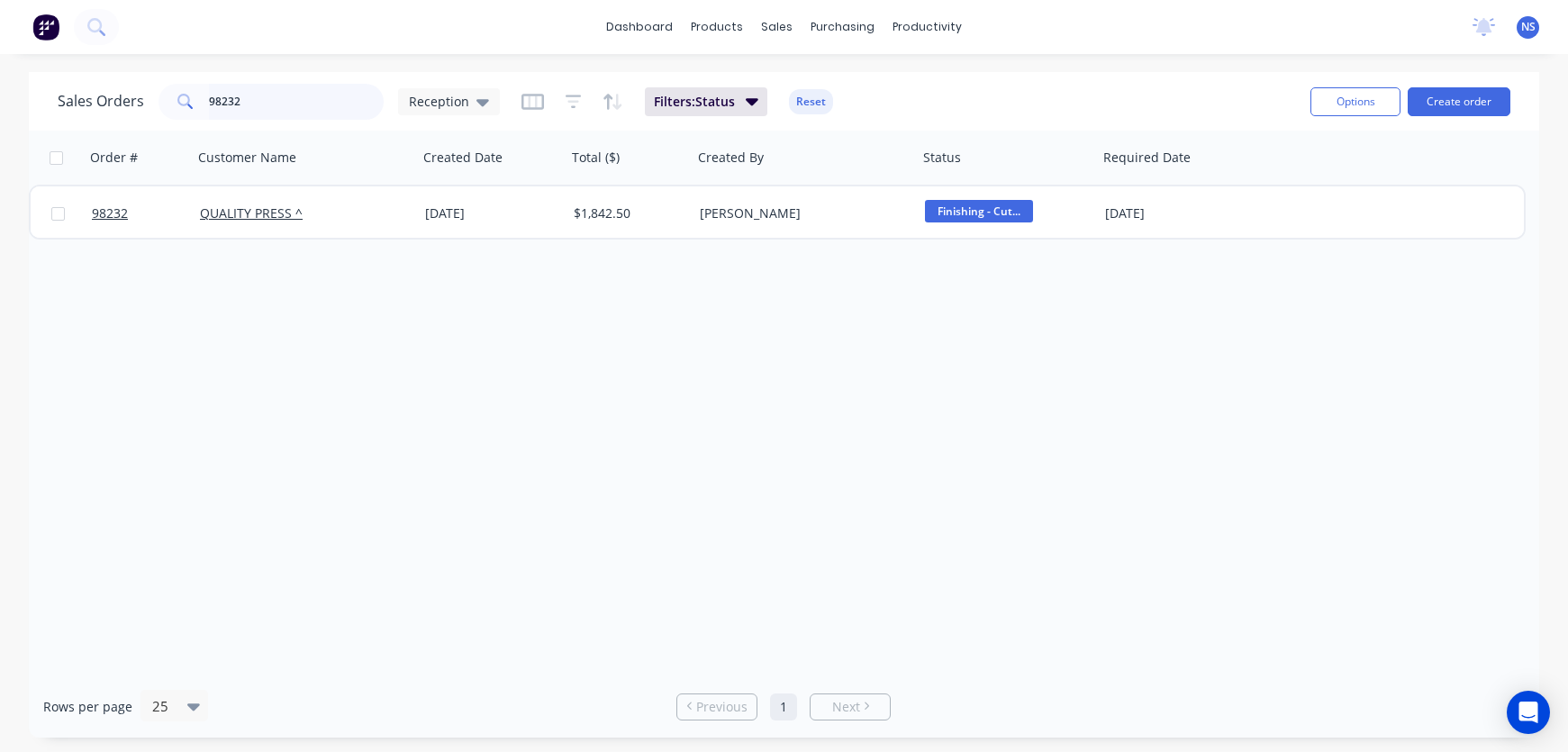
click at [313, 101] on input "98232" at bounding box center [297, 101] width 176 height 36
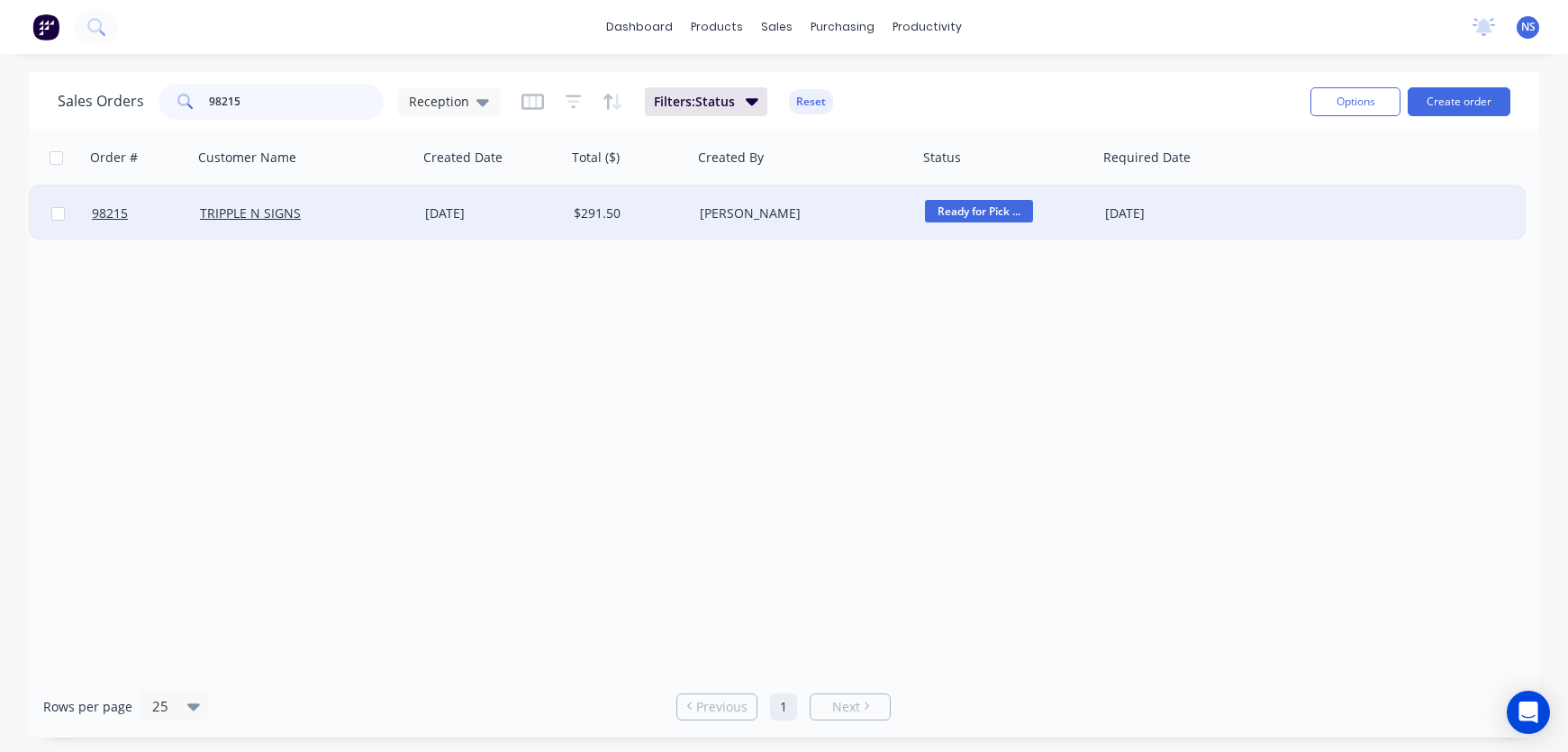
type input "98215"
click at [982, 214] on span "Ready for Pick ..." at bounding box center [979, 211] width 108 height 22
click at [1204, 361] on div "Order # Customer Name Created Date Total ($) Created By Status Required Date 98…" at bounding box center [784, 403] width 1510 height 545
click at [1227, 217] on div "[DATE]" at bounding box center [1176, 213] width 143 height 18
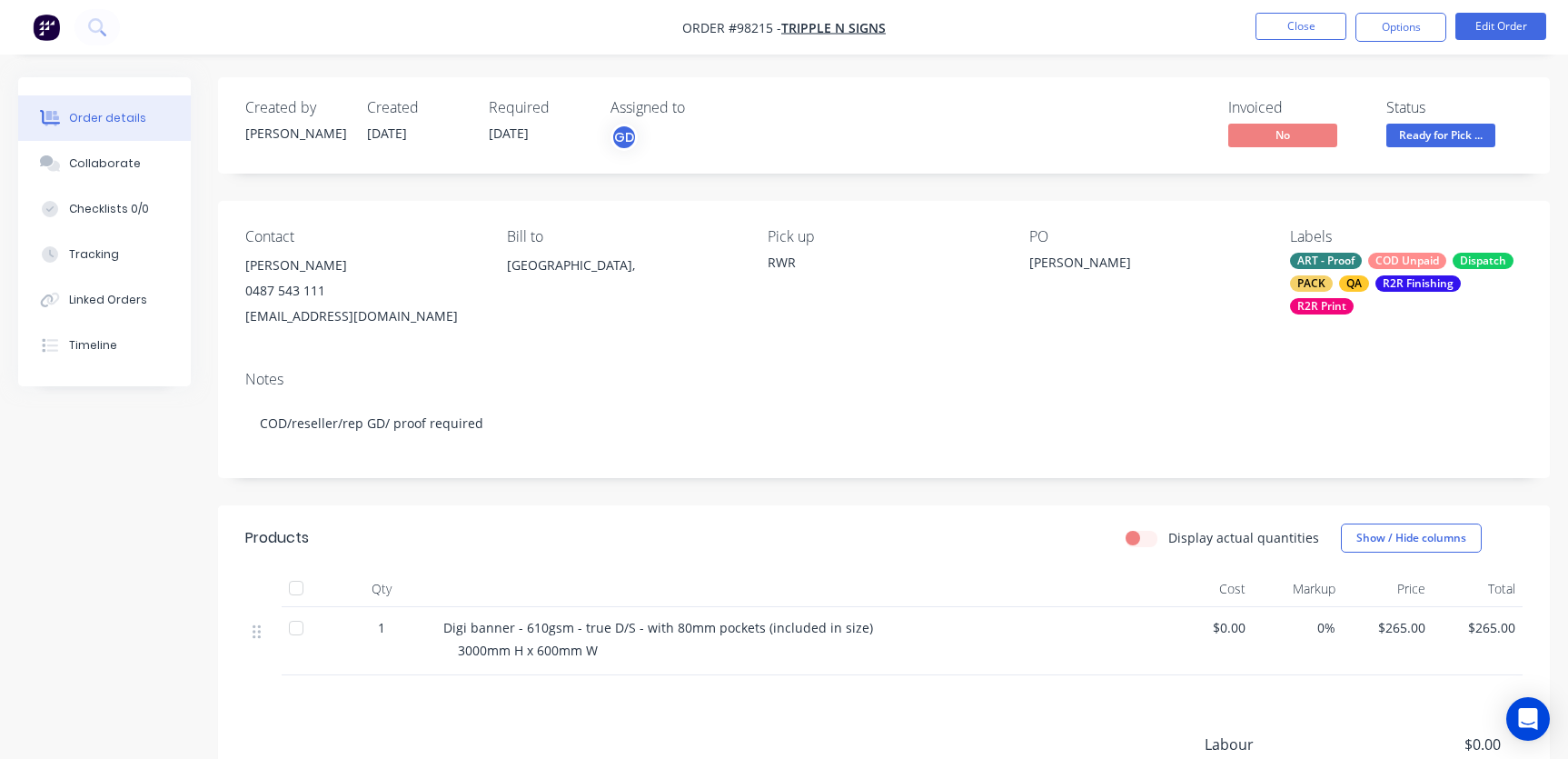
click at [1368, 269] on div "ART - Proof COD Unpaid Dispatch PACK QA R2R Finishing R2R Print" at bounding box center [1406, 283] width 232 height 61
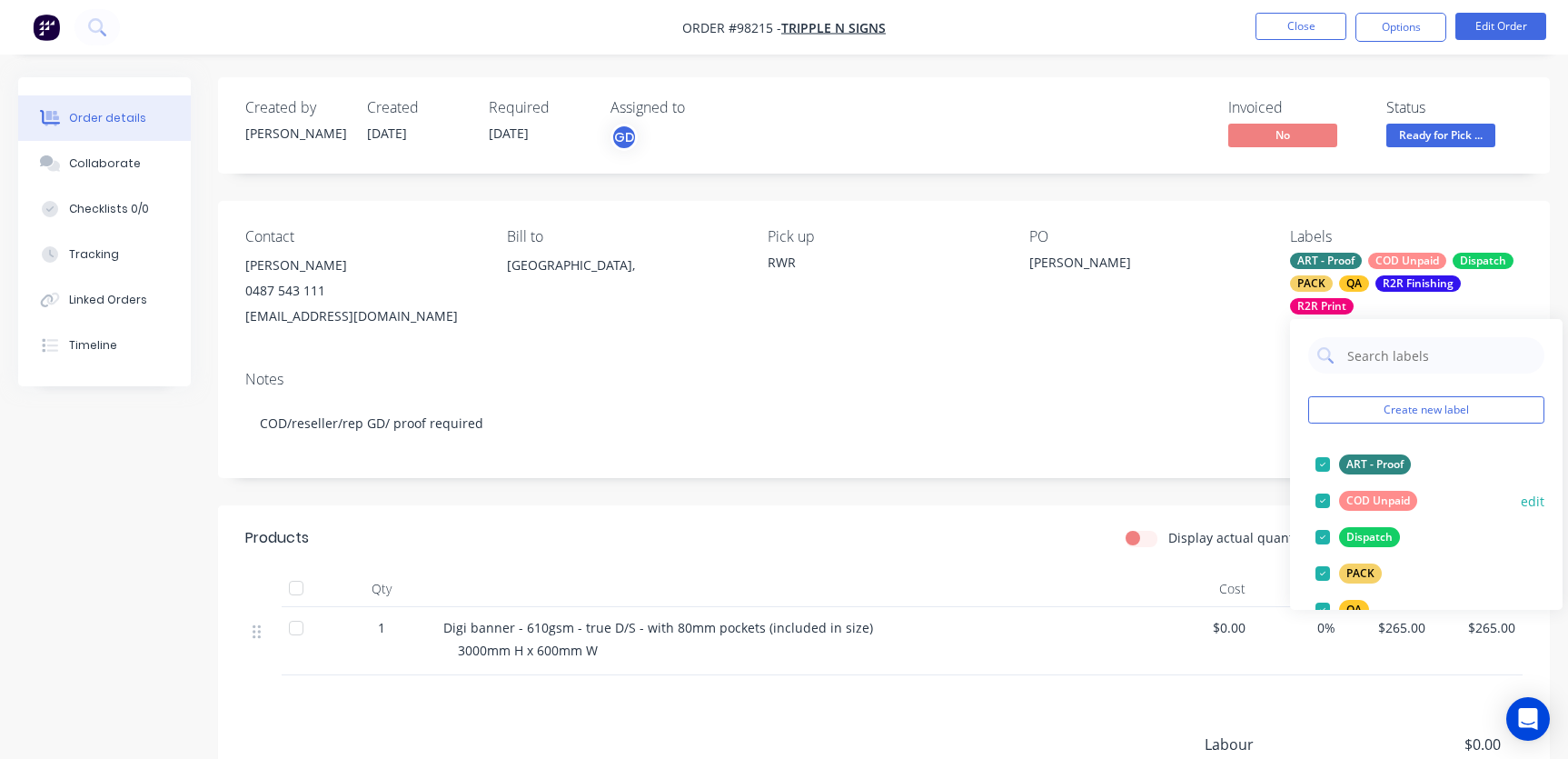
click at [1326, 500] on div at bounding box center [1322, 500] width 36 height 36
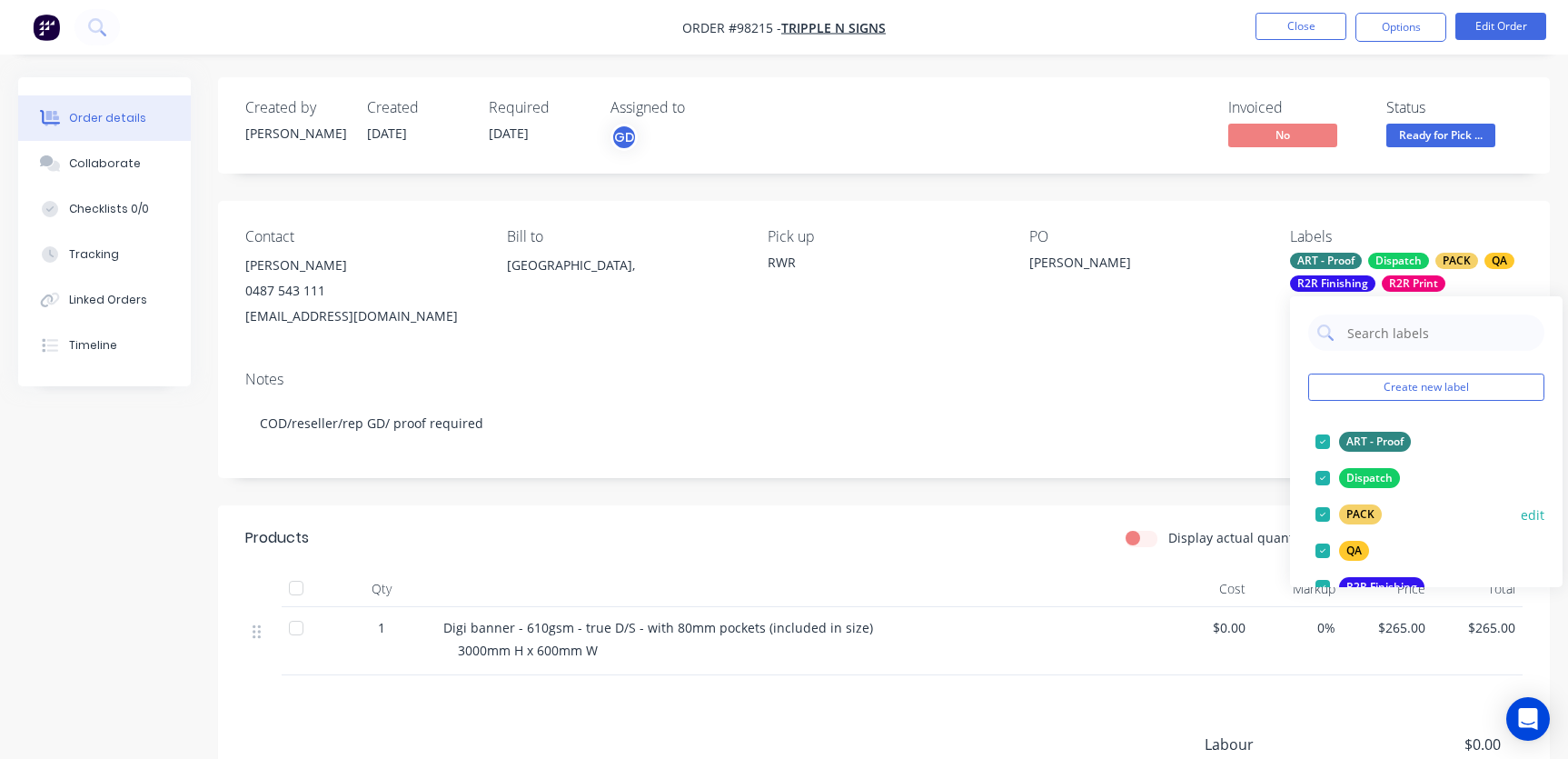
scroll to position [260, 0]
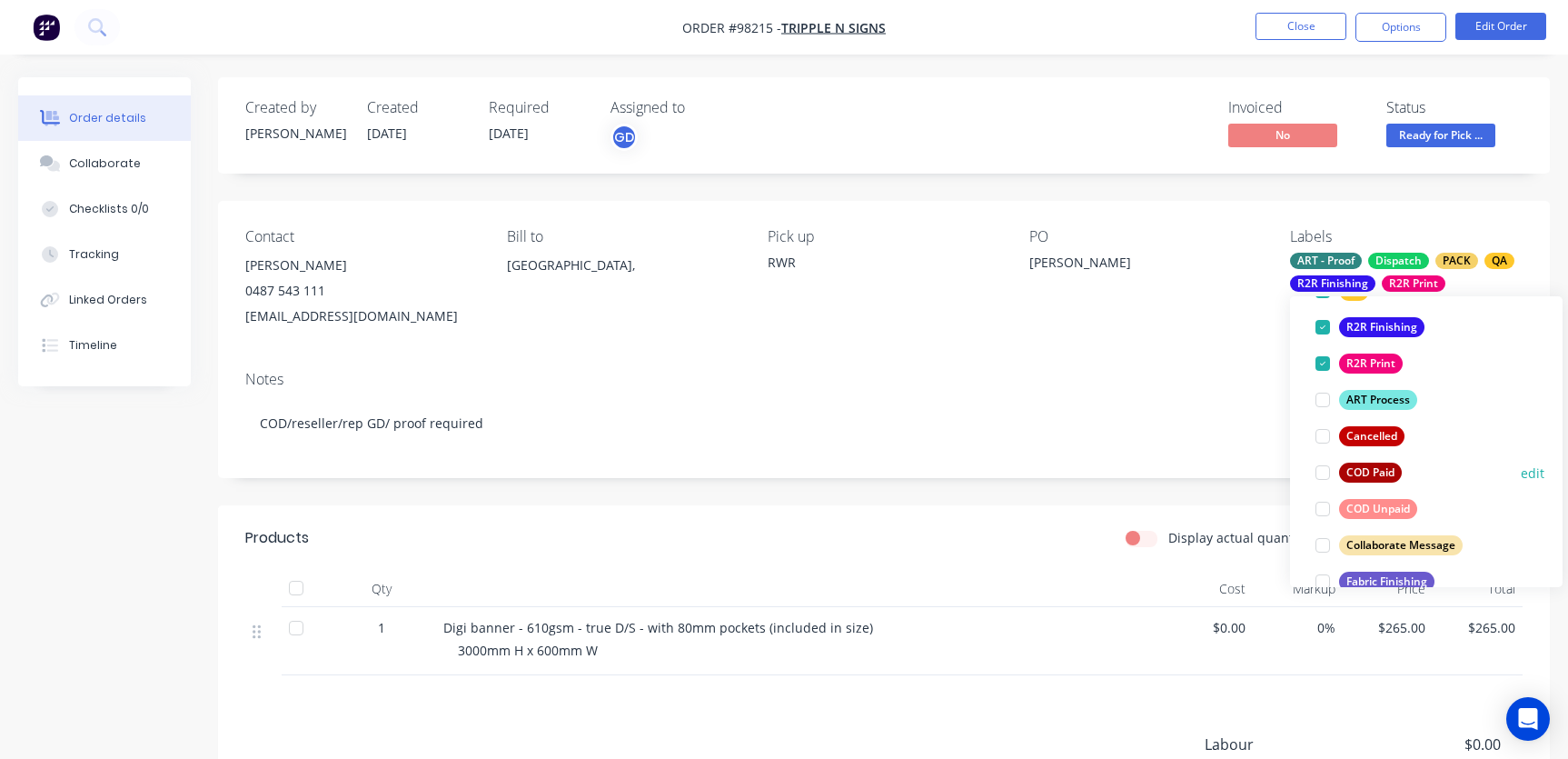
click at [1323, 472] on div at bounding box center [1322, 472] width 36 height 36
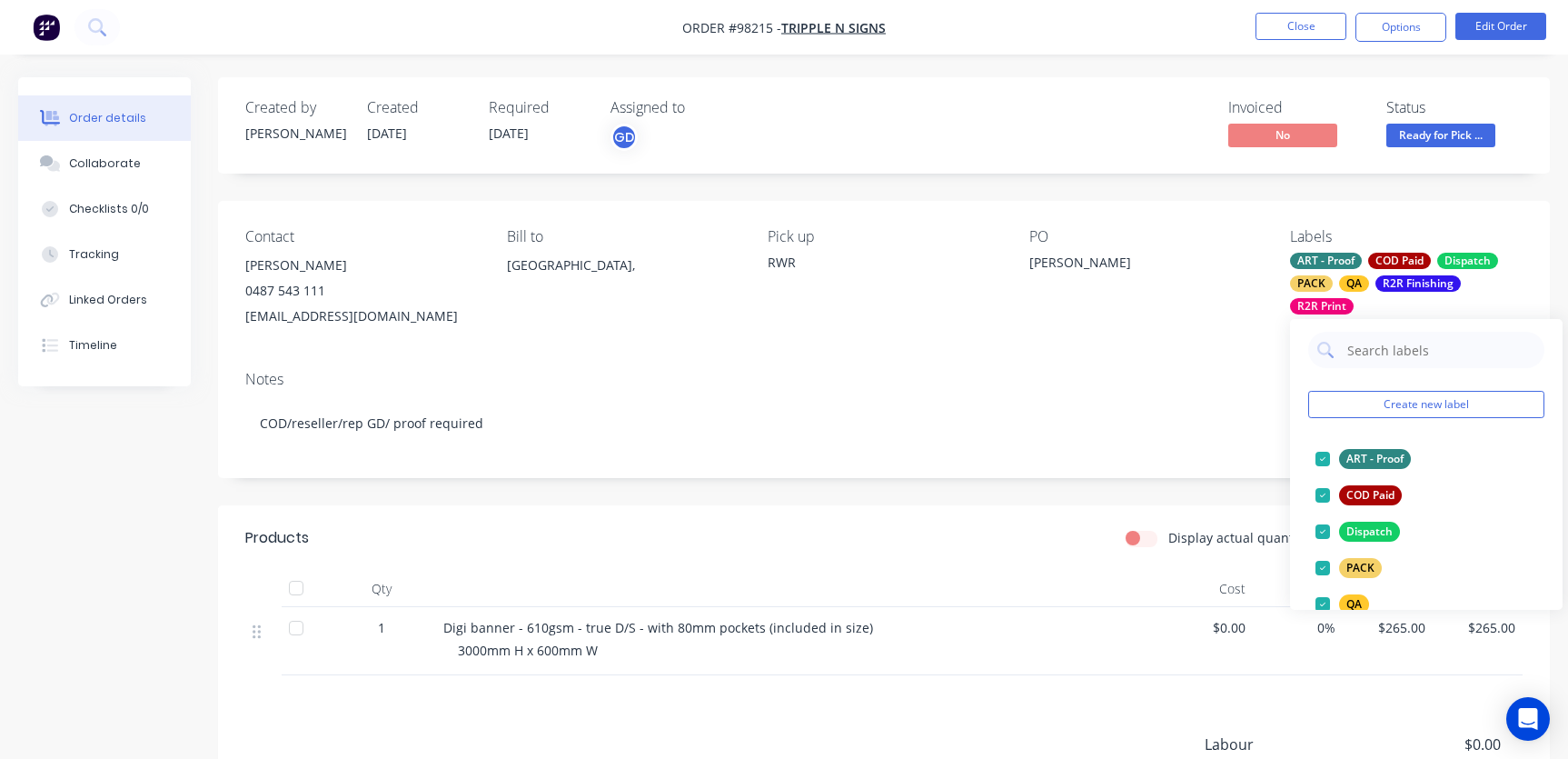
click at [1454, 129] on span "Ready for Pick ..." at bounding box center [1440, 135] width 109 height 22
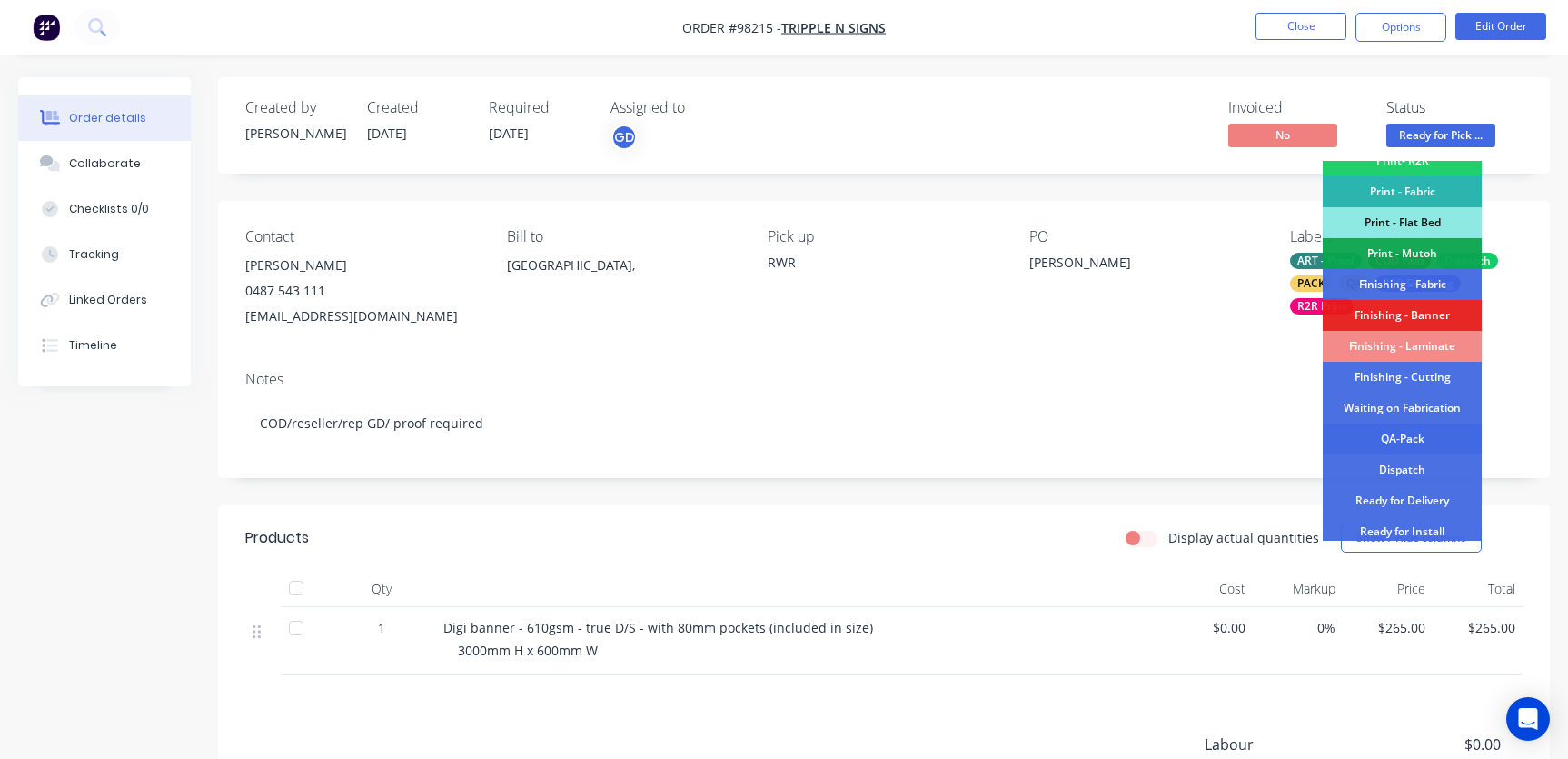
scroll to position [392, 0]
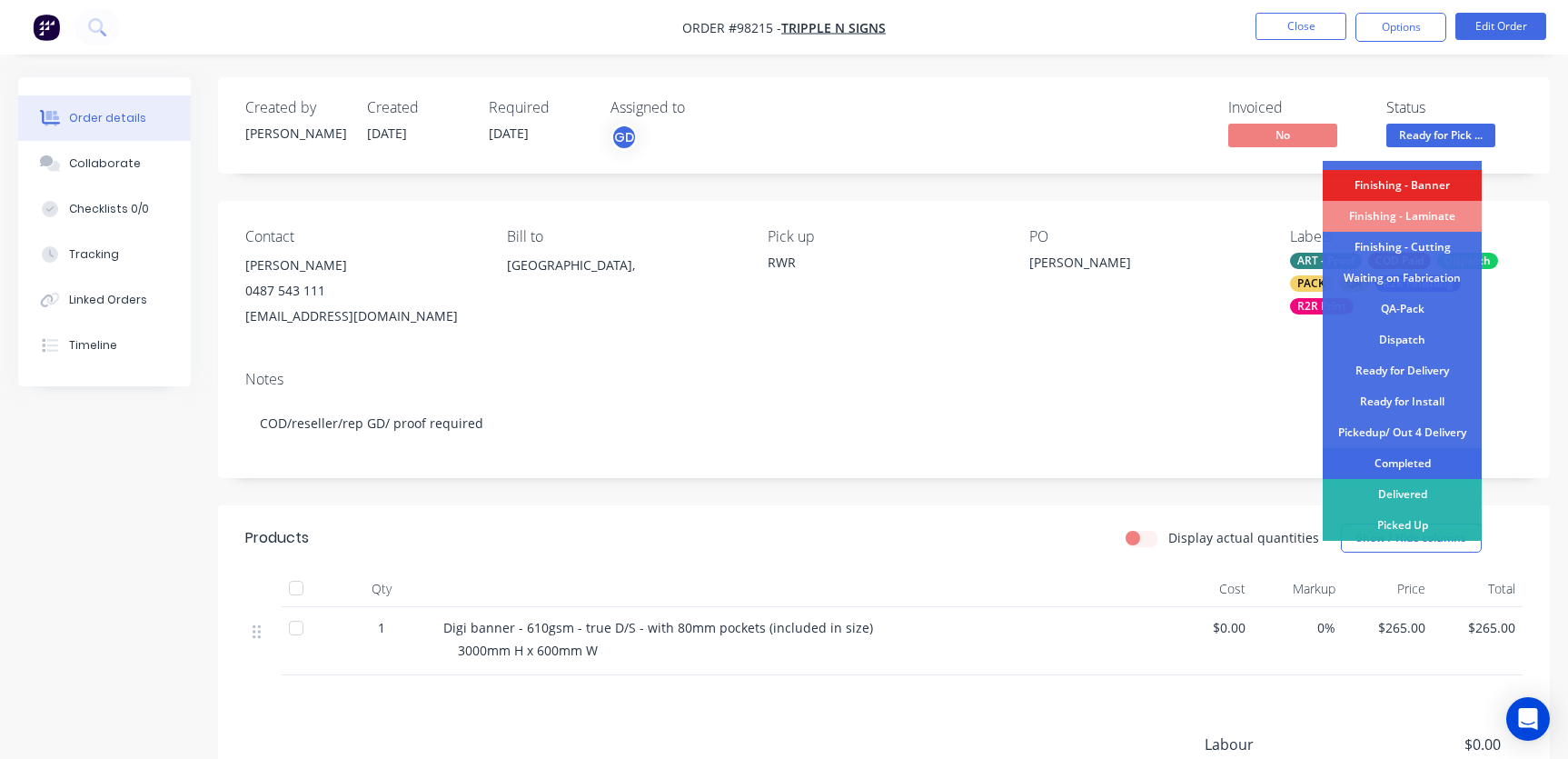
click at [1408, 456] on div "Completed" at bounding box center [1401, 463] width 159 height 31
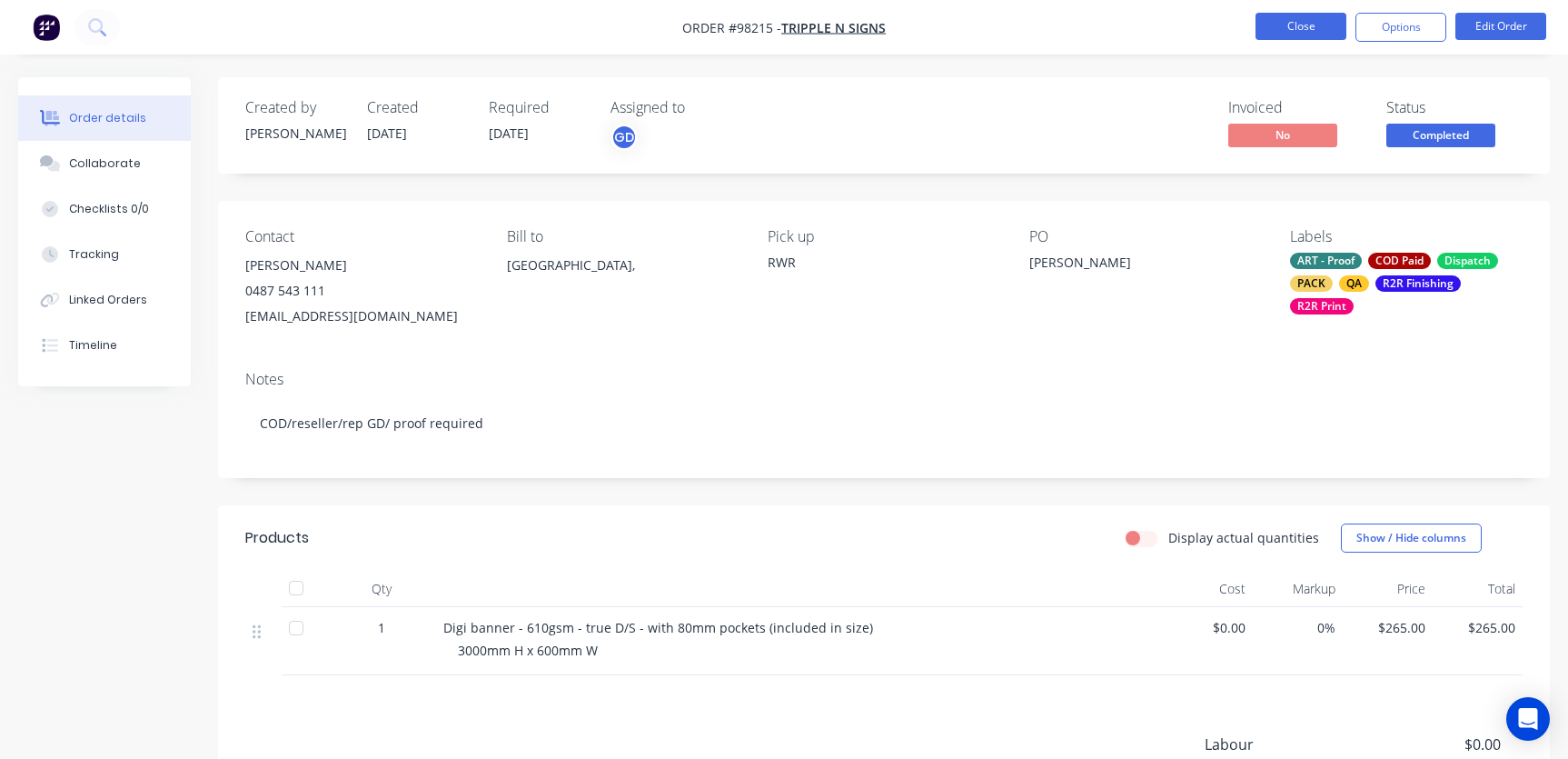
click at [1311, 33] on button "Close" at bounding box center [1300, 26] width 91 height 27
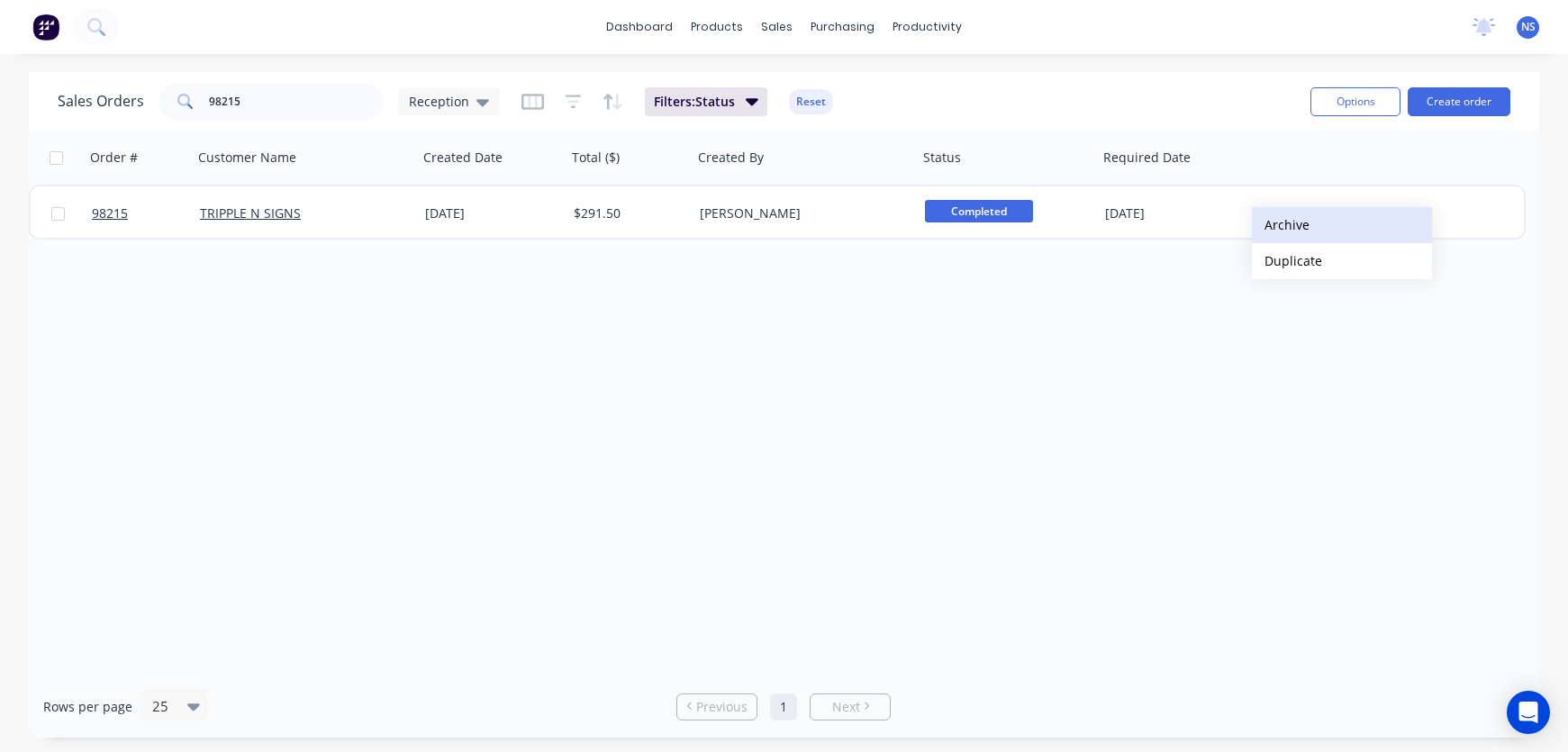
click at [1282, 223] on button "Archive" at bounding box center [1342, 224] width 180 height 36
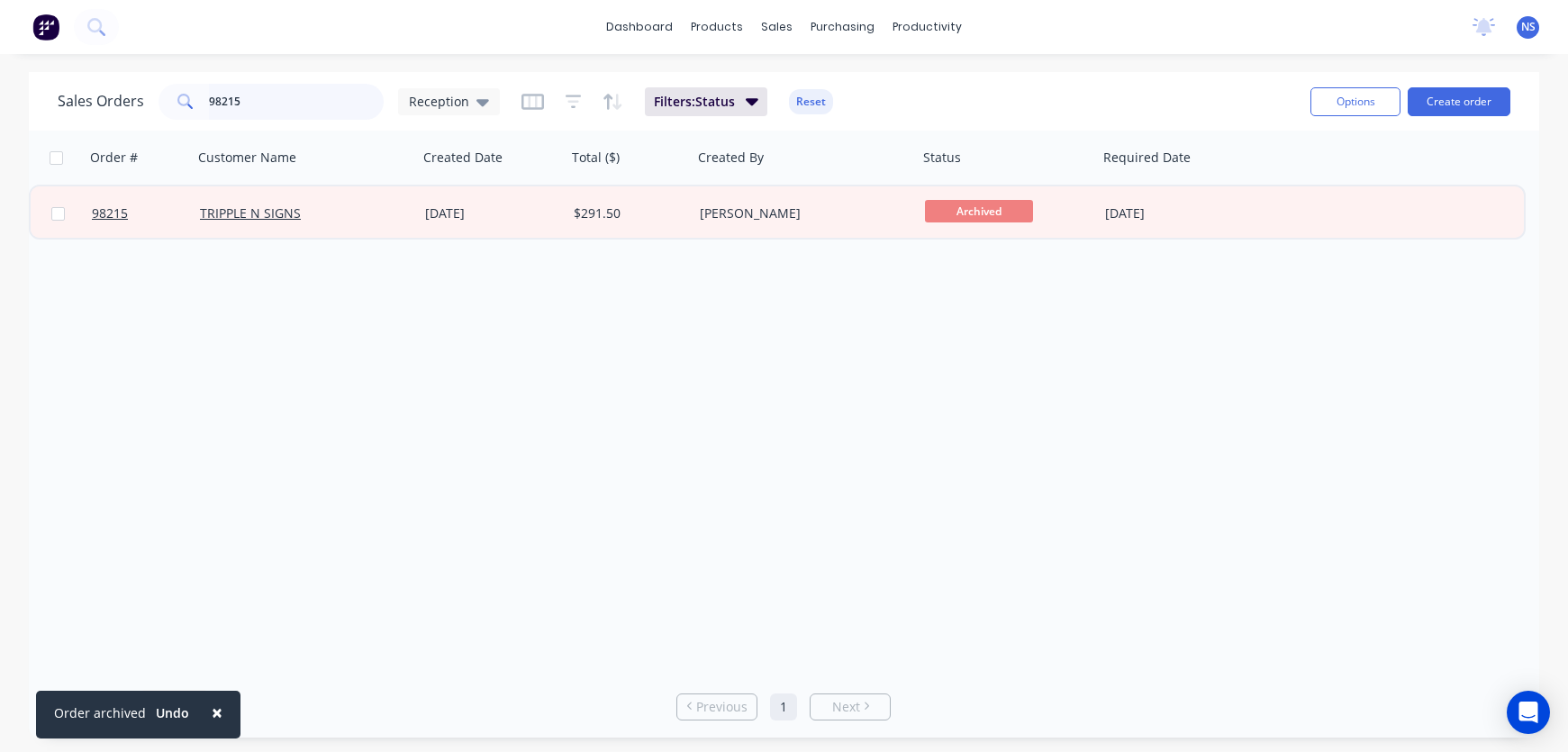
click at [297, 110] on input "98215" at bounding box center [297, 101] width 176 height 36
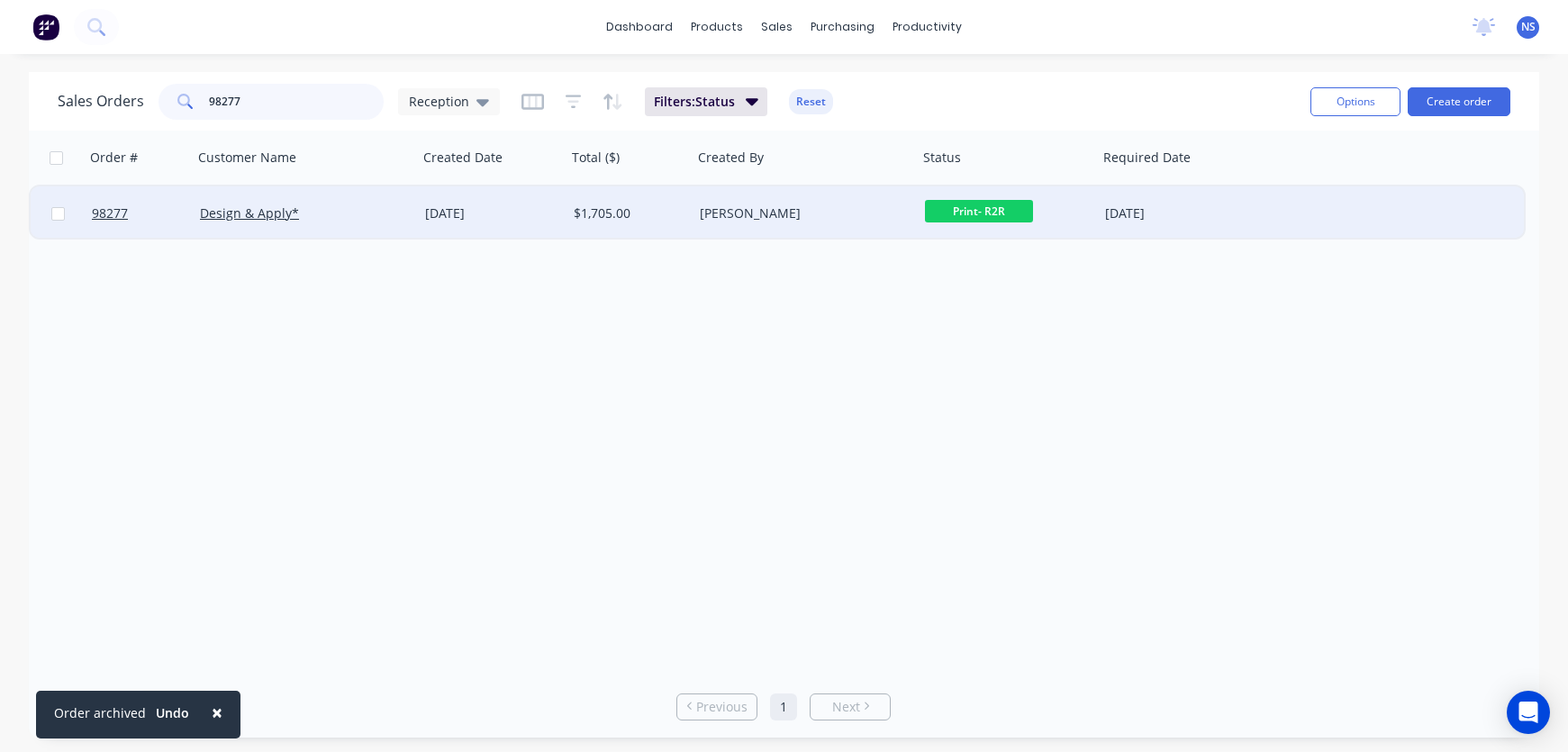
type input "98277"
click at [516, 218] on div "[DATE]" at bounding box center [492, 213] width 134 height 18
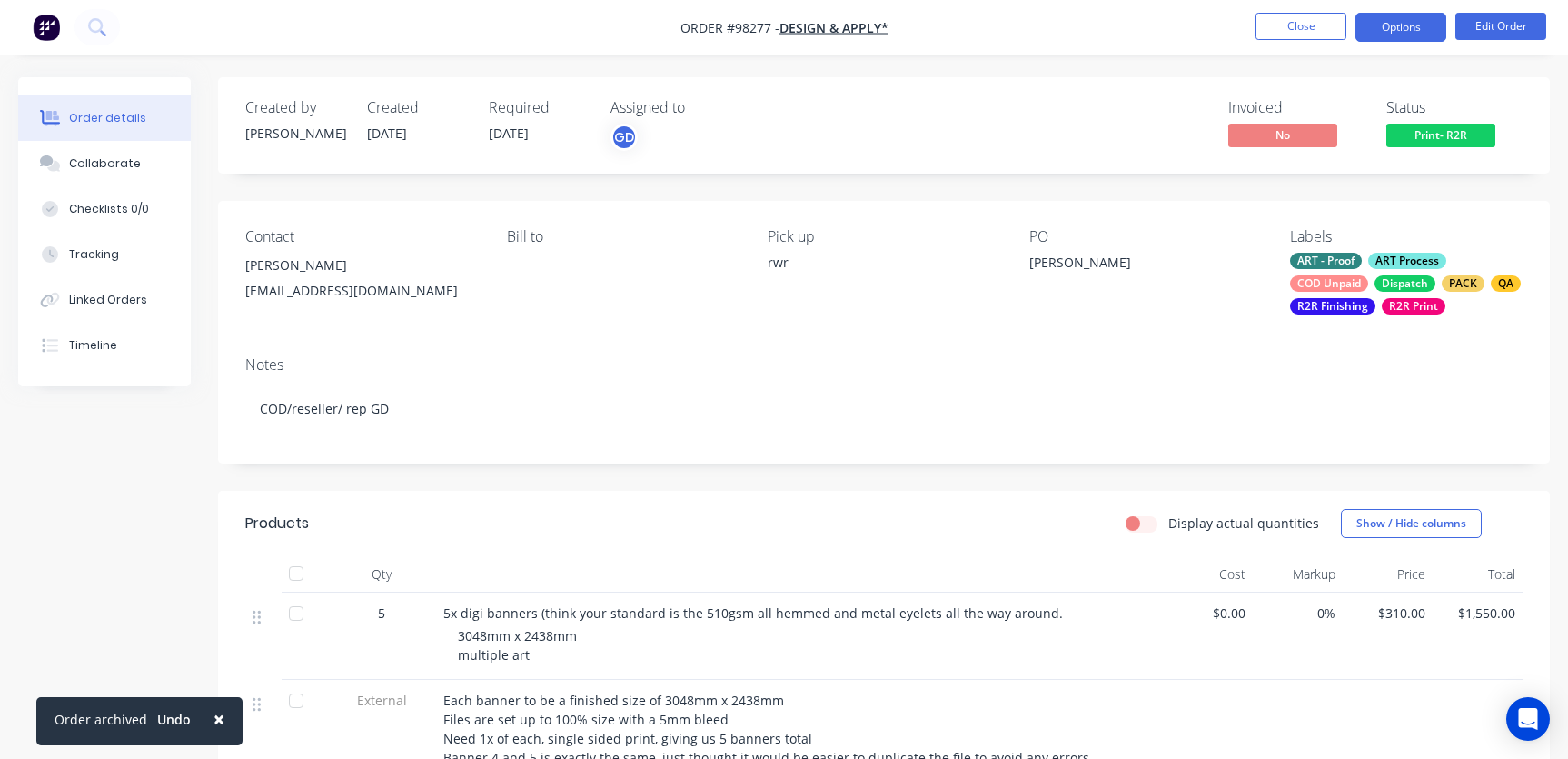
click at [1409, 26] on button "Options" at bounding box center [1400, 27] width 91 height 29
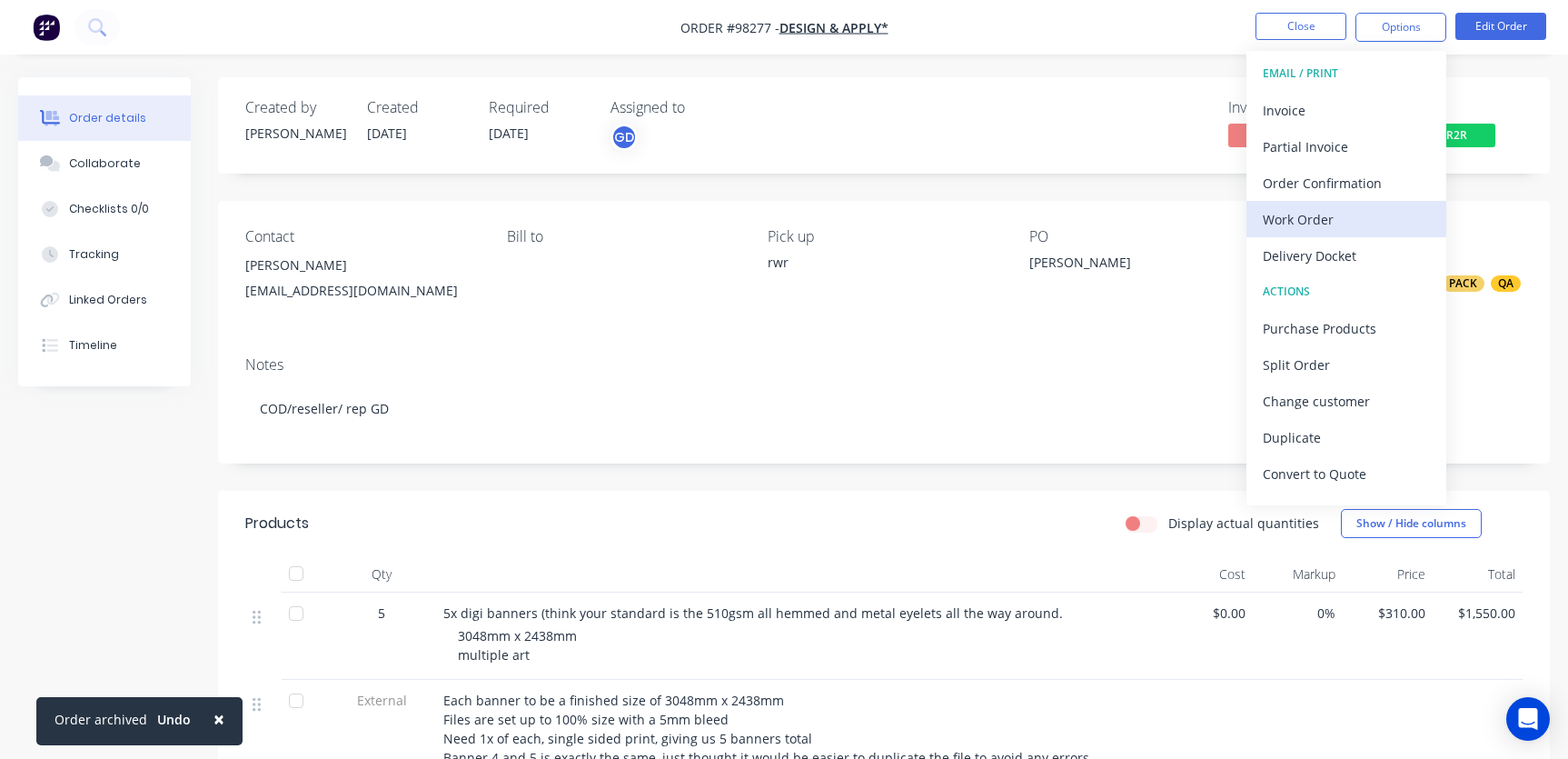
click at [1330, 215] on div "Work Order" at bounding box center [1346, 219] width 167 height 26
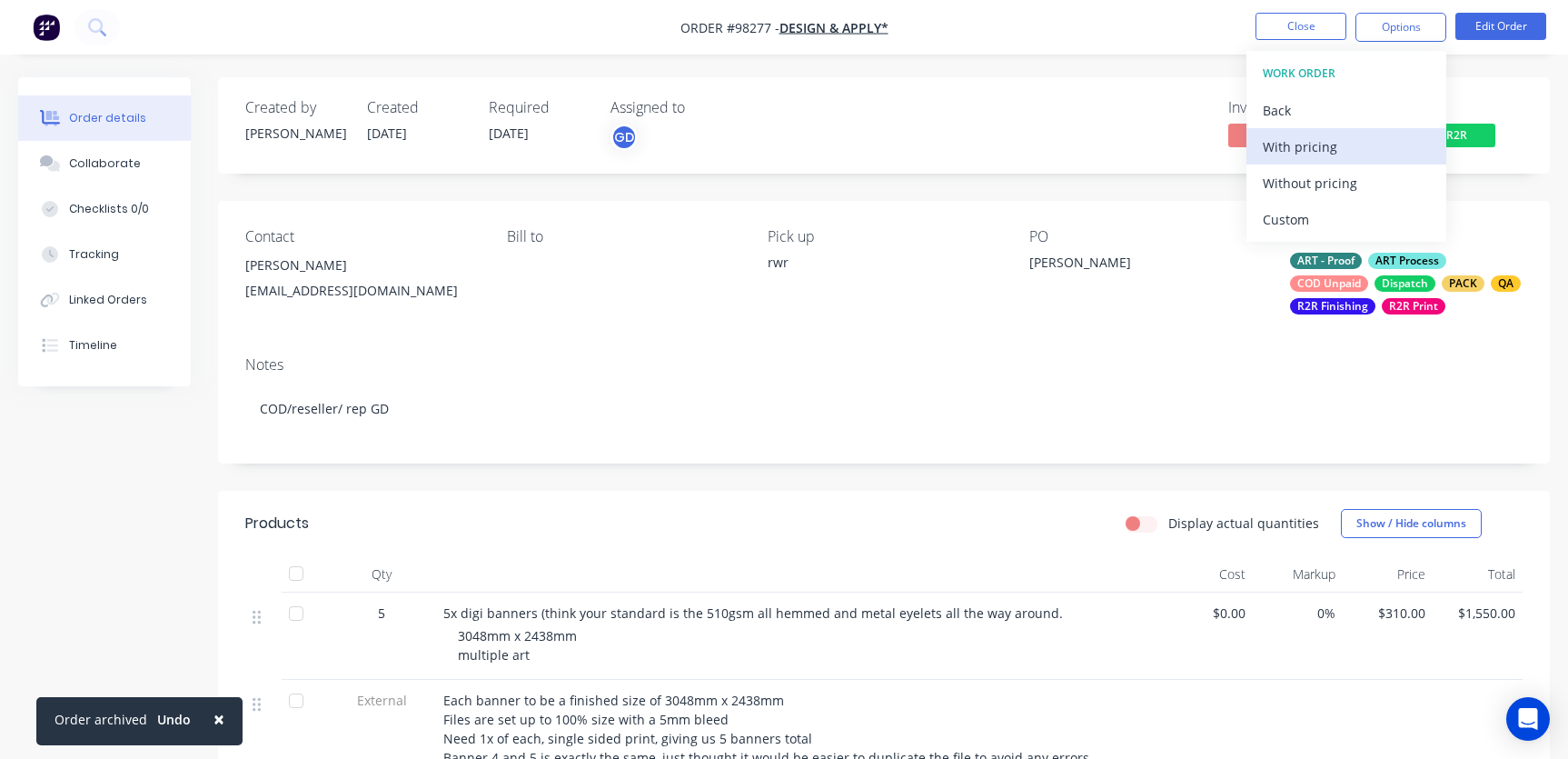
click at [1313, 148] on div "With pricing" at bounding box center [1346, 146] width 167 height 26
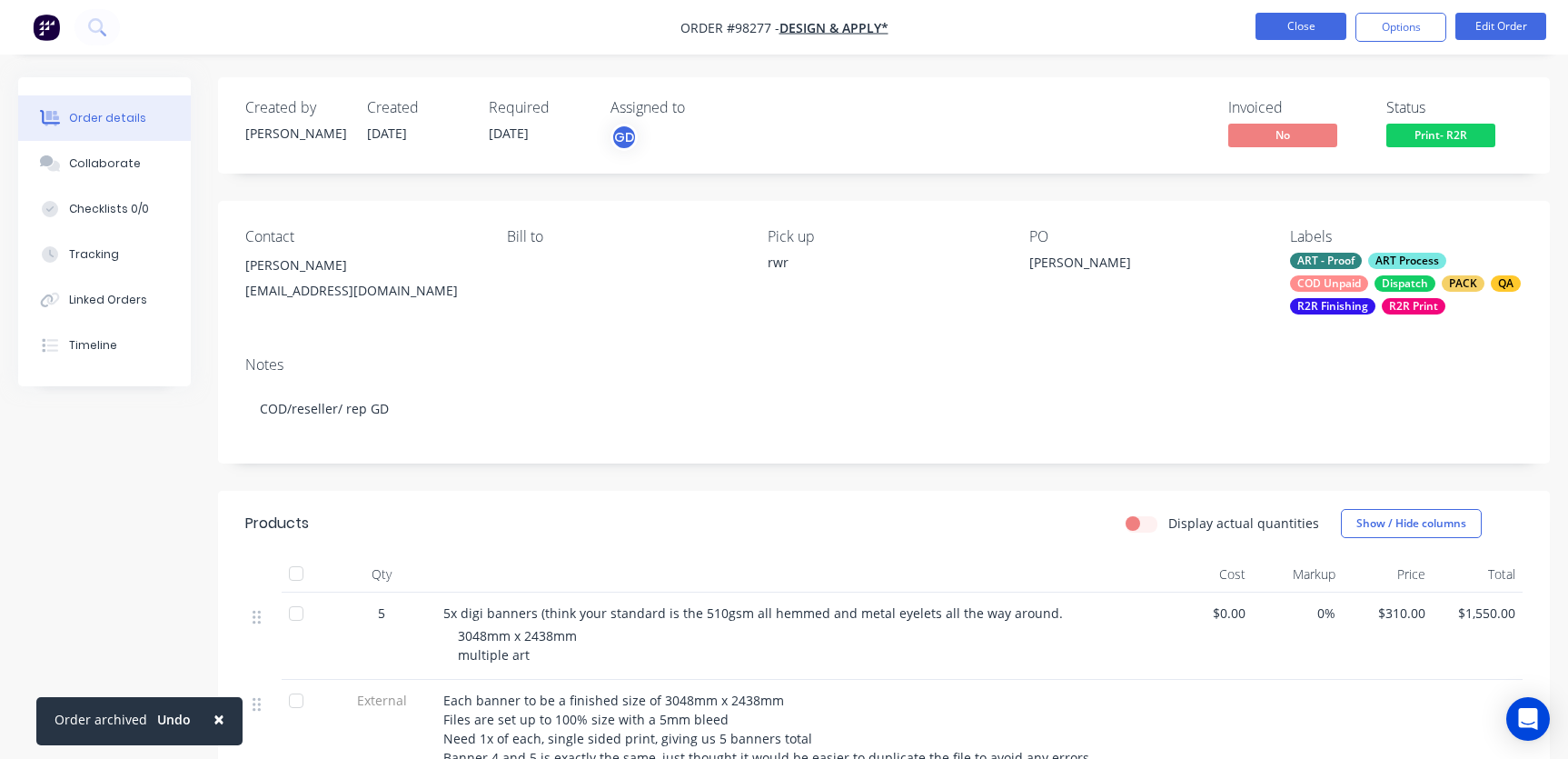
click at [1294, 19] on button "Close" at bounding box center [1300, 26] width 91 height 27
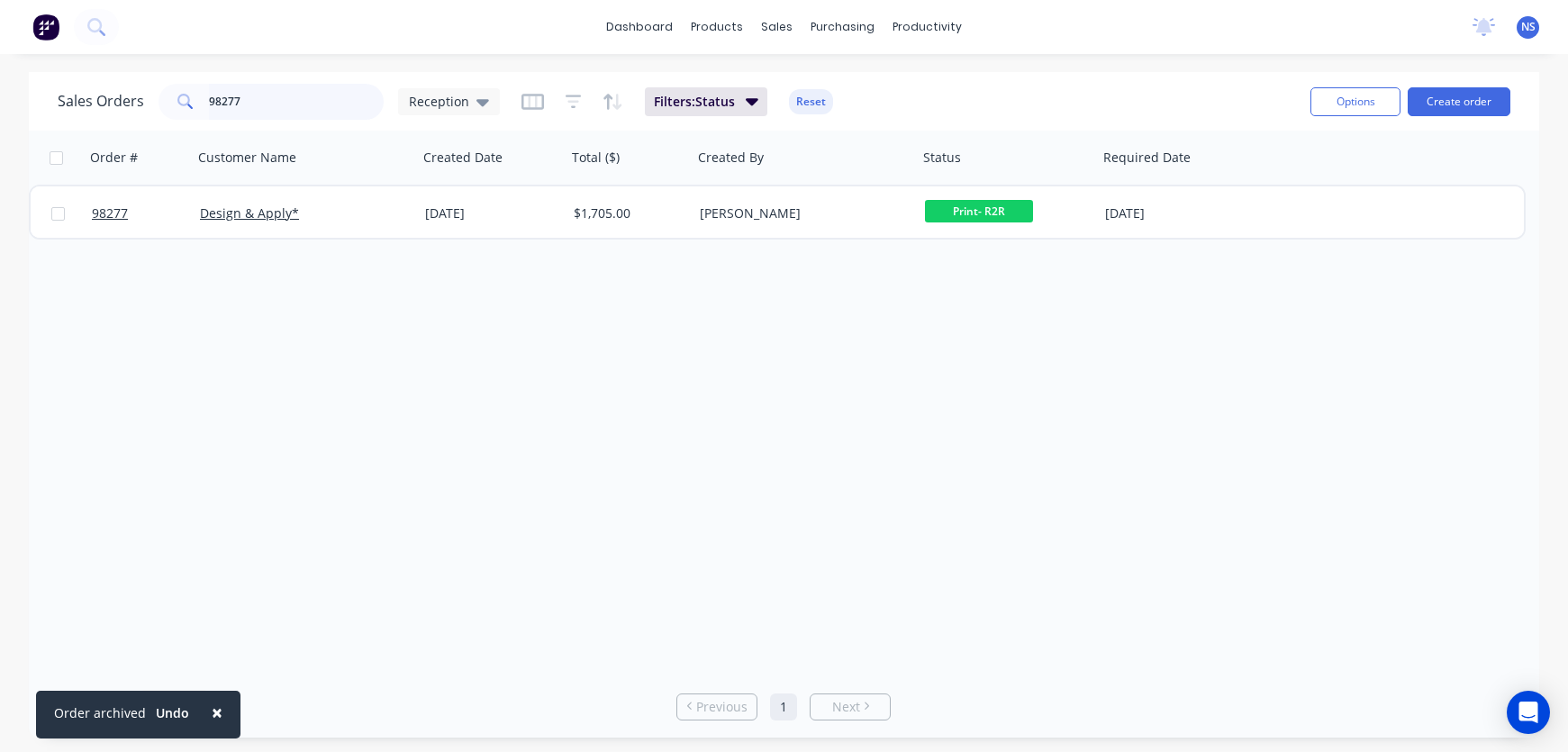
click at [268, 99] on input "98277" at bounding box center [297, 101] width 176 height 36
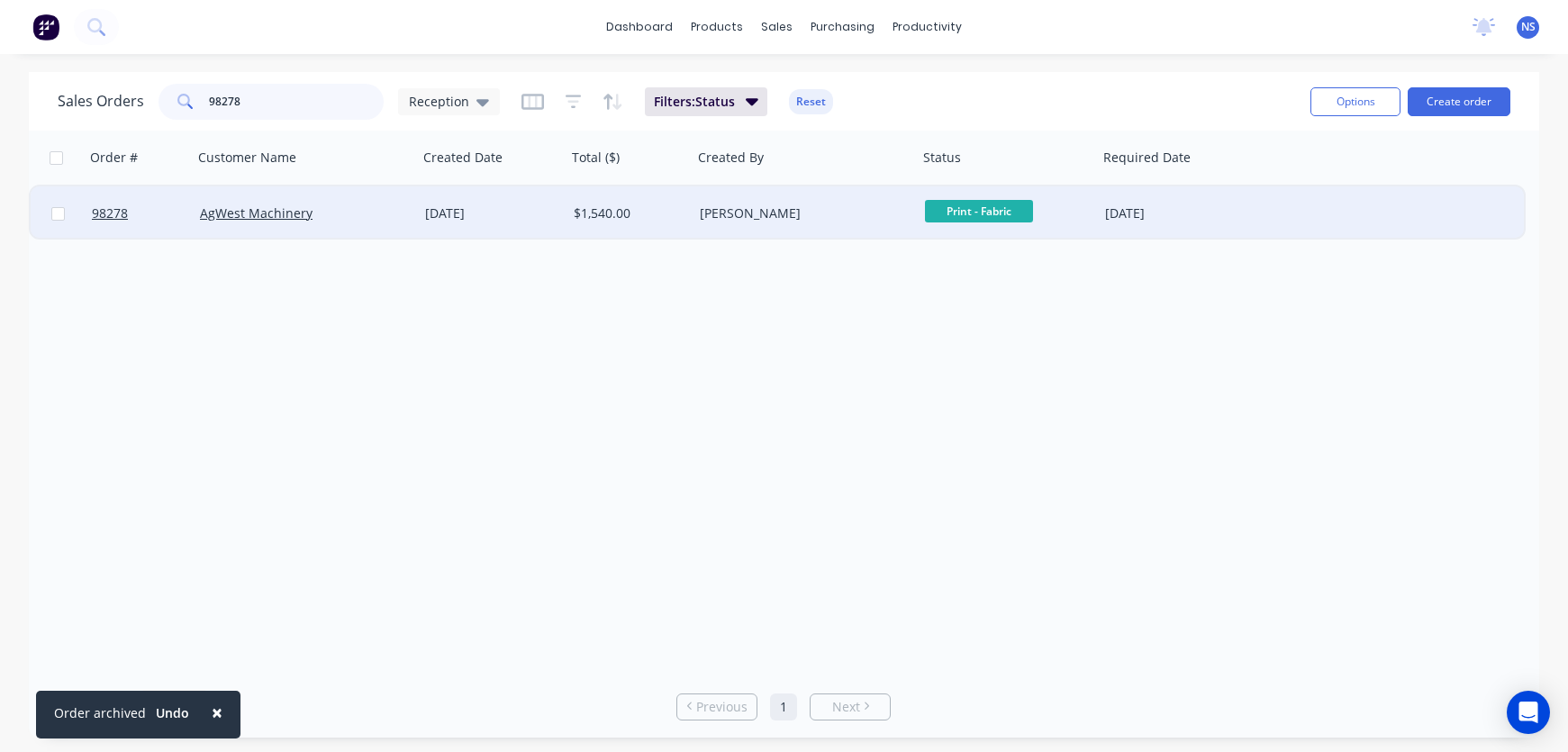
type input "98278"
click at [844, 225] on div "[PERSON_NAME]" at bounding box center [804, 214] width 225 height 54
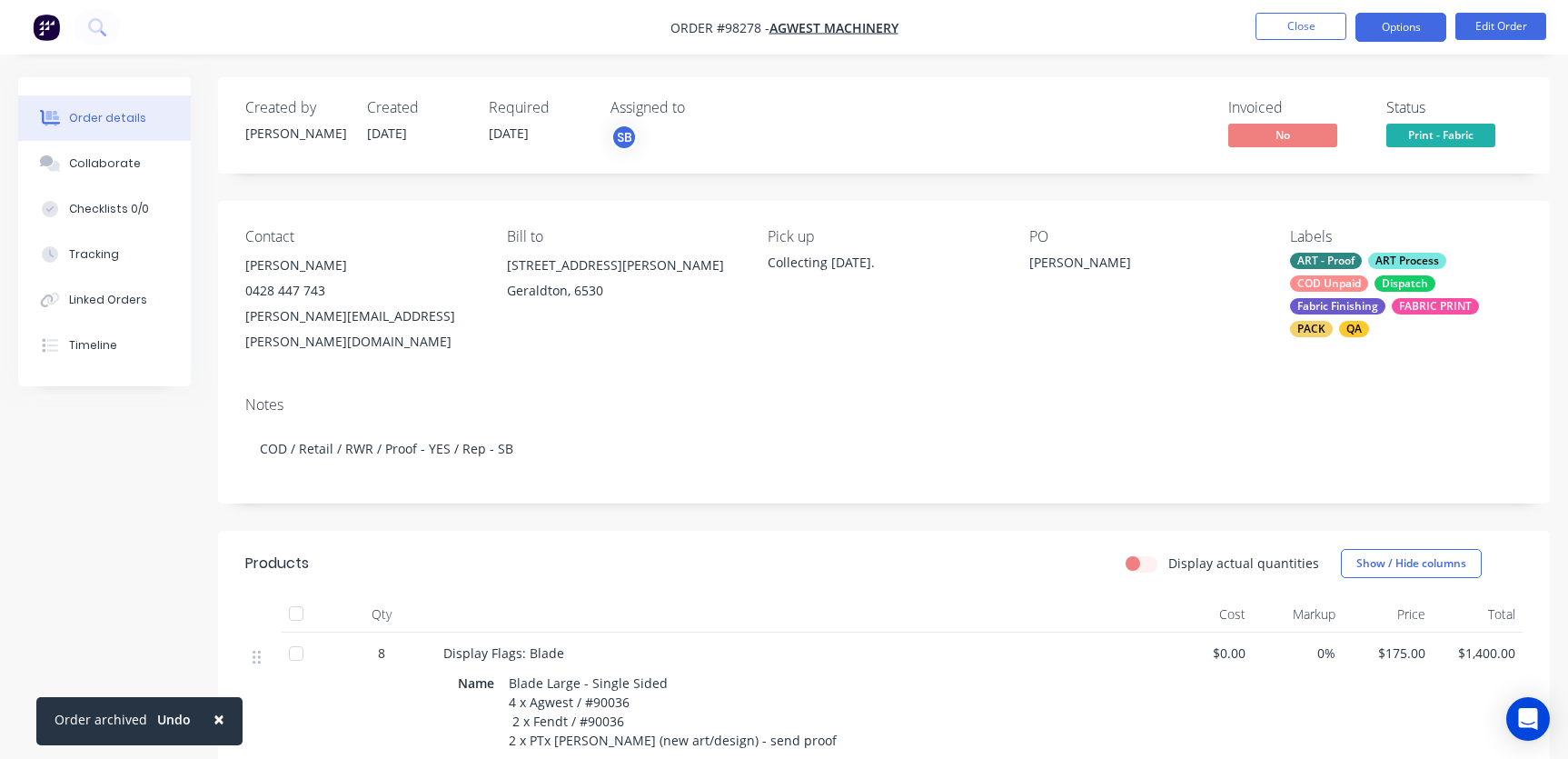
click at [1375, 23] on button "Options" at bounding box center [1400, 27] width 91 height 29
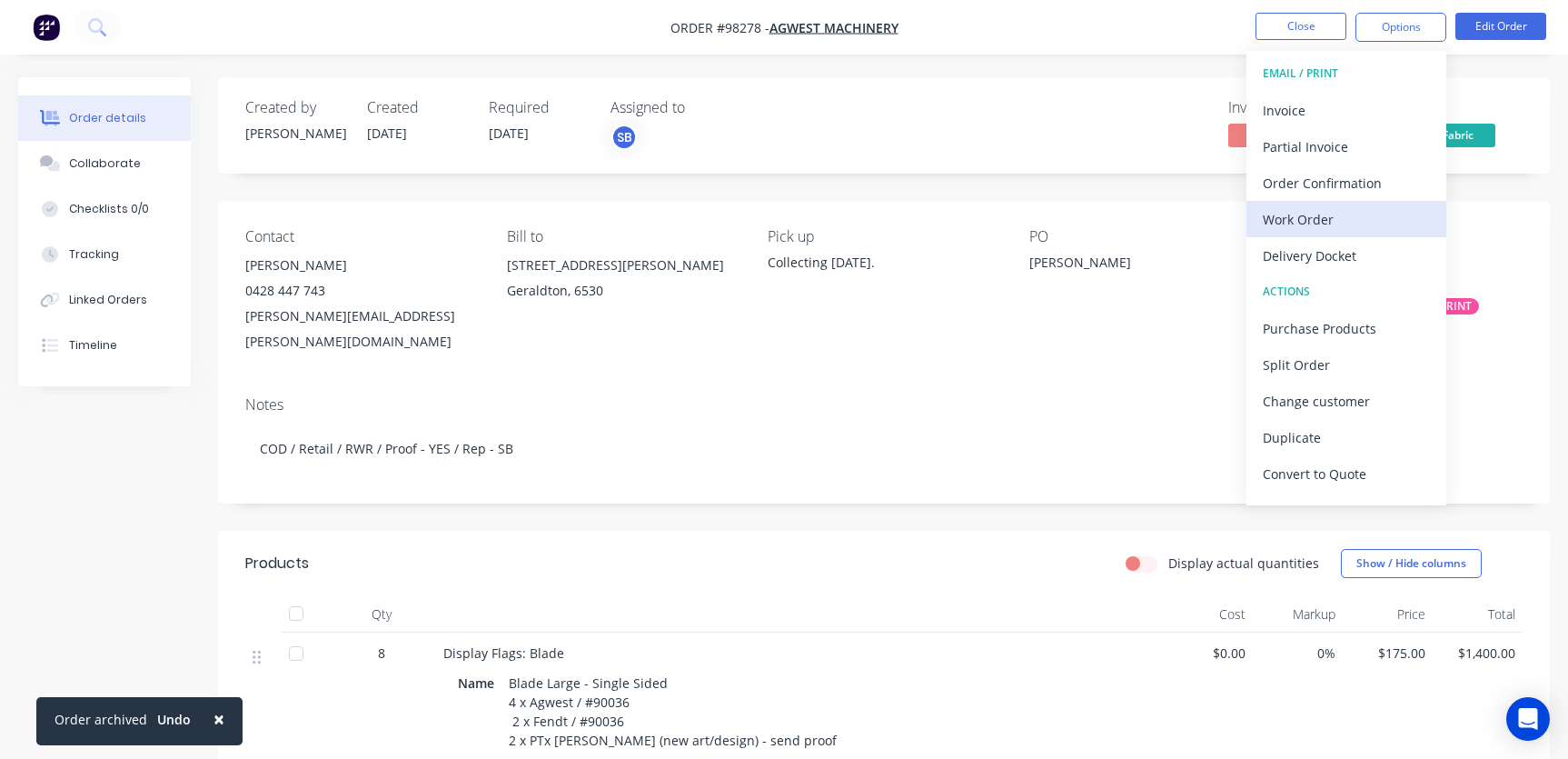
click at [1319, 224] on div "Work Order" at bounding box center [1346, 219] width 167 height 26
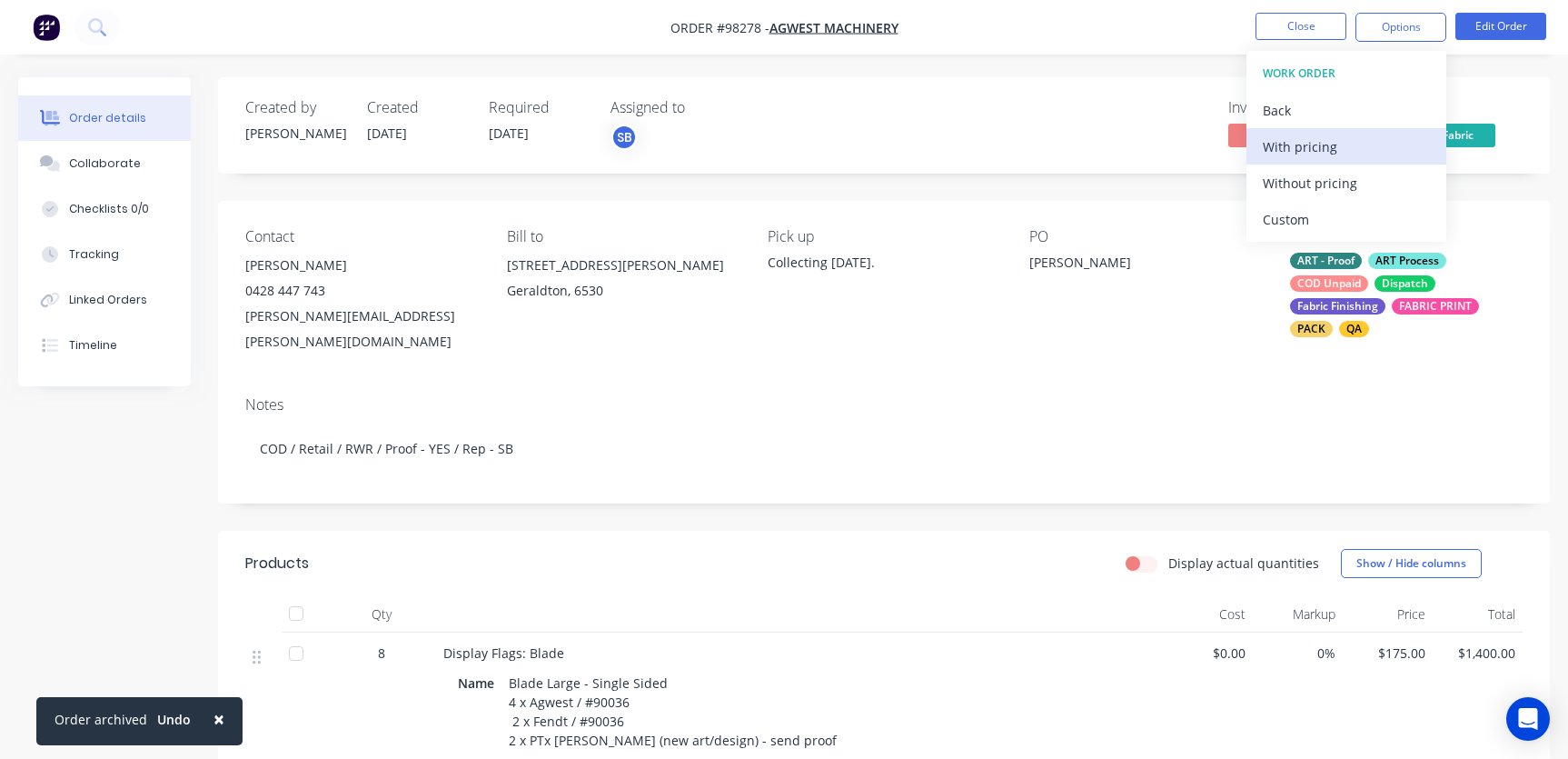
click at [1278, 146] on div "With pricing" at bounding box center [1346, 146] width 167 height 26
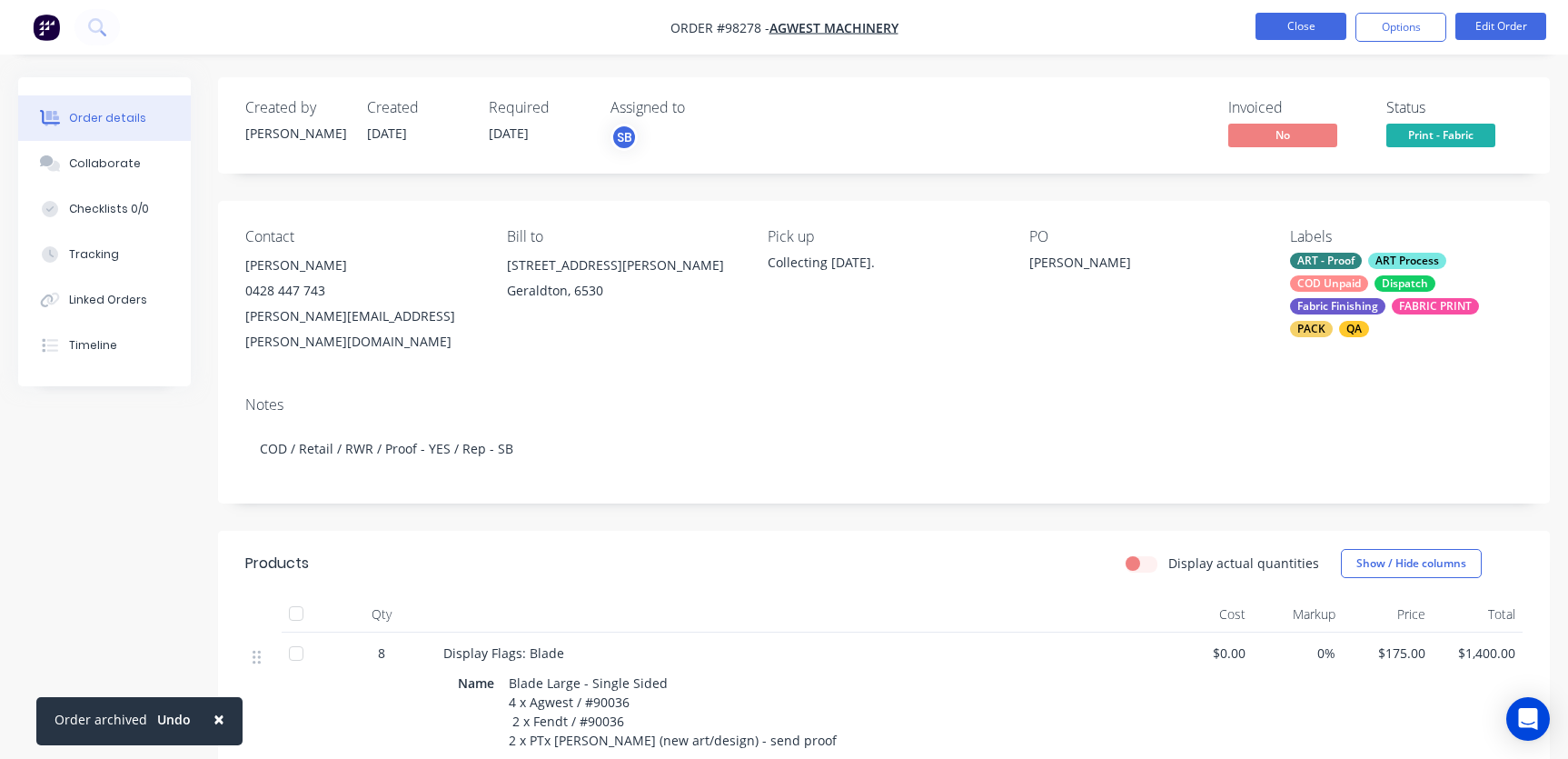
click at [1277, 26] on button "Close" at bounding box center [1300, 26] width 91 height 27
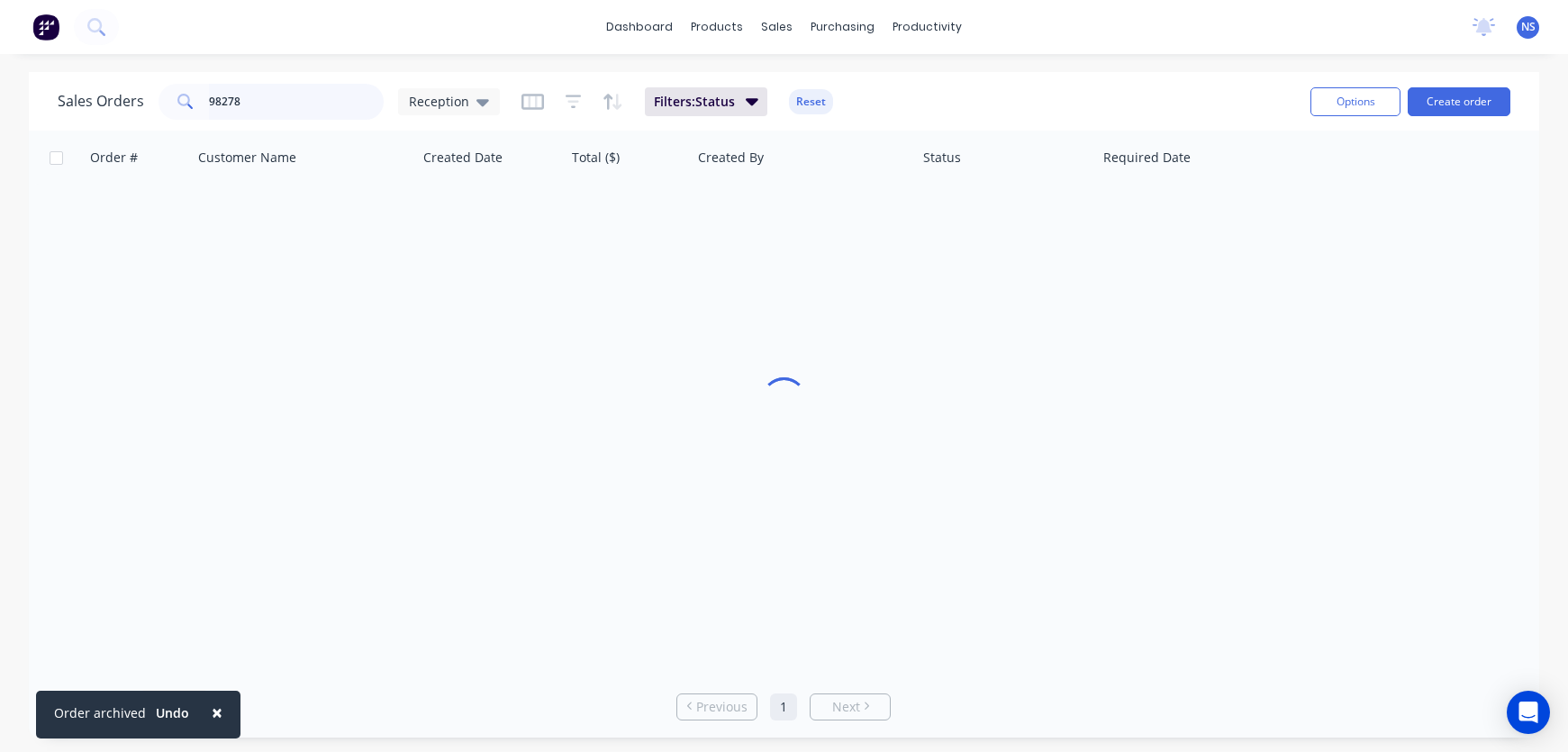
click at [330, 103] on input "98278" at bounding box center [297, 101] width 176 height 36
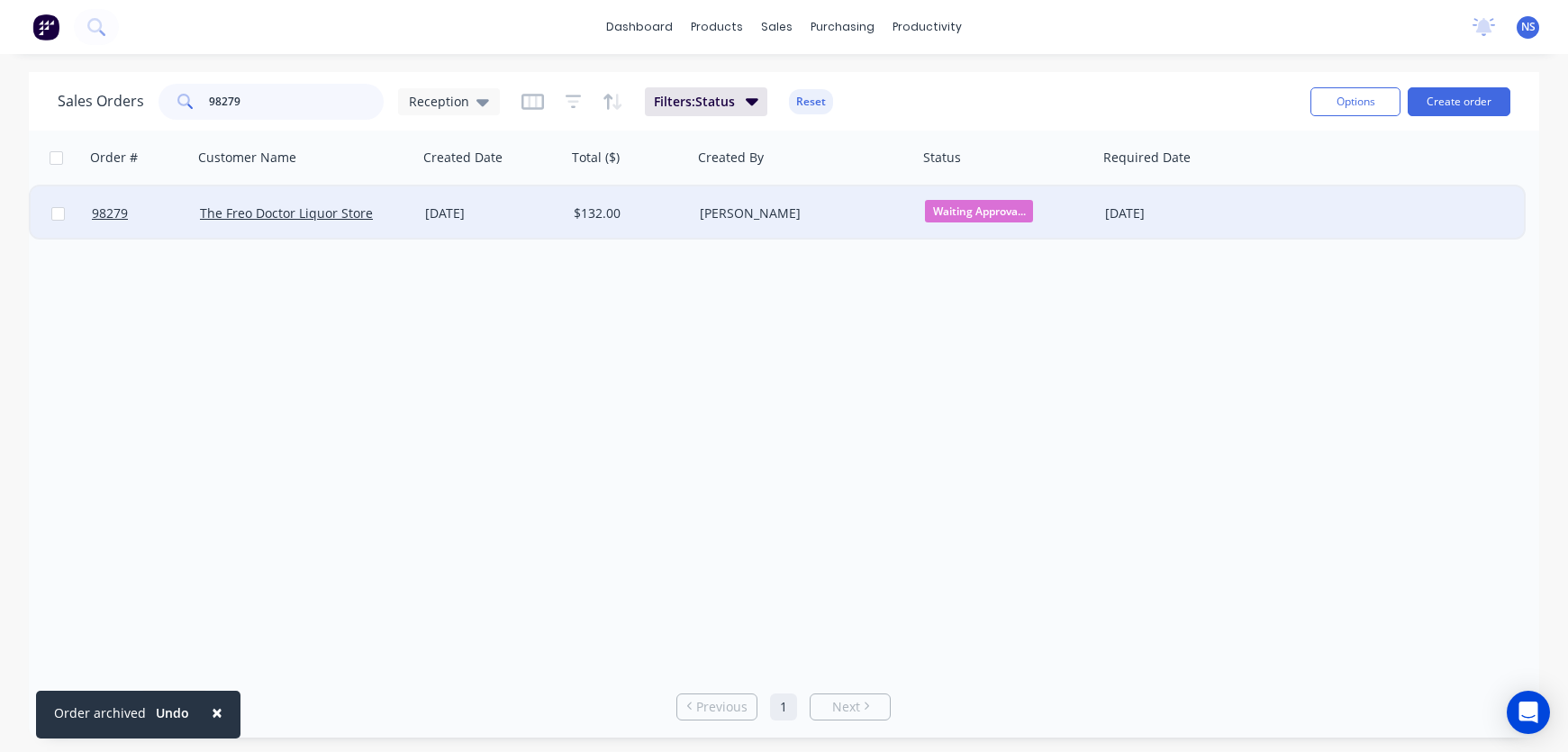
type input "98279"
click at [531, 217] on div "[DATE]" at bounding box center [492, 213] width 134 height 18
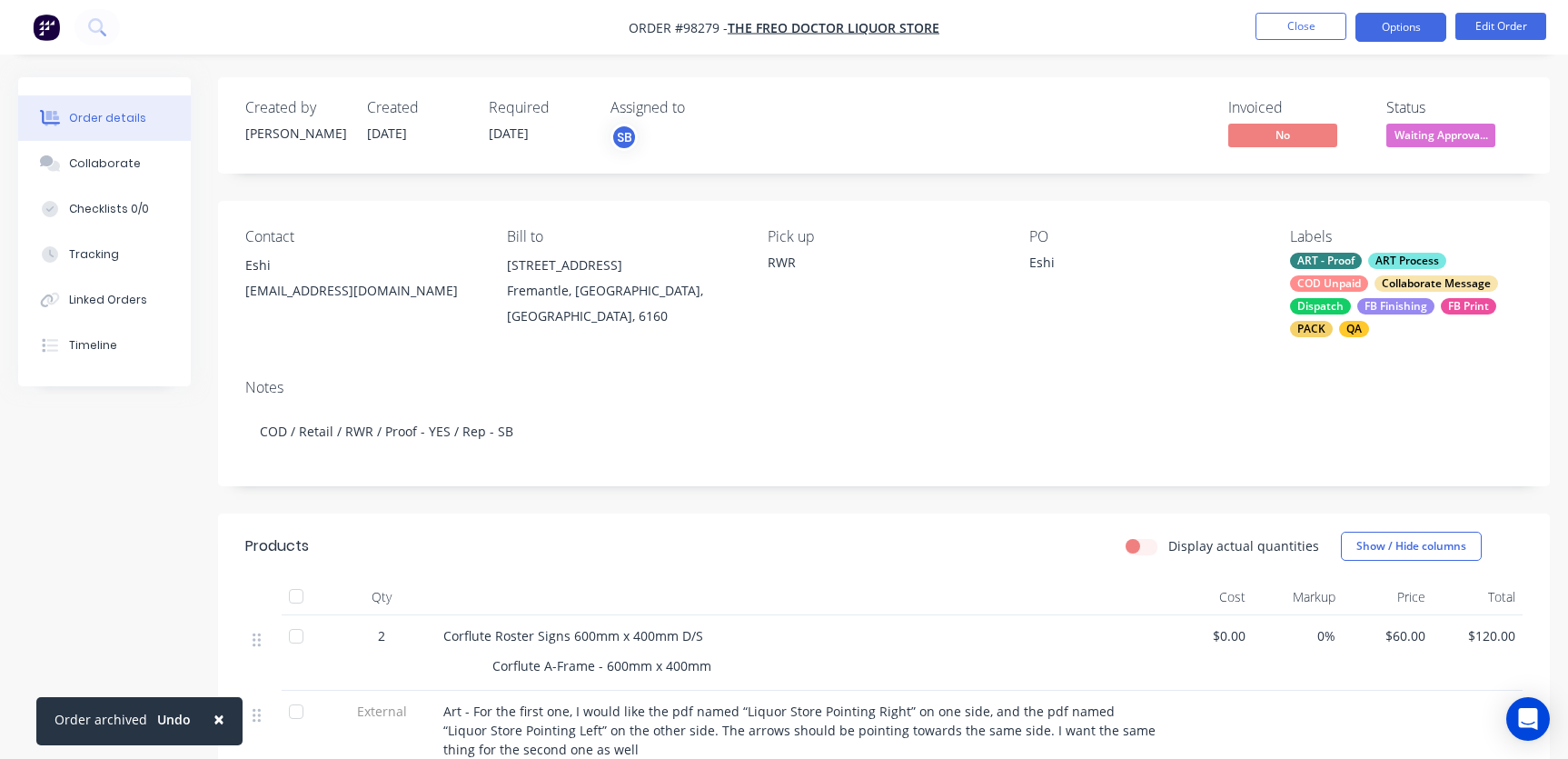
click at [1391, 38] on button "Options" at bounding box center [1400, 27] width 91 height 29
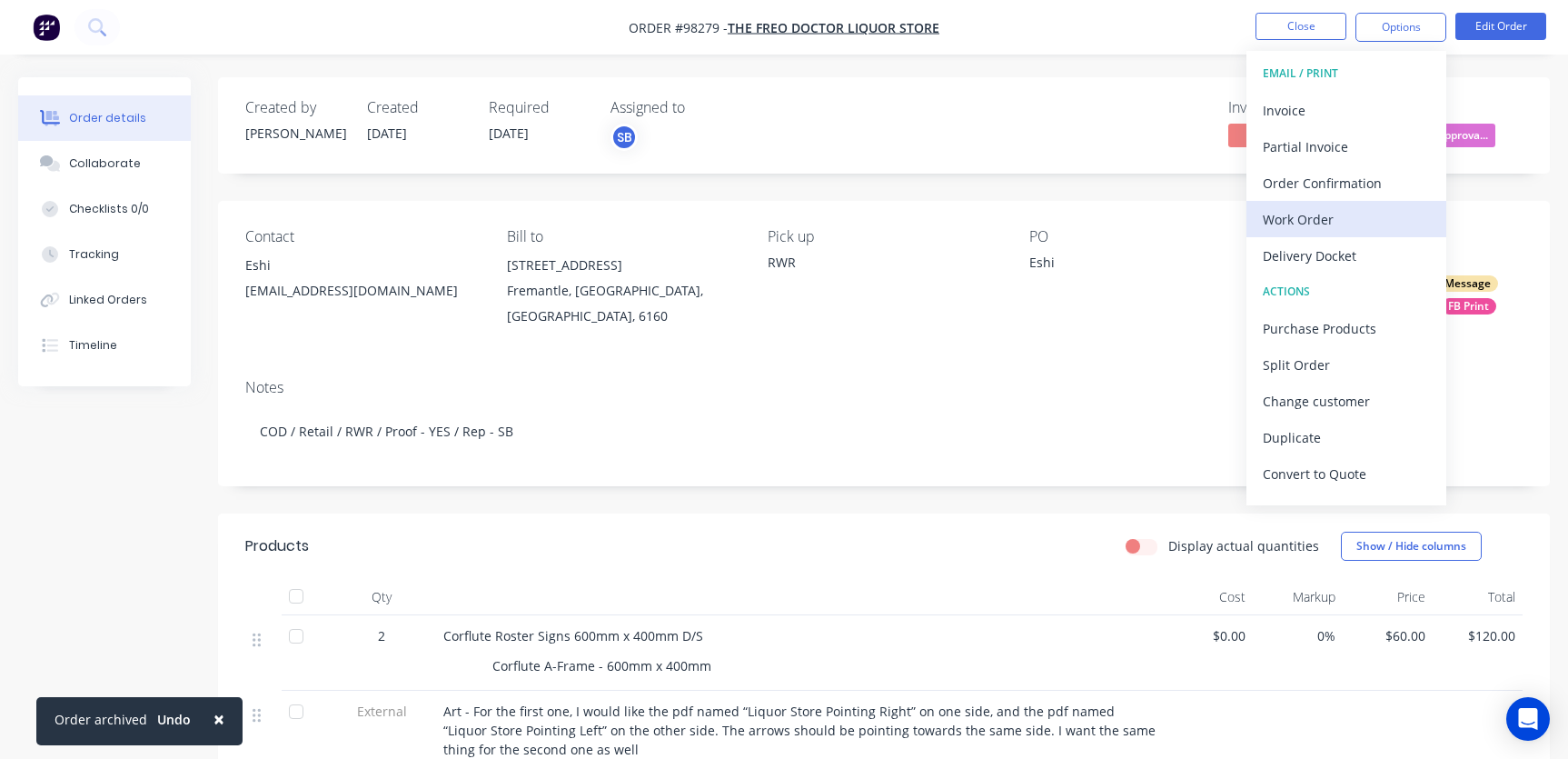
click at [1345, 221] on div "Work Order" at bounding box center [1346, 219] width 167 height 26
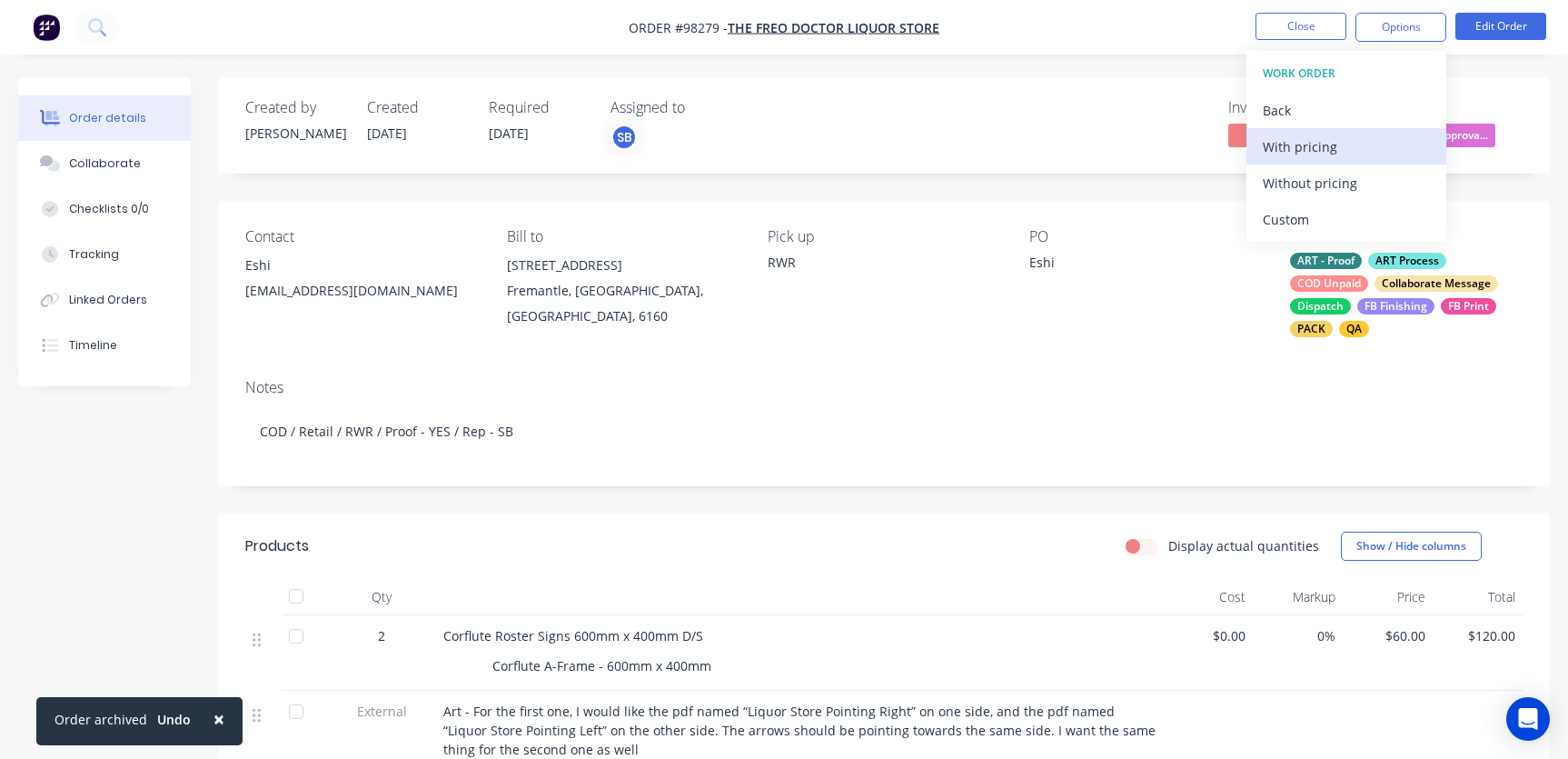
click at [1325, 150] on div "With pricing" at bounding box center [1346, 146] width 167 height 26
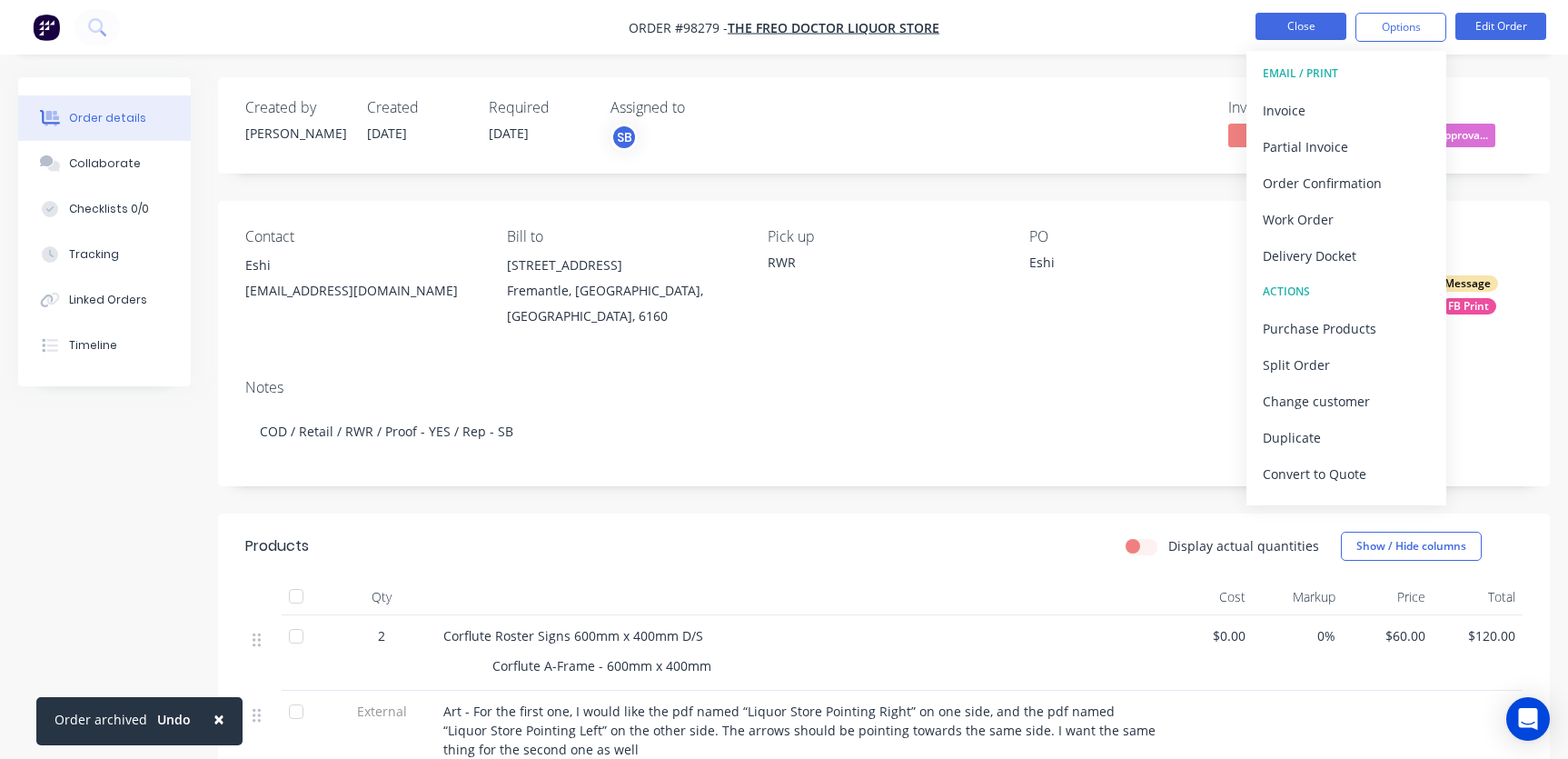
click at [1300, 27] on button "Close" at bounding box center [1300, 26] width 91 height 27
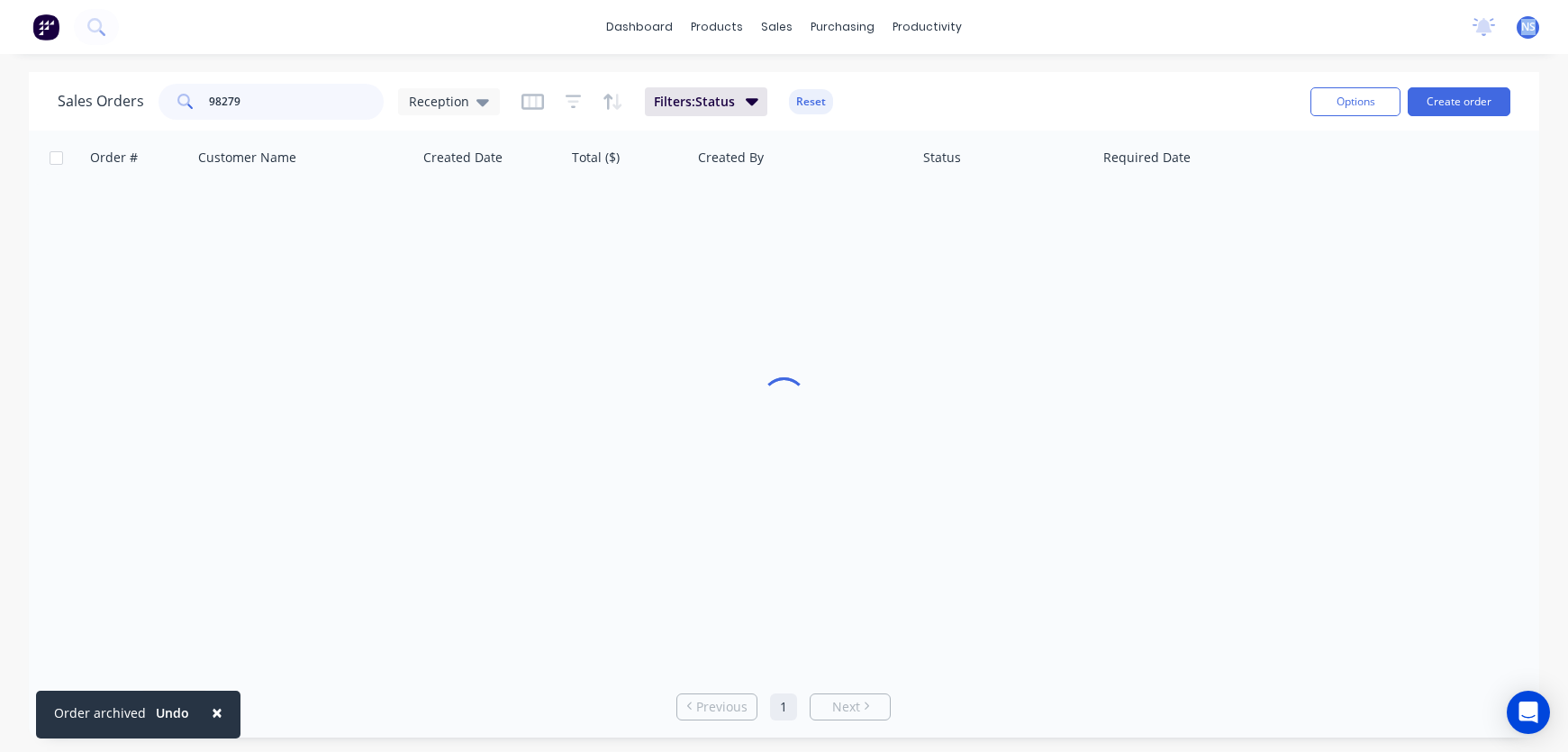
click at [291, 99] on input "98279" at bounding box center [297, 101] width 176 height 36
click at [175, 72] on div "Sales Orders 98279 Reception Filters: Status Reset Options Create order" at bounding box center [784, 101] width 1510 height 59
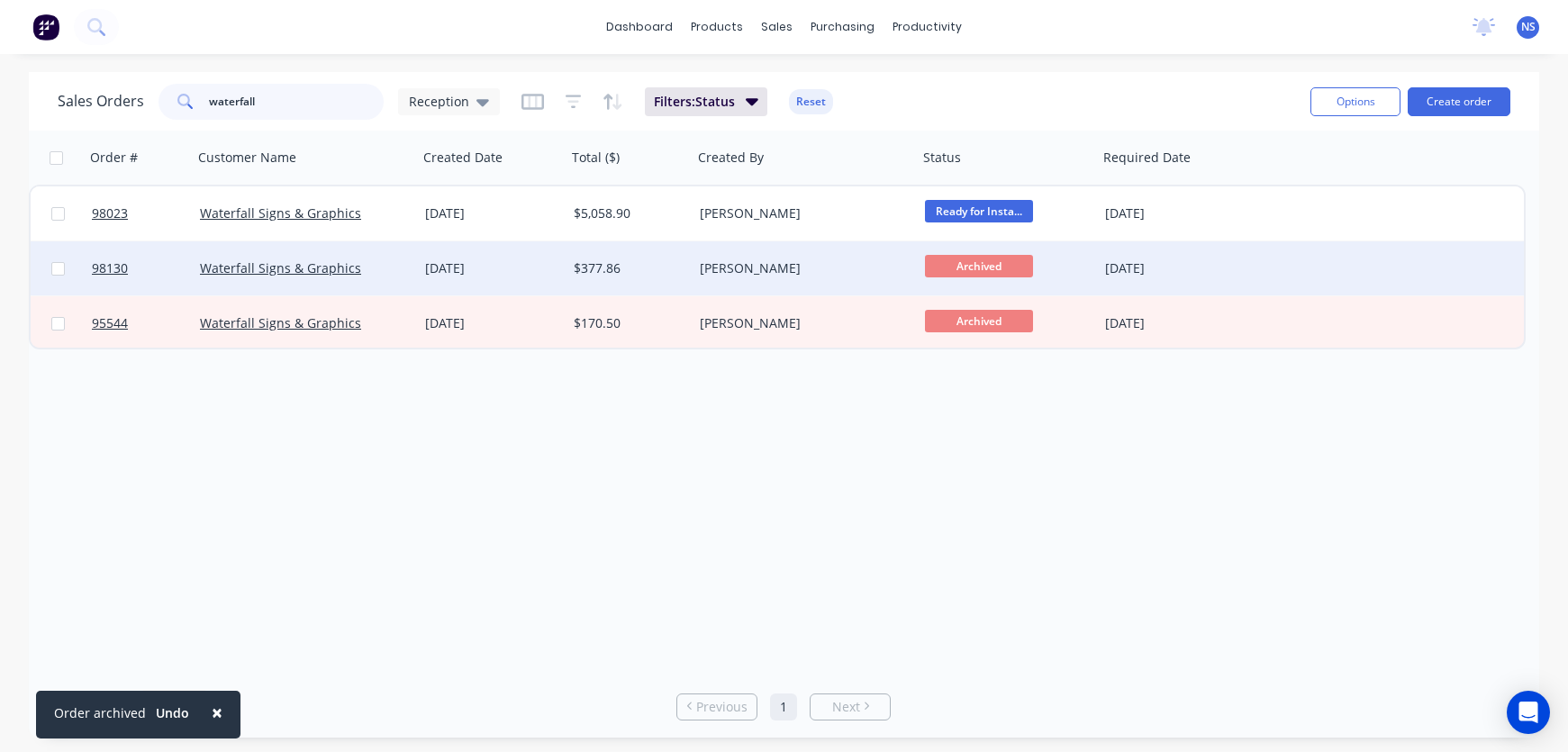
type input "waterfall"
click at [400, 261] on div "Waterfall Signs & Graphics" at bounding box center [305, 268] width 211 height 18
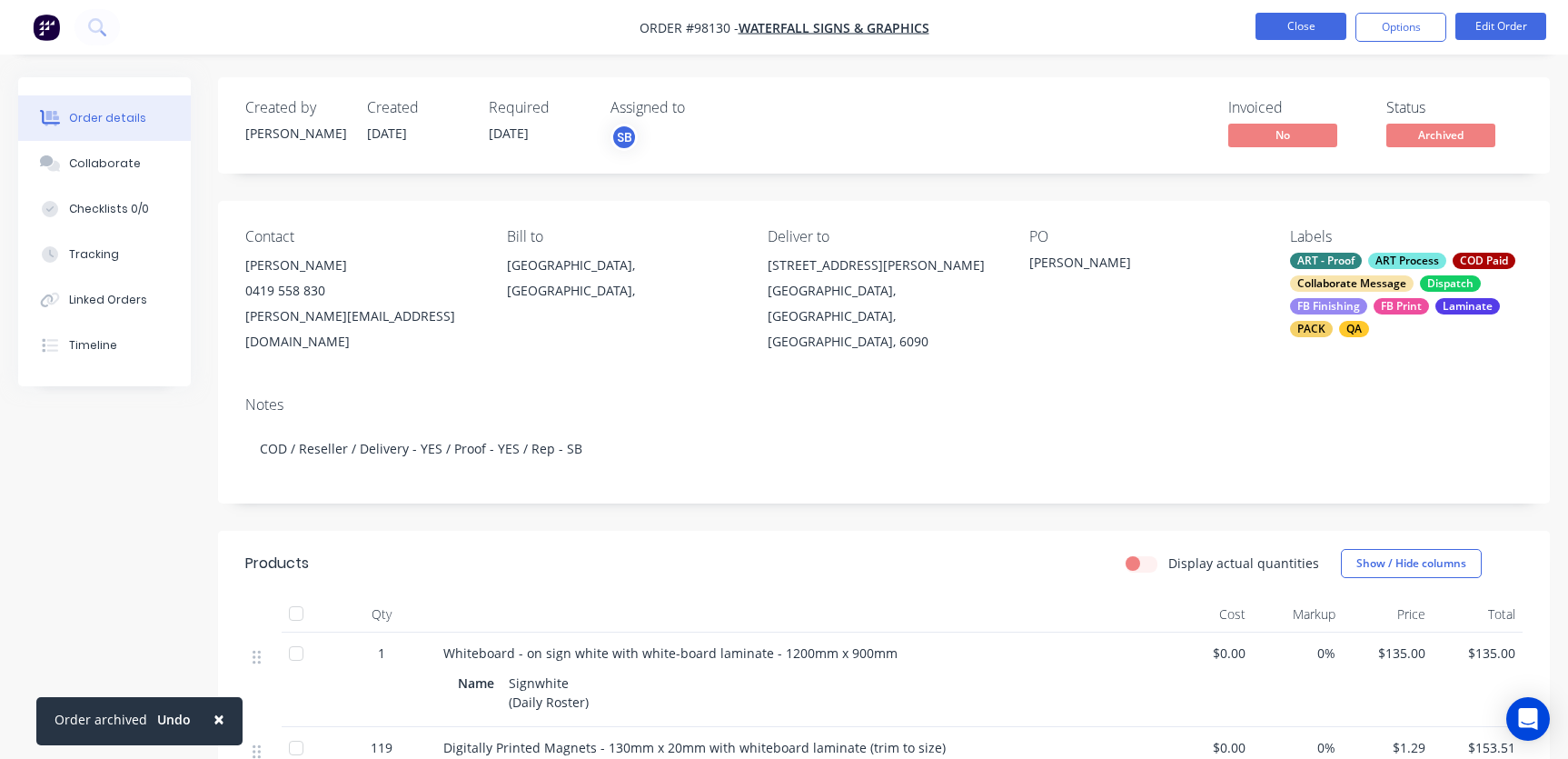
click at [1324, 33] on button "Close" at bounding box center [1300, 26] width 91 height 27
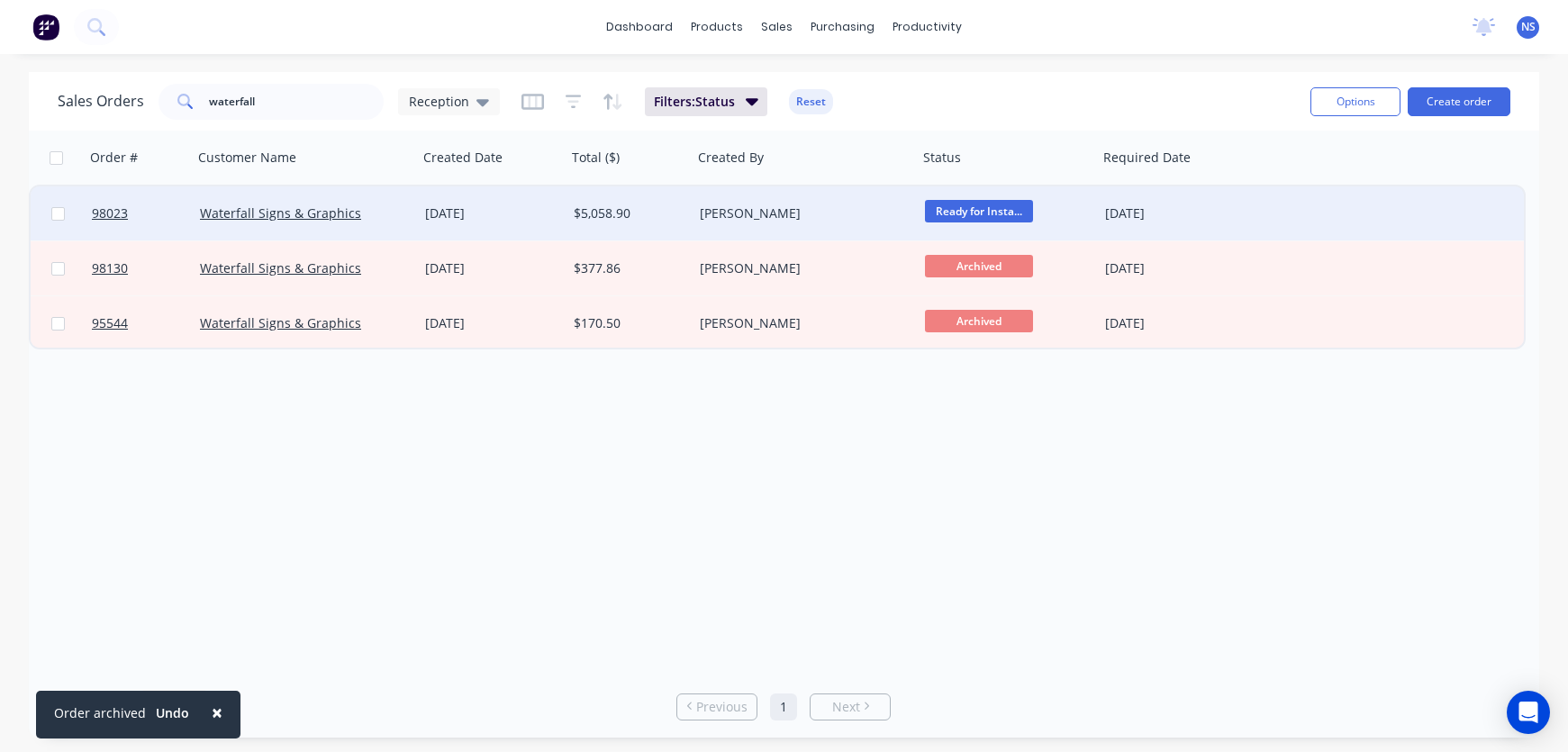
click at [529, 218] on div "[DATE]" at bounding box center [492, 213] width 134 height 18
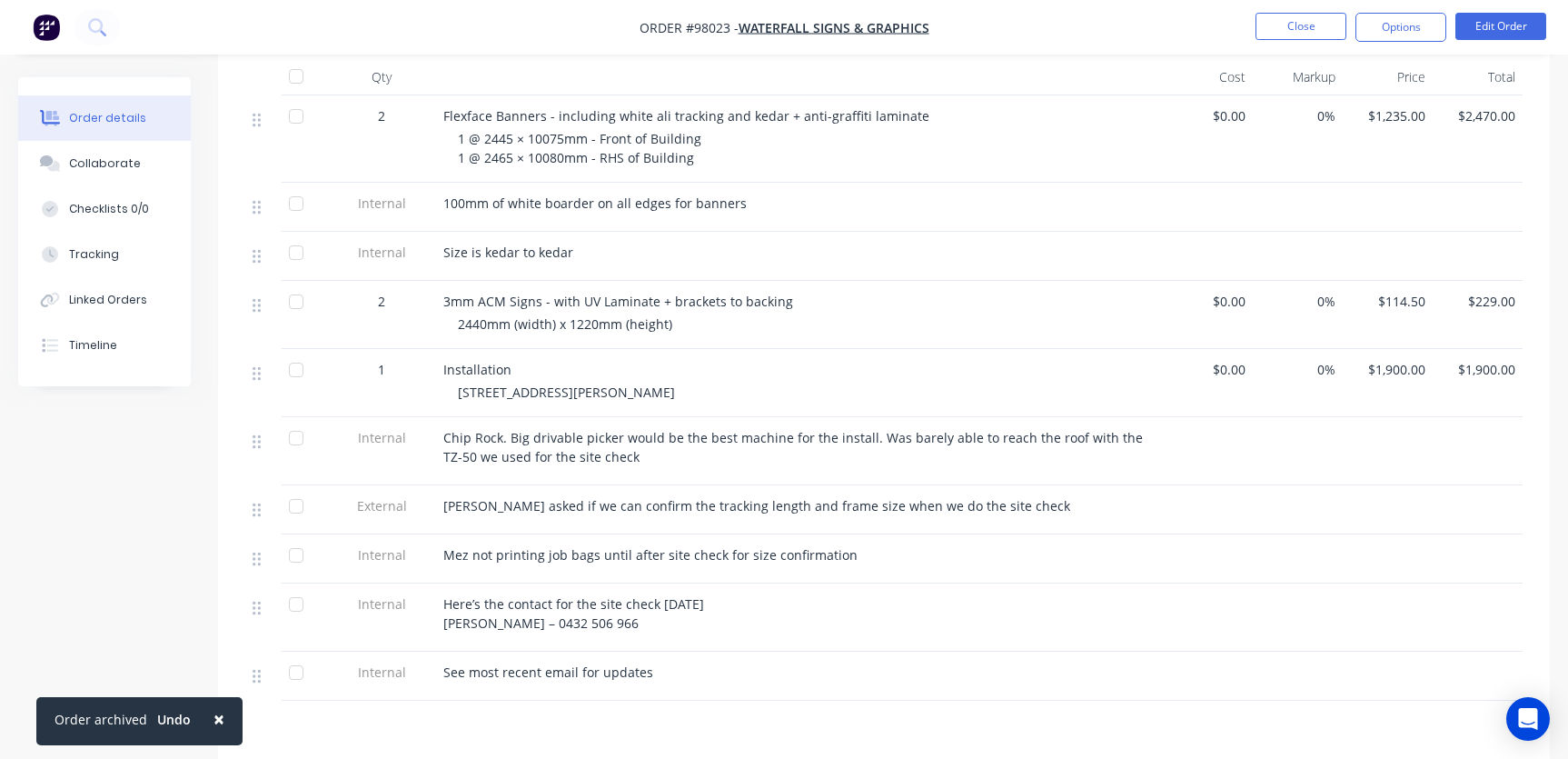
scroll to position [562, 0]
click at [98, 161] on div "Collaborate" at bounding box center [105, 163] width 72 height 17
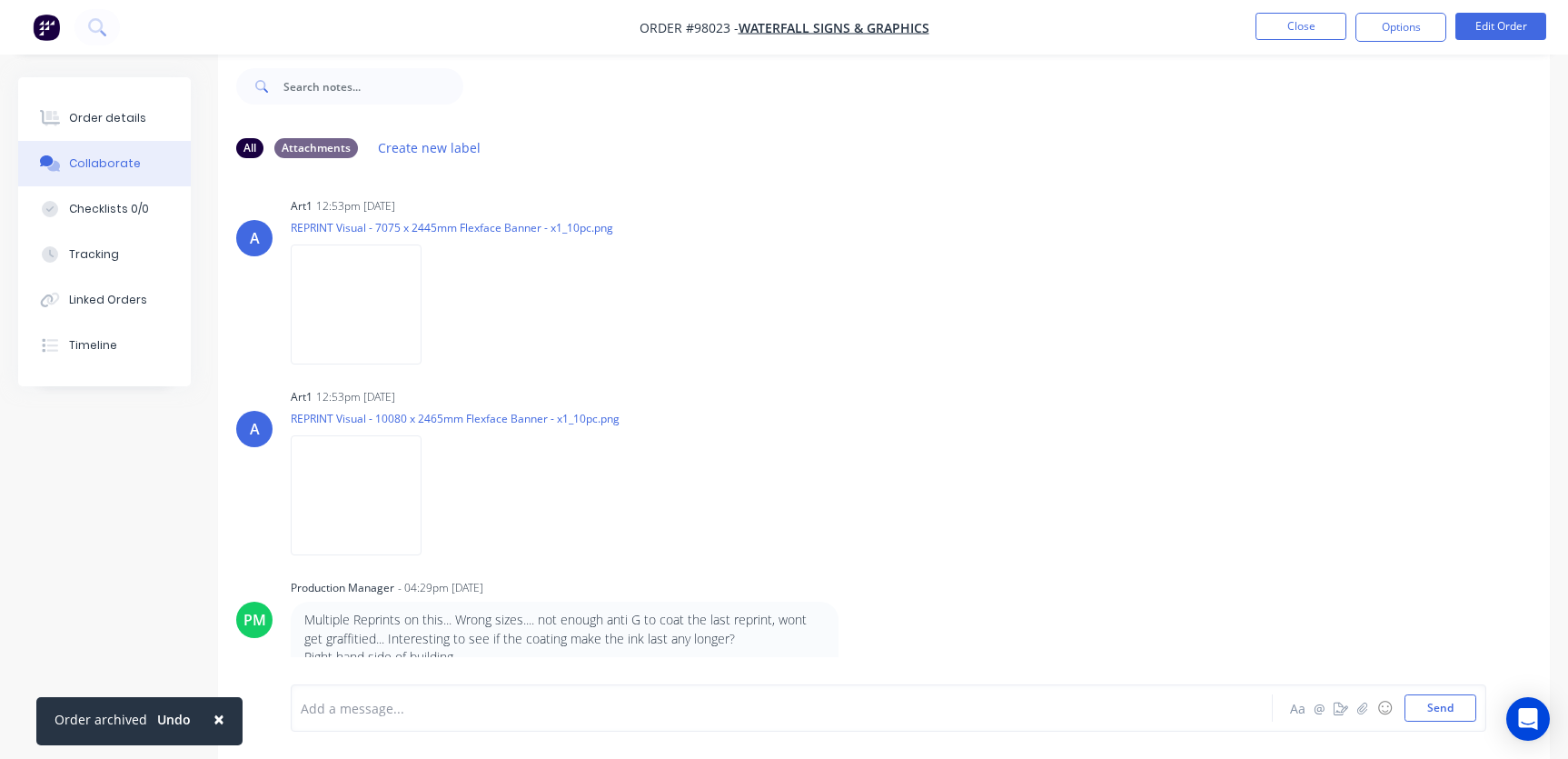
scroll to position [2673, 0]
click at [369, 706] on div at bounding box center [742, 708] width 882 height 20
click at [1290, 20] on button "Close" at bounding box center [1300, 26] width 91 height 27
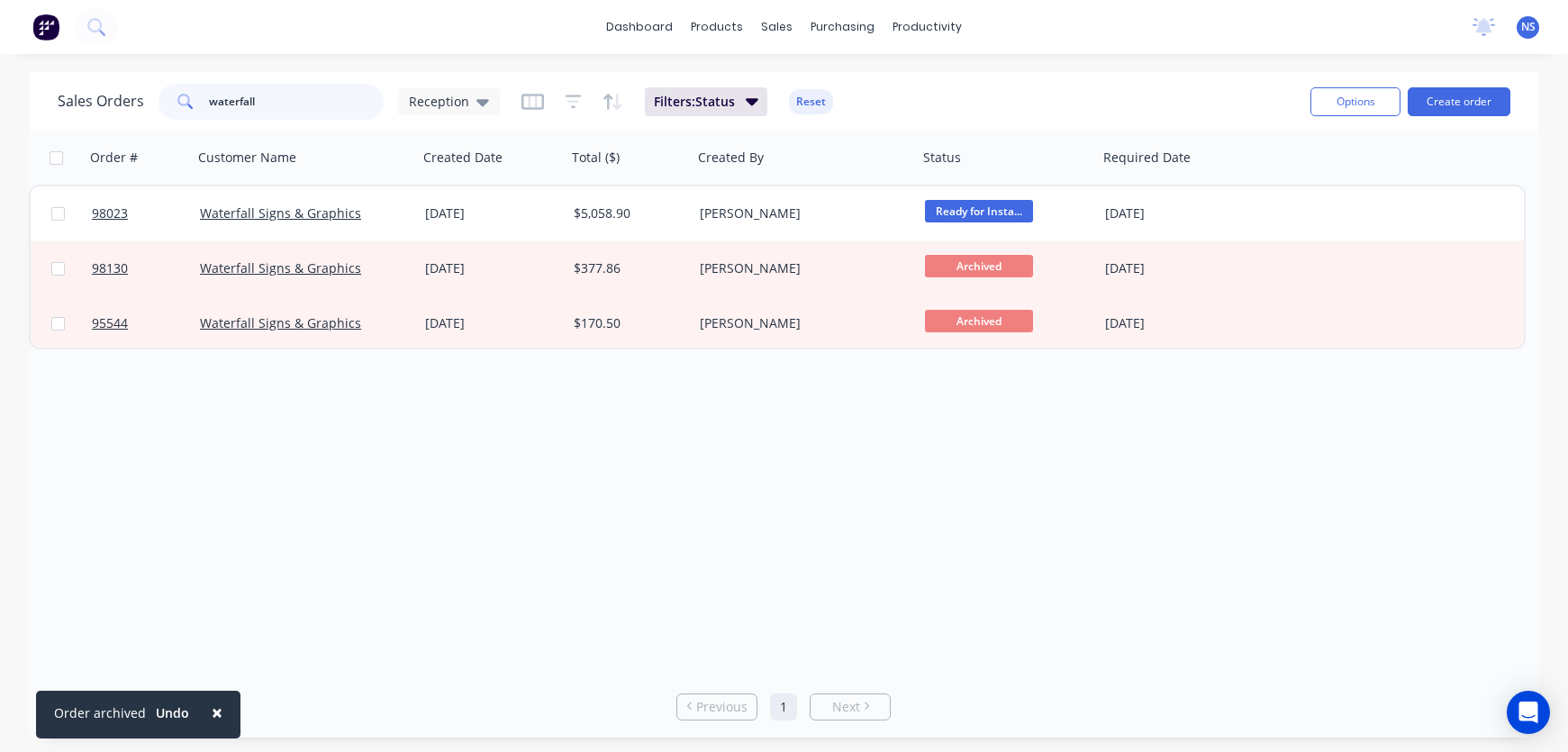
click at [308, 97] on input "waterfall" at bounding box center [297, 101] width 176 height 36
type input "w"
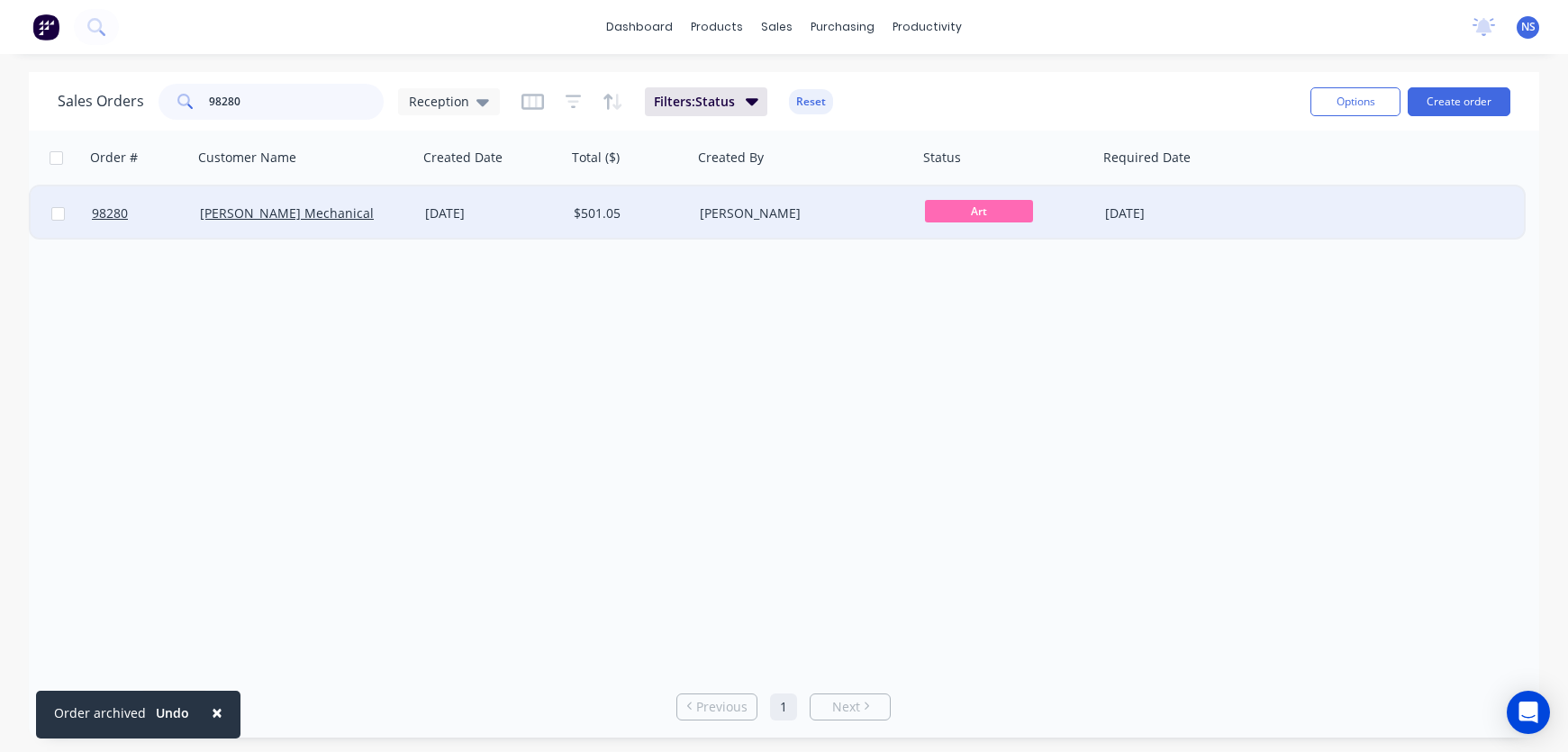
type input "98280"
click at [847, 225] on div "[PERSON_NAME]" at bounding box center [804, 214] width 225 height 54
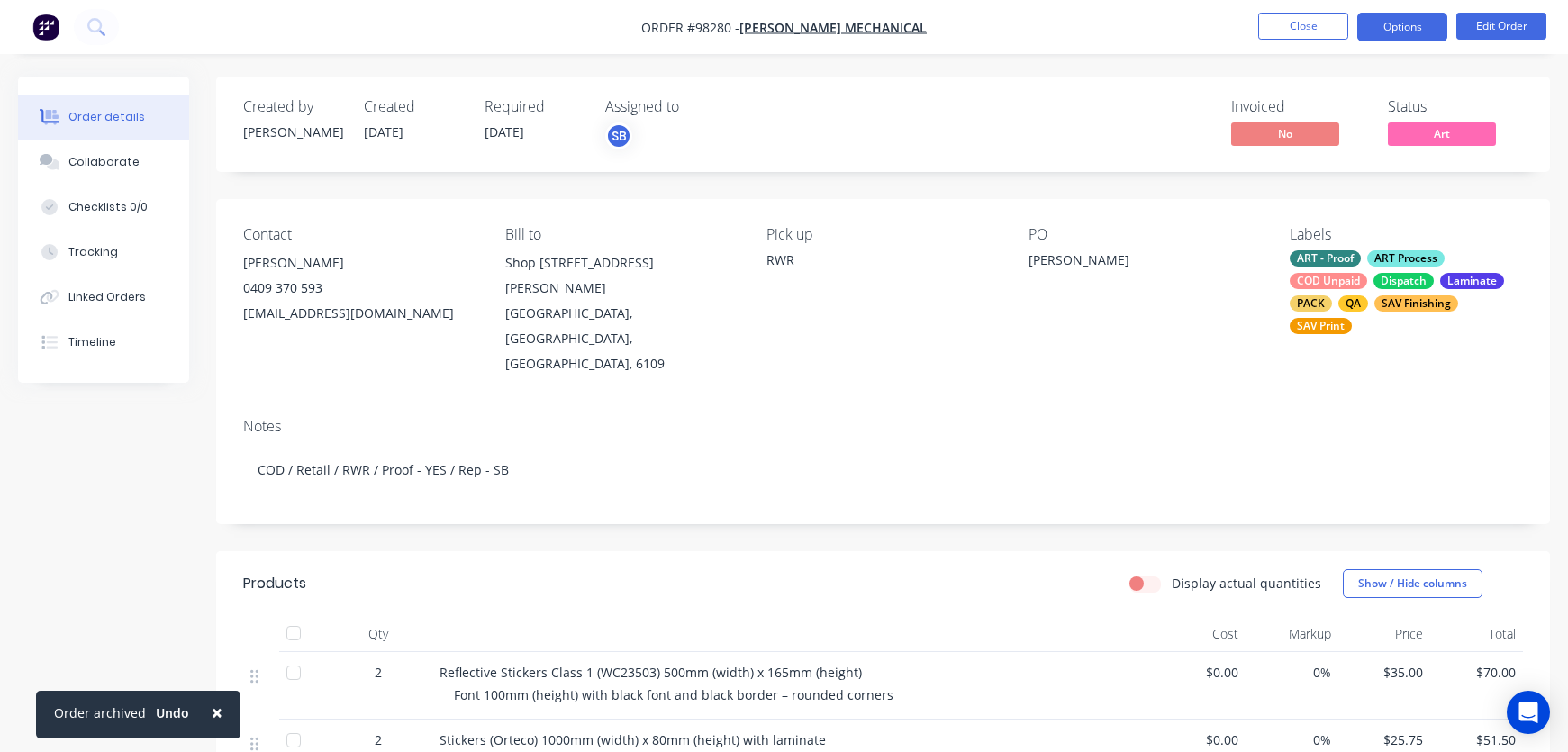
click at [1379, 26] on button "Options" at bounding box center [1402, 27] width 90 height 29
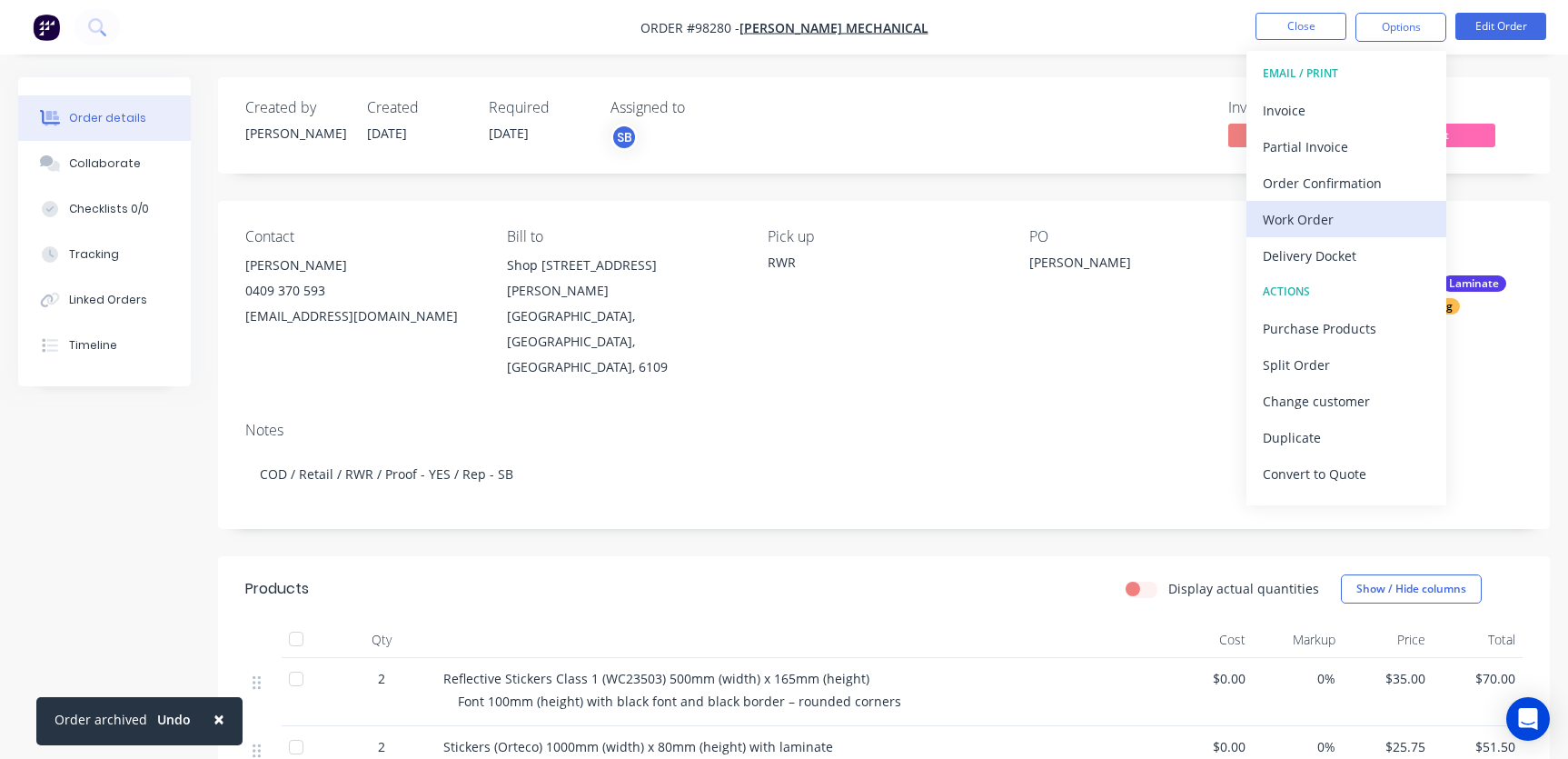
click at [1333, 222] on div "Work Order" at bounding box center [1346, 219] width 167 height 26
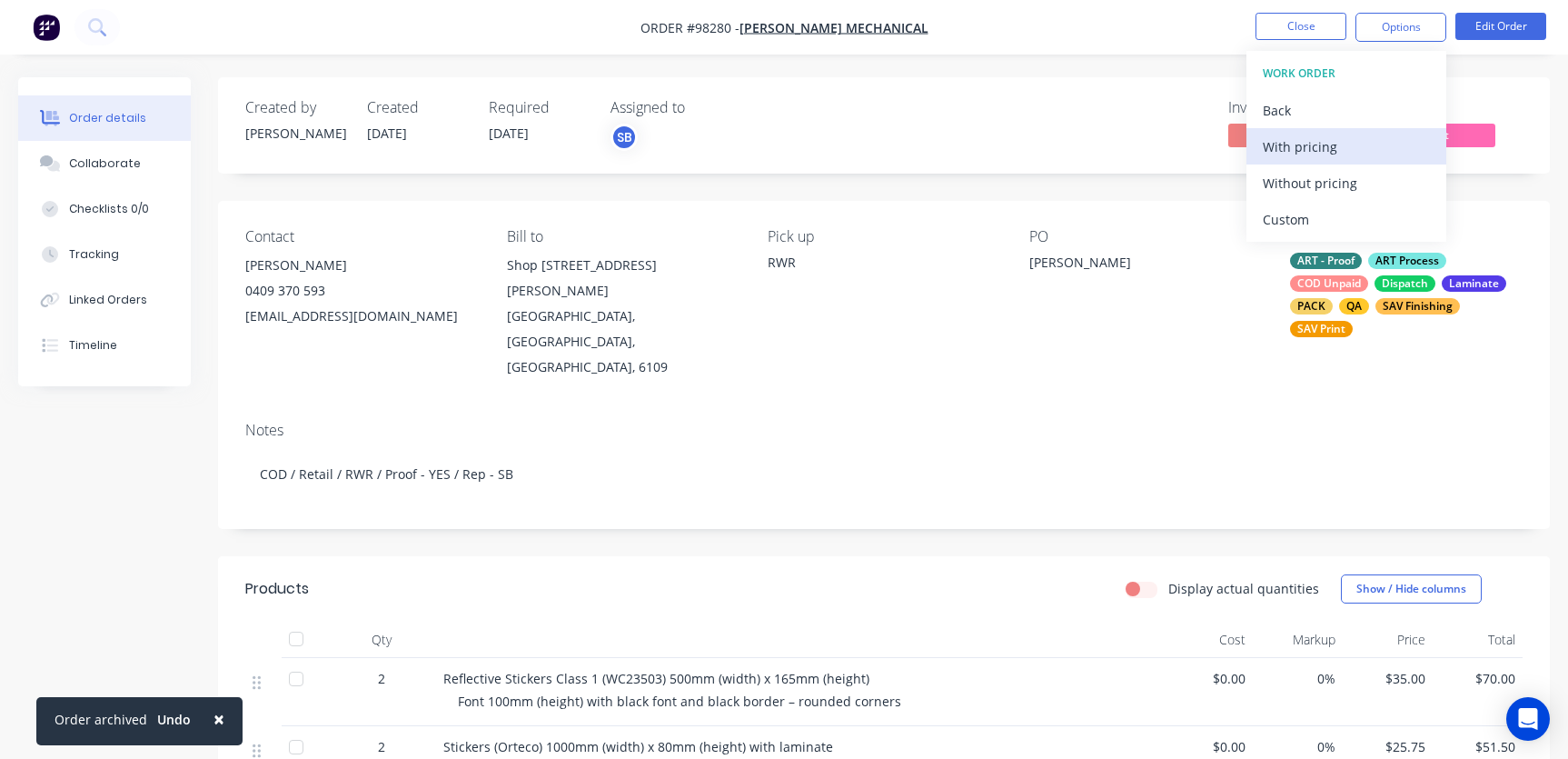
click at [1308, 142] on div "With pricing" at bounding box center [1346, 146] width 167 height 26
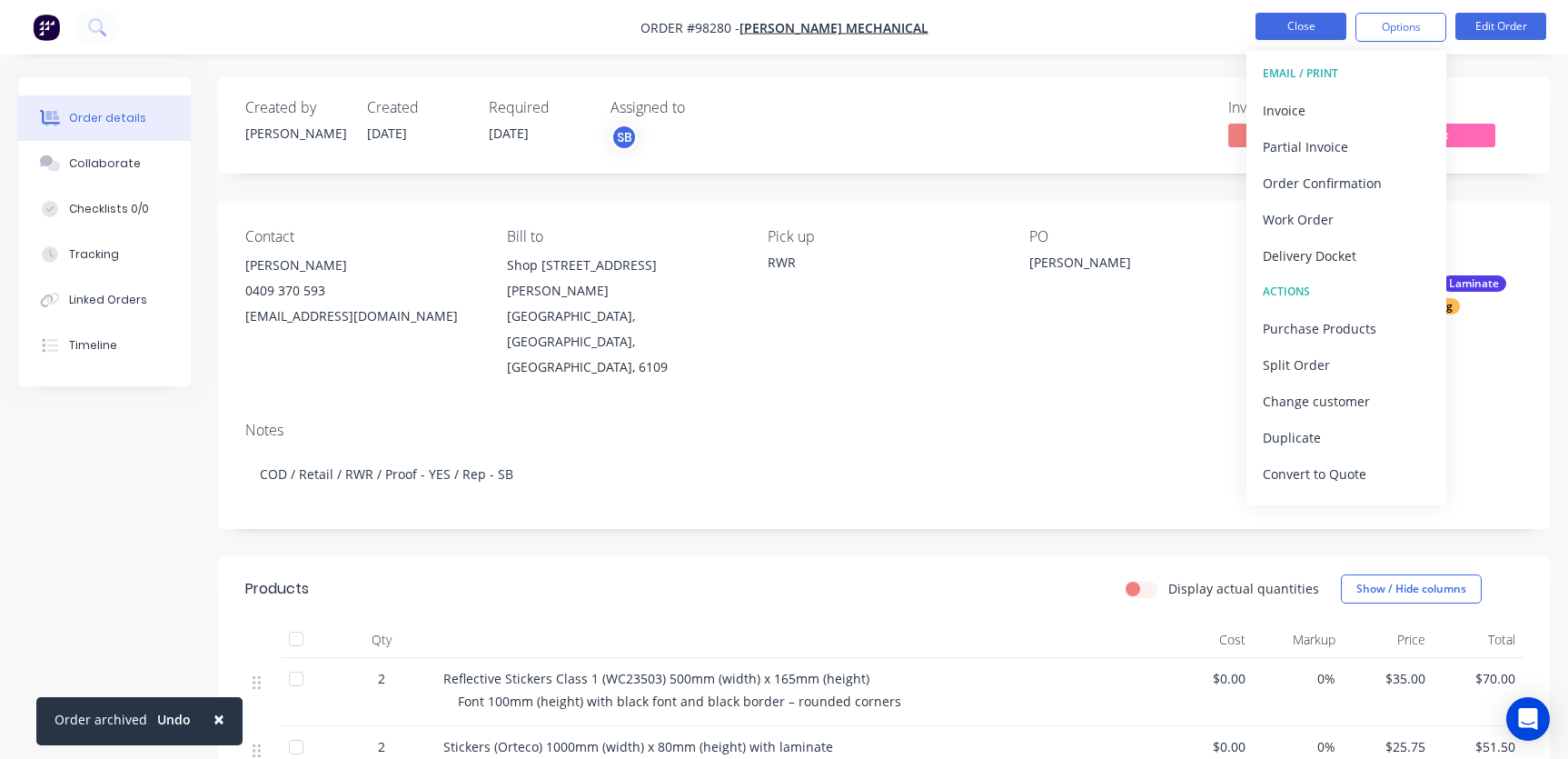
click at [1277, 23] on button "Close" at bounding box center [1300, 26] width 91 height 27
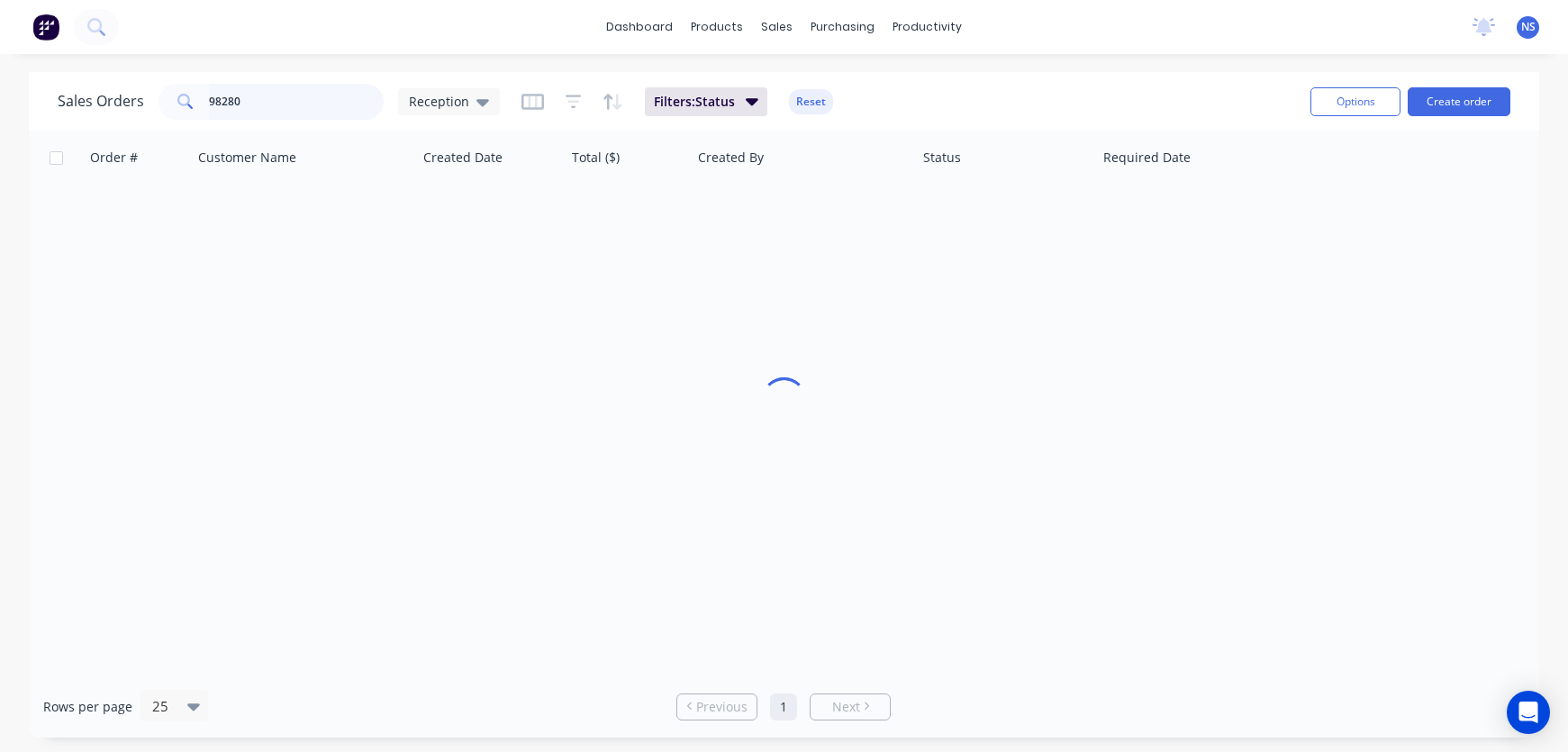
click at [256, 94] on input "98280" at bounding box center [297, 101] width 176 height 36
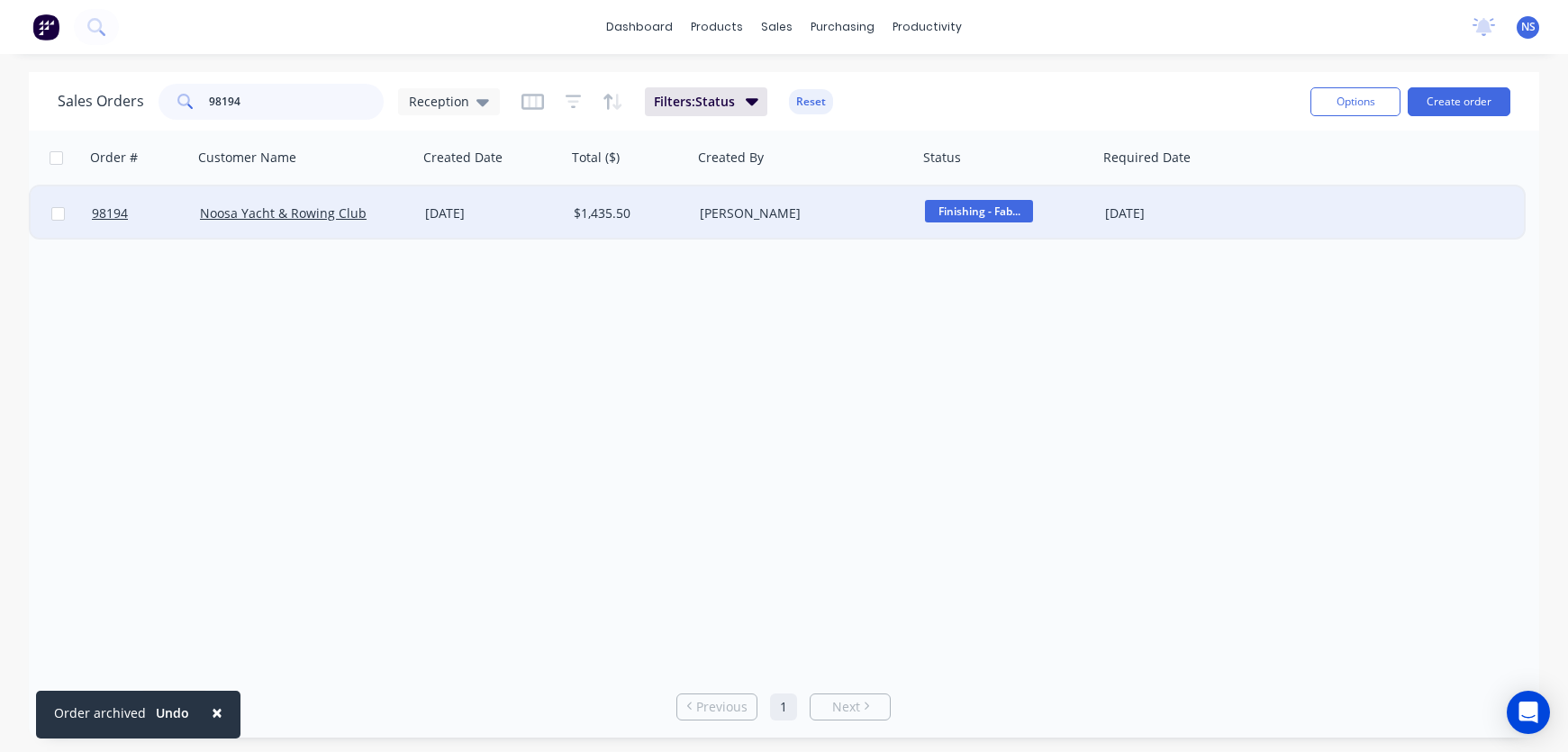
type input "98194"
click at [842, 220] on div "[PERSON_NAME]" at bounding box center [799, 213] width 200 height 18
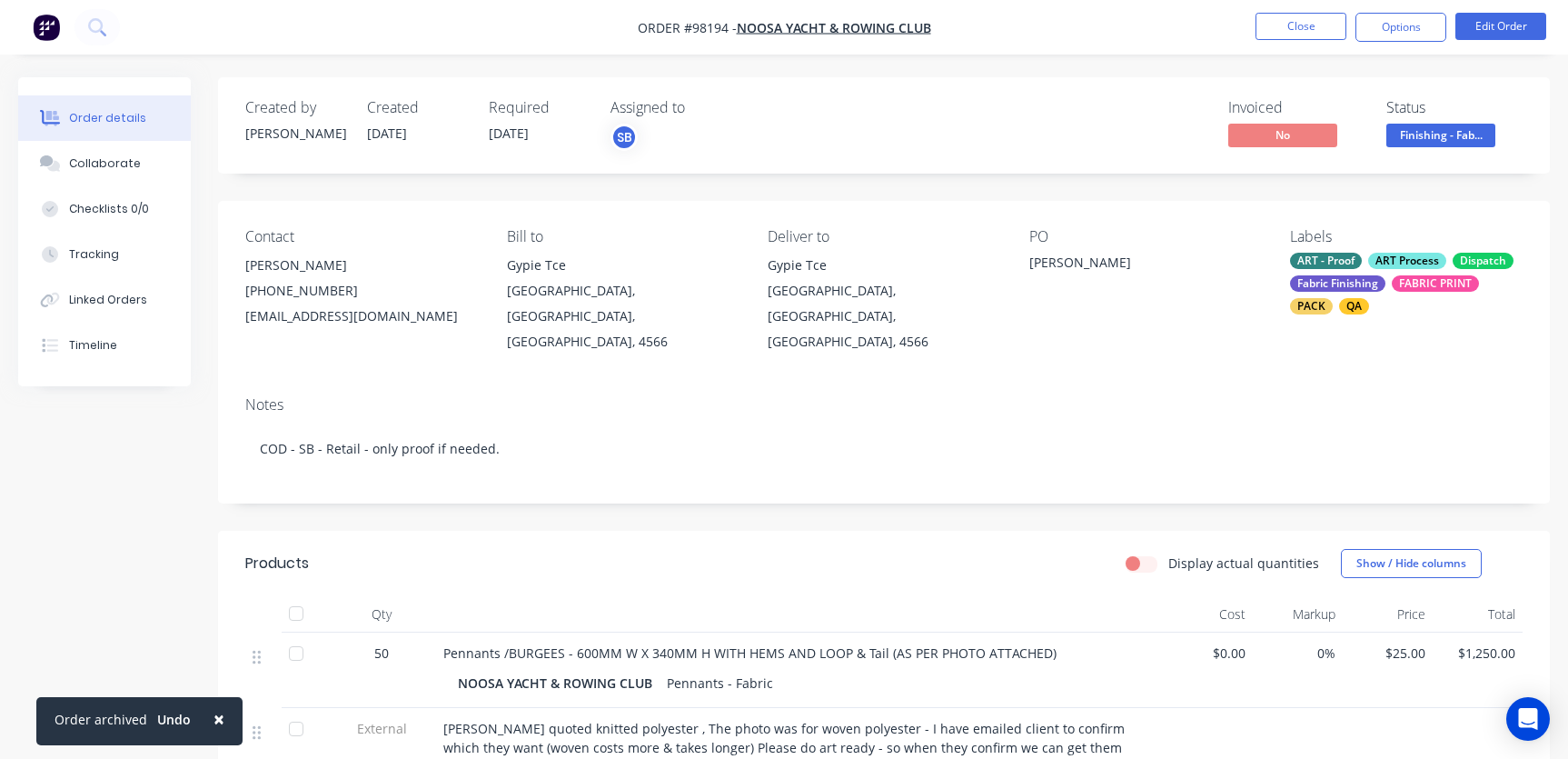
click at [1391, 285] on div "ART - Proof ART Process Dispatch Fabric Finishing FABRIC PRINT PACK QA" at bounding box center [1406, 283] width 232 height 61
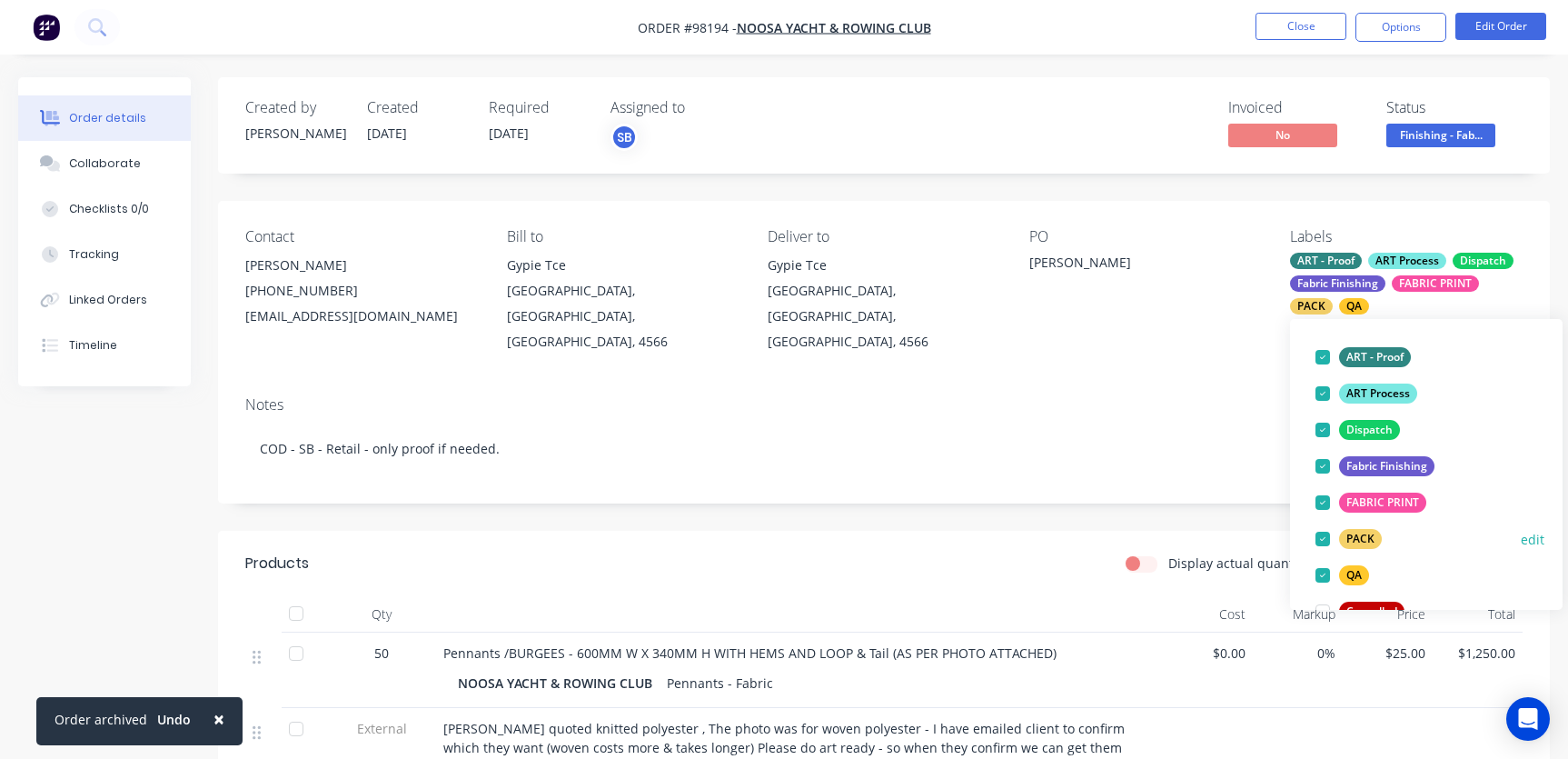
scroll to position [262, 0]
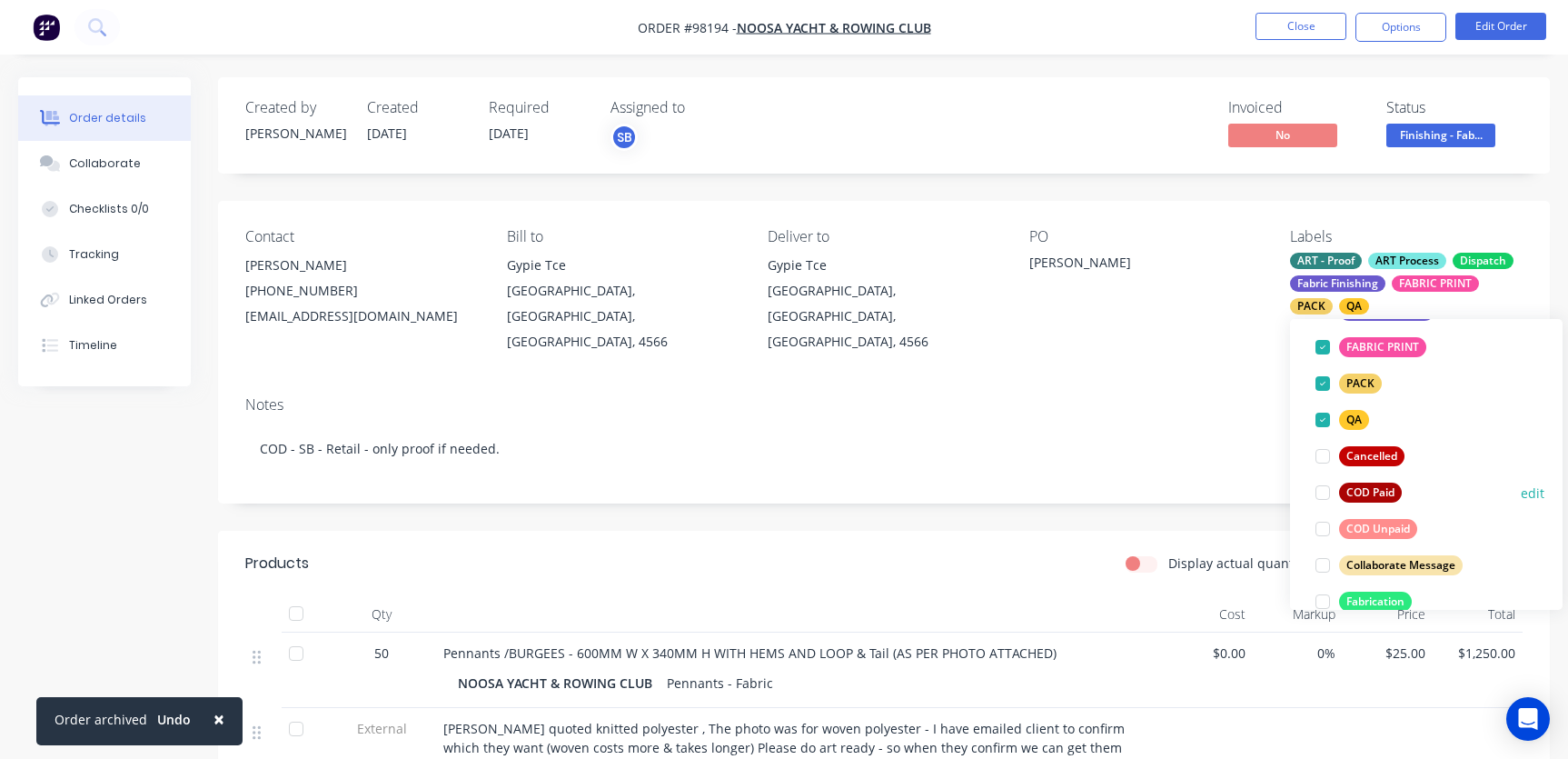
click at [1325, 492] on div at bounding box center [1322, 492] width 36 height 36
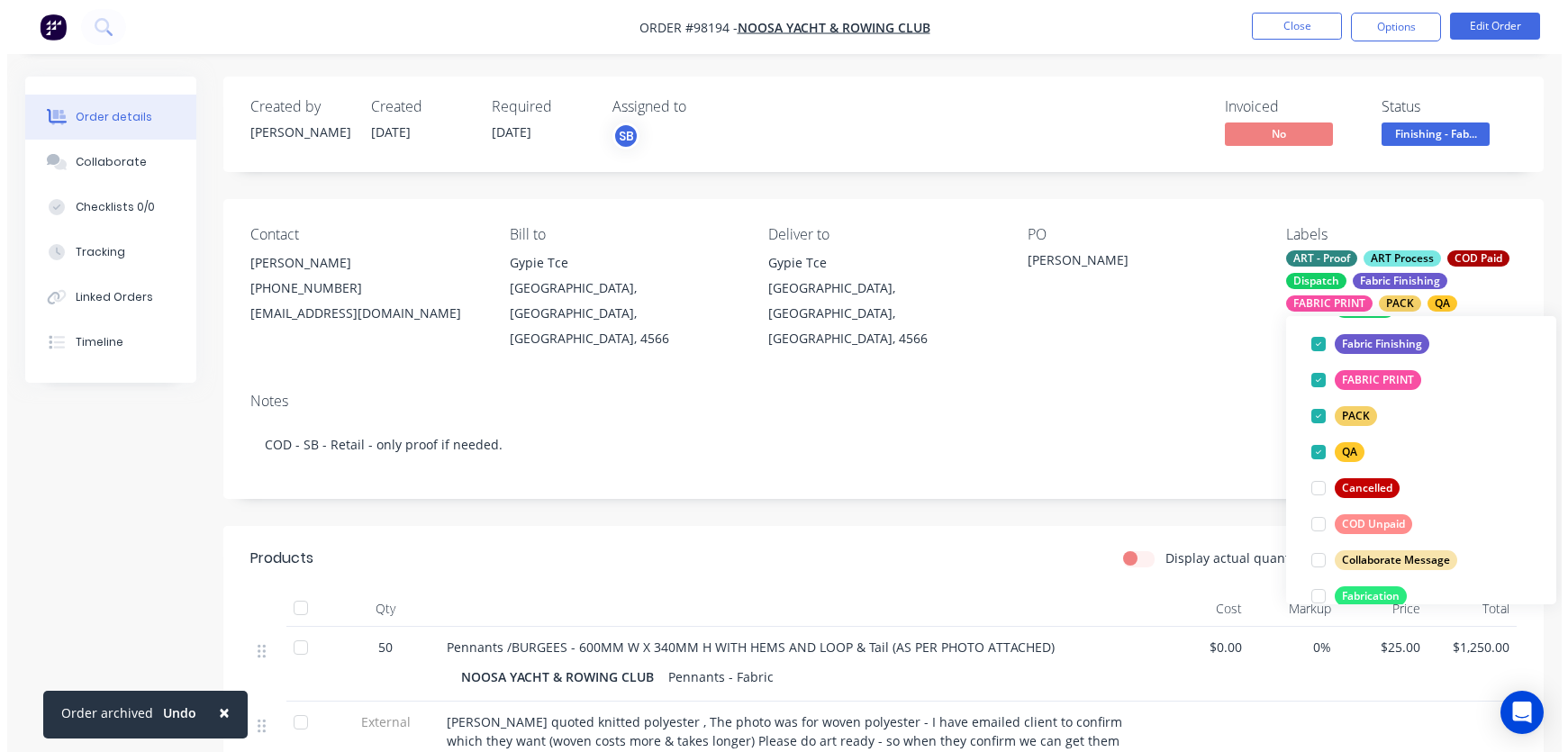
scroll to position [44, 0]
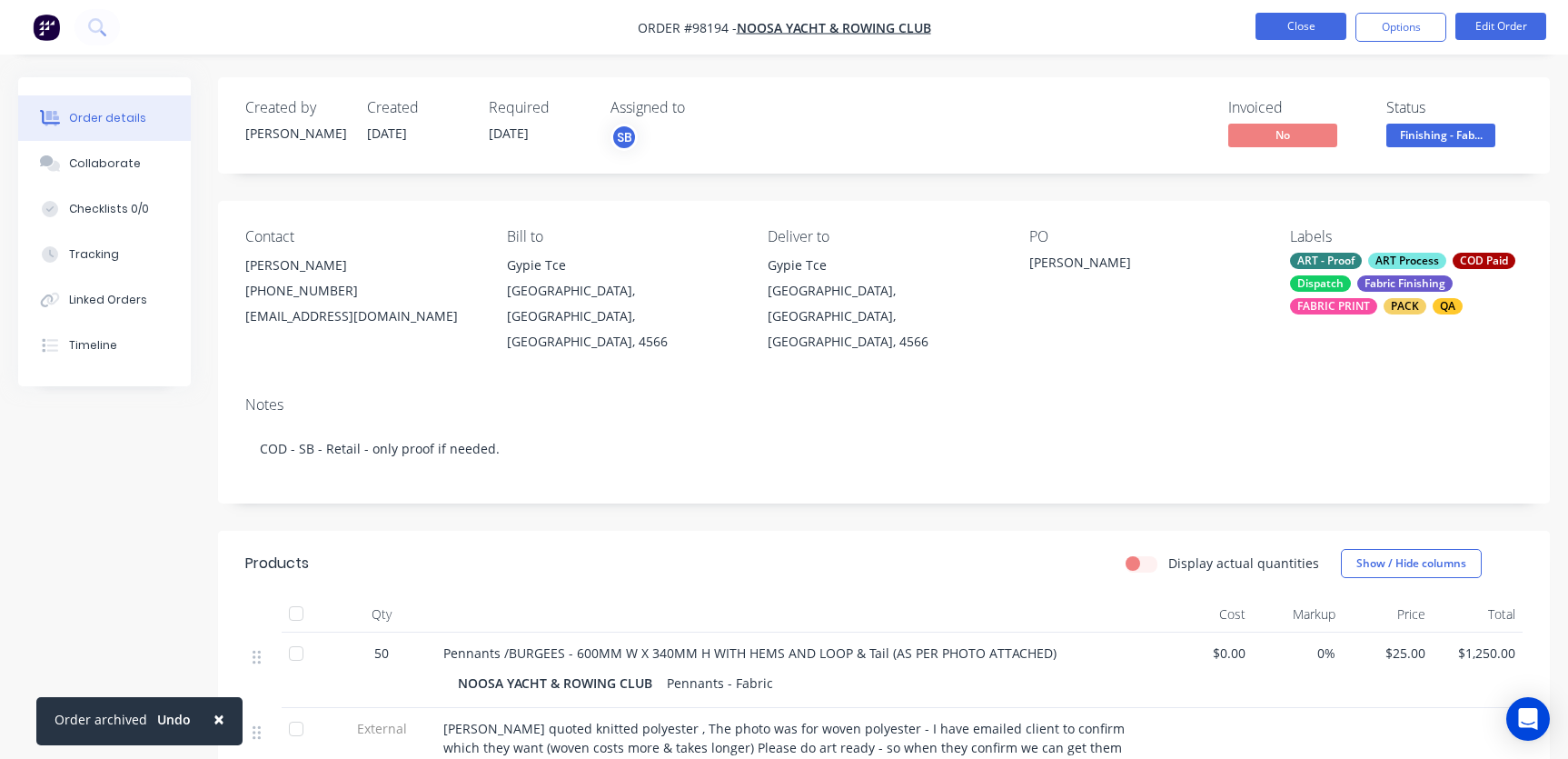
click at [1303, 27] on button "Close" at bounding box center [1300, 26] width 91 height 27
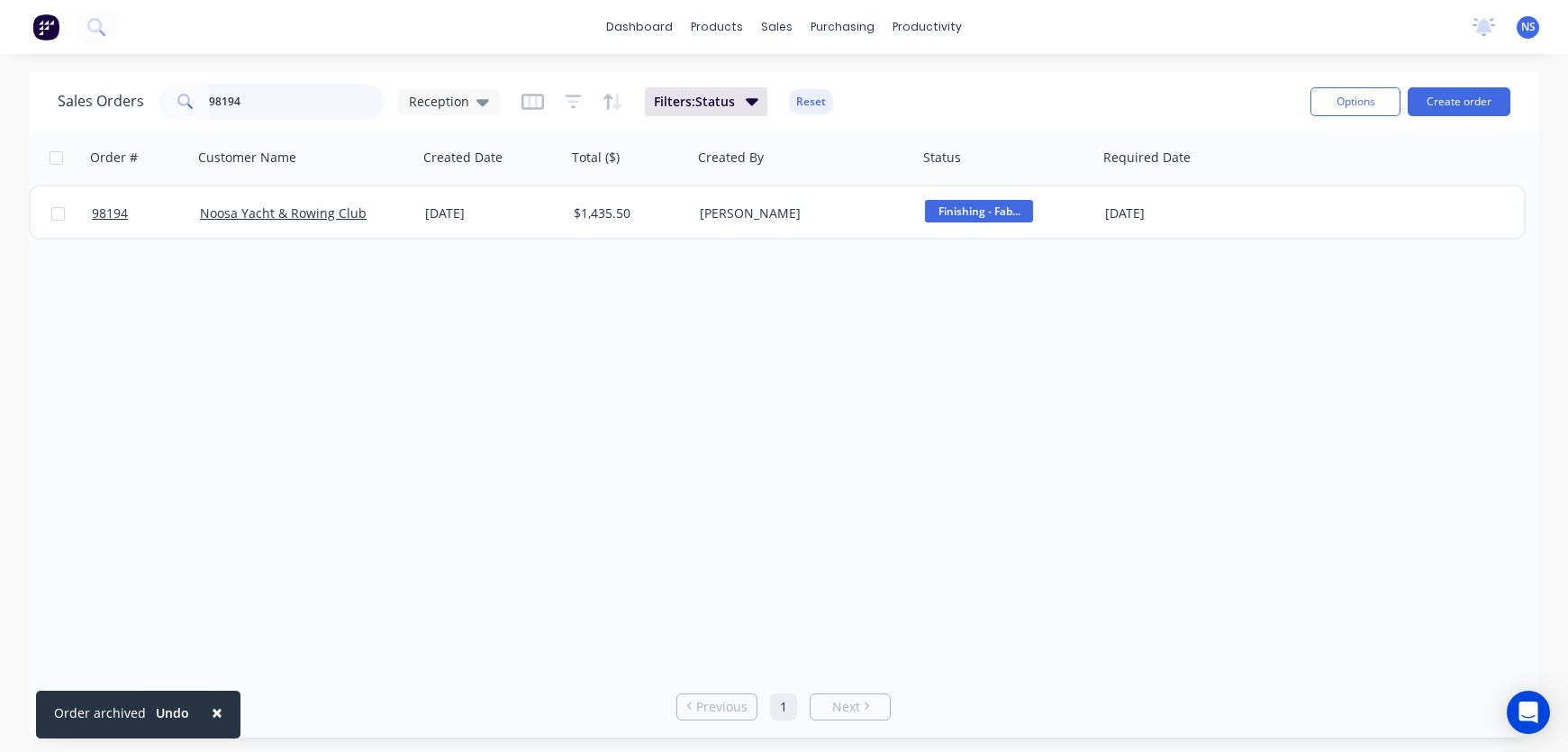
click at [314, 96] on input "98194" at bounding box center [297, 101] width 176 height 36
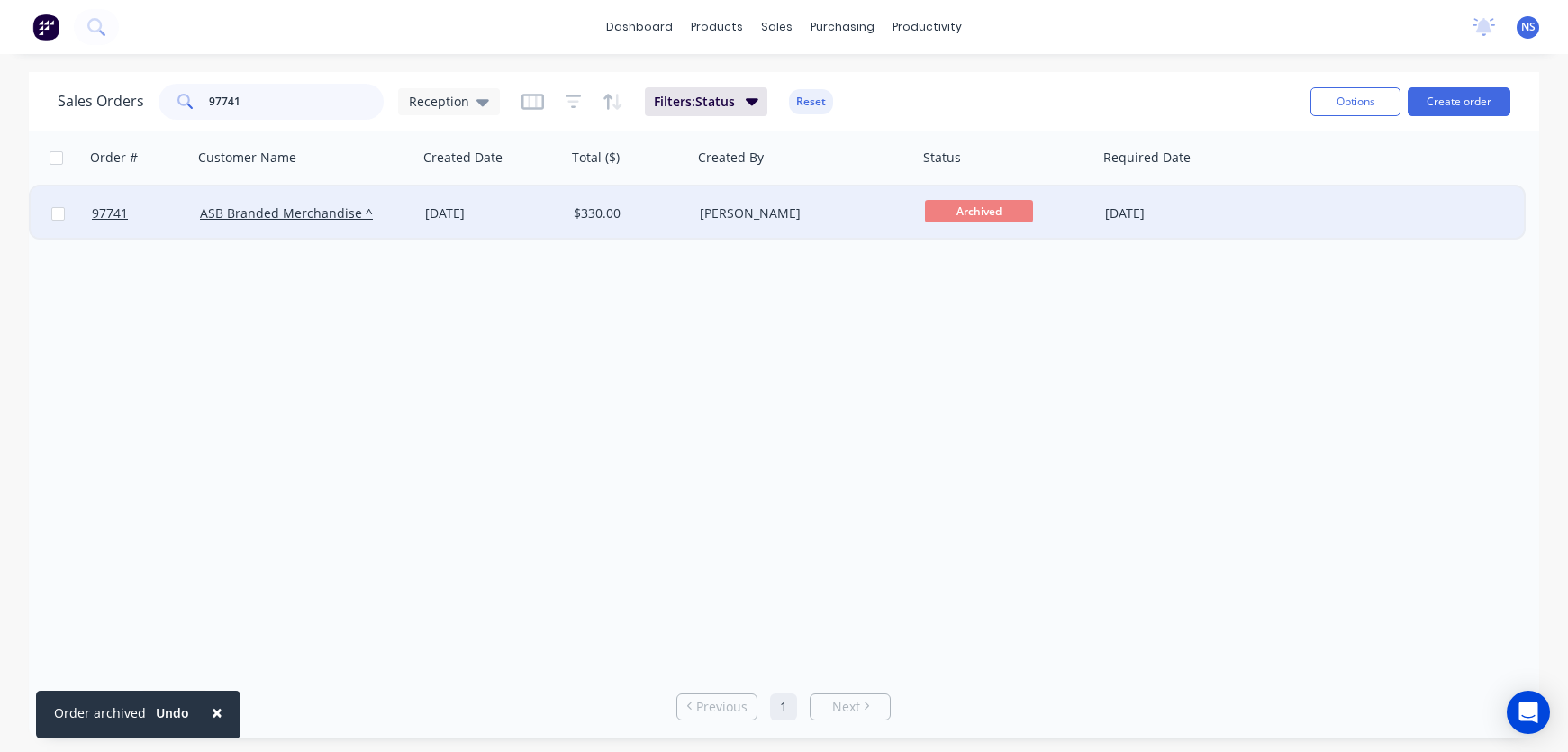
type input "97741"
click at [663, 216] on div "$330.00" at bounding box center [626, 213] width 106 height 18
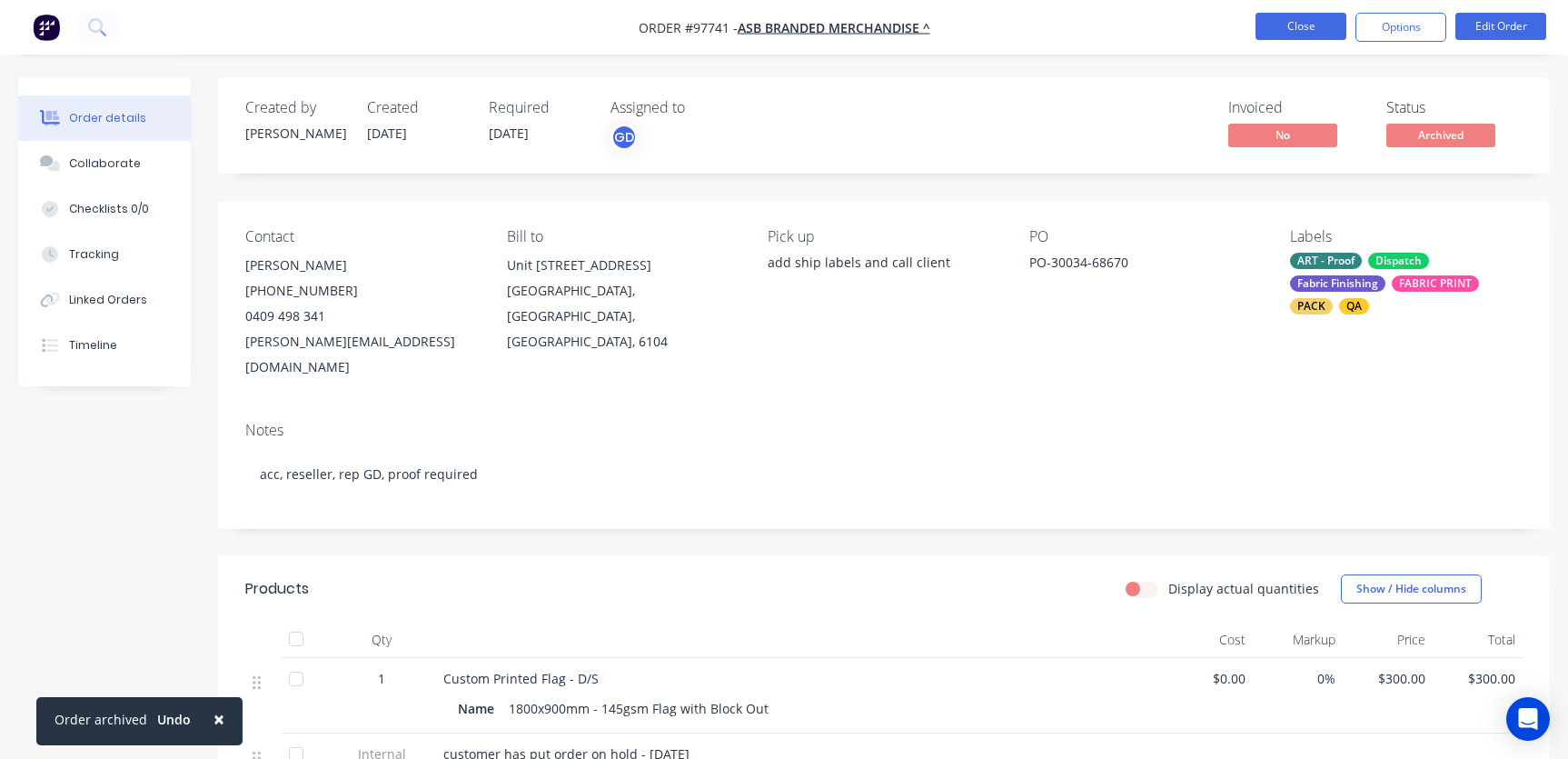
click at [1280, 23] on button "Close" at bounding box center [1300, 26] width 91 height 27
